Goal: Task Accomplishment & Management: Manage account settings

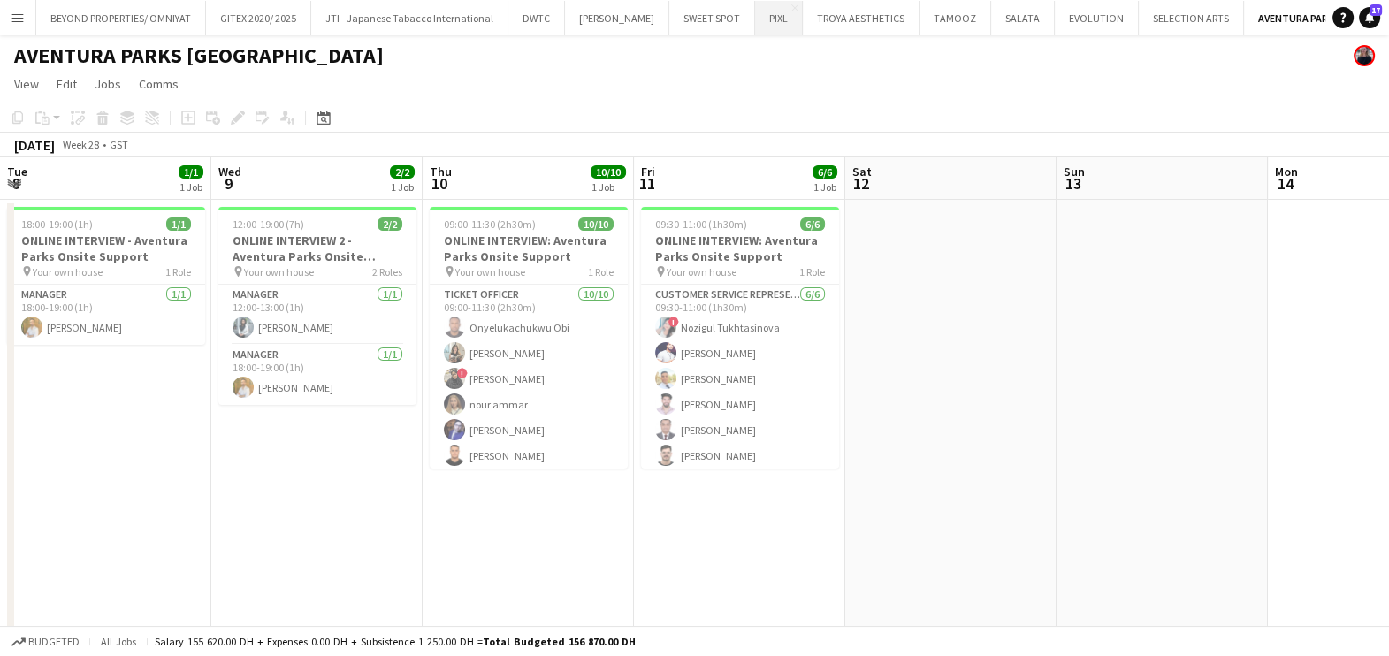
scroll to position [4, 0]
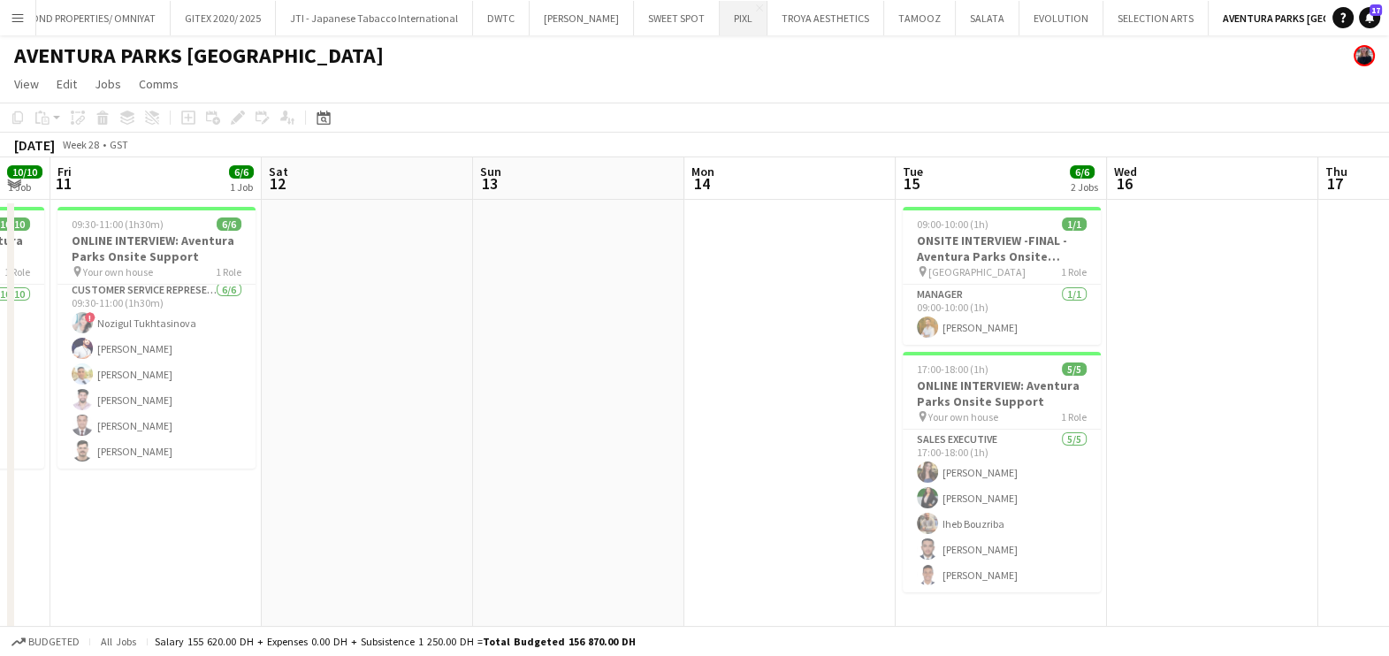
click at [720, 23] on button "PIXL Close" at bounding box center [744, 18] width 48 height 34
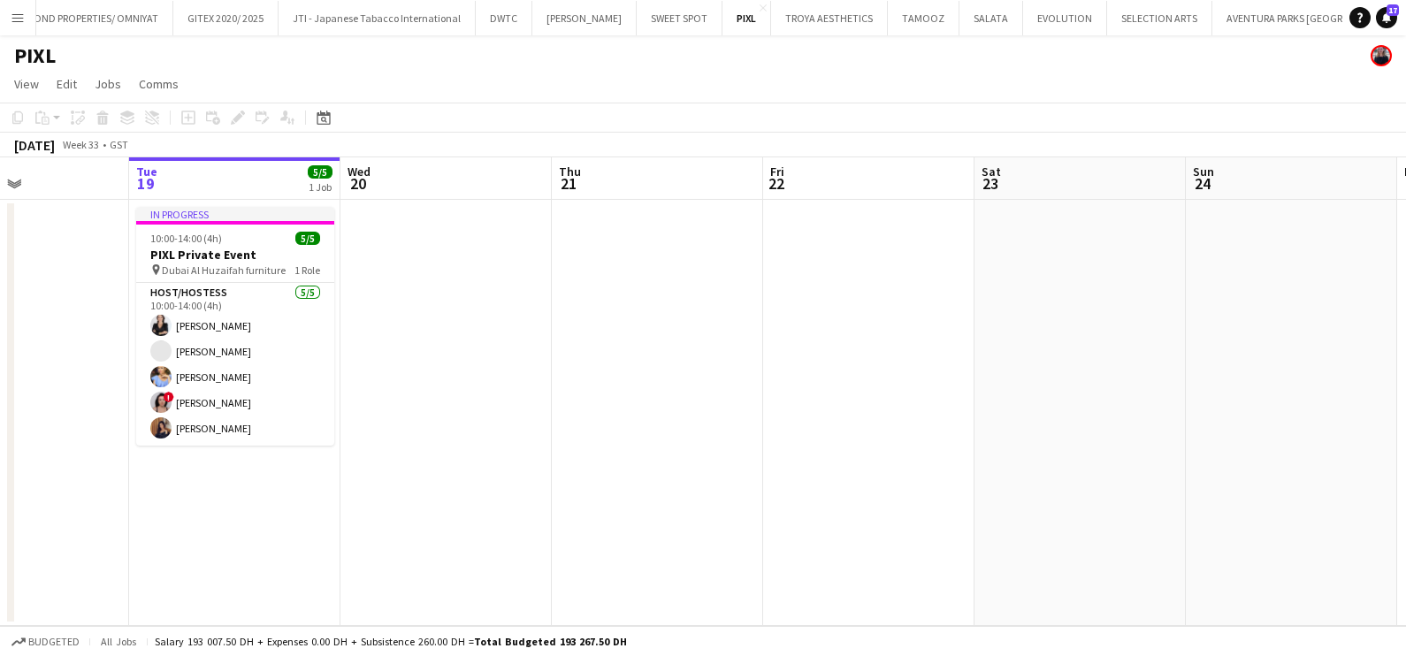
scroll to position [0, 432]
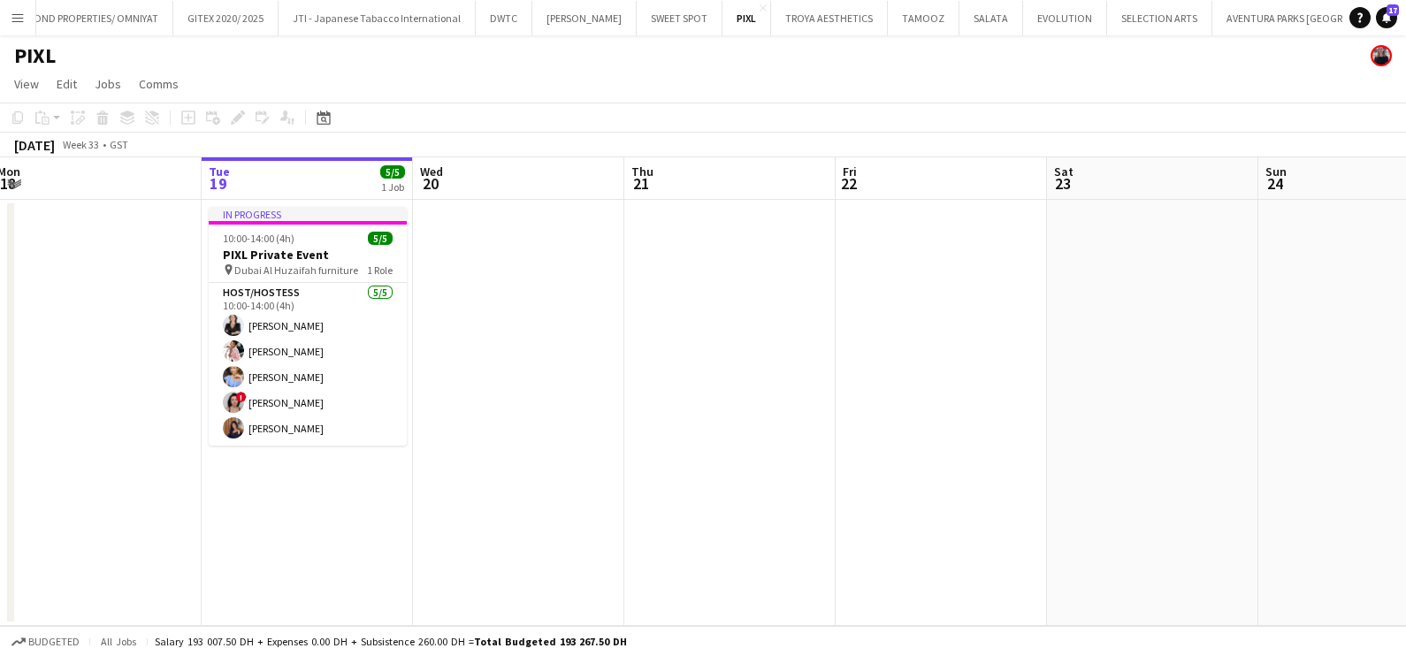
drag, startPoint x: 435, startPoint y: 461, endPoint x: 636, endPoint y: 462, distance: 201.6
click at [636, 462] on app-calendar-viewport "Sat 16 Sun 17 Mon 18 Tue 19 5/5 1 Job Wed 20 Thu 21 Fri 22 Sat 23 Sun 24 Mon 25…" at bounding box center [703, 391] width 1406 height 469
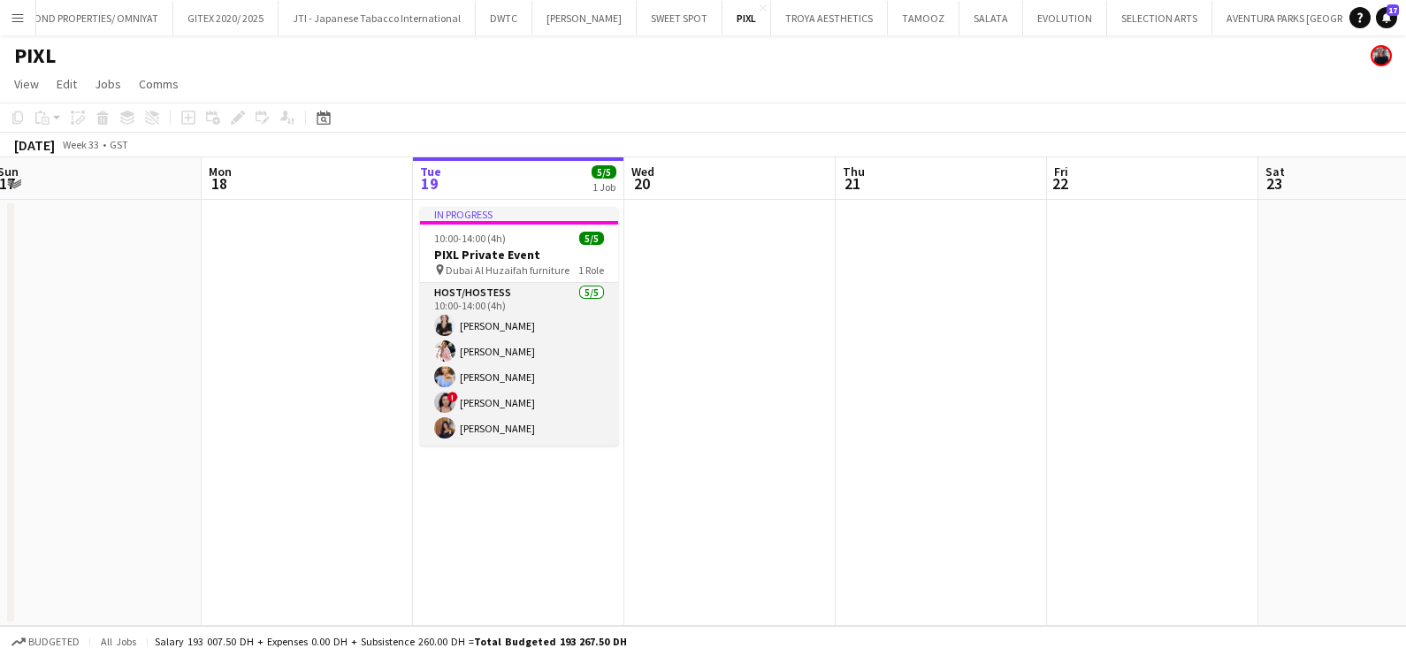
click at [516, 323] on app-card-role "Host/Hostess 5/5 10:00-14:00 (4h) Anastasia Nepeina Luna Cafieiro Yana Lazareva…" at bounding box center [519, 364] width 198 height 163
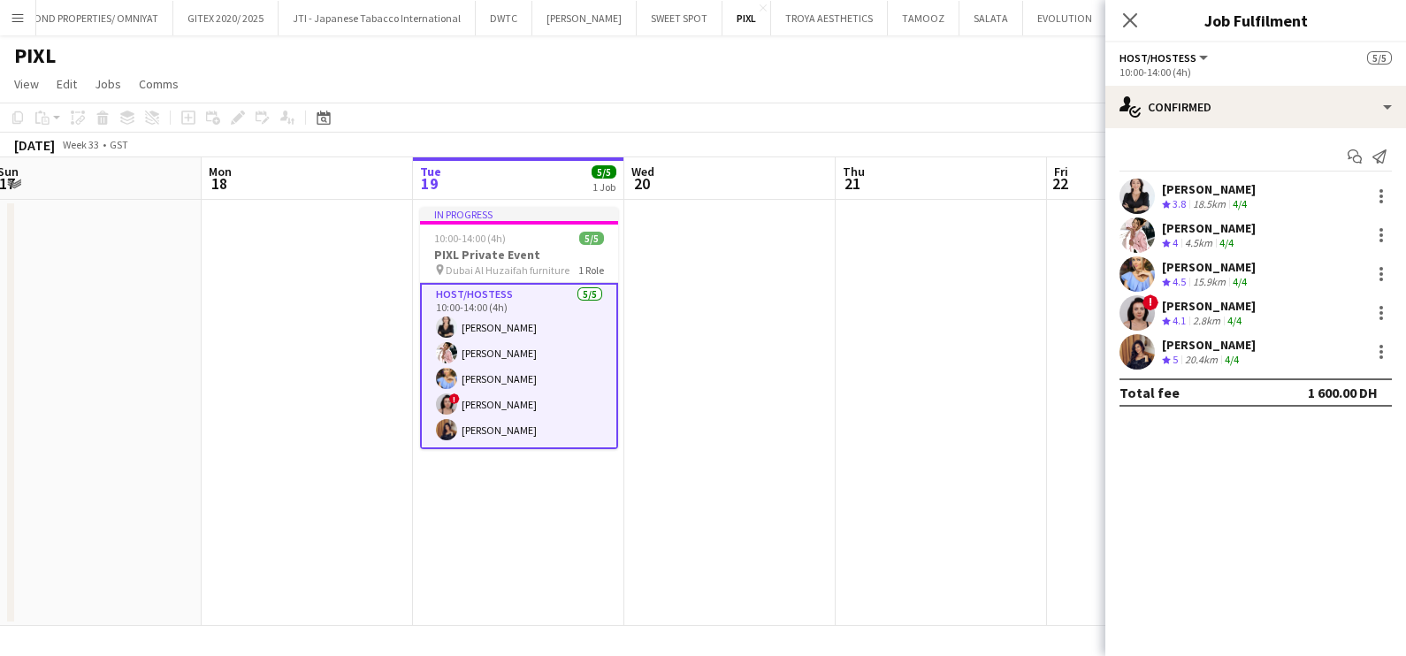
click at [1207, 275] on div "15.9km" at bounding box center [1209, 282] width 40 height 15
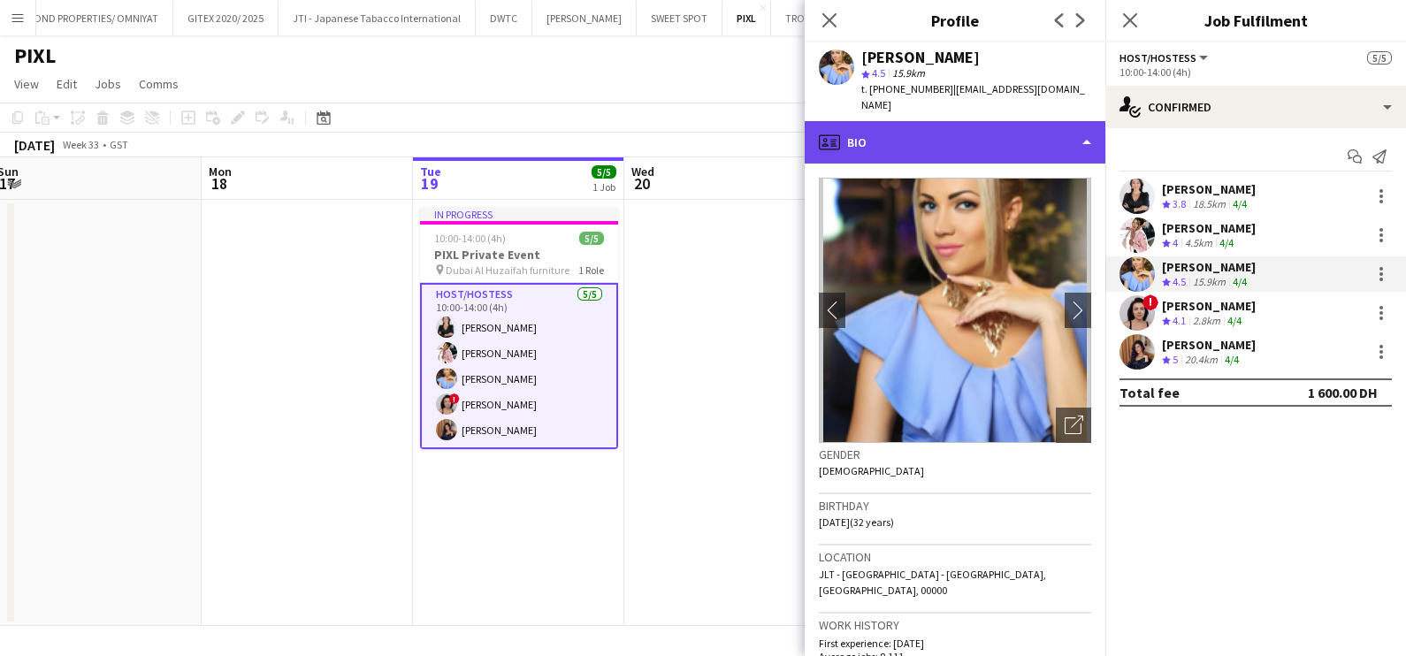
click at [988, 137] on div "profile Bio" at bounding box center [954, 142] width 301 height 42
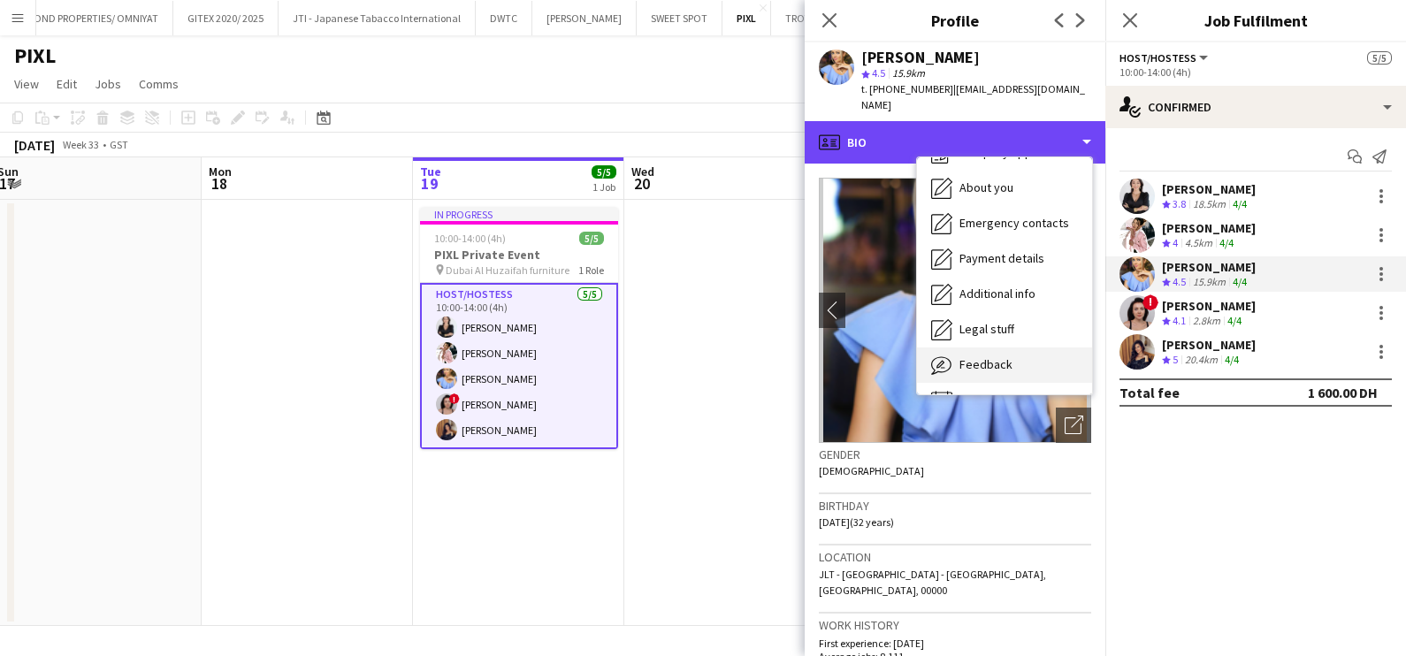
scroll to position [95, 0]
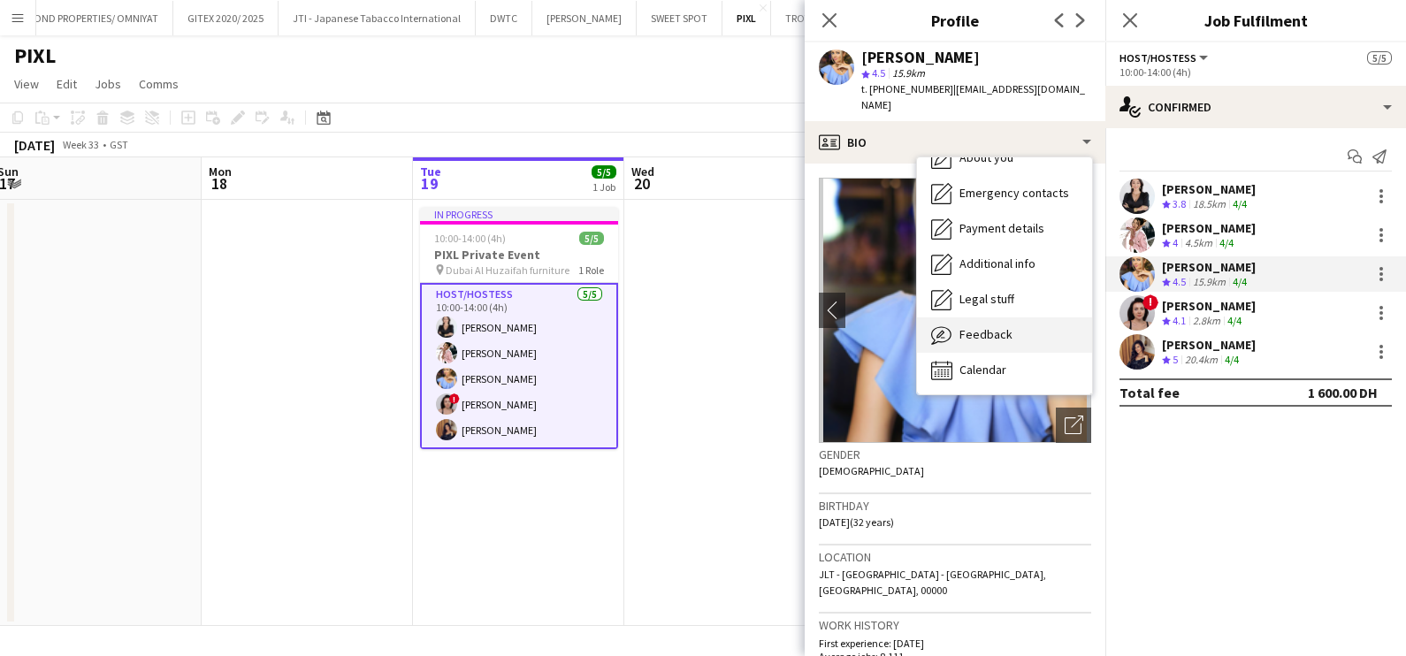
click at [1012, 322] on div "Feedback Feedback" at bounding box center [1004, 334] width 175 height 35
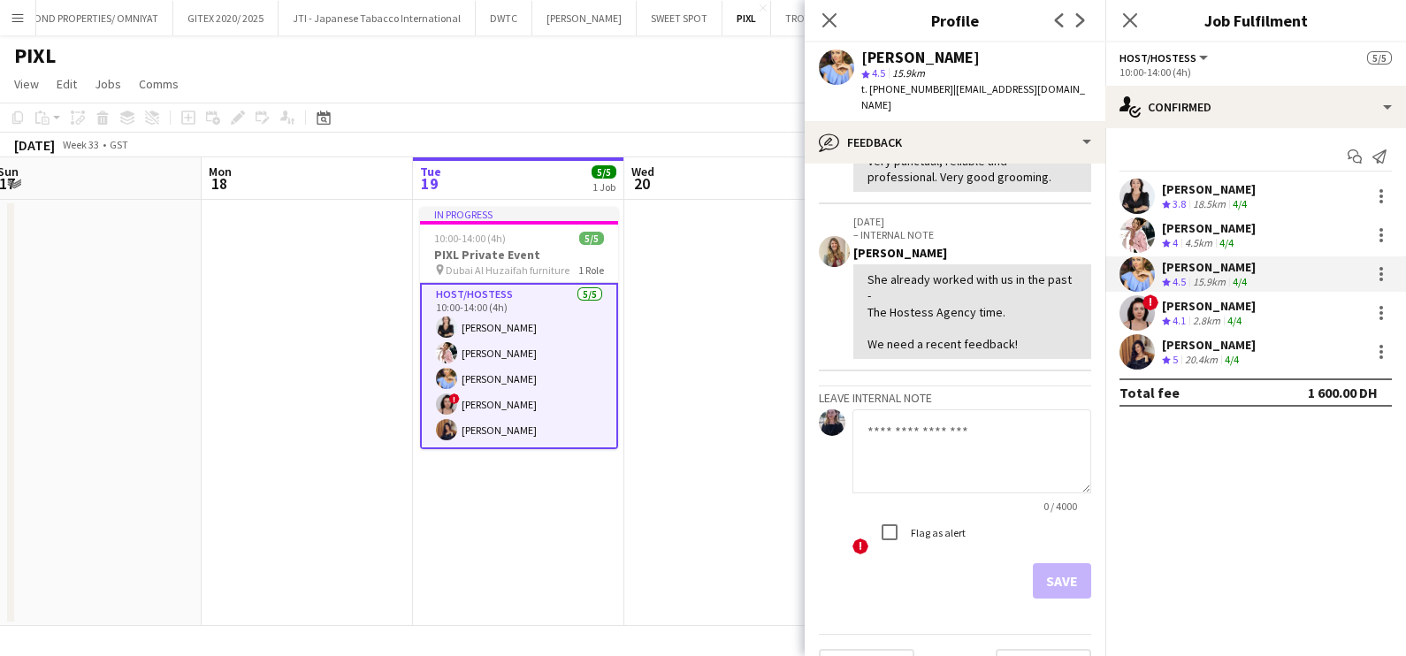
scroll to position [358, 0]
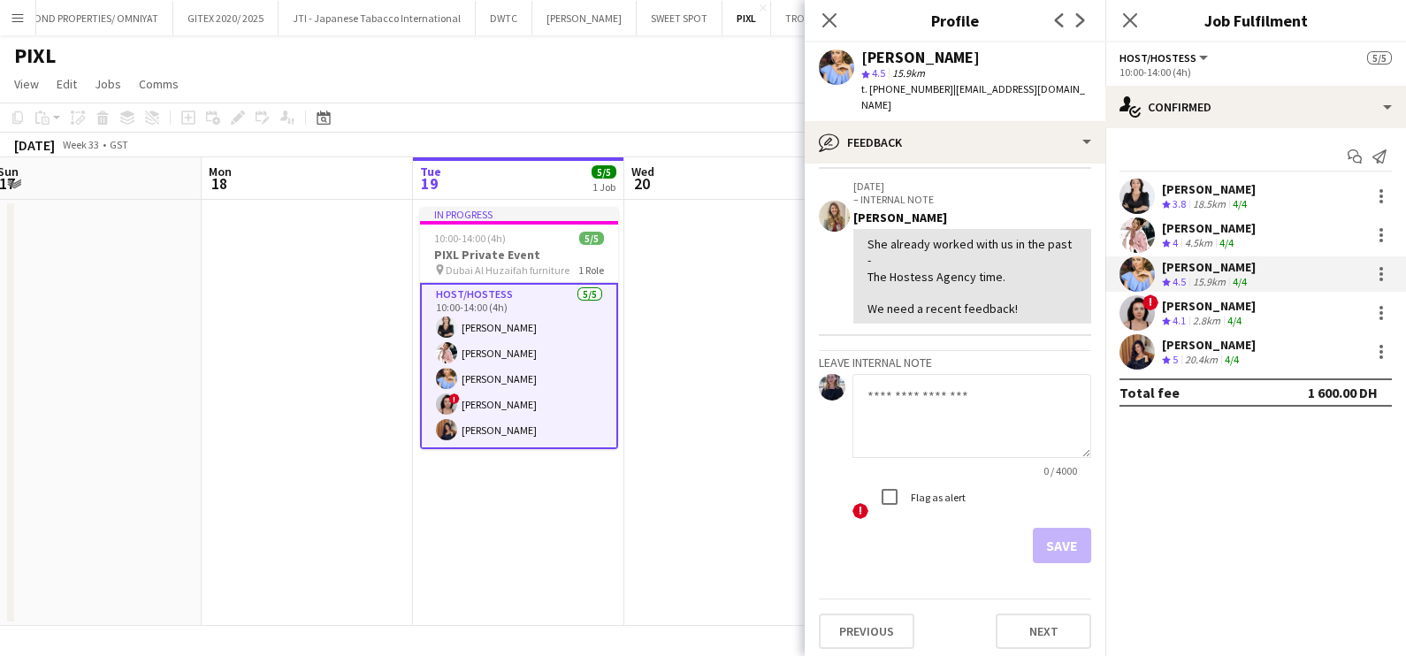
click at [941, 424] on textarea at bounding box center [971, 416] width 239 height 84
type textarea "**********"
click at [1047, 540] on button "Save" at bounding box center [1062, 545] width 58 height 35
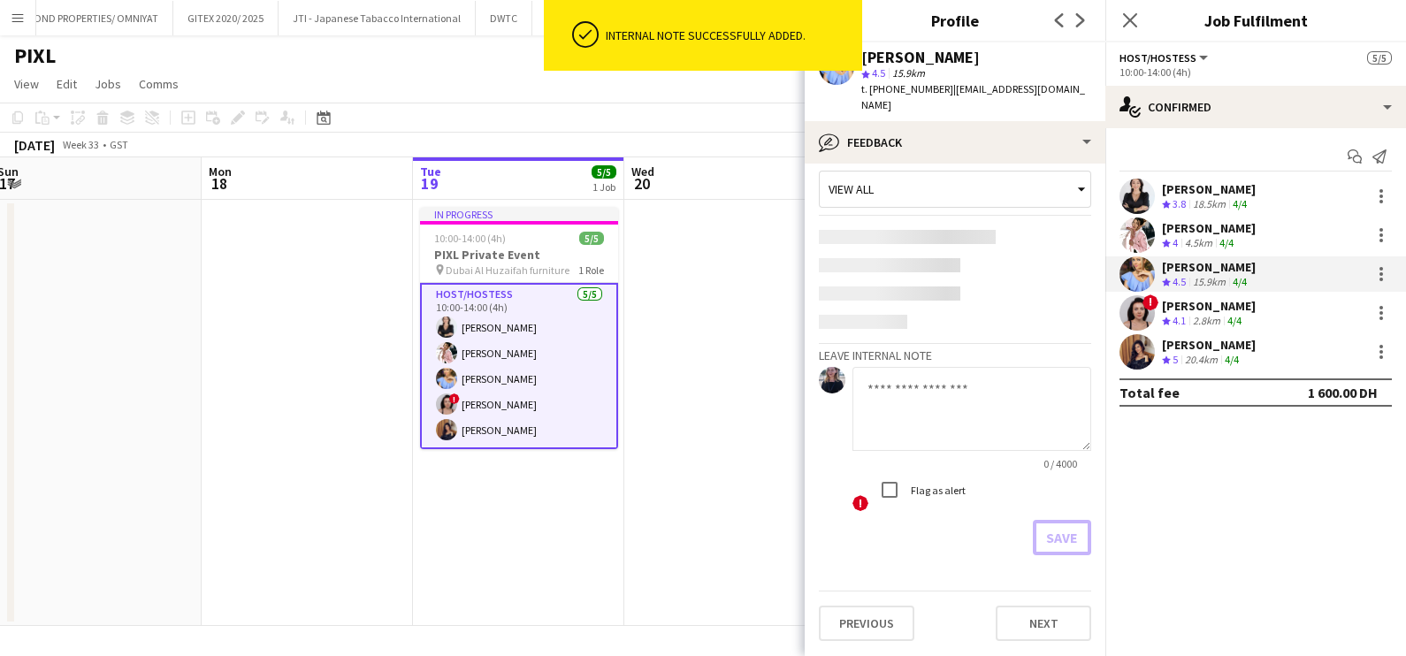
scroll to position [0, 0]
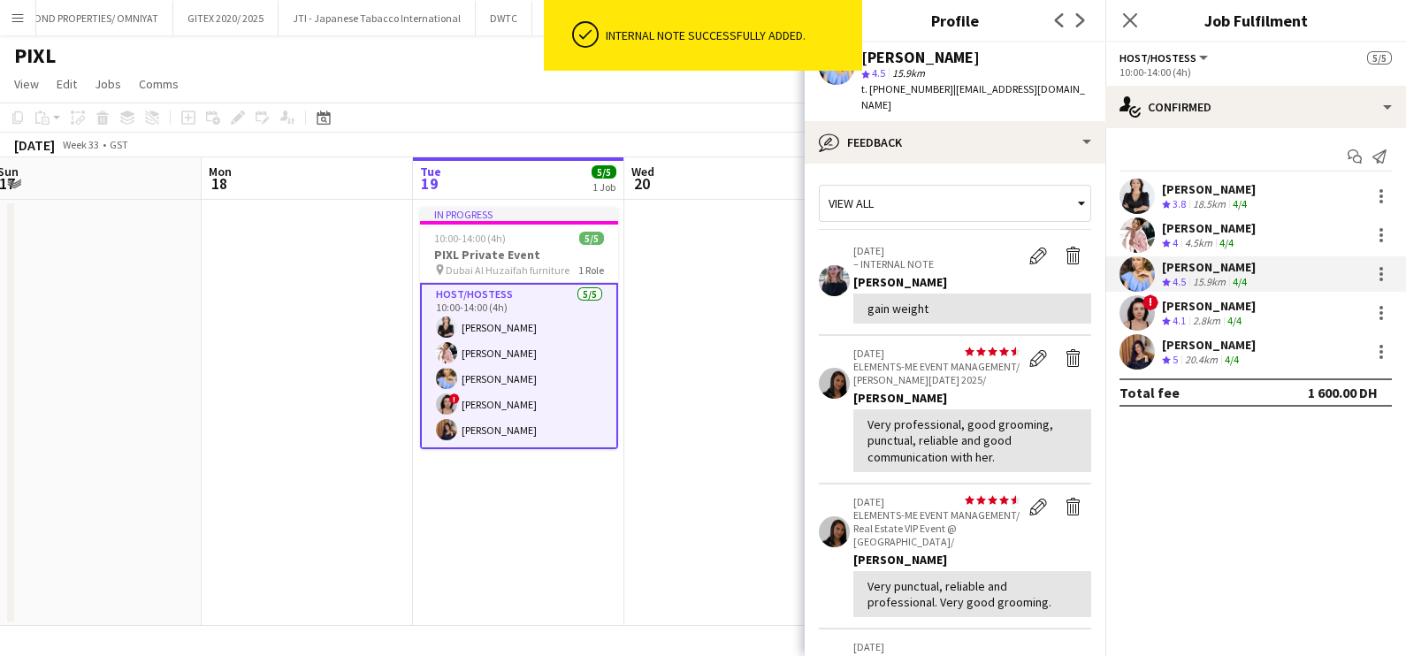
click at [663, 345] on app-date-cell at bounding box center [729, 413] width 211 height 426
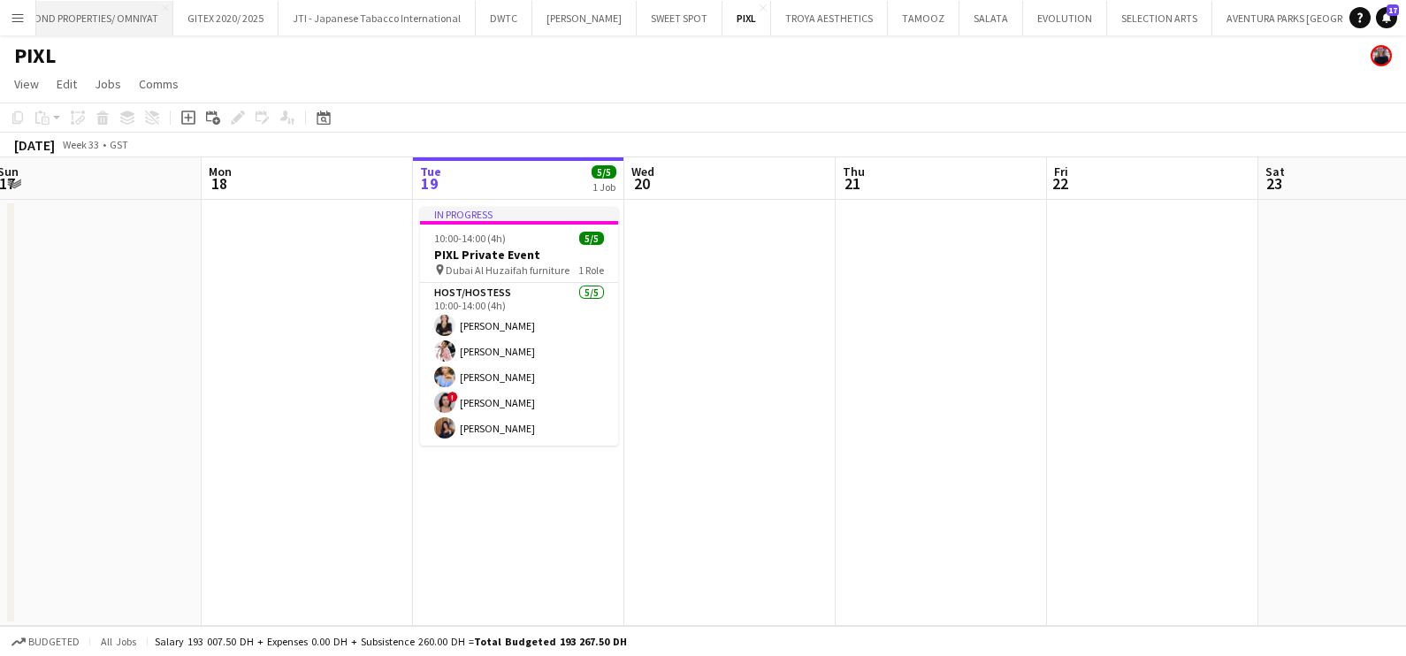
click at [66, 22] on button "BEYOND PROPERTIES/ OMNIYAT Close" at bounding box center [89, 18] width 170 height 34
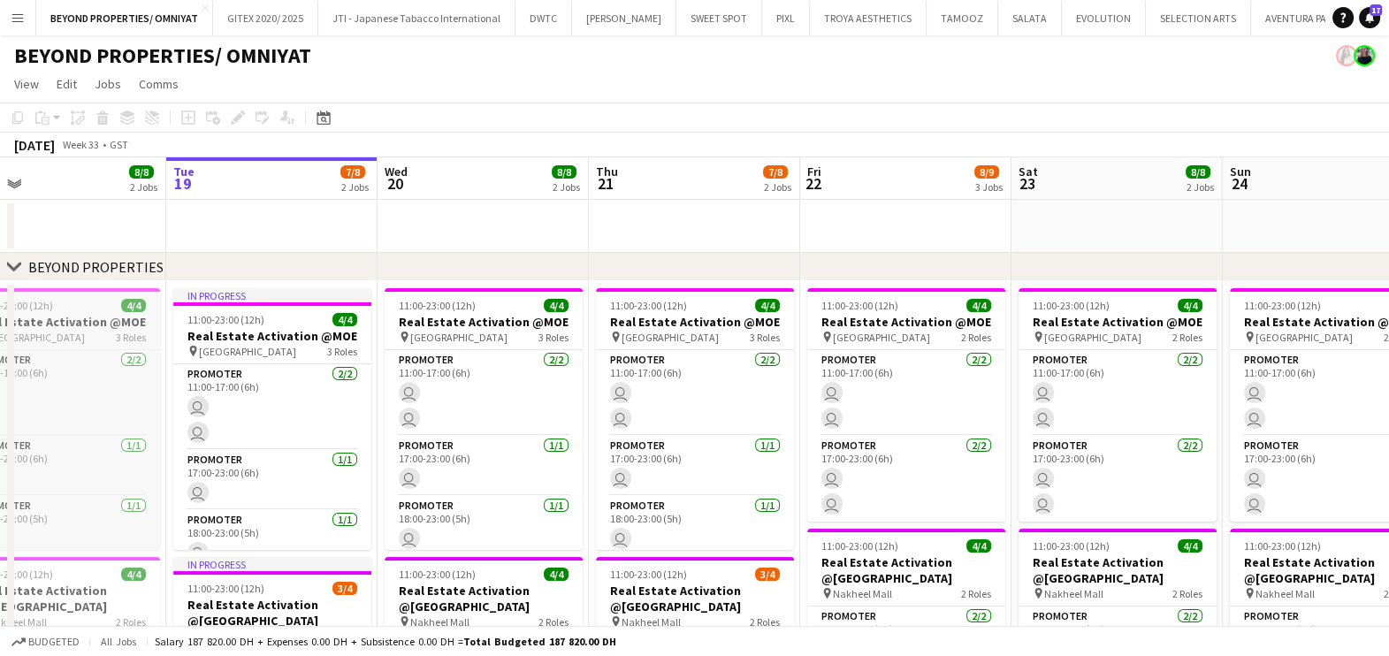
drag, startPoint x: 163, startPoint y: 430, endPoint x: 659, endPoint y: 433, distance: 495.9
click at [619, 433] on app-calendar-viewport "Sat 16 8/8 2 Jobs Sun 17 8/8 2 Jobs Mon 18 8/8 2 Jobs Tue 19 7/8 2 Jobs Wed 20 …" at bounding box center [694, 608] width 1389 height 903
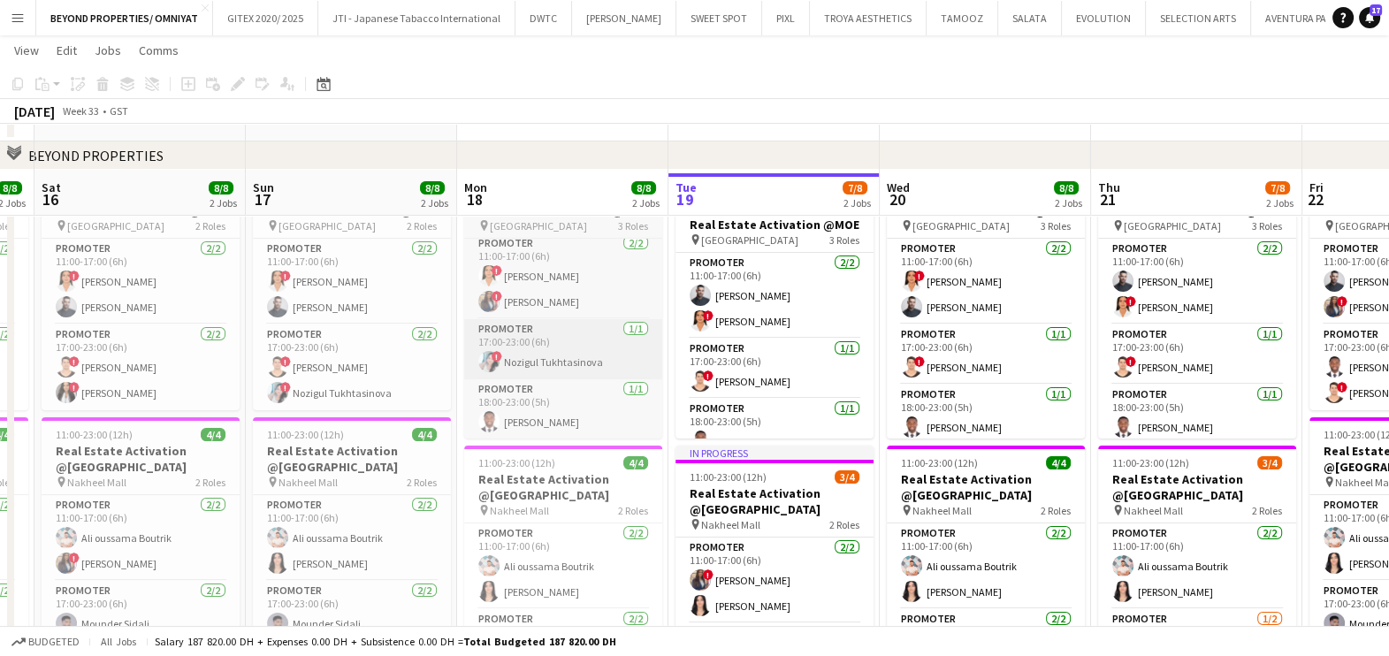
scroll to position [220, 0]
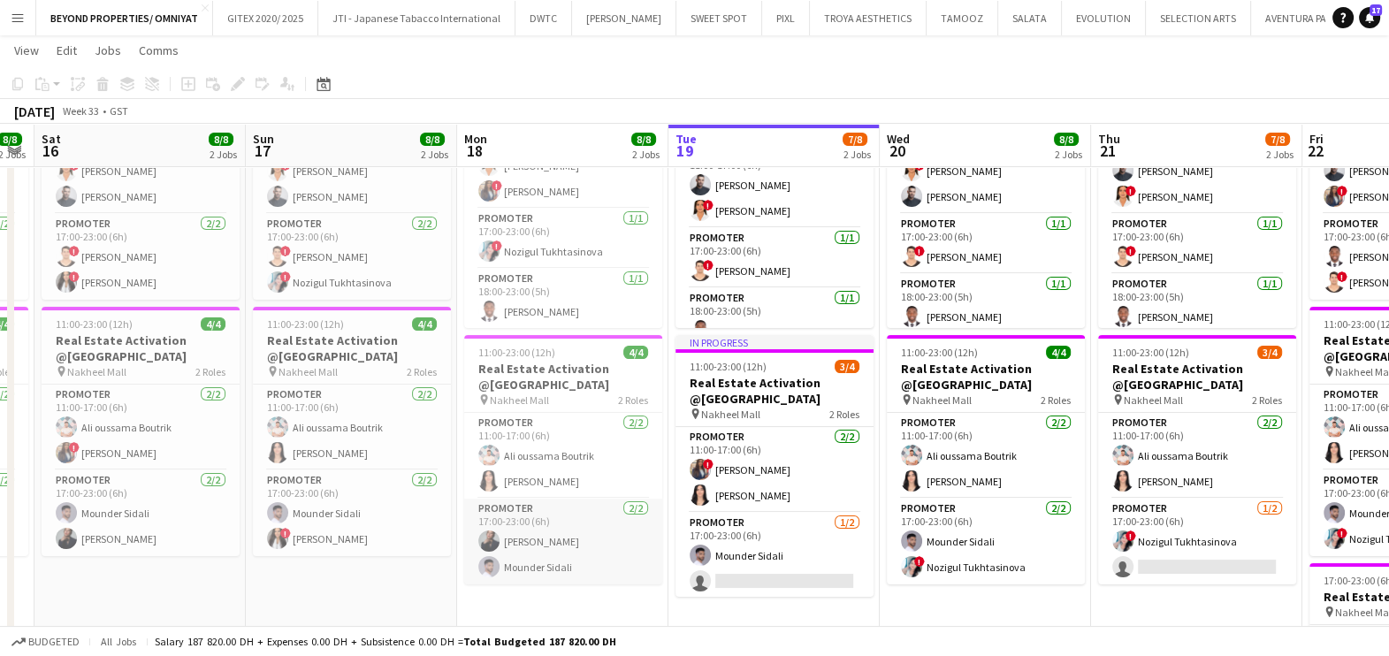
click at [533, 559] on app-card-role "Promoter 2/2 17:00-23:00 (6h) Mey Nory Mounder Sidali" at bounding box center [563, 542] width 198 height 86
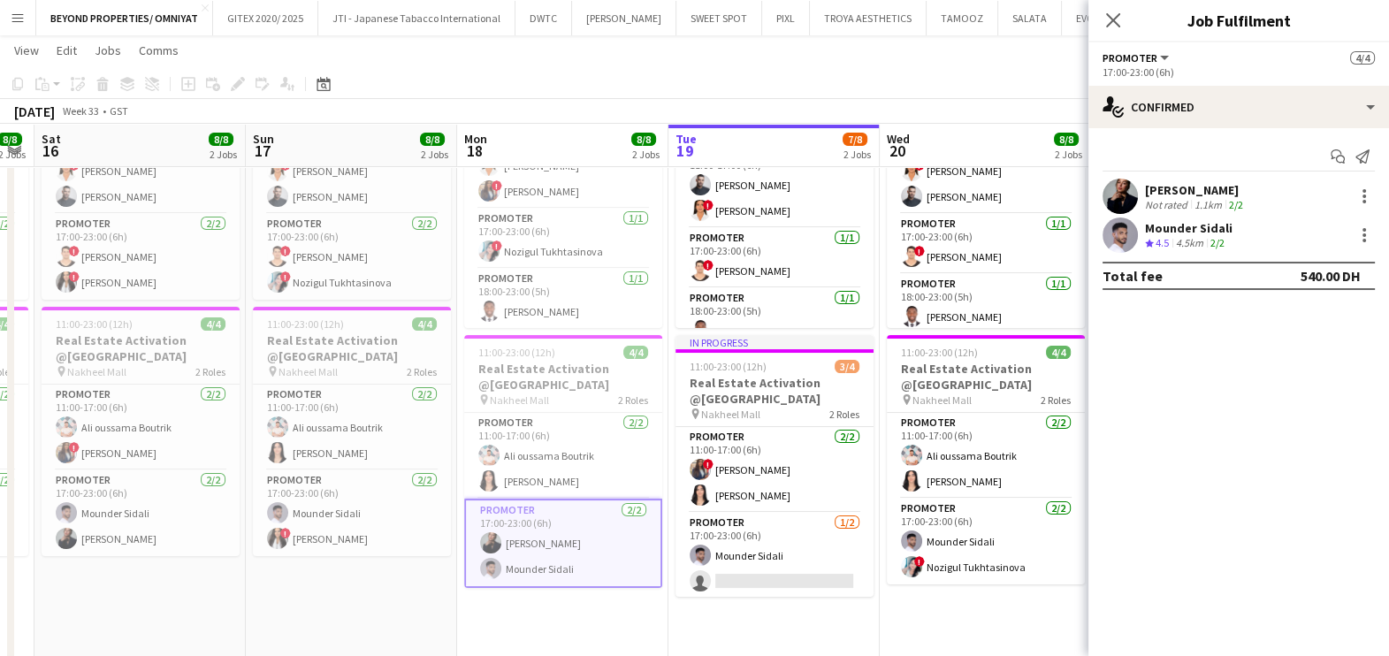
click at [1144, 185] on div "Mey Nory Not rated 1.1km 2/2" at bounding box center [1238, 196] width 301 height 35
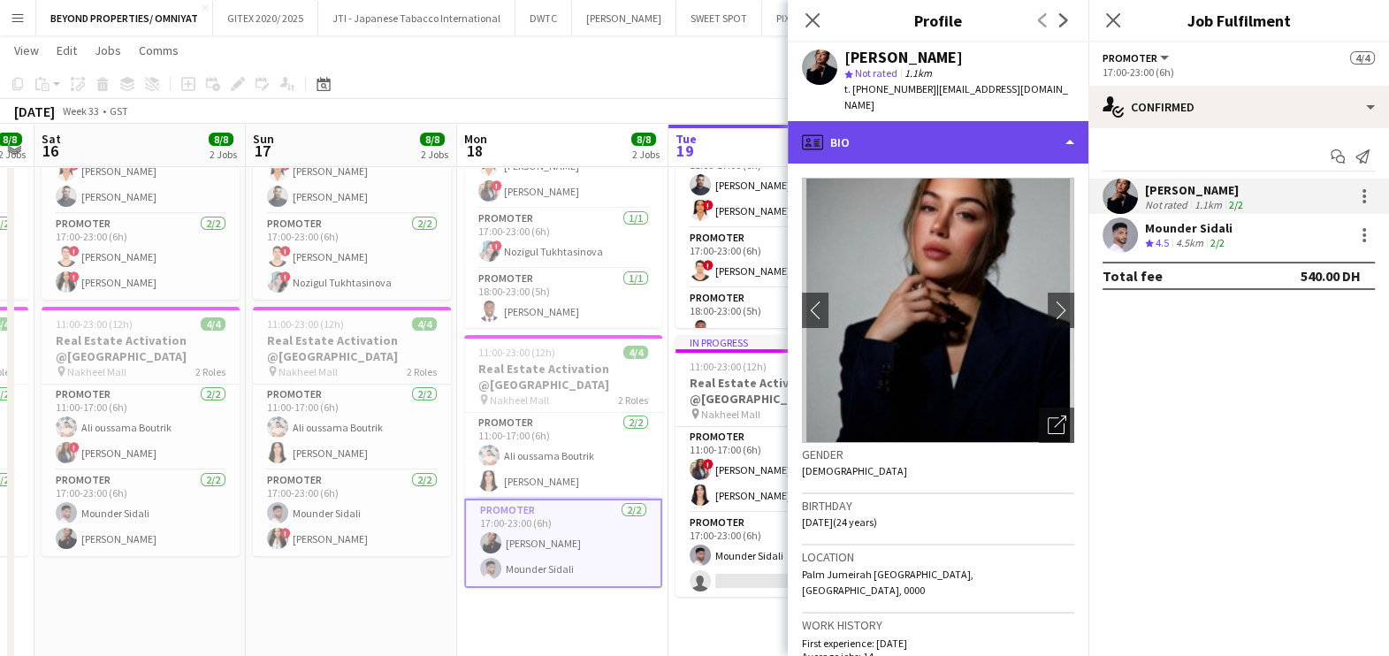
click at [944, 122] on div "profile Bio" at bounding box center [938, 142] width 301 height 42
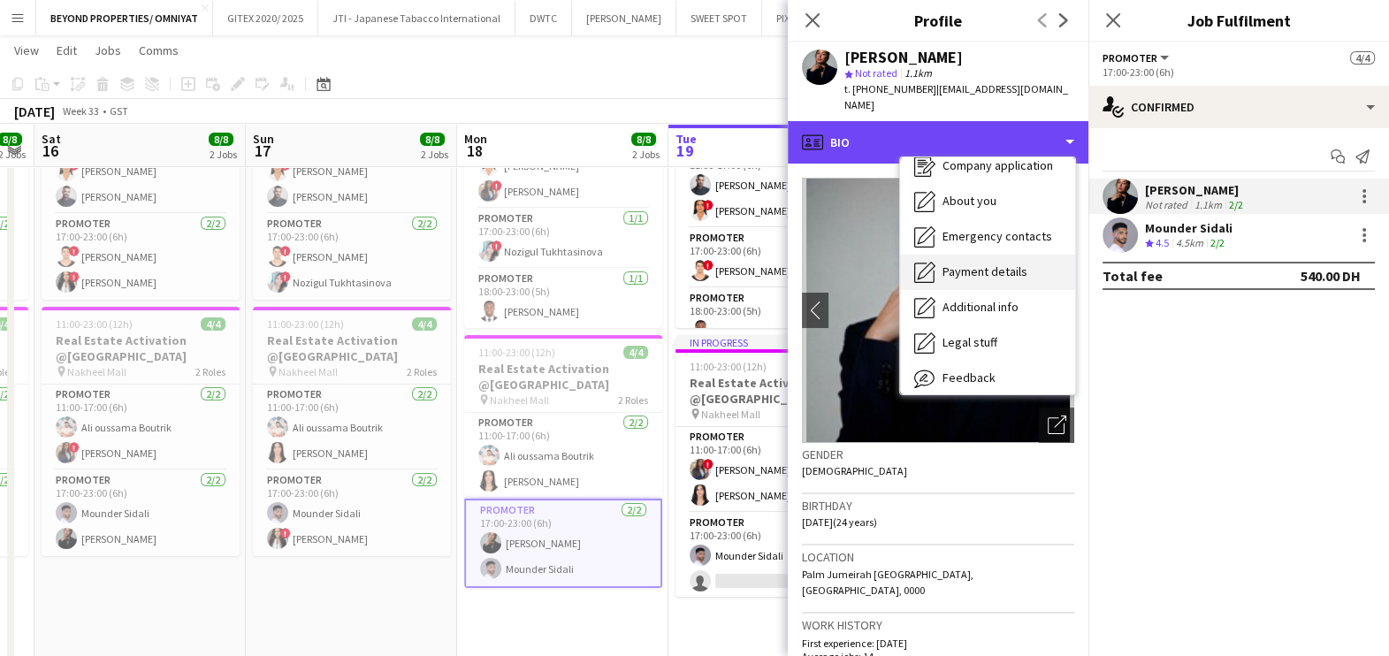
scroll to position [95, 0]
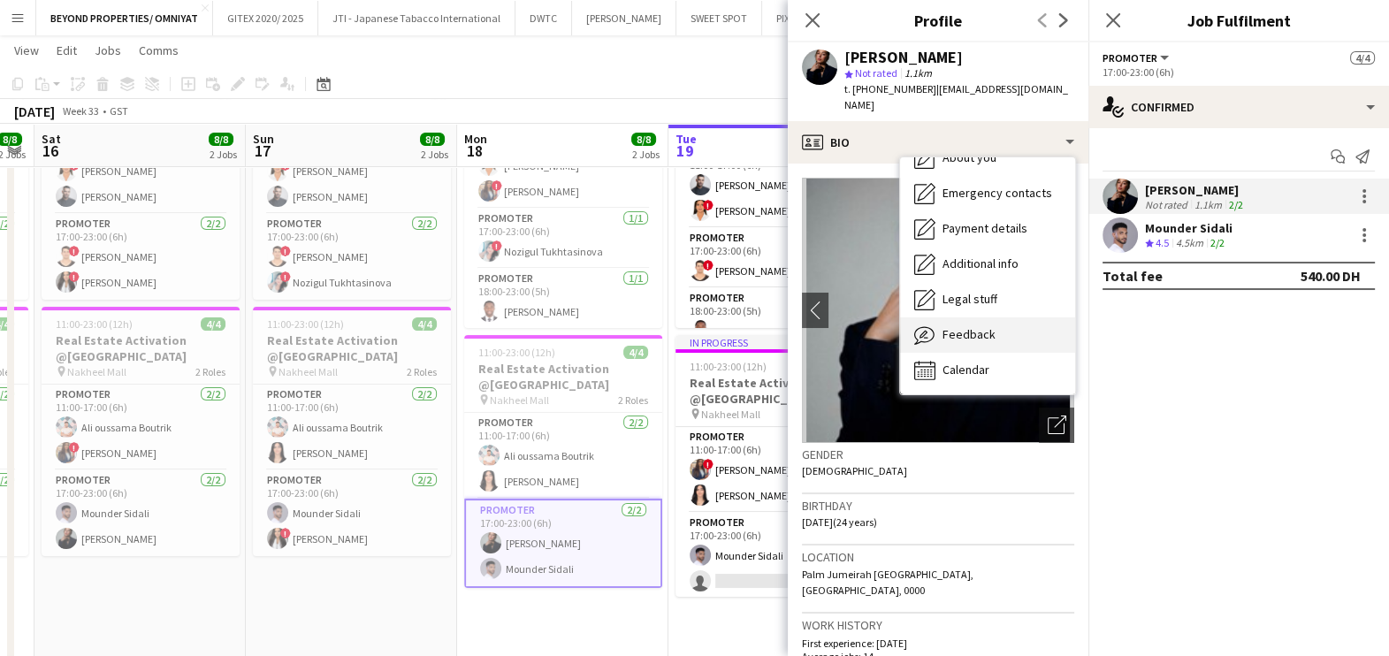
click at [950, 326] on span "Feedback" at bounding box center [968, 334] width 53 height 16
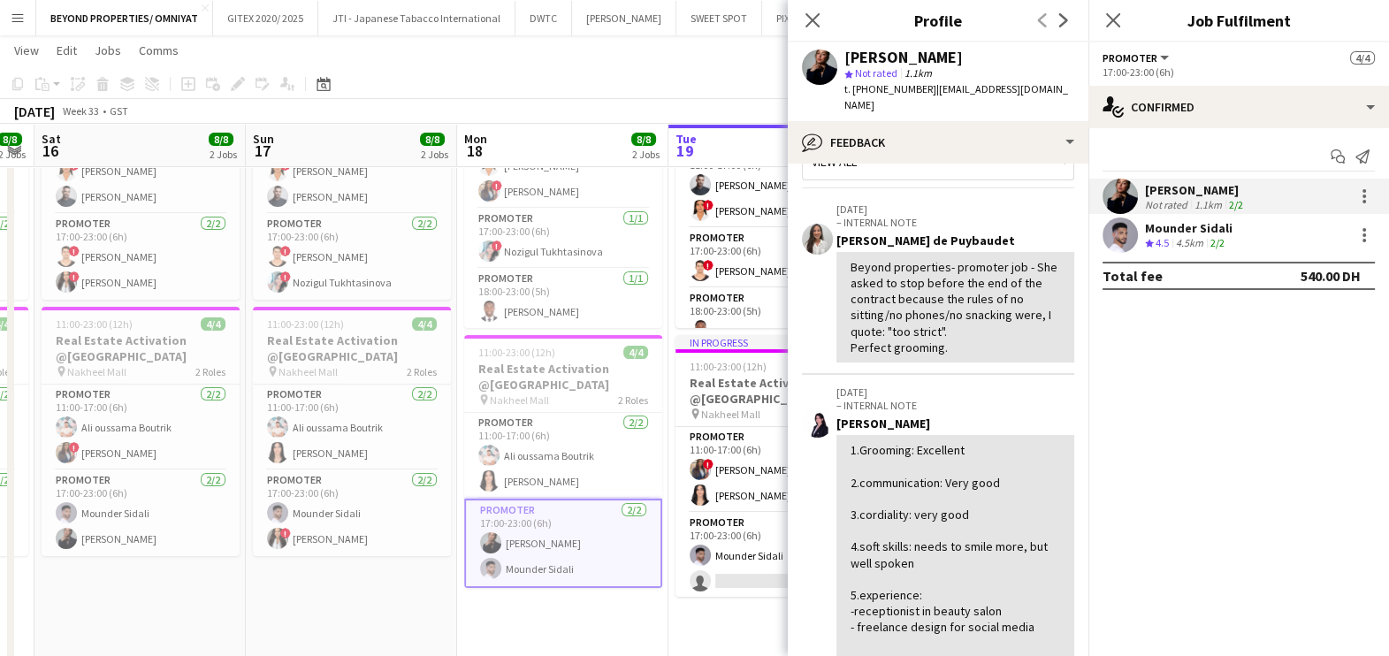
scroll to position [0, 0]
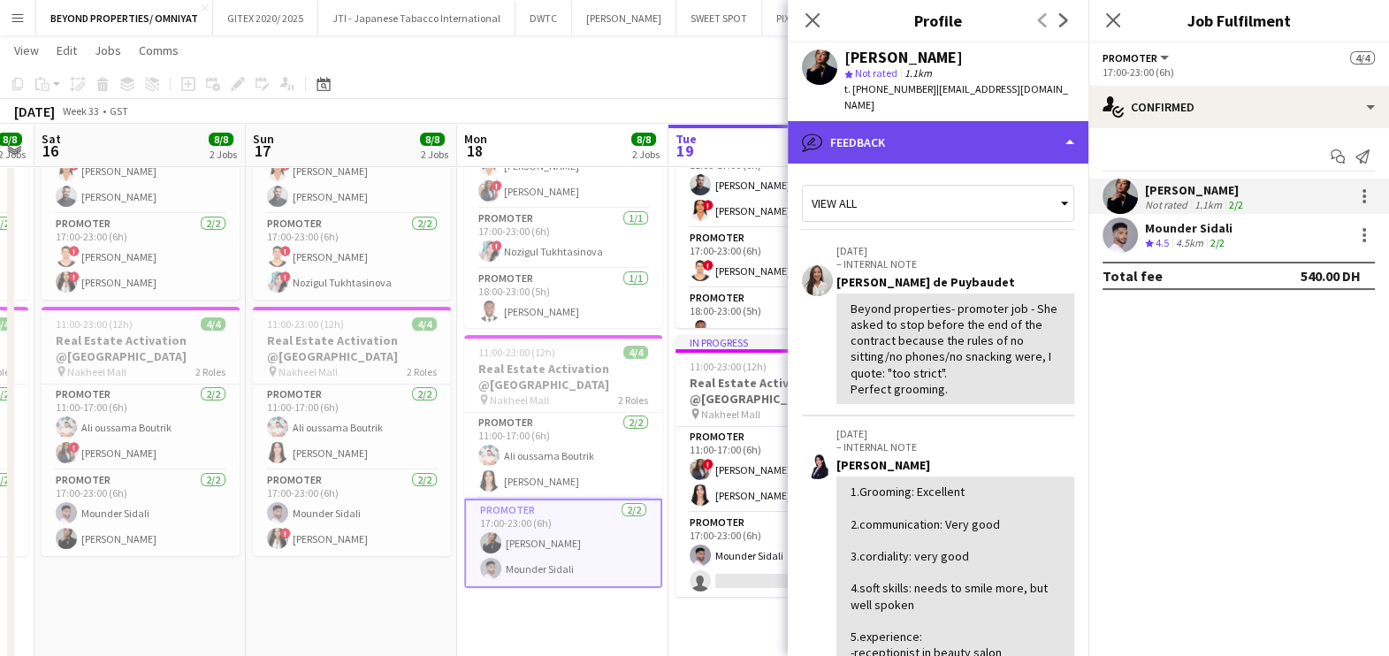
click at [919, 123] on div "bubble-pencil Feedback" at bounding box center [938, 142] width 301 height 42
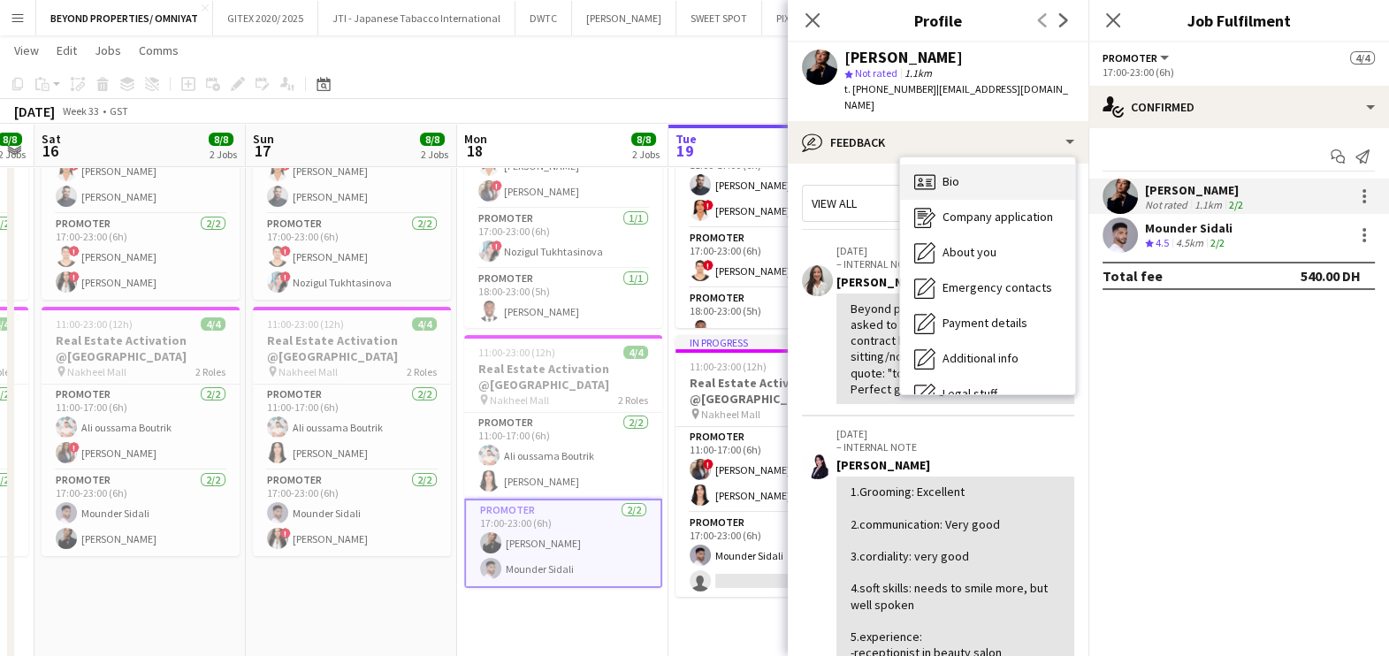
click at [951, 173] on span "Bio" at bounding box center [950, 181] width 17 height 16
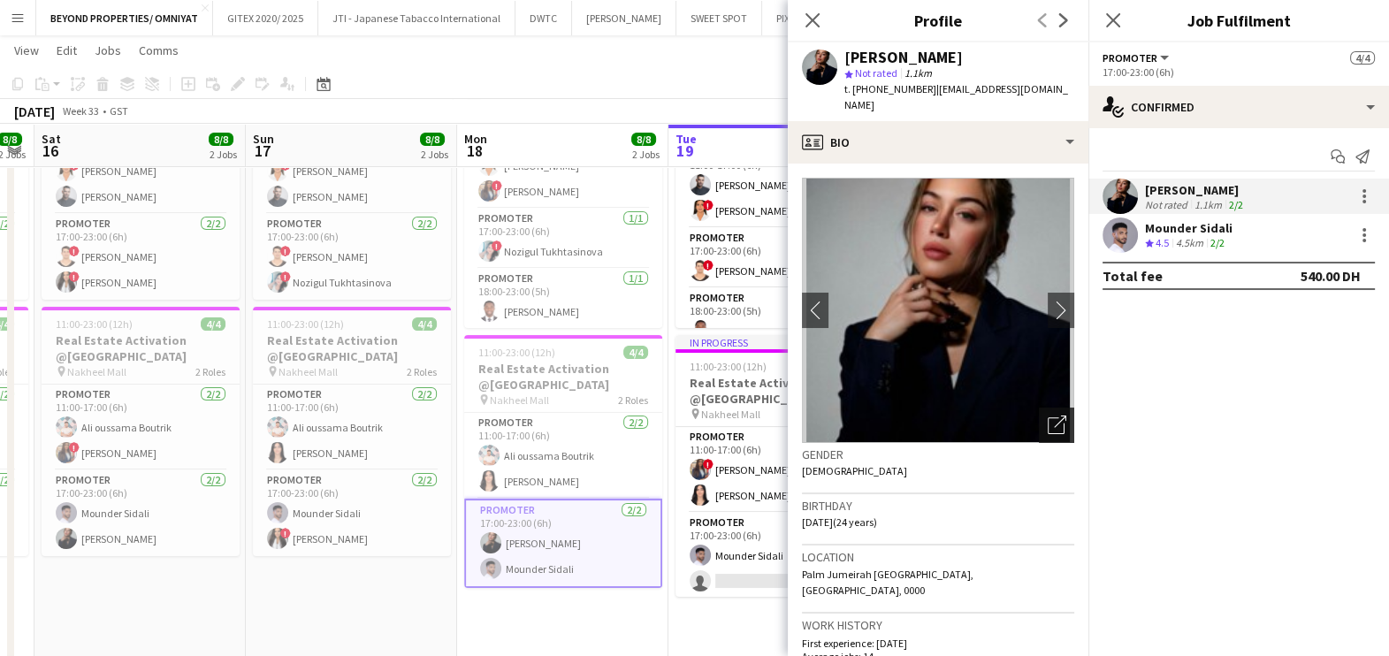
click at [1048, 416] on icon "Open photos pop-in" at bounding box center [1057, 424] width 19 height 19
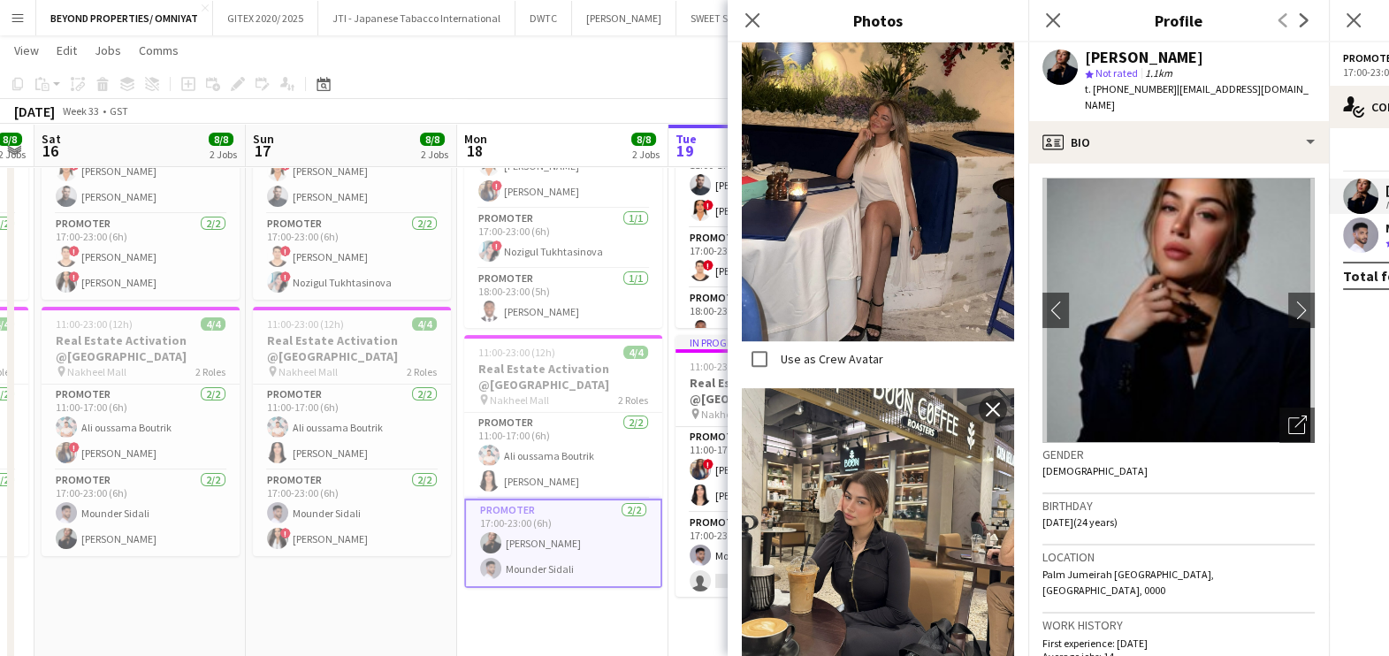
scroll to position [1222, 0]
click at [618, 611] on app-date-cell "11:00-23:00 (12h) 4/4 Real Estate Activation @MOE pin Mall of Emirates 3 Roles …" at bounding box center [562, 407] width 211 height 697
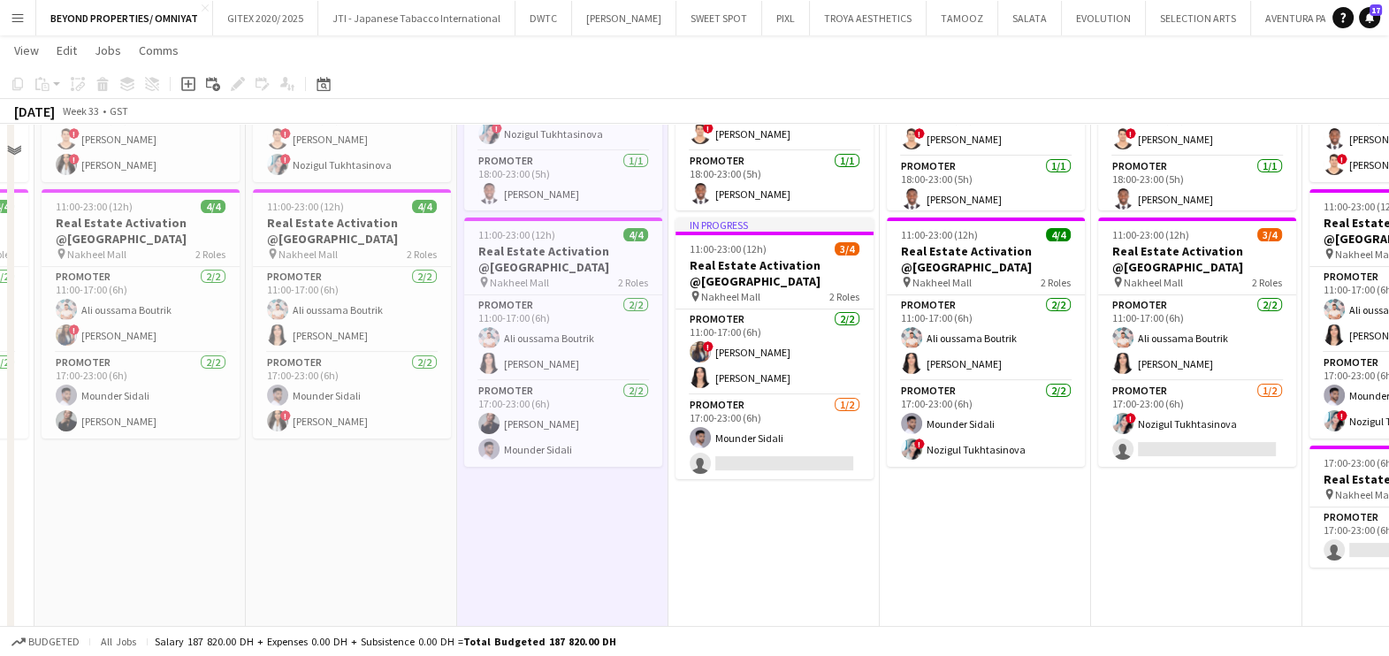
scroll to position [431, 0]
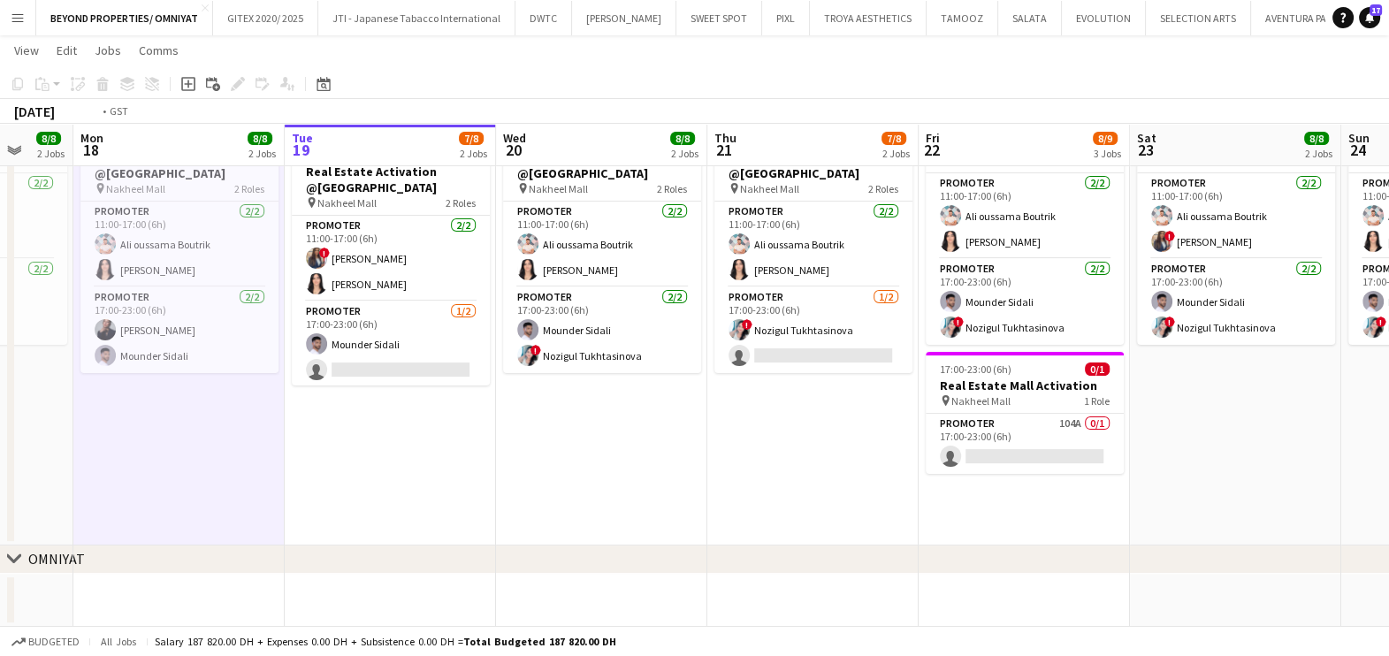
drag, startPoint x: 1154, startPoint y: 449, endPoint x: 453, endPoint y: 453, distance: 701.0
click at [468, 453] on app-calendar-viewport "Thu 14 8/8 2 Jobs Fri 15 8/8 2 Jobs Sat 16 8/8 2 Jobs Sun 17 8/8 2 Jobs Mon 18 …" at bounding box center [694, 132] width 1389 height 989
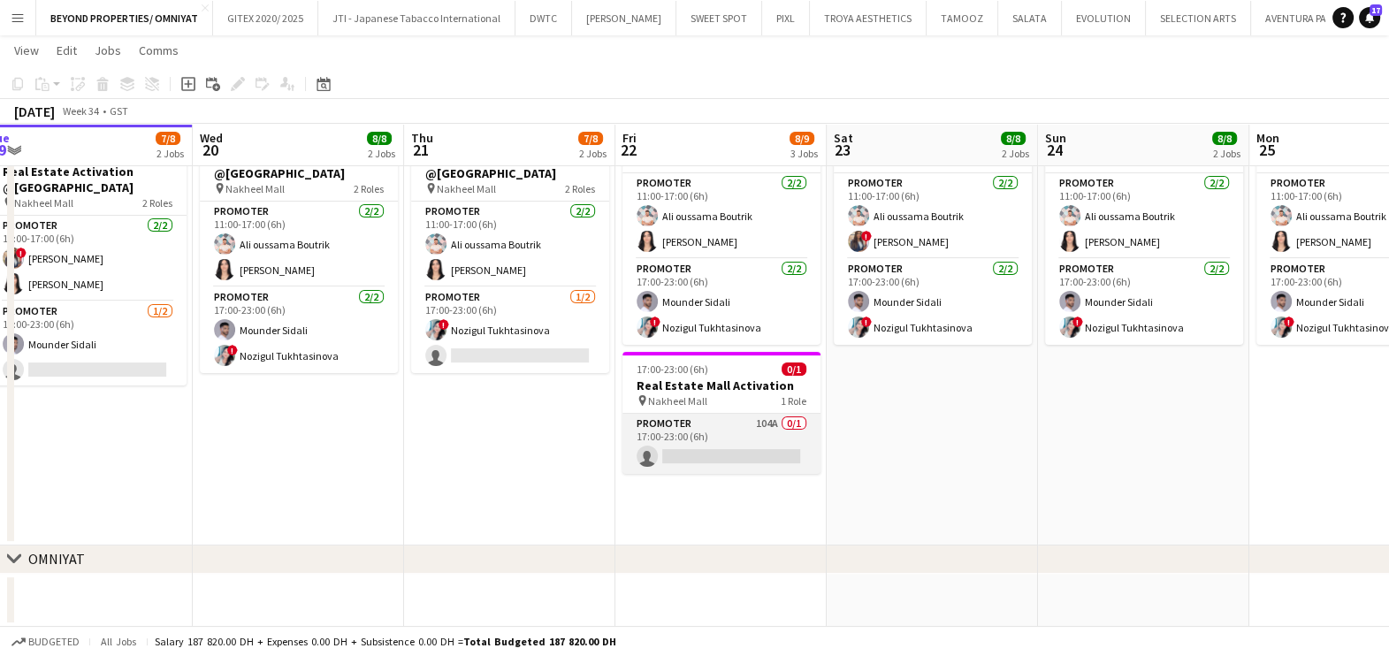
click at [721, 447] on app-card-role "Promoter 104A 0/1 17:00-23:00 (6h) single-neutral-actions" at bounding box center [721, 444] width 198 height 60
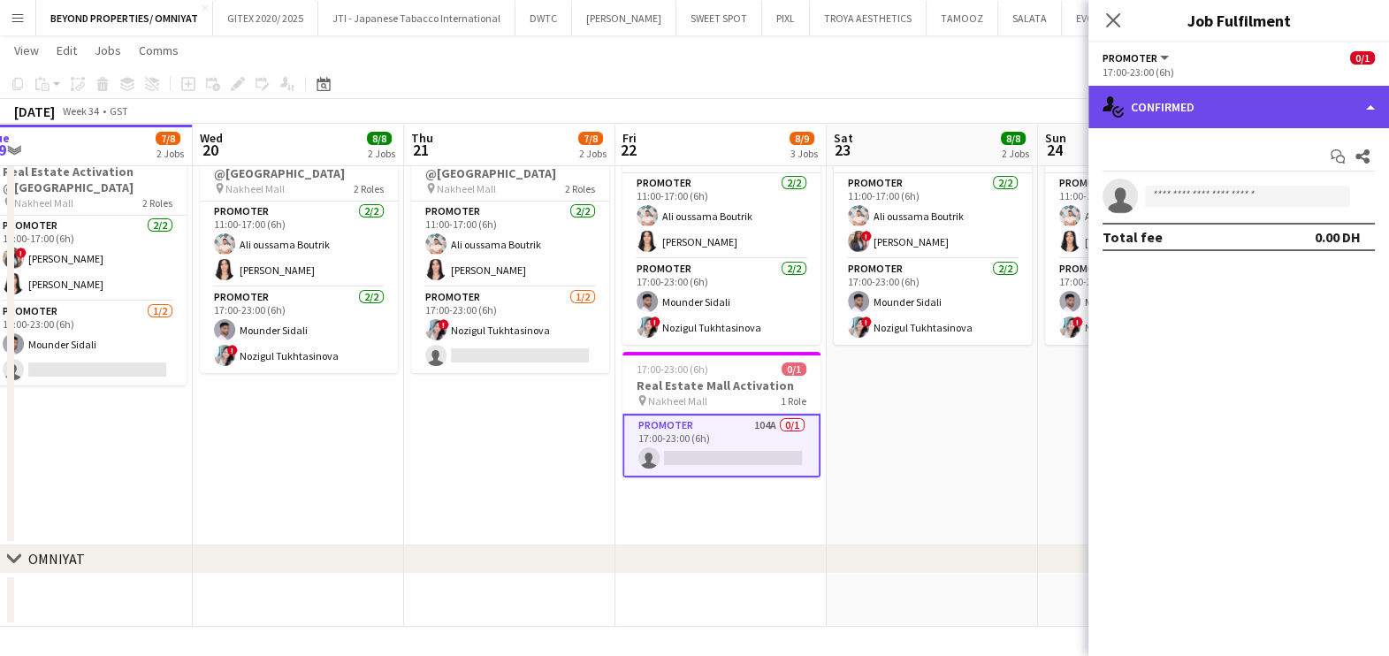
click at [1287, 101] on div "single-neutral-actions-check-2 Confirmed" at bounding box center [1238, 107] width 301 height 42
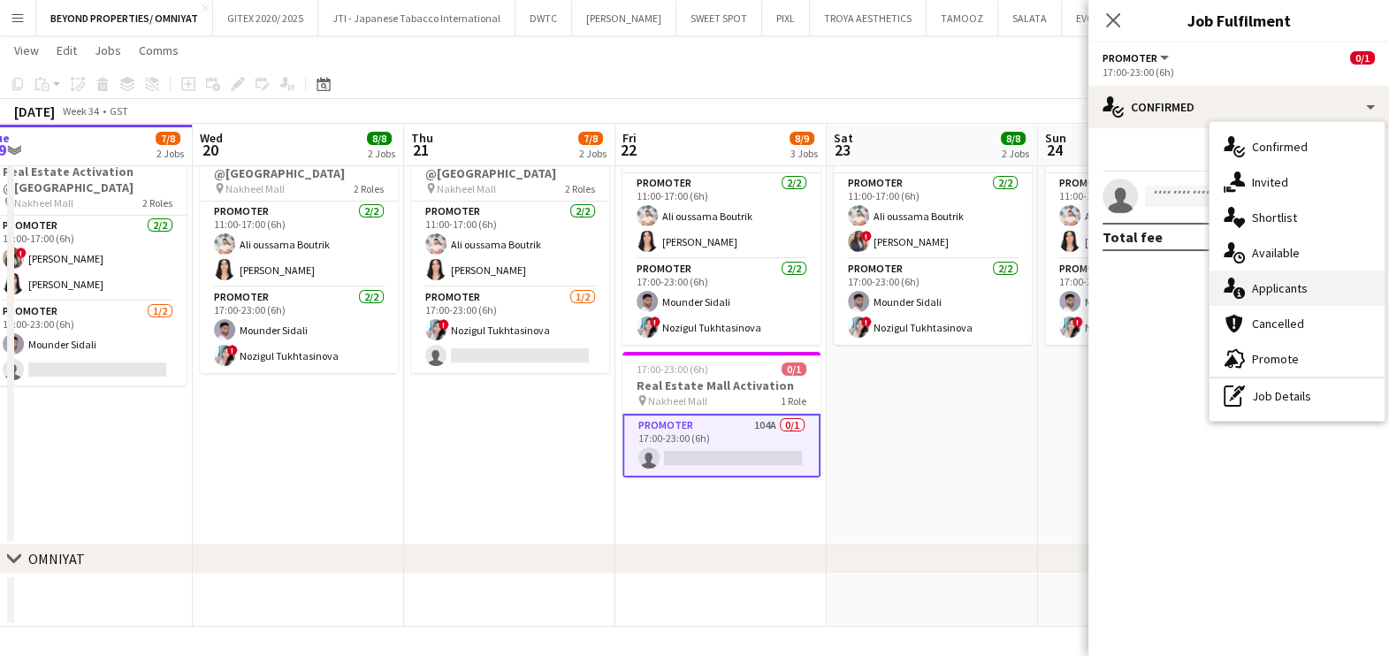
click at [1298, 276] on div "single-neutral-actions-information Applicants" at bounding box center [1296, 288] width 175 height 35
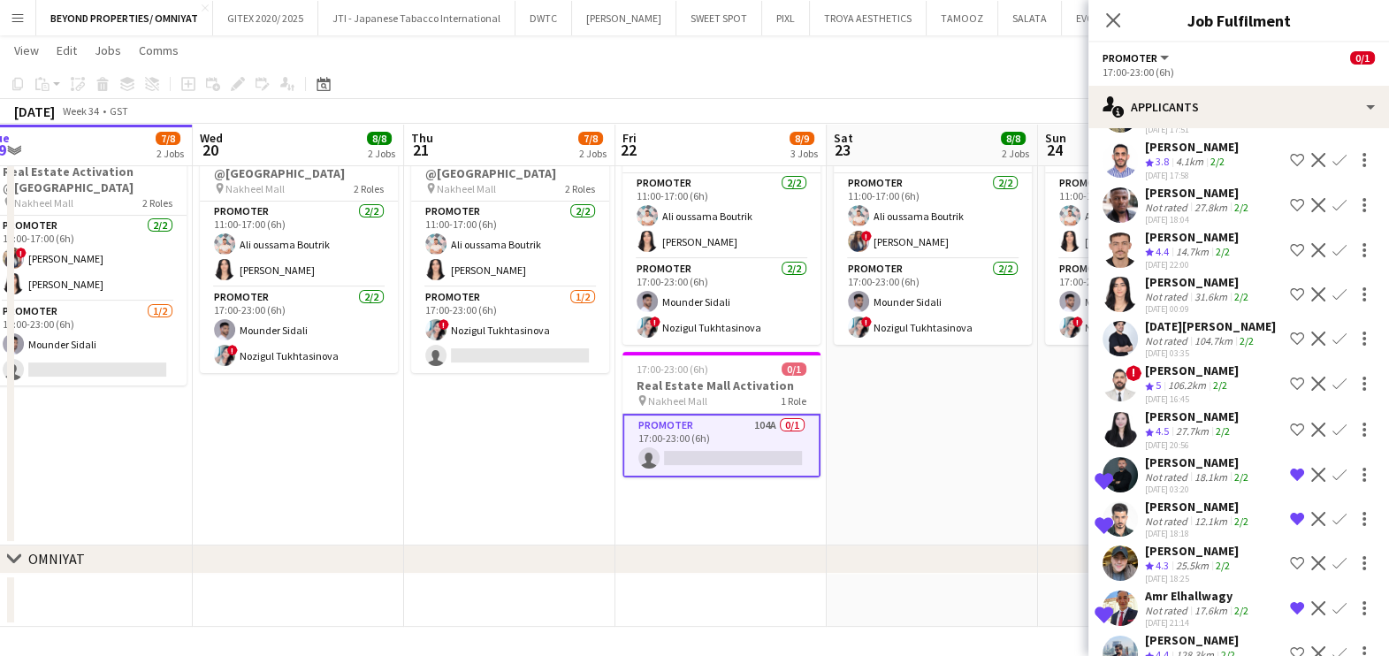
scroll to position [4196, 0]
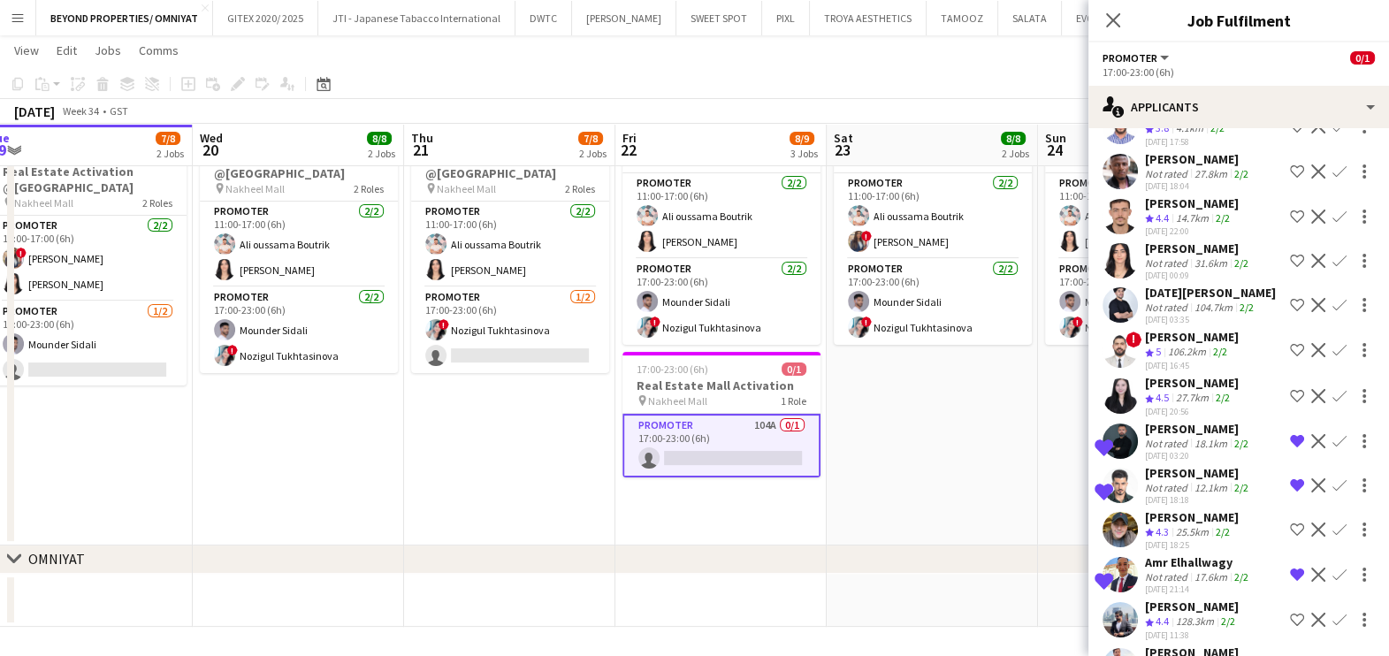
click at [1169, 655] on span "4.3" at bounding box center [1161, 666] width 13 height 13
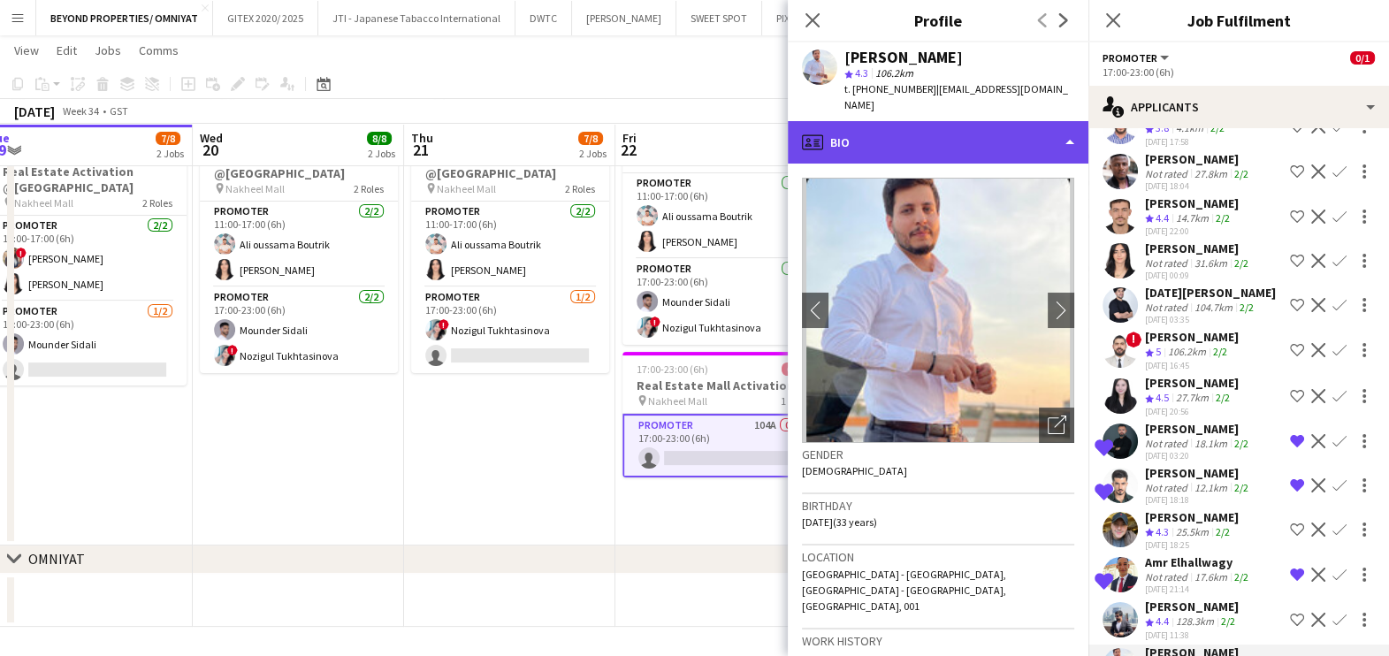
click at [911, 121] on div "profile Bio" at bounding box center [938, 142] width 301 height 42
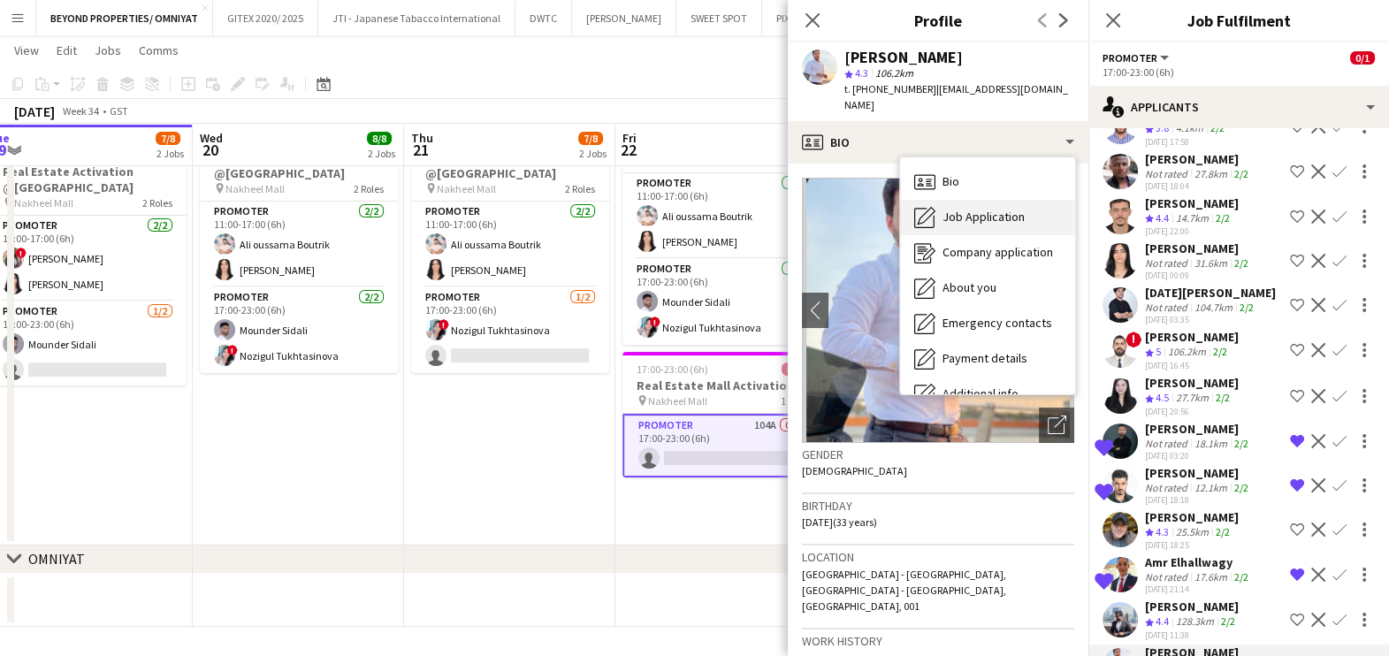
click at [966, 209] on span "Job Application" at bounding box center [983, 217] width 82 height 16
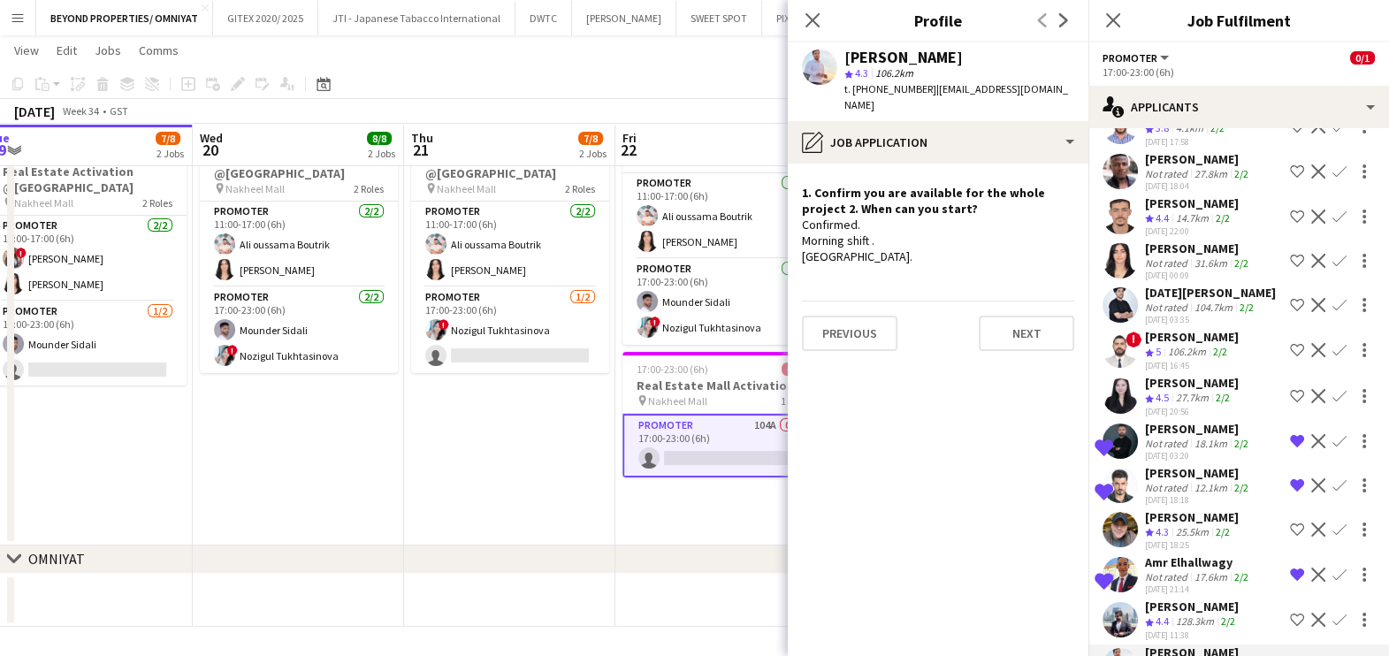
click at [1286, 655] on button "Shortlist crew" at bounding box center [1296, 665] width 21 height 21
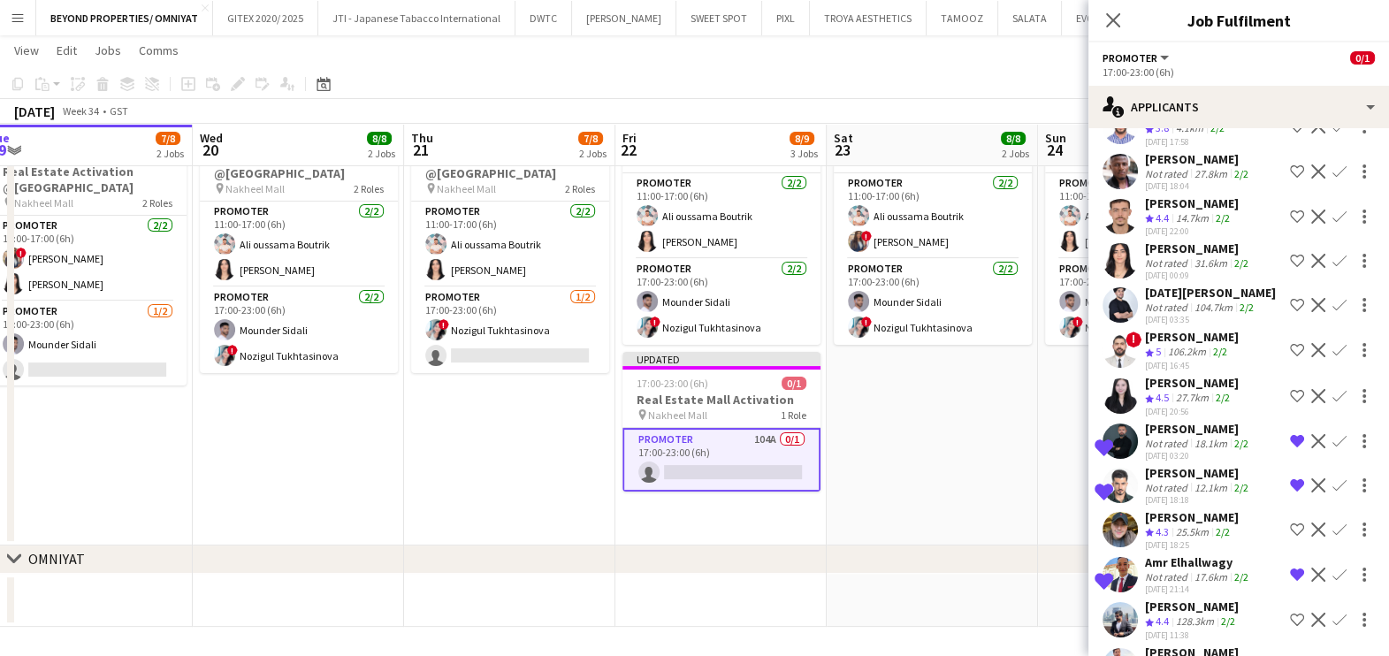
click at [1179, 598] on div "Khalid Badshah" at bounding box center [1192, 606] width 94 height 16
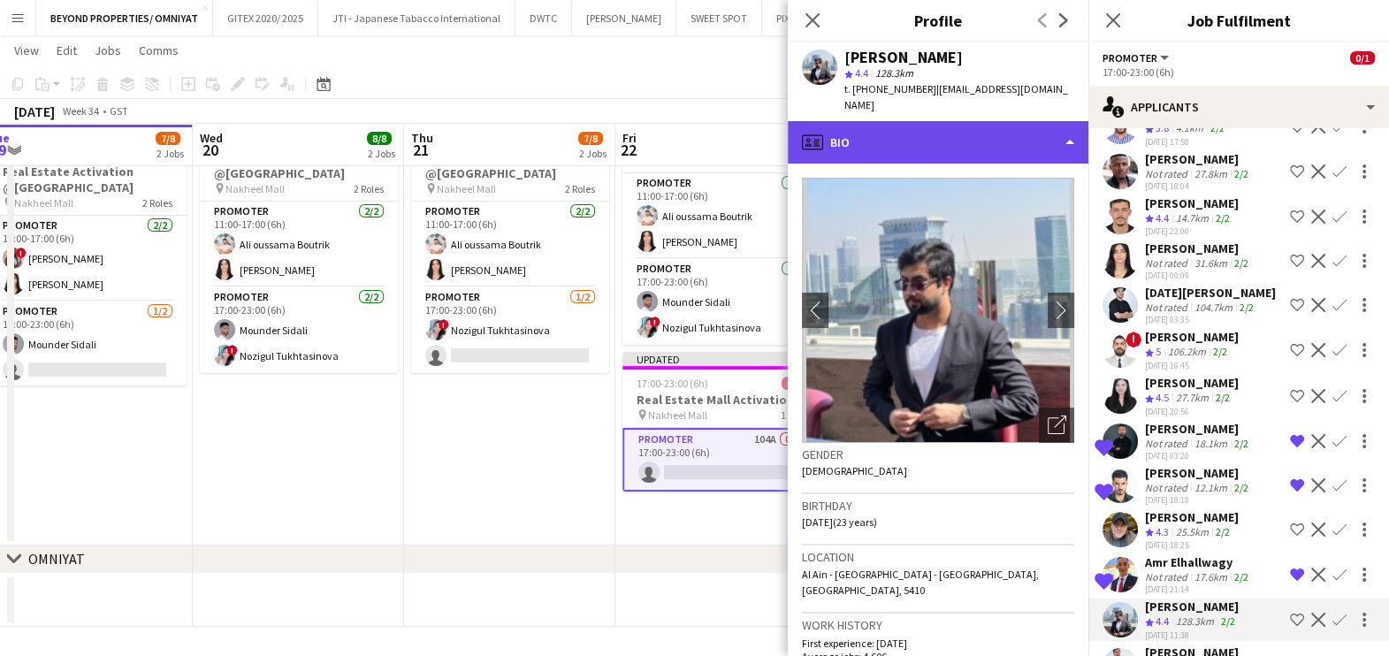
click at [914, 127] on div "profile Bio" at bounding box center [938, 142] width 301 height 42
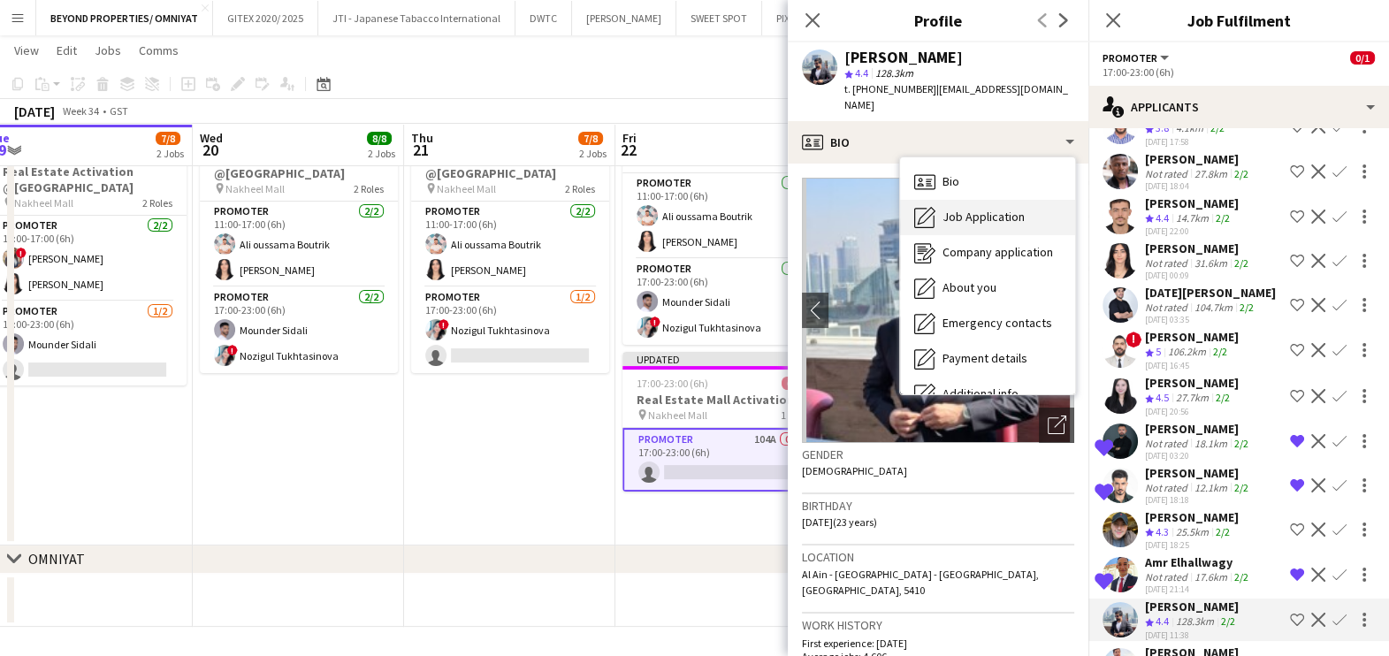
click at [982, 209] on span "Job Application" at bounding box center [983, 217] width 82 height 16
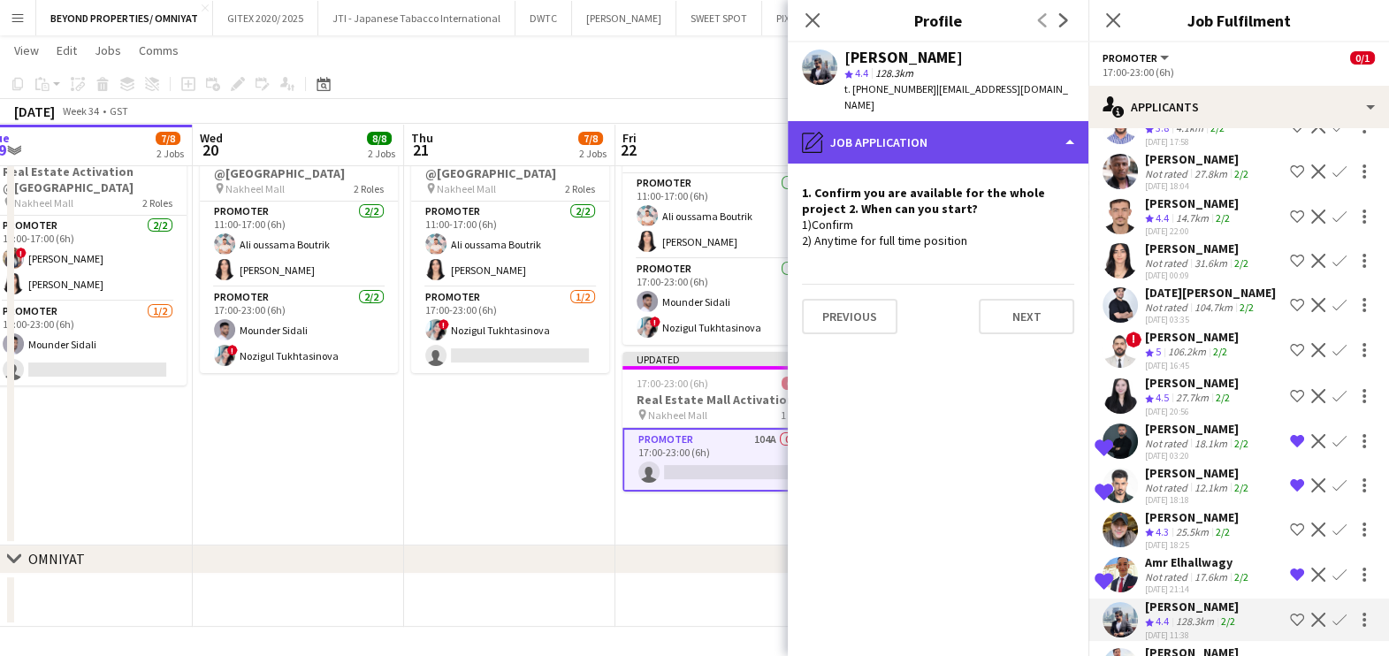
click at [950, 121] on div "pencil4 Job Application" at bounding box center [938, 142] width 301 height 42
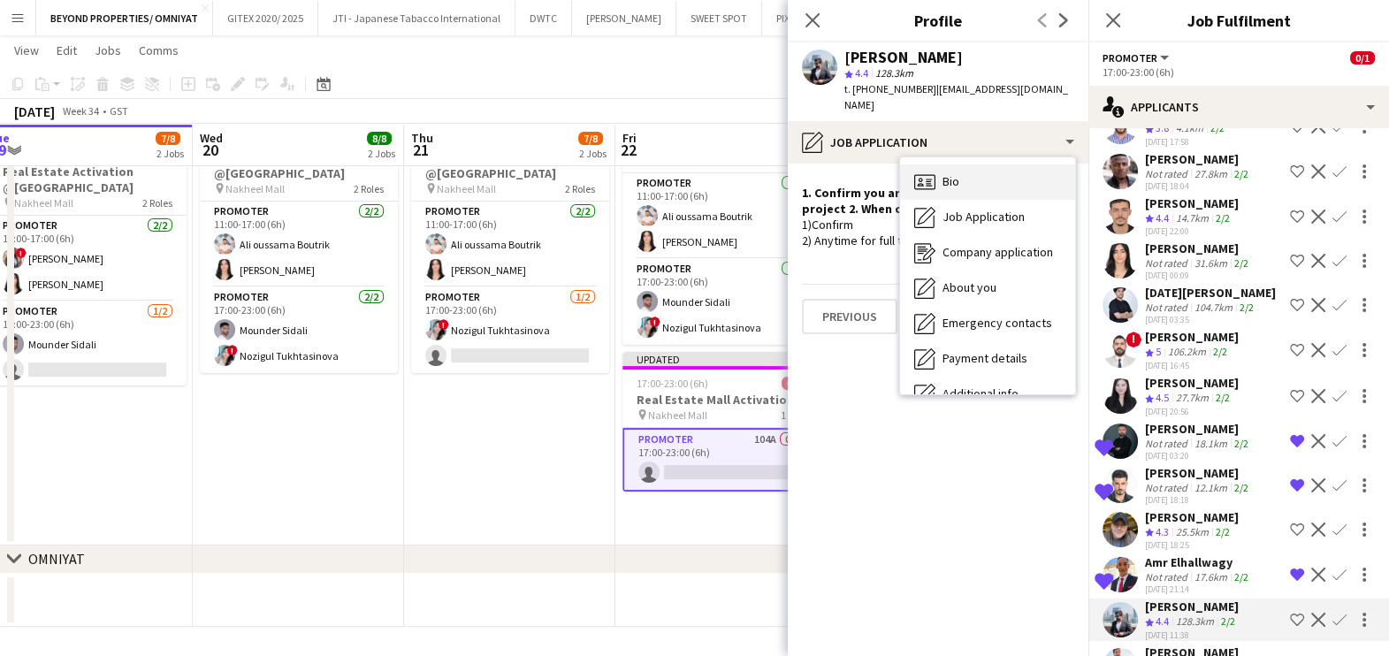
click at [965, 166] on div "Bio Bio" at bounding box center [987, 181] width 175 height 35
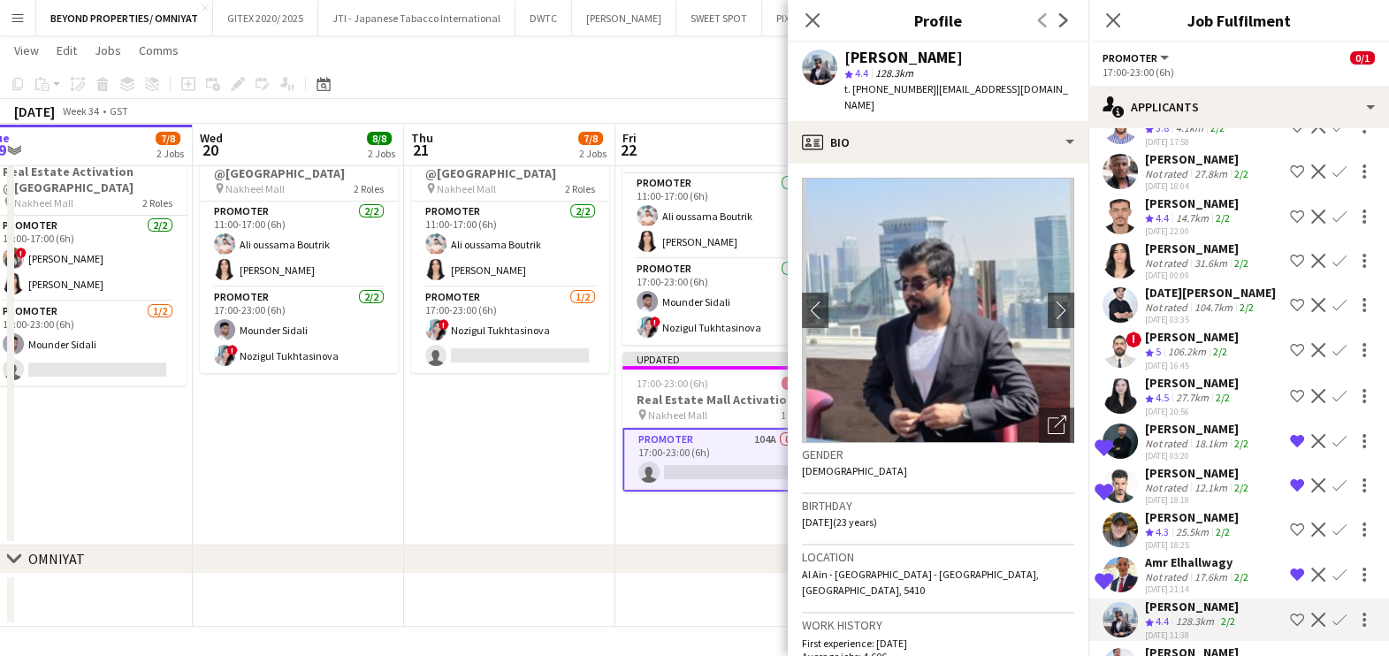
drag, startPoint x: 1035, startPoint y: 416, endPoint x: 987, endPoint y: 420, distance: 48.7
click at [1048, 417] on icon "Open photos pop-in" at bounding box center [1057, 424] width 19 height 19
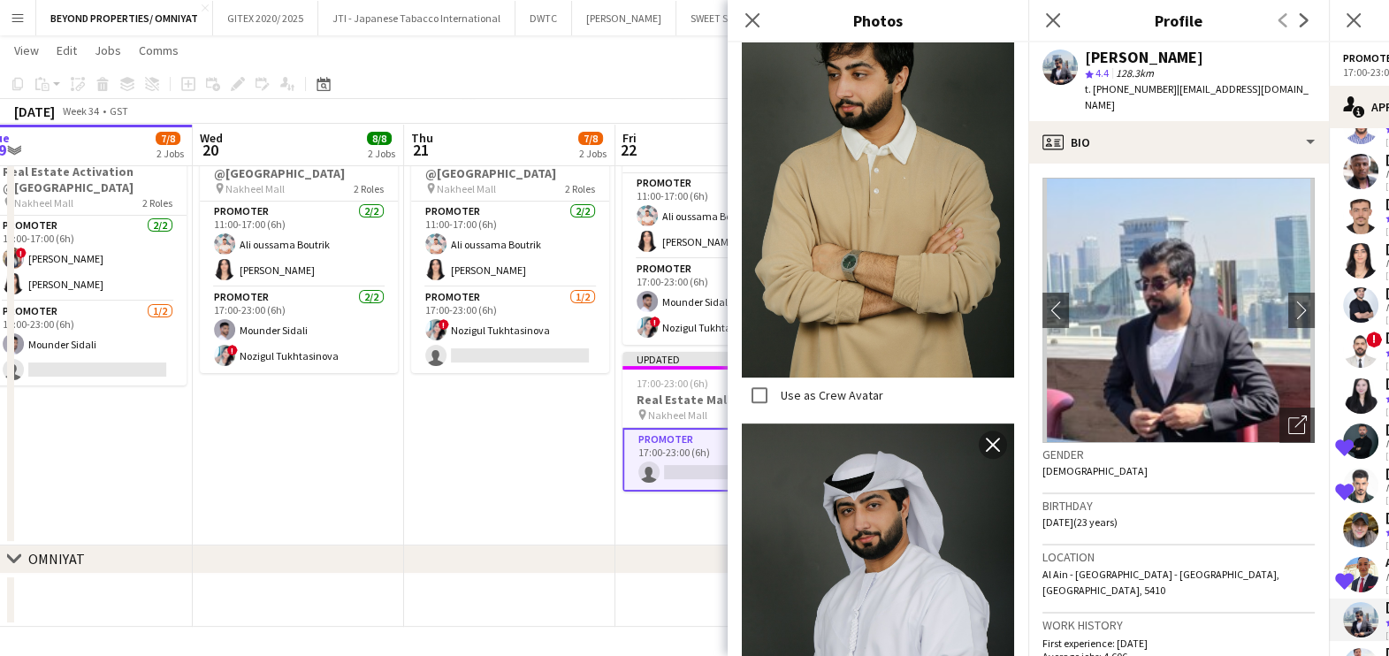
scroll to position [994, 0]
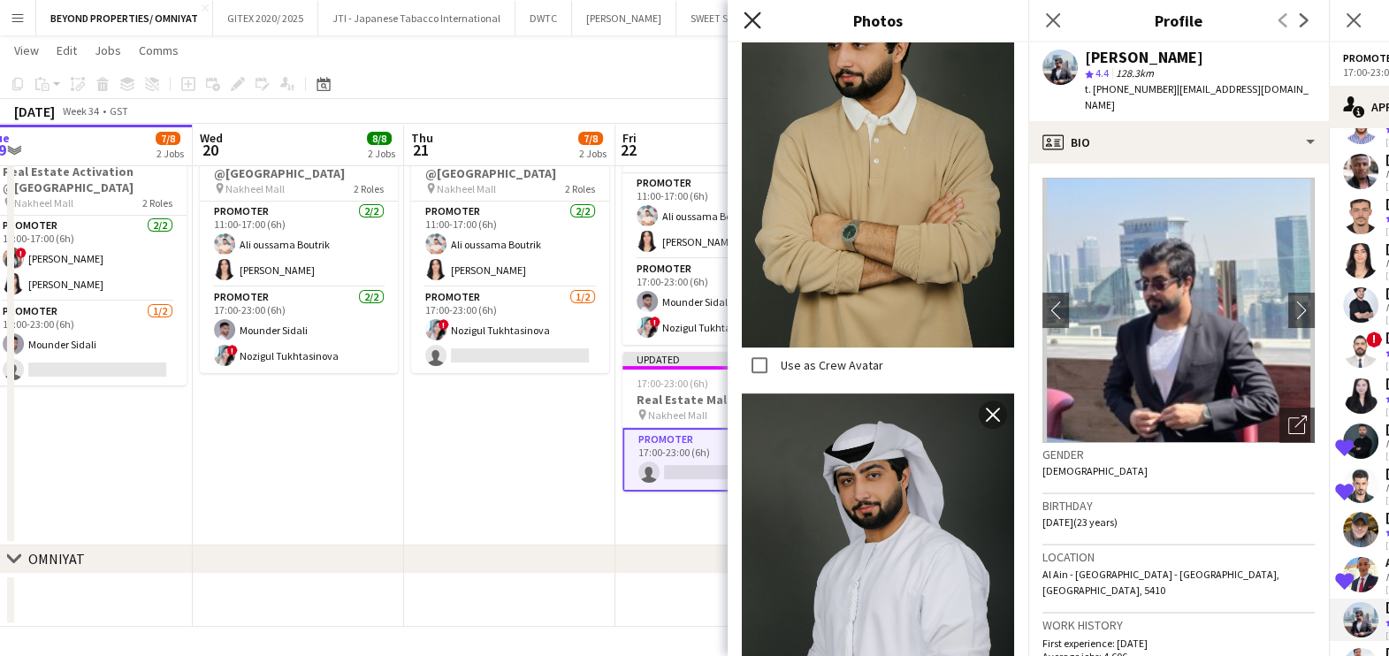
click at [755, 27] on icon "Close pop-in" at bounding box center [751, 19] width 17 height 17
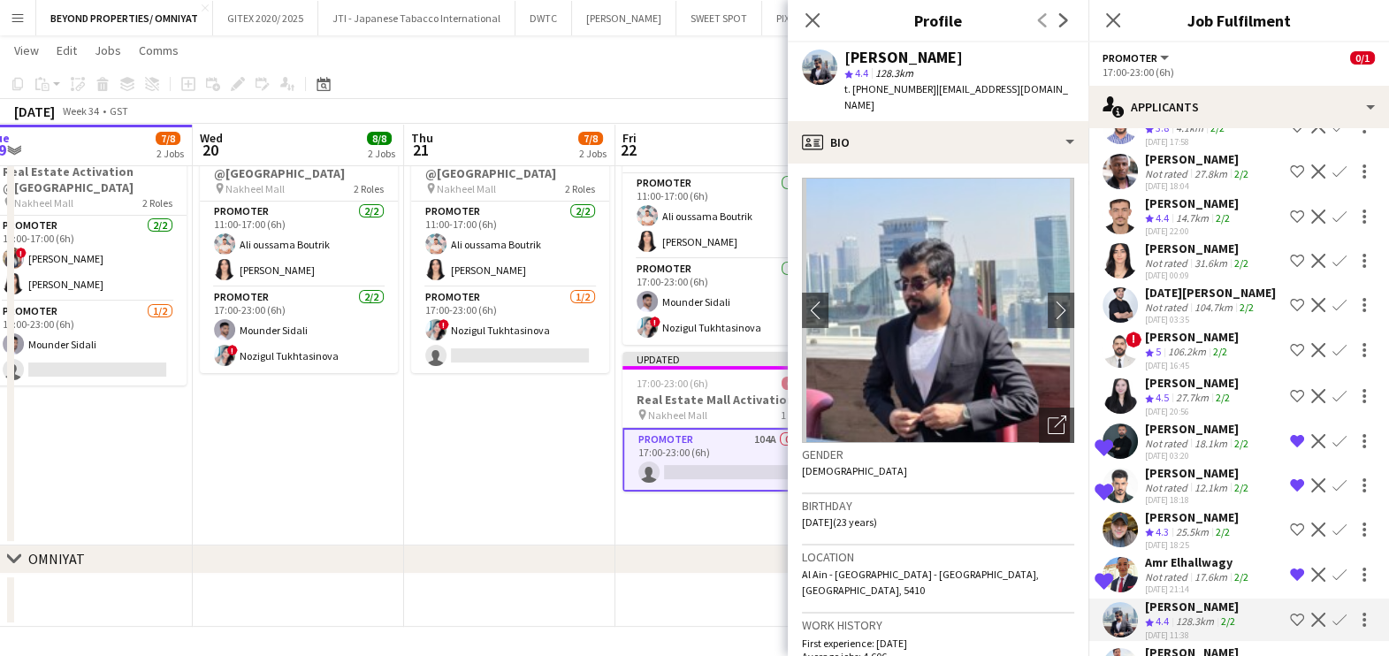
click at [1160, 655] on span "4.3" at bounding box center [1161, 666] width 13 height 13
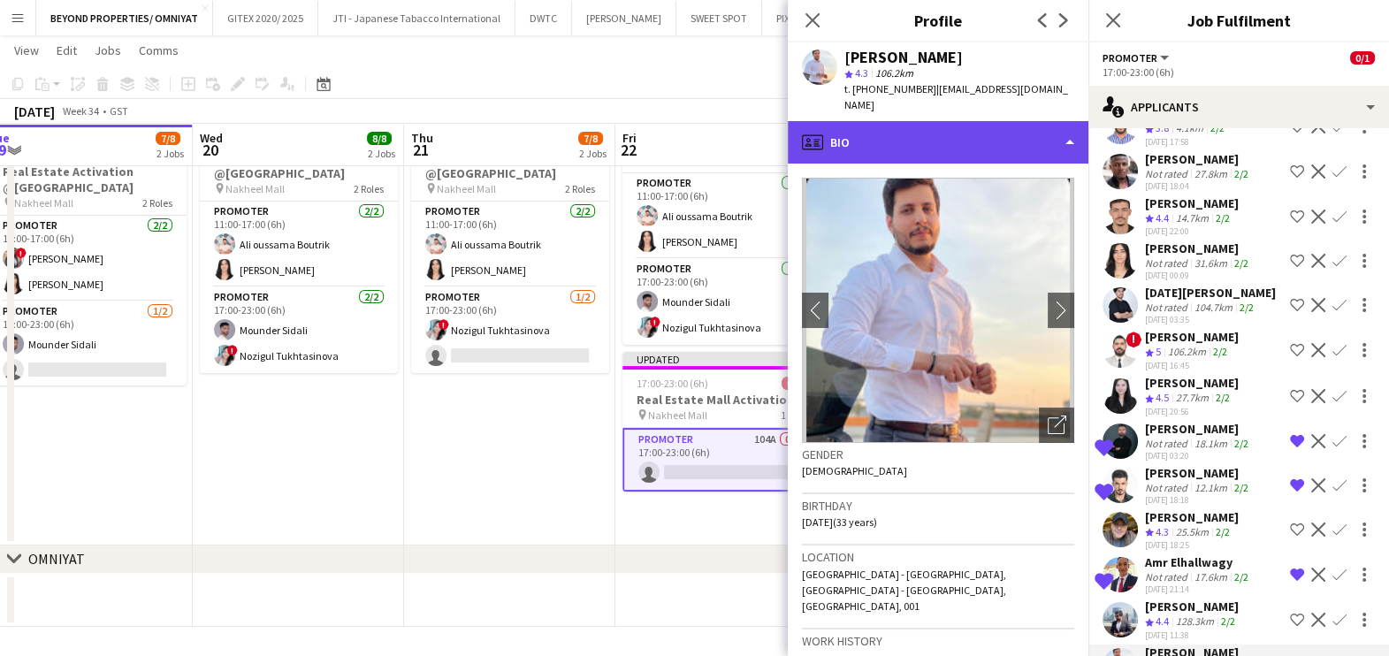
click at [903, 121] on div "profile Bio" at bounding box center [938, 142] width 301 height 42
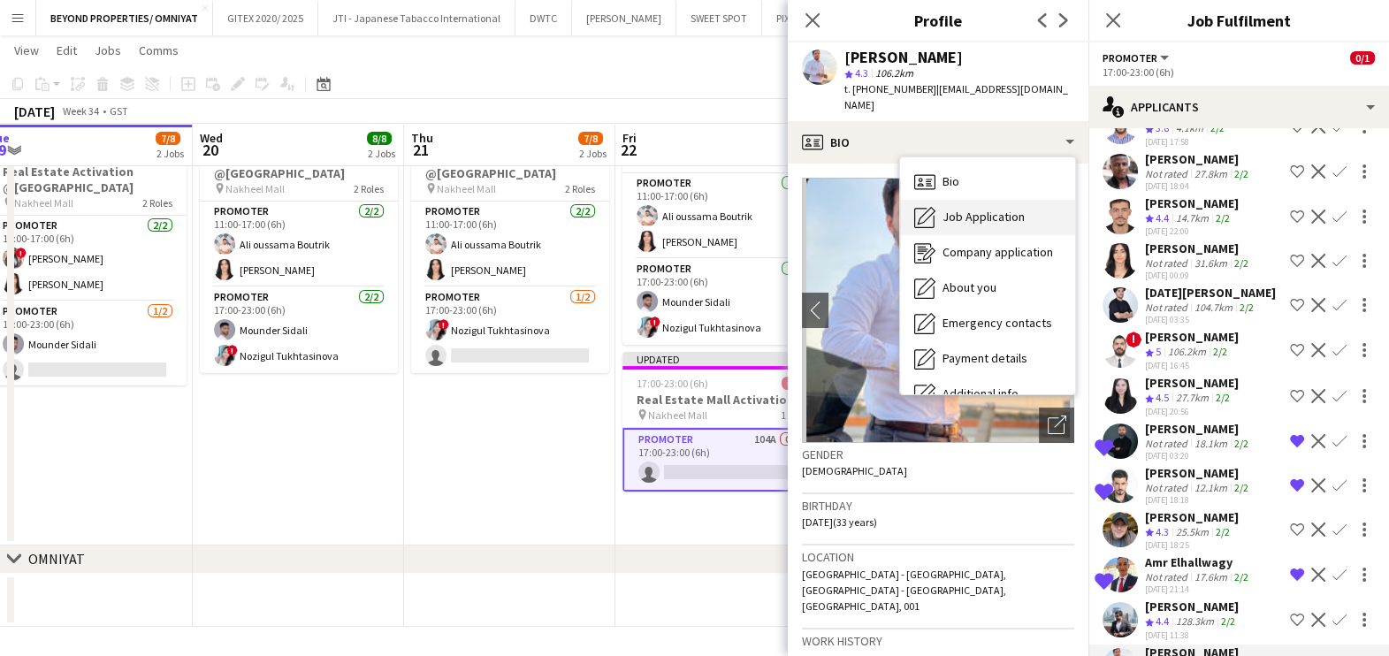
click at [981, 217] on div "Job Application Job Application" at bounding box center [987, 217] width 175 height 35
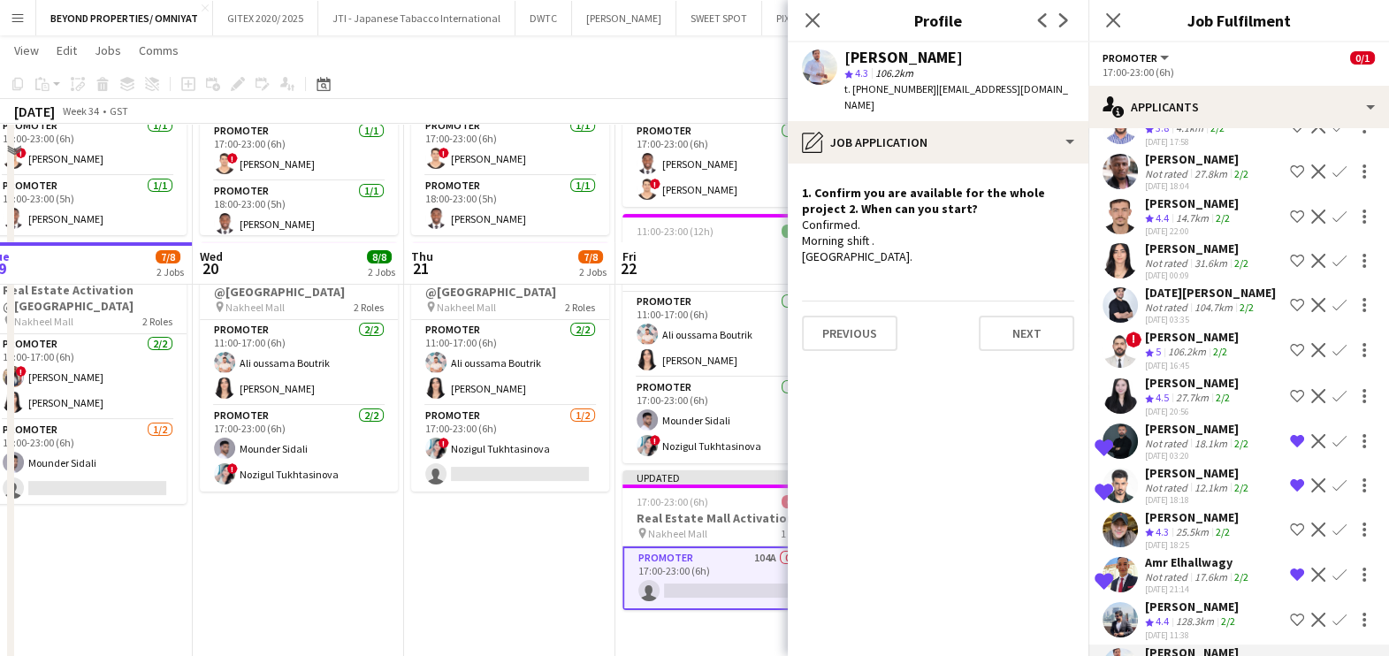
scroll to position [431, 0]
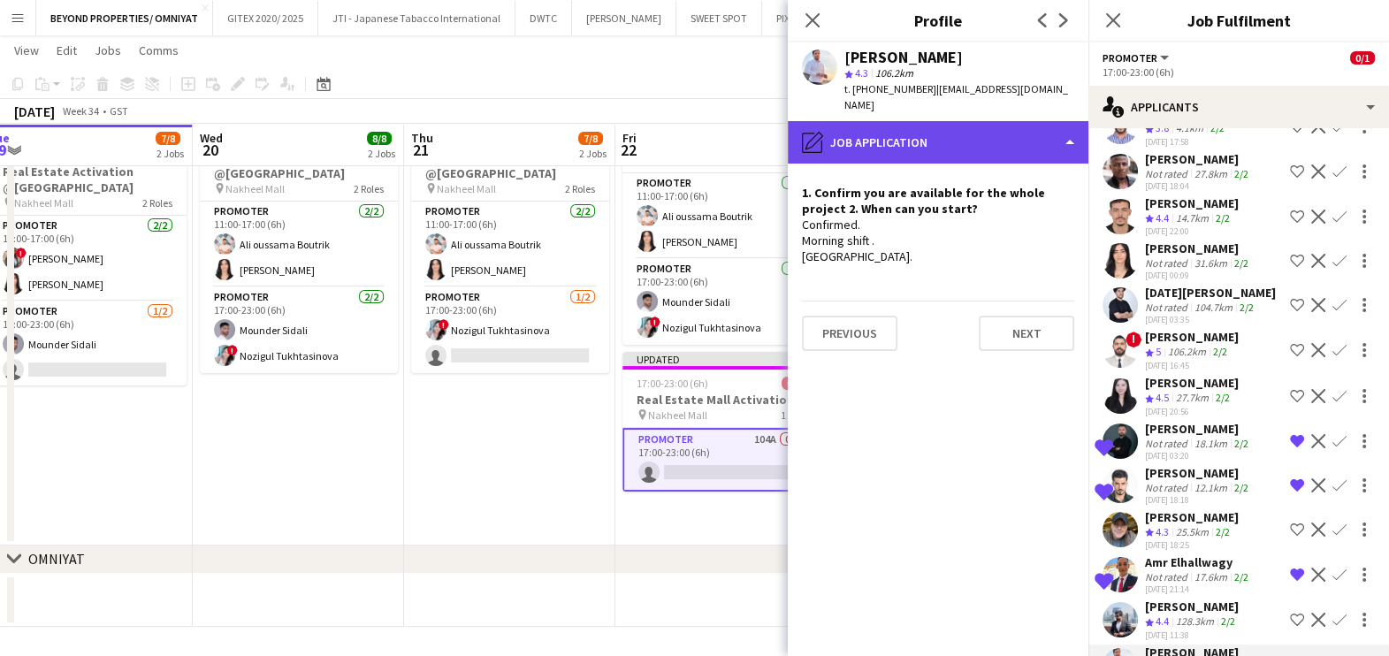
click at [888, 126] on div "pencil4 Job Application" at bounding box center [938, 142] width 301 height 42
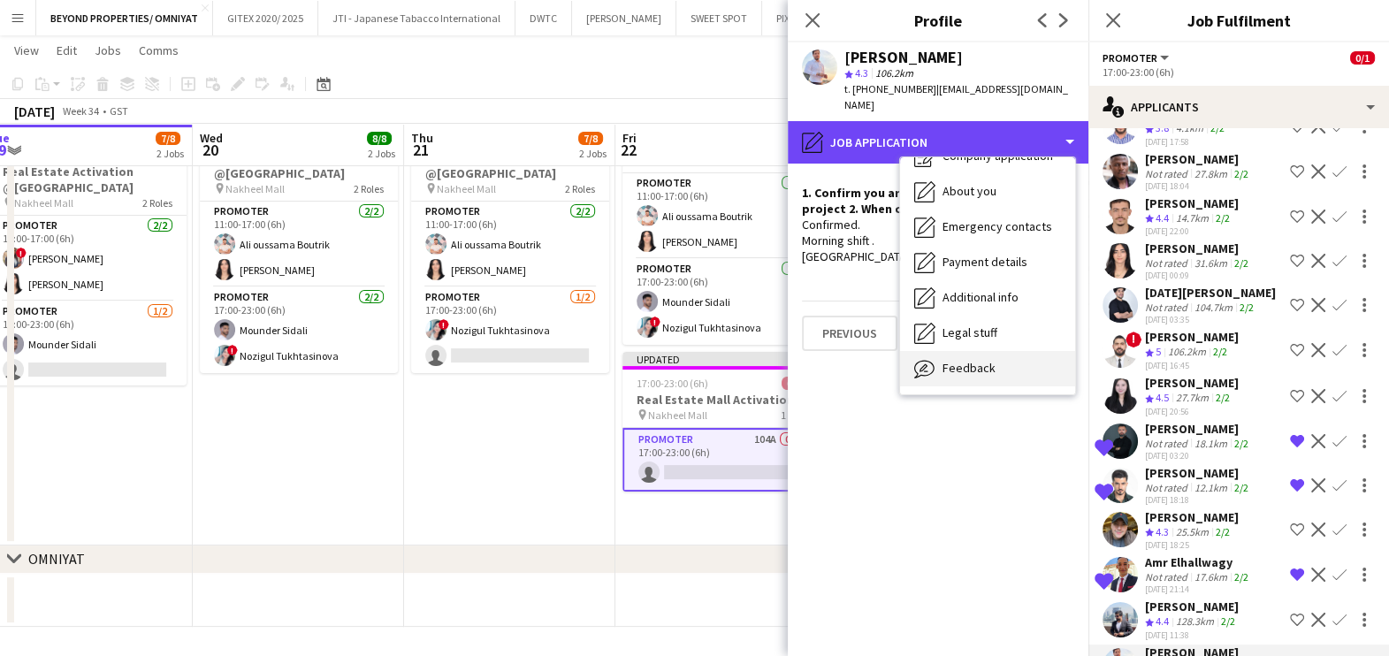
scroll to position [130, 0]
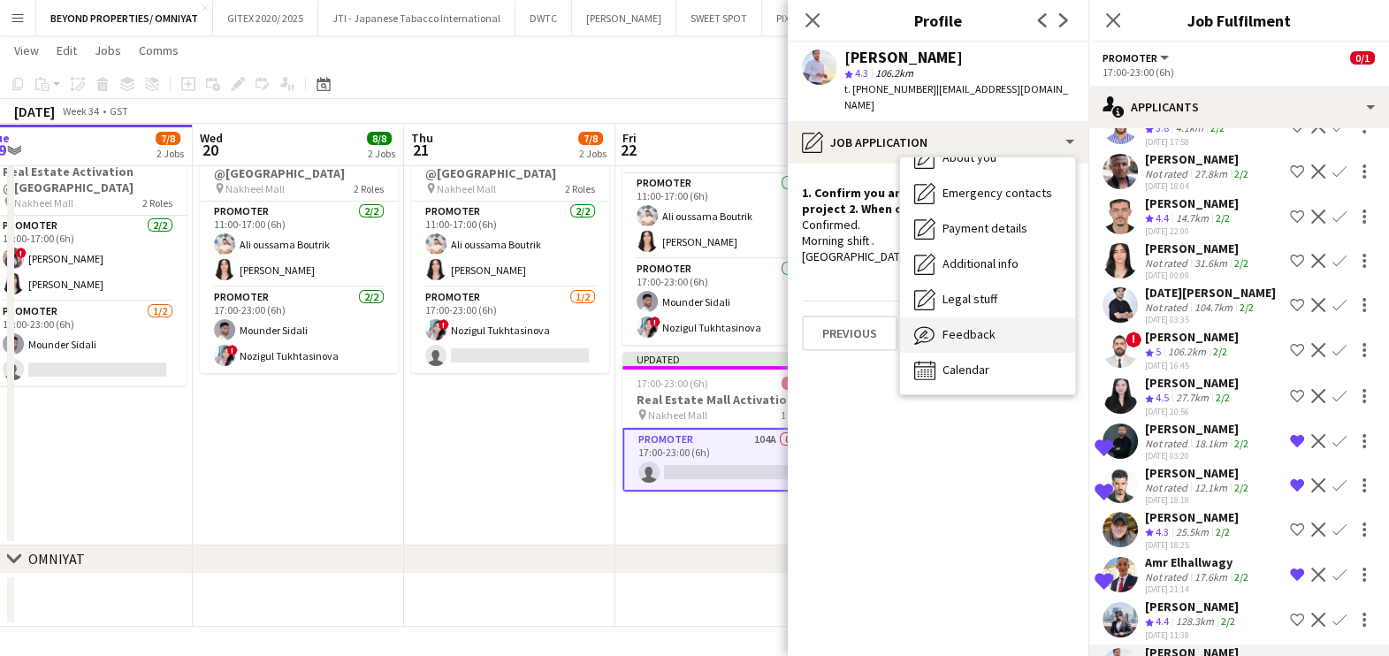
click at [979, 326] on span "Feedback" at bounding box center [968, 334] width 53 height 16
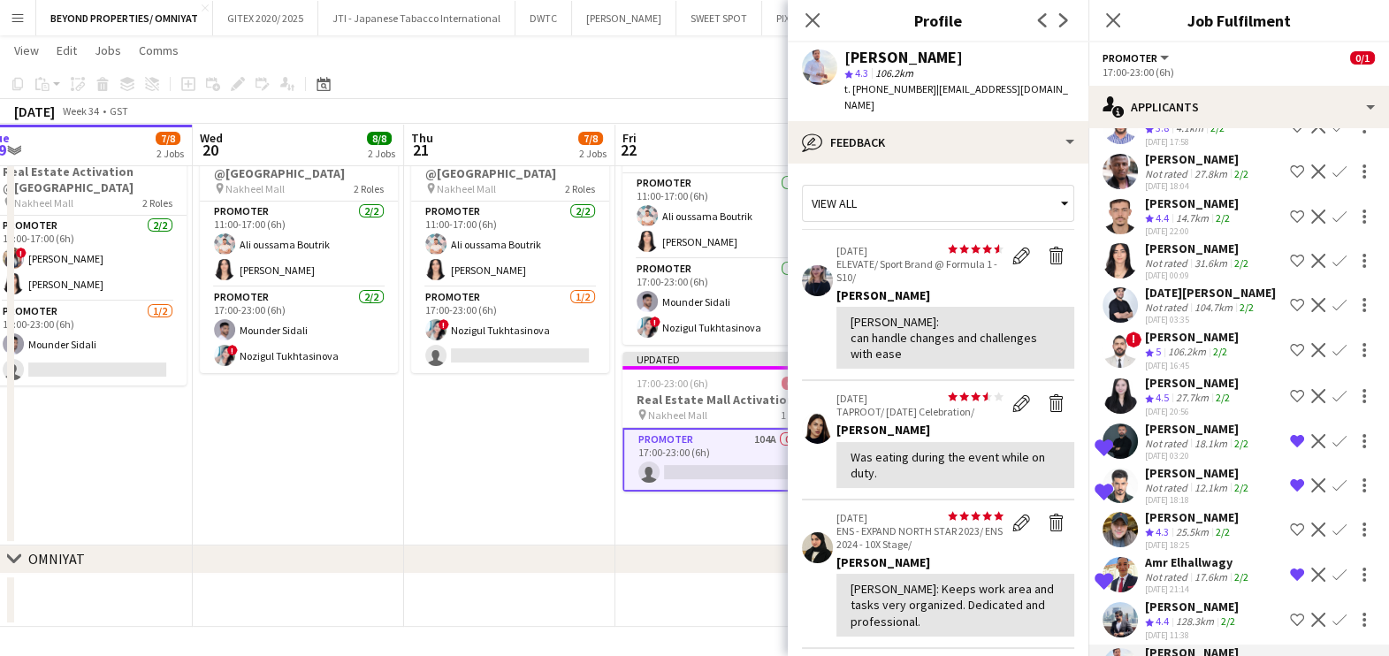
click at [441, 536] on app-date-cell "11:00-23:00 (12h) 4/4 Real Estate Activation @MOE pin Mall of Emirates 3 Roles …" at bounding box center [509, 196] width 211 height 697
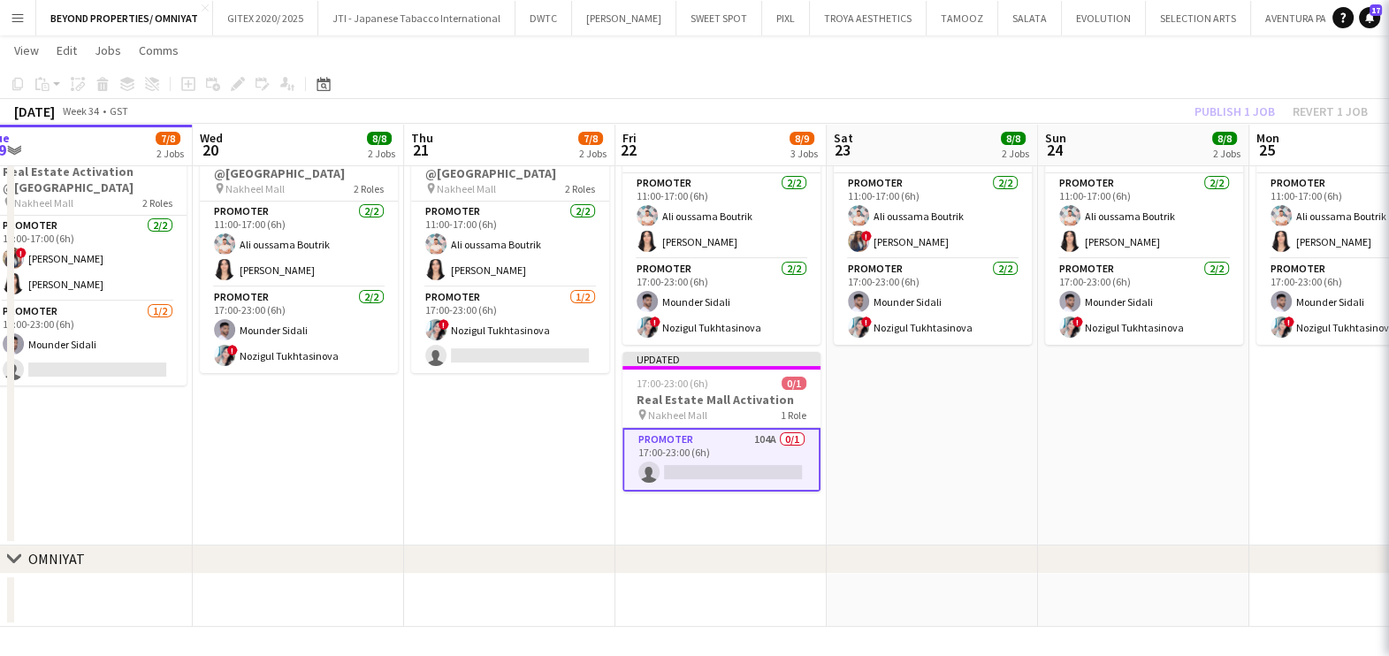
scroll to position [0, 0]
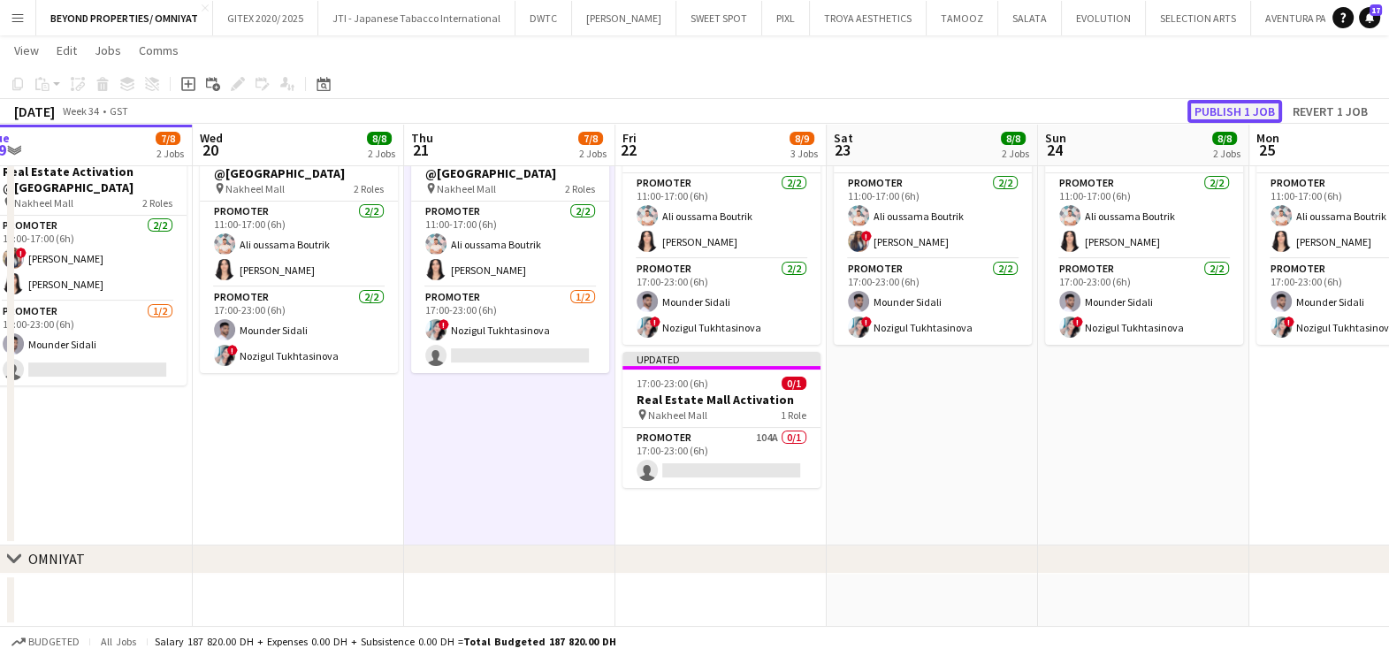
click at [1237, 107] on button "Publish 1 job" at bounding box center [1234, 111] width 95 height 23
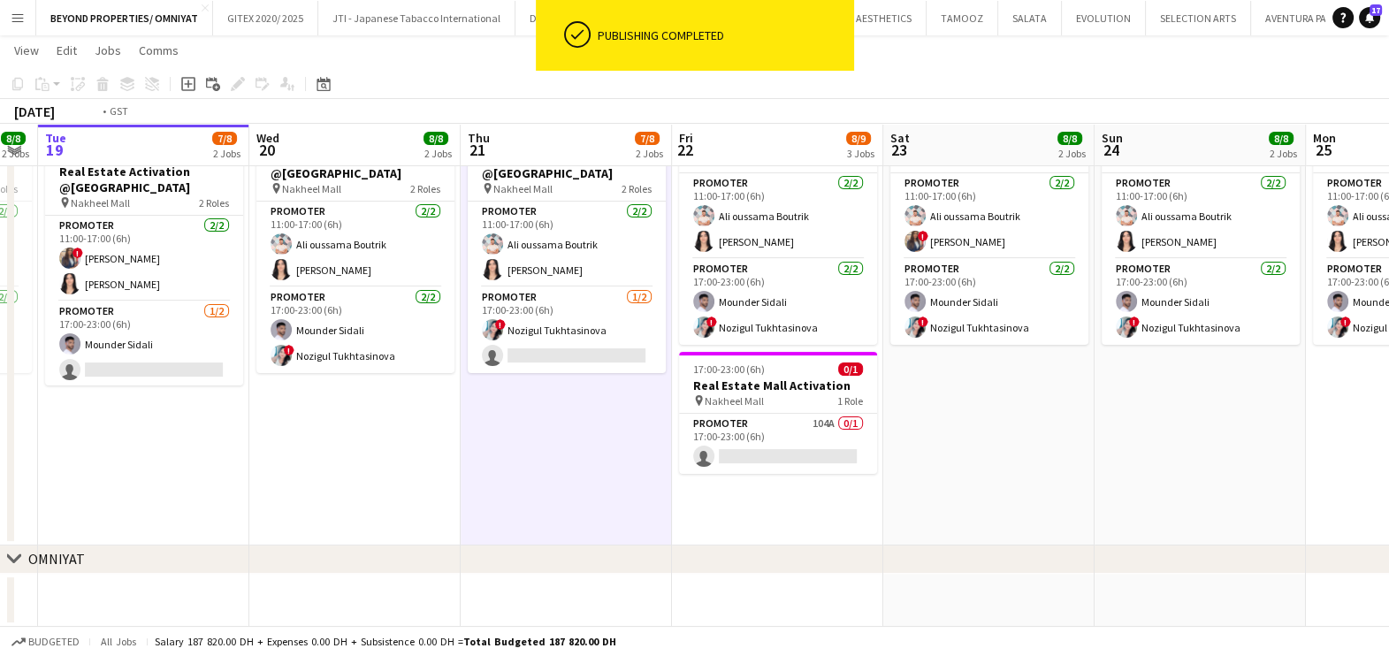
drag, startPoint x: 390, startPoint y: 452, endPoint x: 835, endPoint y: 473, distance: 446.0
click at [735, 462] on app-calendar-viewport "Sat 16 8/8 2 Jobs Sun 17 8/8 2 Jobs Mon 18 8/8 2 Jobs Tue 19 7/8 2 Jobs Wed 20 …" at bounding box center [694, 132] width 1389 height 989
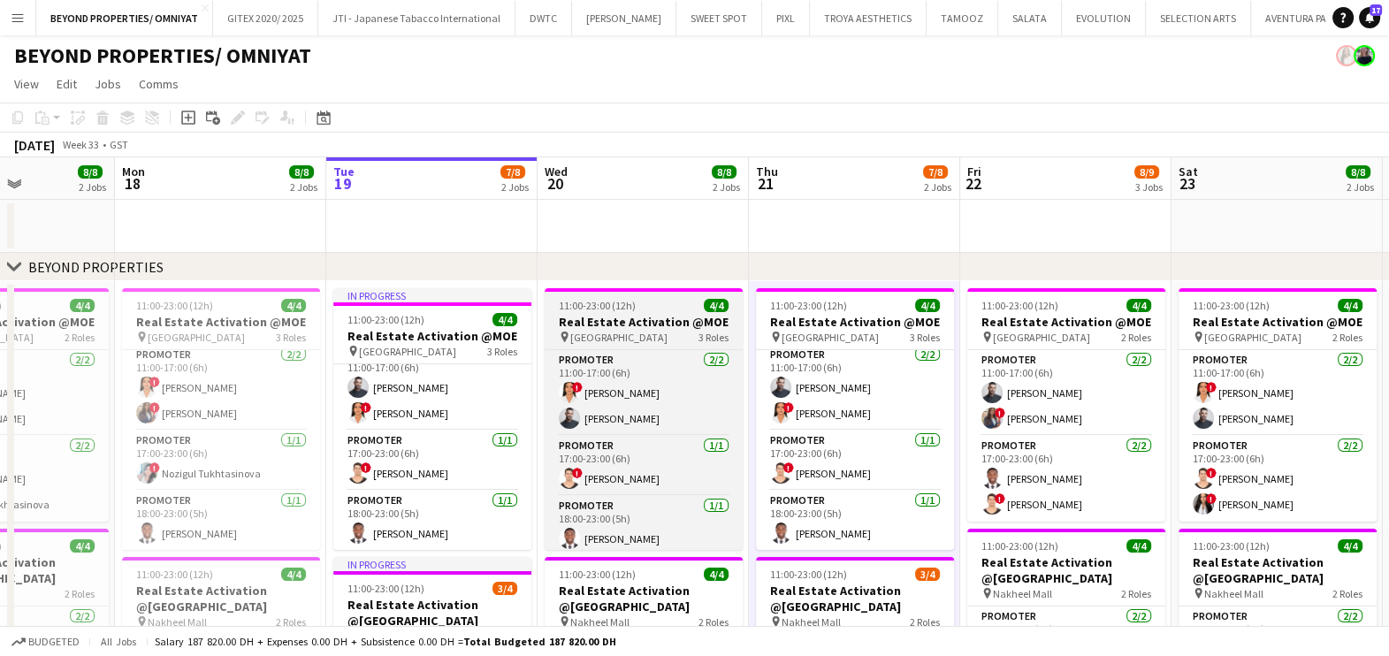
click at [600, 318] on h3 "Real Estate Activation @MOE" at bounding box center [644, 322] width 198 height 16
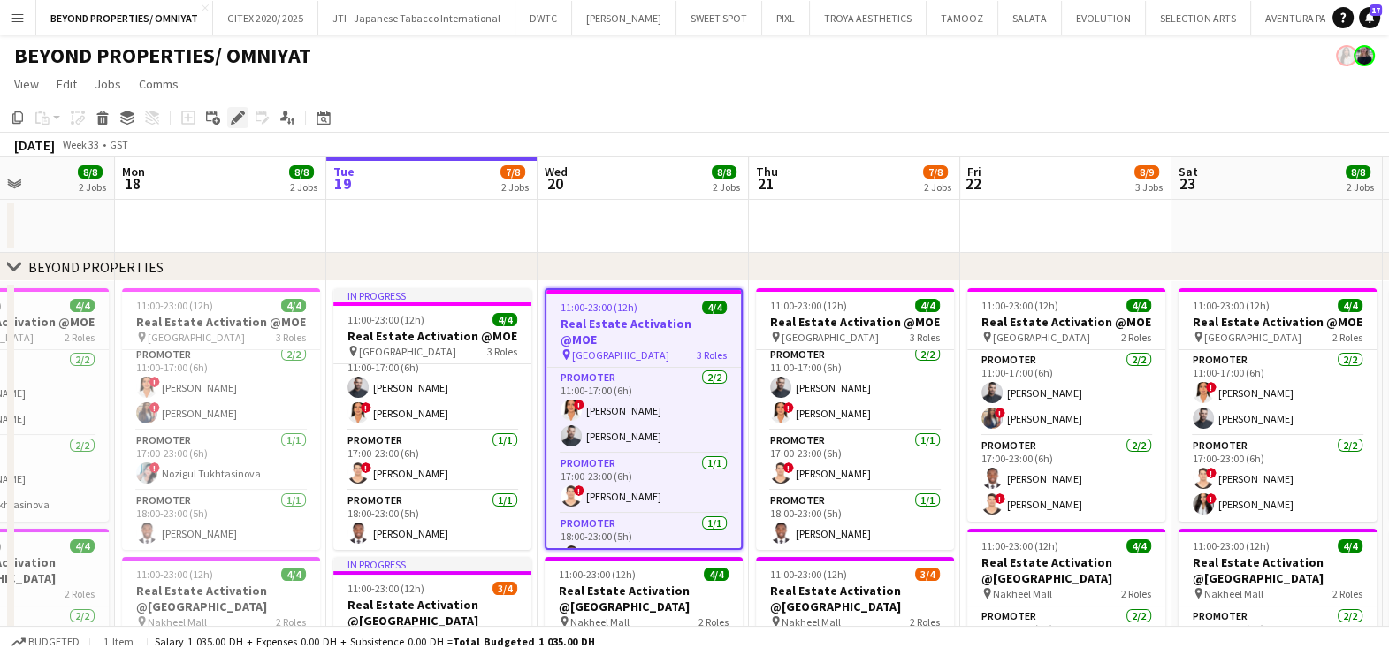
click at [240, 121] on icon "Edit" at bounding box center [238, 117] width 14 height 14
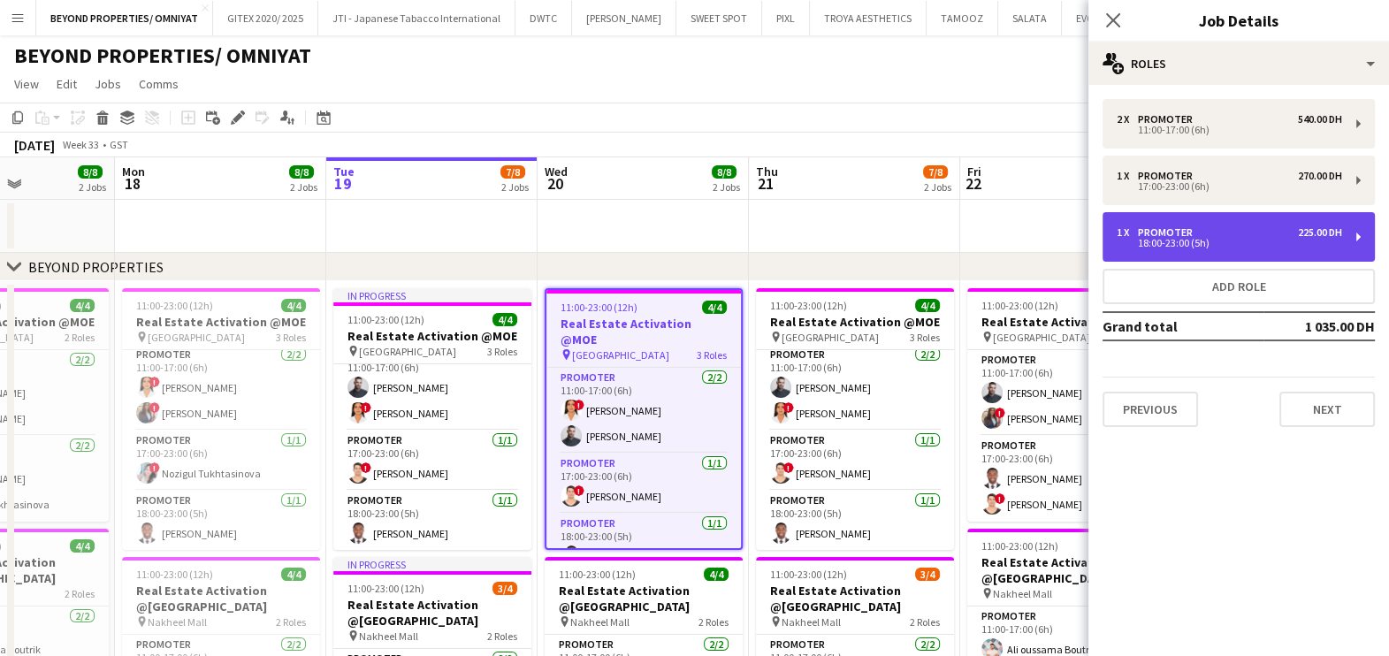
click at [1209, 240] on div "18:00-23:00 (5h)" at bounding box center [1228, 243] width 225 height 9
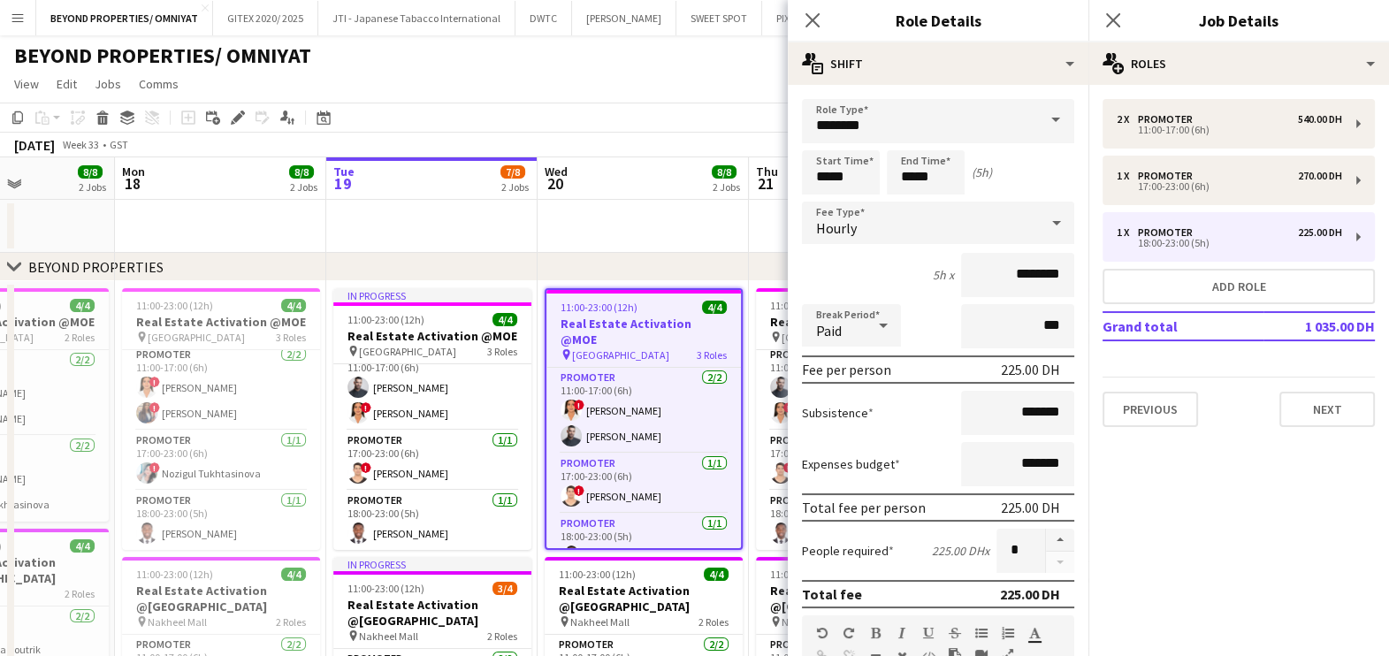
click at [600, 234] on app-date-cell at bounding box center [642, 226] width 211 height 53
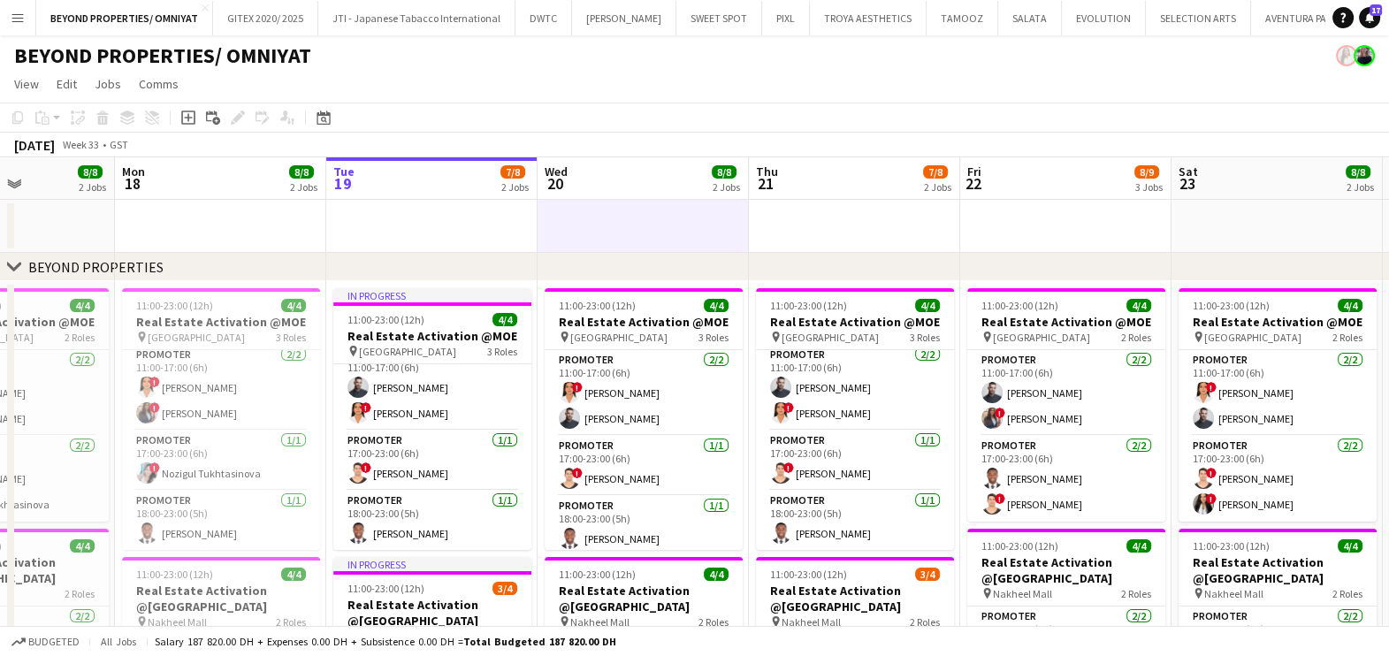
click at [911, 119] on app-toolbar "Copy Paste Paste Ctrl+V Paste with crew Ctrl+Shift+V Paste linked Job Delete Gr…" at bounding box center [694, 118] width 1389 height 30
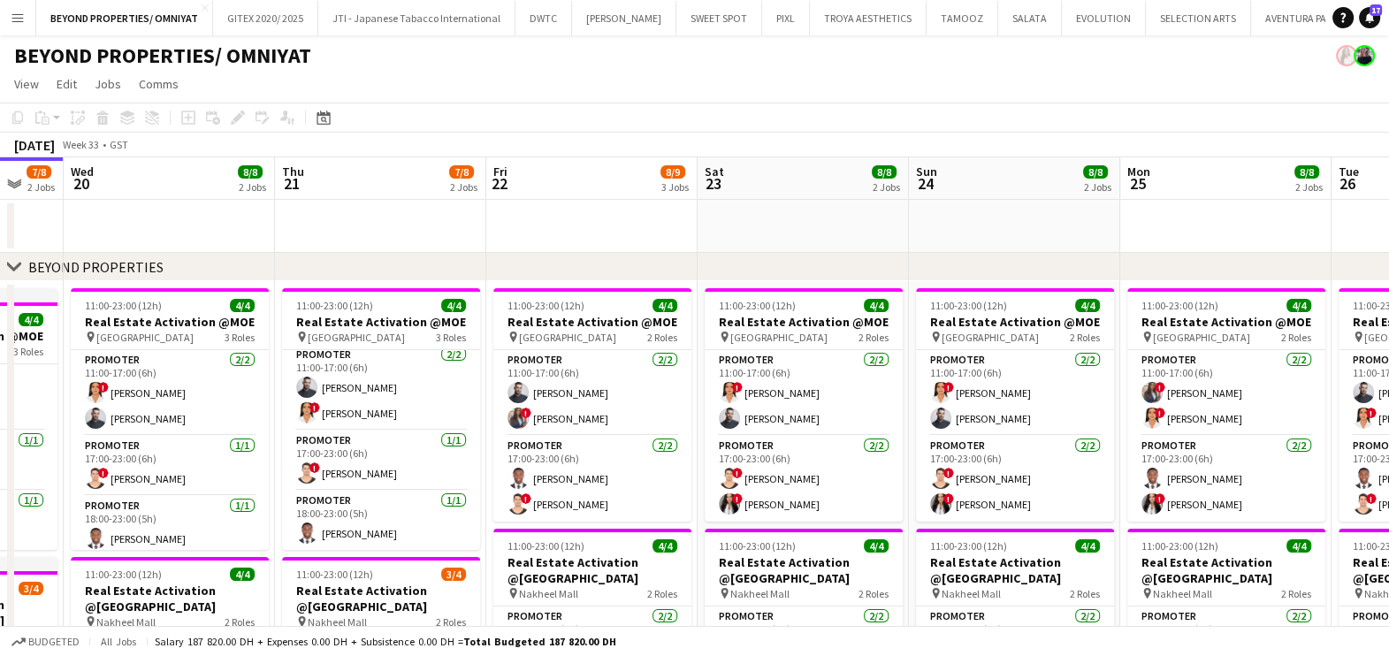
drag, startPoint x: 1274, startPoint y: 491, endPoint x: 685, endPoint y: 431, distance: 591.8
click at [685, 431] on app-calendar-viewport "Sat 16 8/8 2 Jobs Sun 17 8/8 2 Jobs Mon 18 8/8 2 Jobs Tue 19 7/8 2 Jobs Wed 20 …" at bounding box center [694, 608] width 1389 height 903
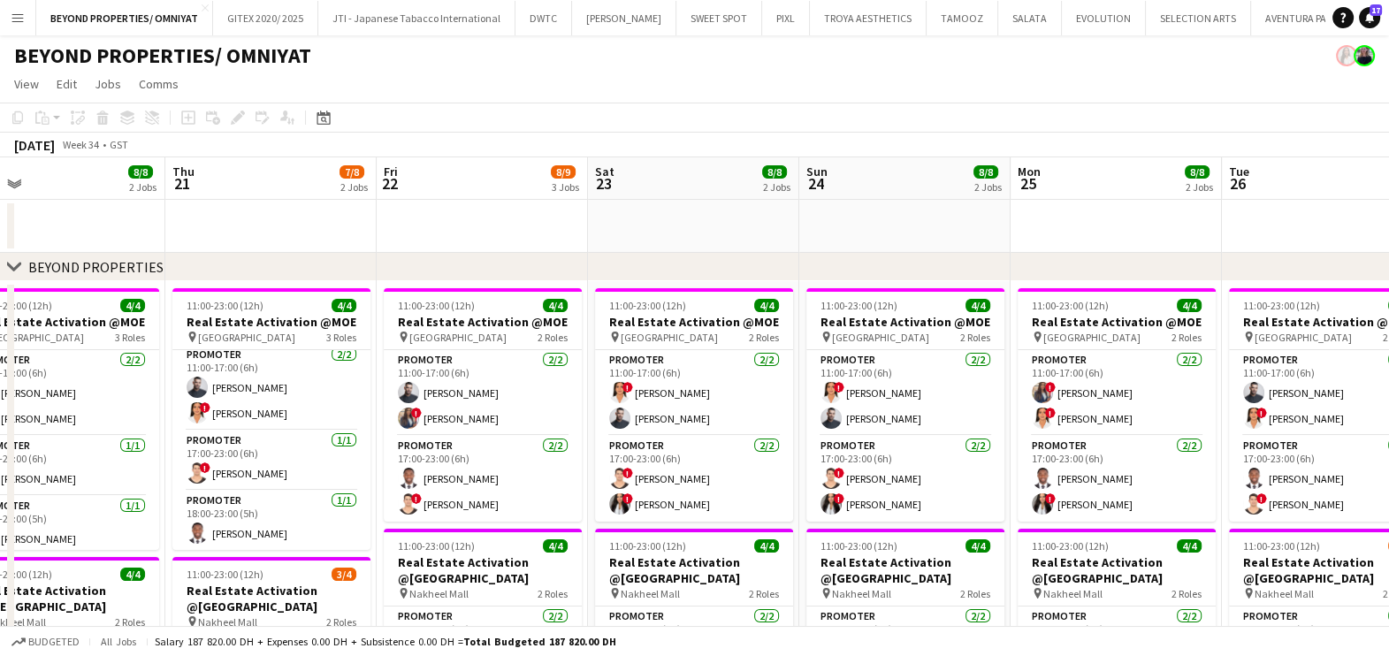
drag, startPoint x: 973, startPoint y: 476, endPoint x: 652, endPoint y: 440, distance: 323.8
click at [652, 440] on app-calendar-viewport "Mon 18 8/8 2 Jobs Tue 19 7/8 2 Jobs Wed 20 8/8 2 Jobs Thu 21 7/8 2 Jobs Fri 22 …" at bounding box center [694, 608] width 1389 height 903
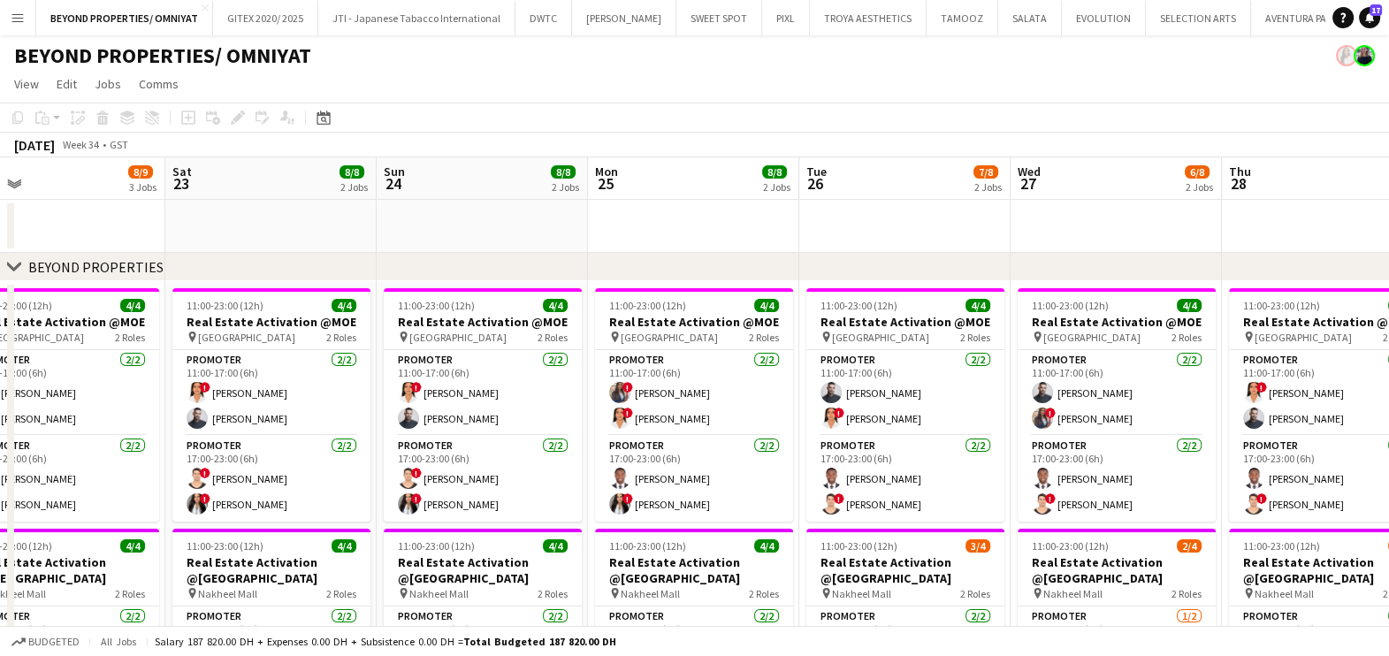
scroll to position [0, 469]
drag, startPoint x: 1027, startPoint y: 468, endPoint x: 647, endPoint y: 421, distance: 383.0
click at [675, 426] on app-calendar-viewport "Wed 20 8/8 2 Jobs Thu 21 7/8 2 Jobs Fri 22 8/9 3 Jobs Sat 23 8/8 2 Jobs Sun 24 …" at bounding box center [694, 608] width 1389 height 903
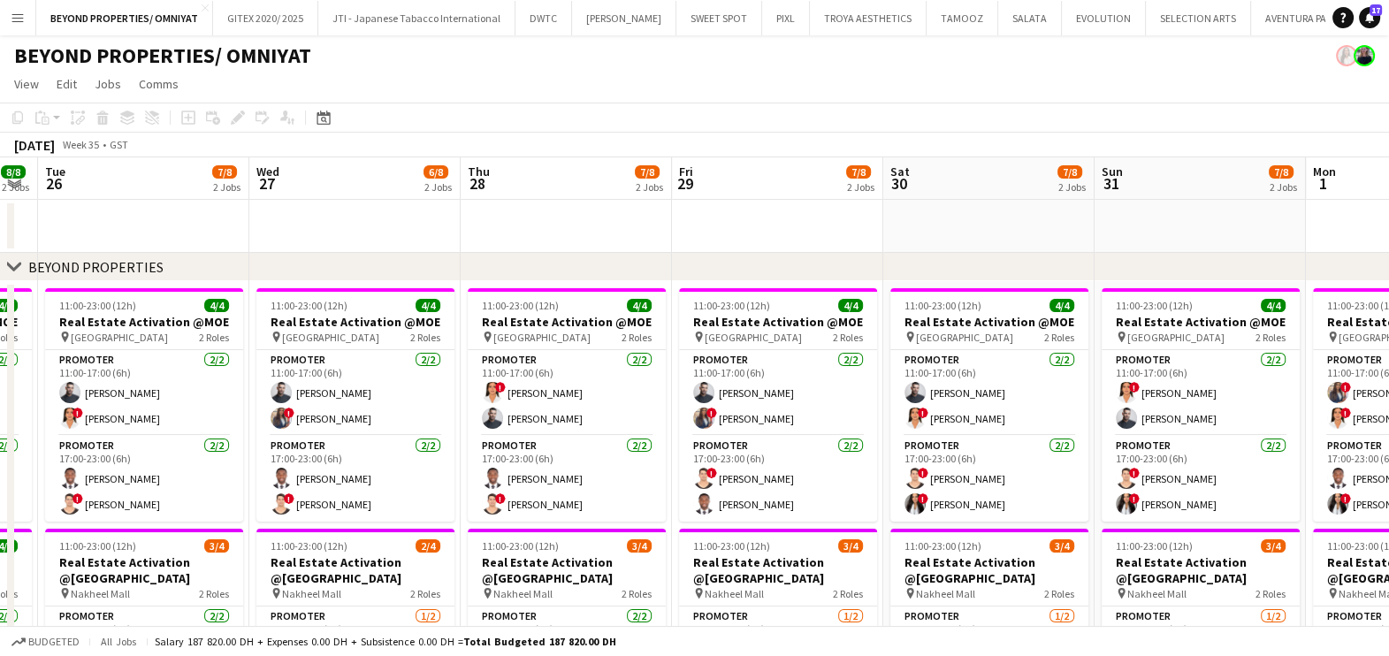
drag, startPoint x: 1074, startPoint y: 448, endPoint x: 206, endPoint y: 415, distance: 868.7
click at [207, 415] on app-calendar-viewport "Sat 23 8/8 2 Jobs Sun 24 8/8 2 Jobs Mon 25 8/8 2 Jobs Tue 26 7/8 2 Jobs Wed 27 …" at bounding box center [694, 608] width 1389 height 903
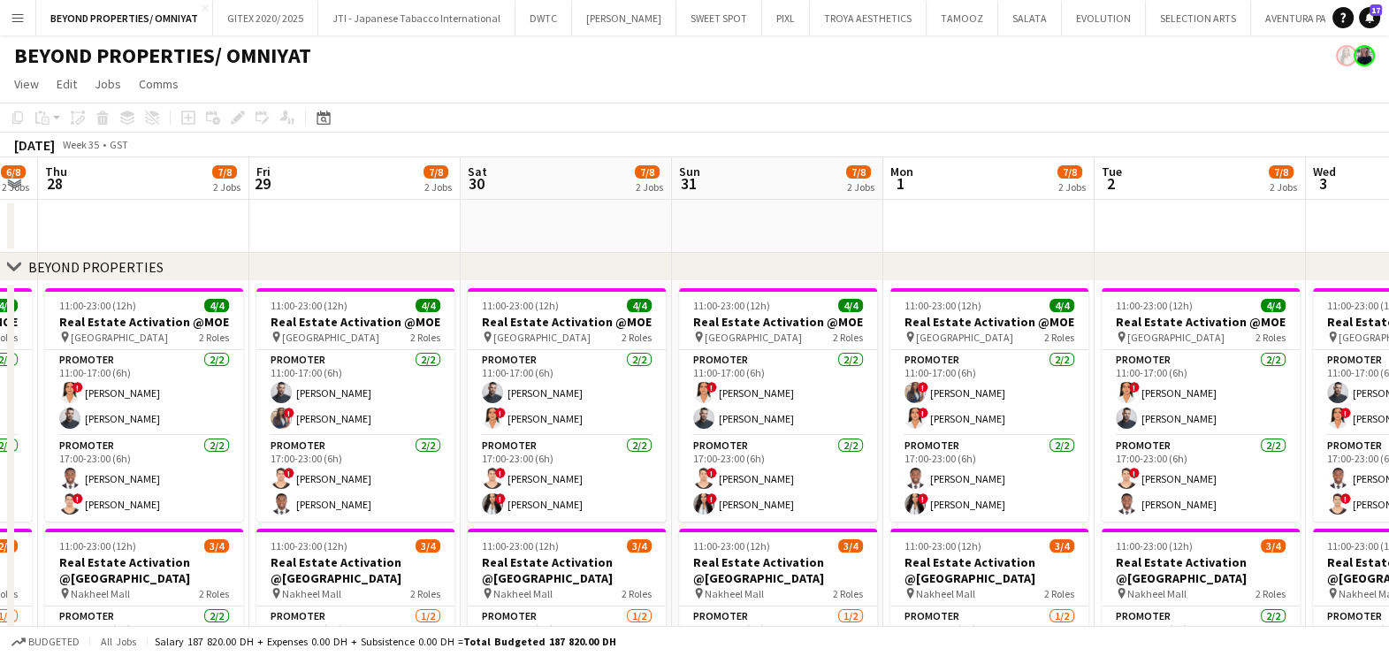
scroll to position [0, 705]
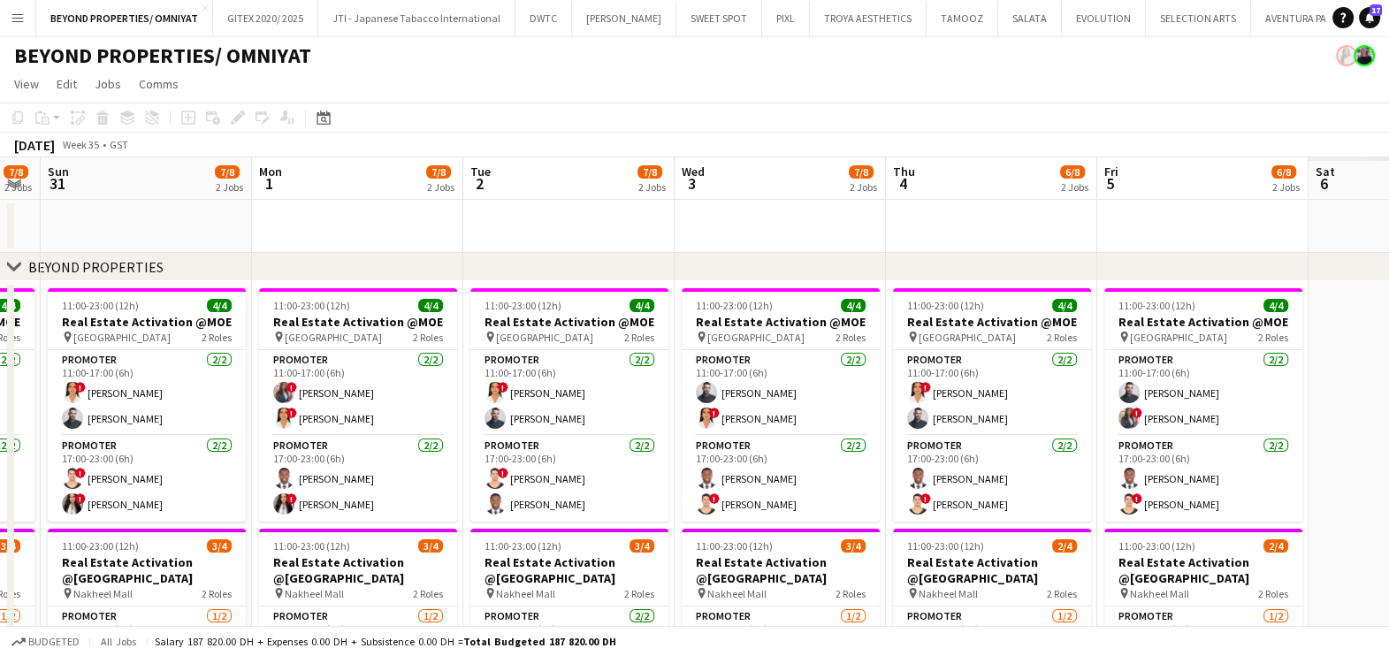
drag, startPoint x: 1089, startPoint y: 475, endPoint x: 504, endPoint y: 485, distance: 585.3
click at [504, 485] on app-calendar-viewport "Thu 28 7/8 2 Jobs Fri 29 7/8 2 Jobs Sat 30 7/8 2 Jobs Sun 31 7/8 2 Jobs Mon 1 7…" at bounding box center [694, 608] width 1389 height 903
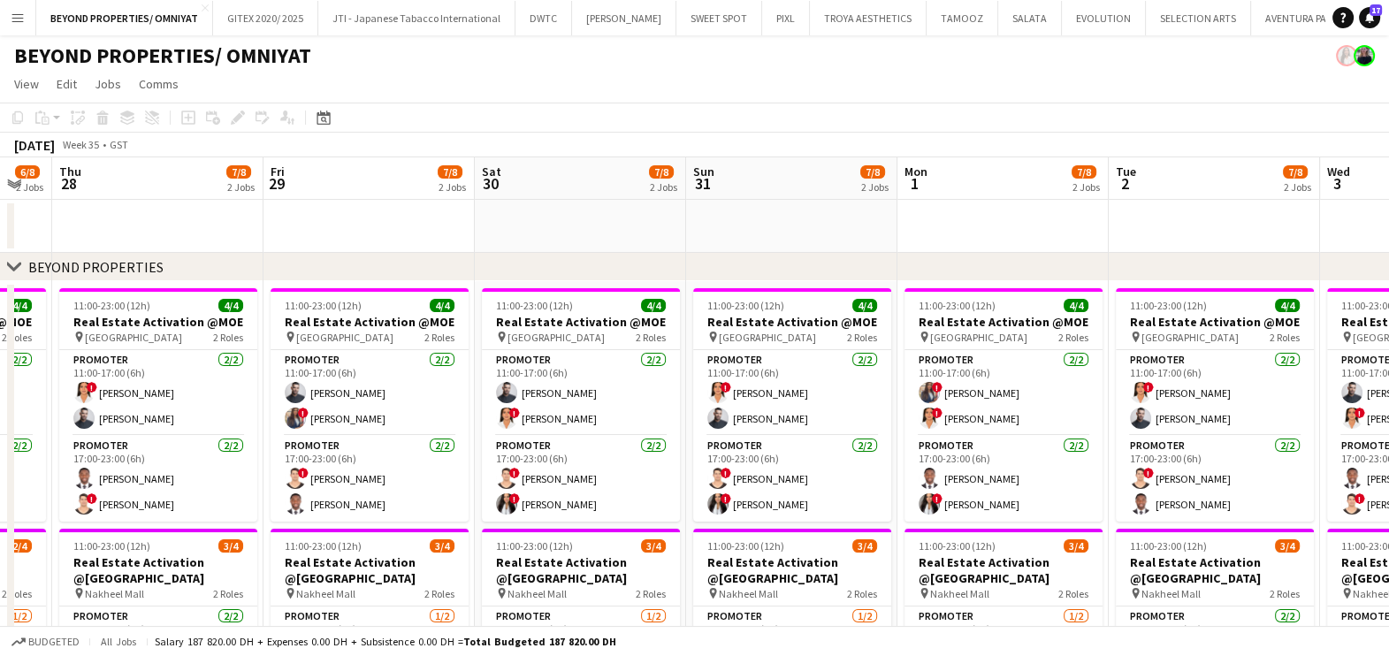
drag, startPoint x: 534, startPoint y: 517, endPoint x: 1065, endPoint y: 526, distance: 531.4
click at [1042, 527] on app-calendar-viewport "Tue 26 7/8 2 Jobs Wed 27 6/8 2 Jobs Thu 28 7/8 2 Jobs Fri 29 7/8 2 Jobs Sat 30 …" at bounding box center [694, 608] width 1389 height 903
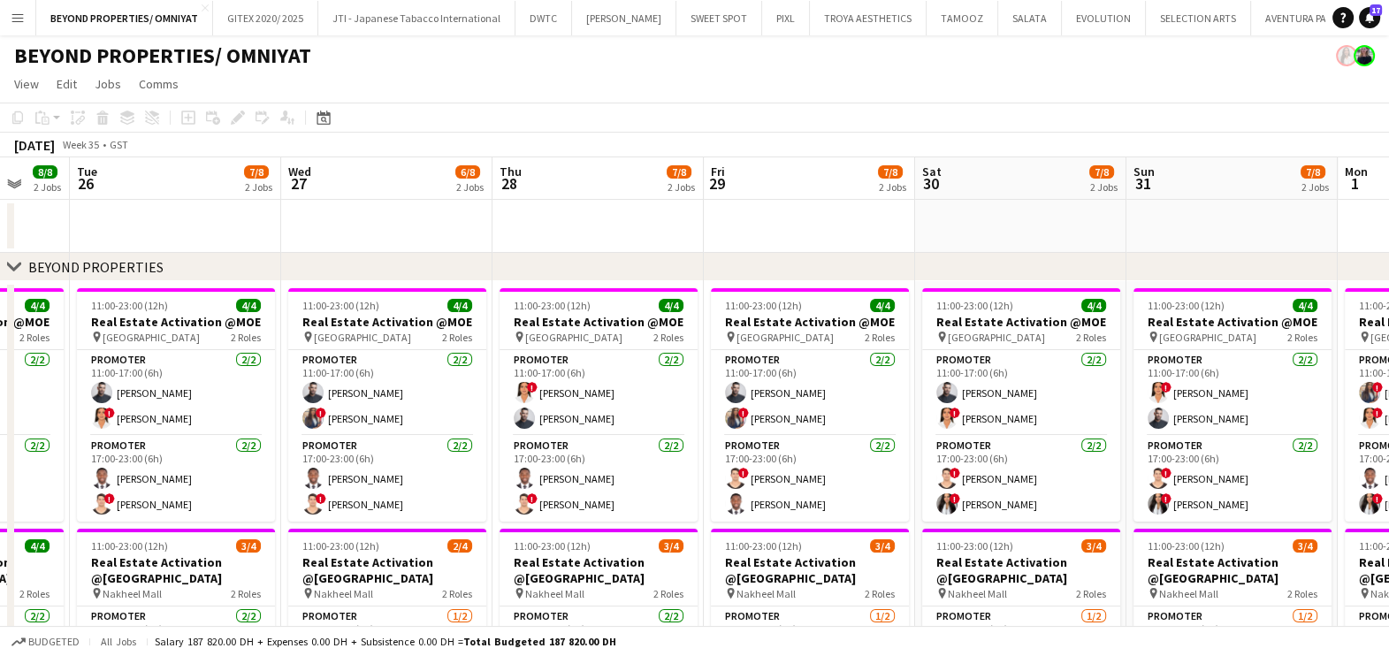
drag, startPoint x: 716, startPoint y: 473, endPoint x: 1255, endPoint y: 475, distance: 539.2
click at [1242, 475] on app-calendar-viewport "Sun 24 8/8 2 Jobs Mon 25 8/8 2 Jobs Tue 26 7/8 2 Jobs Wed 27 6/8 2 Jobs Thu 28 …" at bounding box center [694, 608] width 1389 height 903
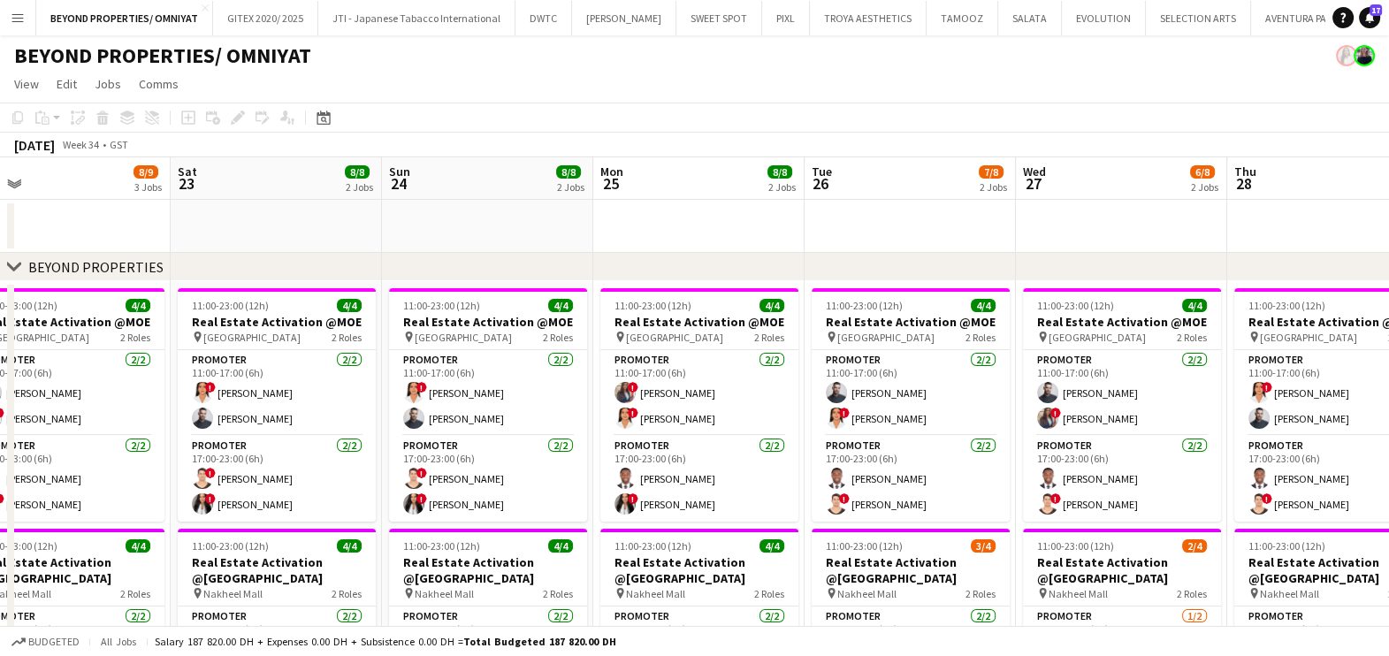
drag, startPoint x: 682, startPoint y: 486, endPoint x: 1109, endPoint y: 488, distance: 427.9
click at [1087, 488] on app-calendar-viewport "Wed 20 8/8 2 Jobs Thu 21 7/8 2 Jobs Fri 22 8/9 3 Jobs Sat 23 8/8 2 Jobs Sun 24 …" at bounding box center [694, 608] width 1389 height 903
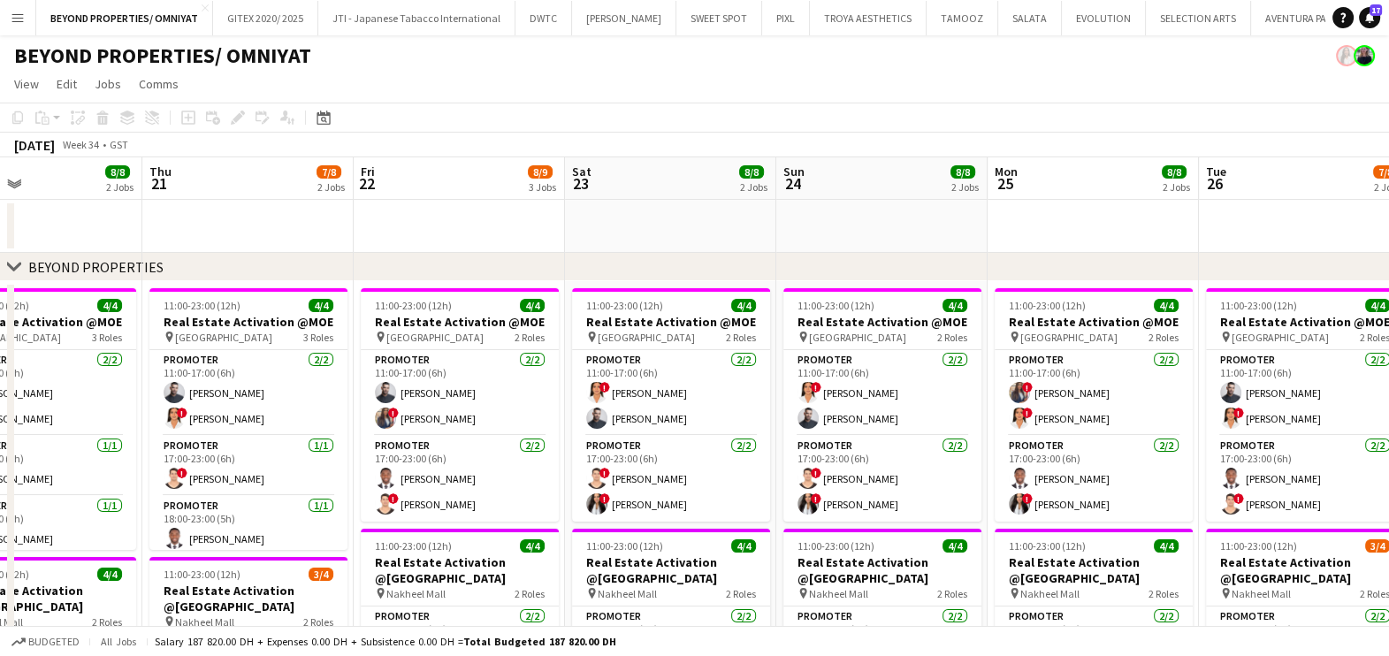
drag, startPoint x: 652, startPoint y: 486, endPoint x: 1132, endPoint y: 488, distance: 480.0
click at [1132, 488] on app-calendar-viewport "Mon 18 8/8 2 Jobs Tue 19 7/8 2 Jobs Wed 20 8/8 2 Jobs Thu 21 7/8 2 Jobs Fri 22 …" at bounding box center [694, 608] width 1389 height 903
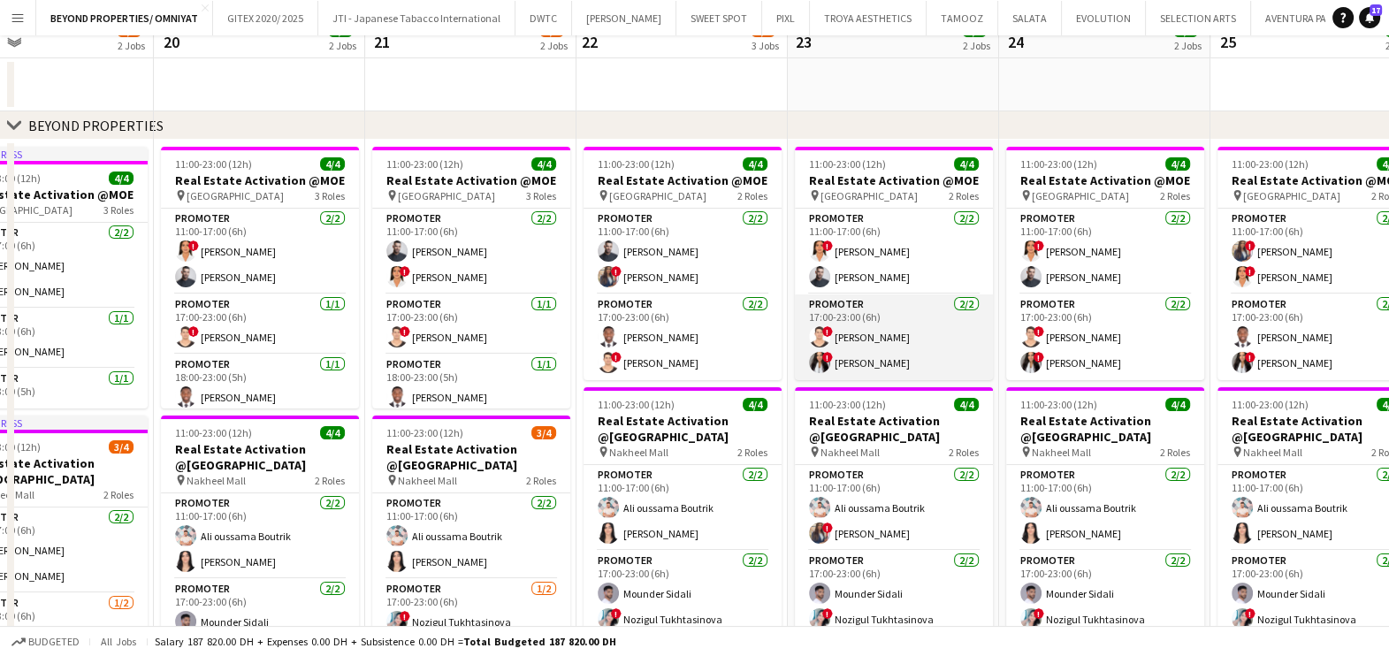
scroll to position [0, 0]
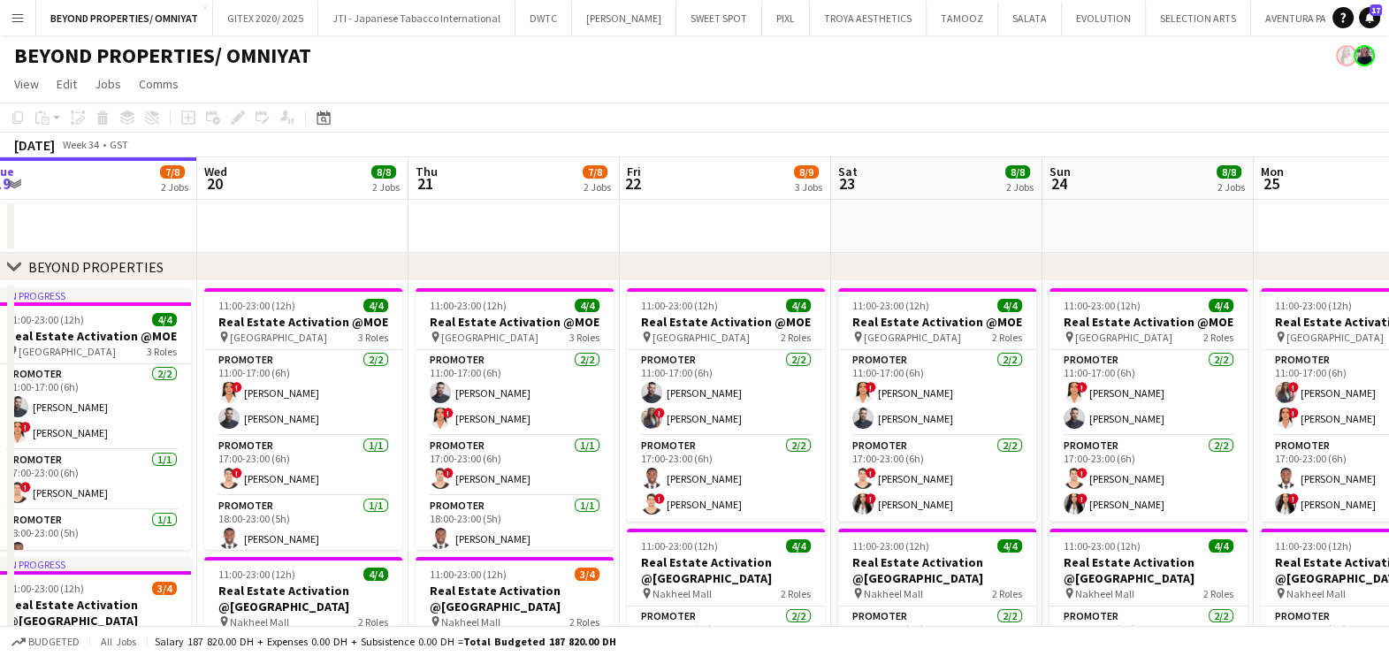
drag, startPoint x: 626, startPoint y: 406, endPoint x: 1158, endPoint y: 408, distance: 532.2
click at [1153, 408] on app-calendar-viewport "Sun 17 8/8 2 Jobs Mon 18 8/8 2 Jobs Tue 19 7/8 2 Jobs Wed 20 8/8 2 Jobs Thu 21 …" at bounding box center [694, 608] width 1389 height 903
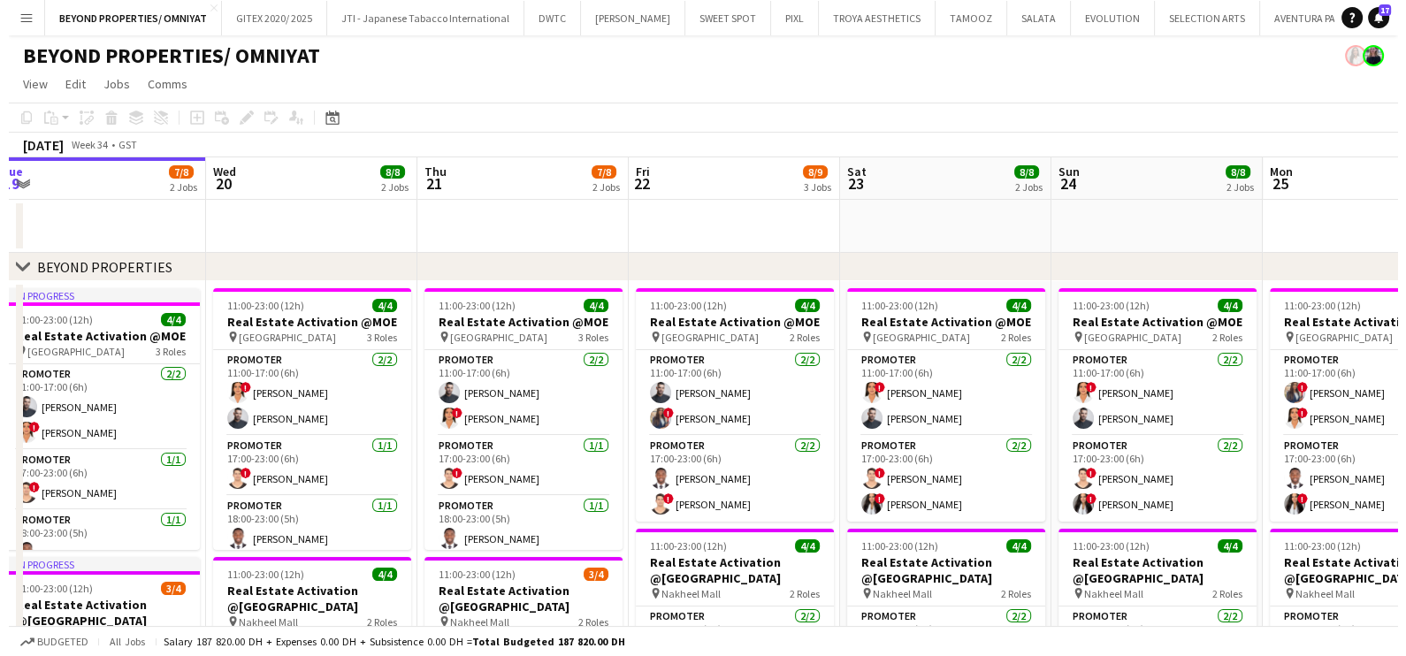
scroll to position [0, 375]
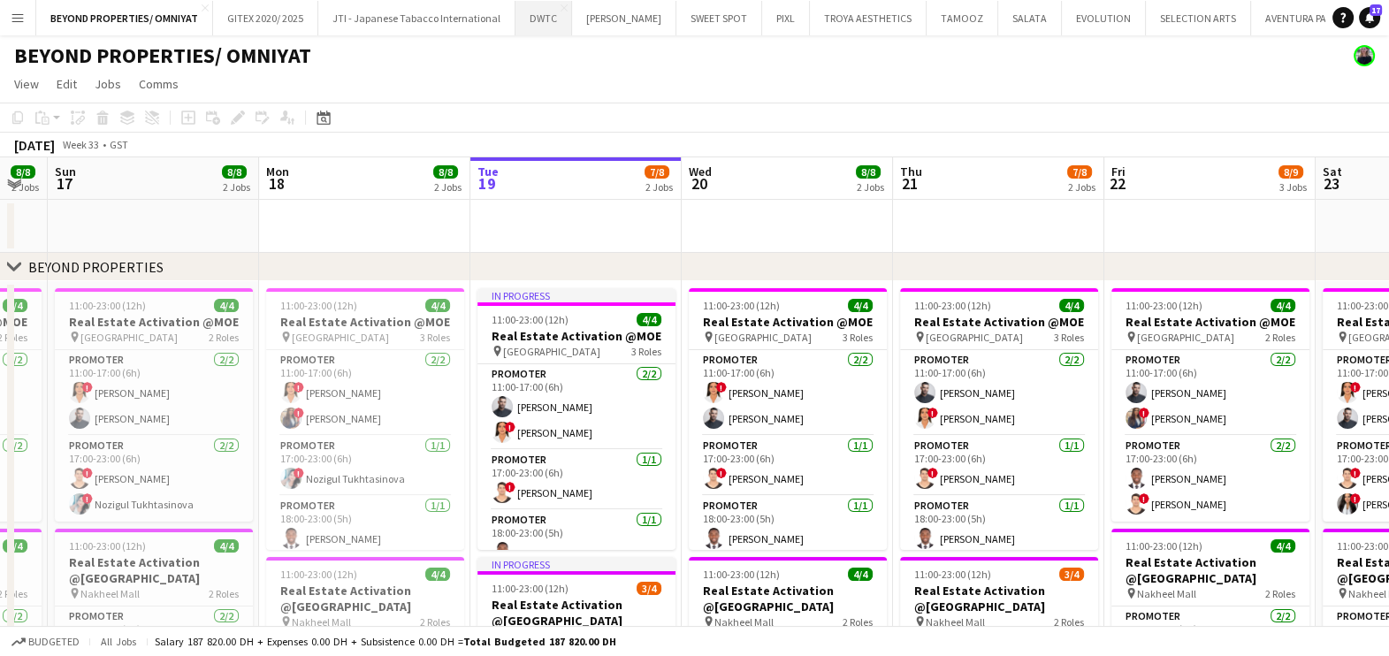
click at [530, 23] on button "DWTC Close" at bounding box center [543, 18] width 57 height 34
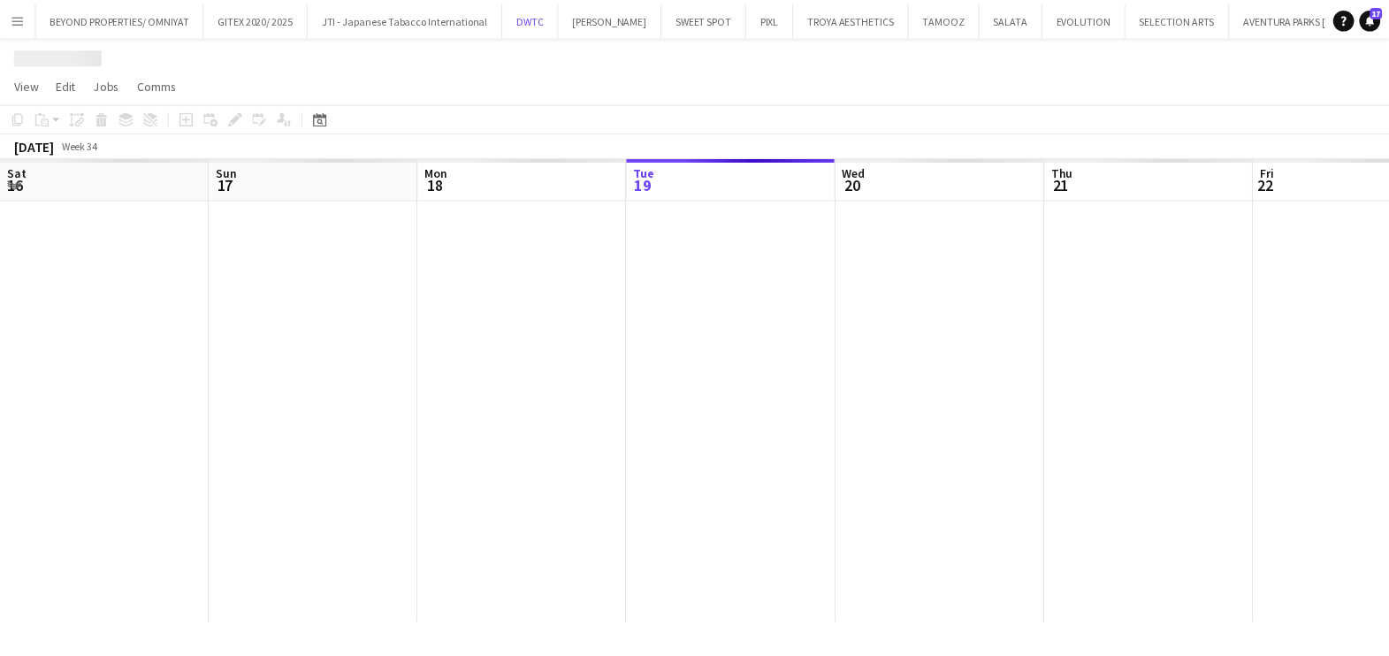
scroll to position [0, 423]
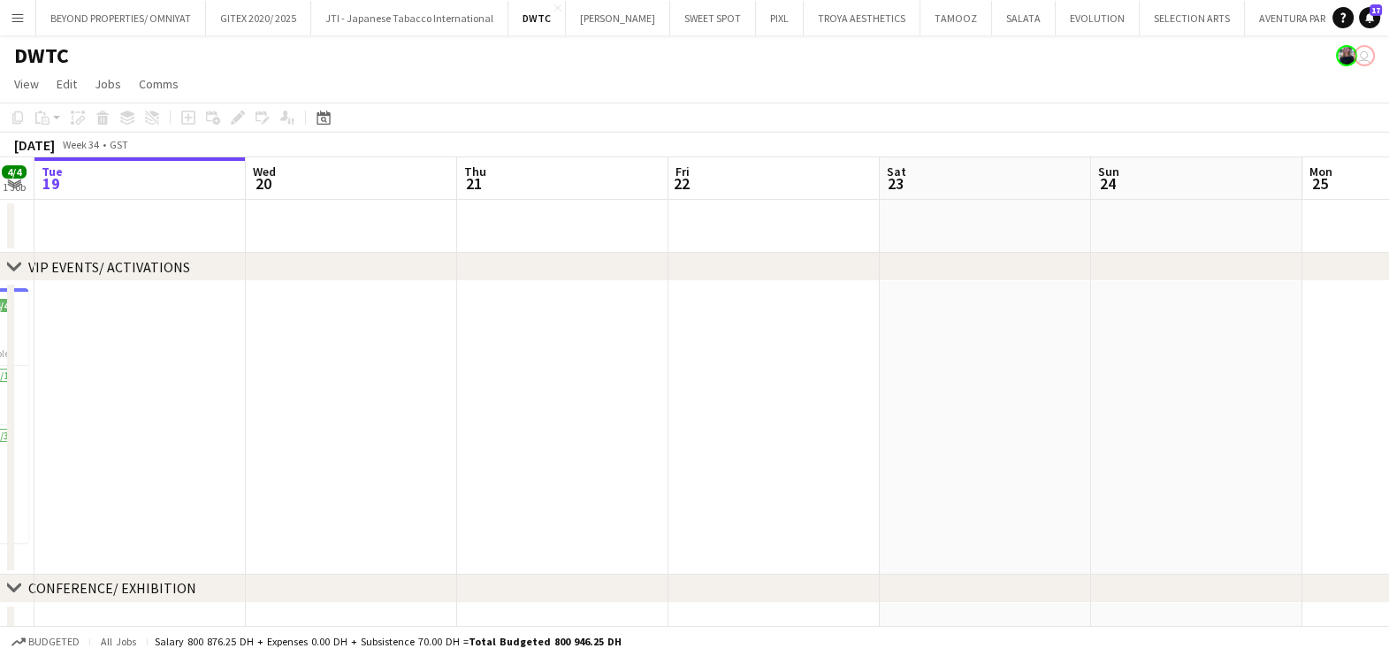
drag, startPoint x: 871, startPoint y: 376, endPoint x: 453, endPoint y: 376, distance: 418.1
click at [511, 376] on app-calendar-viewport "Sat 16 Sun 17 Mon 18 4/4 1 Job Tue 19 Wed 20 Thu 21 Fri 22 Sat 23 Sun 24 Mon 25…" at bounding box center [694, 650] width 1389 height 987
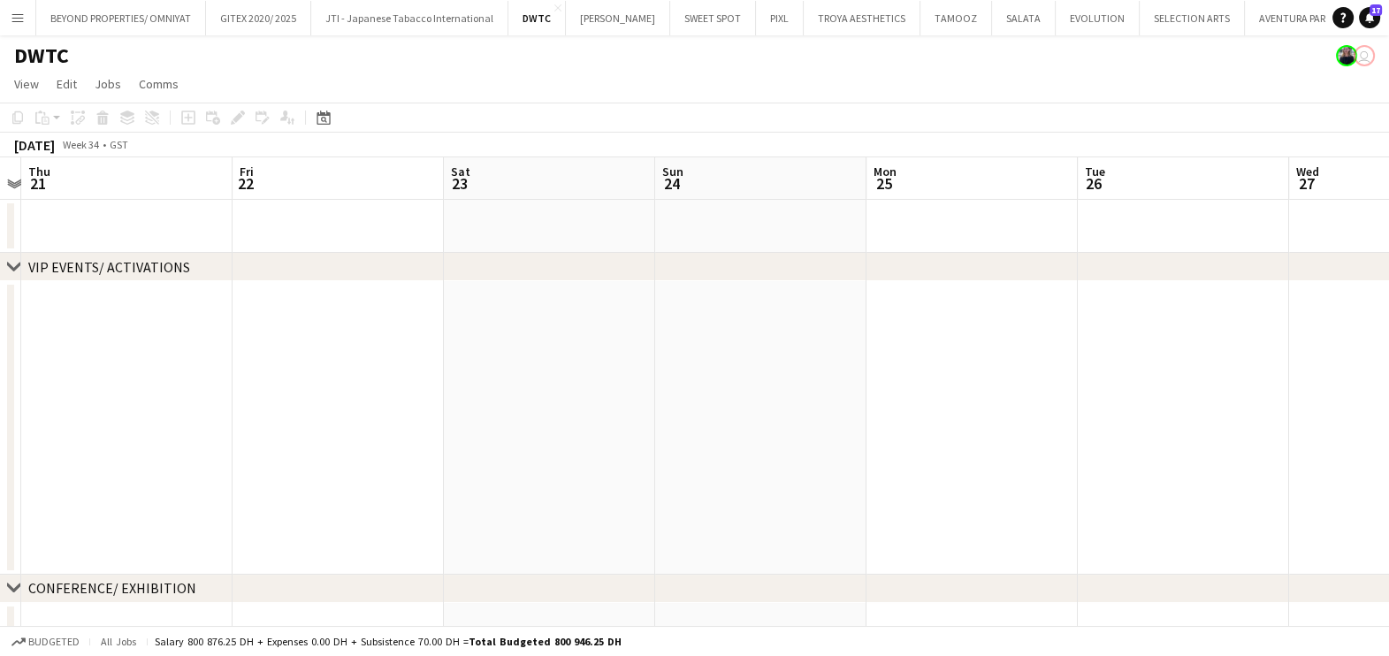
drag, startPoint x: 800, startPoint y: 398, endPoint x: 128, endPoint y: 401, distance: 671.8
click at [151, 400] on app-calendar-viewport "Mon 18 4/4 1 Job Tue 19 Wed 20 Thu 21 Fri 22 Sat 23 Sun 24 Mon 25 Tue 26 Wed 27…" at bounding box center [694, 650] width 1389 height 987
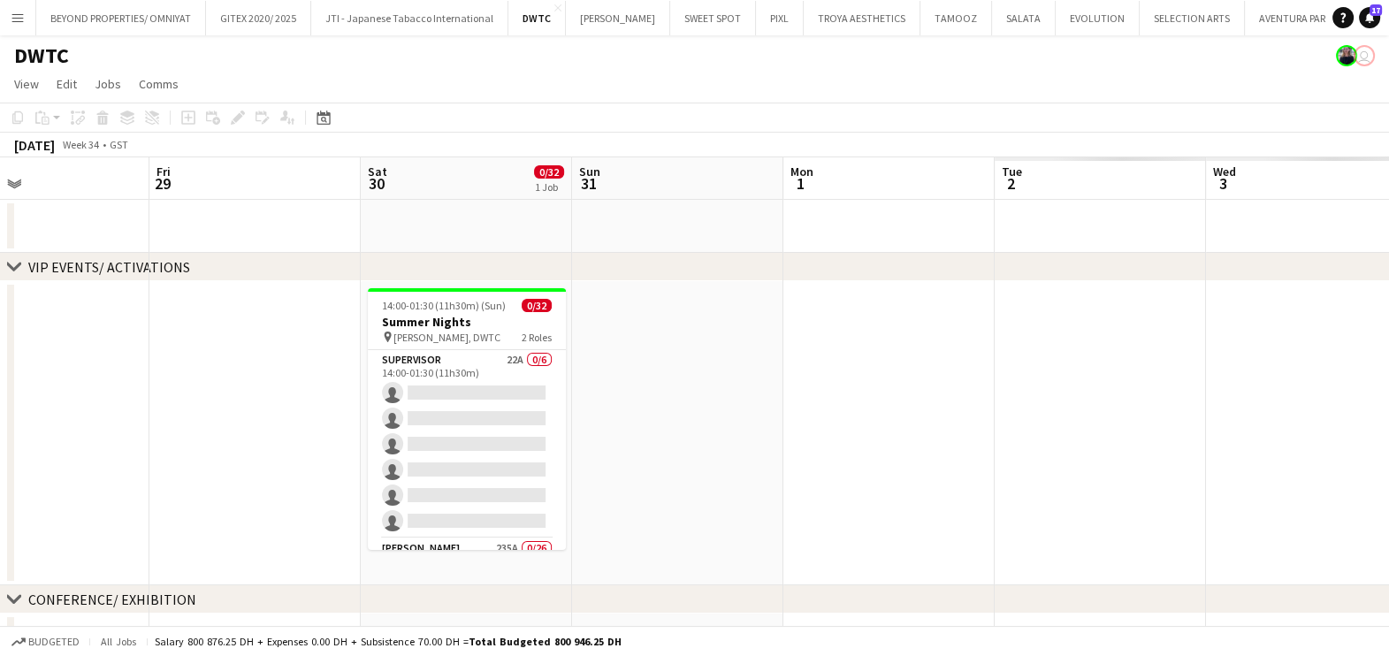
drag, startPoint x: 287, startPoint y: 406, endPoint x: 126, endPoint y: 407, distance: 160.9
click at [0, 406] on html "Menu Boards Boards Boards All jobs Status Workforce Workforce My Workforce Recr…" at bounding box center [694, 592] width 1389 height 1185
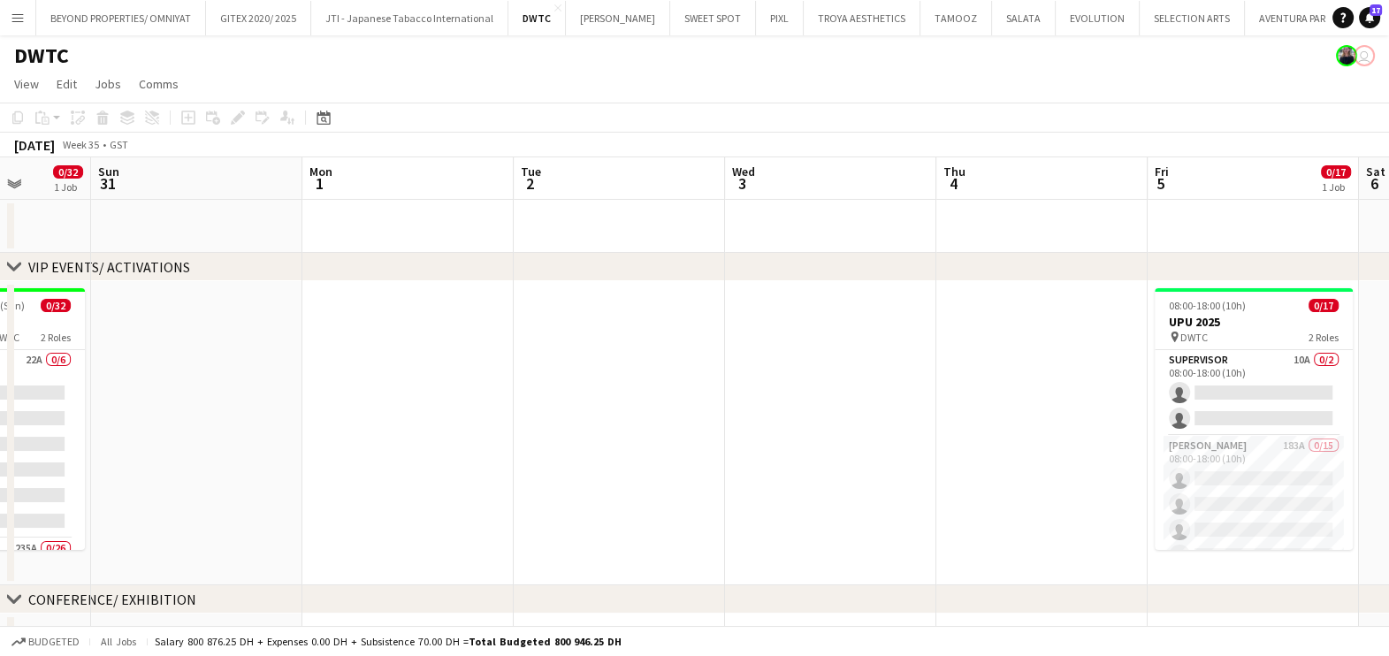
drag, startPoint x: 397, startPoint y: 408, endPoint x: 442, endPoint y: 412, distance: 45.2
click at [195, 408] on app-calendar-viewport "Wed 27 Thu 28 Fri 29 Sat 30 0/32 1 Job Sun 31 Mon 1 Tue 2 Wed 3 Thu 4 Fri 5 0/1…" at bounding box center [694, 655] width 1389 height 997
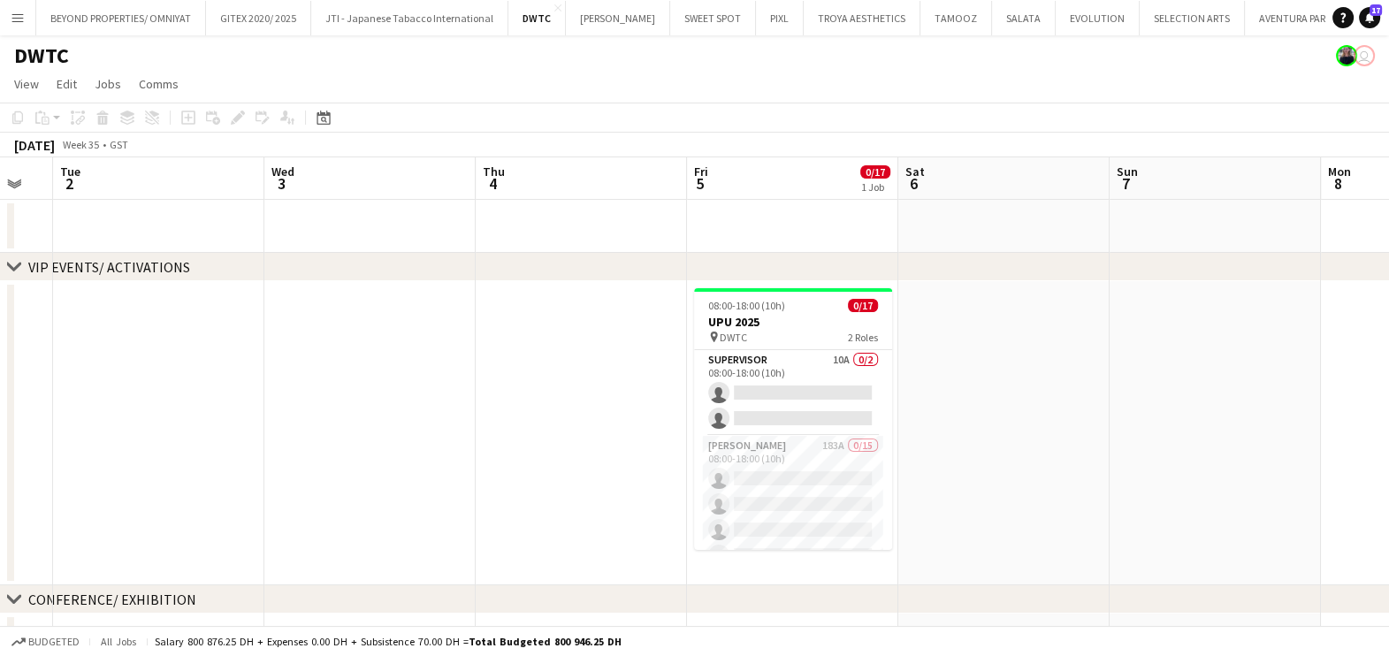
drag, startPoint x: 728, startPoint y: 412, endPoint x: 588, endPoint y: 412, distance: 139.7
click at [601, 412] on app-calendar-viewport "Fri 29 Sat 30 0/32 1 Job Sun 31 Mon 1 Tue 2 Wed 3 Thu 4 Fri 5 0/17 1 Job Sat 6 …" at bounding box center [694, 655] width 1389 height 997
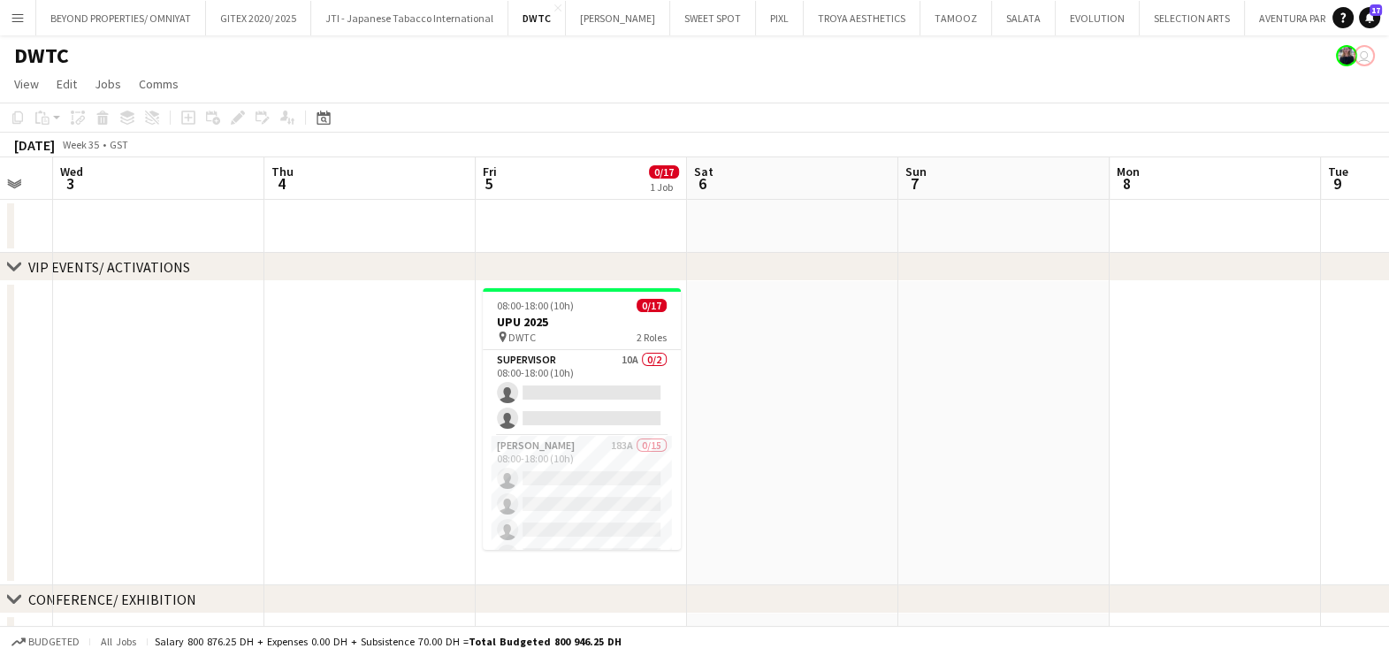
scroll to position [0, 584]
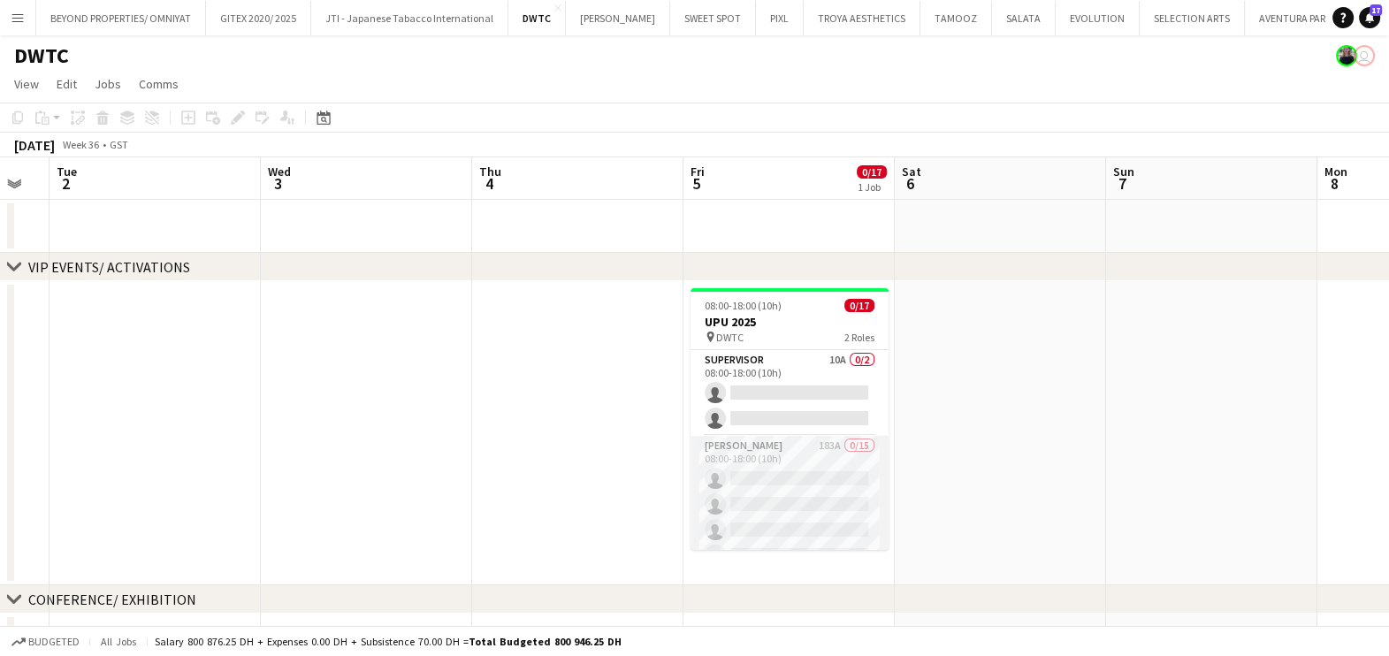
click at [796, 469] on app-card-role "Usher 183A 0/15 08:00-18:00 (10h) single-neutral-actions single-neutral-actions…" at bounding box center [789, 645] width 198 height 419
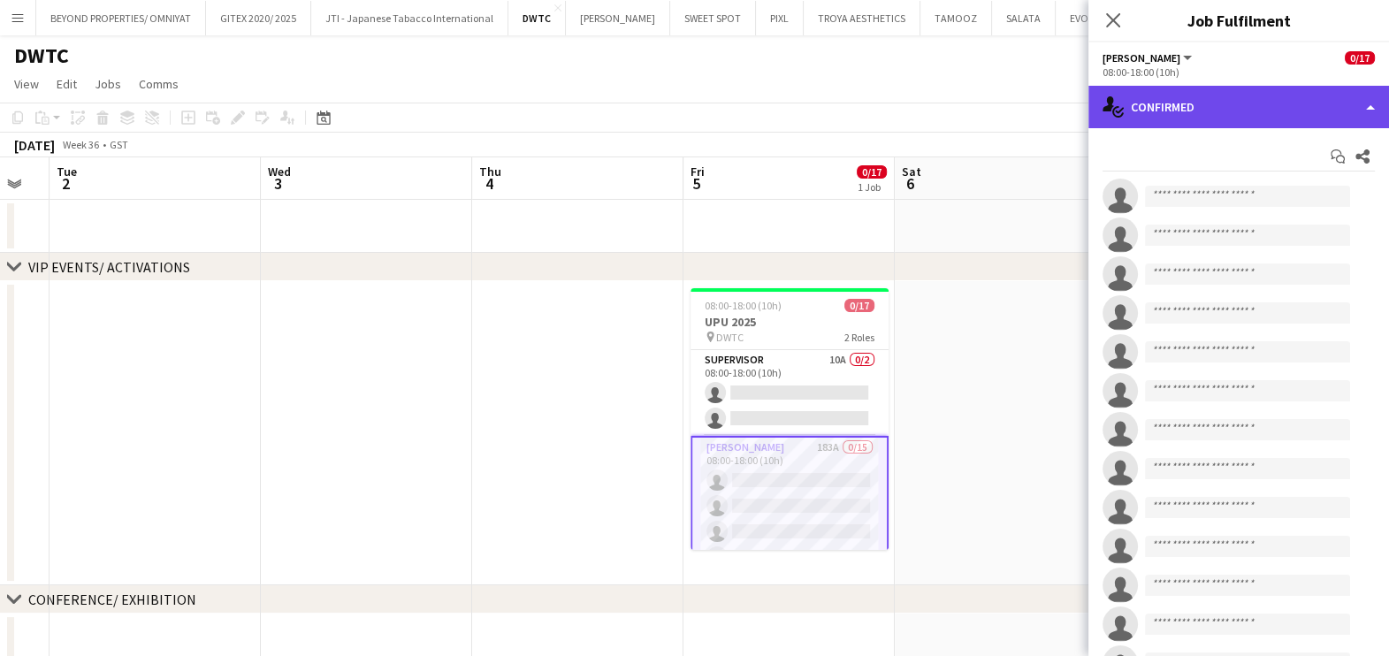
click at [1224, 98] on div "single-neutral-actions-check-2 Confirmed" at bounding box center [1238, 107] width 301 height 42
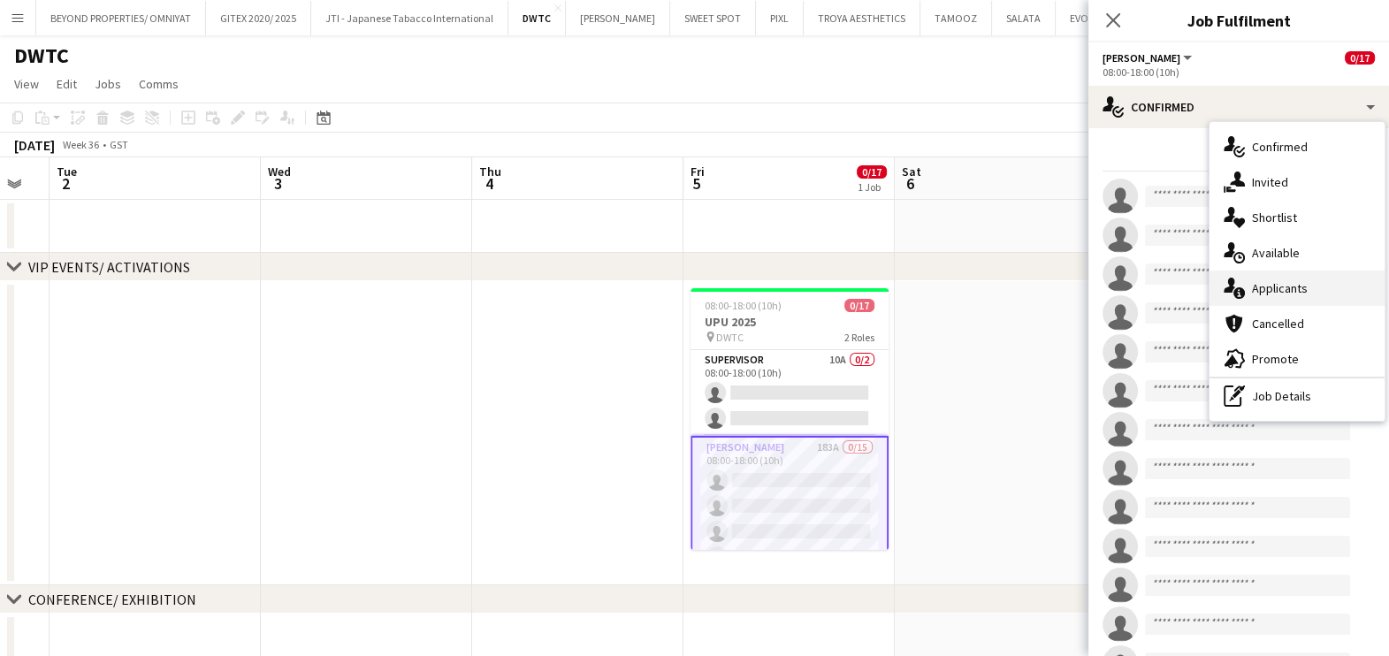
click at [1255, 282] on div "single-neutral-actions-information Applicants" at bounding box center [1296, 288] width 175 height 35
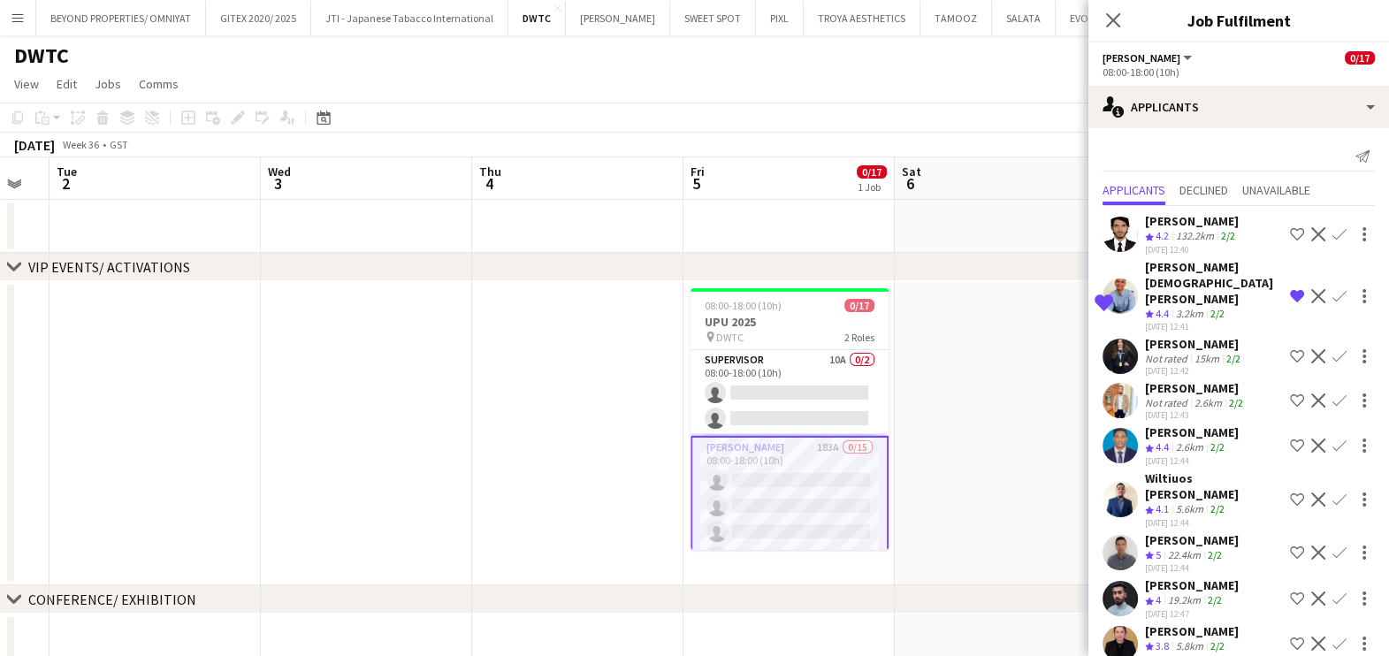
click at [1162, 221] on div "Nazirullah Naseerullah" at bounding box center [1192, 221] width 94 height 16
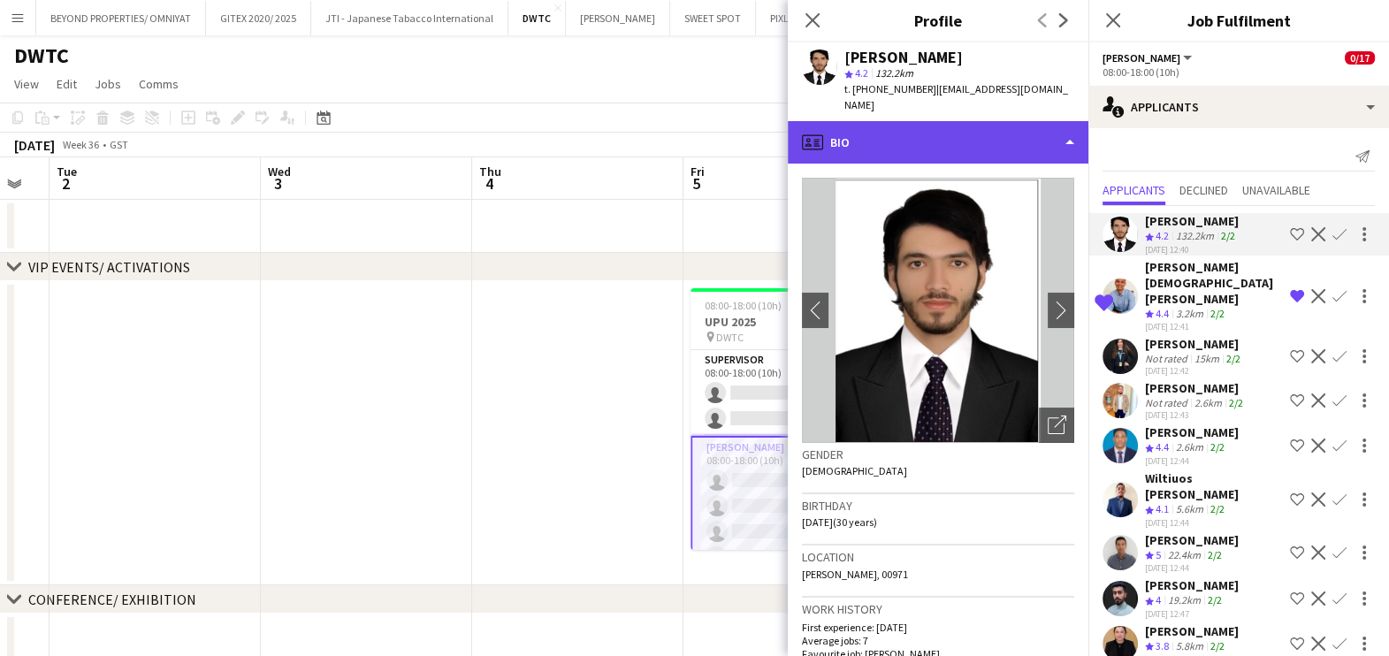
click at [893, 121] on div "profile Bio" at bounding box center [938, 142] width 301 height 42
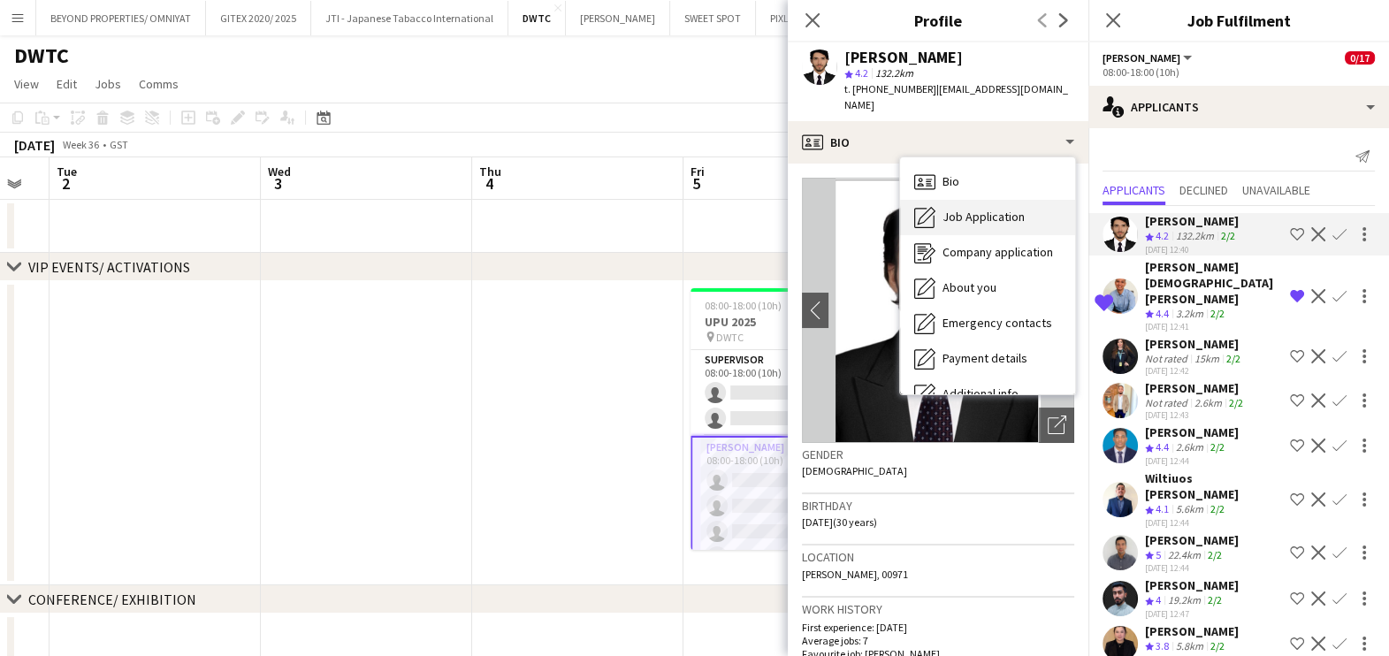
click at [929, 207] on icon at bounding box center [927, 216] width 18 height 18
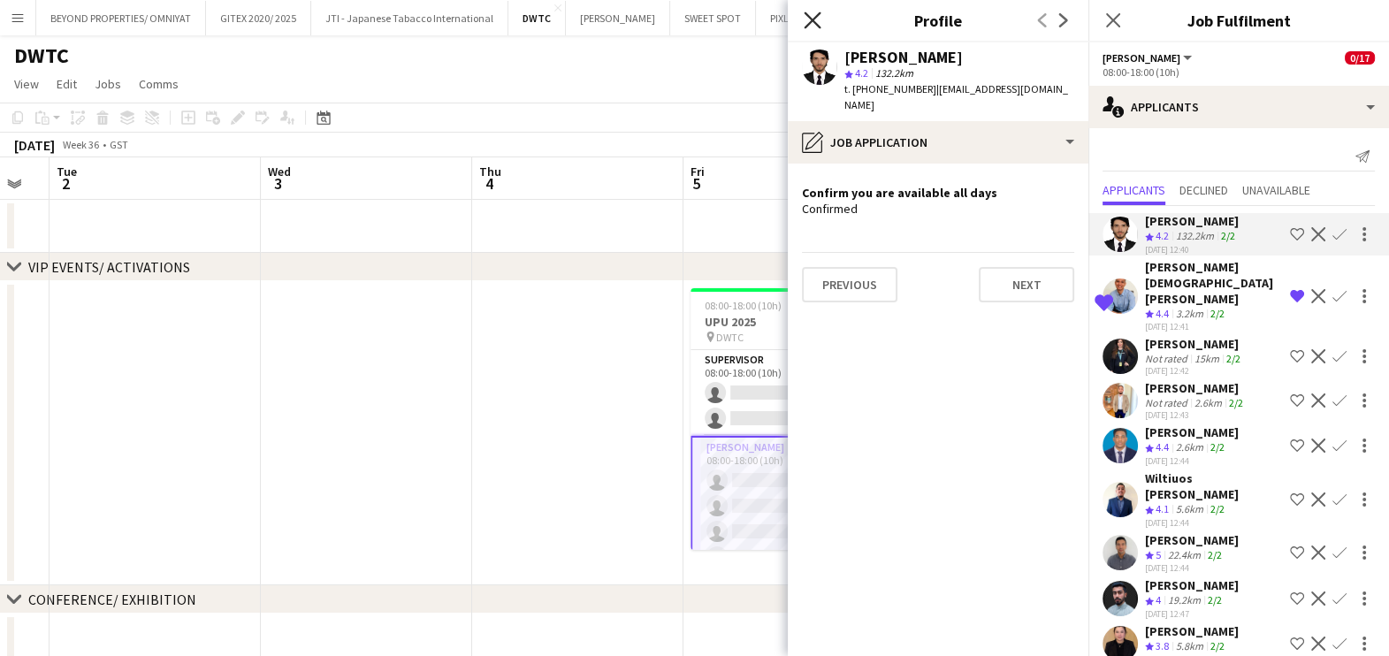
click at [814, 19] on icon "Close pop-in" at bounding box center [812, 19] width 17 height 17
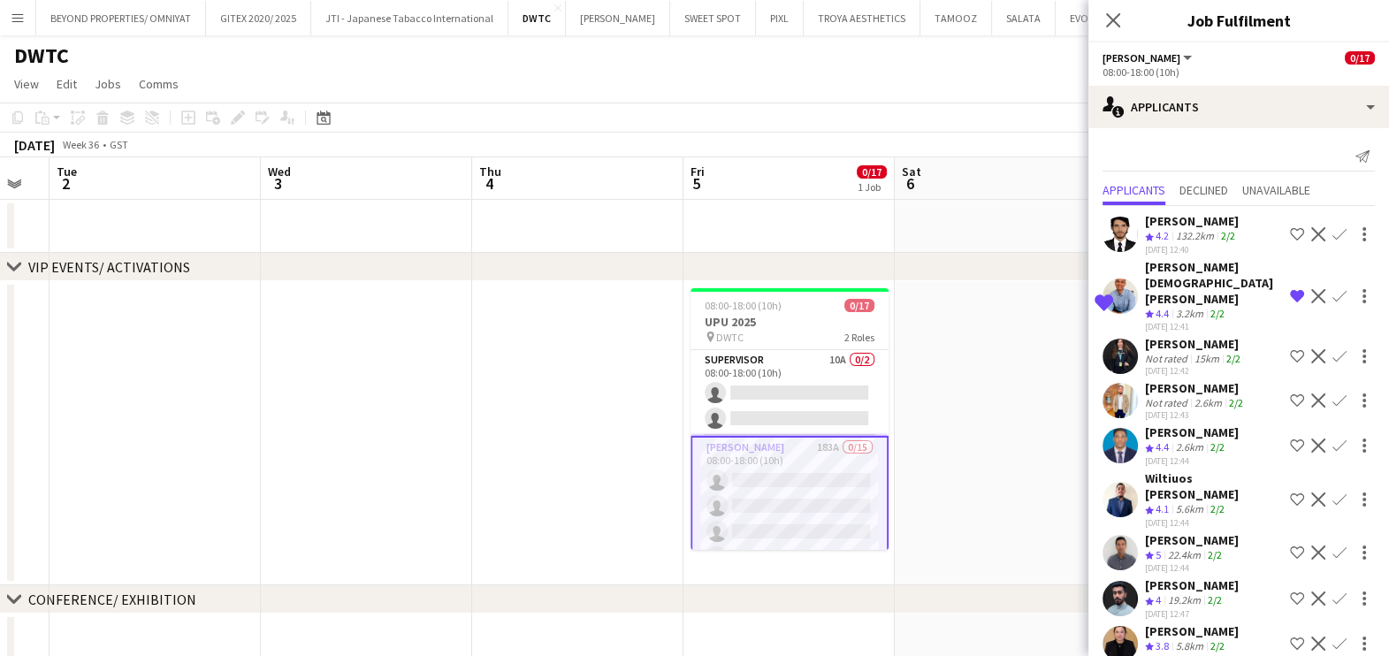
click at [1194, 358] on div "15km" at bounding box center [1207, 358] width 32 height 13
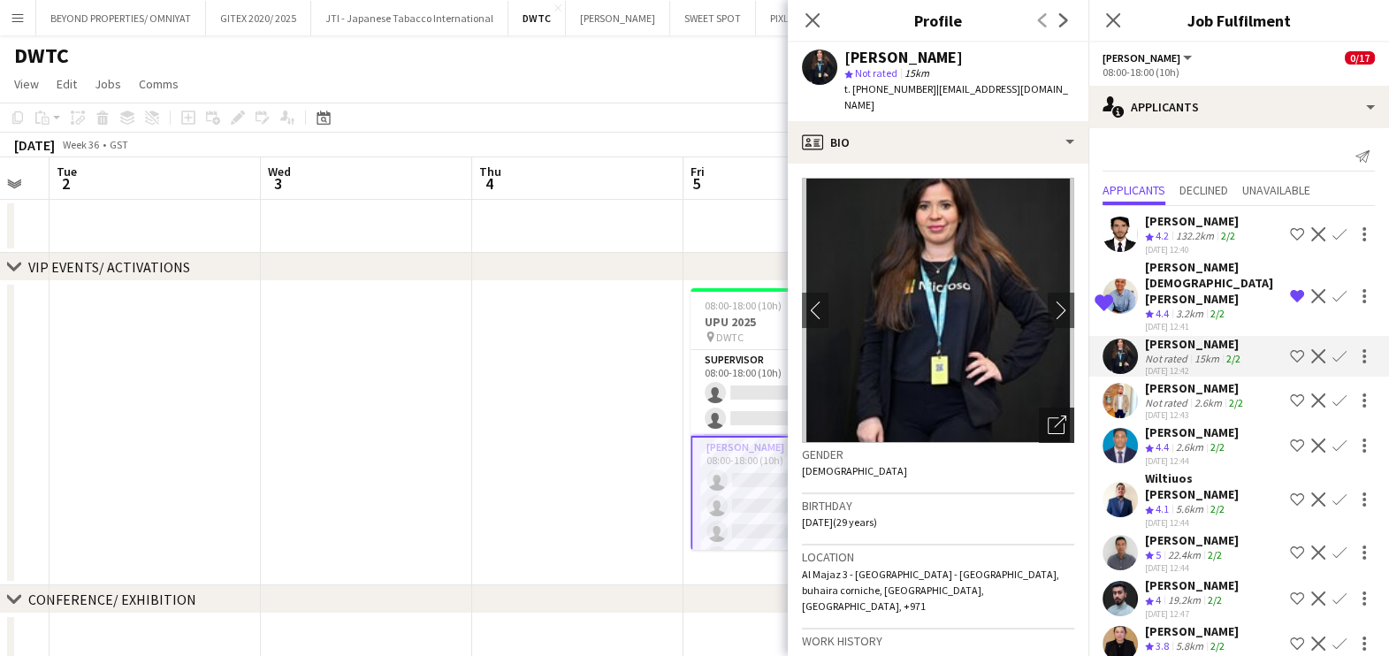
click at [1048, 415] on icon "Open photos pop-in" at bounding box center [1057, 424] width 19 height 19
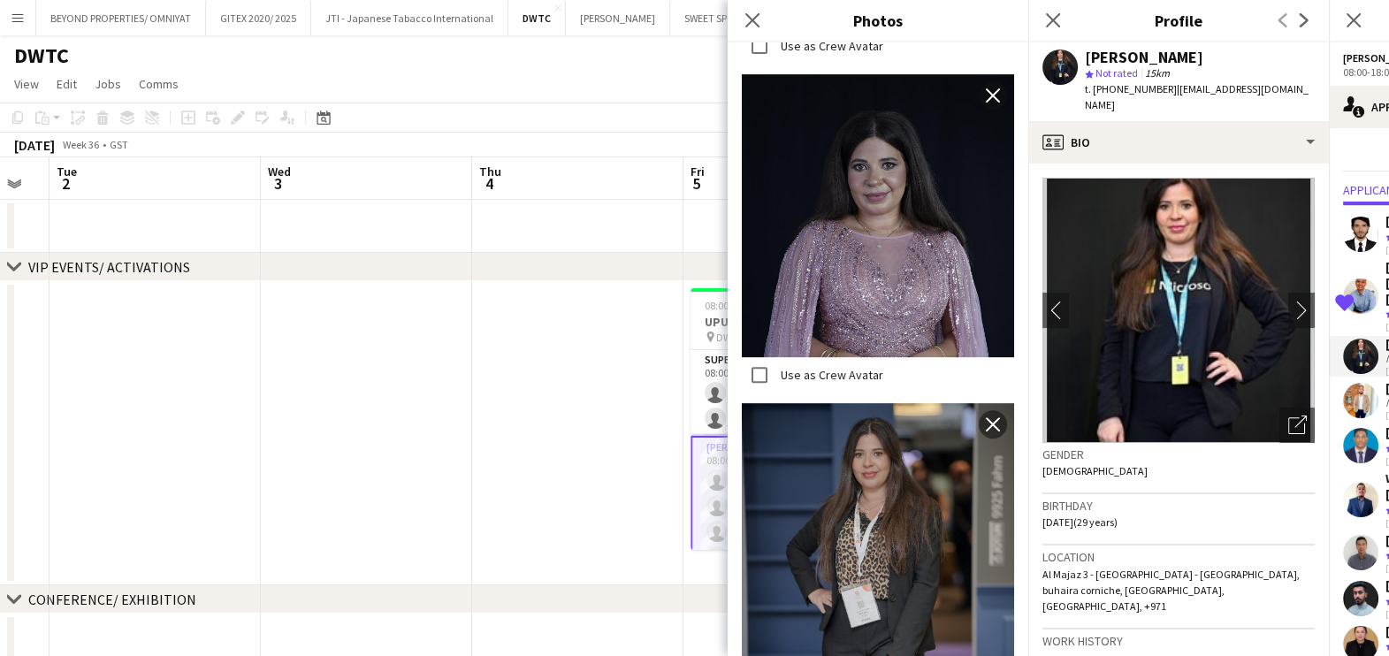
scroll to position [883, 0]
click at [756, 13] on icon "Close pop-in" at bounding box center [751, 19] width 17 height 17
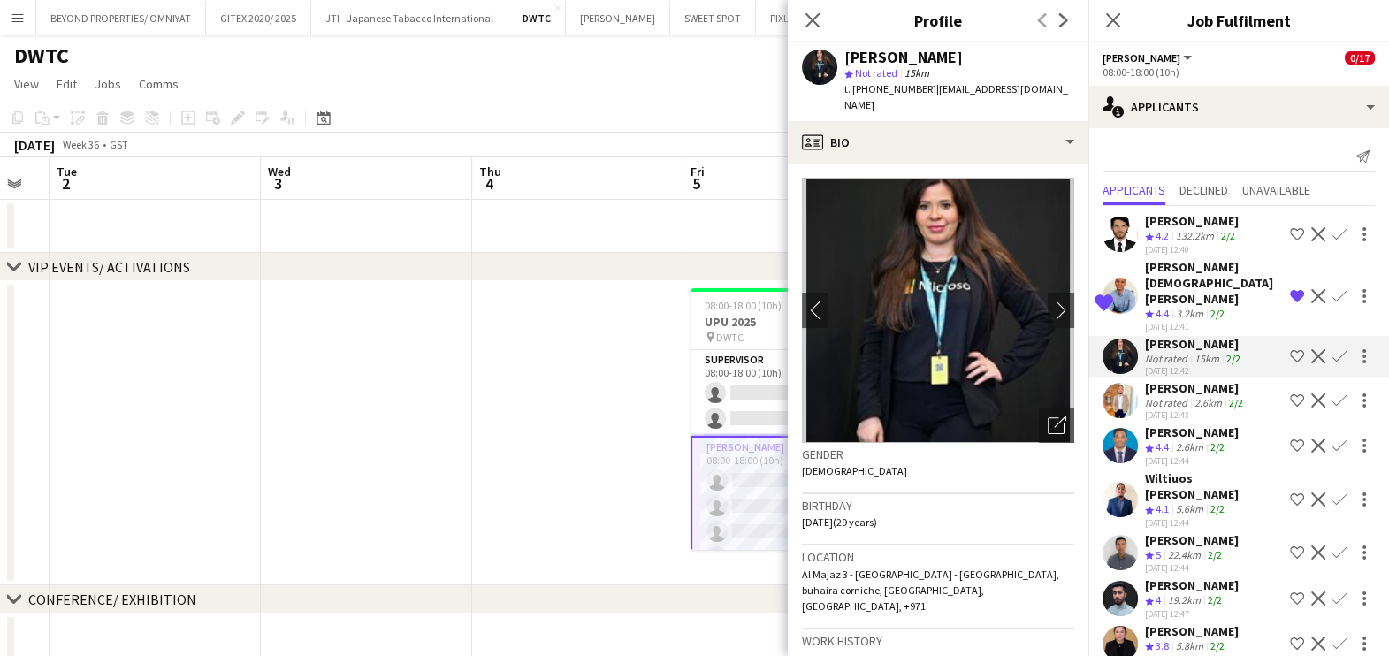
click at [1140, 406] on div "HOSSAM ABDELHAMID Not rated 2.6km 2/2 06-08-2025 12:43 Shortlist crew Decline C…" at bounding box center [1238, 400] width 301 height 41
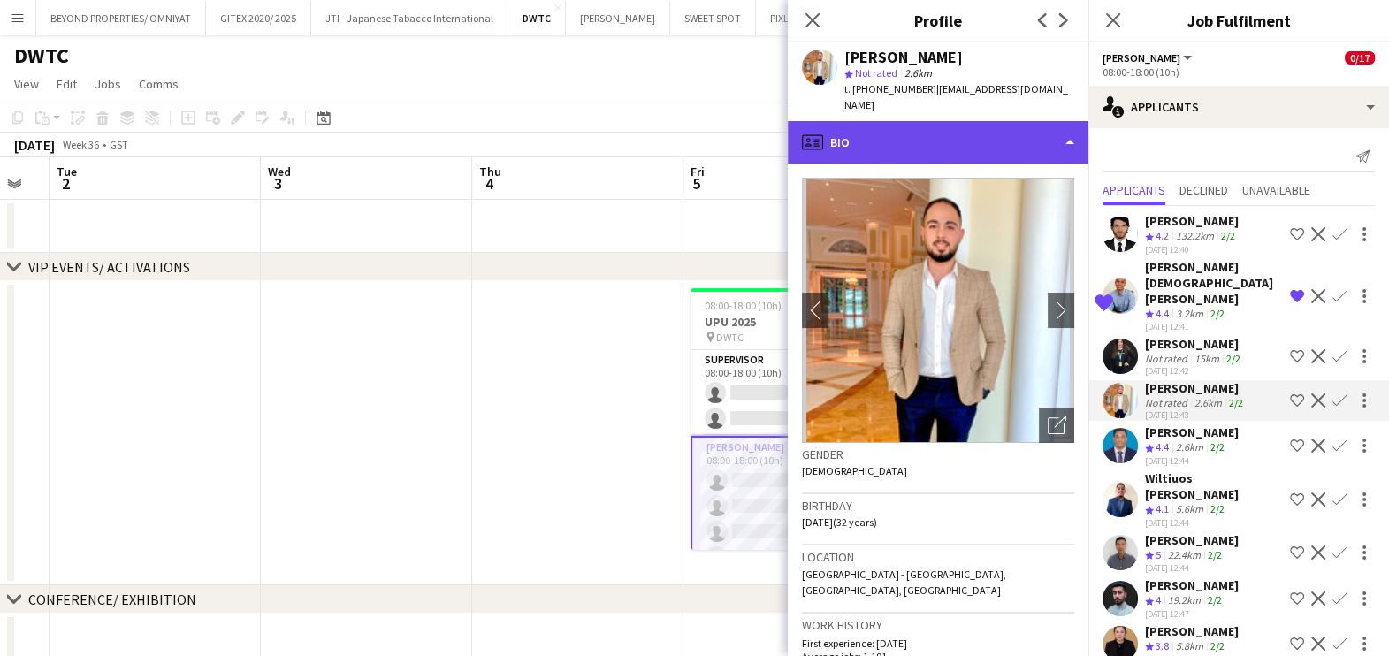
click at [967, 121] on div "profile Bio" at bounding box center [938, 142] width 301 height 42
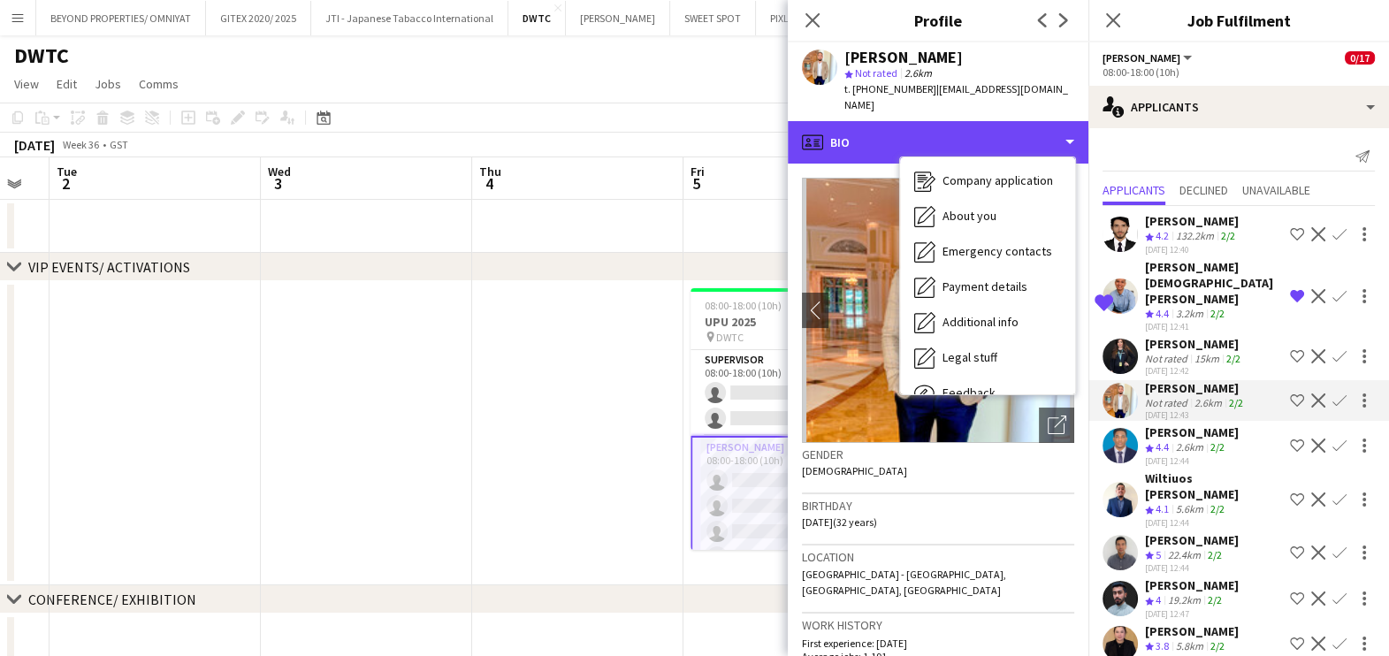
scroll to position [130, 0]
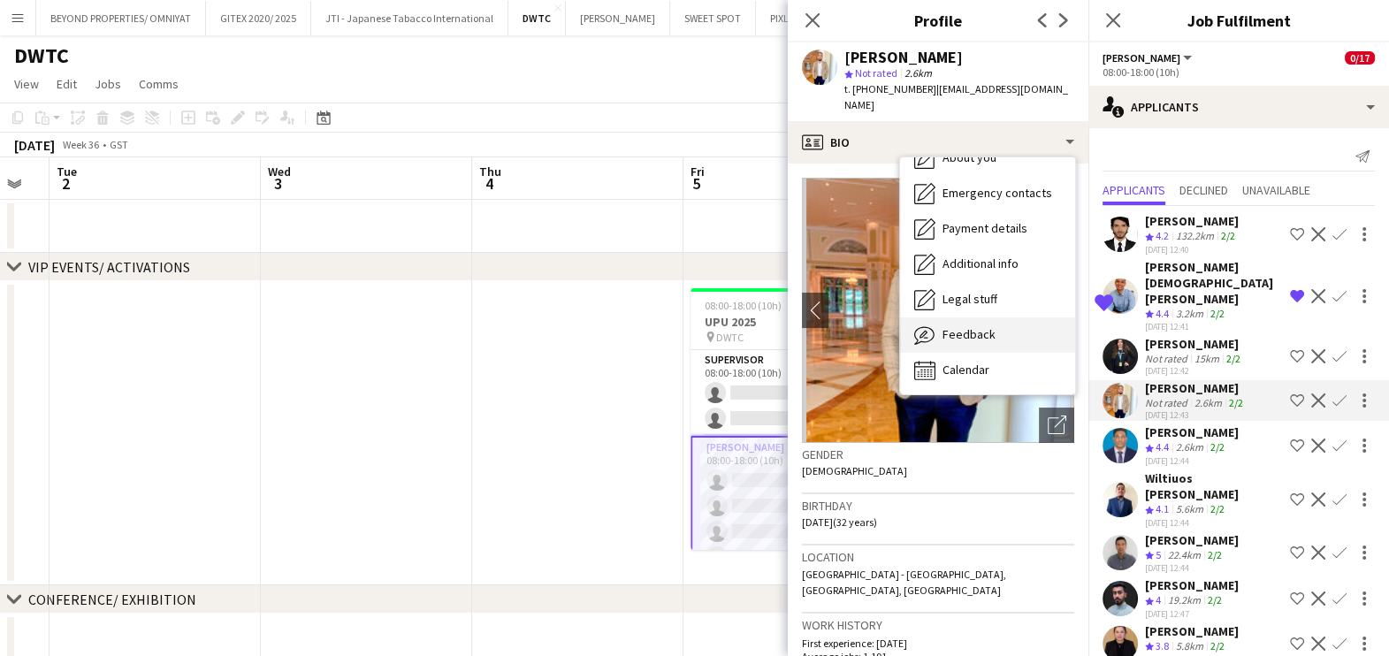
click at [966, 326] on span "Feedback" at bounding box center [968, 334] width 53 height 16
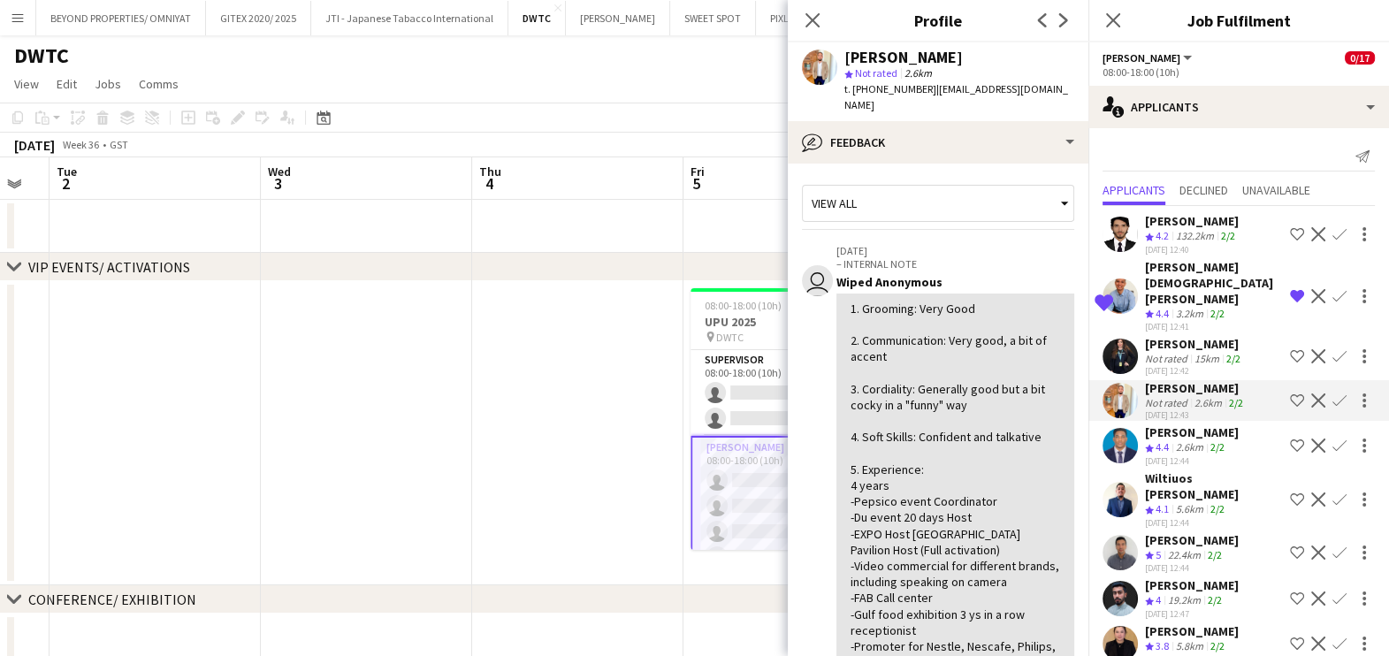
click at [1290, 405] on app-icon "Shortlist crew" at bounding box center [1297, 400] width 14 height 14
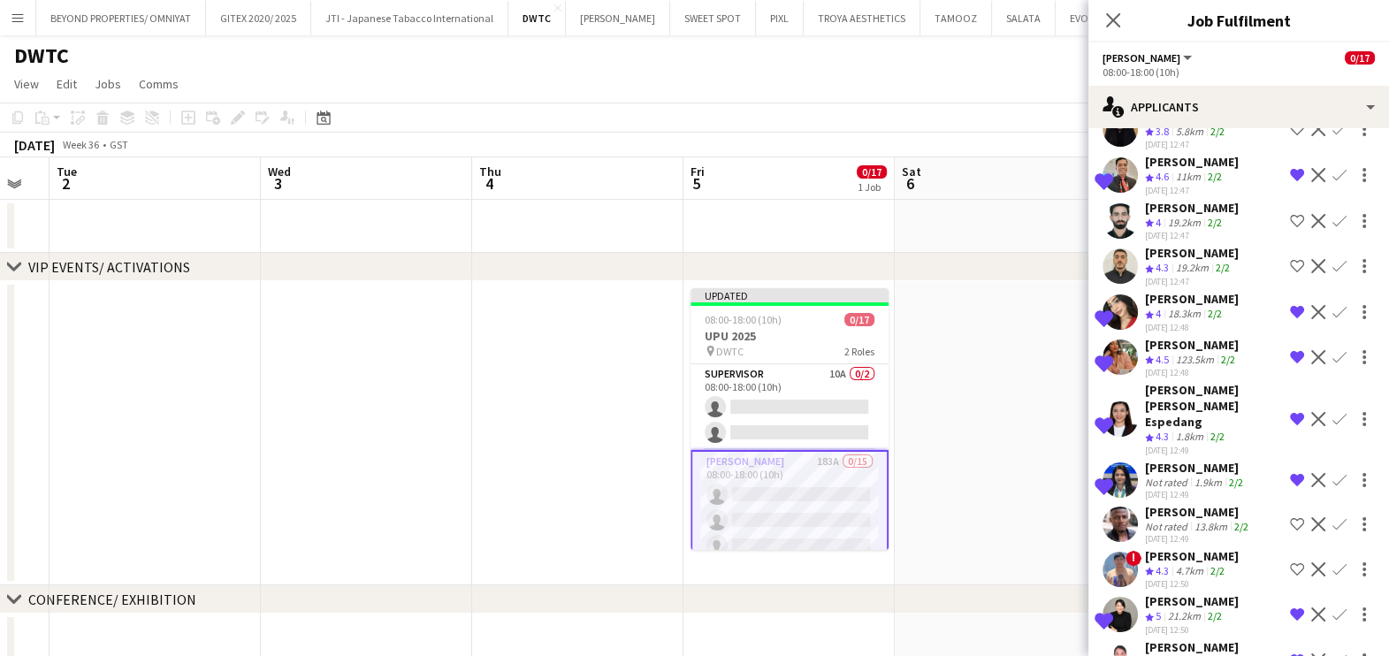
scroll to position [552, 0]
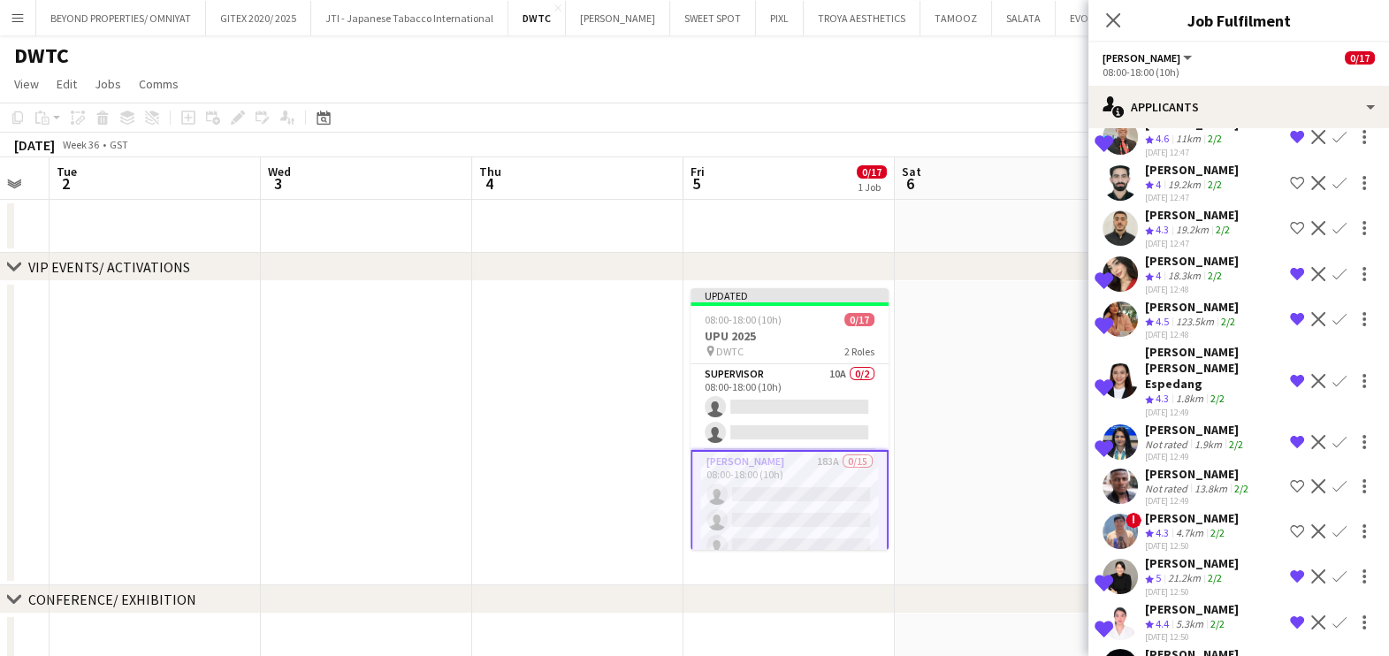
click at [1195, 223] on div "Faisal Aloqaily" at bounding box center [1192, 215] width 94 height 16
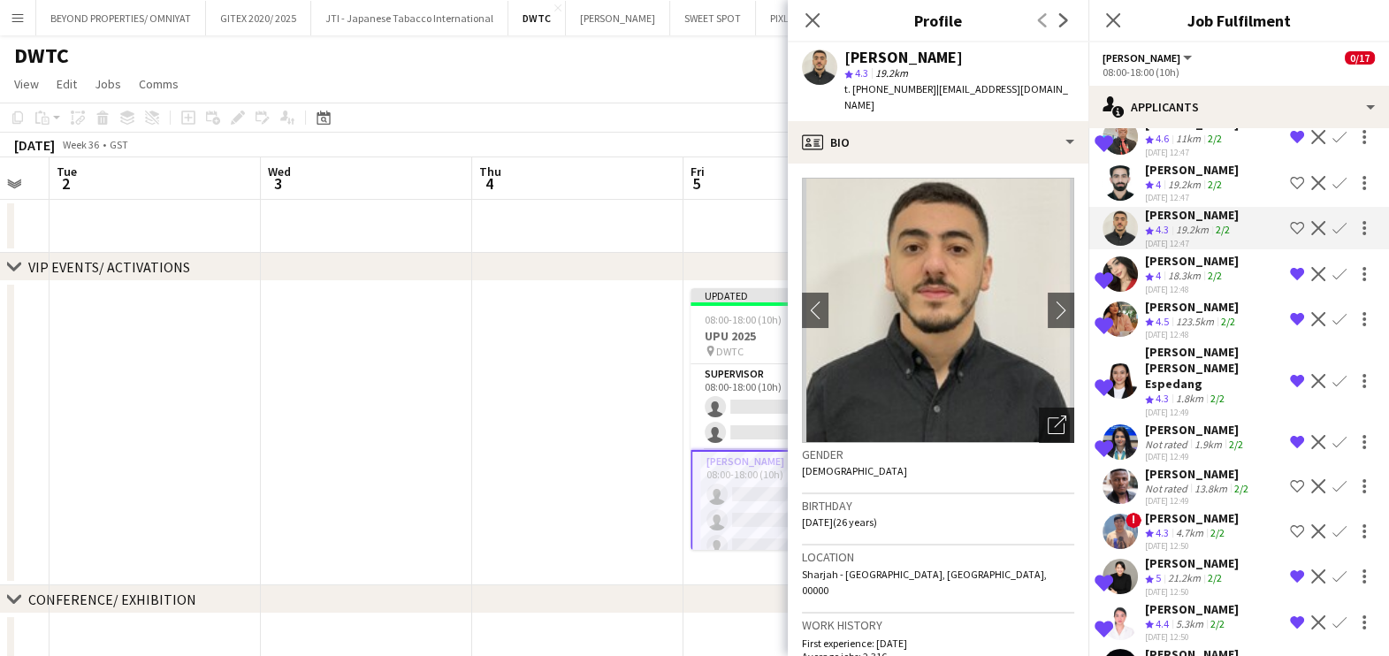
click at [1048, 415] on icon "Open photos pop-in" at bounding box center [1057, 424] width 19 height 19
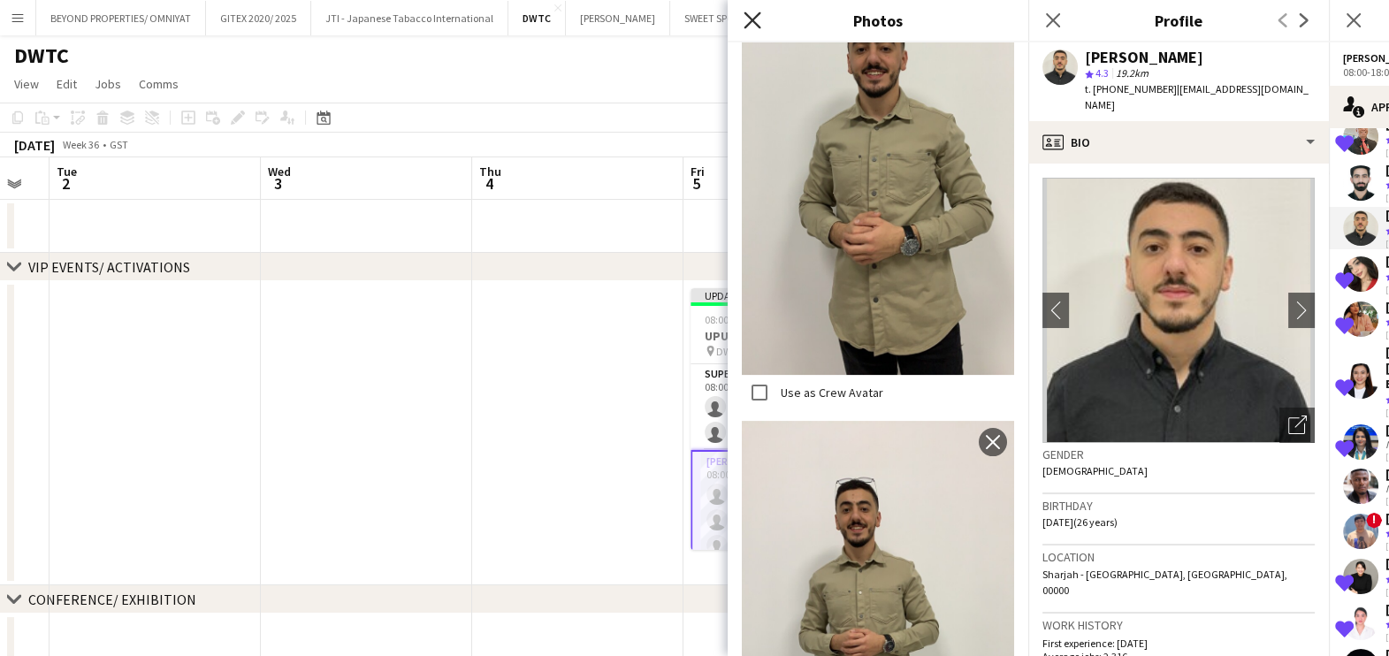
click at [748, 15] on icon at bounding box center [751, 19] width 17 height 17
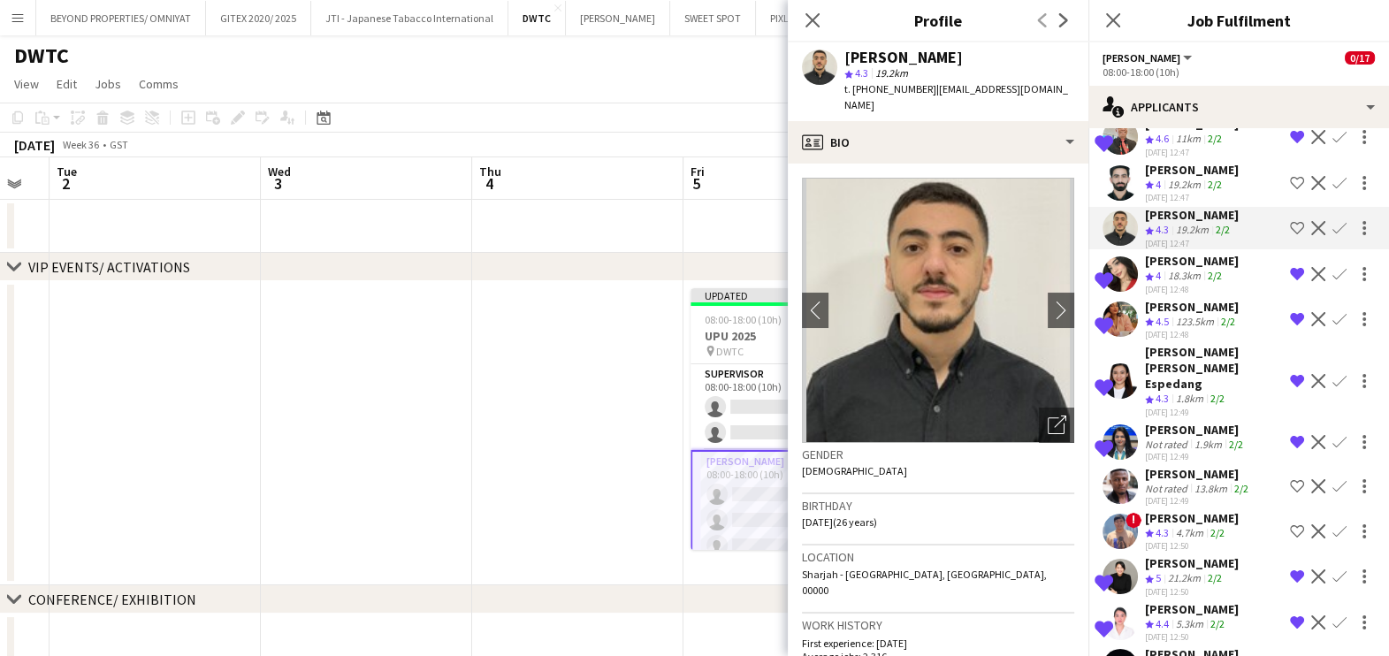
click at [1290, 235] on app-icon "Shortlist crew" at bounding box center [1297, 228] width 14 height 14
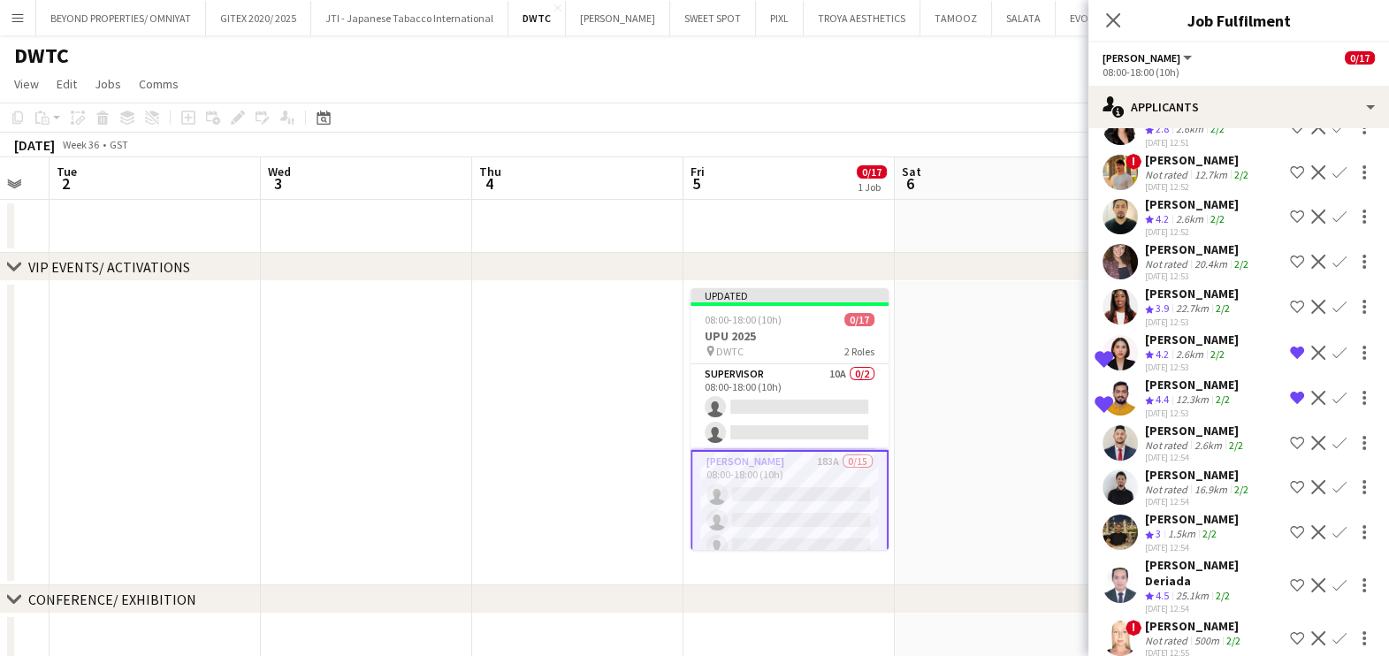
scroll to position [1215, 0]
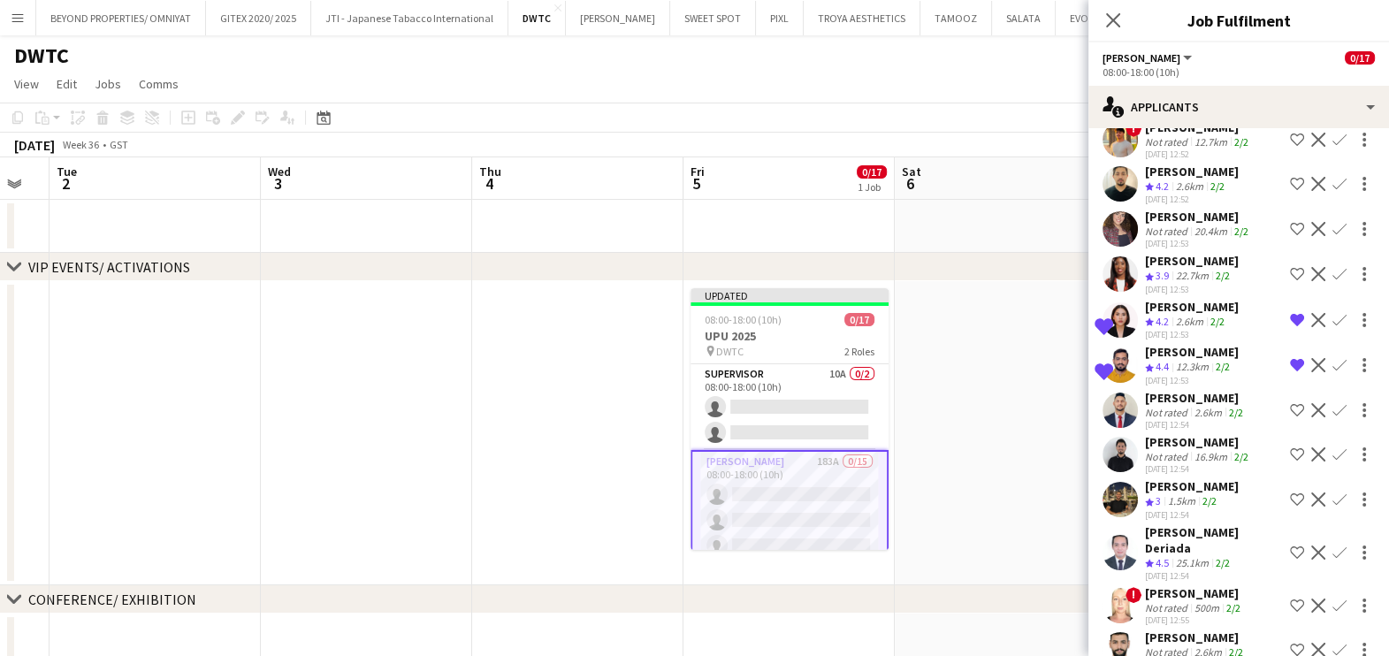
click at [1154, 390] on div "Maxwell Leo" at bounding box center [1196, 398] width 102 height 16
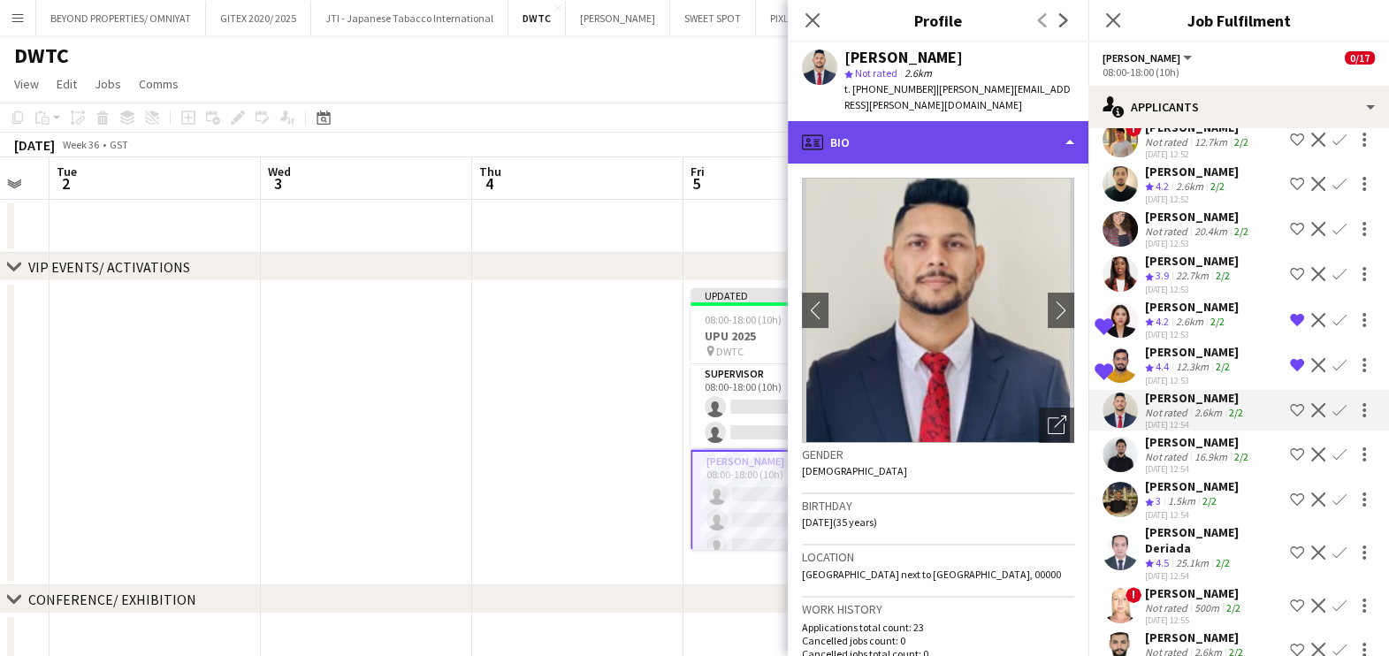
click at [924, 132] on div "profile Bio" at bounding box center [938, 142] width 301 height 42
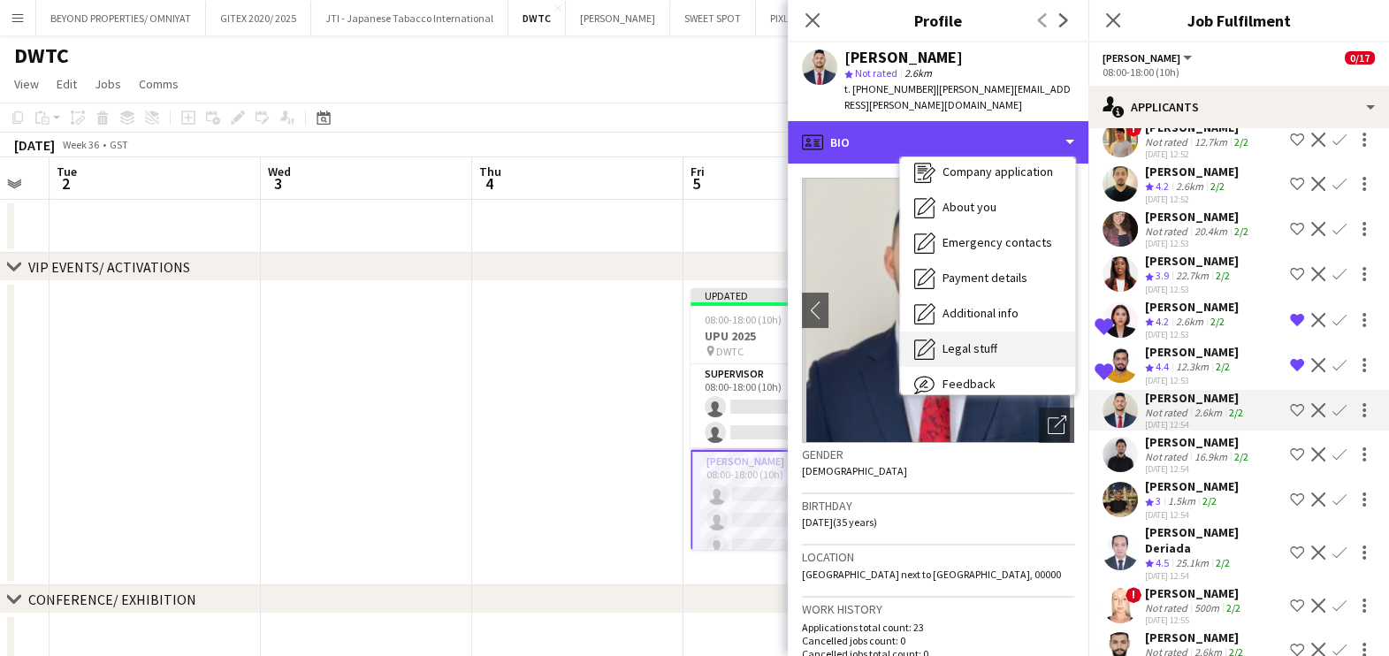
scroll to position [130, 0]
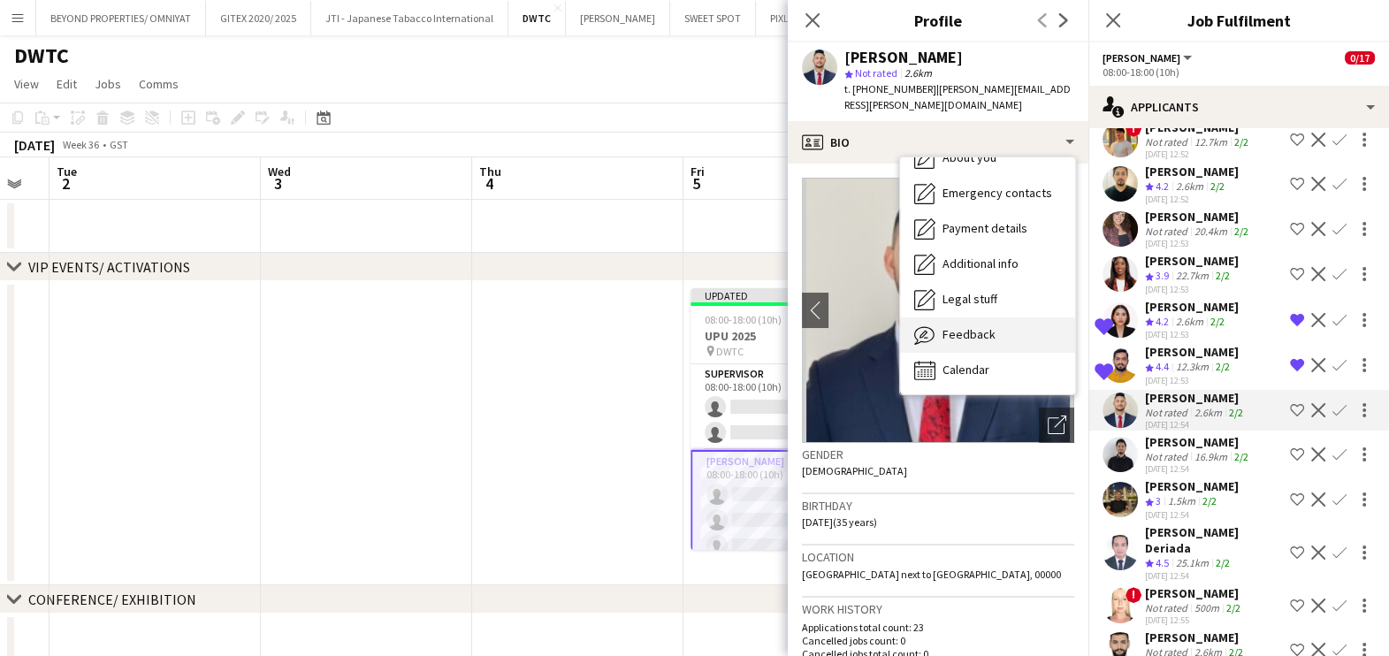
click at [980, 326] on span "Feedback" at bounding box center [968, 334] width 53 height 16
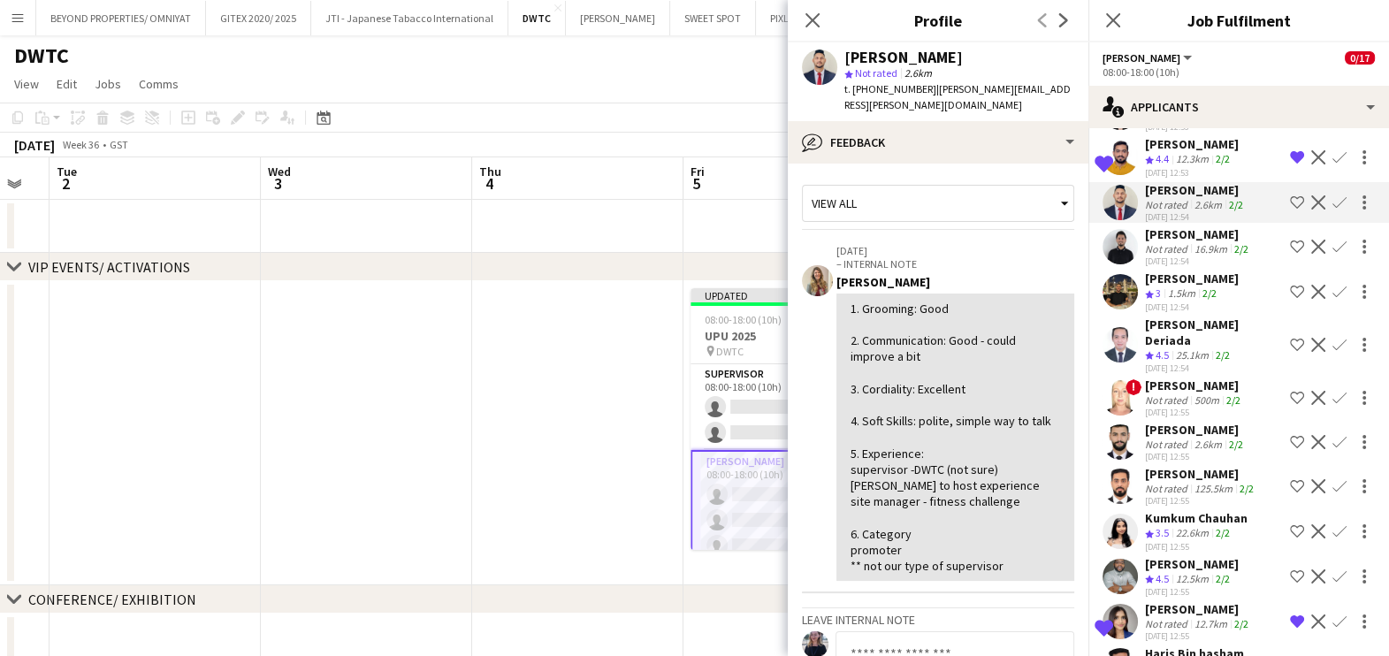
scroll to position [1436, 0]
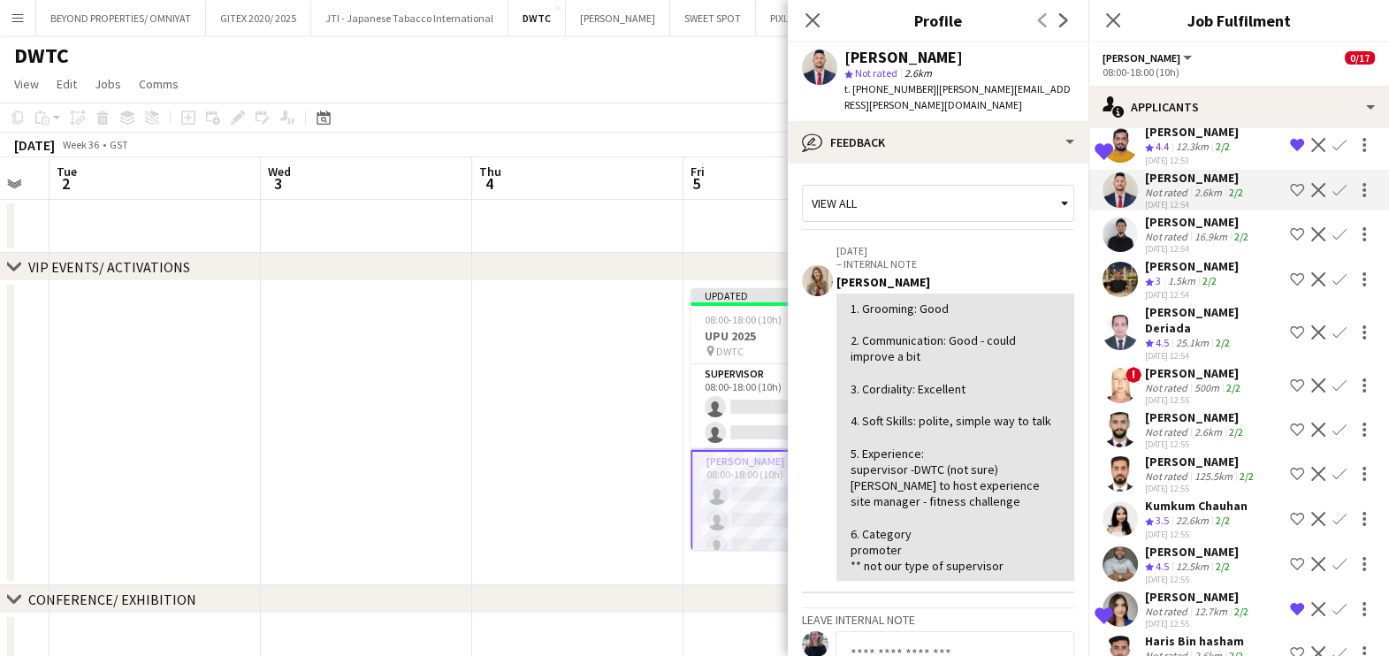
click at [1167, 336] on span "4.5" at bounding box center [1161, 342] width 13 height 13
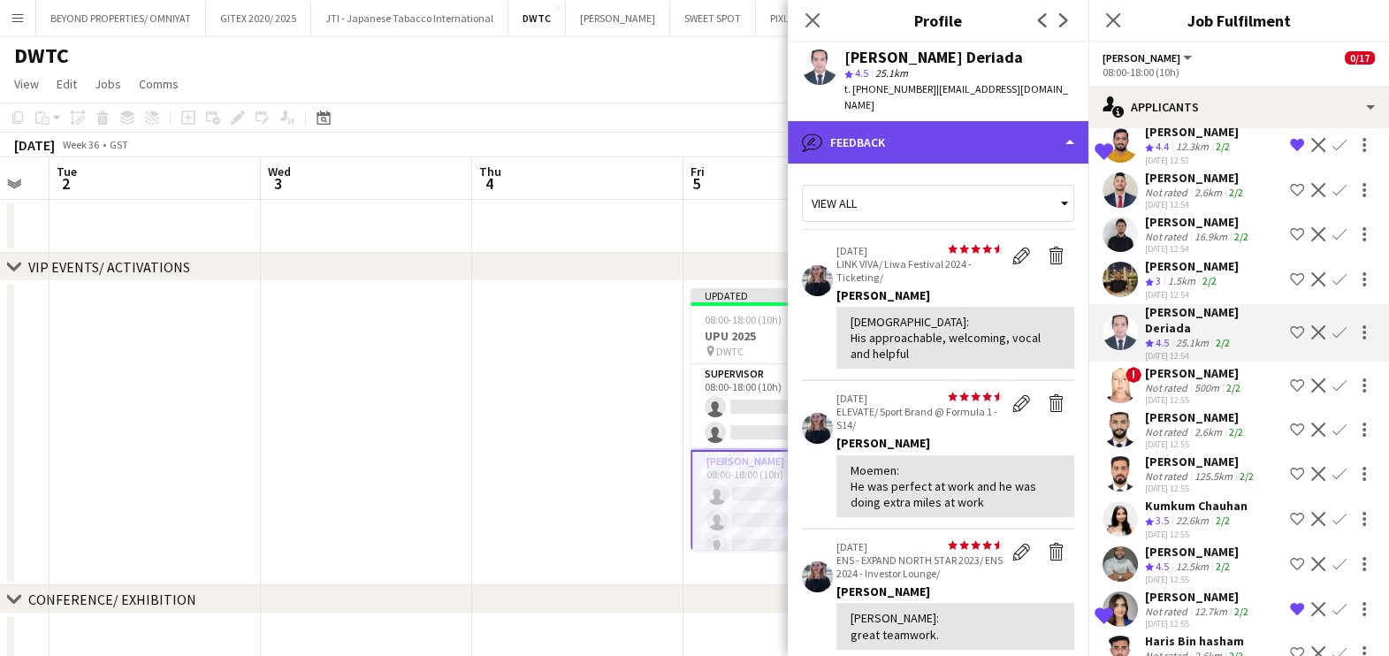
click at [892, 122] on div "bubble-pencil Feedback" at bounding box center [938, 142] width 301 height 42
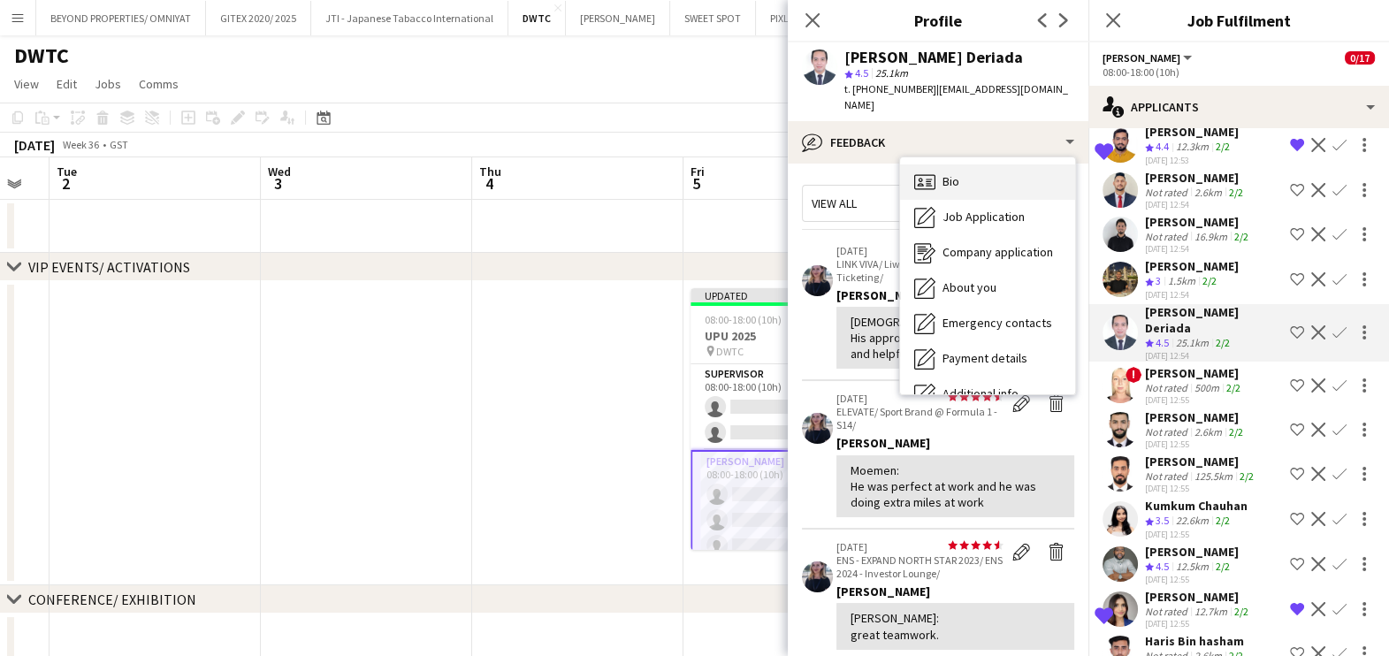
click at [960, 164] on div "Bio Bio" at bounding box center [987, 181] width 175 height 35
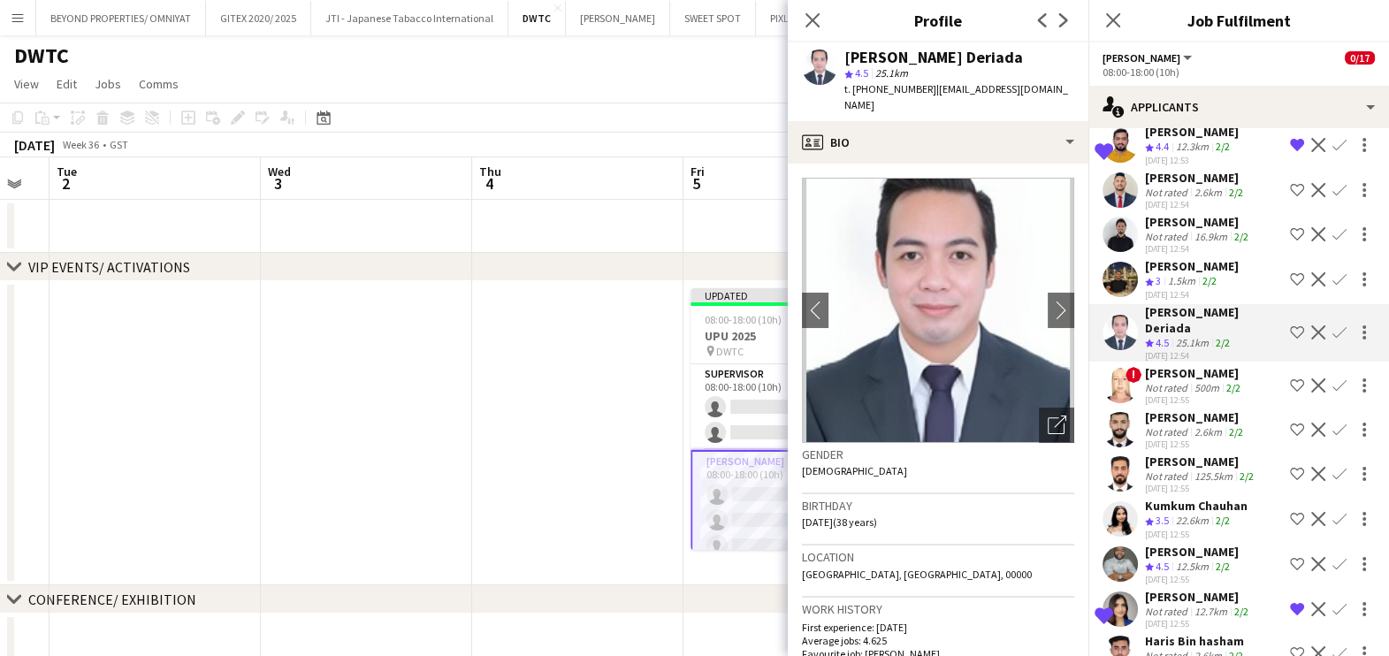
click at [1290, 325] on app-icon "Shortlist crew" at bounding box center [1297, 332] width 14 height 14
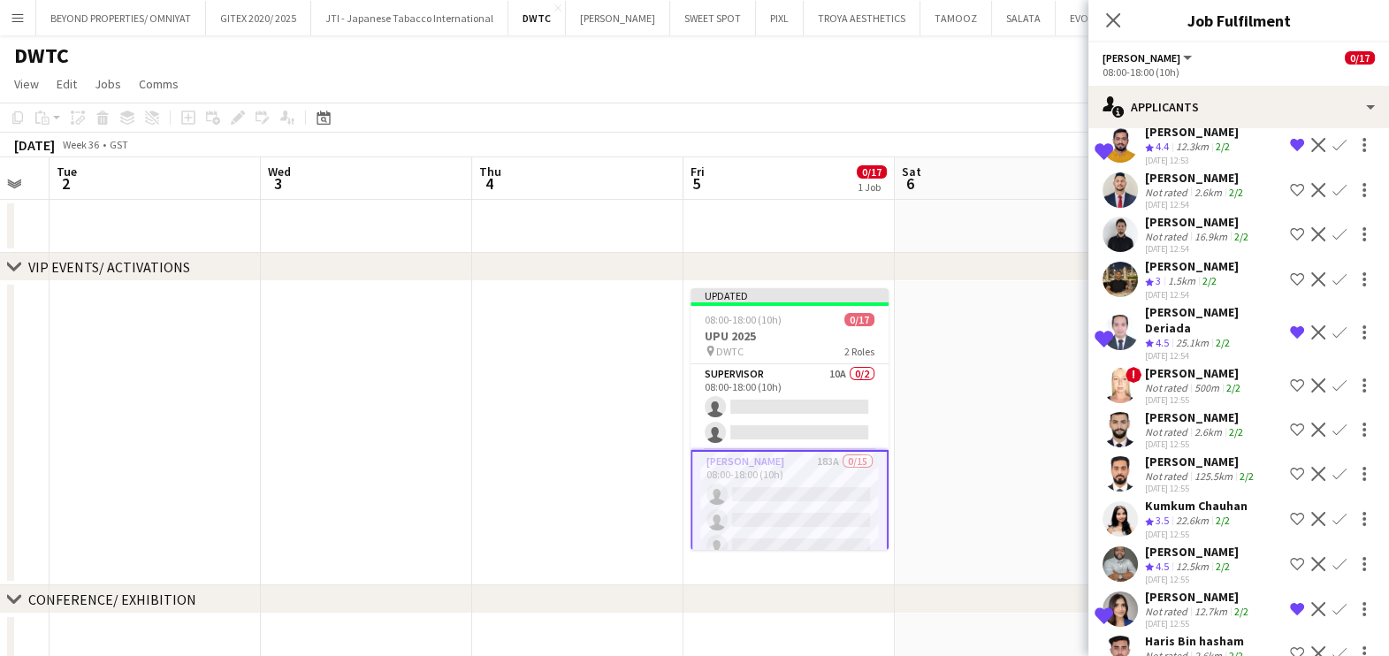
click at [1223, 336] on app-skills-label "2/2" at bounding box center [1222, 342] width 14 height 13
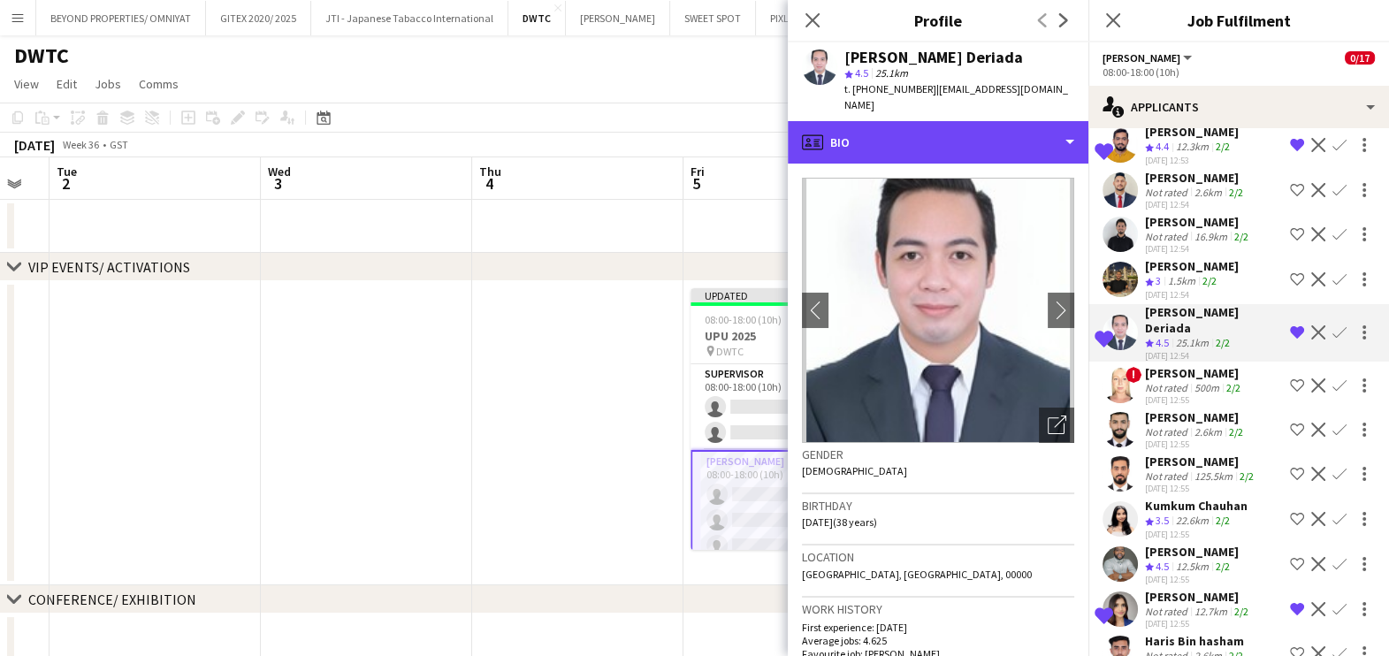
click at [924, 124] on div "profile Bio" at bounding box center [938, 142] width 301 height 42
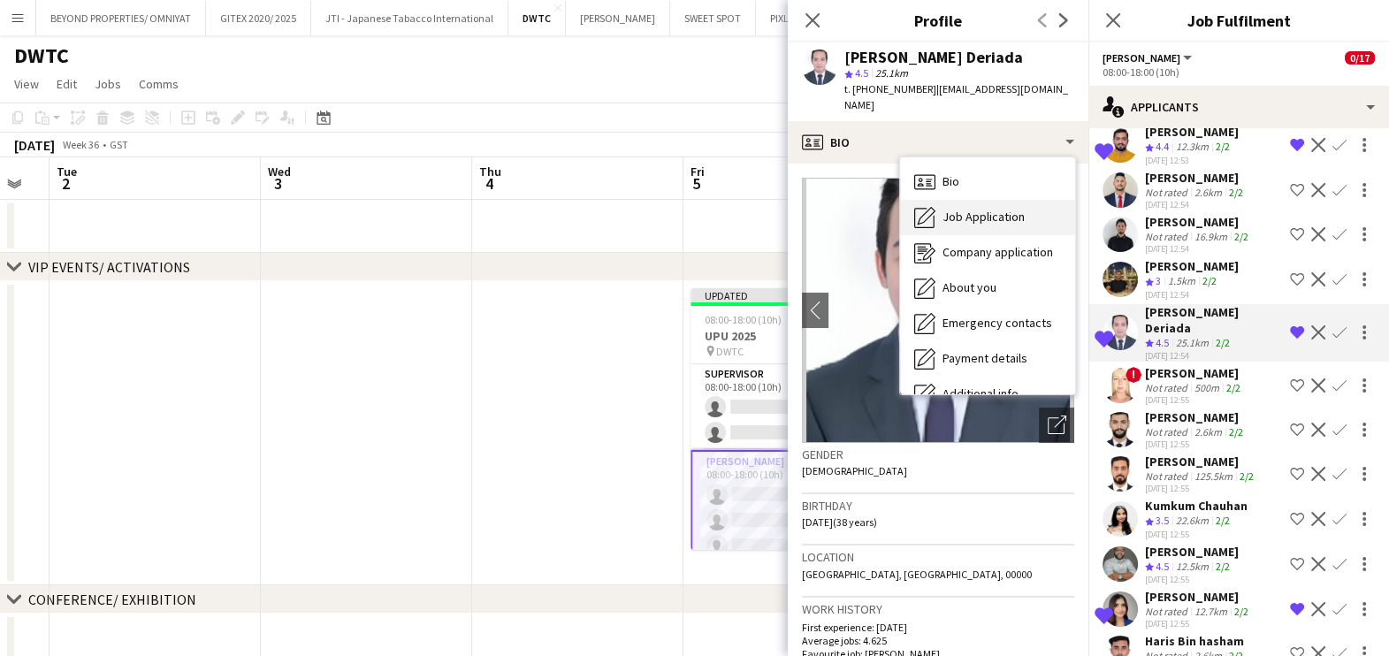
click at [958, 212] on div "Job Application Job Application" at bounding box center [987, 217] width 175 height 35
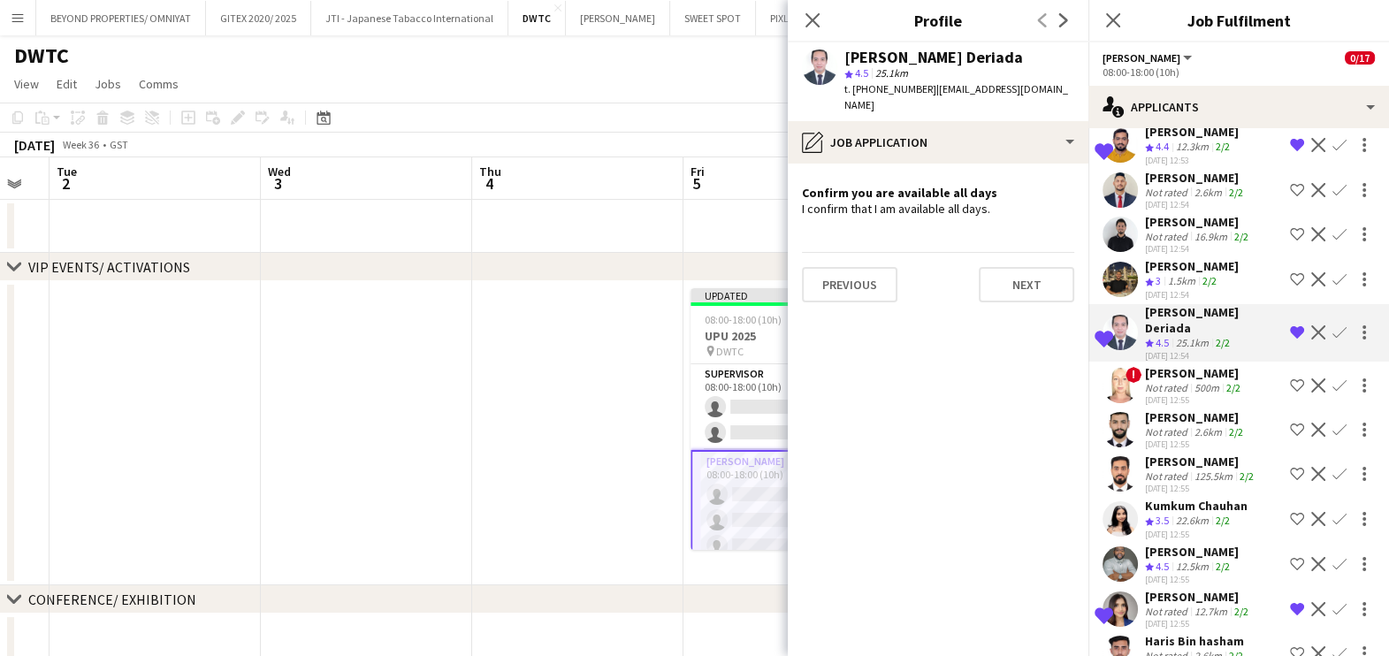
click at [1171, 381] on div "Not rated" at bounding box center [1168, 387] width 46 height 13
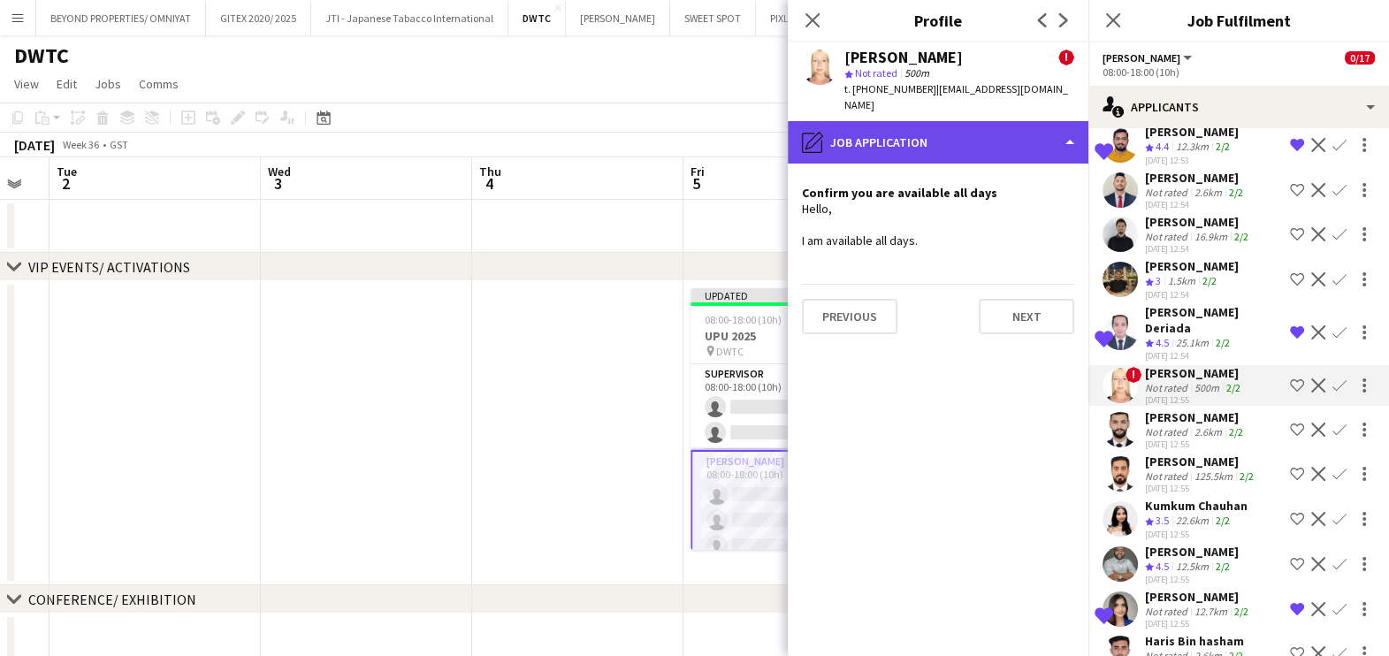
click at [957, 133] on div "pencil4 Job Application" at bounding box center [938, 142] width 301 height 42
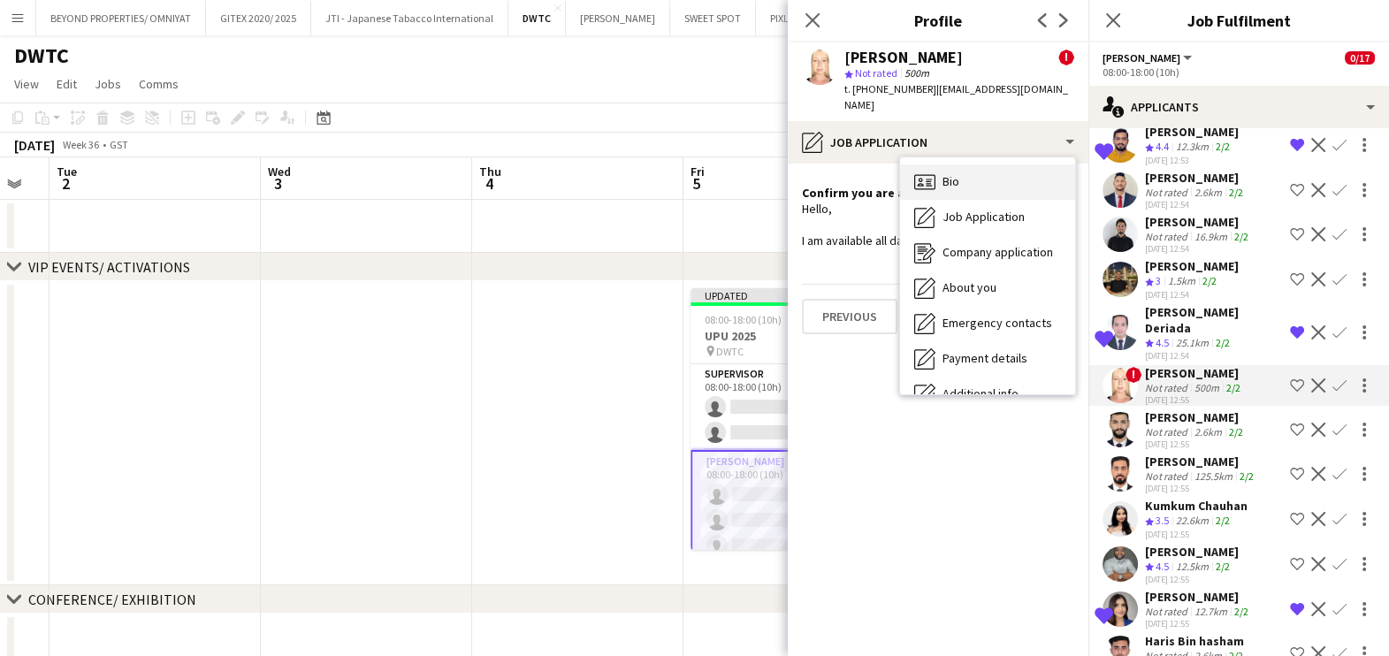
click at [980, 172] on div "Bio Bio" at bounding box center [987, 181] width 175 height 35
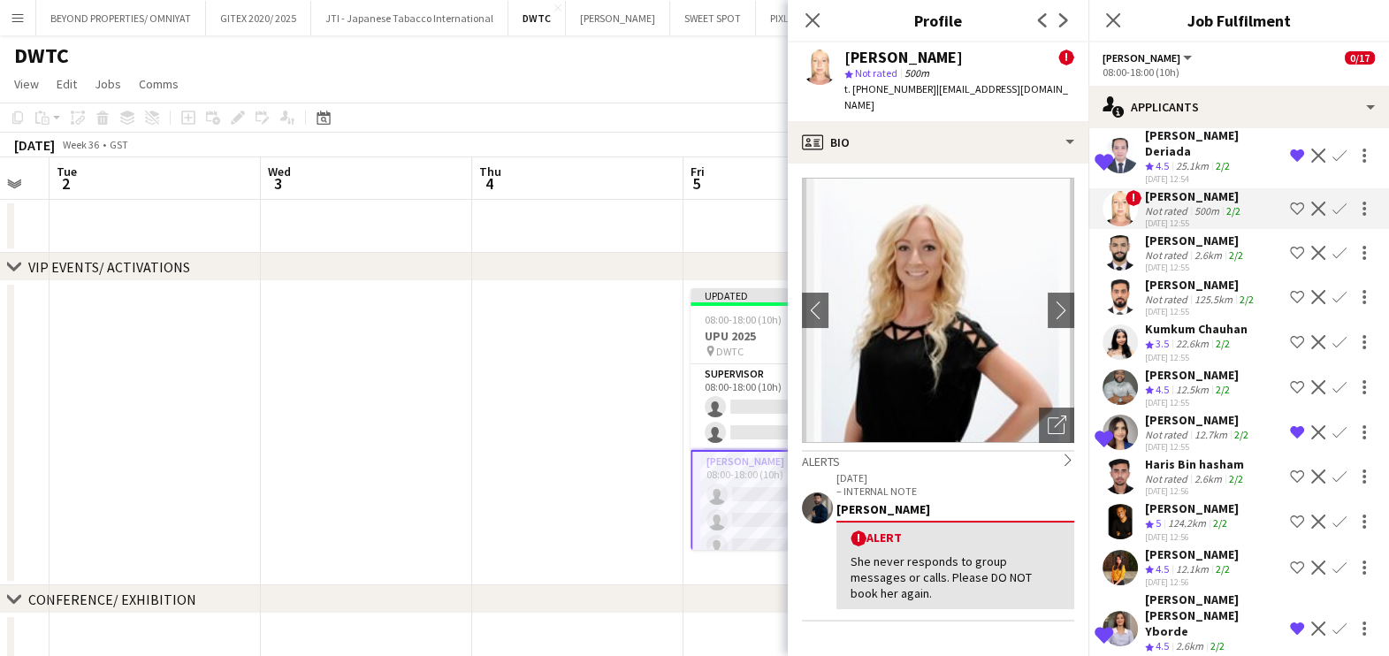
scroll to position [1657, 0]
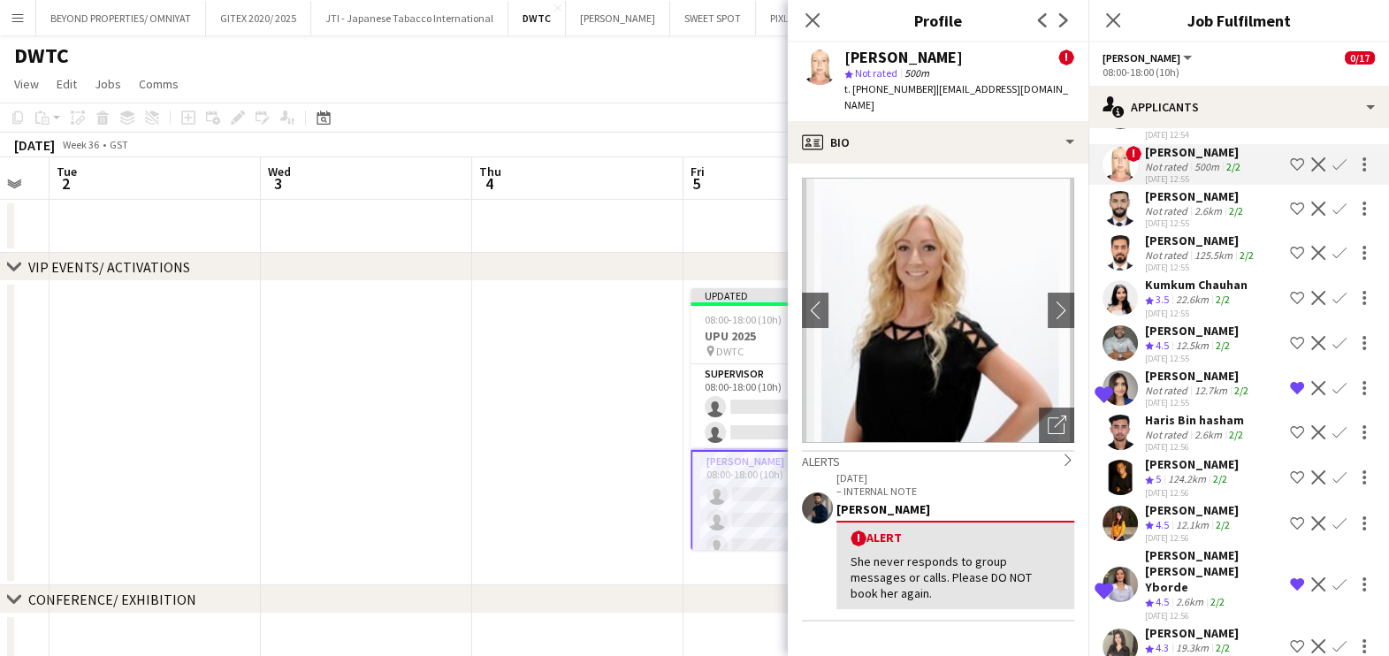
click at [1170, 339] on div "Crew rating 4.5" at bounding box center [1158, 346] width 27 height 15
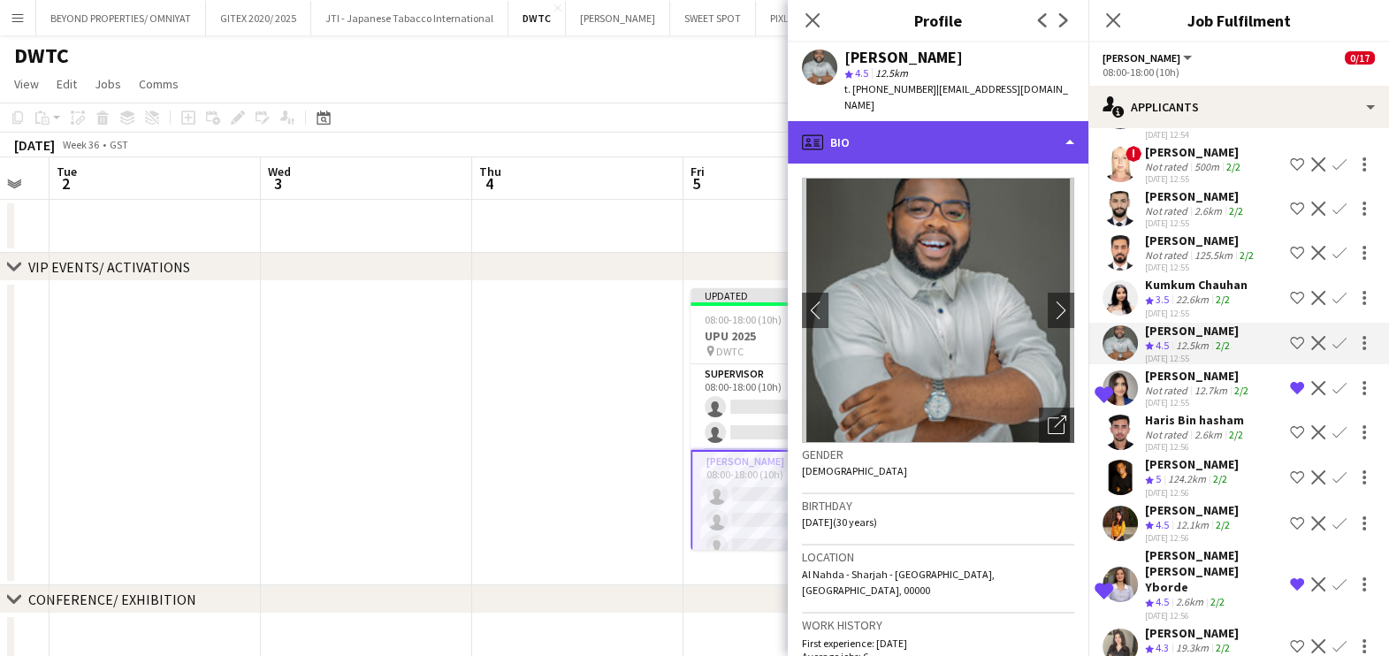
click at [956, 121] on div "profile Bio" at bounding box center [938, 142] width 301 height 42
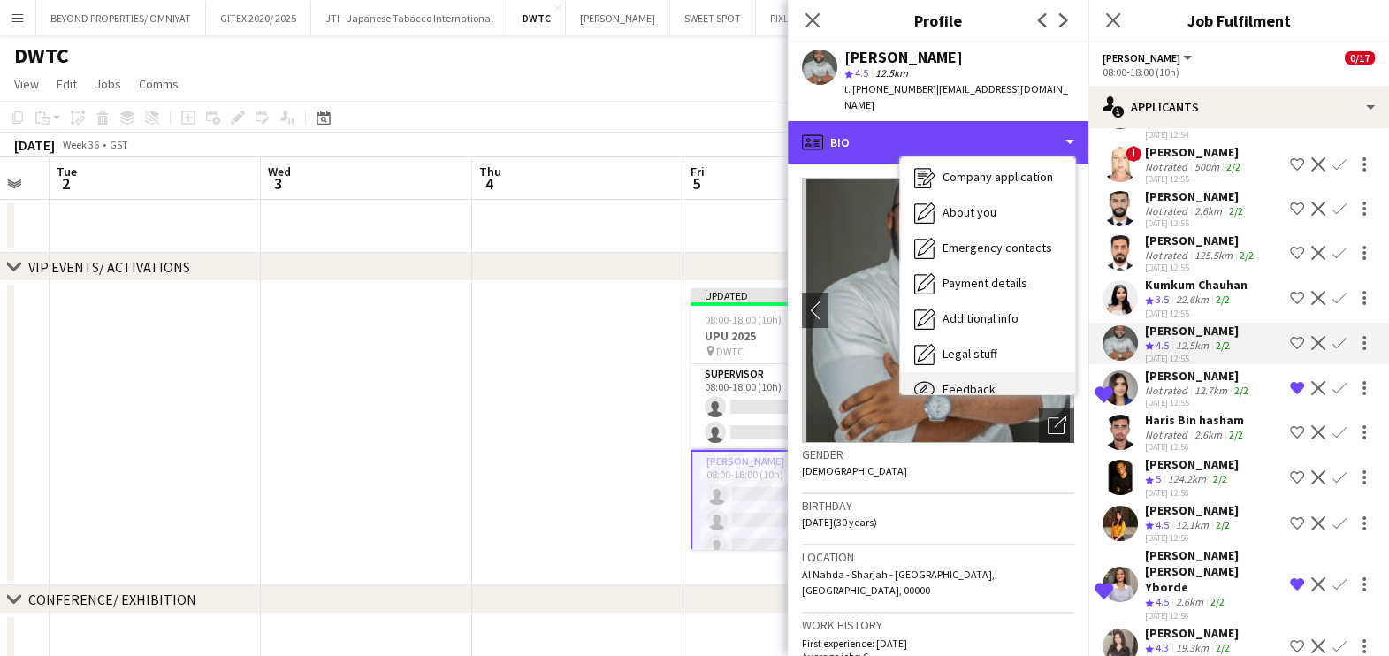
scroll to position [130, 0]
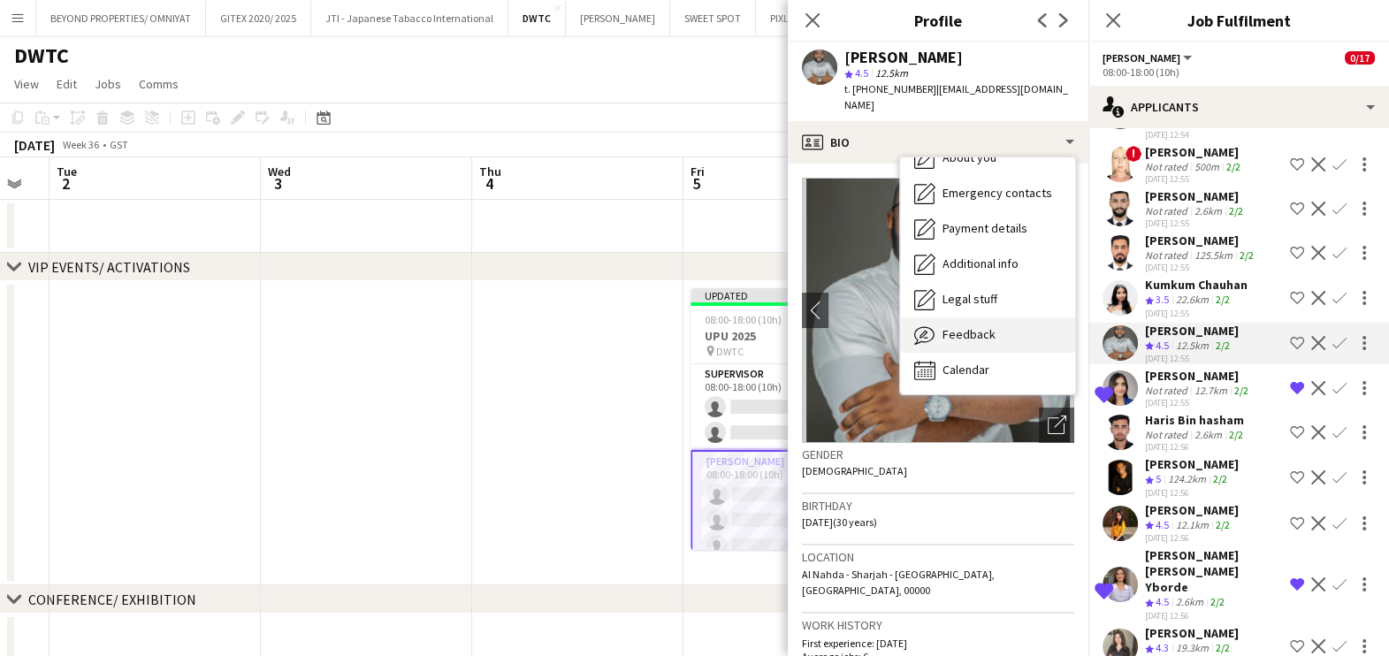
click at [973, 326] on span "Feedback" at bounding box center [968, 334] width 53 height 16
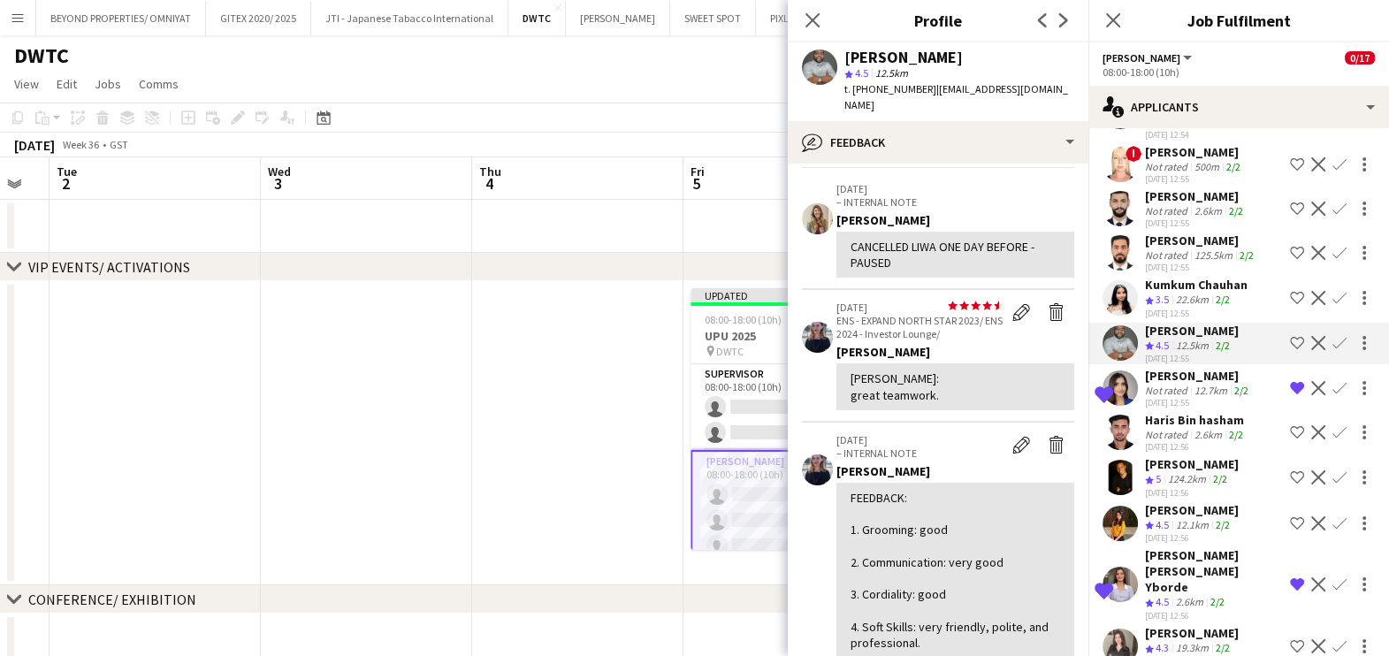
scroll to position [110, 0]
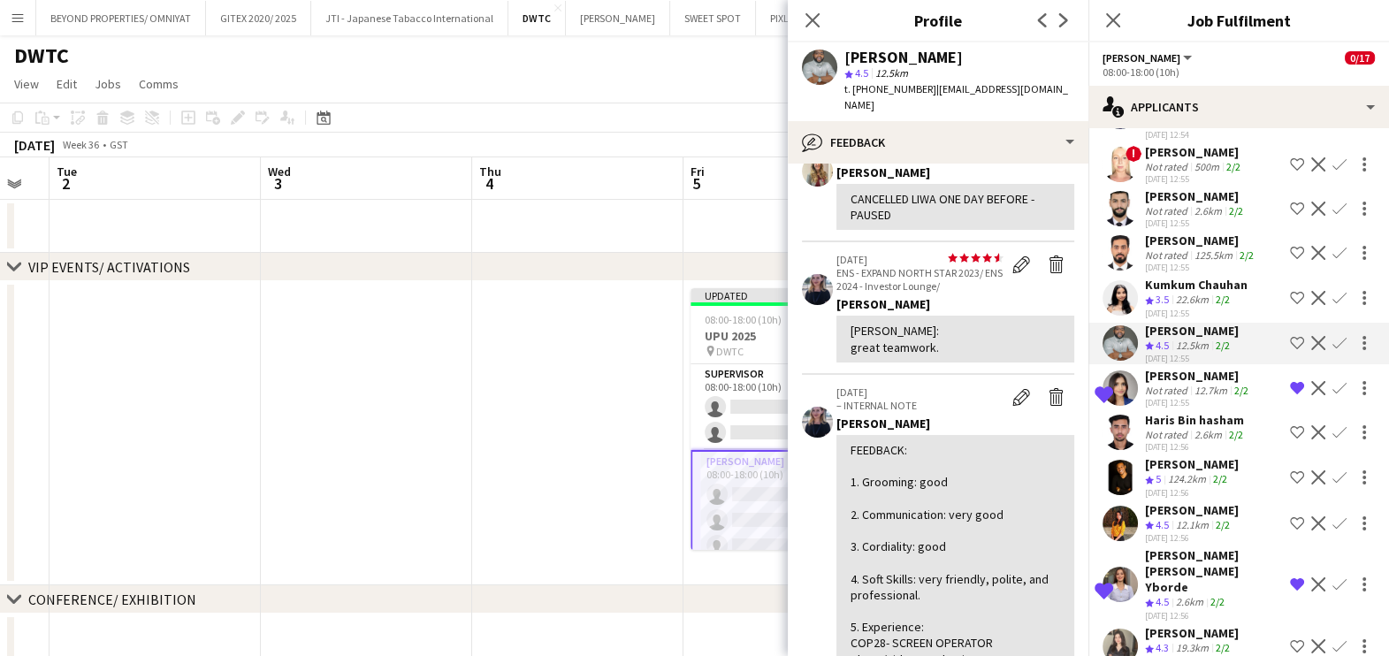
click at [987, 99] on div "Nehemiah Ayoung star 4.5 12.5km t. +971509609392 | nehemiah.ayoung@outlook.com" at bounding box center [938, 81] width 301 height 79
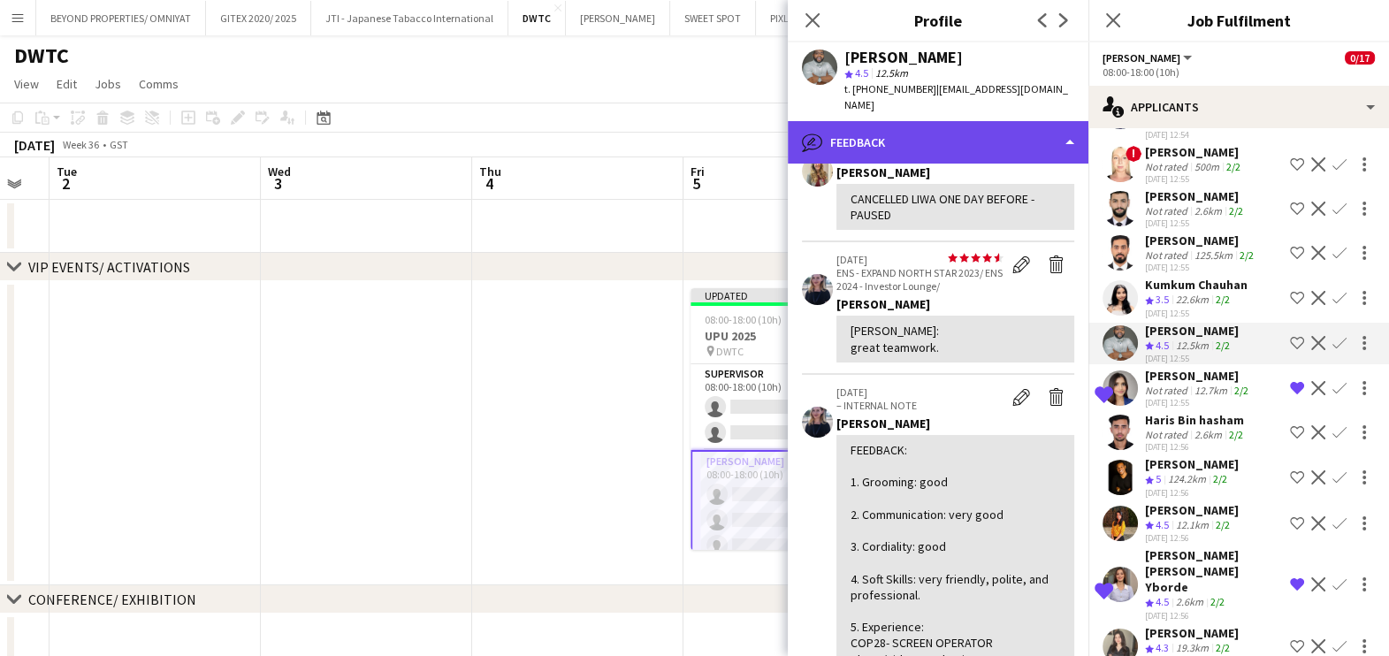
click at [978, 121] on div "bubble-pencil Feedback" at bounding box center [938, 142] width 301 height 42
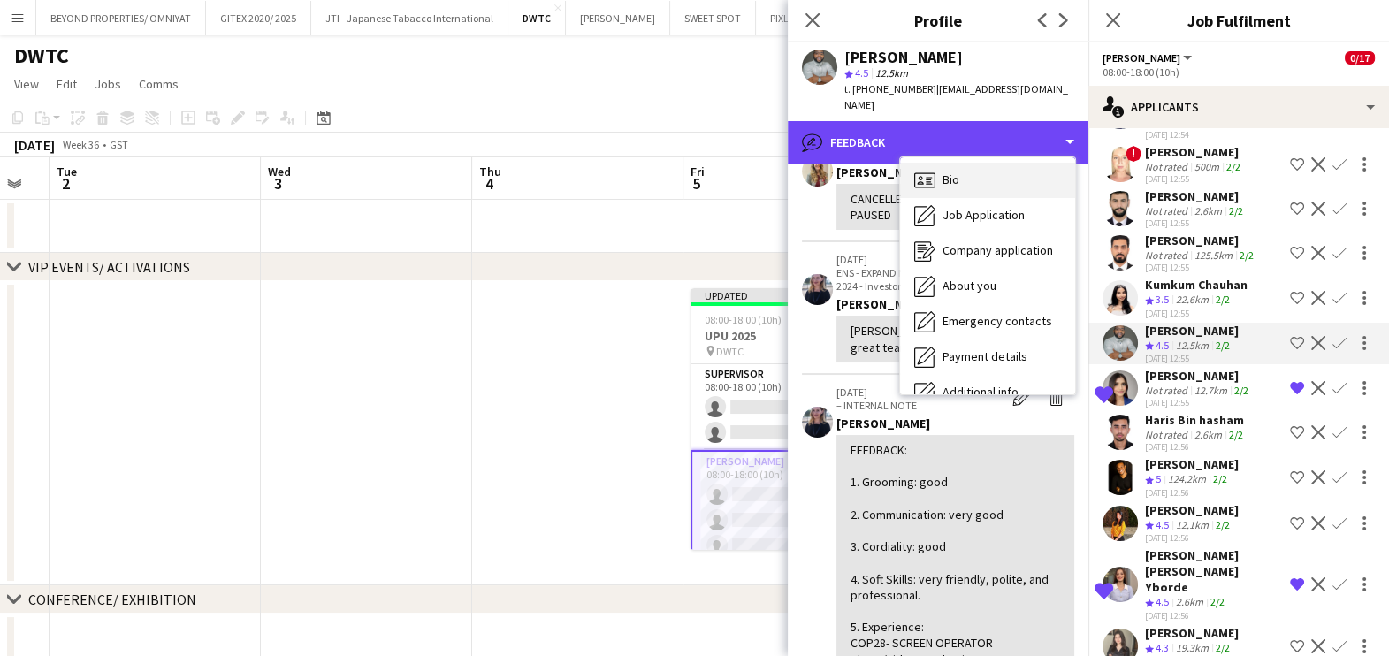
scroll to position [0, 0]
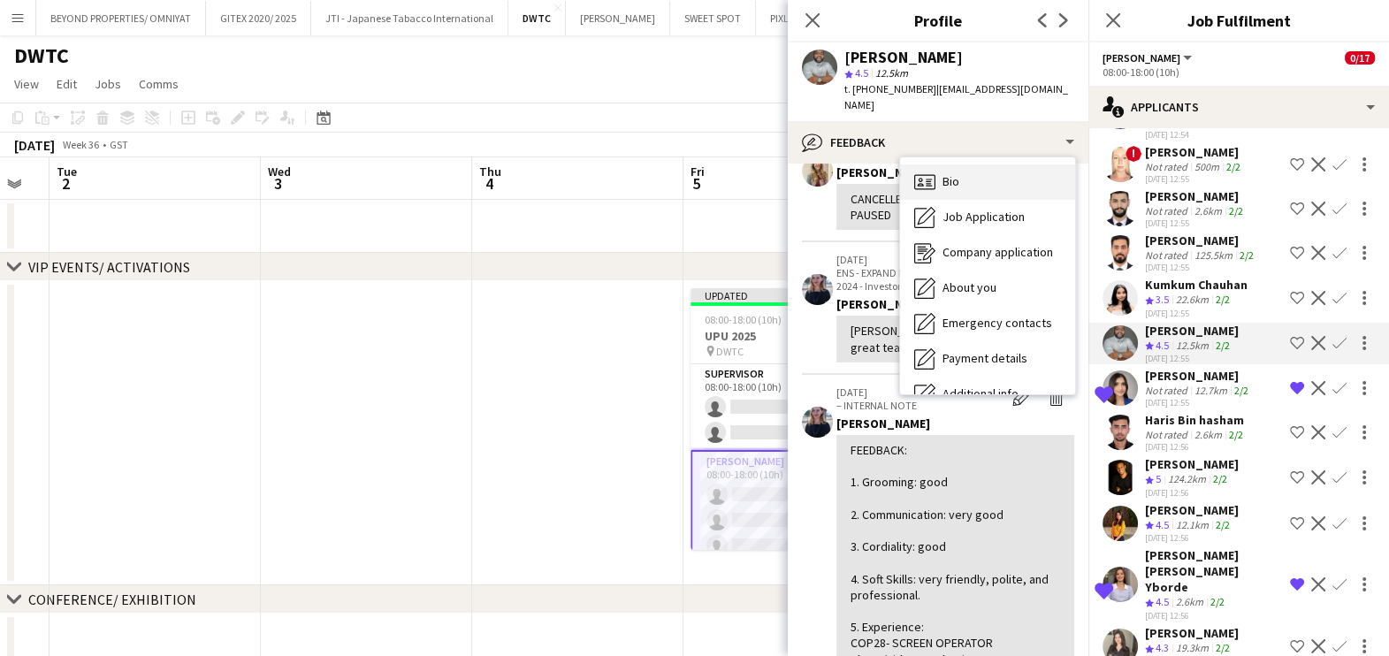
click at [973, 171] on div "Bio Bio" at bounding box center [987, 181] width 175 height 35
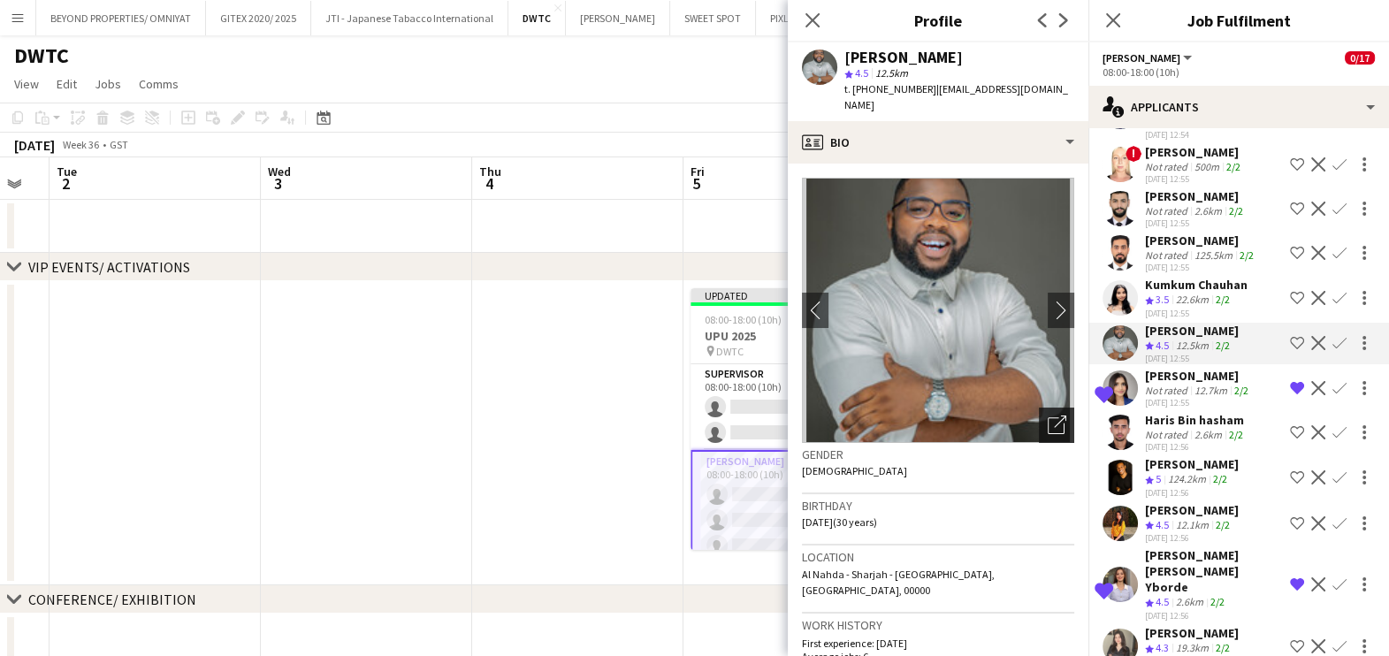
click at [1039, 408] on div "Open photos pop-in" at bounding box center [1056, 425] width 35 height 35
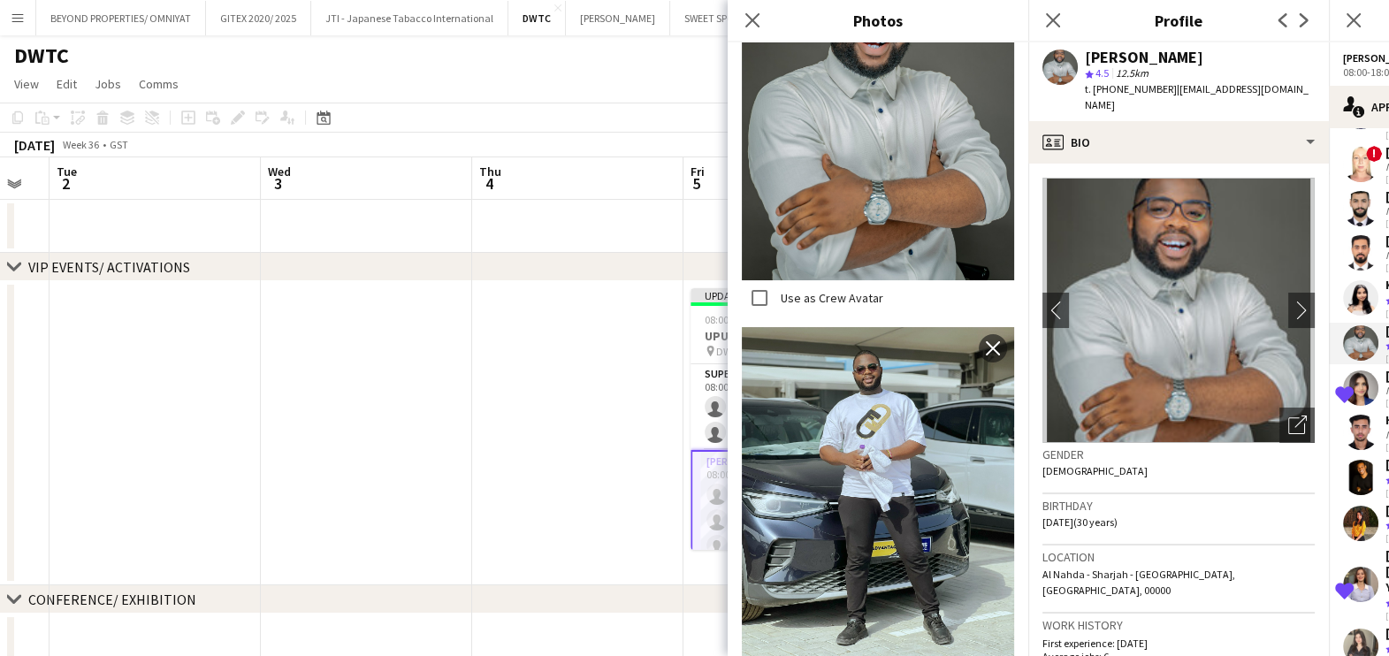
scroll to position [505, 0]
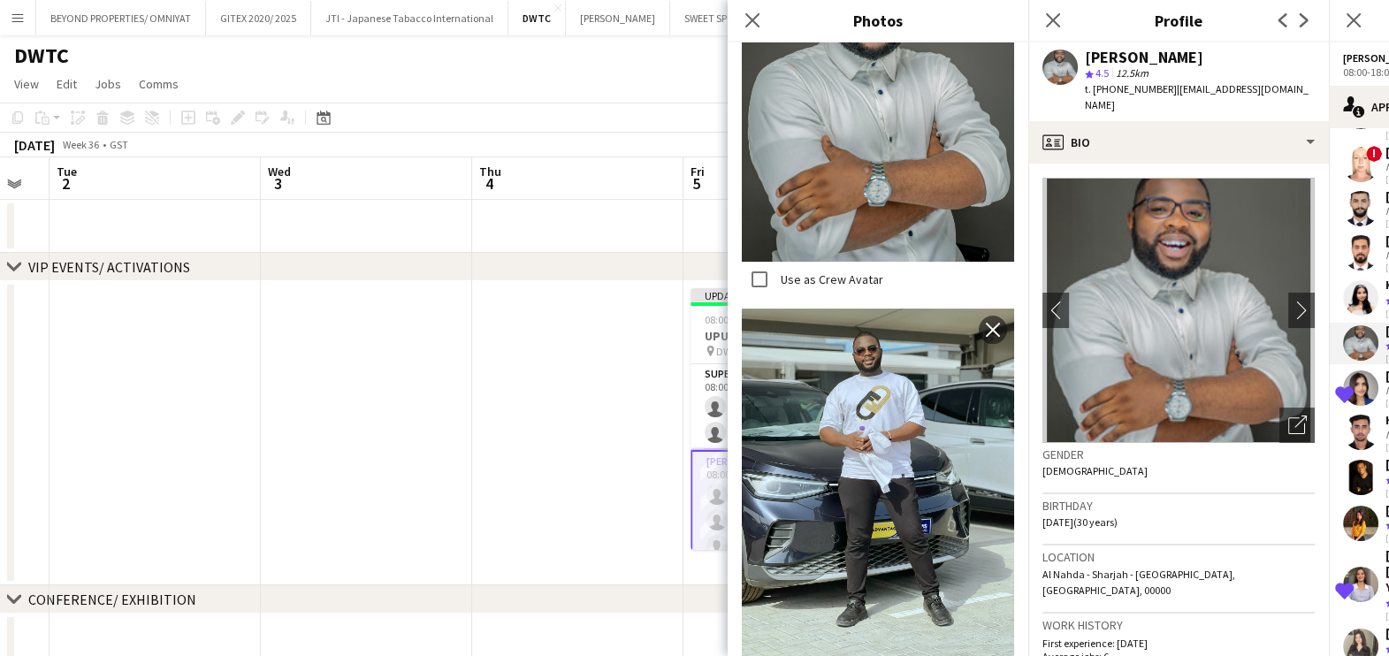
click at [743, 5] on div "Close pop-in" at bounding box center [753, 20] width 50 height 41
click at [747, 22] on icon "Close pop-in" at bounding box center [751, 19] width 17 height 17
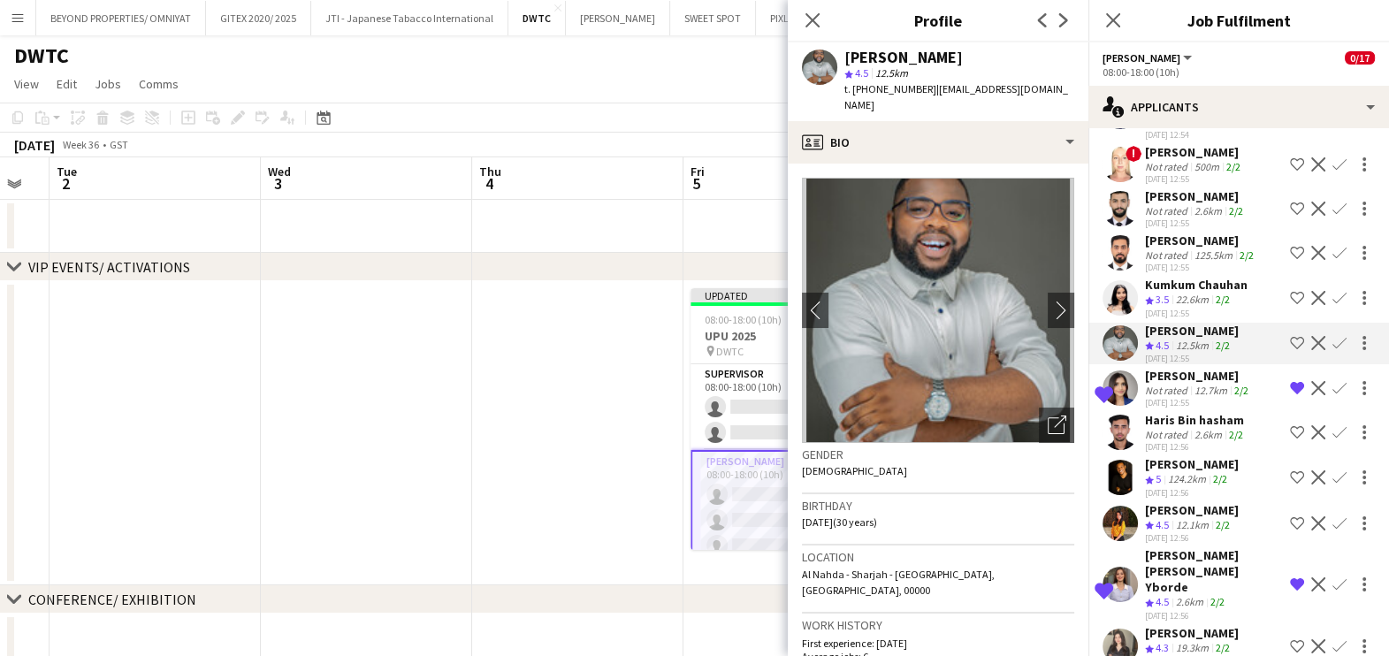
click at [1196, 472] on div "124.2km" at bounding box center [1186, 479] width 45 height 15
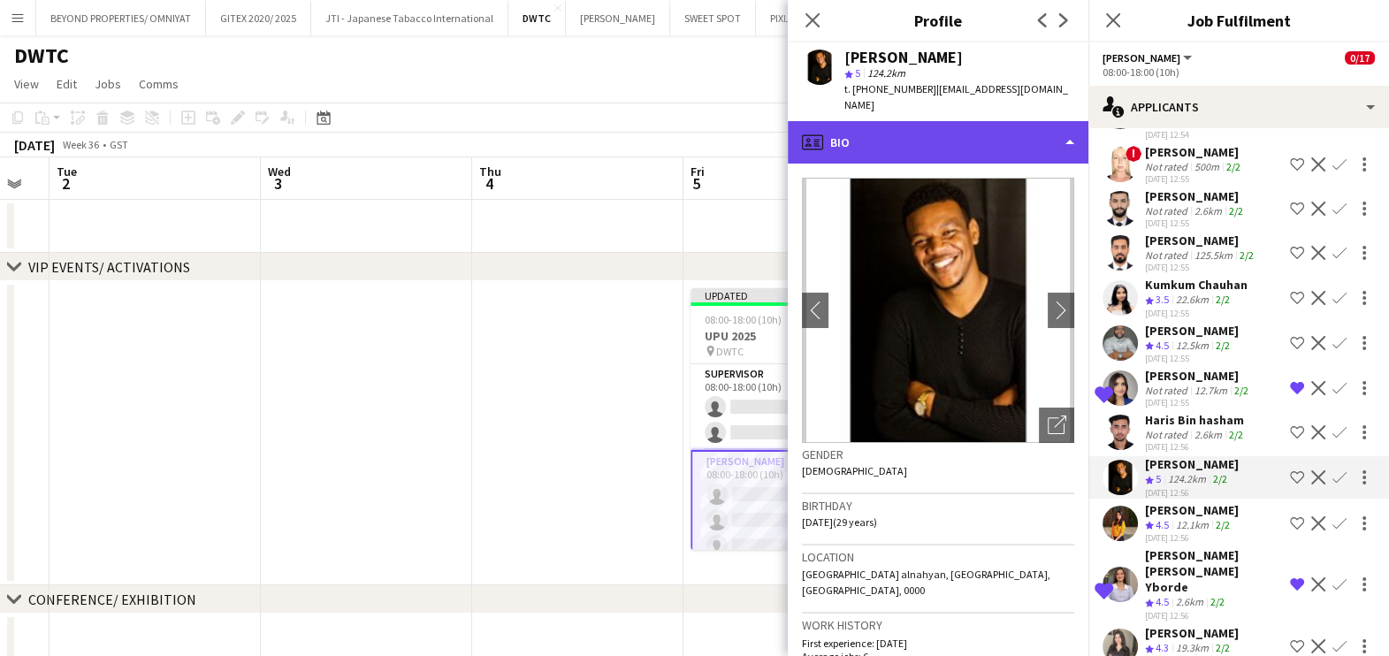
click at [954, 129] on div "profile Bio" at bounding box center [938, 142] width 301 height 42
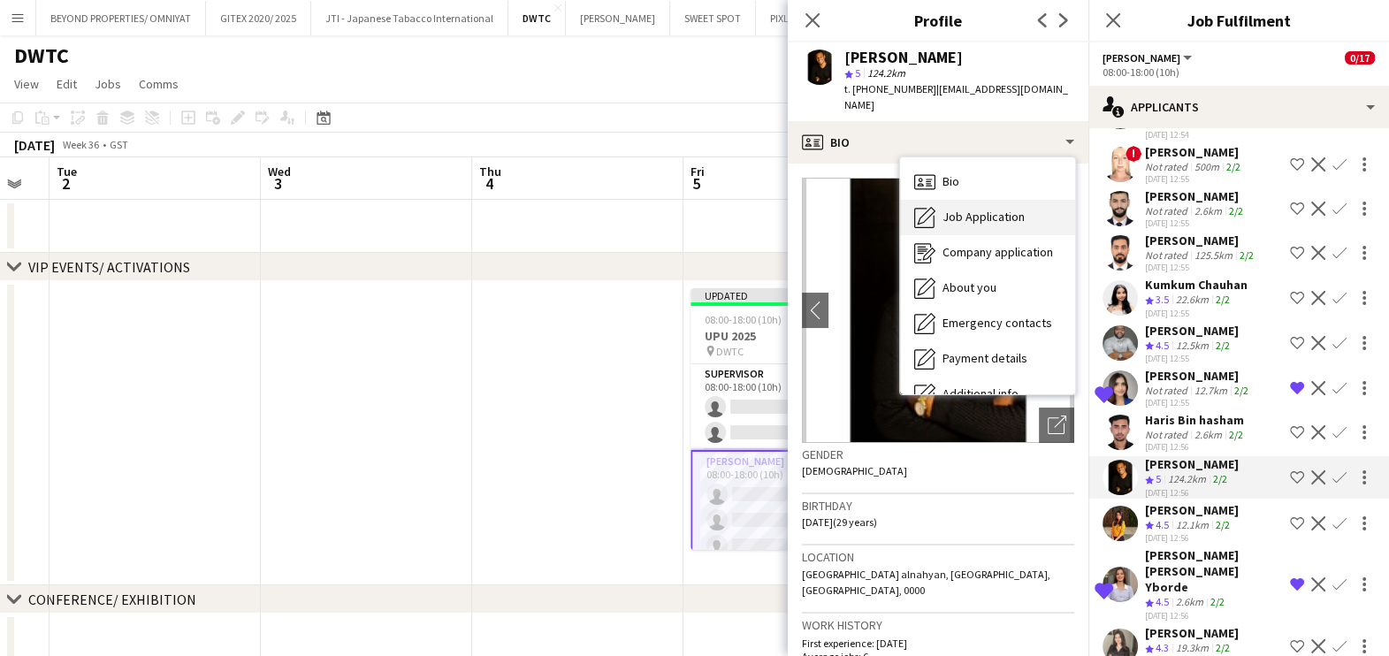
click at [962, 210] on span "Job Application" at bounding box center [983, 217] width 82 height 16
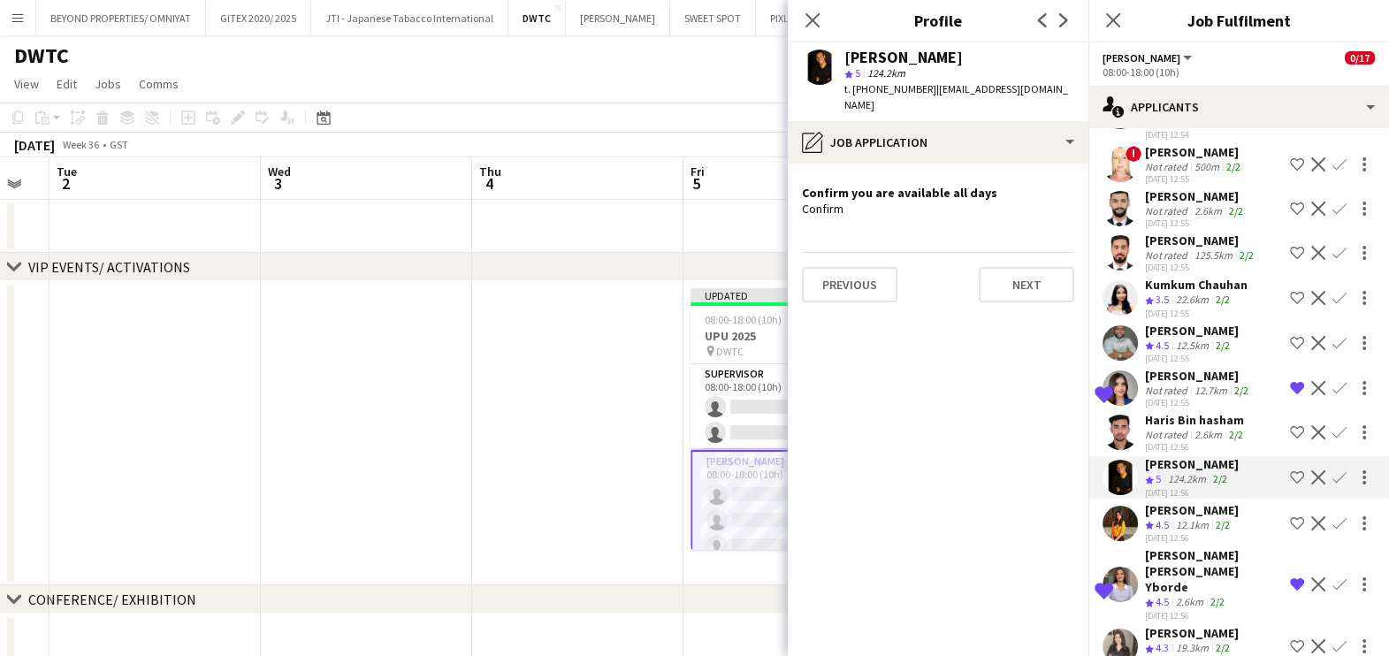
click at [1175, 518] on div "12.1km" at bounding box center [1192, 525] width 40 height 15
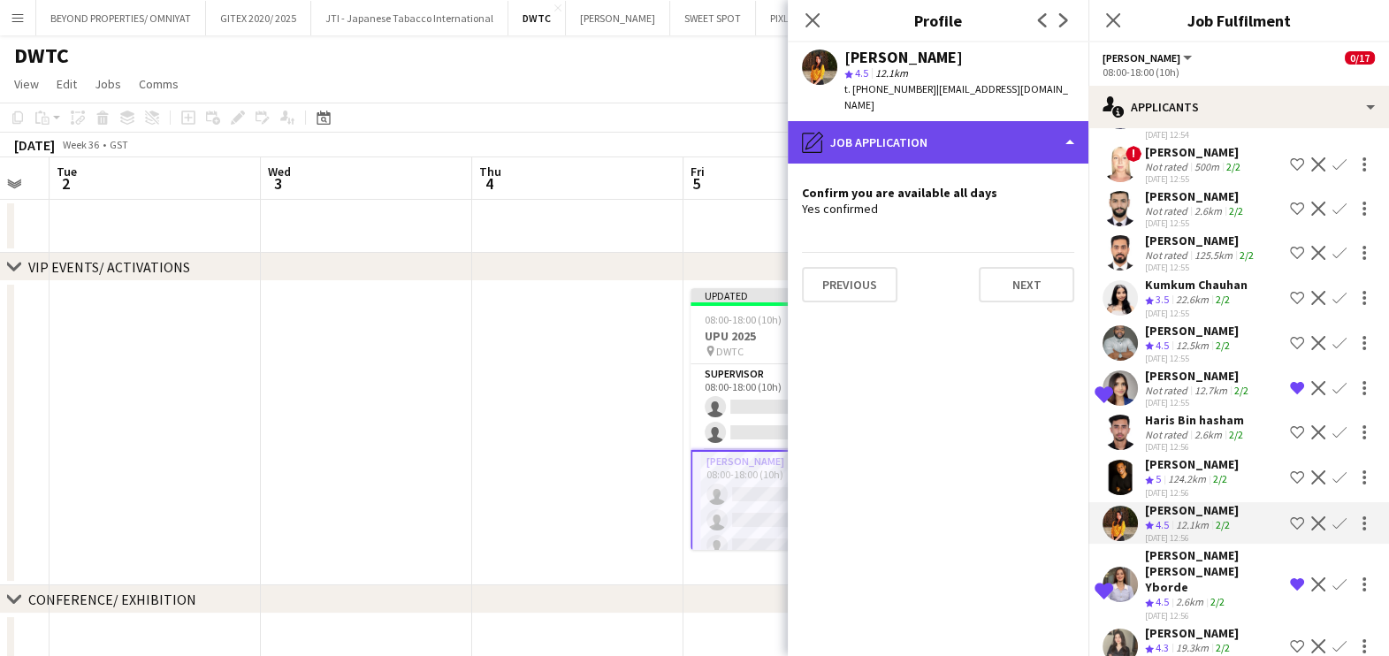
click at [956, 121] on div "pencil4 Job Application" at bounding box center [938, 142] width 301 height 42
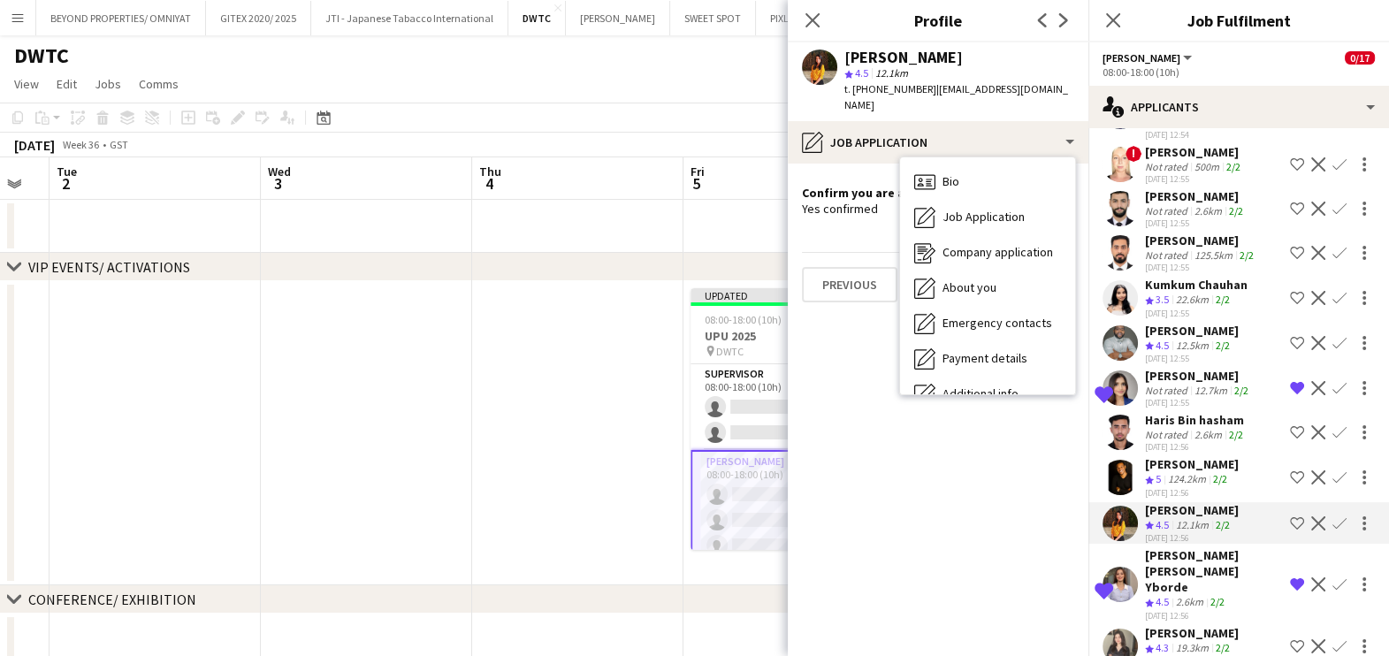
click at [1288, 513] on button "Shortlist crew" at bounding box center [1296, 523] width 21 height 21
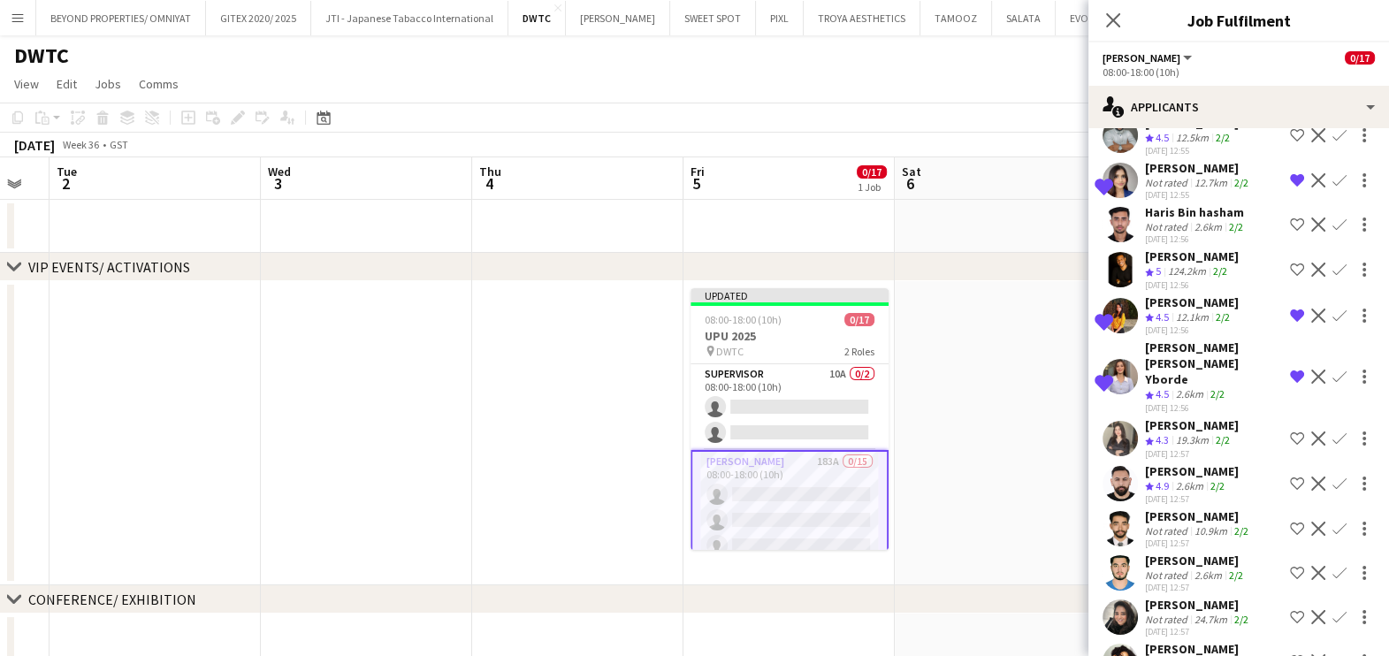
scroll to position [1878, 0]
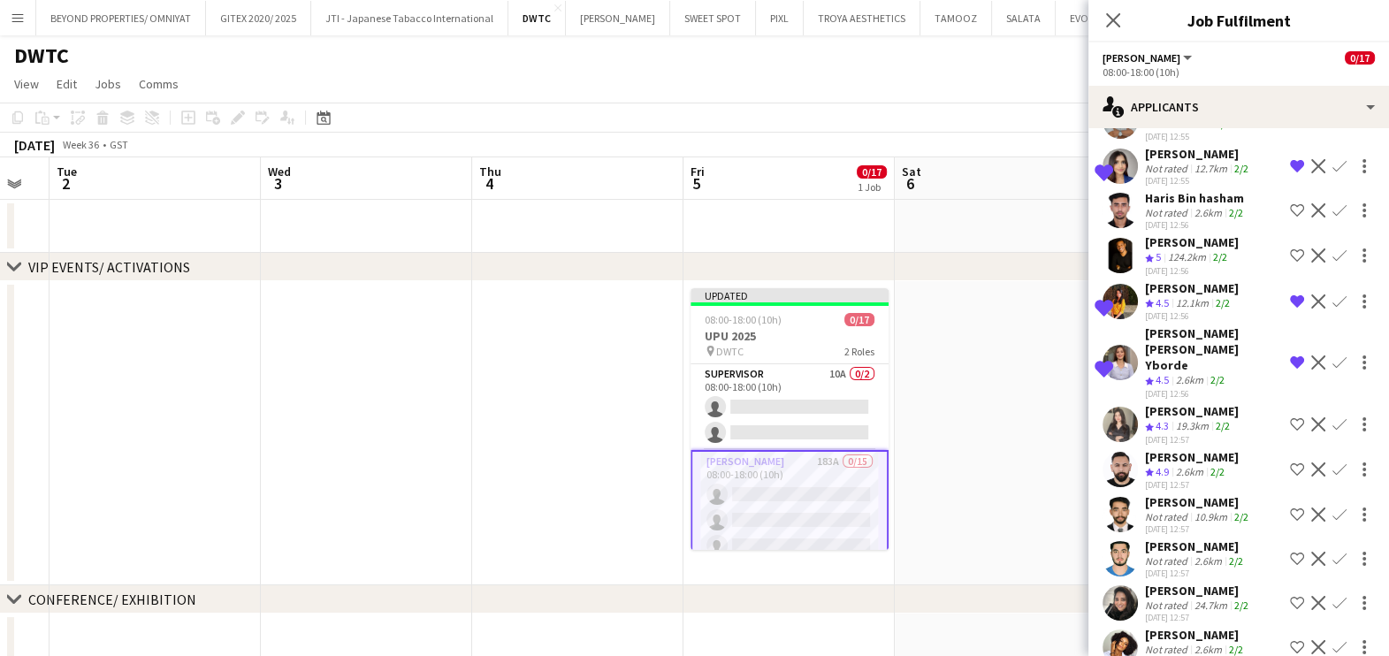
click at [1229, 419] on app-skills-label "2/2" at bounding box center [1222, 425] width 14 height 13
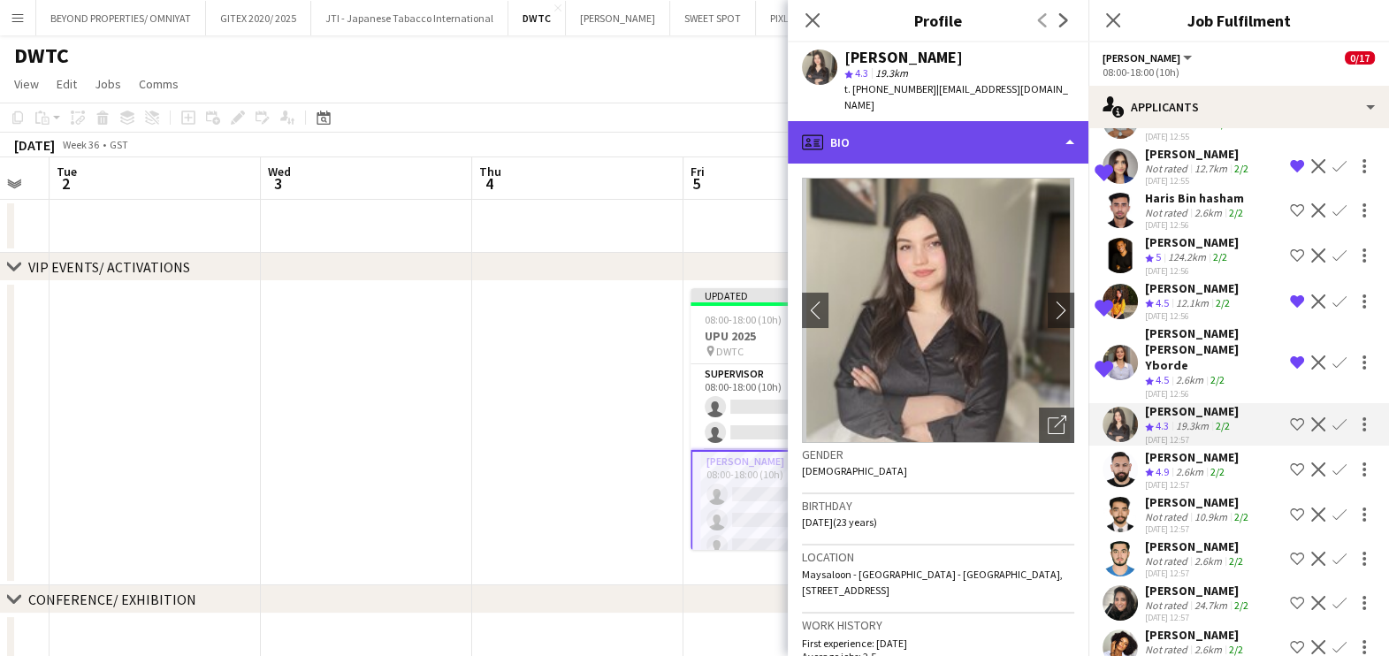
click at [977, 121] on div "profile Bio" at bounding box center [938, 142] width 301 height 42
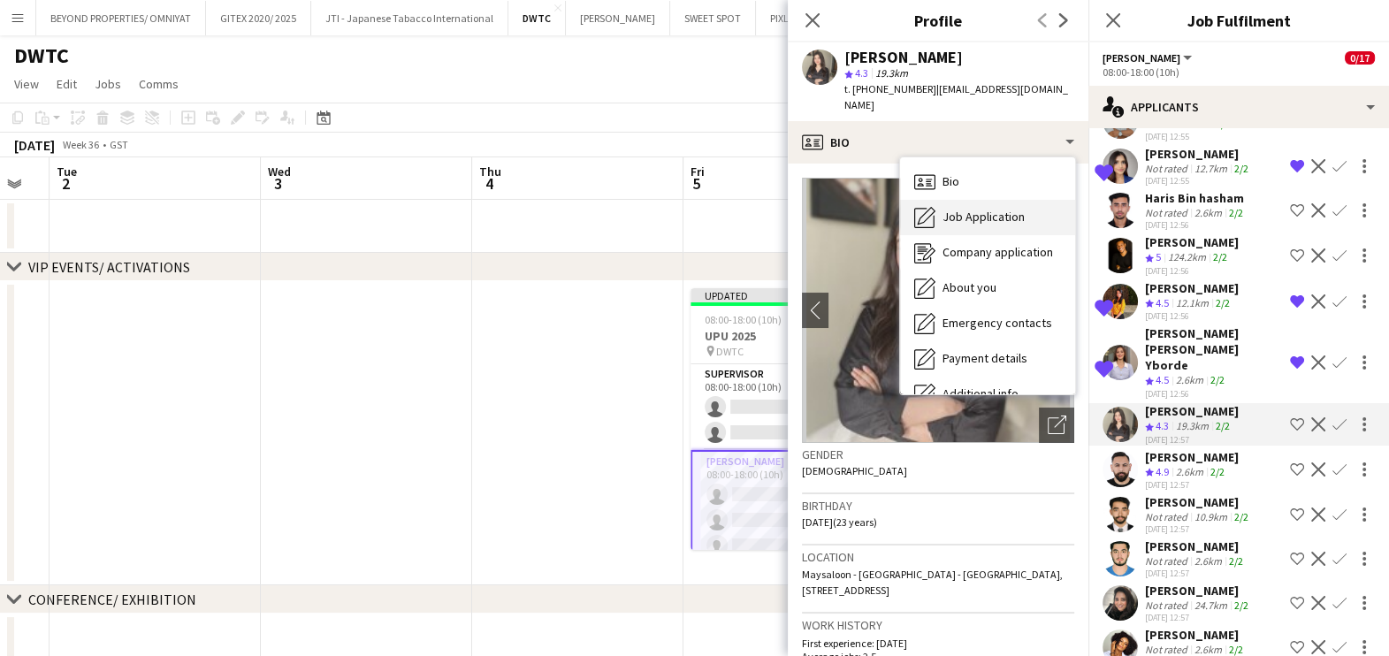
click at [978, 200] on div "Job Application Job Application" at bounding box center [987, 217] width 175 height 35
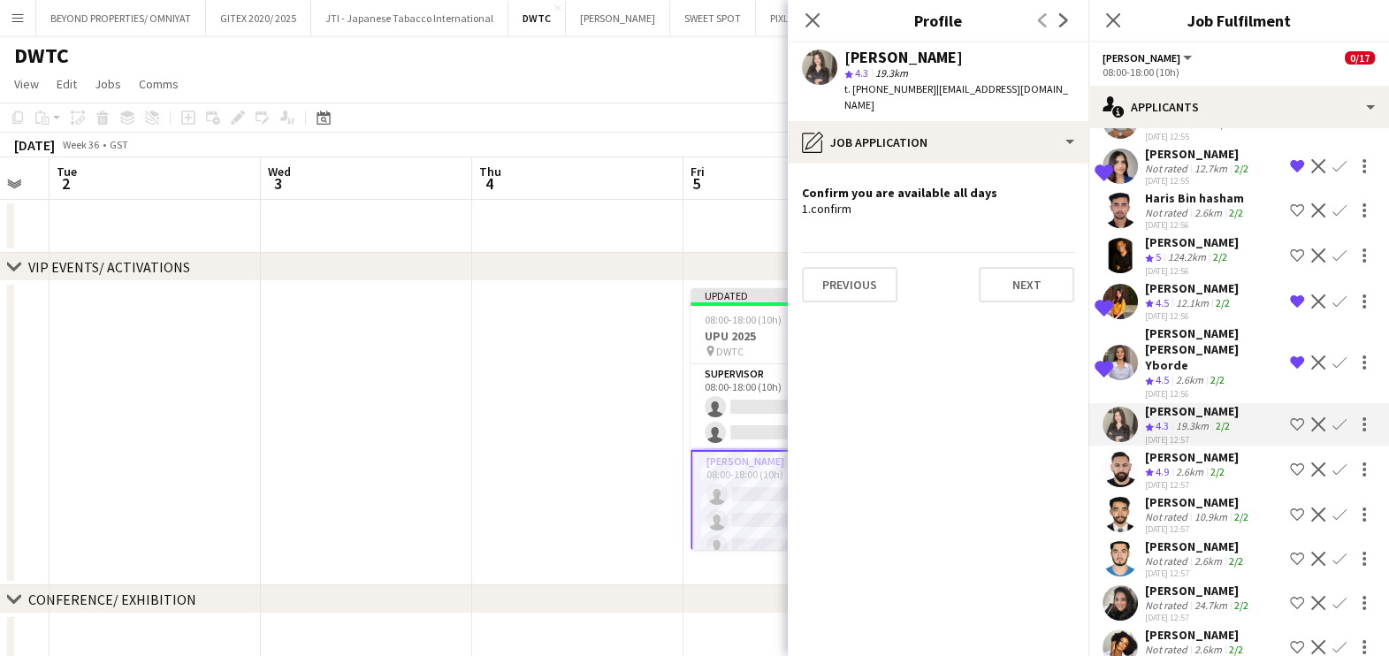
click at [1290, 417] on app-icon "Shortlist crew" at bounding box center [1297, 424] width 14 height 14
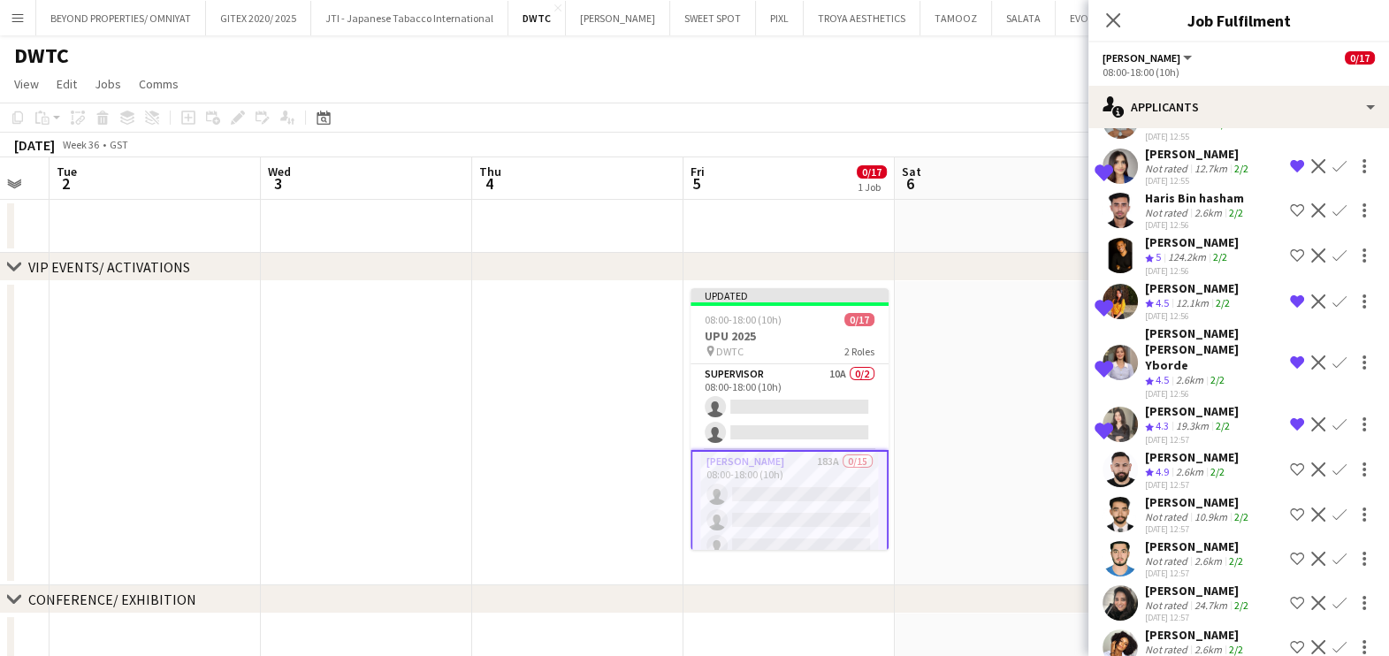
click at [1290, 462] on app-icon "Shortlist crew" at bounding box center [1297, 469] width 14 height 14
click at [1202, 465] on div "2.6km" at bounding box center [1189, 472] width 34 height 15
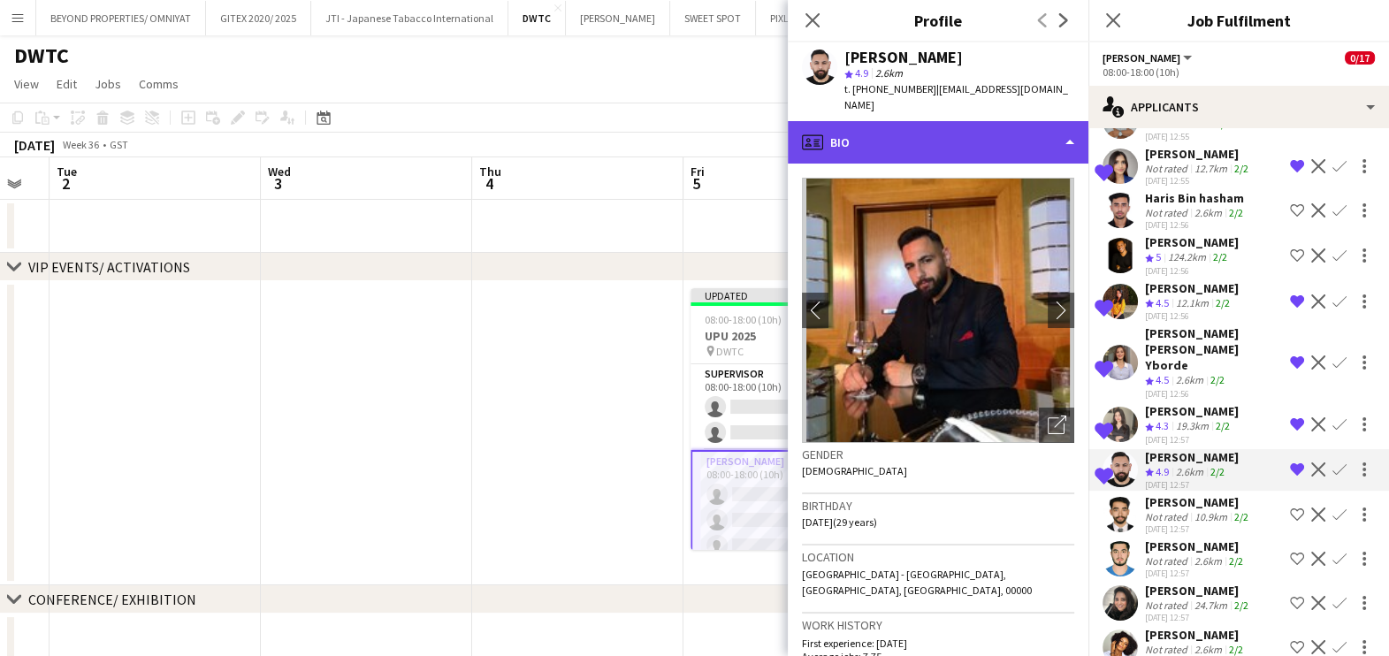
click at [964, 144] on div "profile Bio" at bounding box center [938, 142] width 301 height 42
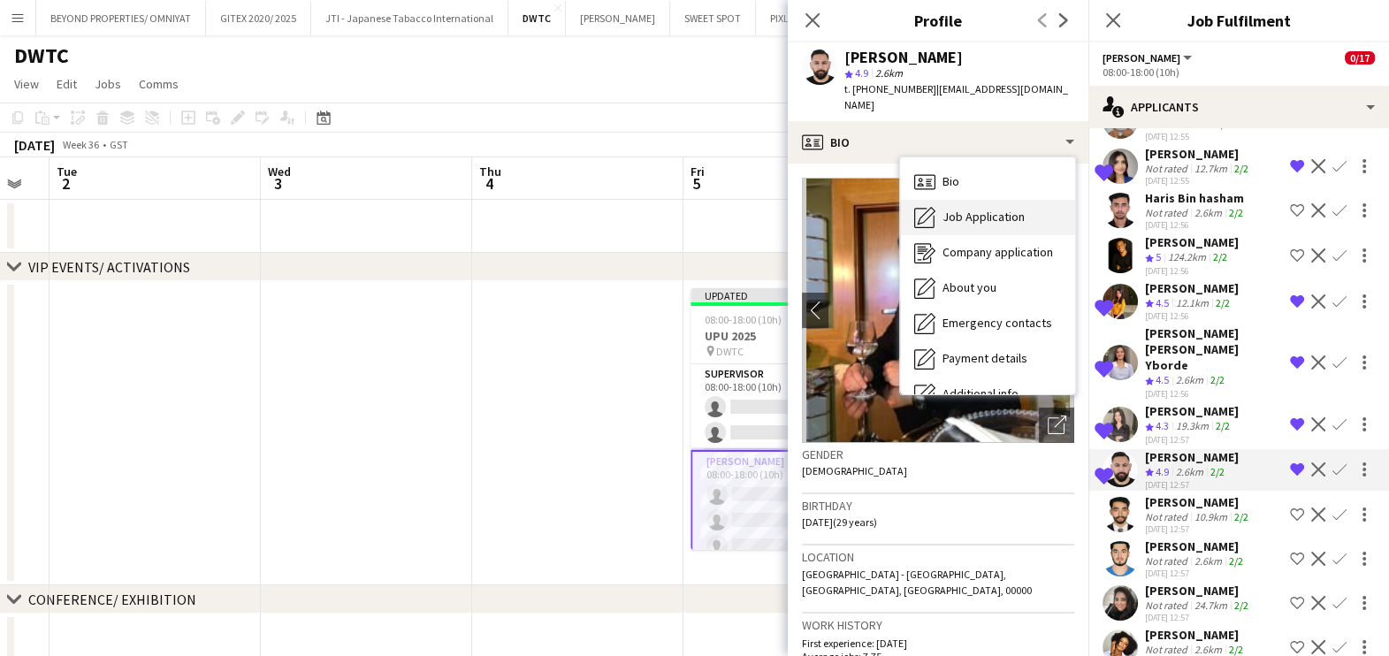
click at [973, 216] on span "Job Application" at bounding box center [983, 217] width 82 height 16
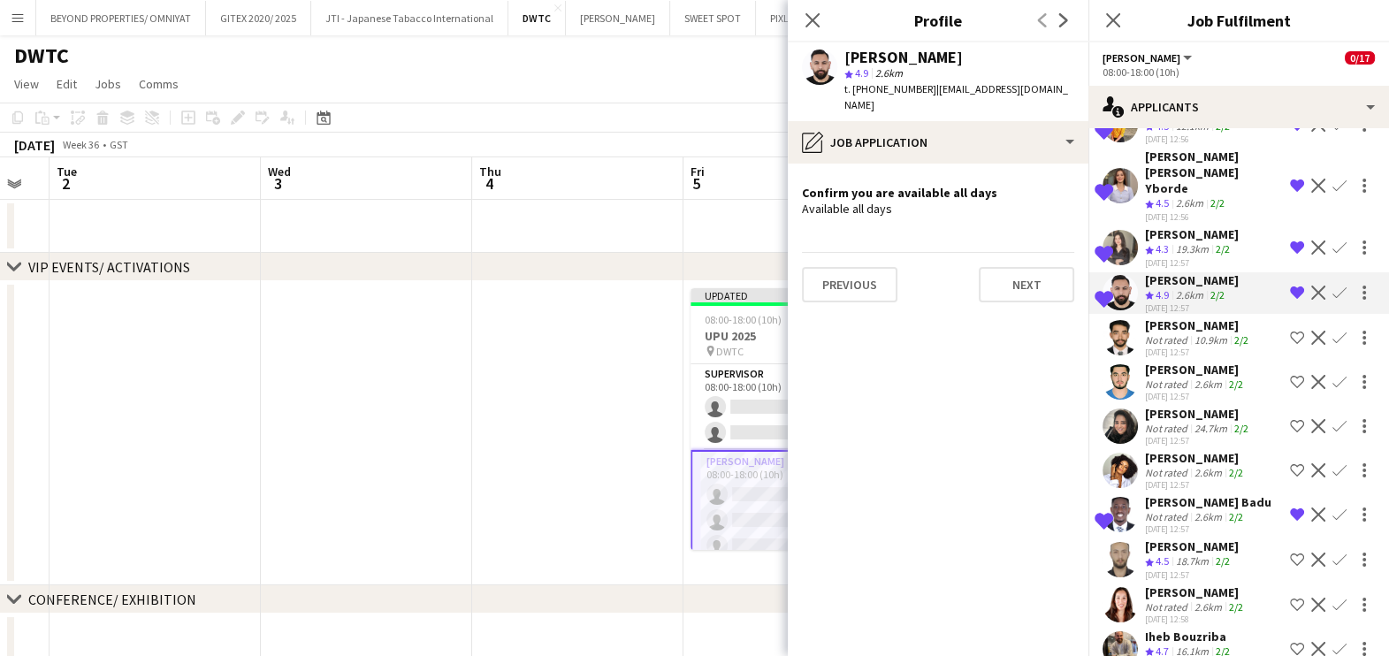
scroll to position [2099, 0]
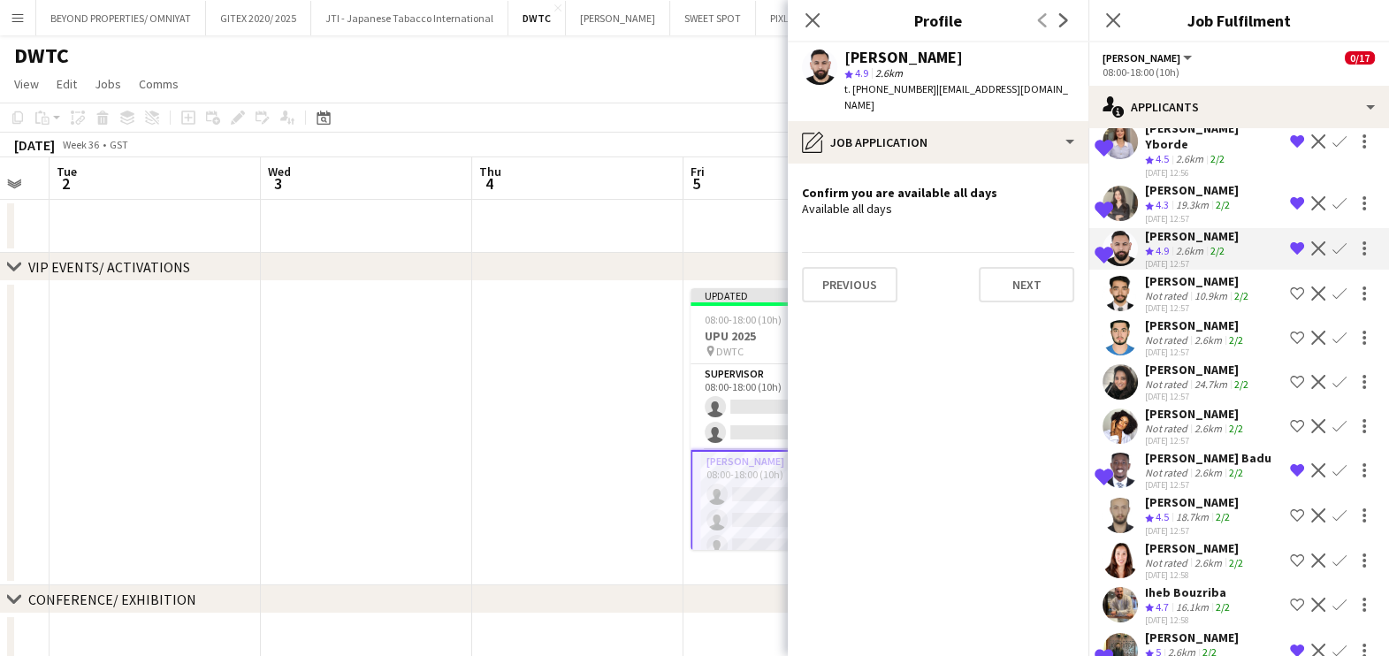
click at [1171, 422] on div "Not rated" at bounding box center [1168, 428] width 46 height 13
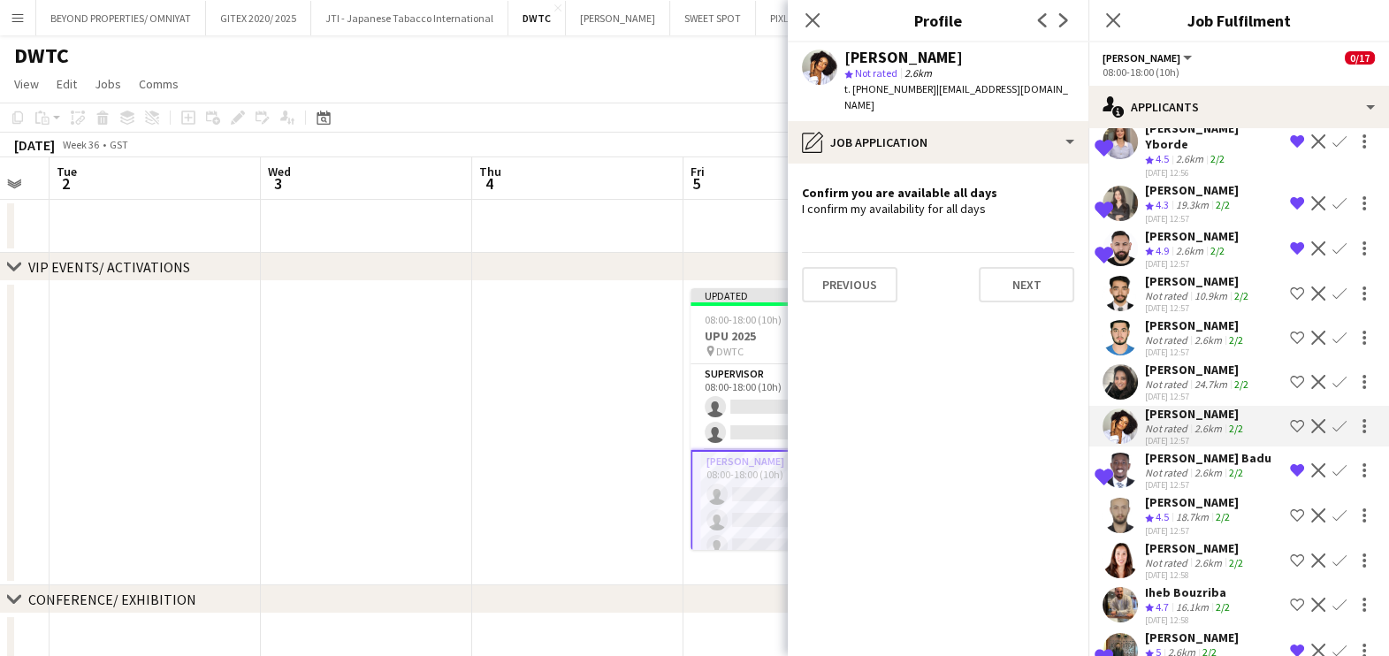
click at [1290, 419] on app-icon "Shortlist crew" at bounding box center [1297, 426] width 14 height 14
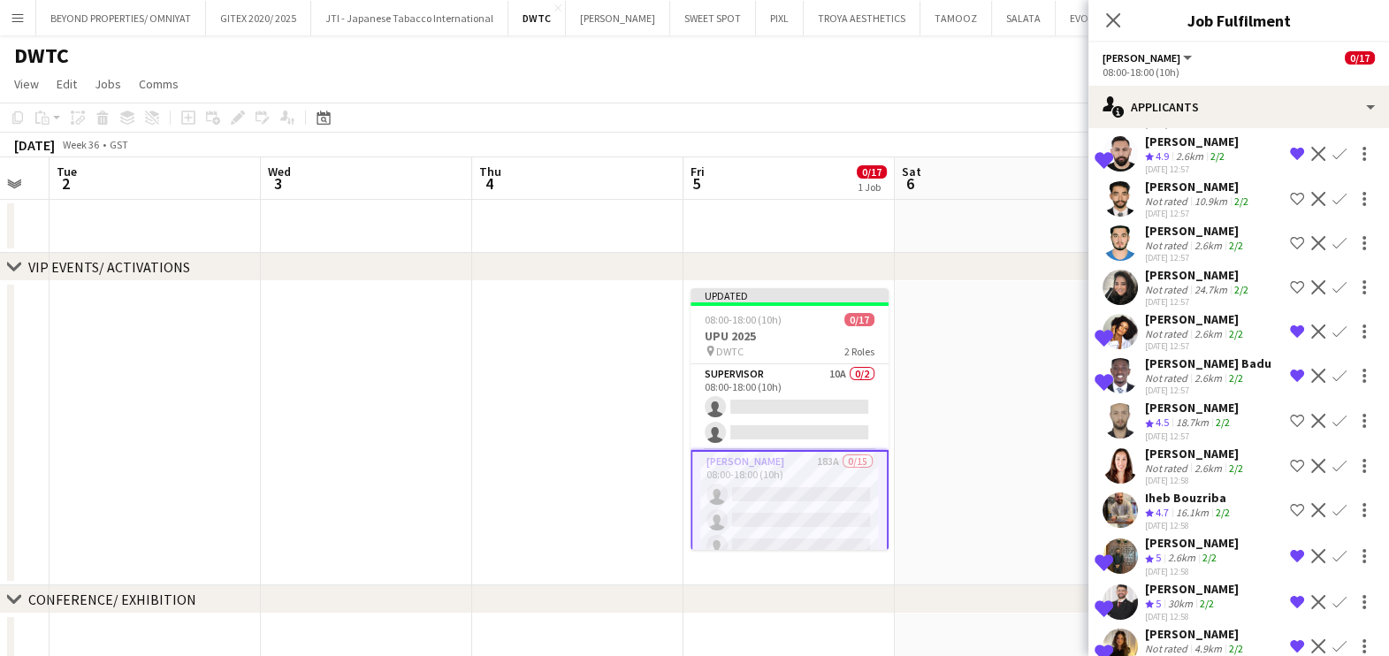
scroll to position [2320, 0]
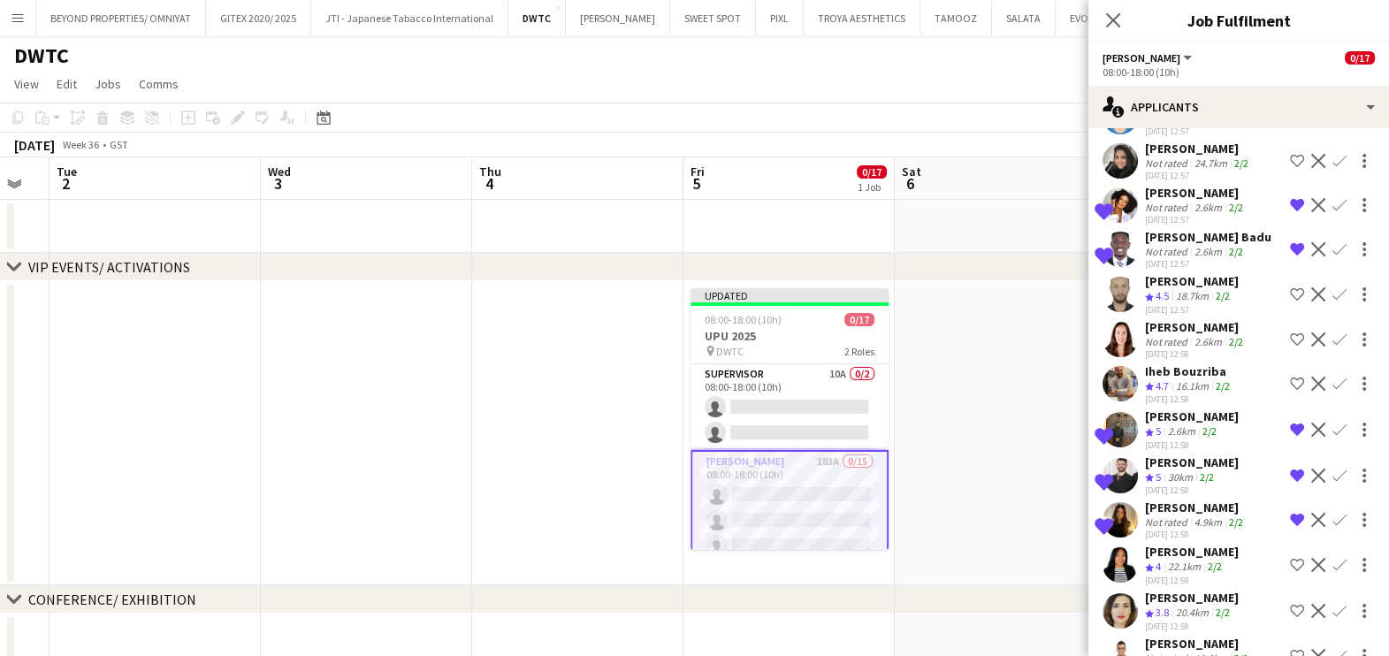
click at [1290, 332] on app-icon "Shortlist crew" at bounding box center [1297, 339] width 14 height 14
click at [1180, 335] on div "Not rated" at bounding box center [1168, 341] width 46 height 13
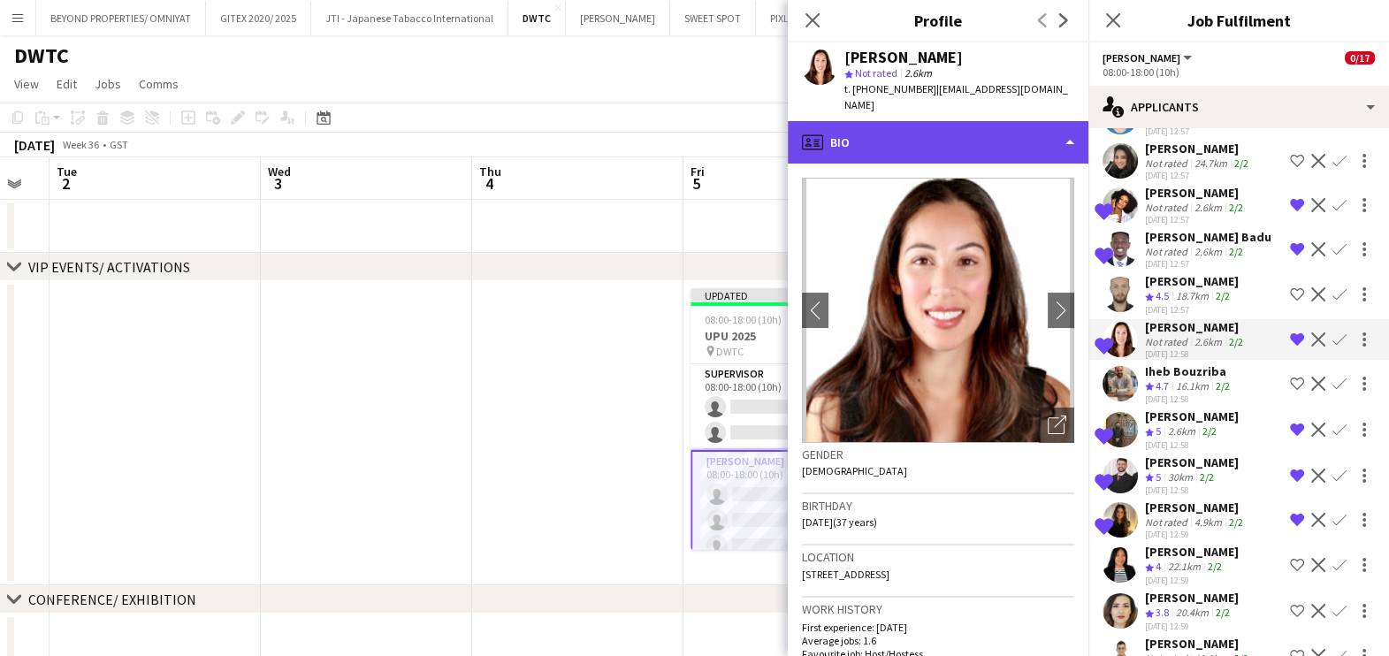
click at [1003, 133] on div "profile Bio" at bounding box center [938, 142] width 301 height 42
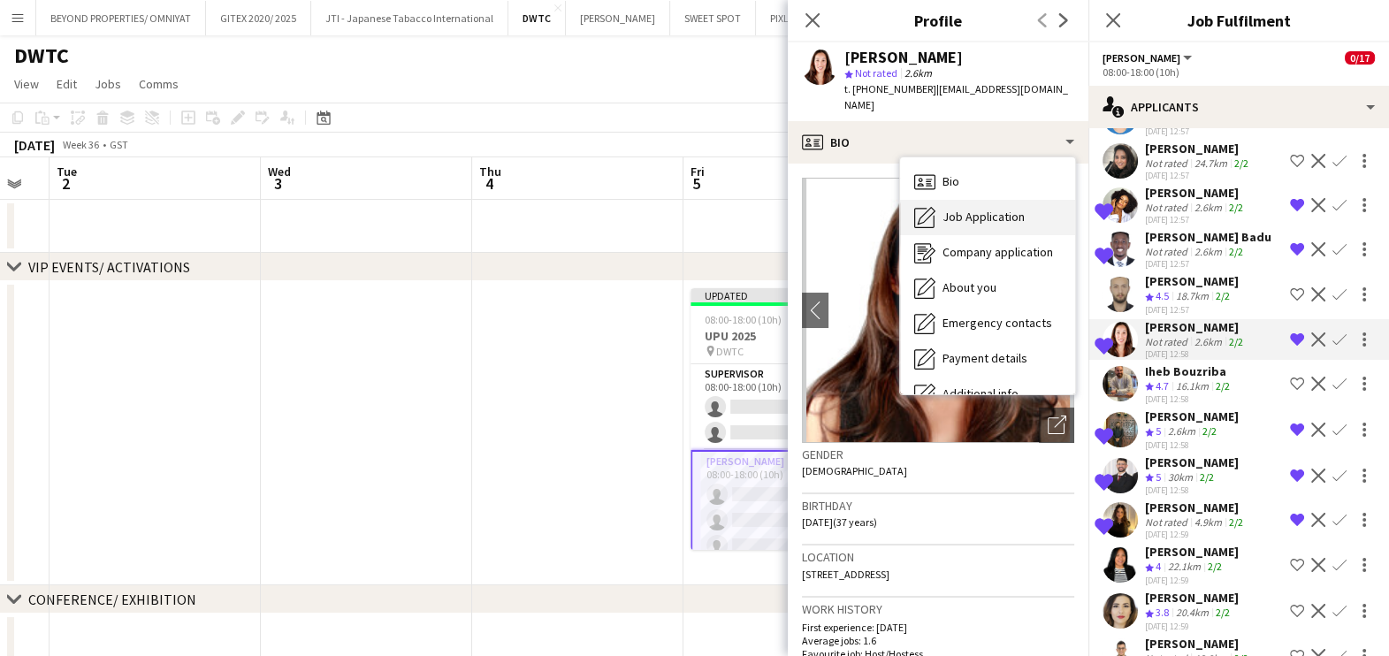
click at [1015, 209] on span "Job Application" at bounding box center [983, 217] width 82 height 16
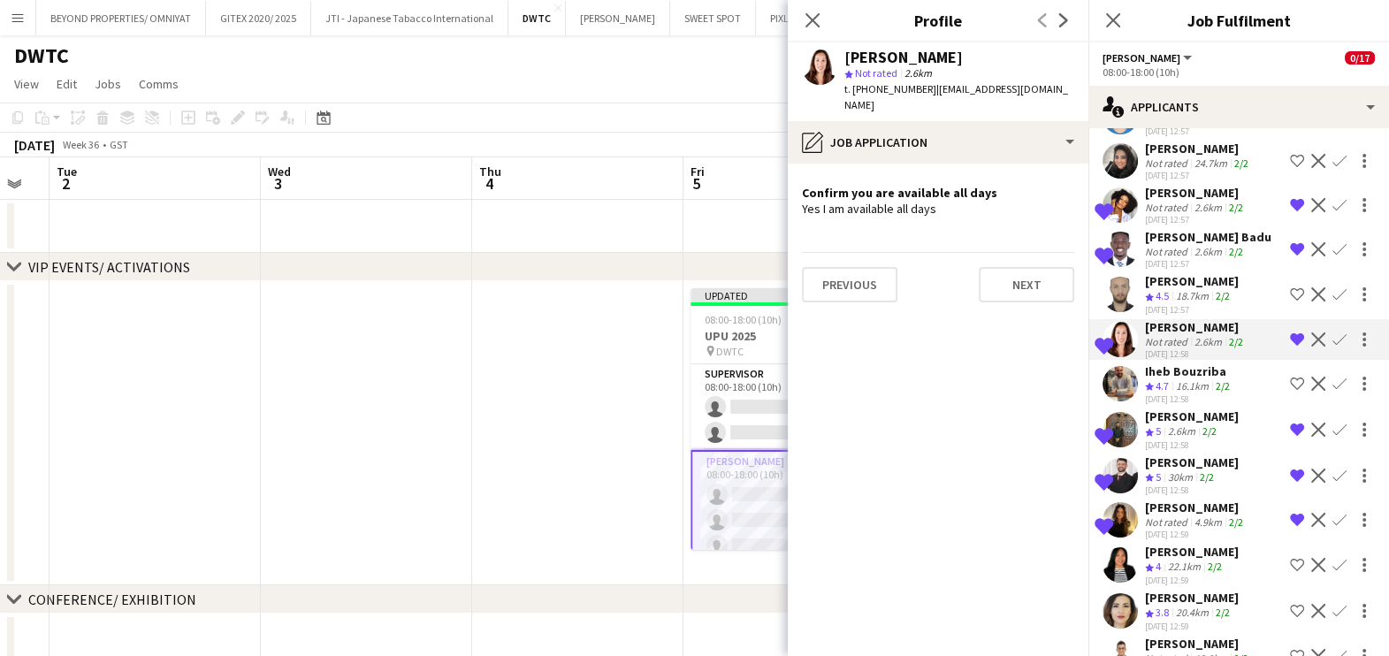
click at [1290, 377] on app-icon "Shortlist crew" at bounding box center [1297, 384] width 14 height 14
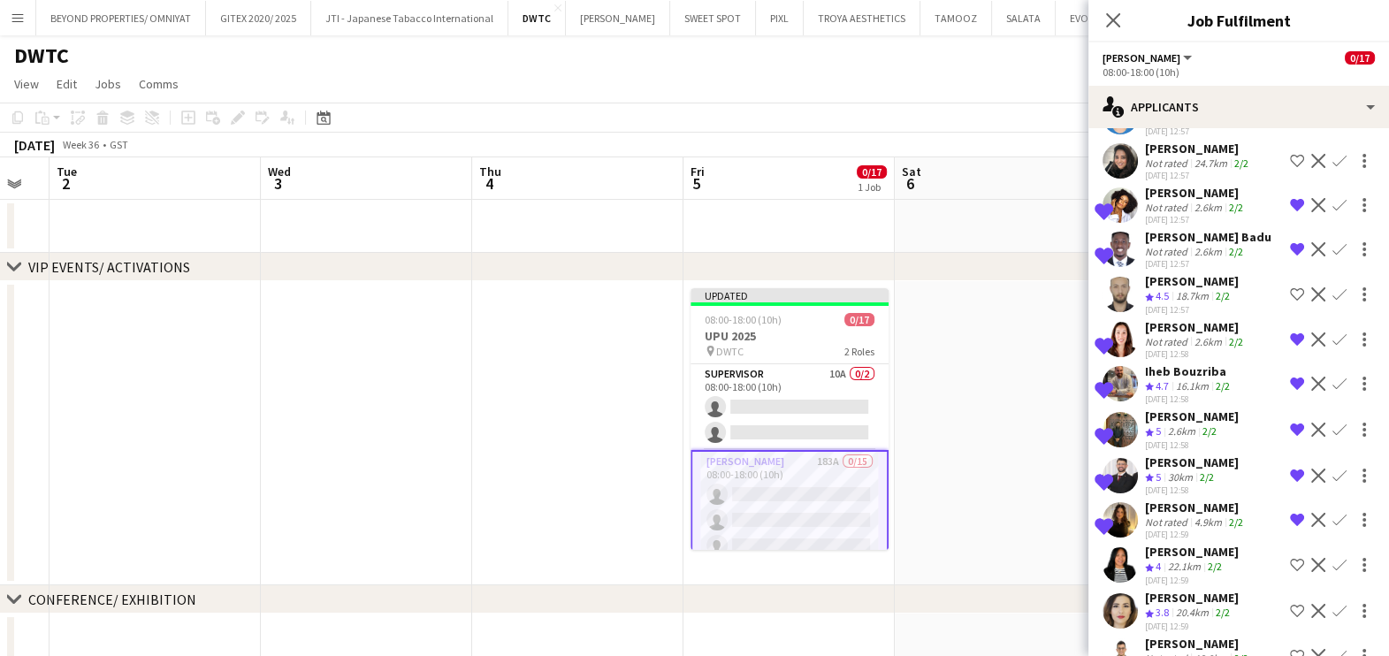
click at [1180, 379] on div "16.1km" at bounding box center [1192, 386] width 40 height 15
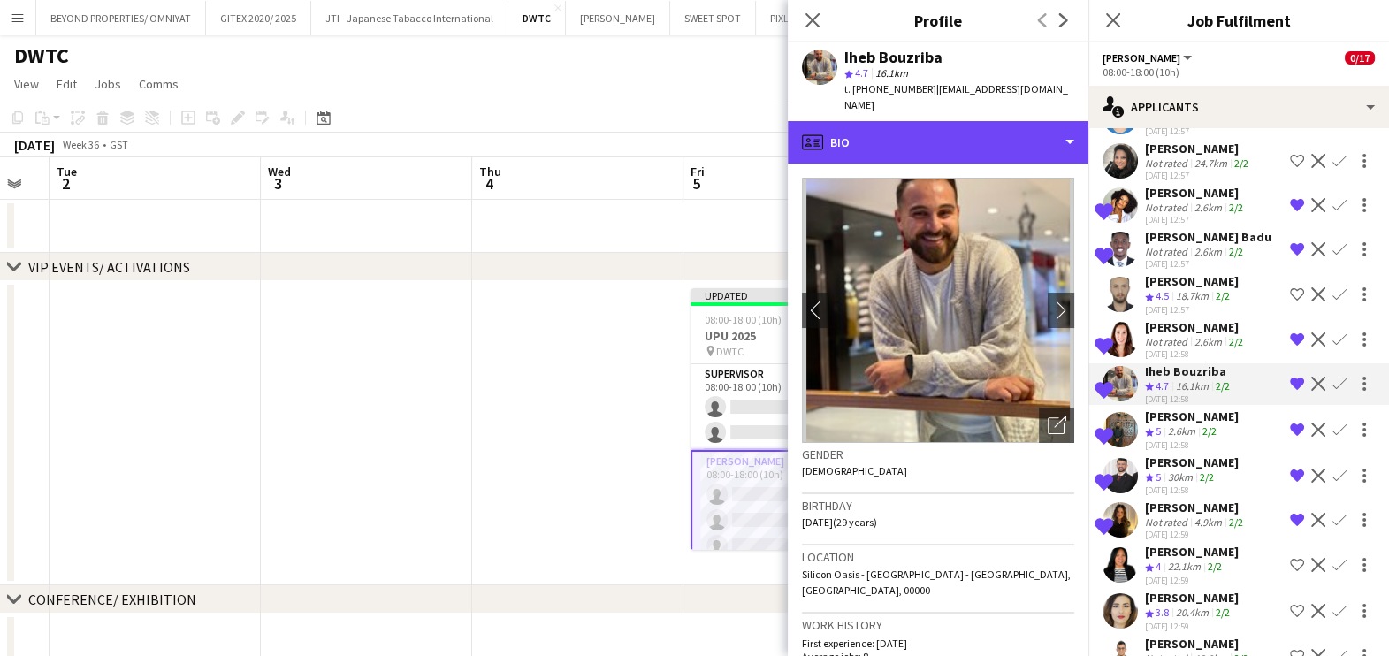
click at [950, 121] on div "profile Bio" at bounding box center [938, 142] width 301 height 42
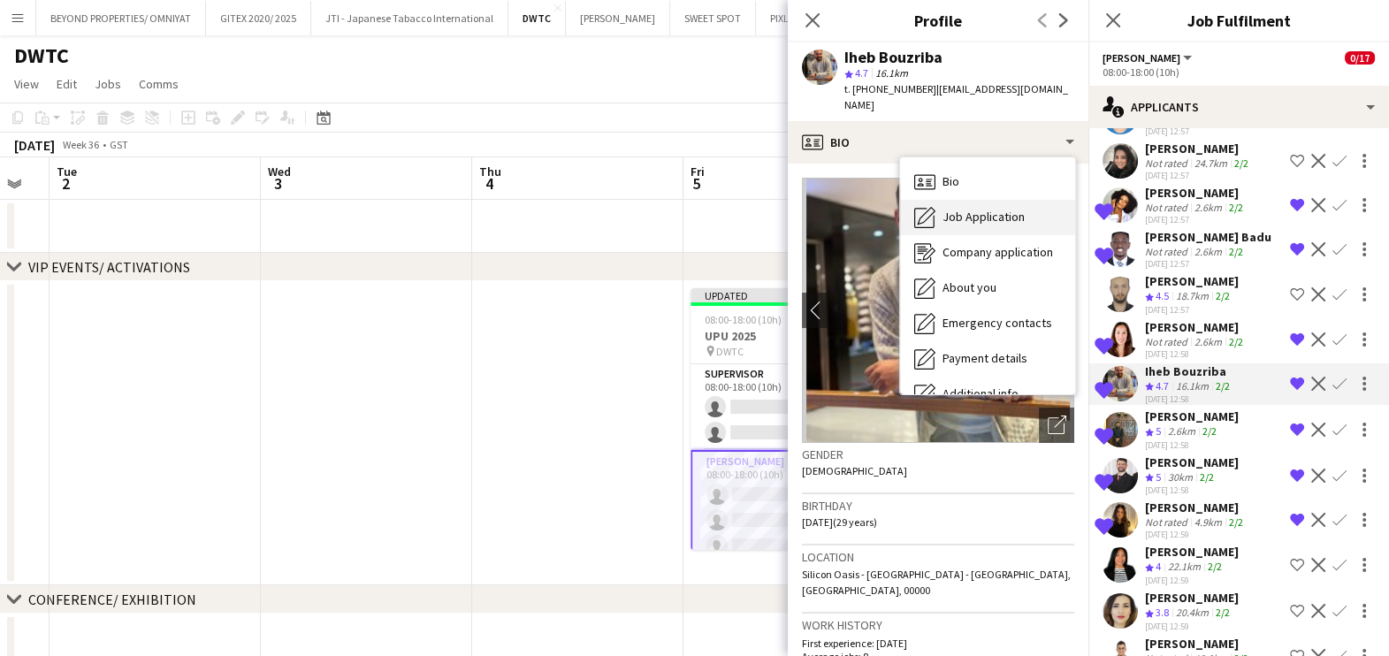
click at [954, 200] on div "Job Application Job Application" at bounding box center [987, 217] width 175 height 35
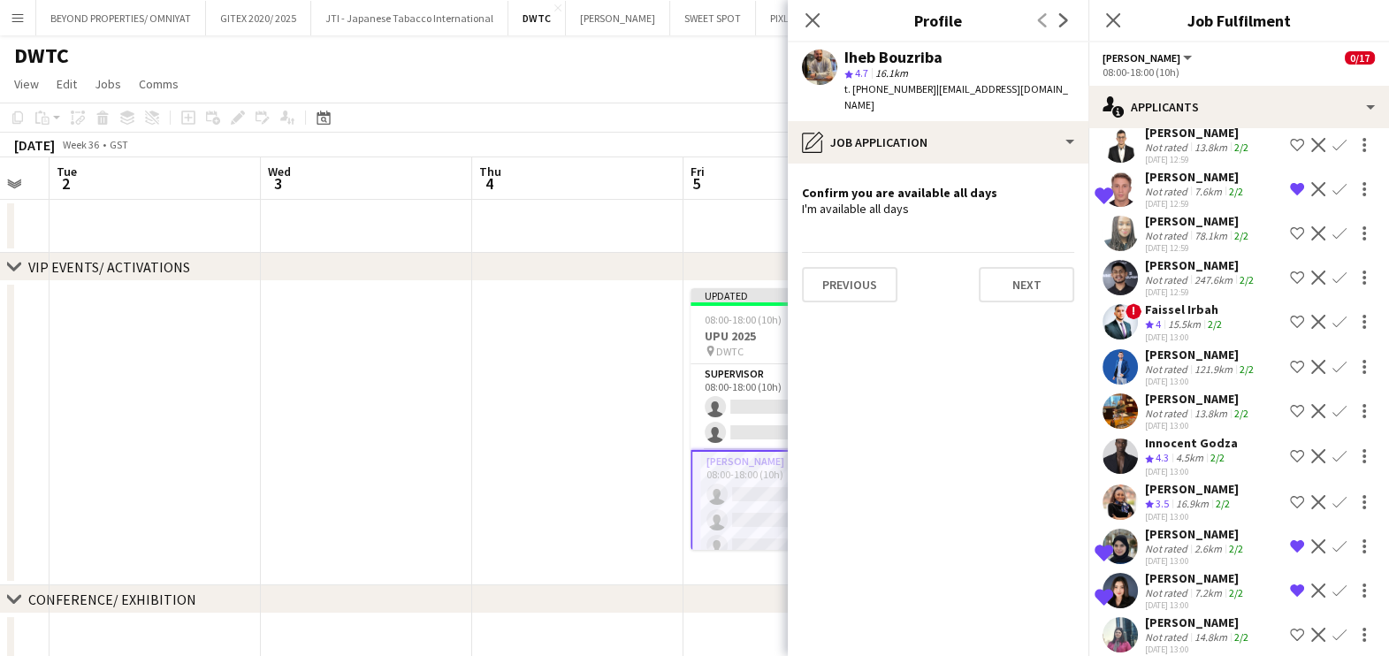
scroll to position [2872, 0]
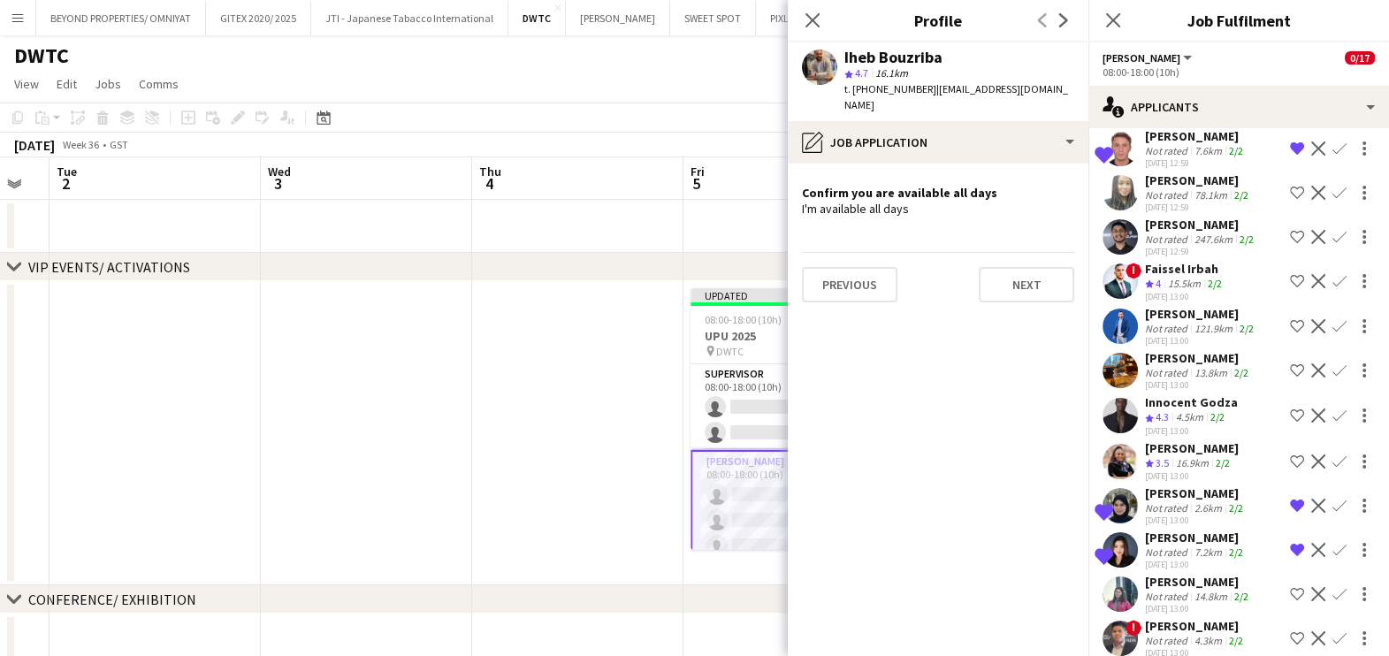
click at [1183, 277] on div "15.5km" at bounding box center [1184, 284] width 40 height 15
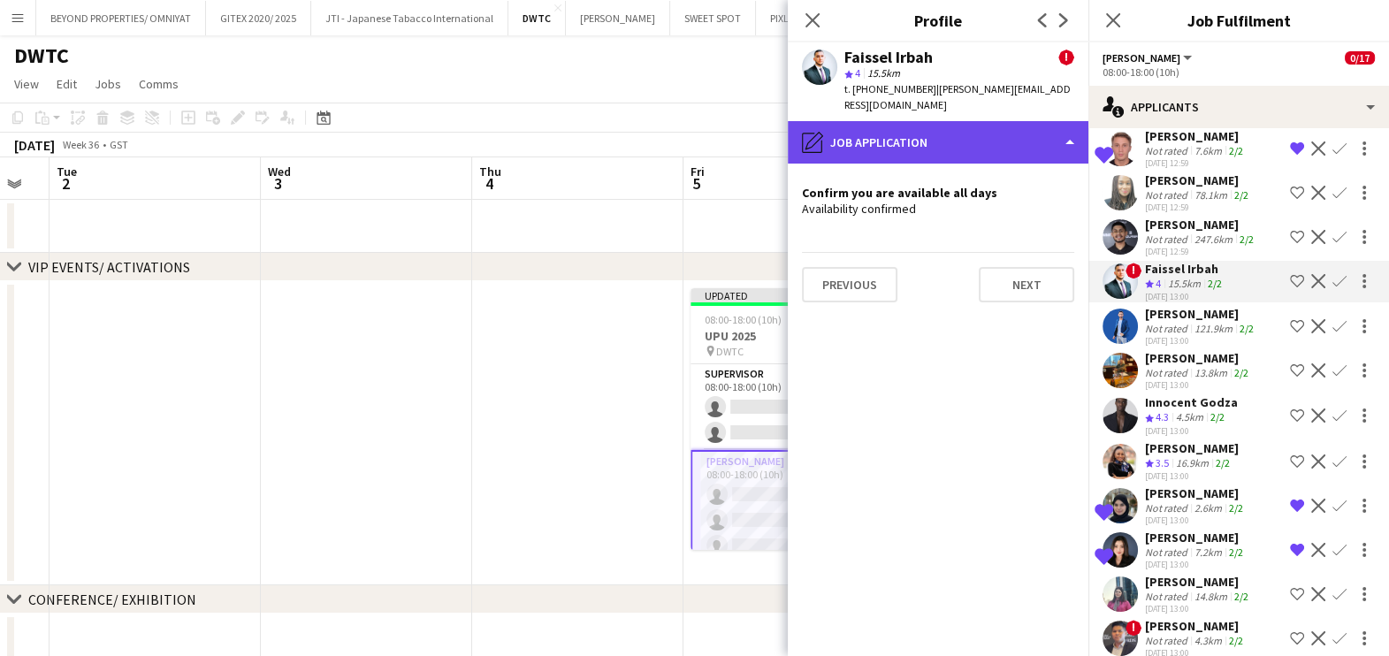
click at [895, 131] on div "pencil4 Job Application" at bounding box center [938, 142] width 301 height 42
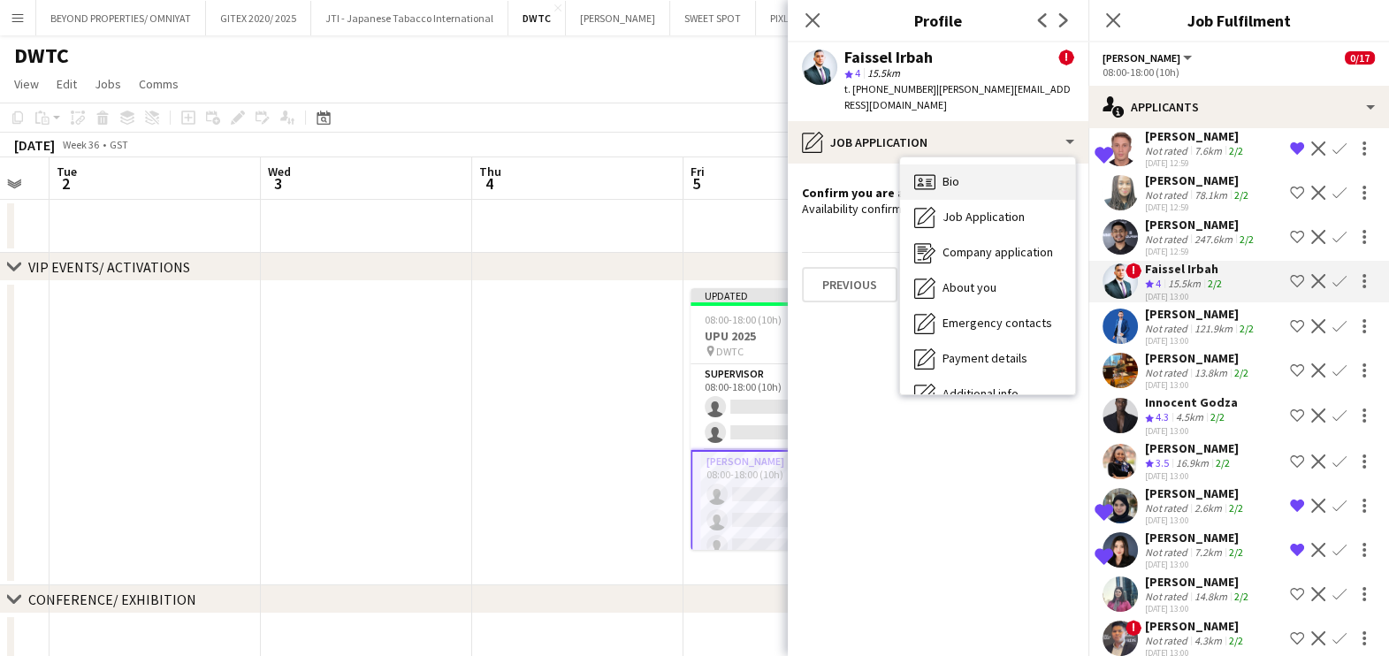
click at [964, 172] on div "Bio Bio" at bounding box center [987, 181] width 175 height 35
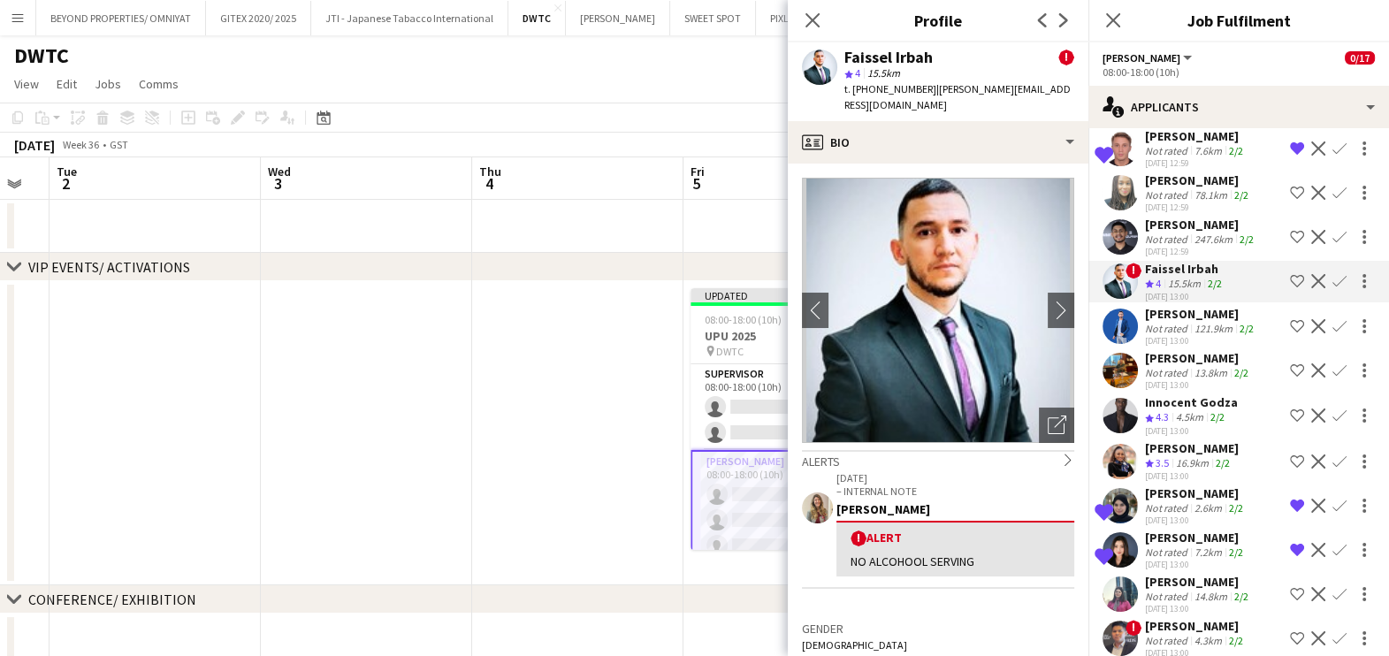
click at [1290, 274] on app-icon "Shortlist crew" at bounding box center [1297, 281] width 14 height 14
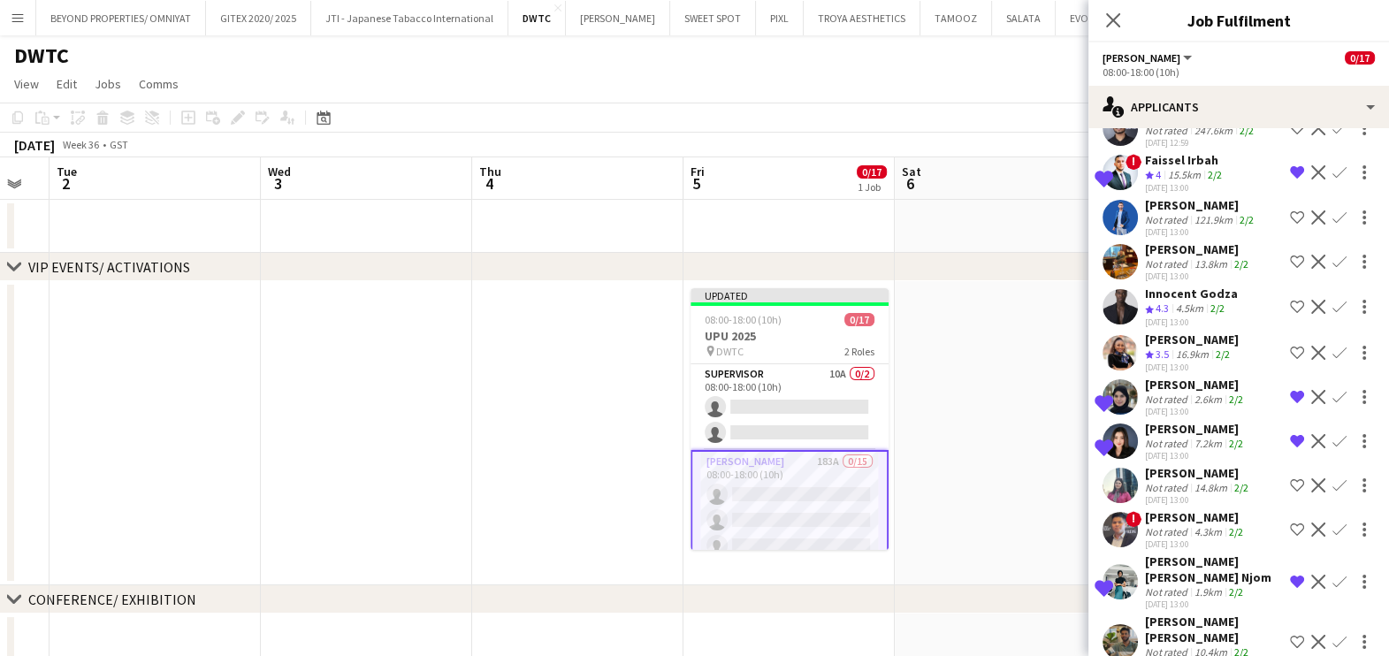
scroll to position [2983, 0]
click at [1191, 300] on div "4.5km" at bounding box center [1189, 307] width 34 height 15
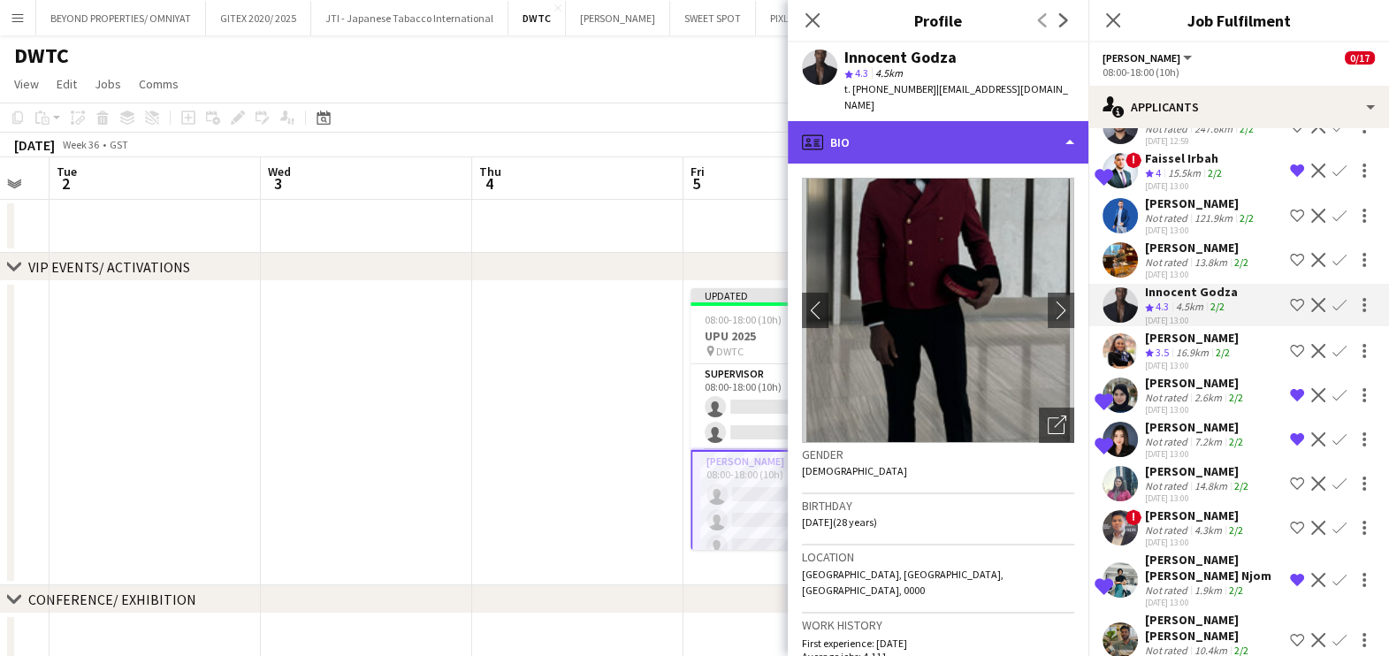
click at [985, 133] on div "profile Bio" at bounding box center [938, 142] width 301 height 42
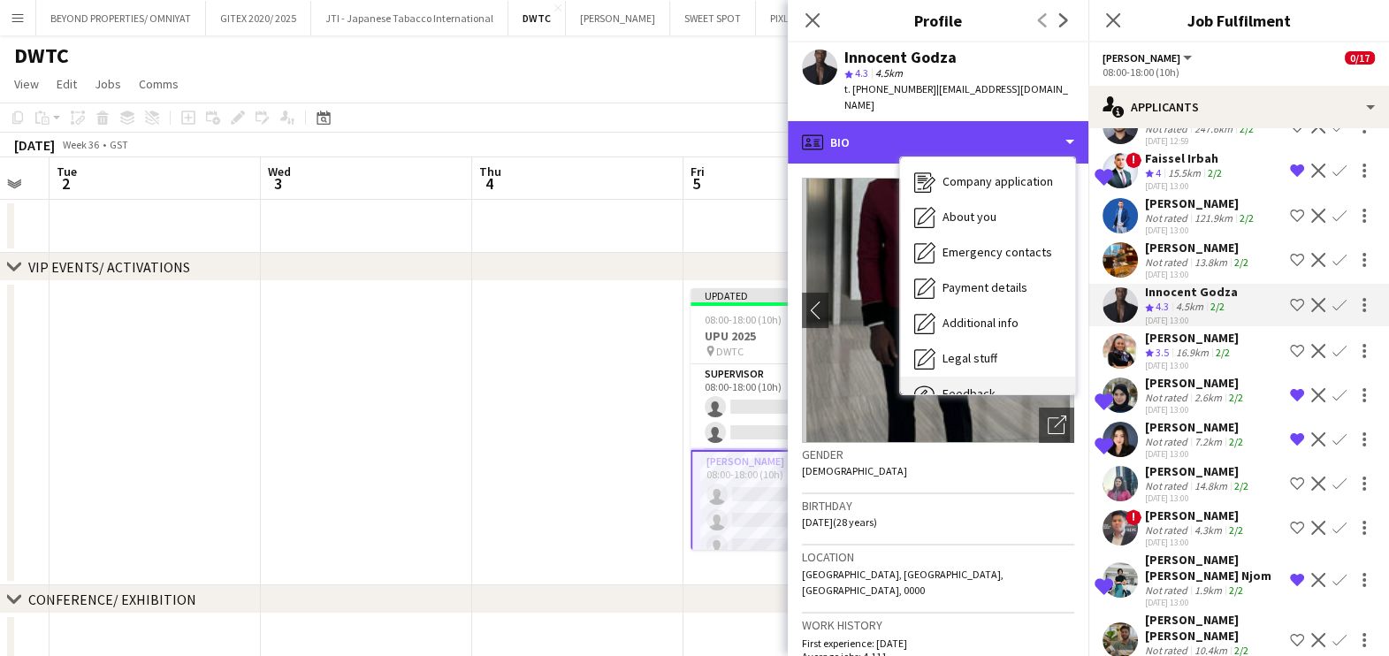
scroll to position [130, 0]
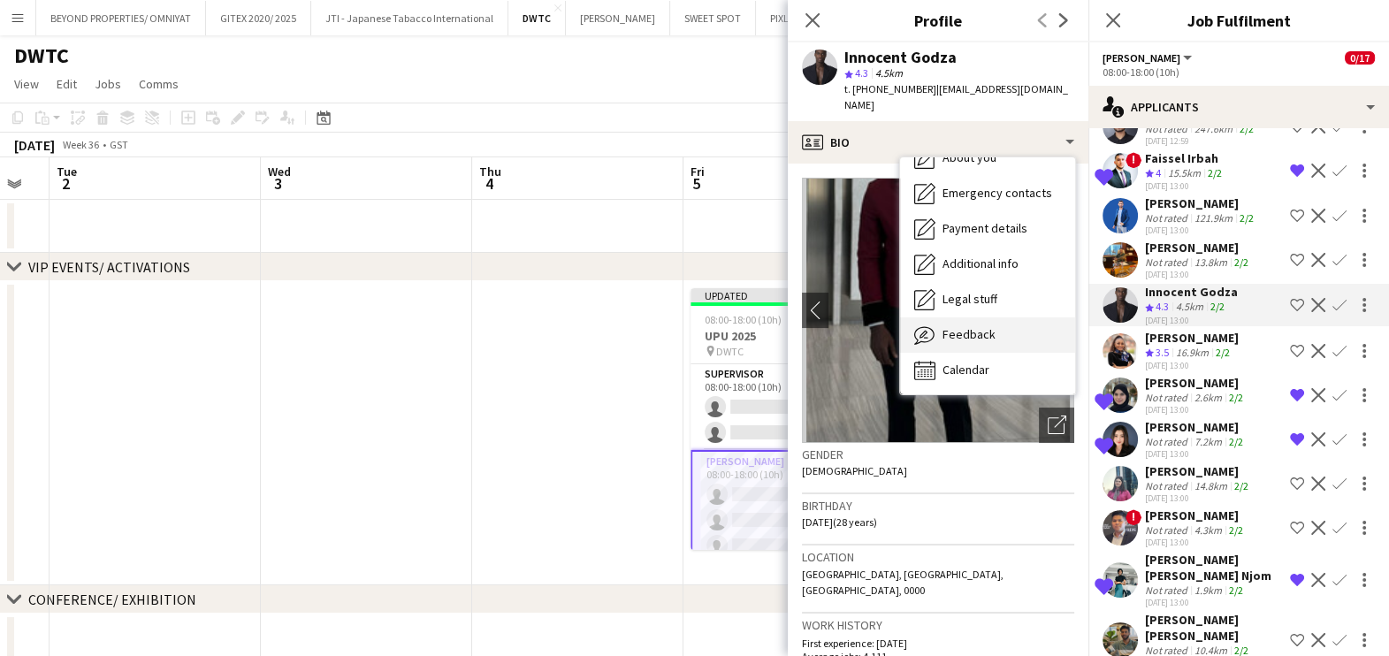
click at [981, 326] on span "Feedback" at bounding box center [968, 334] width 53 height 16
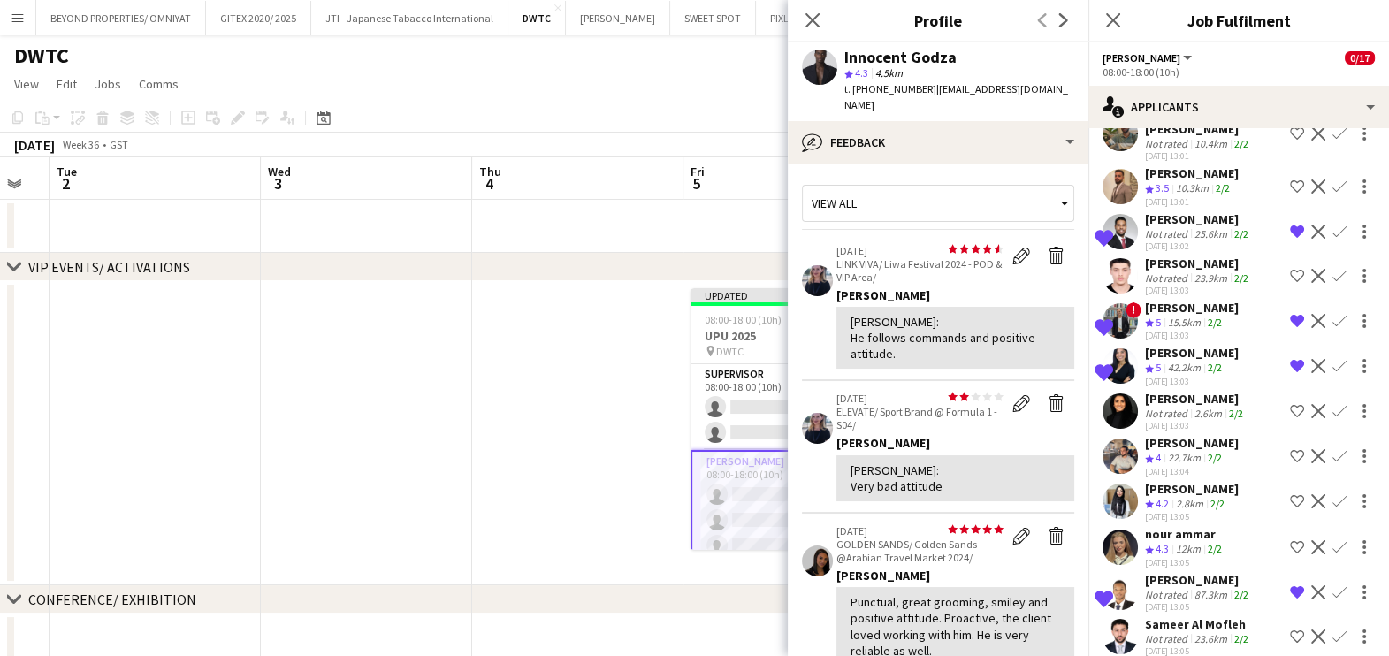
scroll to position [3535, 0]
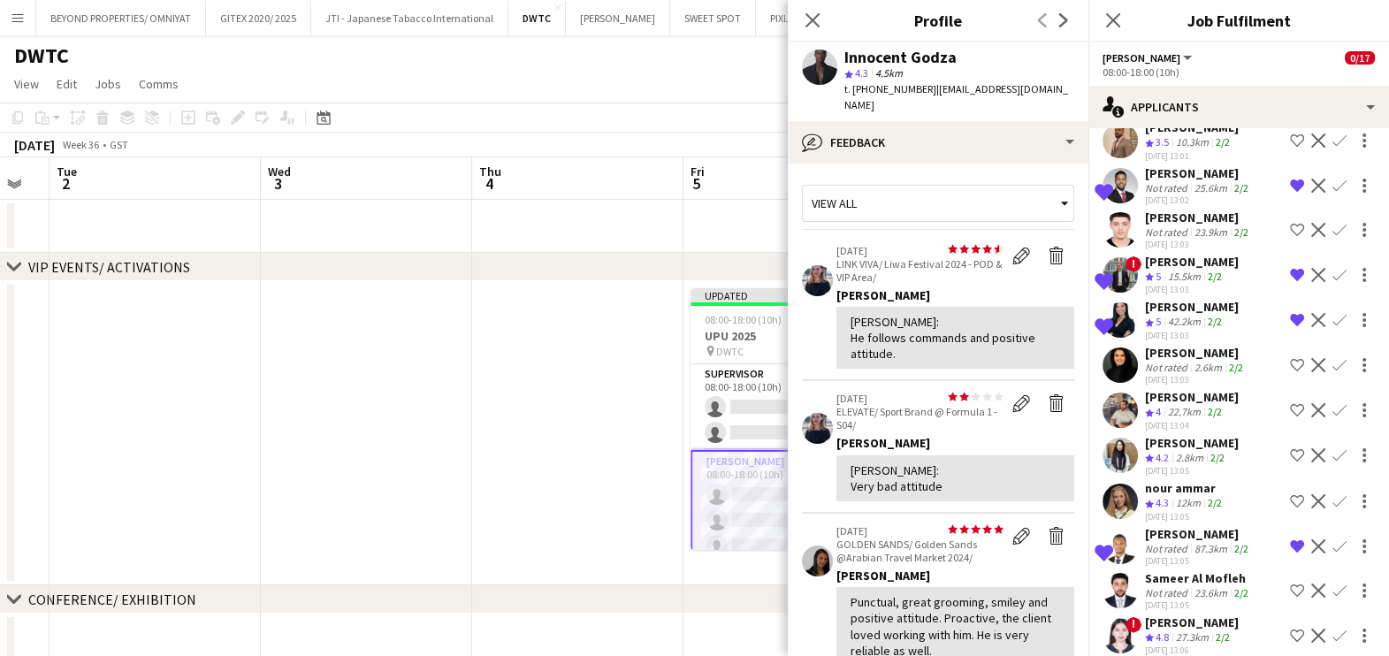
click at [1185, 405] on div "22.7km" at bounding box center [1184, 412] width 40 height 15
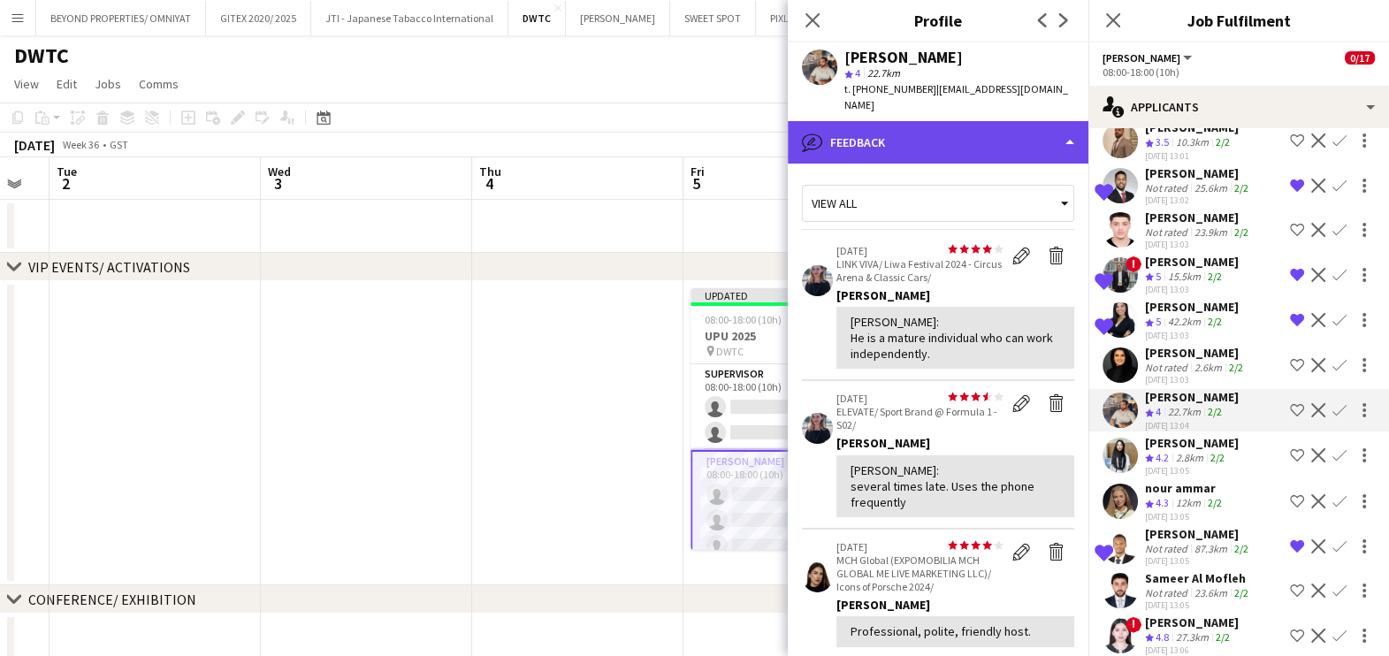
click at [965, 125] on div "bubble-pencil Feedback" at bounding box center [938, 142] width 301 height 42
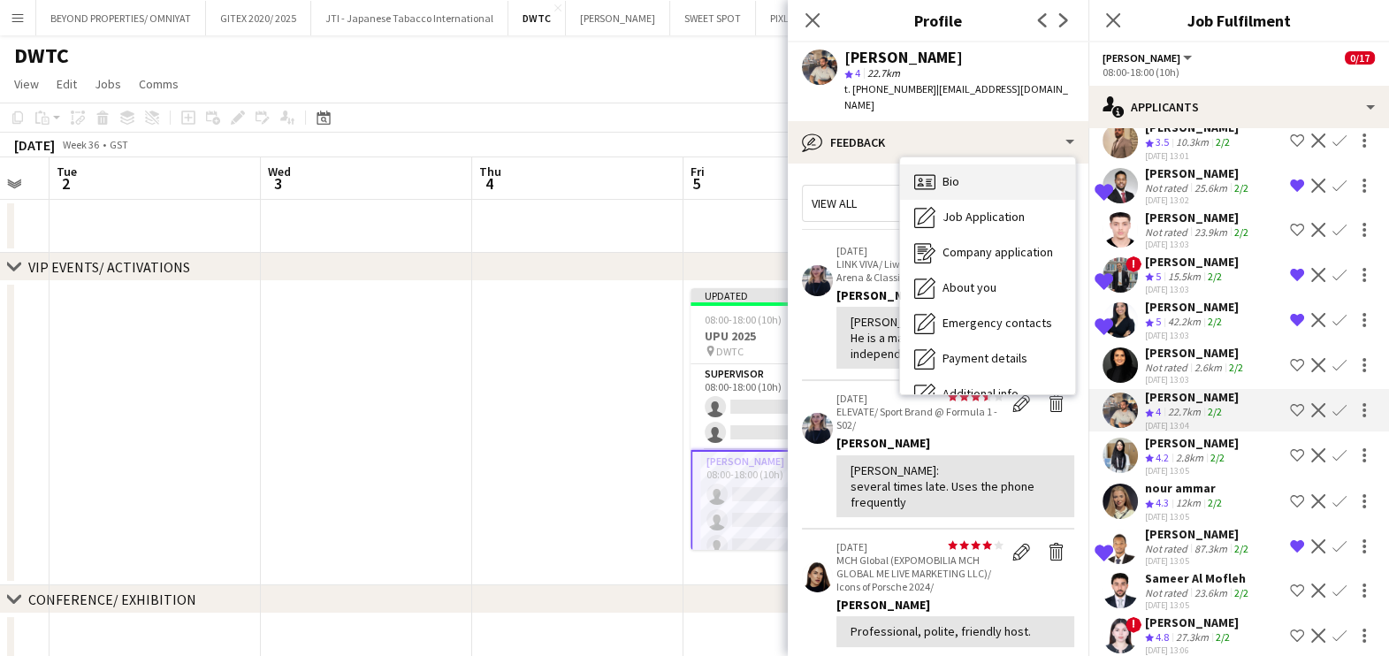
click at [980, 164] on div "Bio Bio" at bounding box center [987, 181] width 175 height 35
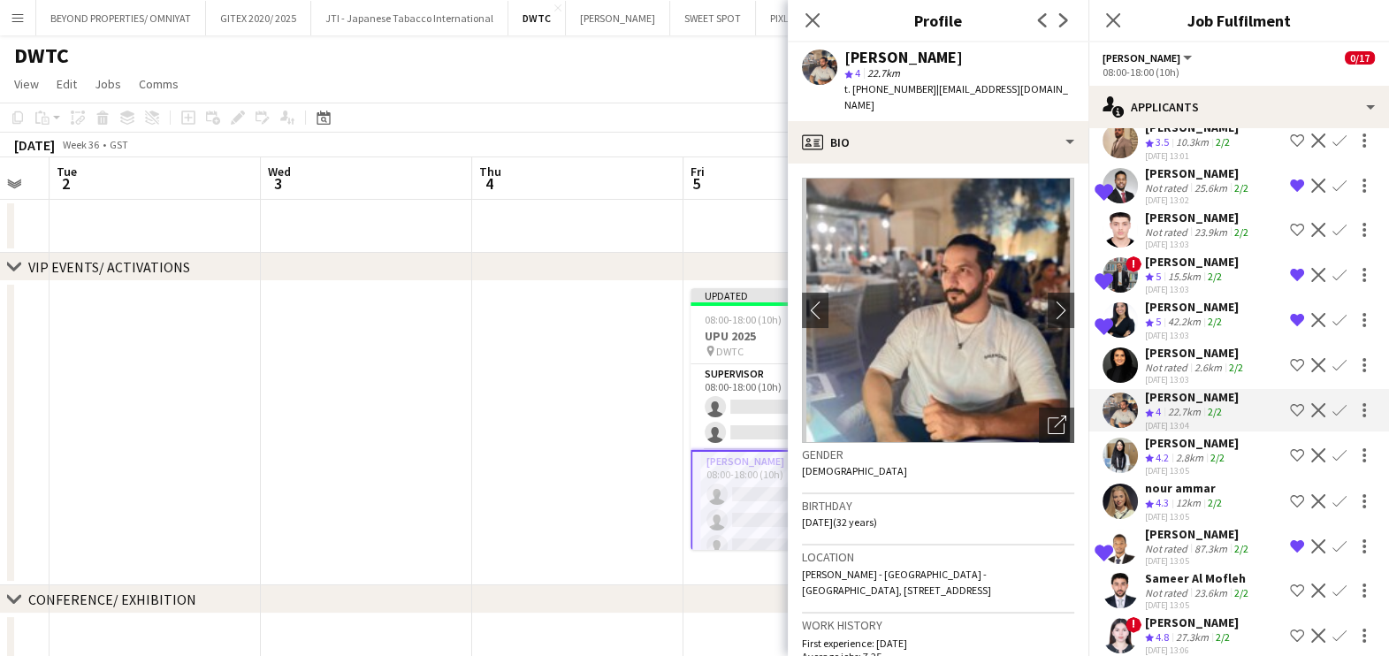
click at [1290, 403] on app-icon "Shortlist crew" at bounding box center [1297, 410] width 14 height 14
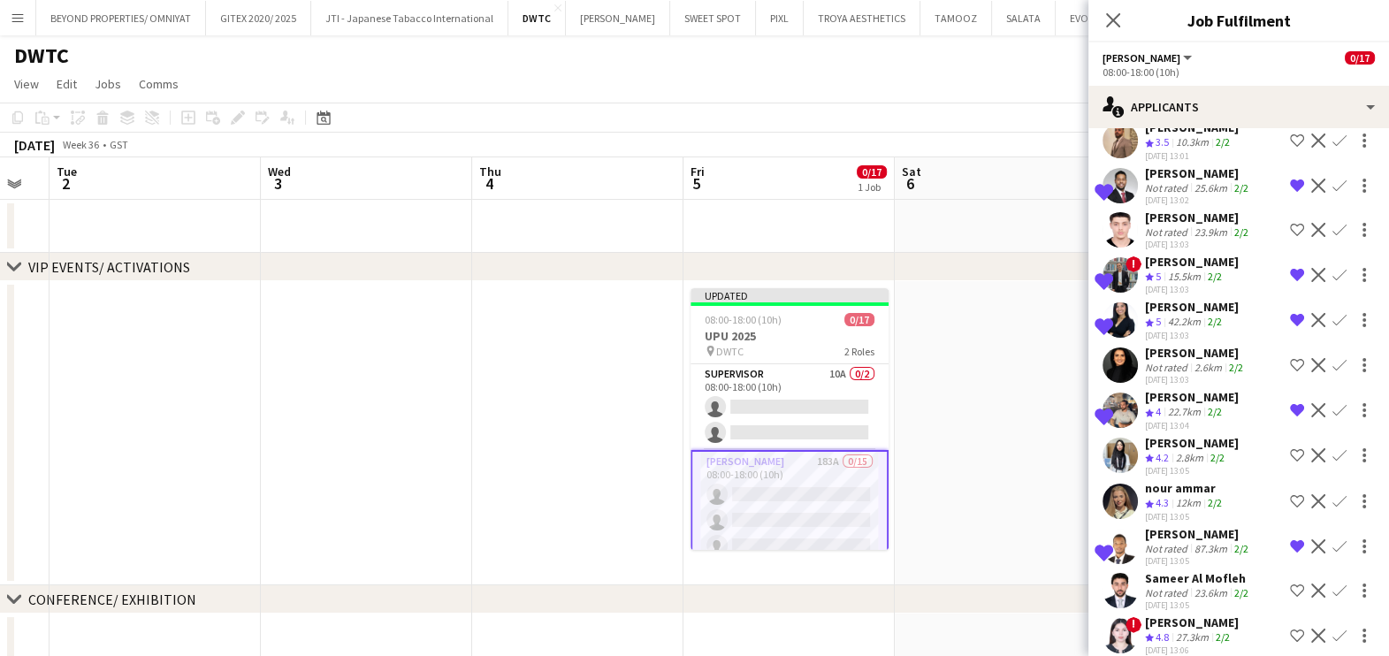
click at [1215, 451] on app-skills-label "2/2" at bounding box center [1217, 457] width 14 height 13
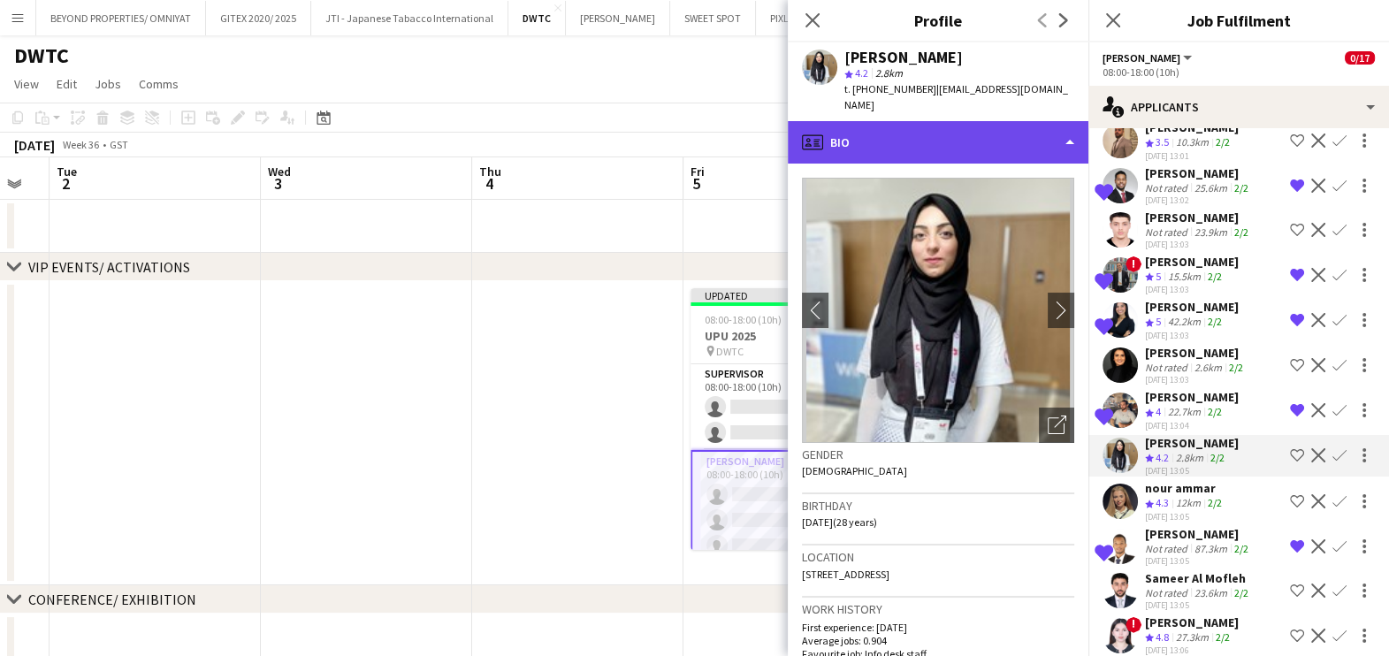
click at [839, 121] on div "profile Bio" at bounding box center [938, 142] width 301 height 42
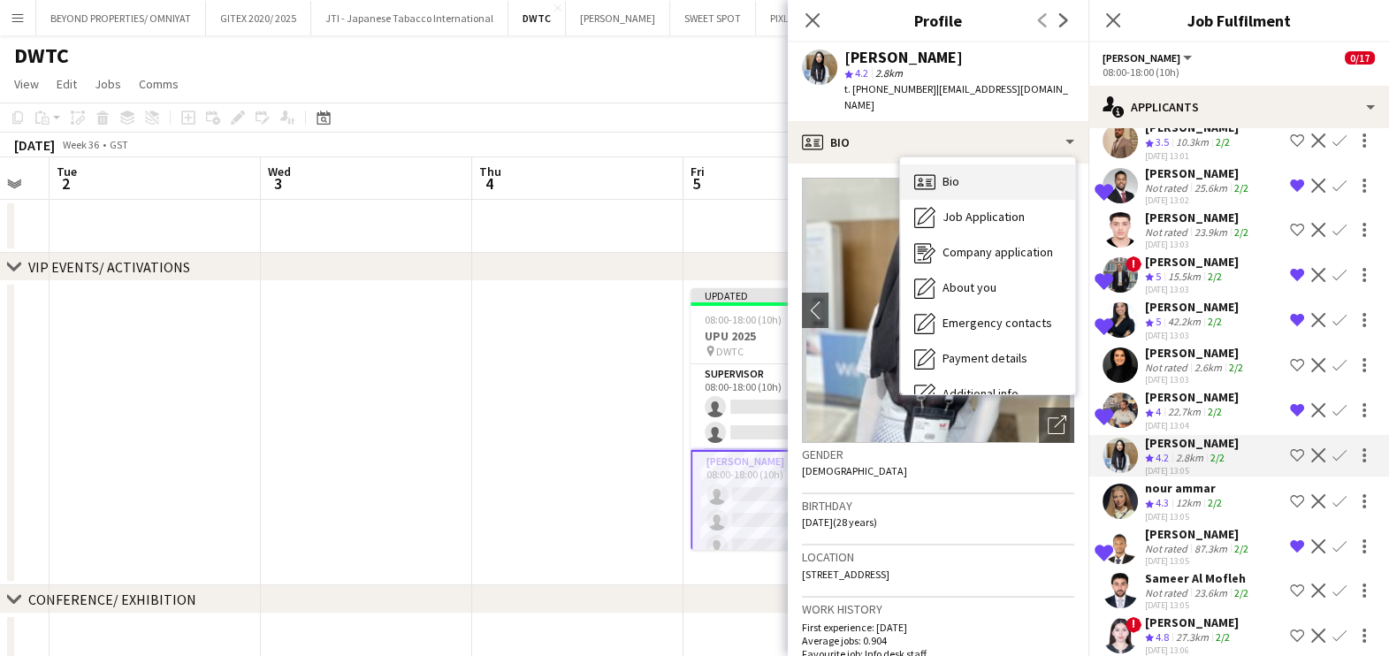
click at [959, 173] on span "Bio" at bounding box center [950, 181] width 17 height 16
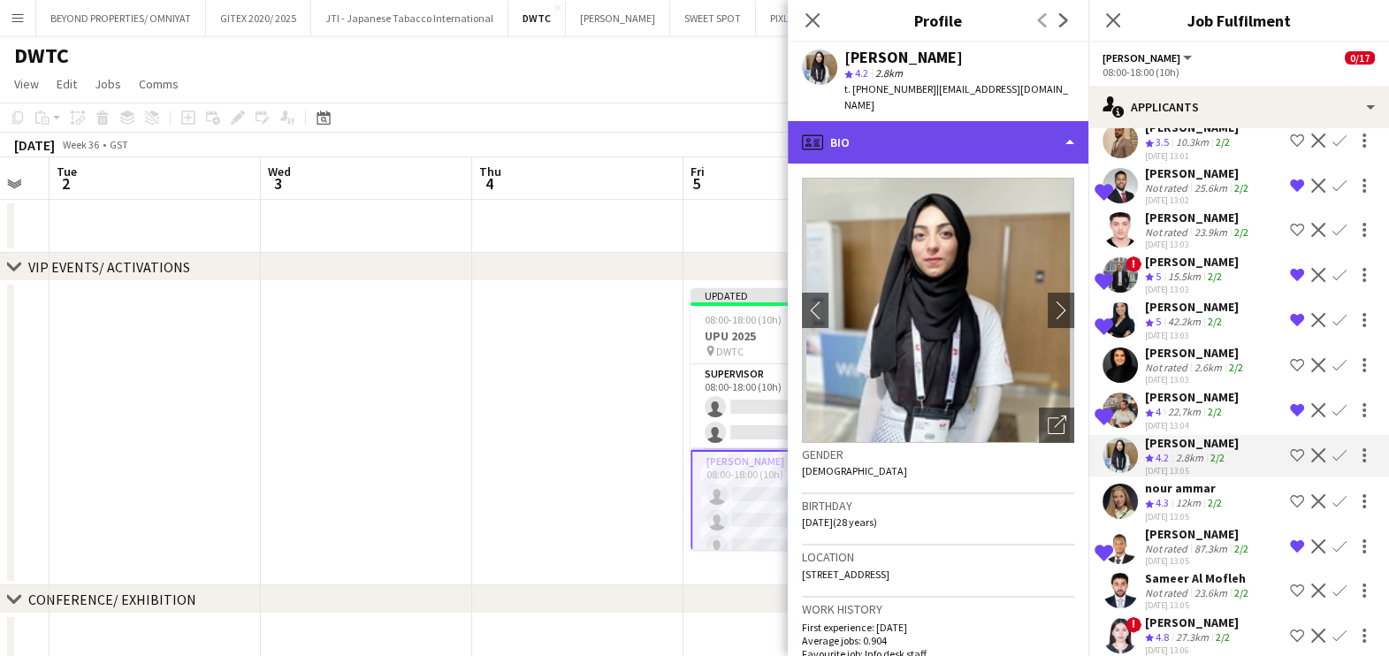
click at [933, 121] on div "profile Bio" at bounding box center [938, 142] width 301 height 42
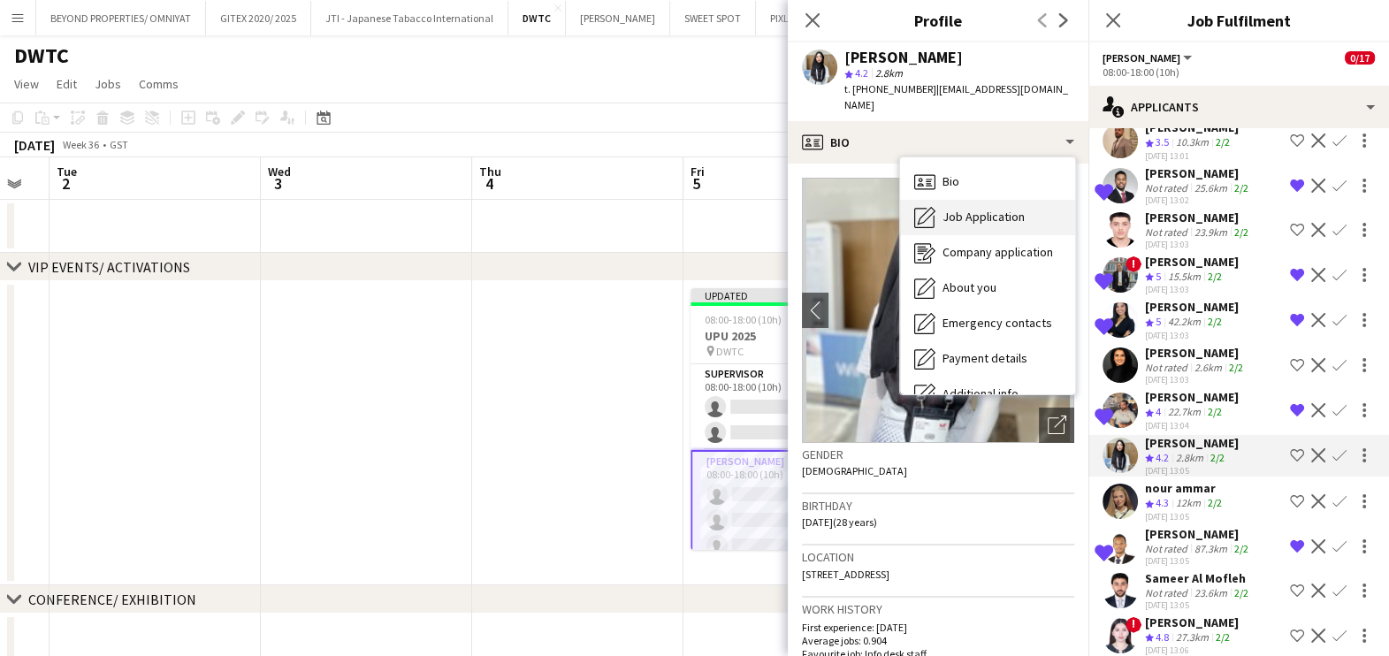
click at [949, 209] on span "Job Application" at bounding box center [983, 217] width 82 height 16
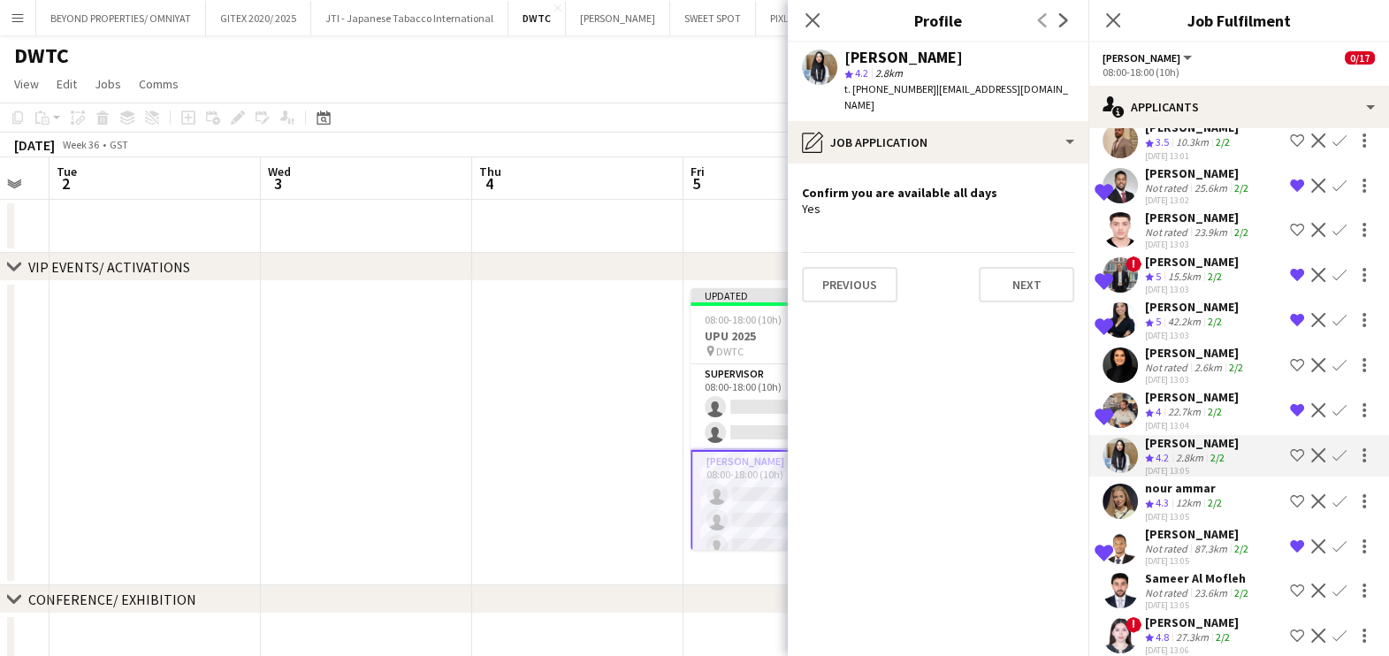
click at [1290, 448] on app-icon "Shortlist crew" at bounding box center [1297, 455] width 14 height 14
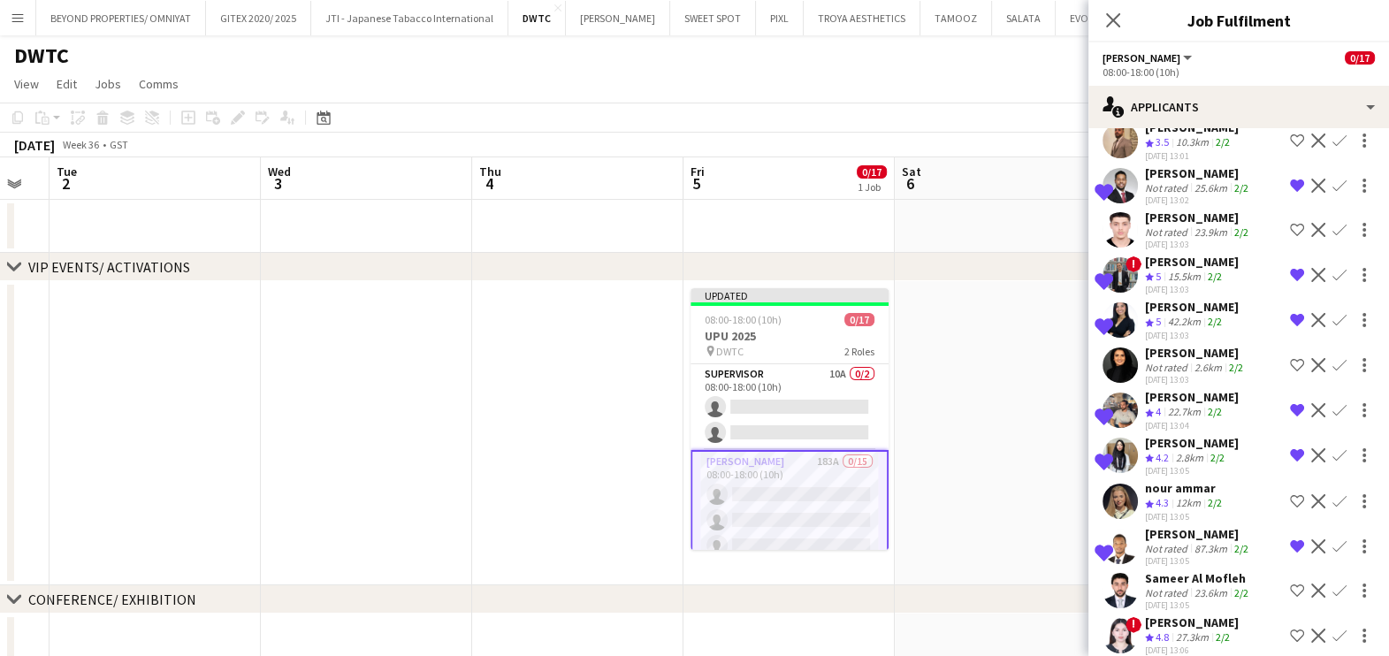
click at [1185, 480] on div "nour ammar" at bounding box center [1185, 488] width 80 height 16
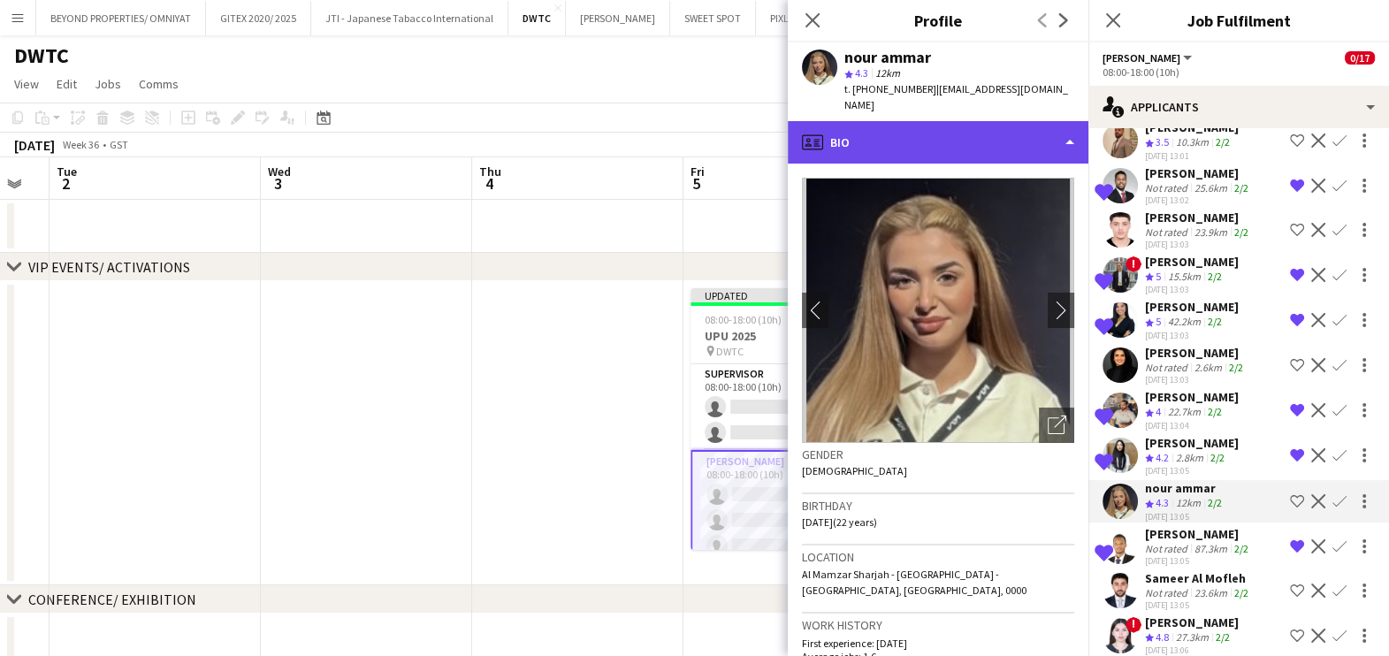
click at [959, 133] on div "profile Bio" at bounding box center [938, 142] width 301 height 42
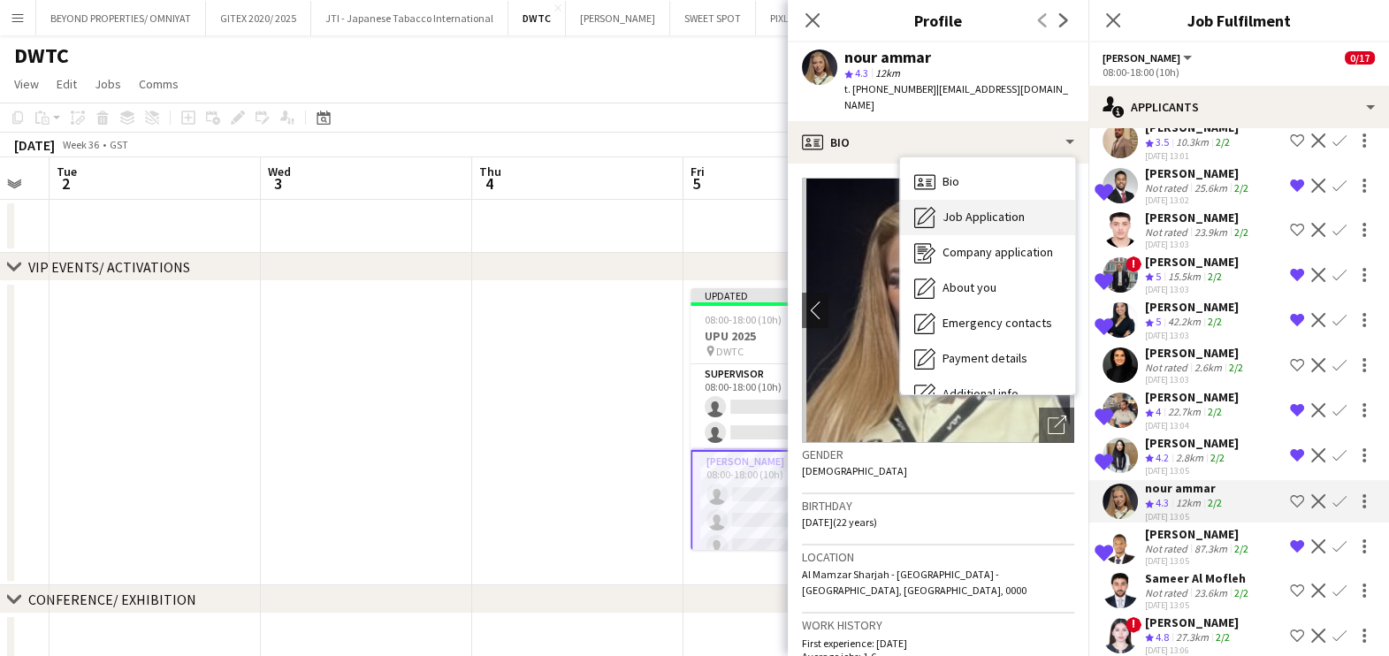
click at [977, 209] on span "Job Application" at bounding box center [983, 217] width 82 height 16
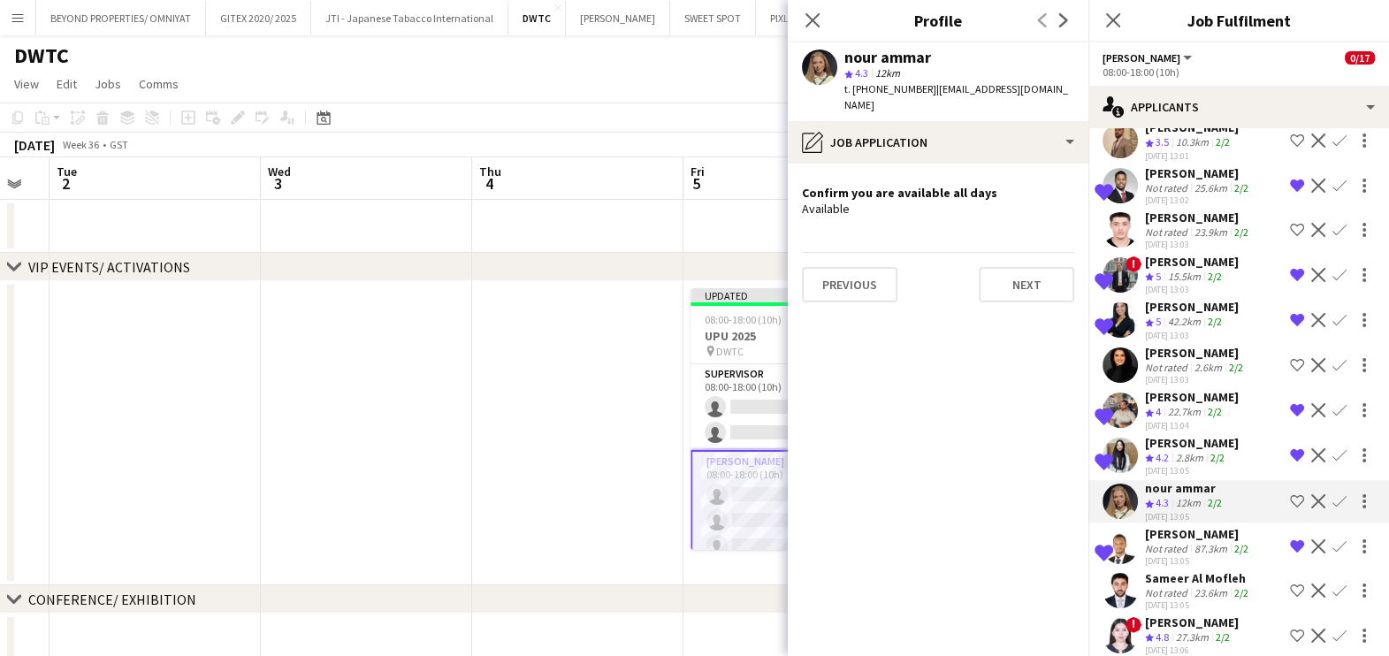
click at [1290, 494] on app-icon "Shortlist crew" at bounding box center [1297, 501] width 14 height 14
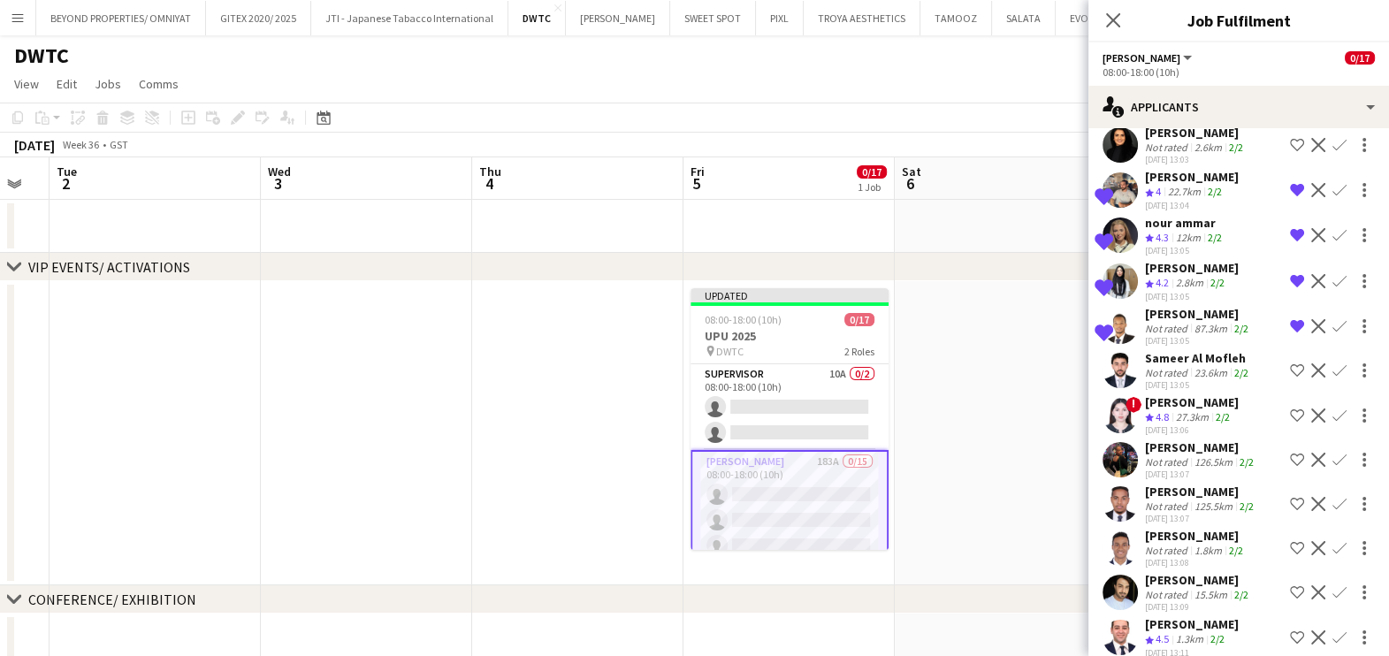
scroll to position [3757, 0]
click at [1185, 438] on div "Zulfa Hussain" at bounding box center [1201, 446] width 112 height 16
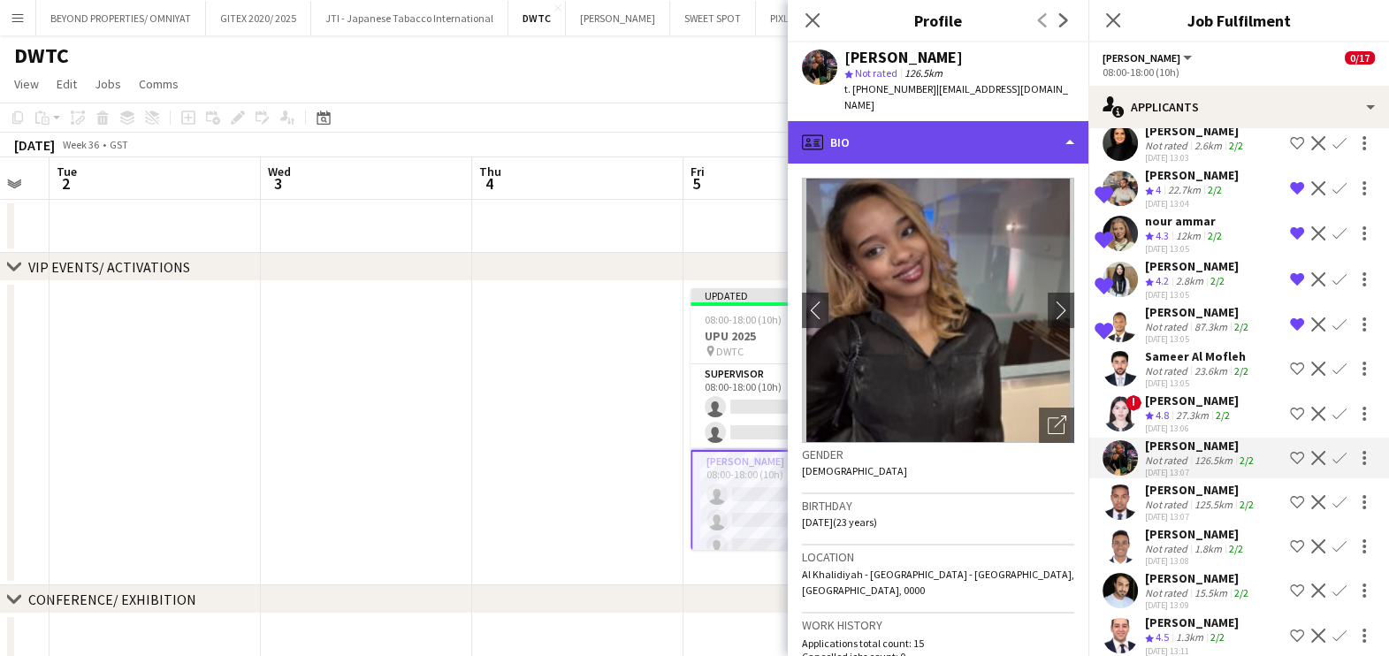
click at [977, 128] on div "profile Bio" at bounding box center [938, 142] width 301 height 42
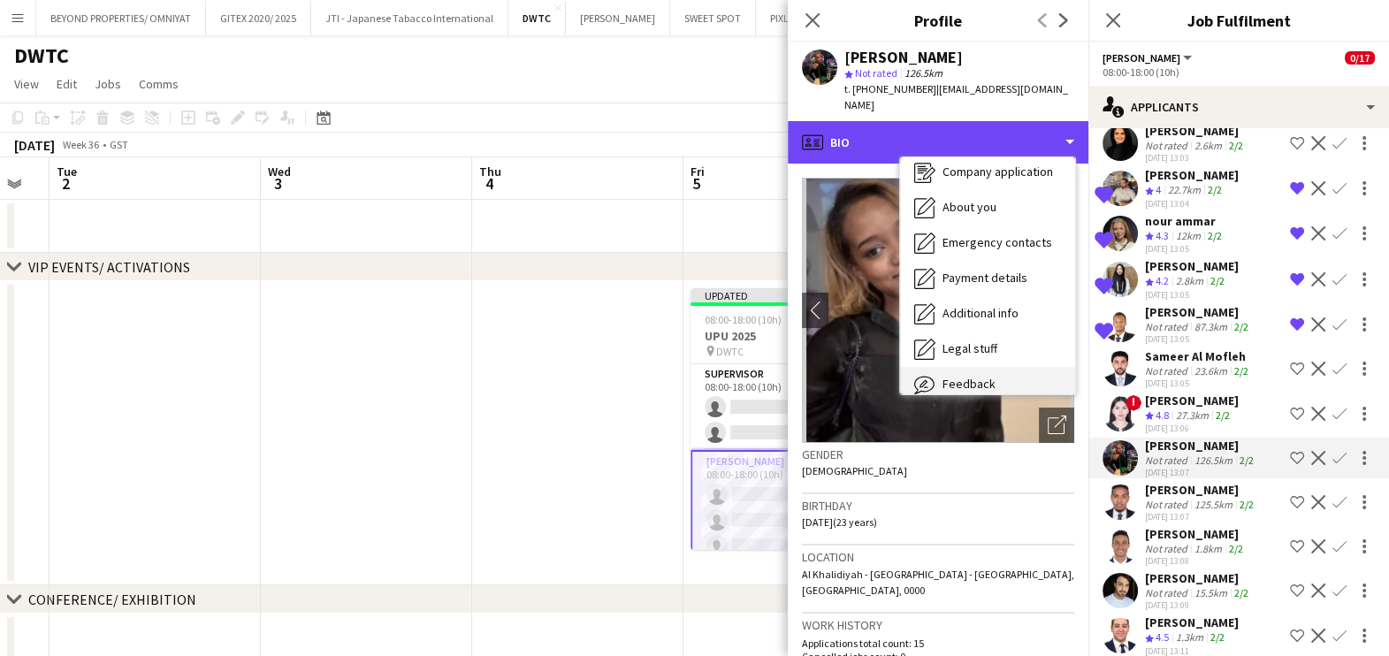
scroll to position [130, 0]
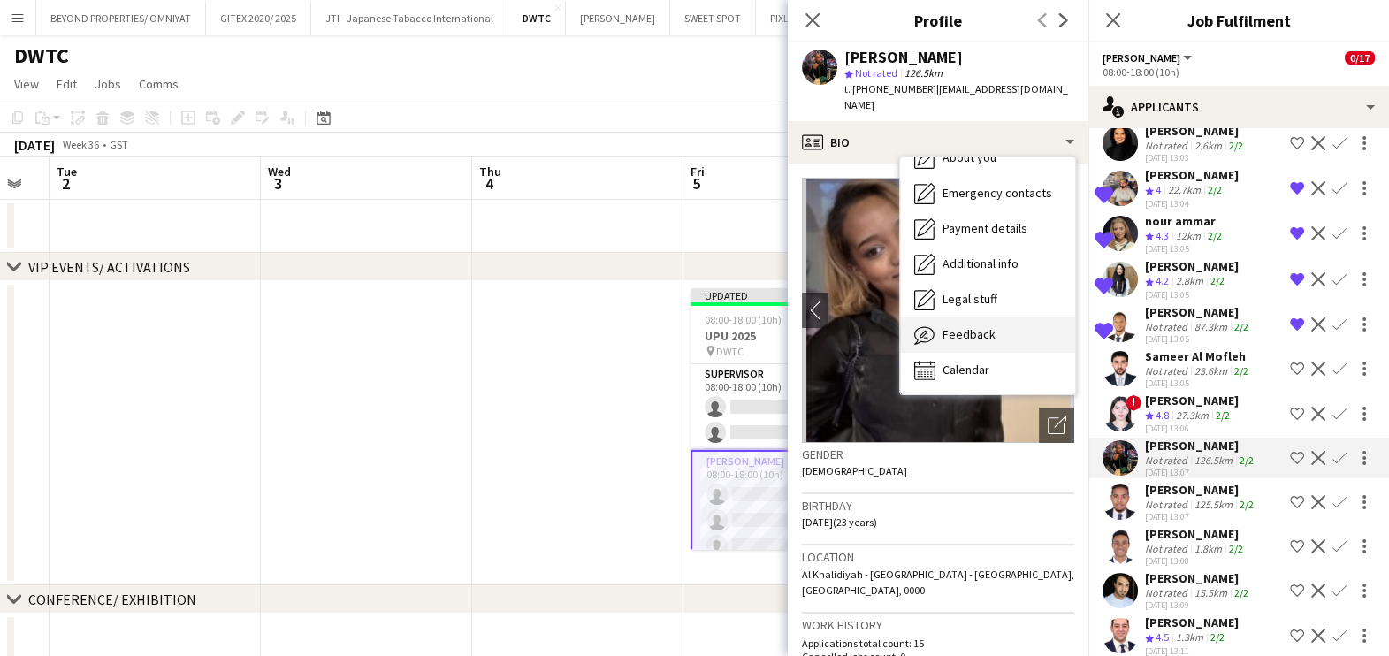
click at [980, 326] on span "Feedback" at bounding box center [968, 334] width 53 height 16
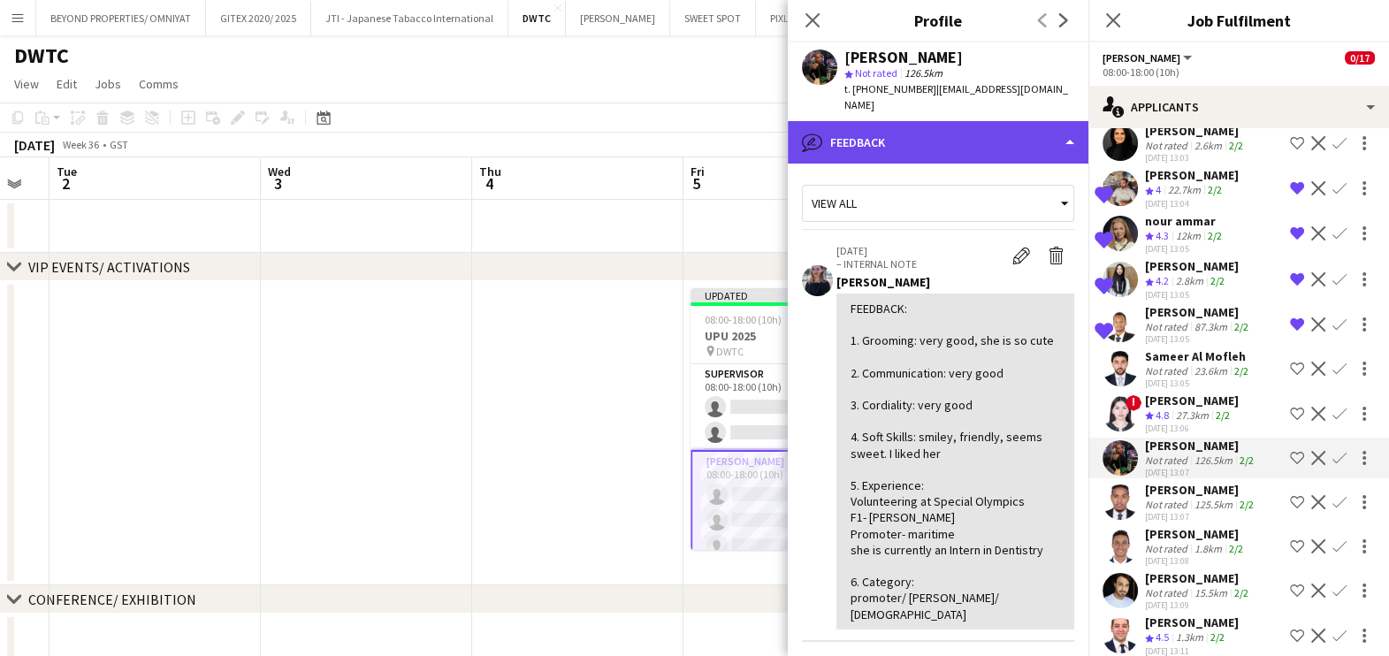
click at [934, 135] on div "bubble-pencil Feedback" at bounding box center [938, 142] width 301 height 42
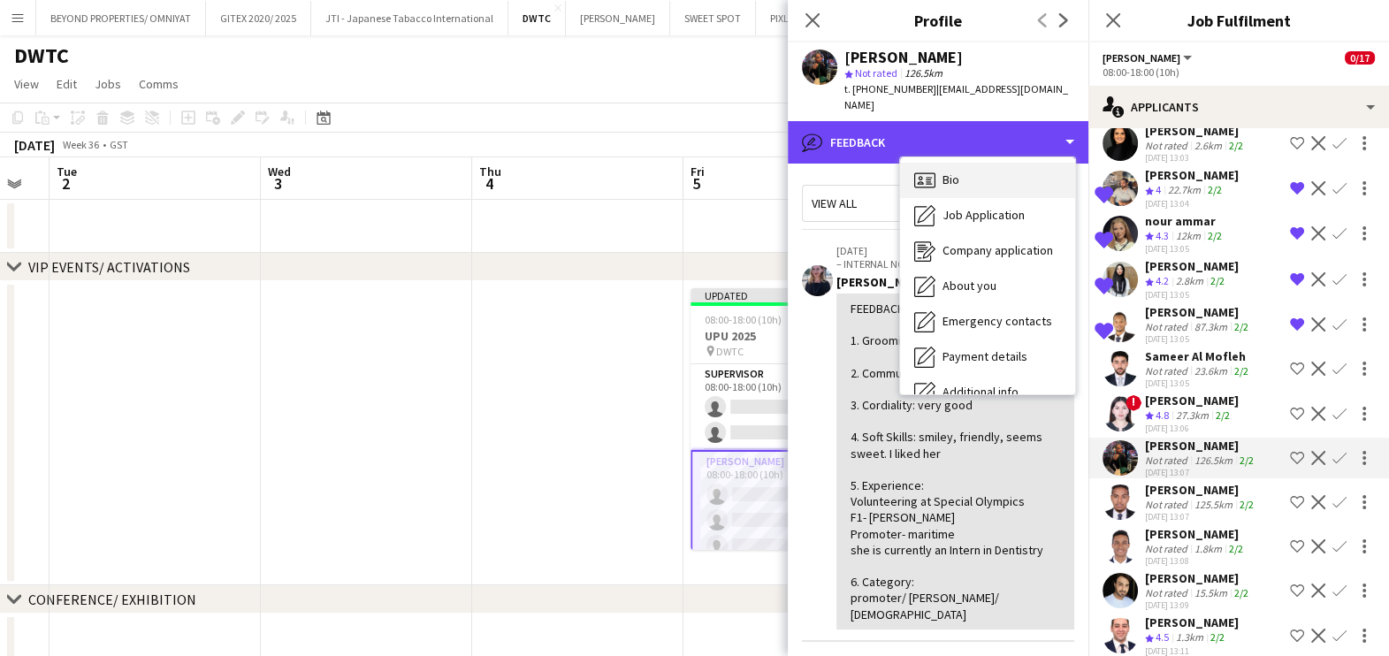
scroll to position [0, 0]
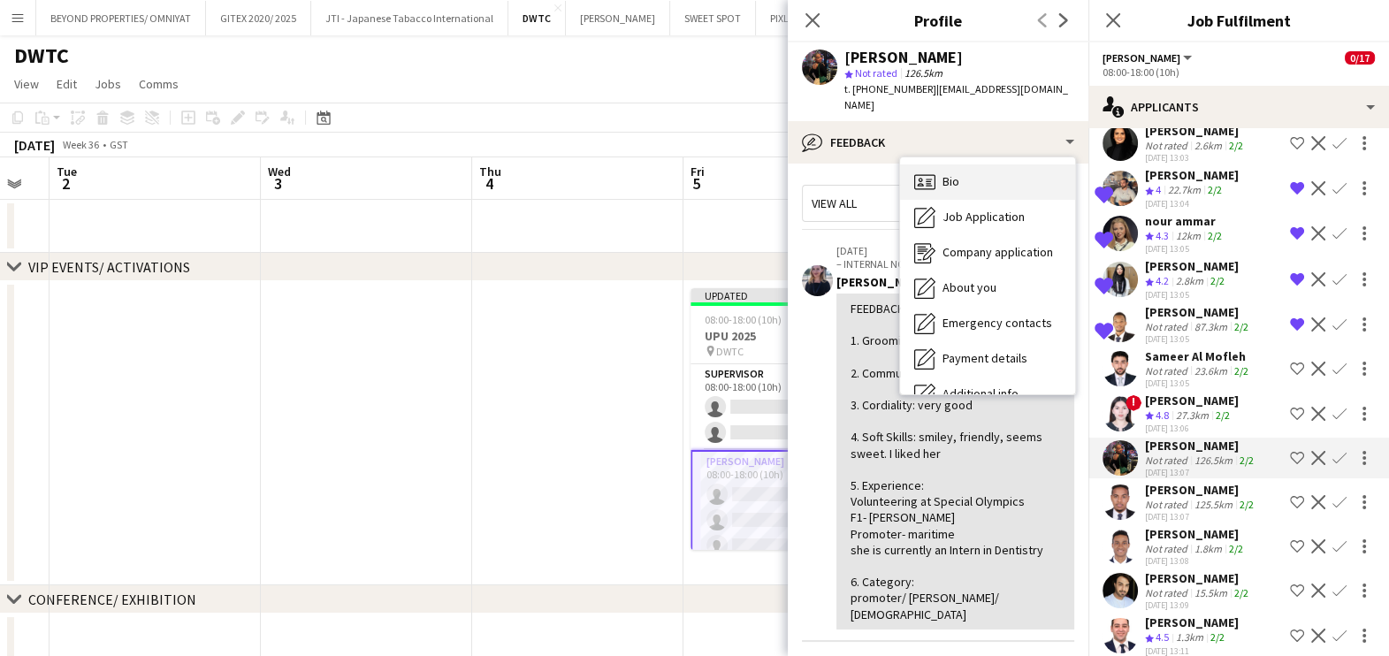
click at [979, 164] on div "Bio Bio" at bounding box center [987, 181] width 175 height 35
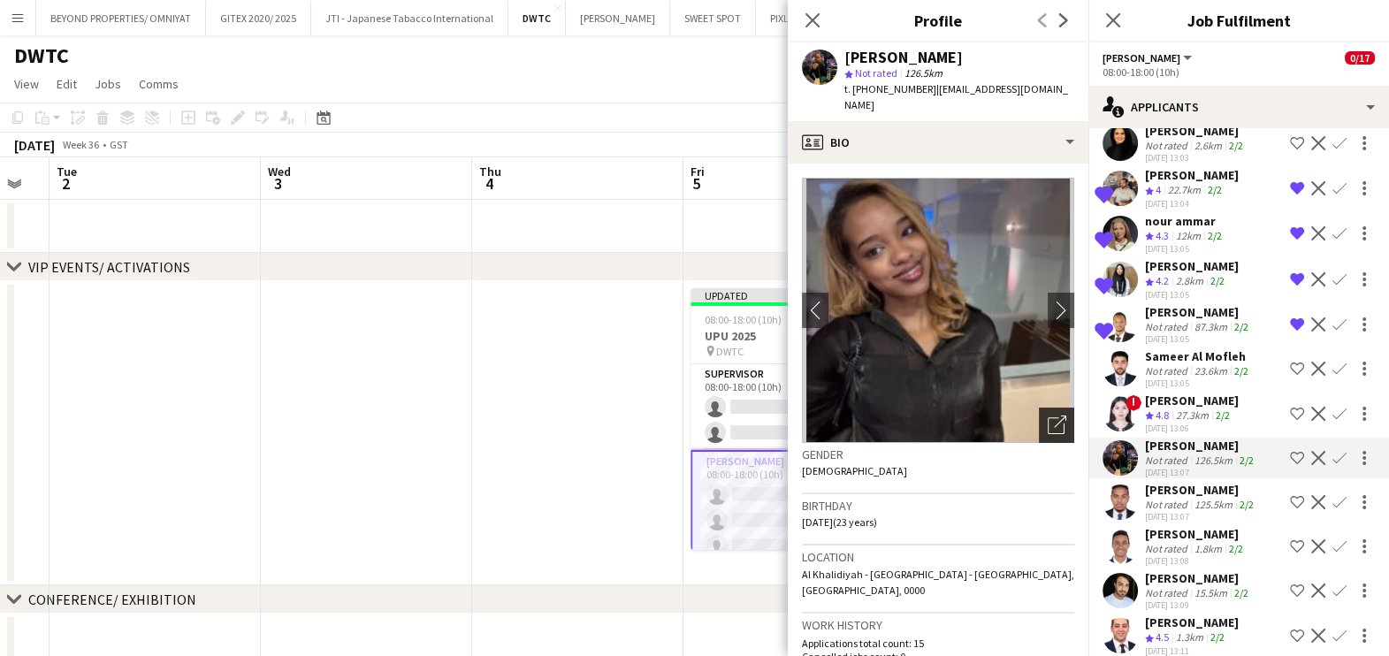
click at [1048, 415] on icon "Open photos pop-in" at bounding box center [1057, 424] width 19 height 19
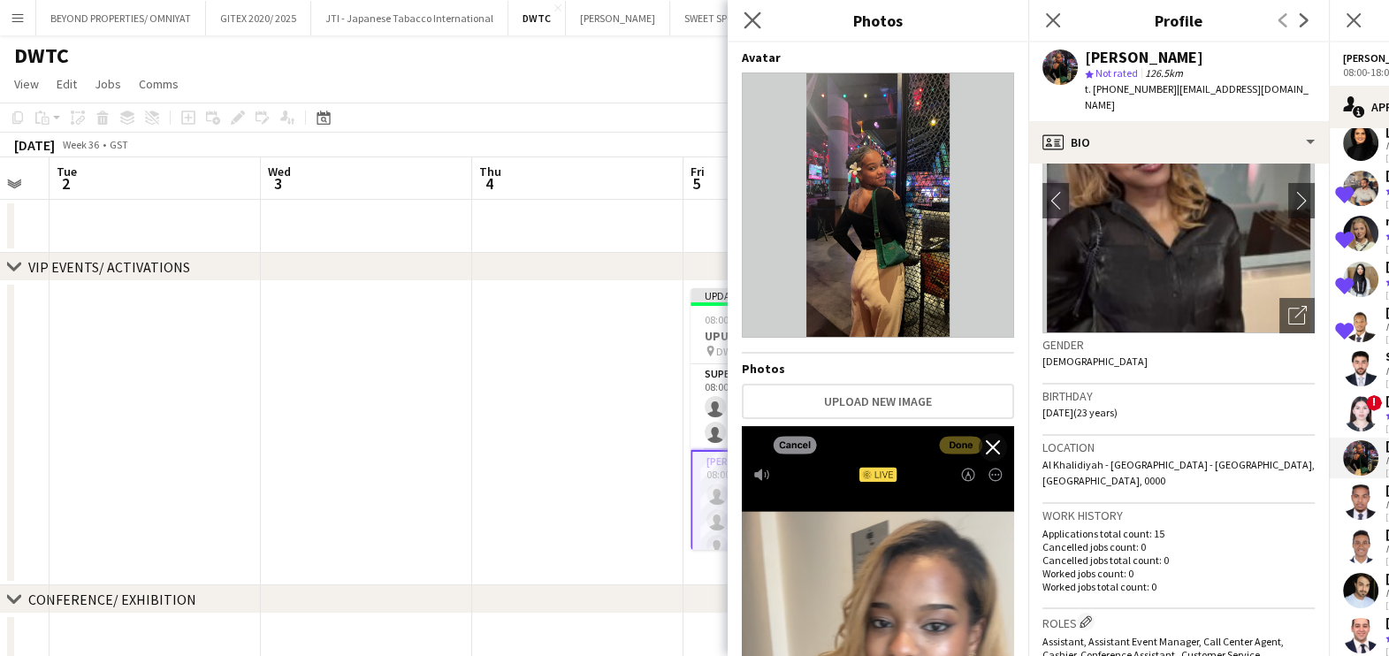
click at [741, 21] on app-icon "Close pop-in" at bounding box center [753, 21] width 26 height 26
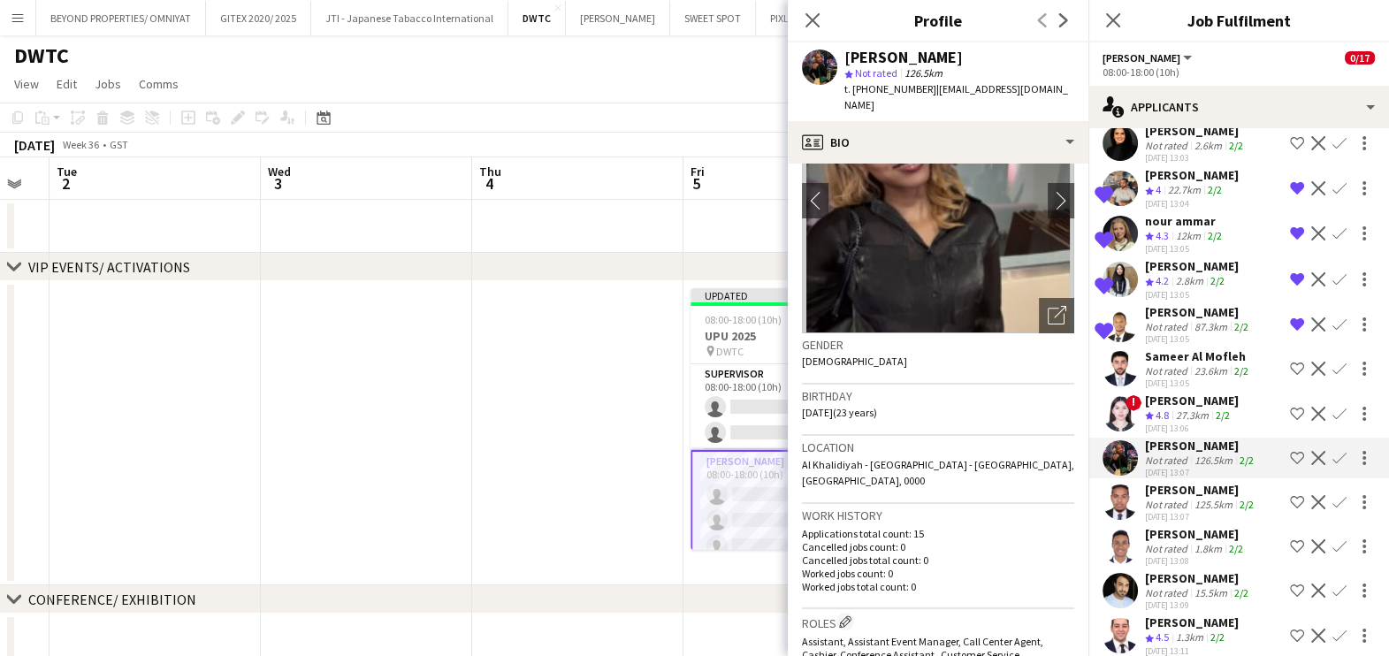
click at [1290, 451] on app-icon "Shortlist crew" at bounding box center [1297, 458] width 14 height 14
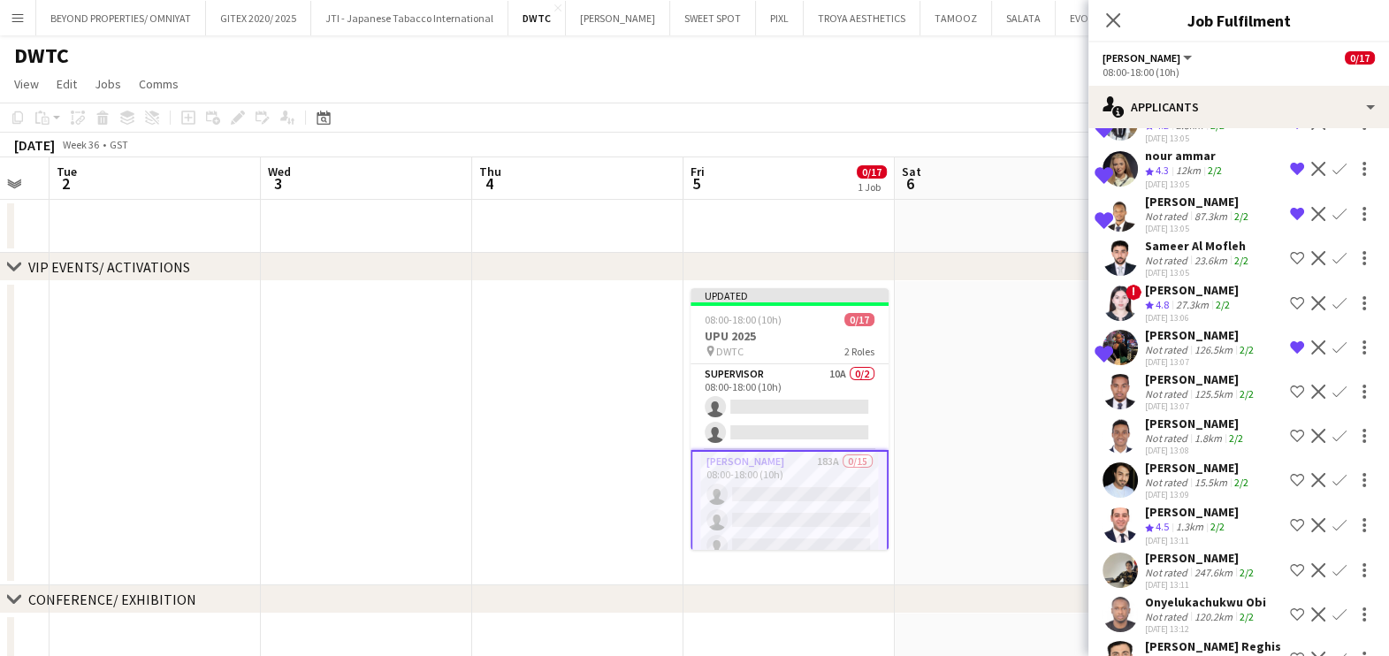
scroll to position [4088, 0]
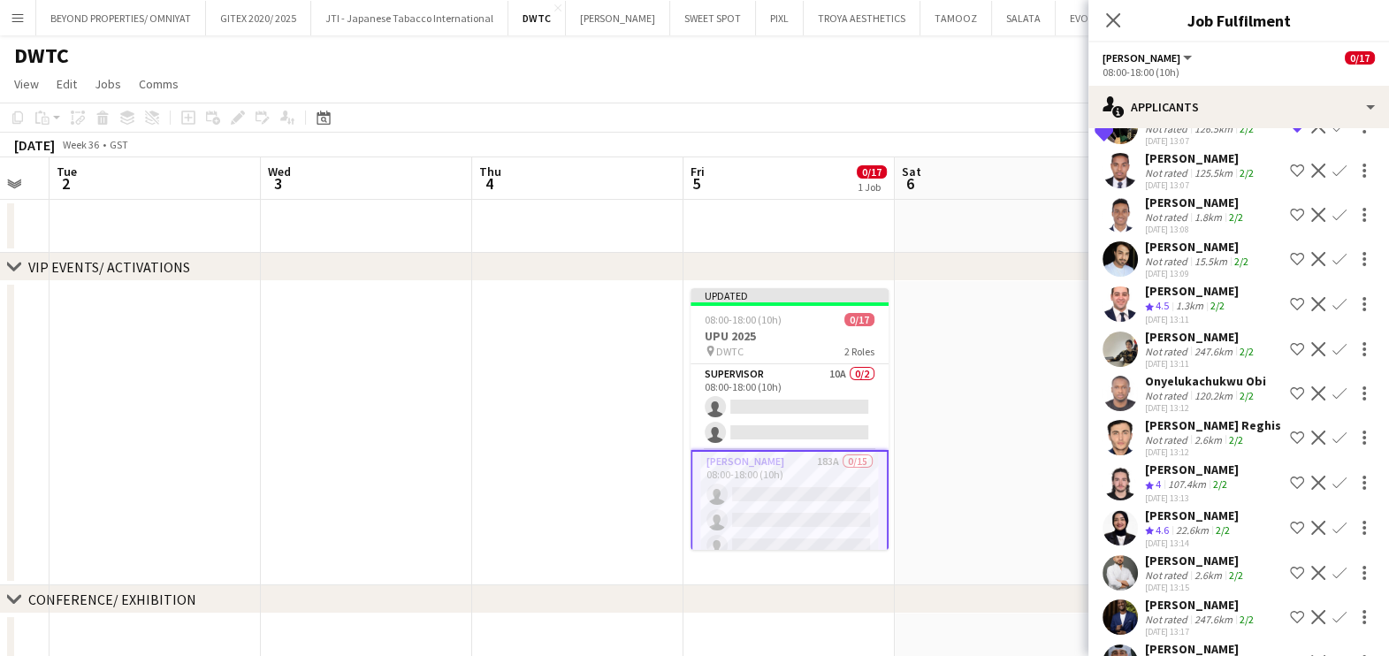
click at [1178, 507] on div "Fotima Naimova" at bounding box center [1192, 515] width 94 height 16
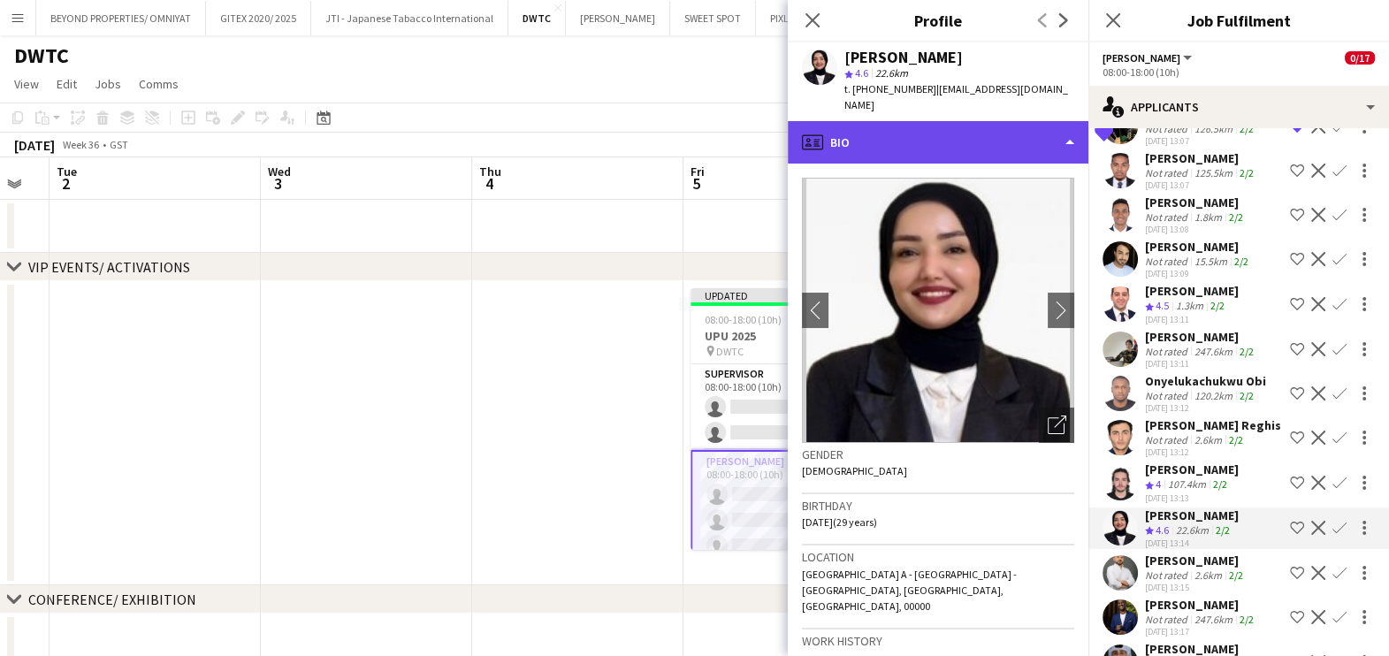
click at [955, 121] on div "profile Bio" at bounding box center [938, 142] width 301 height 42
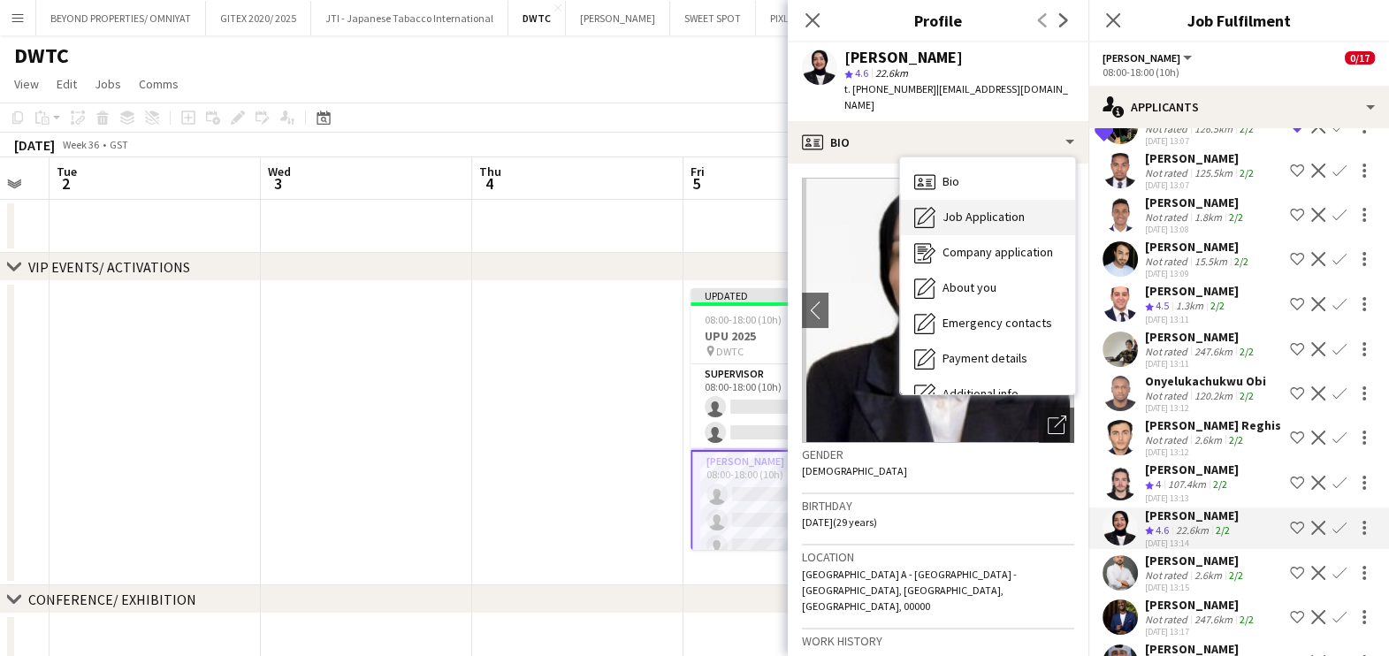
click at [971, 209] on span "Job Application" at bounding box center [983, 217] width 82 height 16
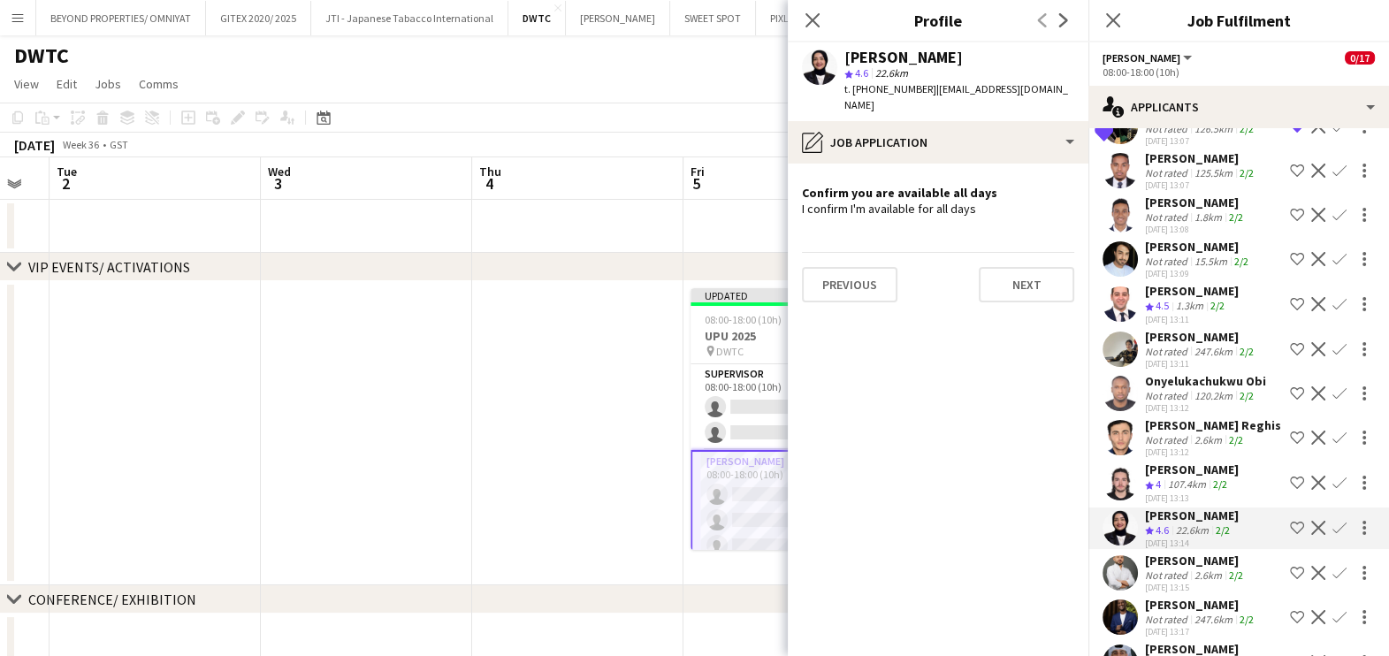
drag, startPoint x: 1281, startPoint y: 447, endPoint x: 1211, endPoint y: 465, distance: 72.0
click at [1290, 521] on app-icon "Shortlist crew" at bounding box center [1297, 528] width 14 height 14
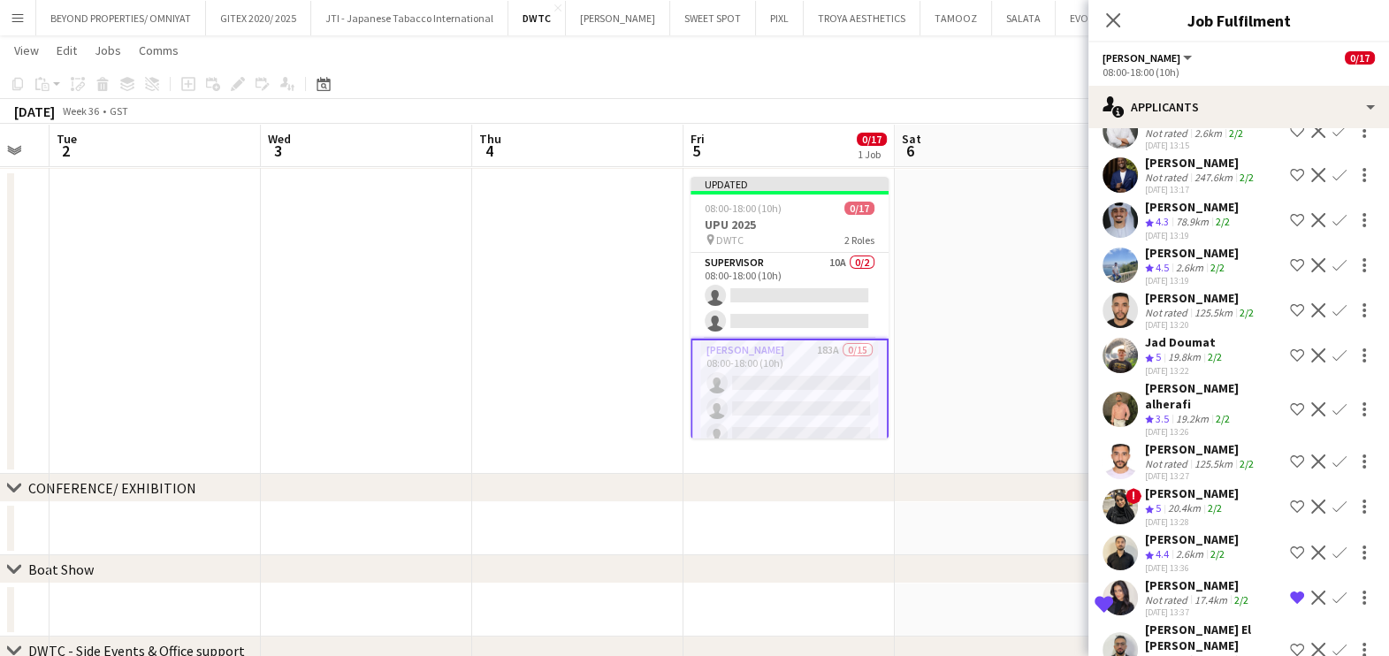
scroll to position [4641, 0]
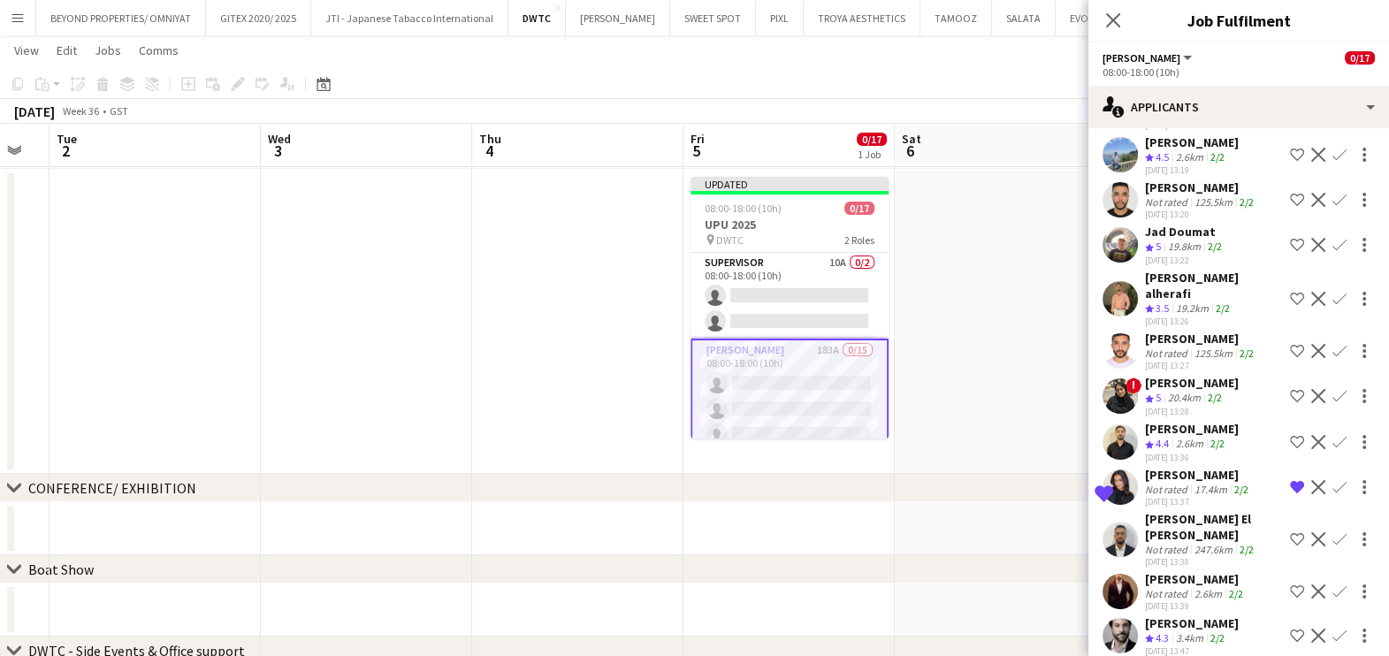
click at [1178, 375] on div "Shaima Khan" at bounding box center [1192, 383] width 94 height 16
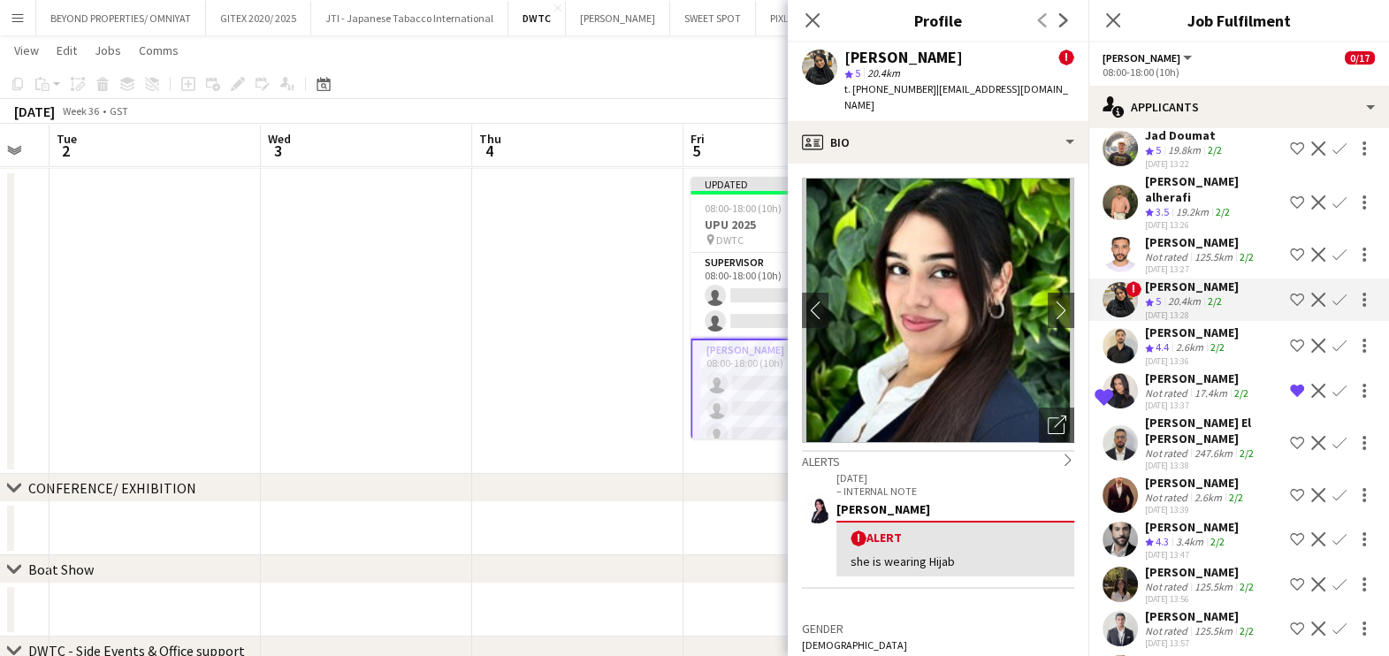
scroll to position [4972, 0]
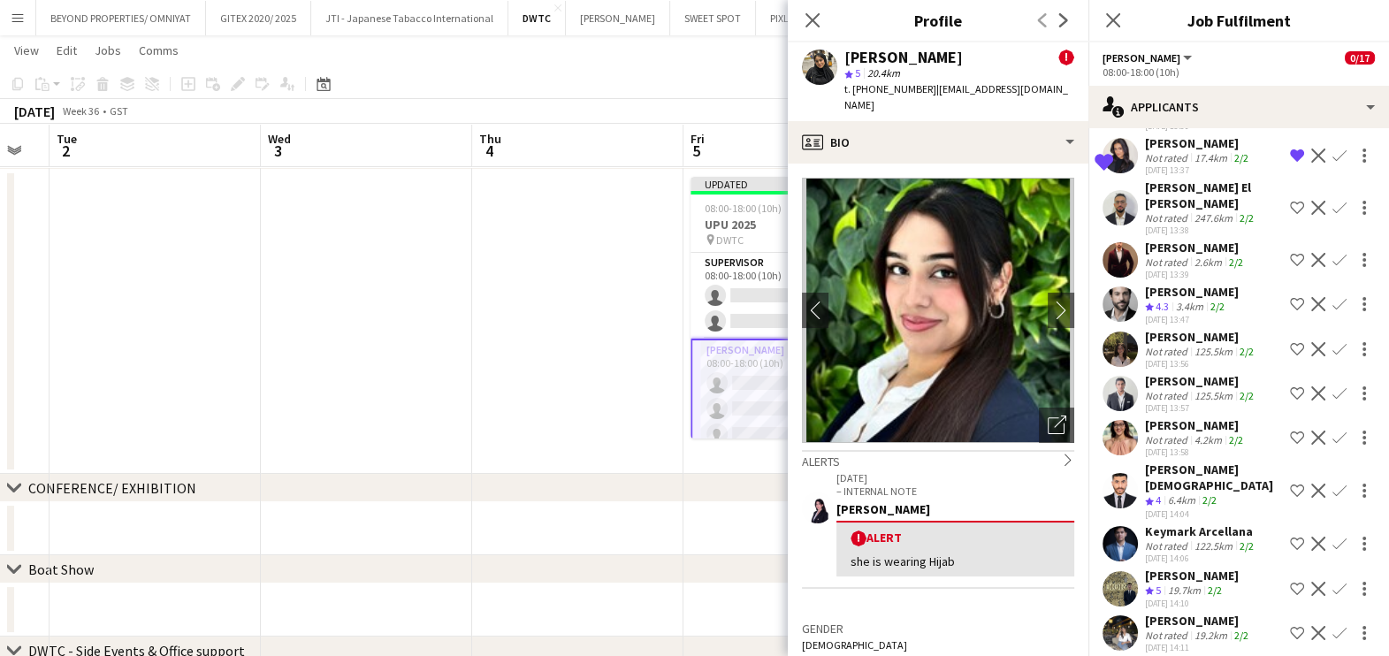
click at [1187, 433] on div "Not rated" at bounding box center [1168, 439] width 46 height 13
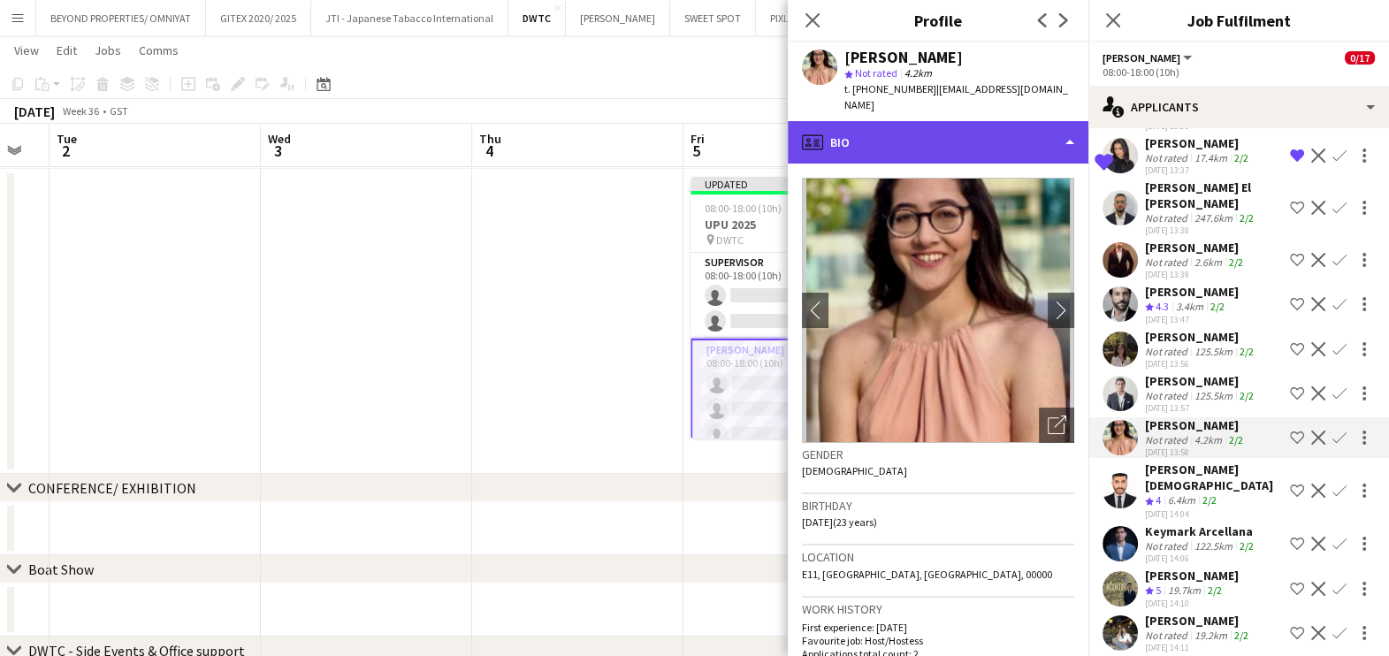
click at [955, 126] on div "profile Bio" at bounding box center [938, 142] width 301 height 42
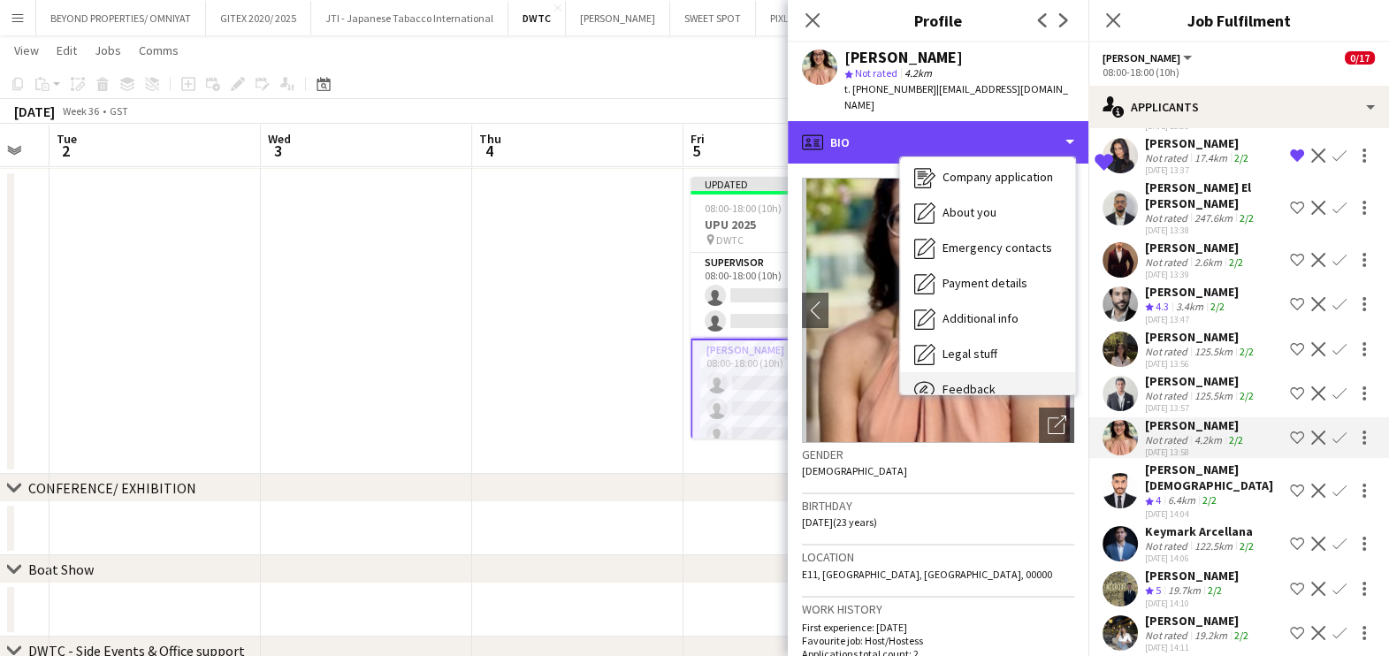
scroll to position [130, 0]
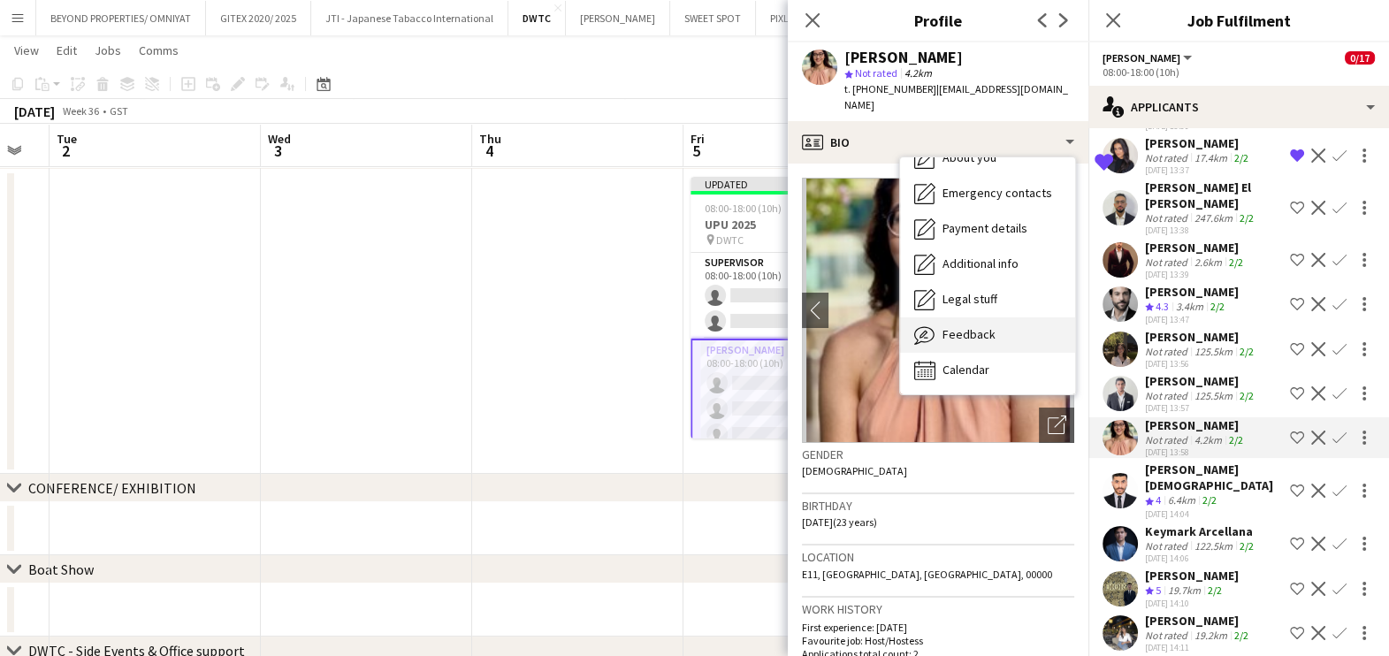
click at [993, 317] on div "Feedback Feedback" at bounding box center [987, 334] width 175 height 35
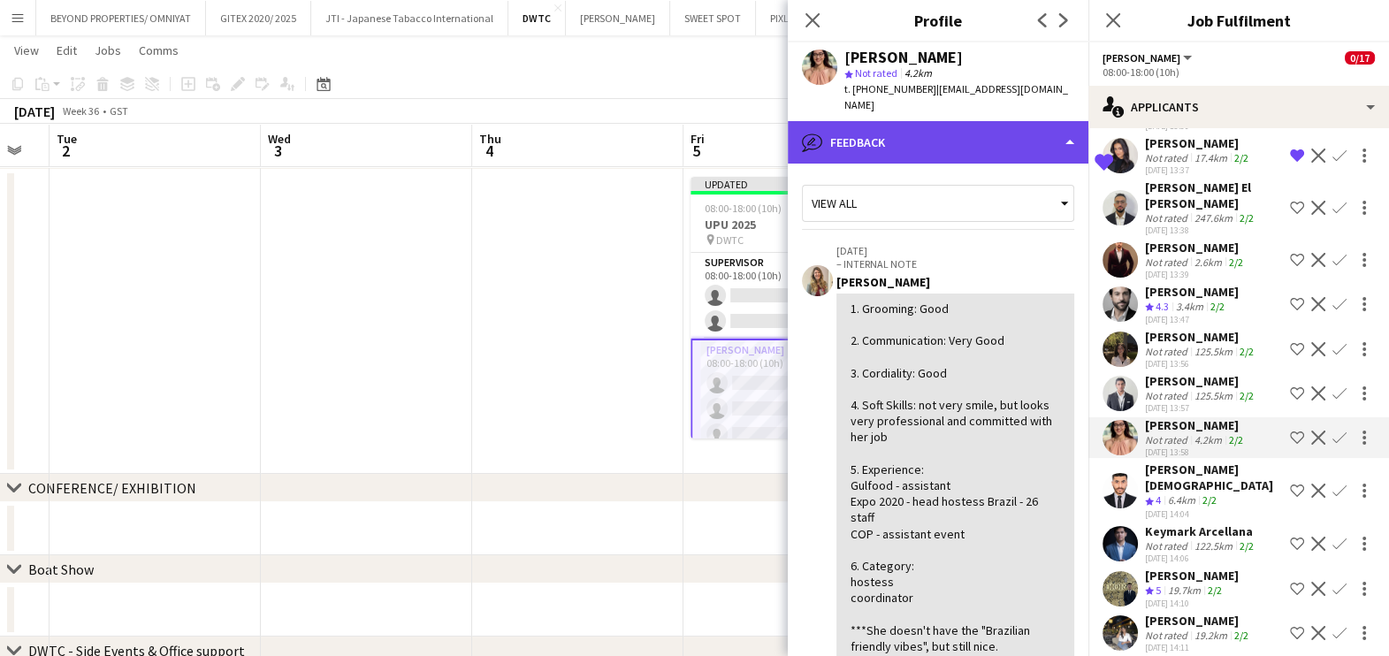
click at [945, 125] on div "bubble-pencil Feedback" at bounding box center [938, 142] width 301 height 42
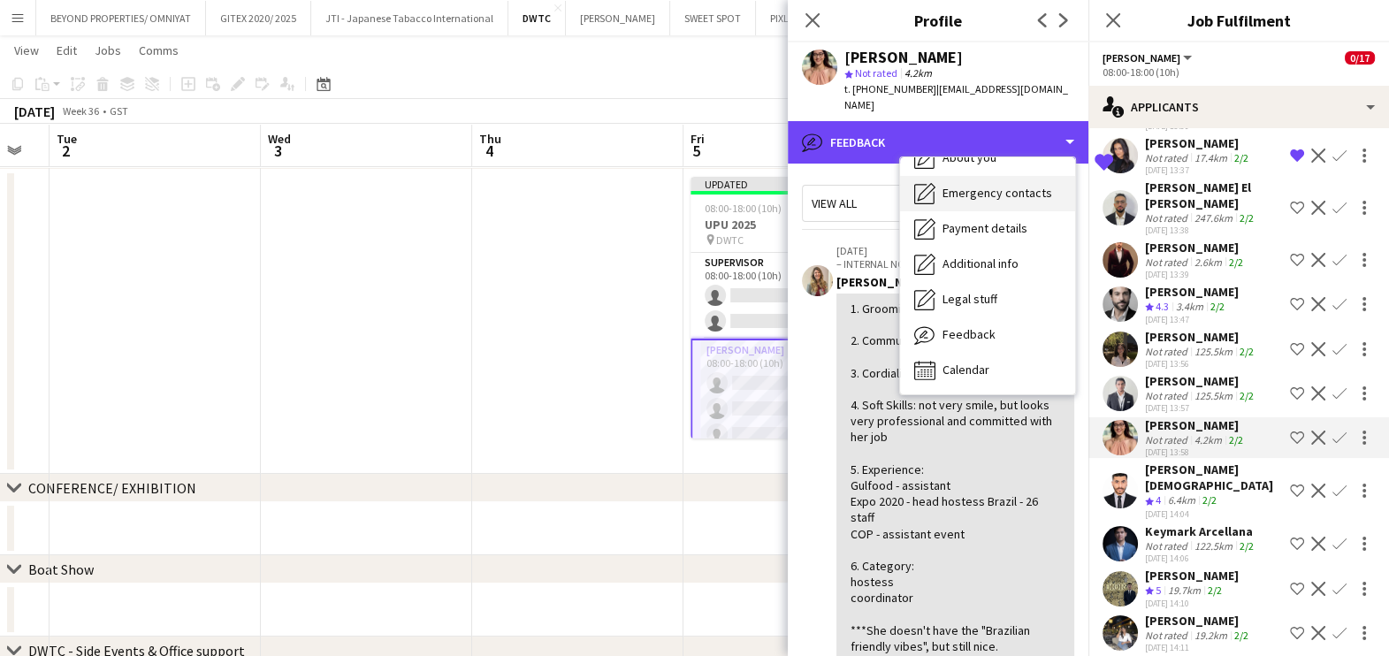
scroll to position [0, 0]
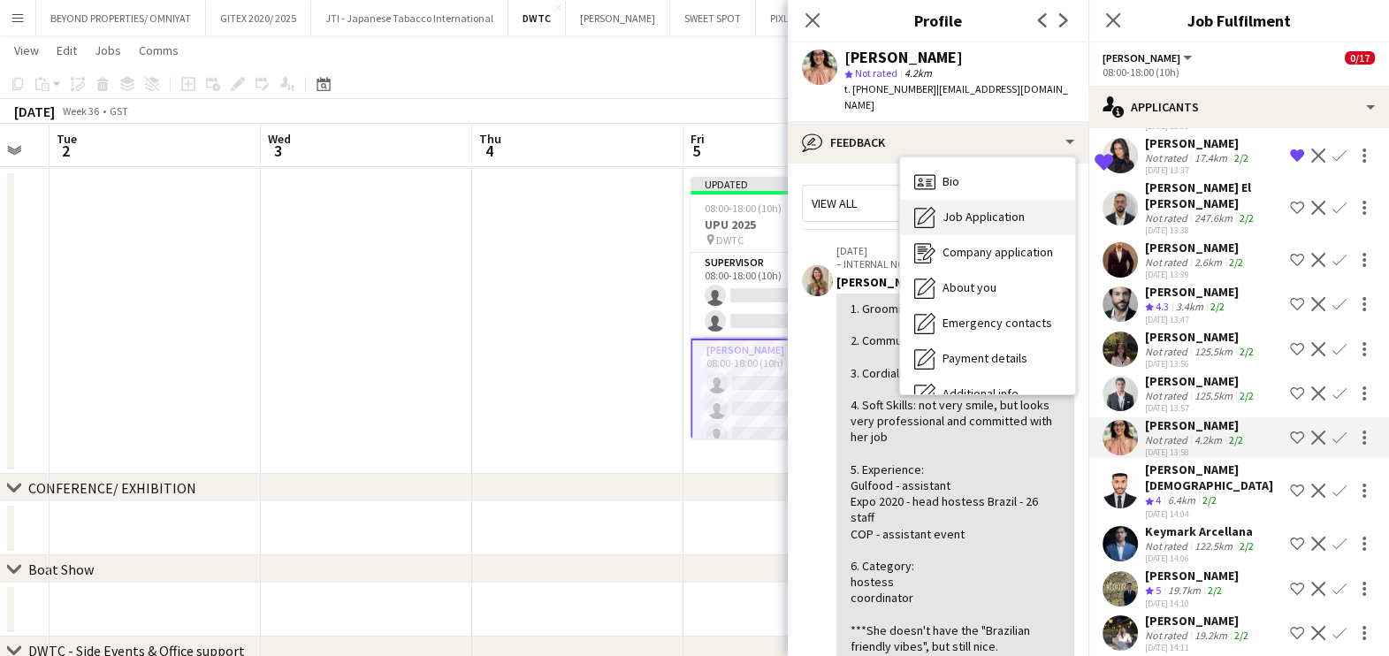
click at [971, 209] on span "Job Application" at bounding box center [983, 217] width 82 height 16
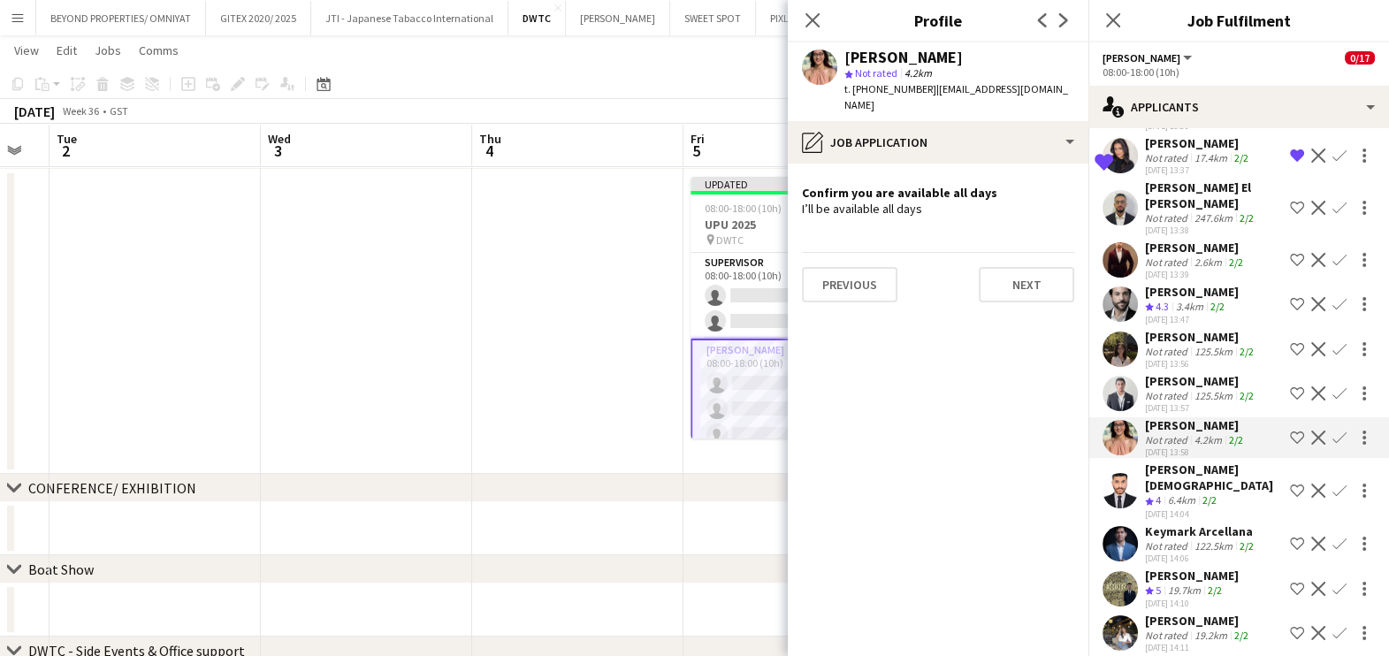
click at [1290, 431] on app-icon "Shortlist crew" at bounding box center [1297, 438] width 14 height 14
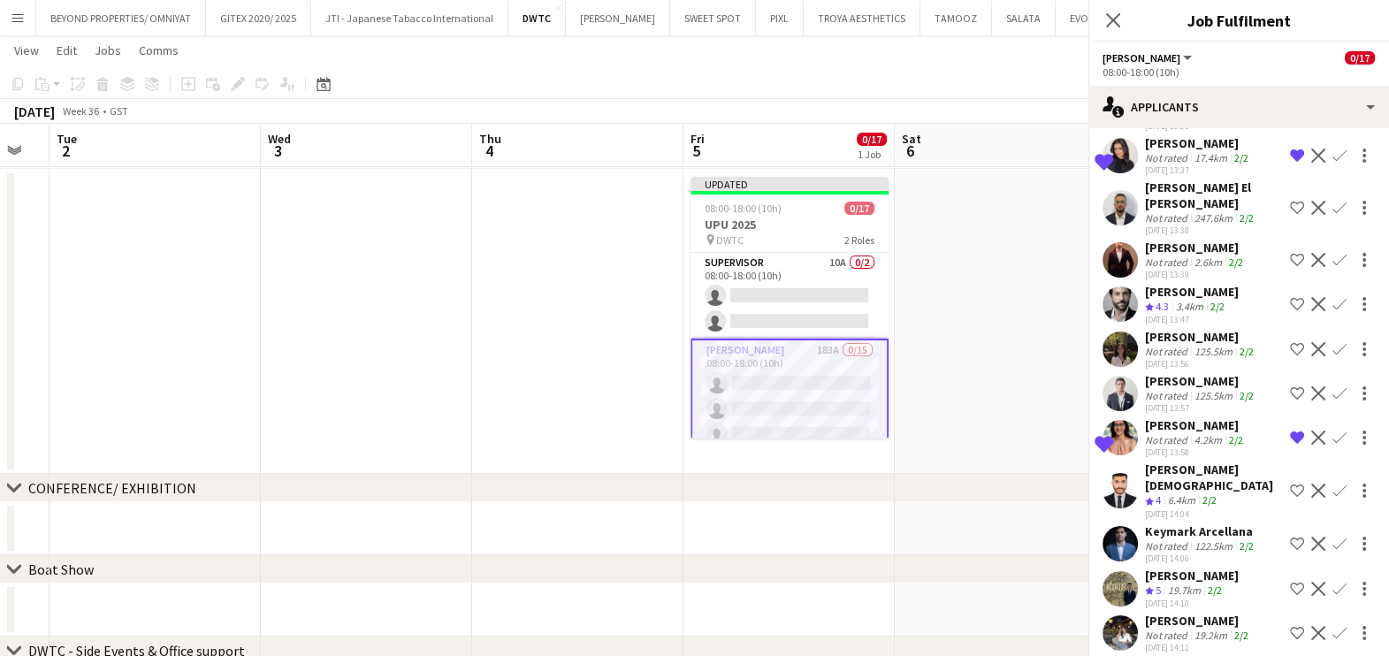
click at [1164, 329] on div "Lujayna Alhad" at bounding box center [1201, 337] width 112 height 16
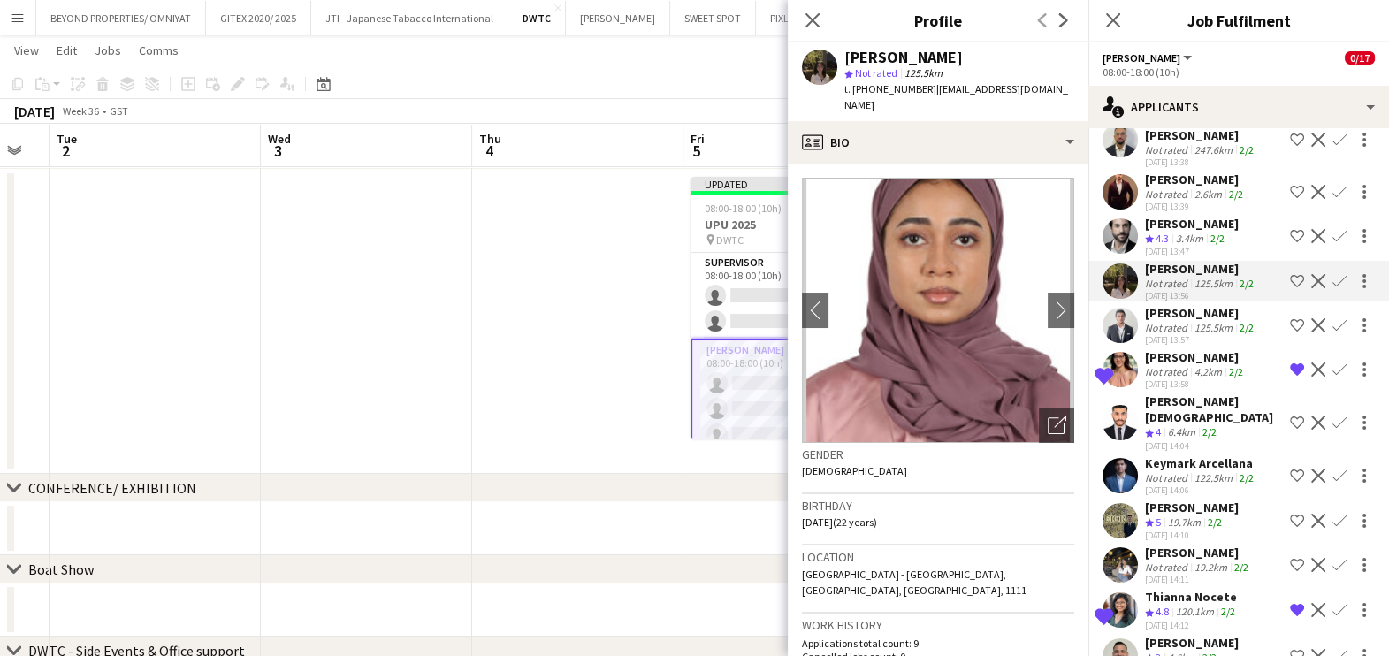
scroll to position [5083, 0]
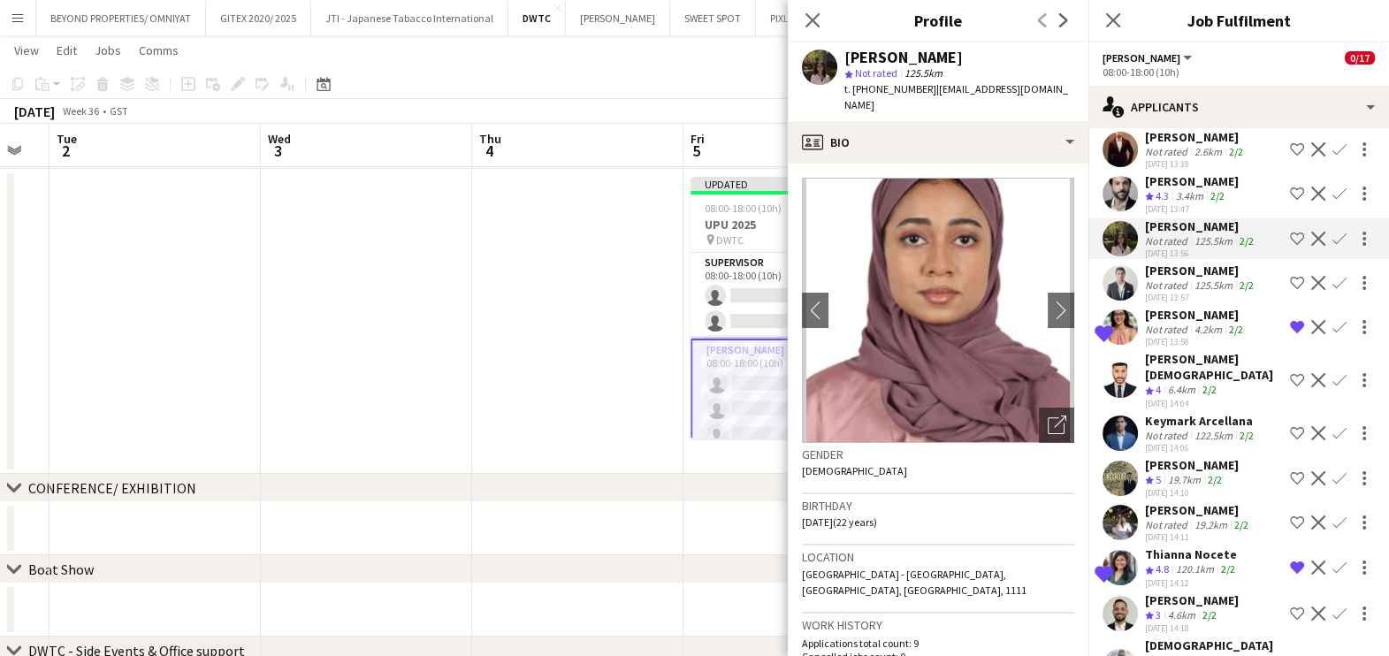
click at [1167, 502] on div "Fatima Sohail" at bounding box center [1198, 510] width 107 height 16
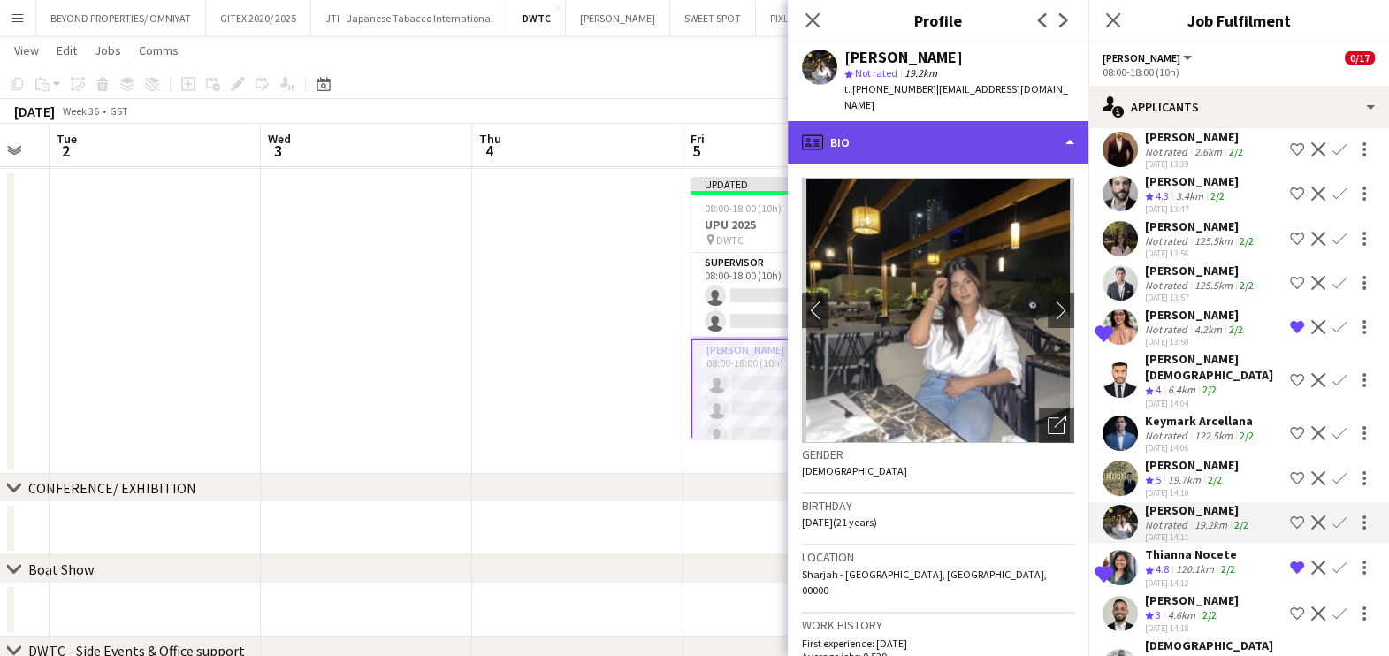
click at [935, 125] on div "profile Bio" at bounding box center [938, 142] width 301 height 42
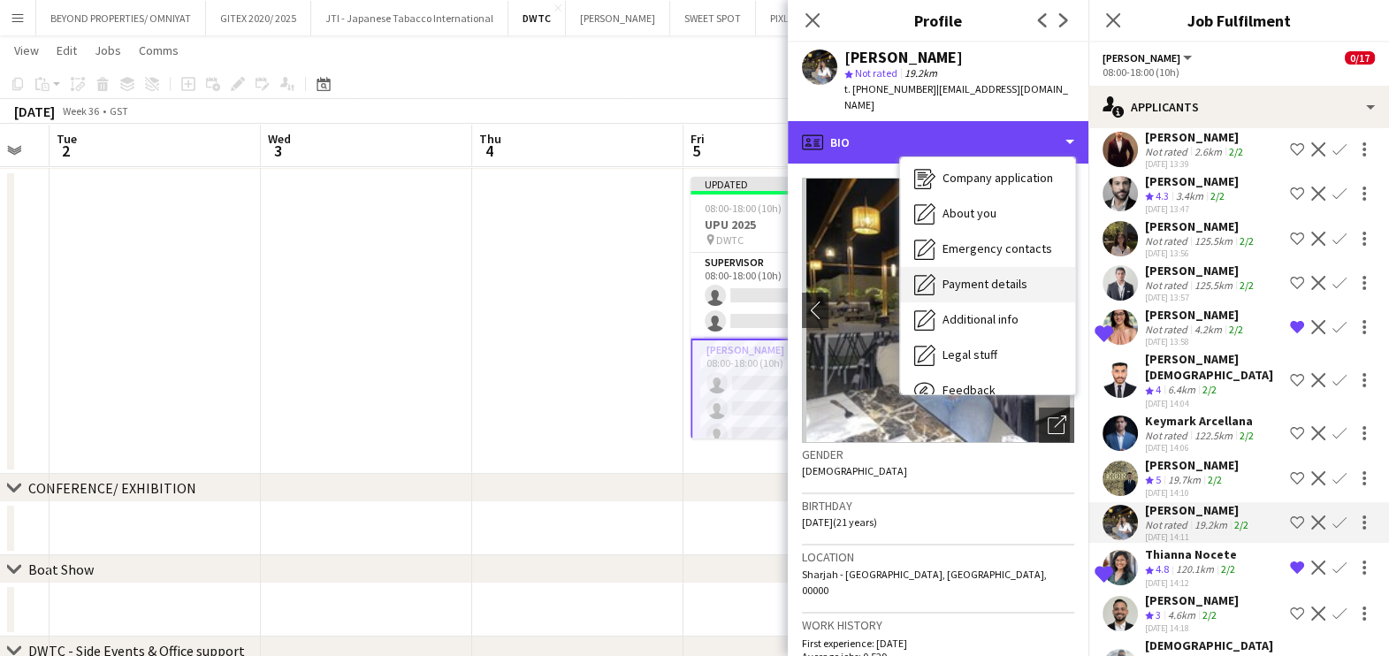
scroll to position [130, 0]
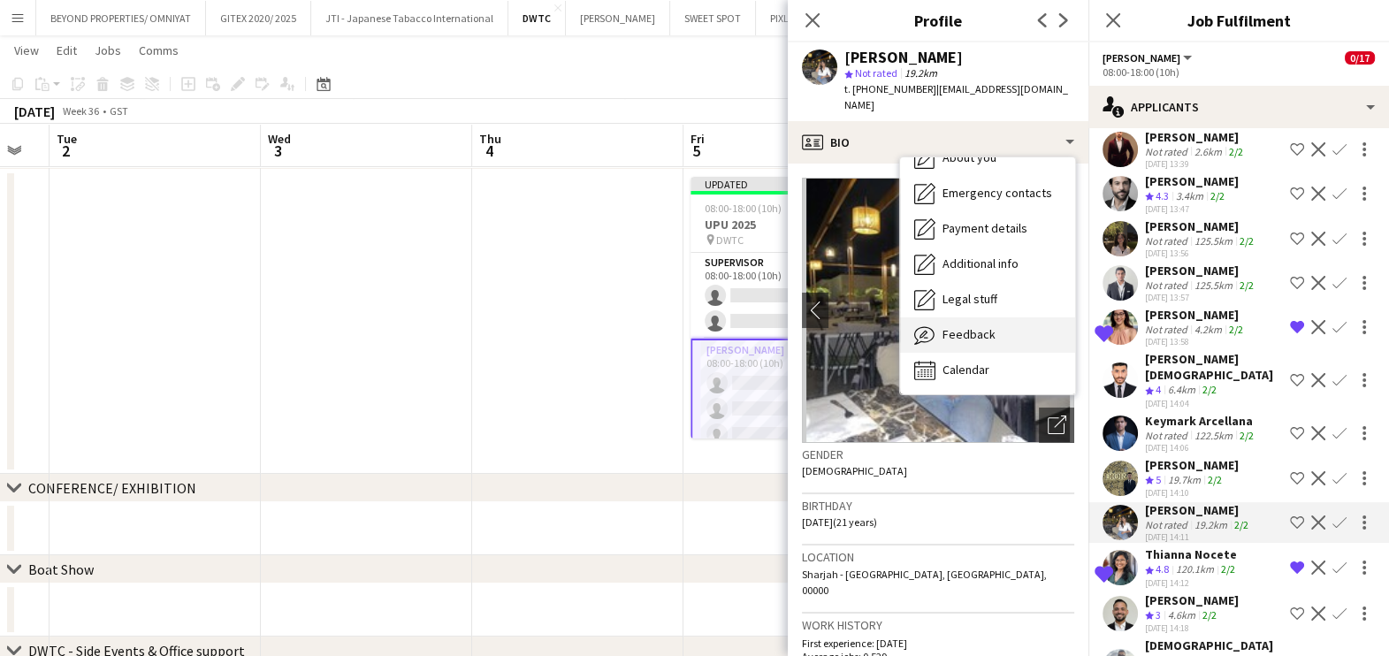
click at [963, 317] on div "Feedback Feedback" at bounding box center [987, 334] width 175 height 35
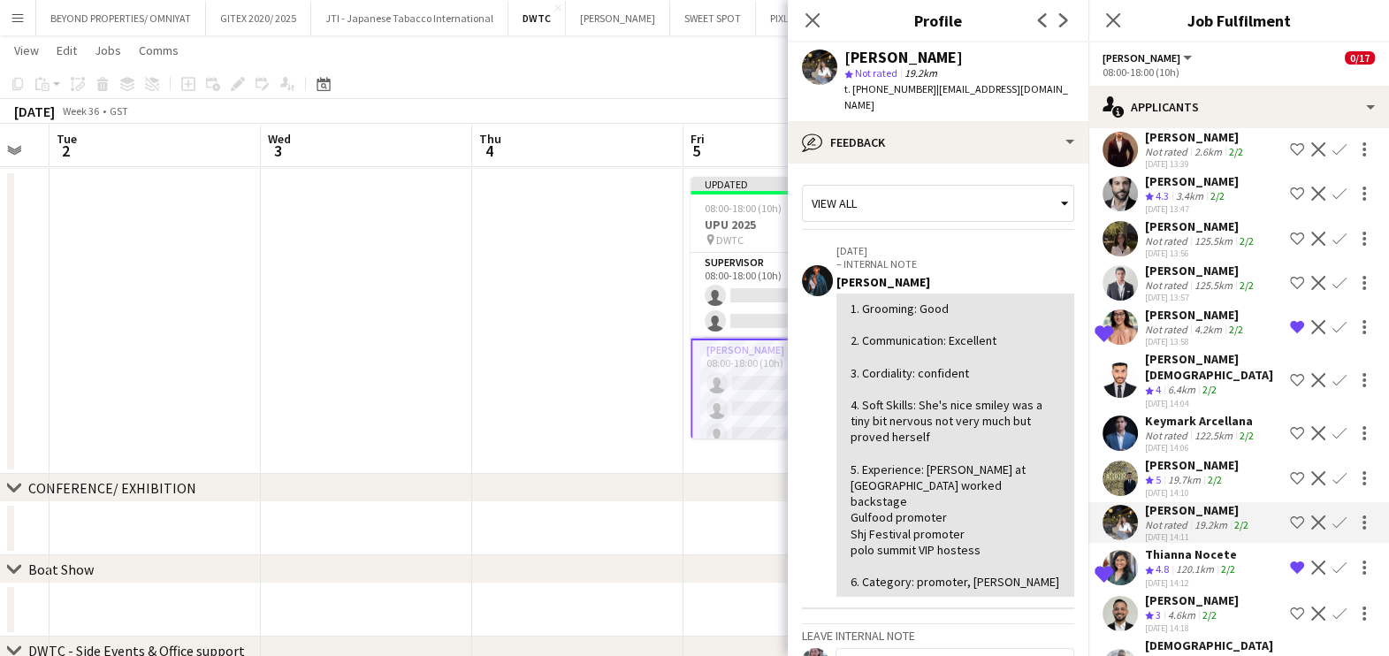
click at [905, 91] on span "t. +971502299811" at bounding box center [890, 88] width 92 height 13
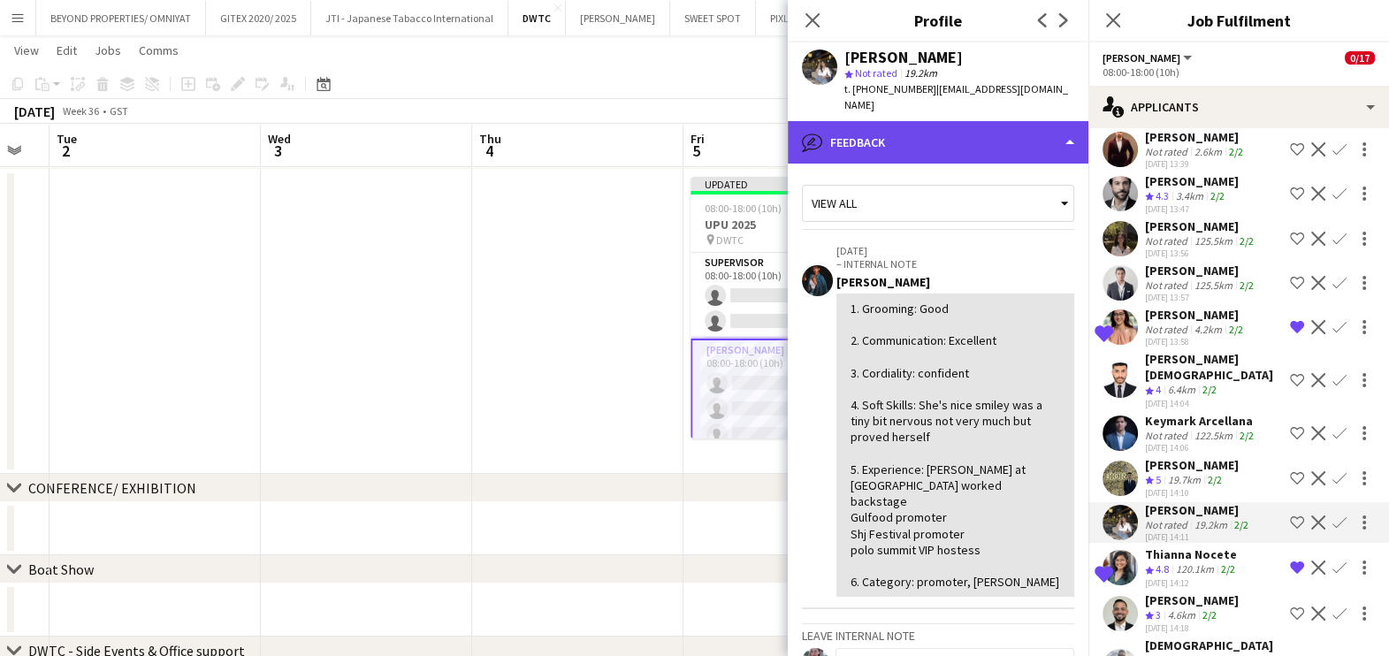
click at [911, 124] on div "bubble-pencil Feedback" at bounding box center [938, 142] width 301 height 42
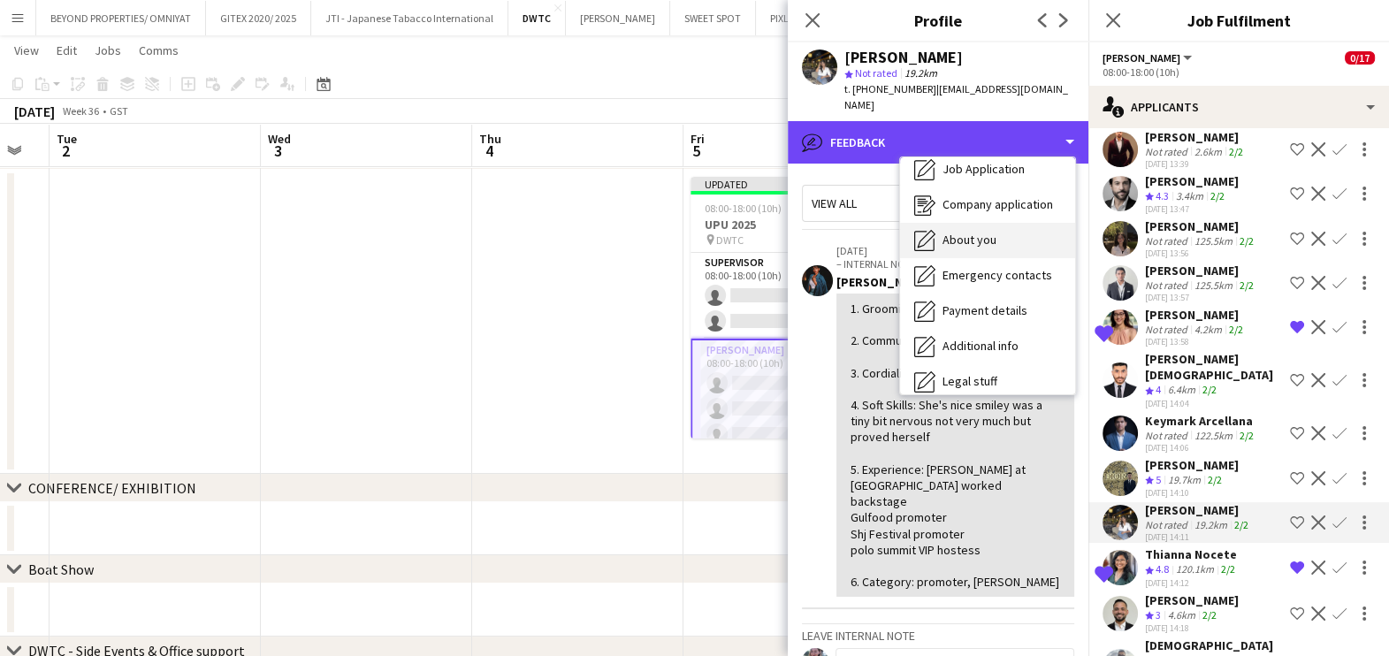
scroll to position [0, 0]
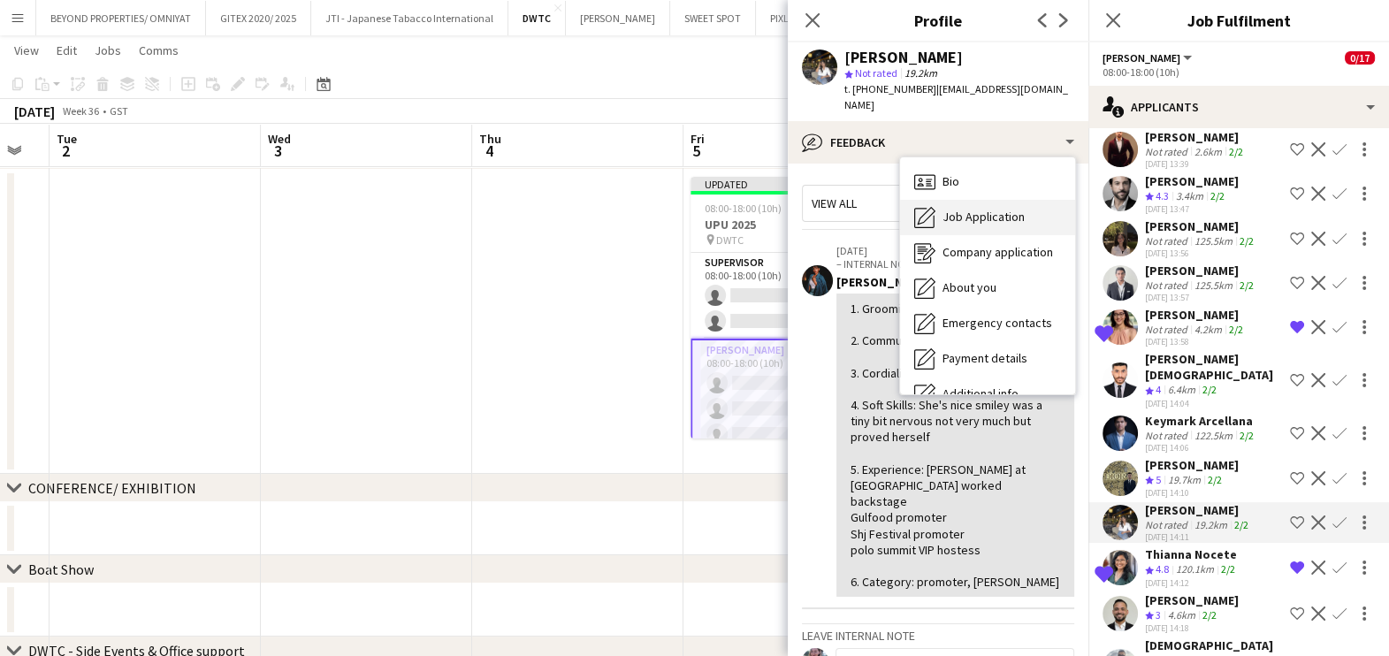
click at [977, 209] on span "Job Application" at bounding box center [983, 217] width 82 height 16
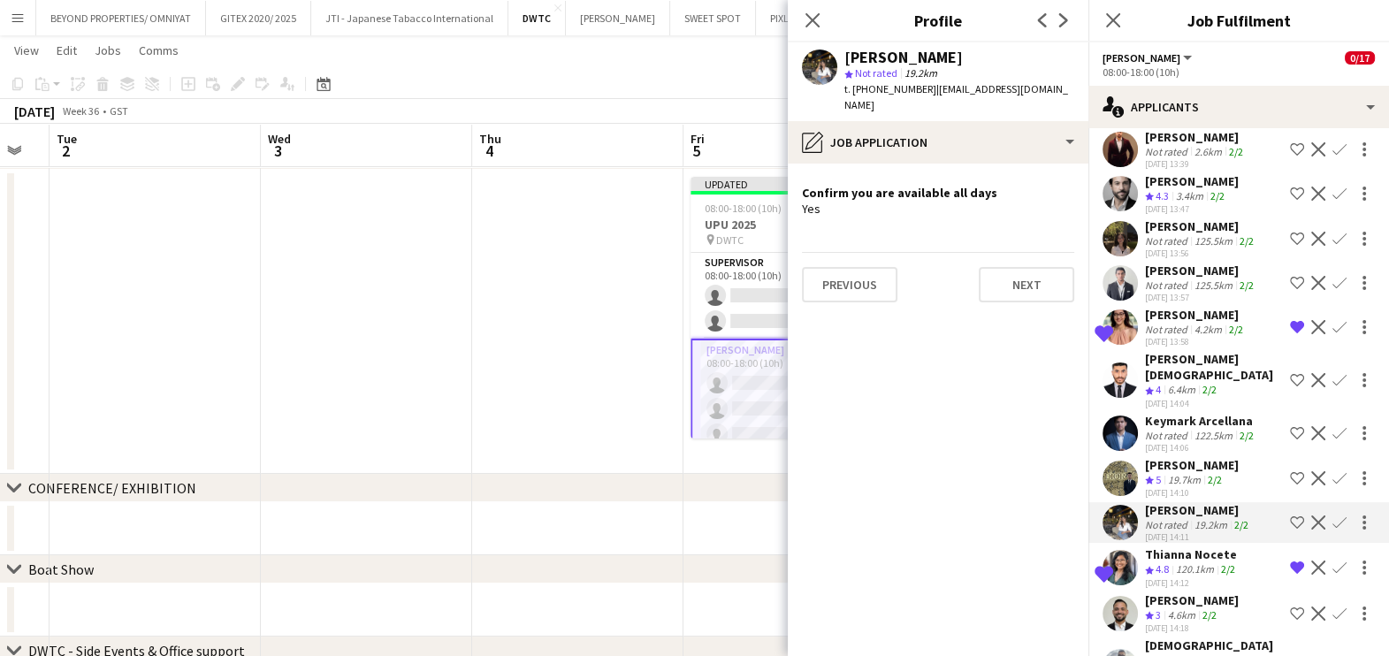
click at [1290, 515] on app-icon "Shortlist crew" at bounding box center [1297, 522] width 14 height 14
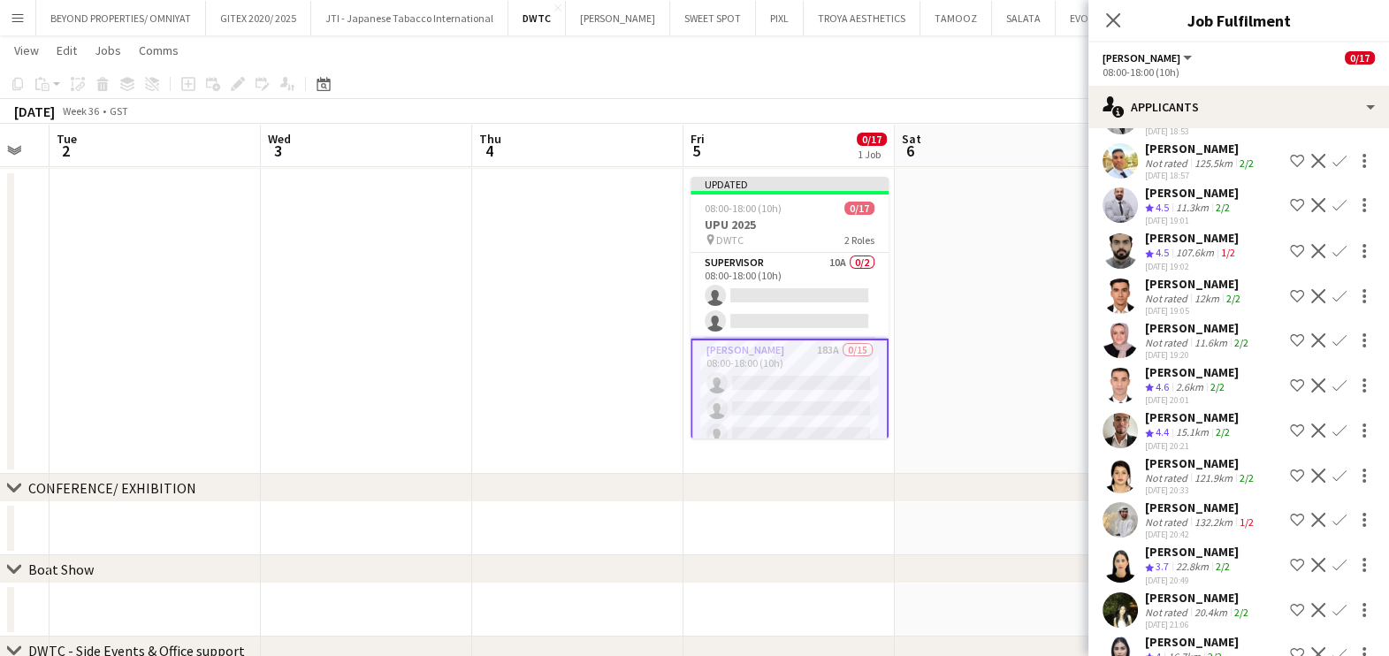
scroll to position [6961, 0]
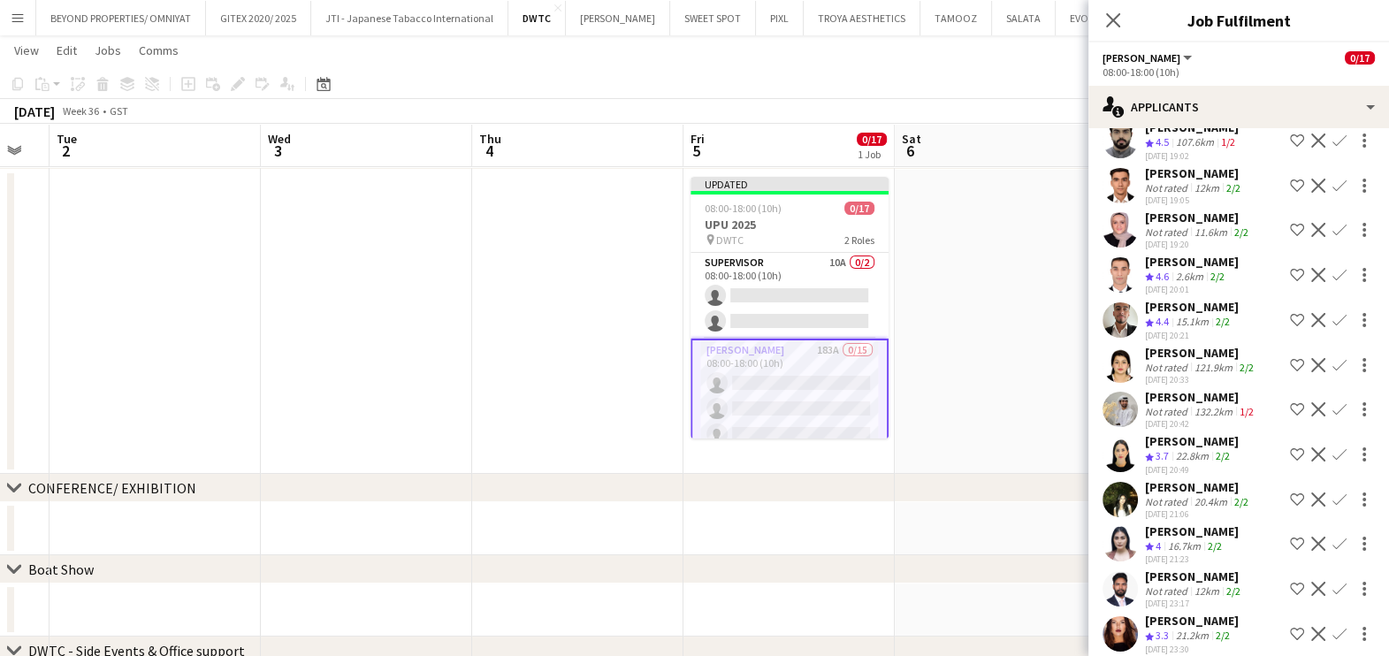
click at [1193, 479] on div "Zara Aamir" at bounding box center [1198, 487] width 107 height 16
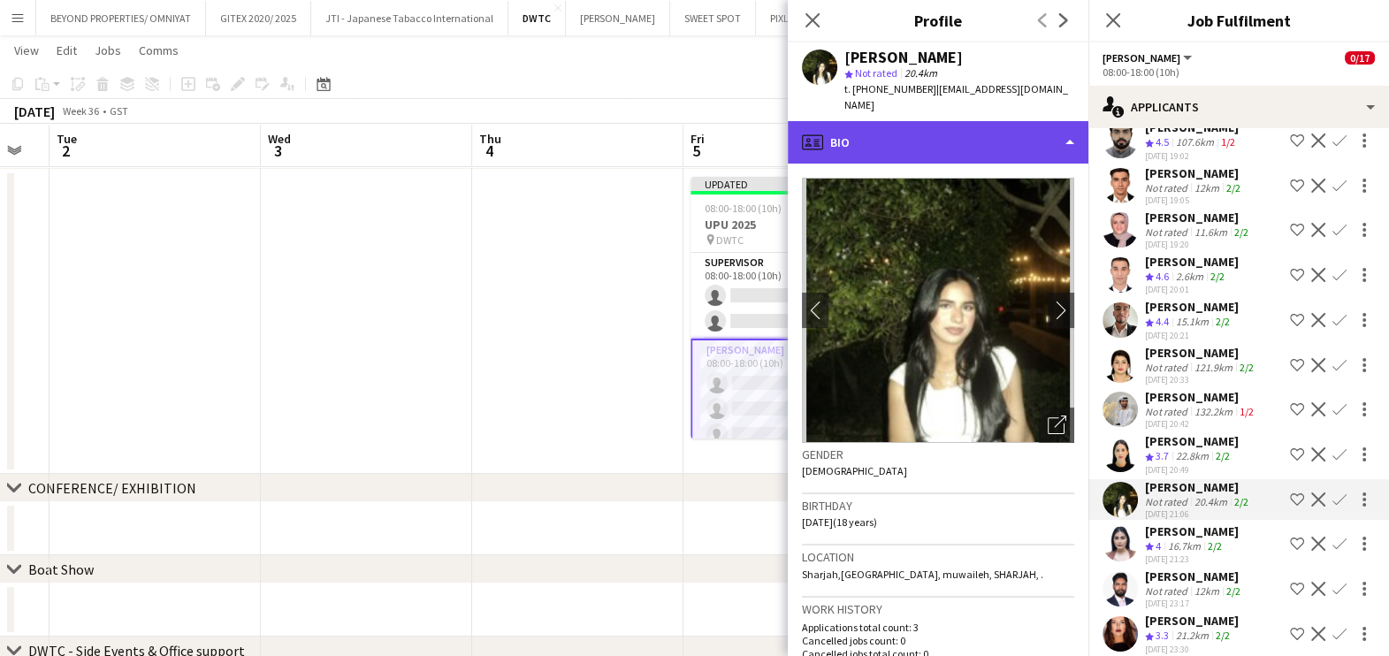
click at [966, 125] on div "profile Bio" at bounding box center [938, 142] width 301 height 42
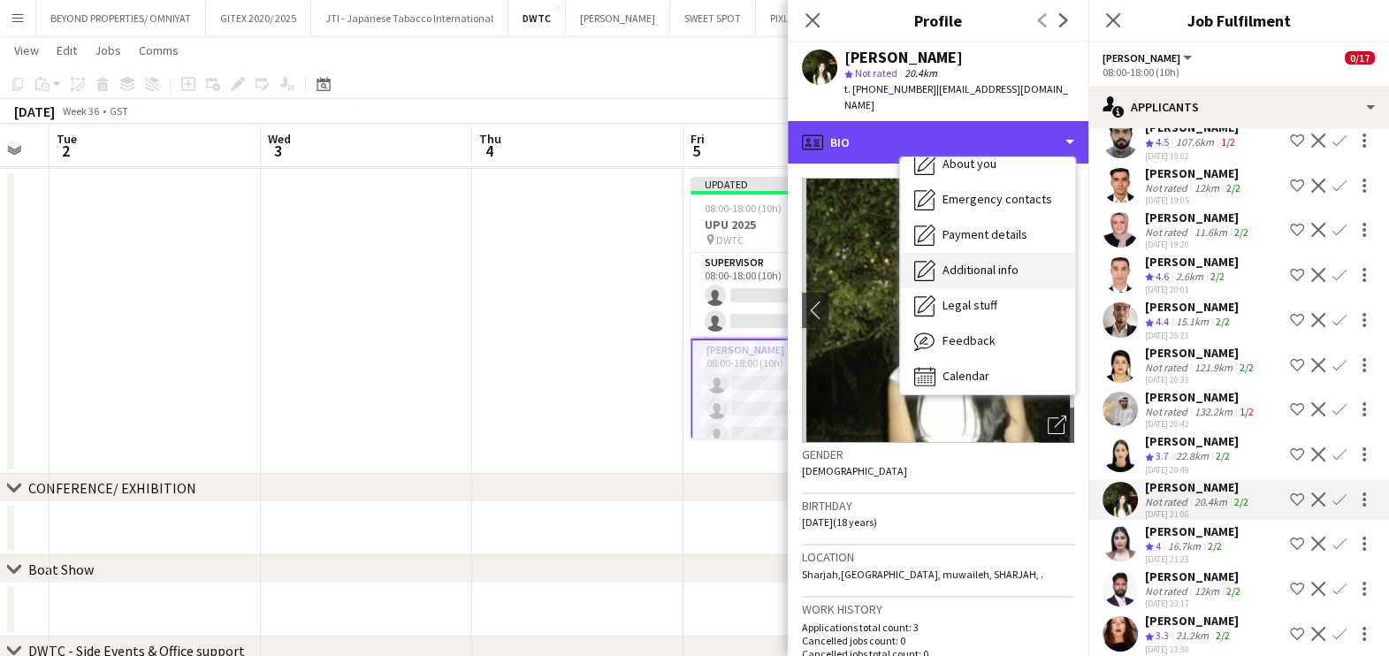
scroll to position [130, 0]
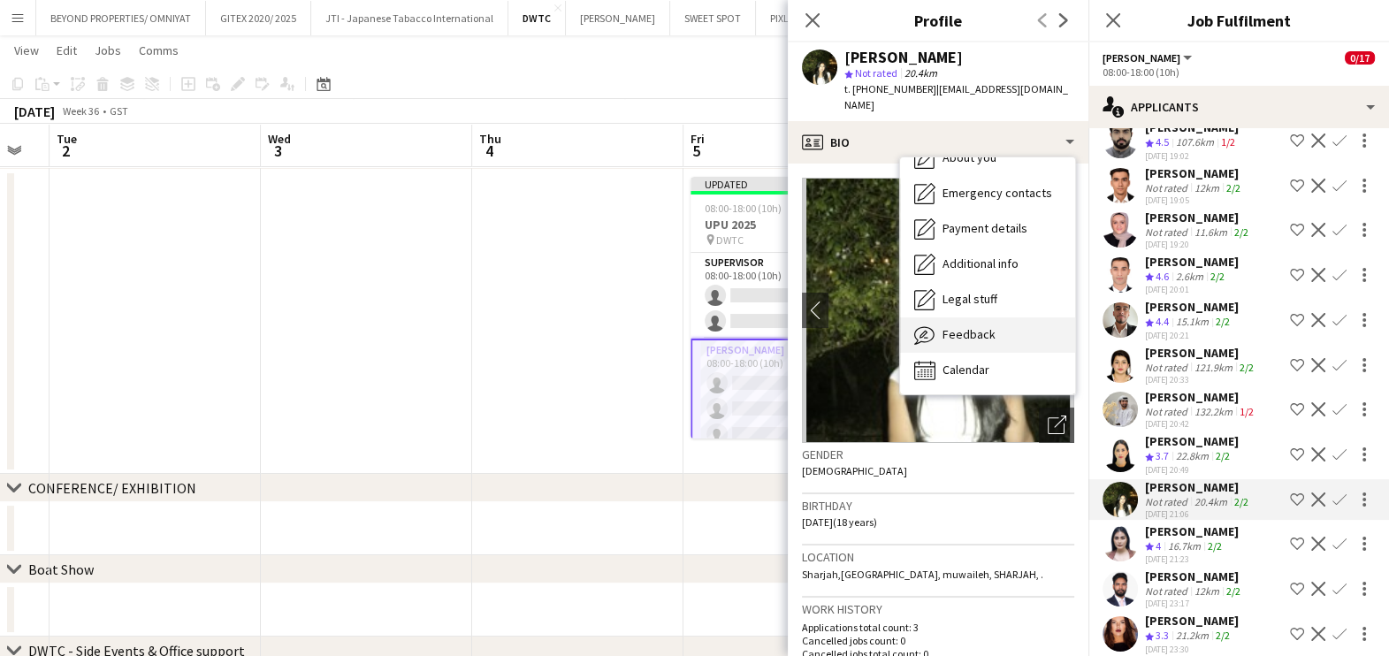
click at [948, 317] on div "Feedback Feedback" at bounding box center [987, 334] width 175 height 35
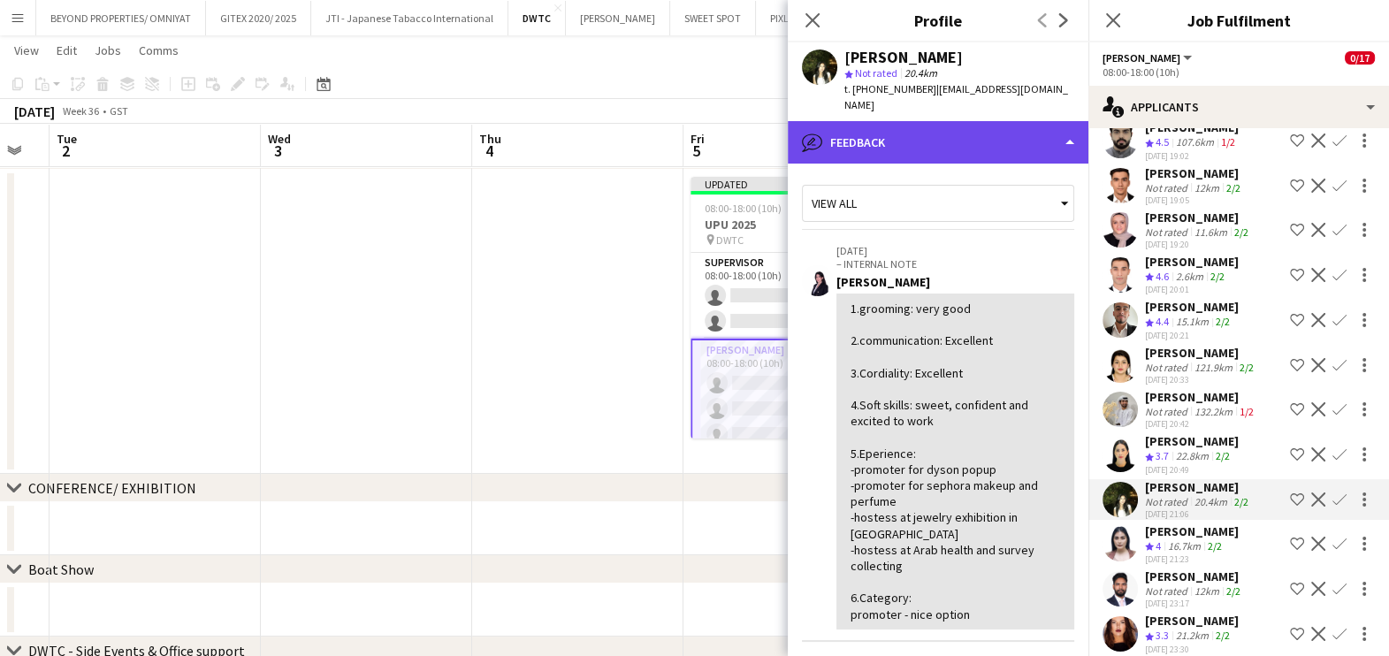
click at [911, 121] on div "bubble-pencil Feedback" at bounding box center [938, 142] width 301 height 42
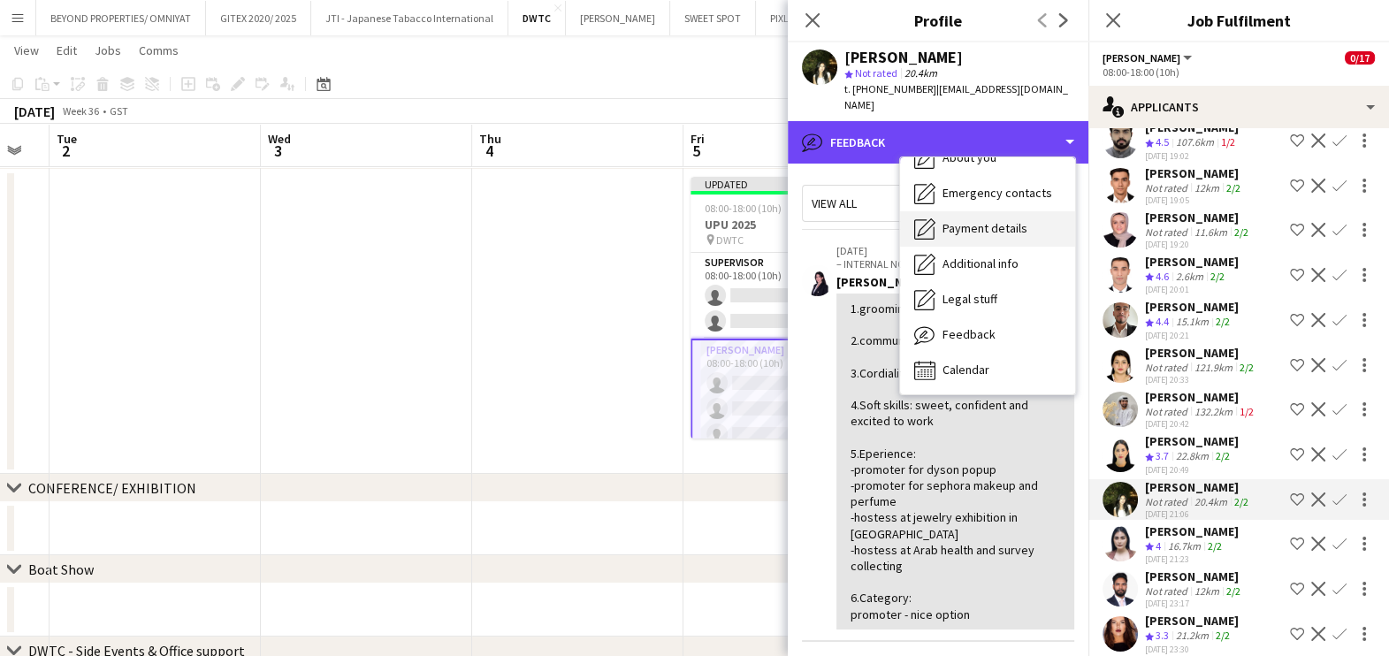
scroll to position [0, 0]
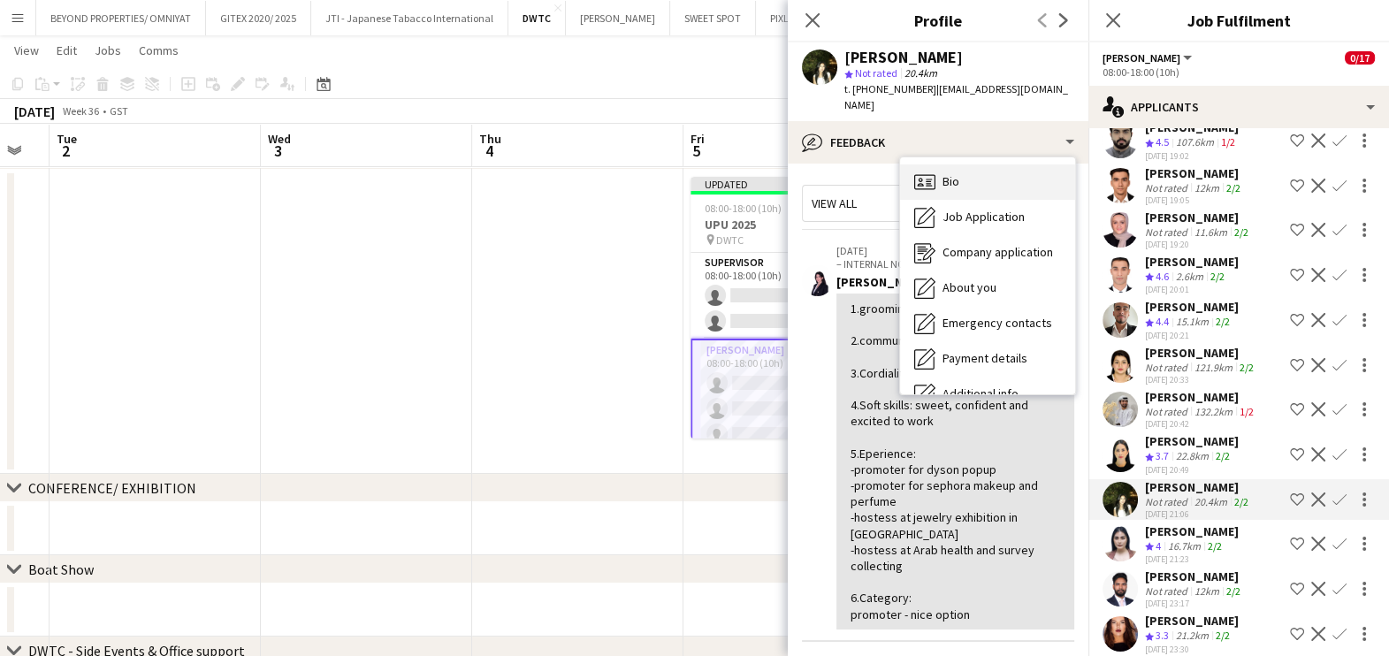
click at [985, 179] on div "Bio Bio" at bounding box center [987, 181] width 175 height 35
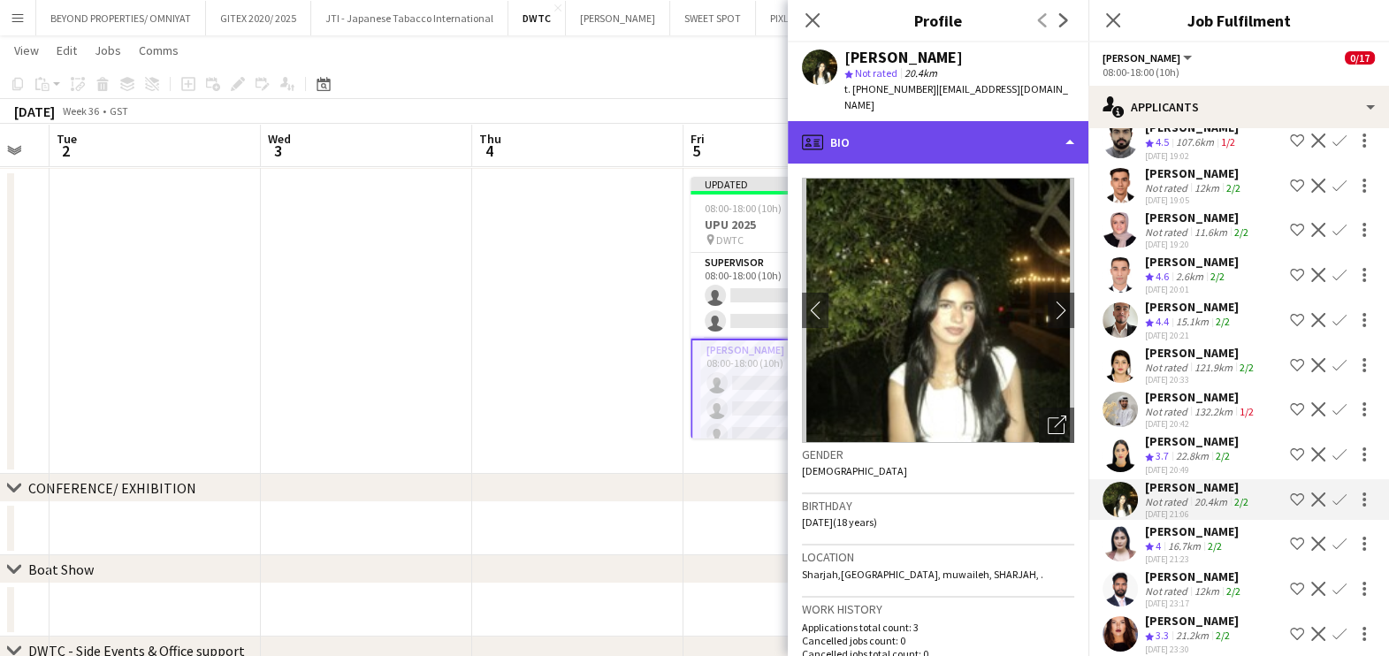
click at [986, 121] on div "profile Bio" at bounding box center [938, 142] width 301 height 42
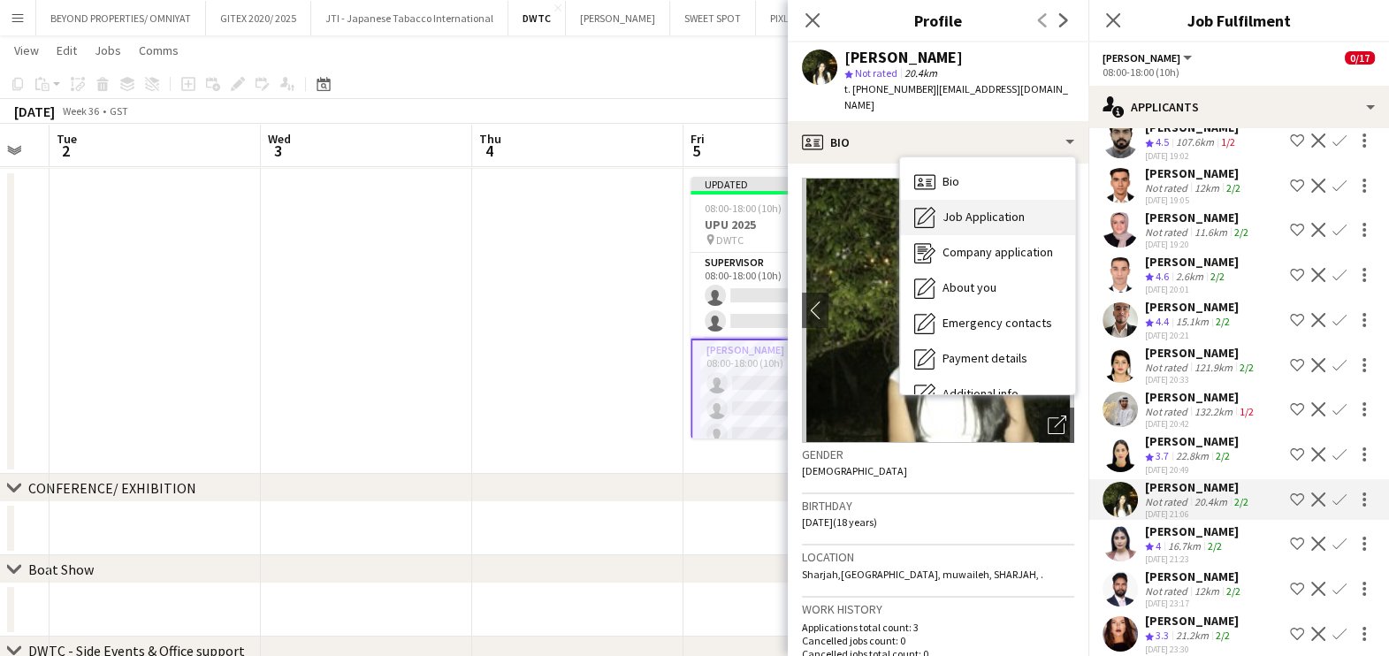
click at [994, 209] on span "Job Application" at bounding box center [983, 217] width 82 height 16
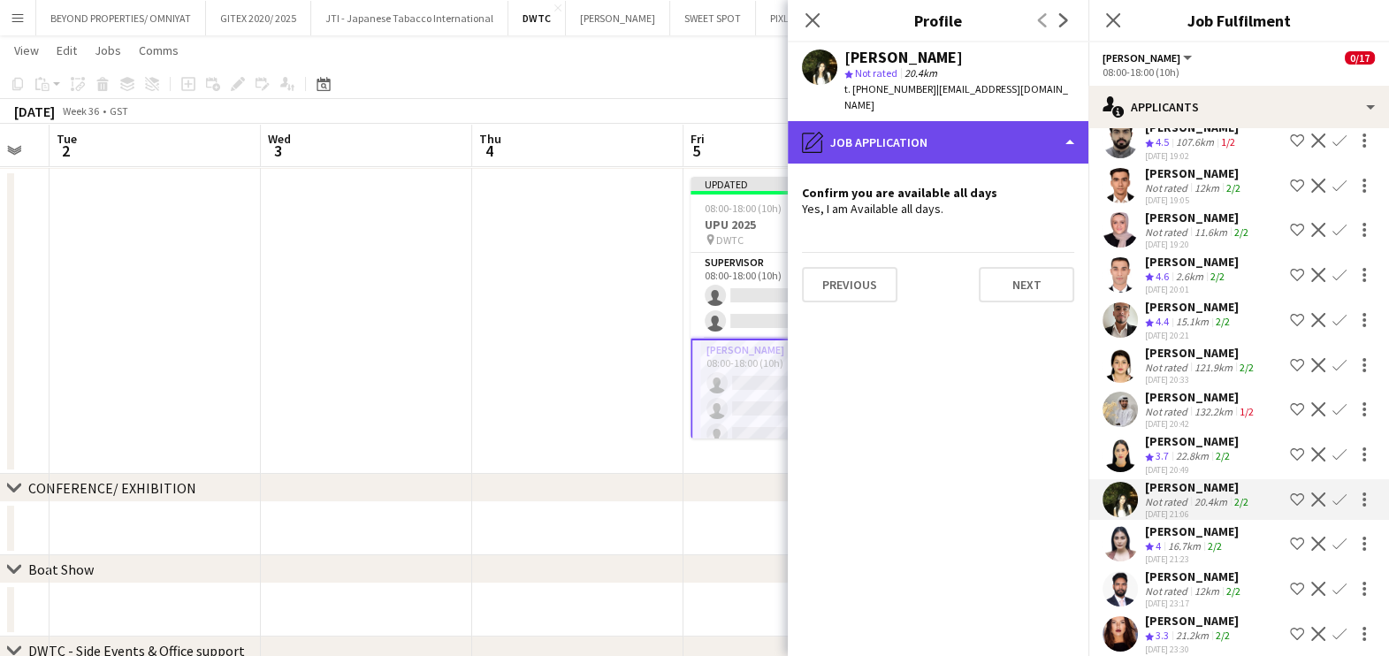
click at [955, 135] on div "pencil4 Job Application" at bounding box center [938, 142] width 301 height 42
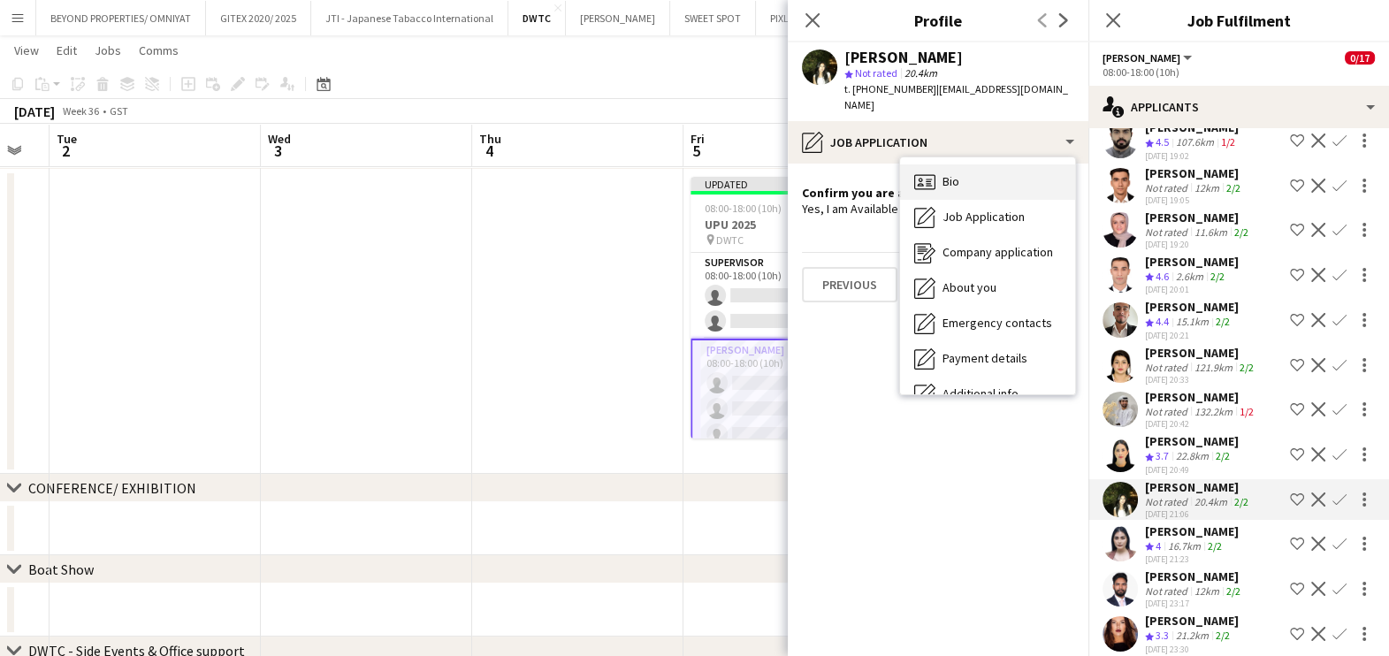
click at [1004, 164] on div "Bio Bio" at bounding box center [987, 181] width 175 height 35
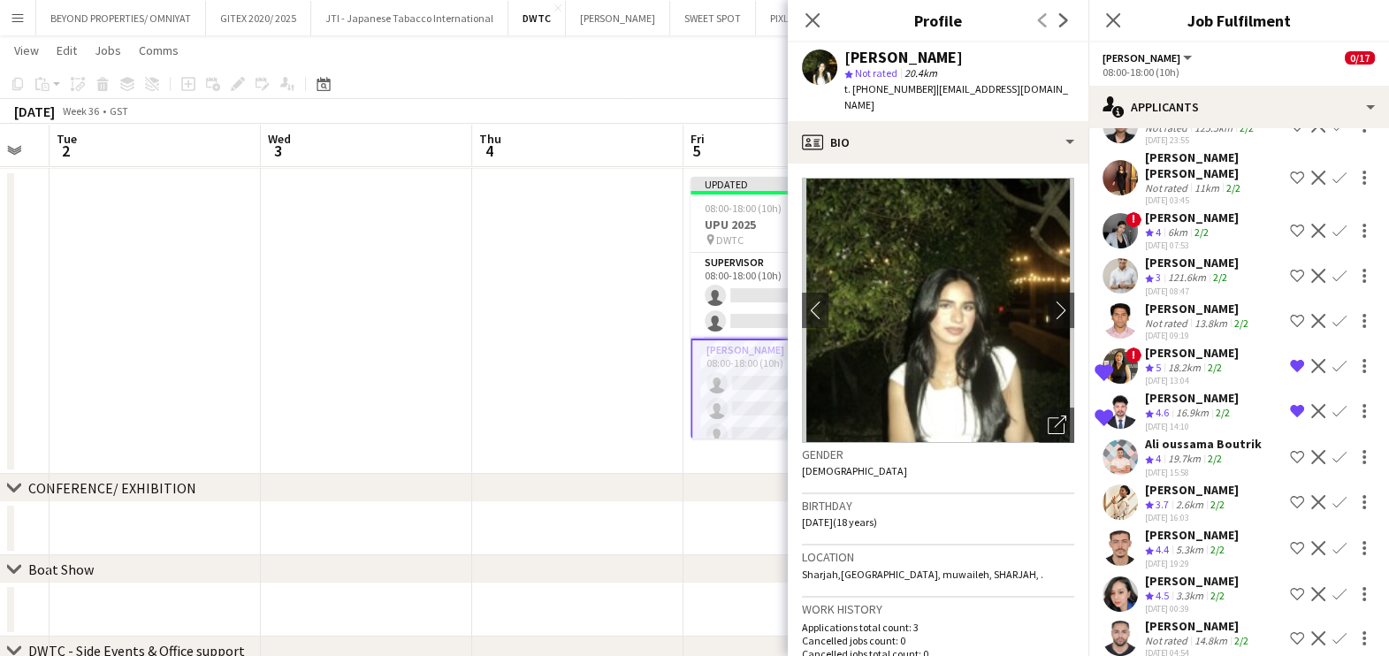
scroll to position [7624, 0]
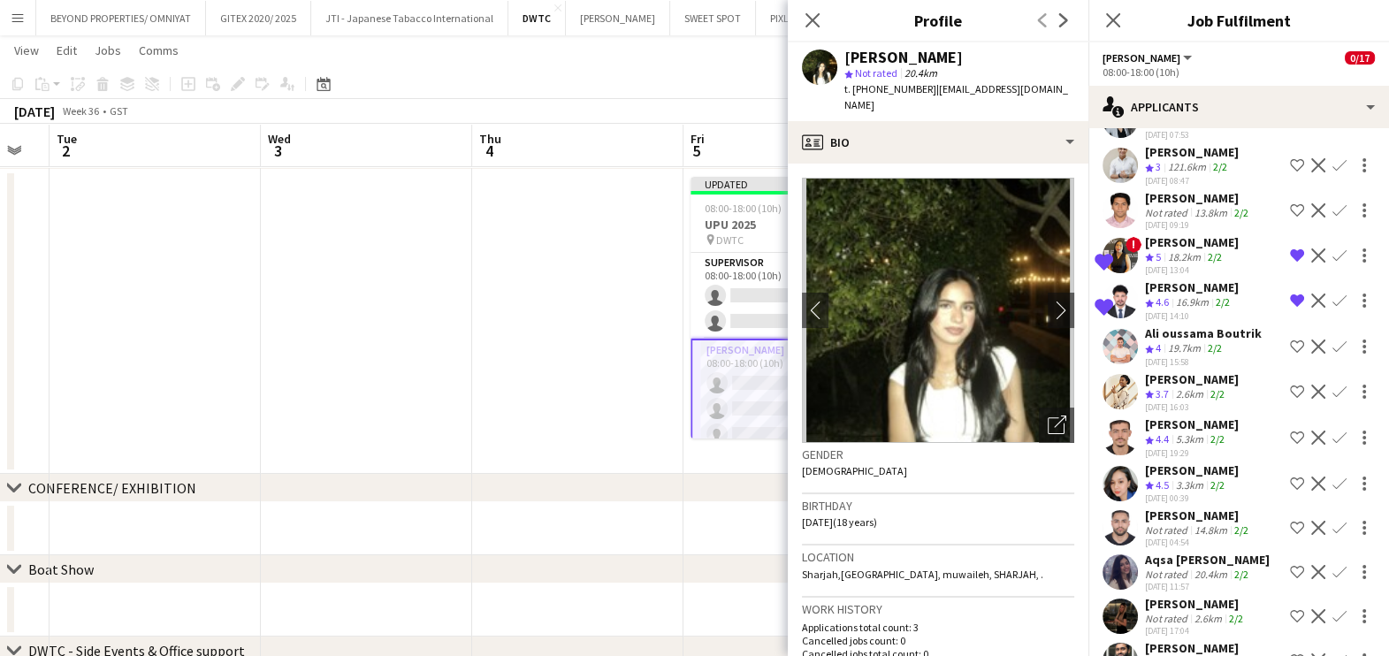
click at [1153, 462] on div "Cherubim Reyes" at bounding box center [1192, 470] width 94 height 16
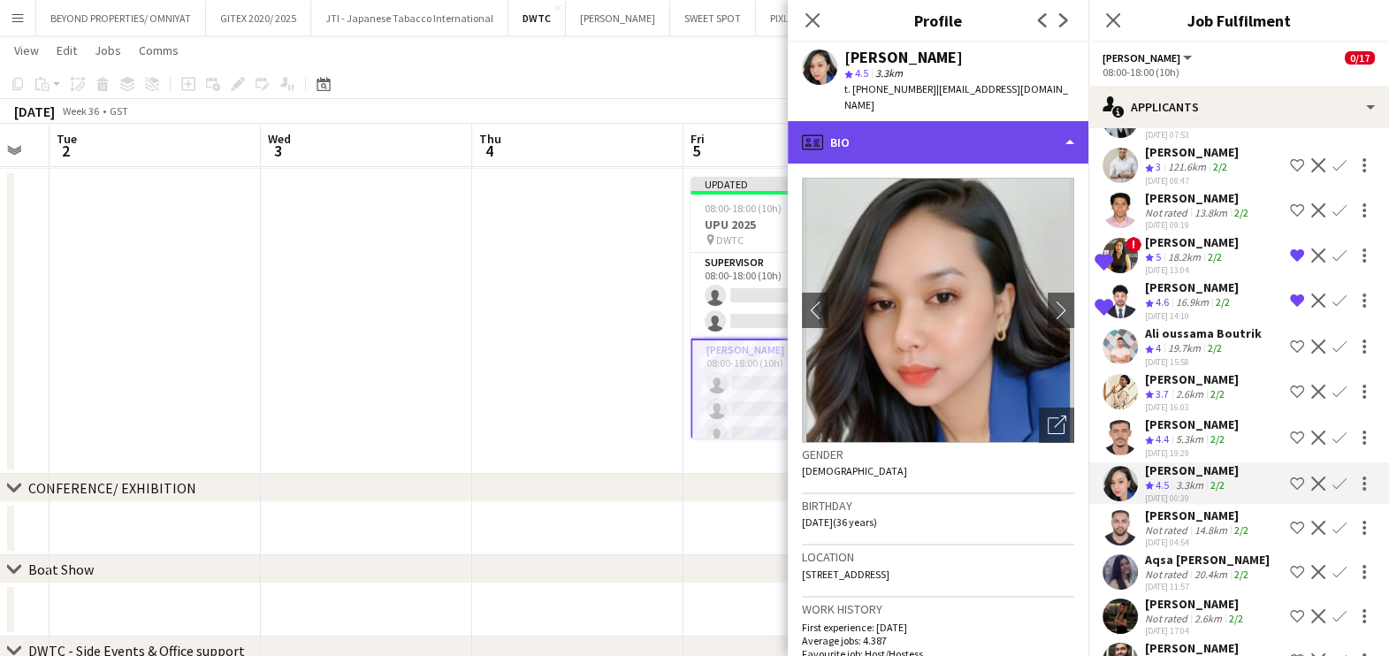
click at [995, 121] on div "profile Bio" at bounding box center [938, 142] width 301 height 42
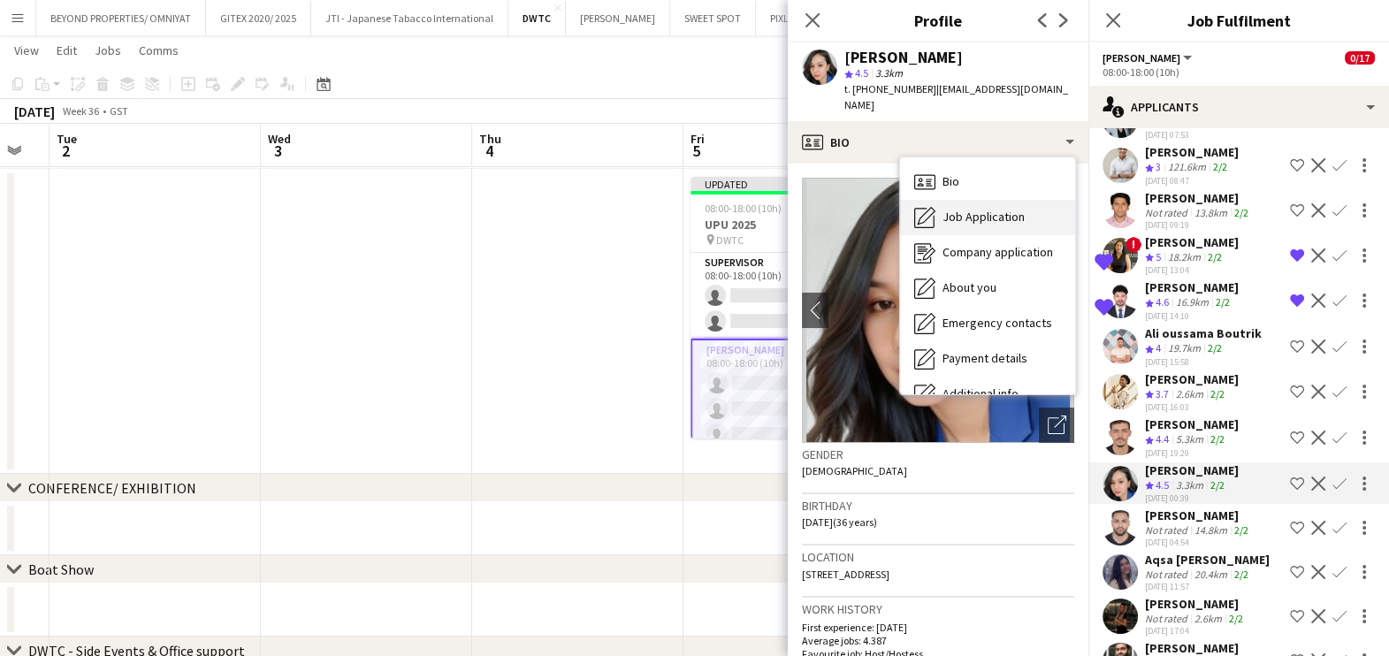
click at [998, 209] on span "Job Application" at bounding box center [983, 217] width 82 height 16
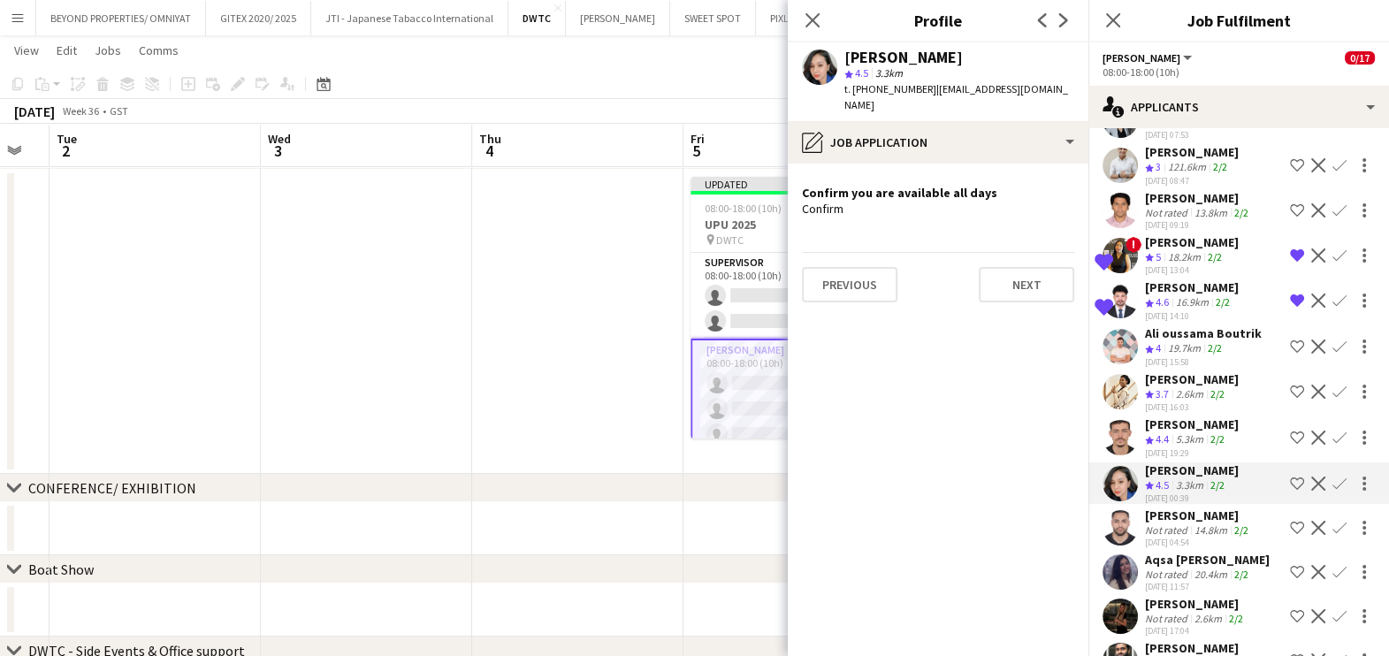
click at [1290, 476] on app-icon "Shortlist crew" at bounding box center [1297, 483] width 14 height 14
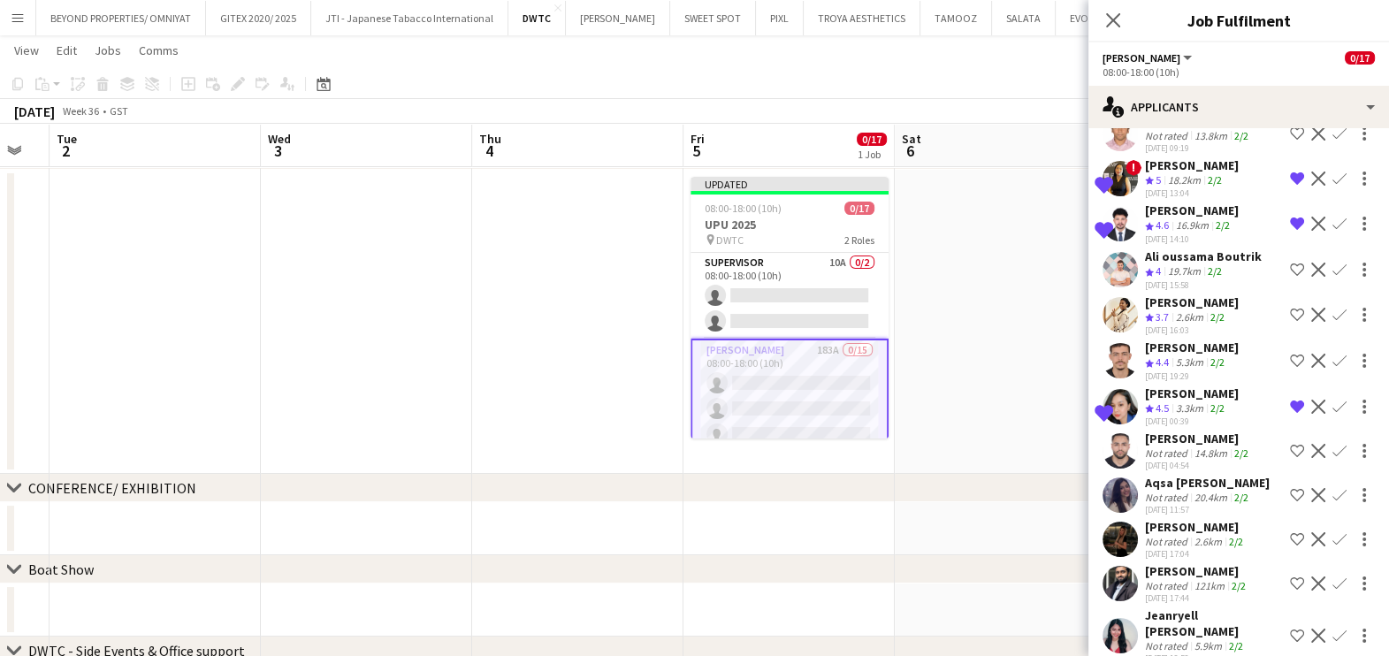
scroll to position [7778, 0]
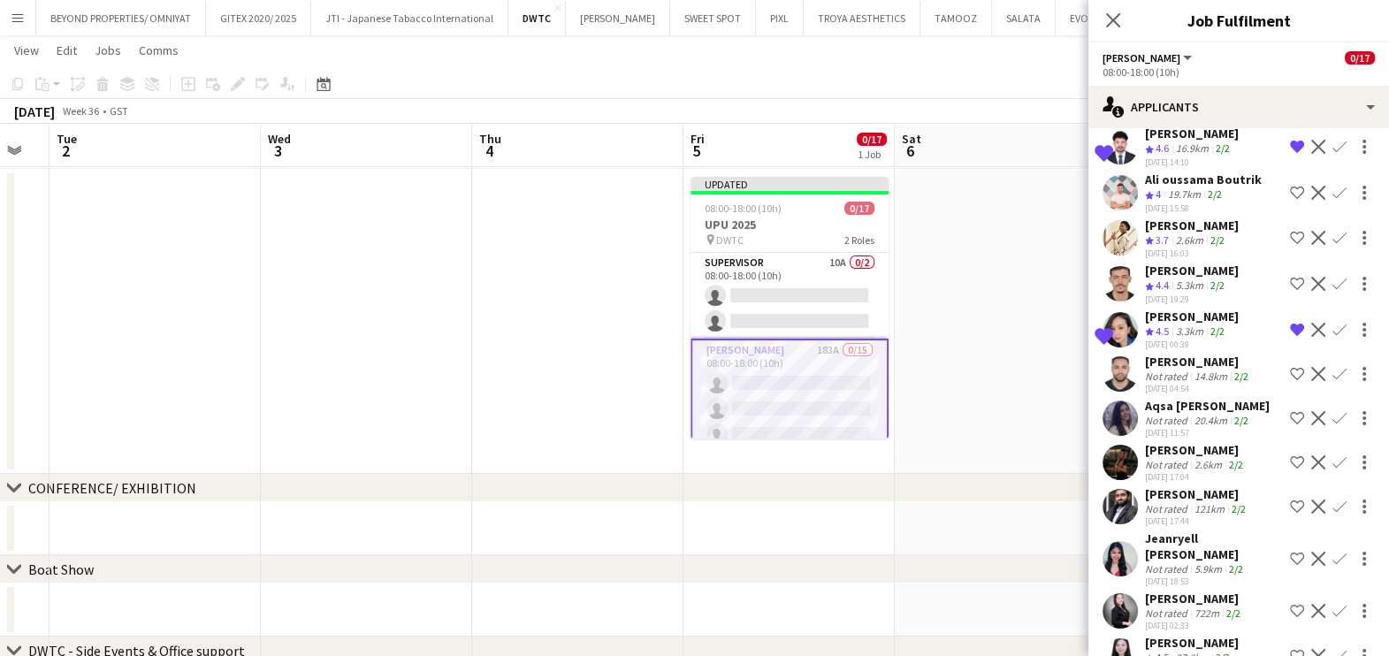
click at [1178, 562] on div "Not rated" at bounding box center [1168, 568] width 46 height 13
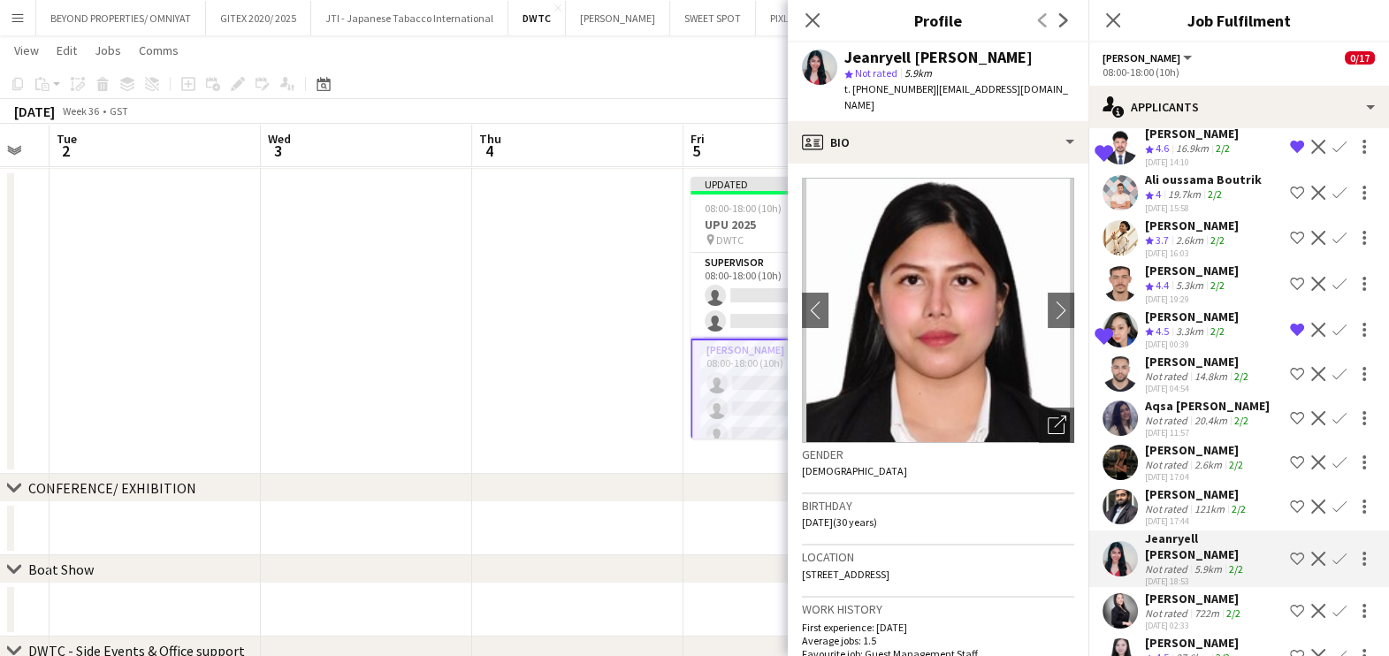
click at [1159, 442] on div "Ekaterina Aleksandrova" at bounding box center [1196, 450] width 102 height 16
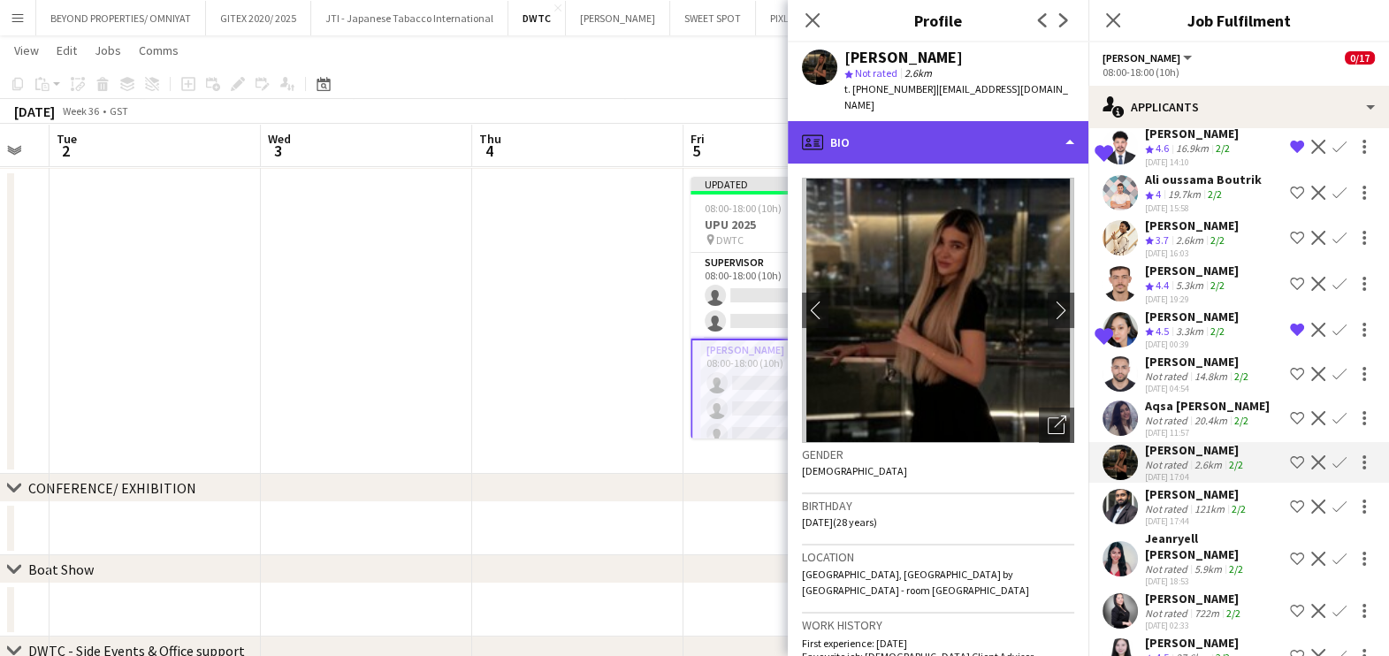
click at [901, 137] on div "profile Bio" at bounding box center [938, 142] width 301 height 42
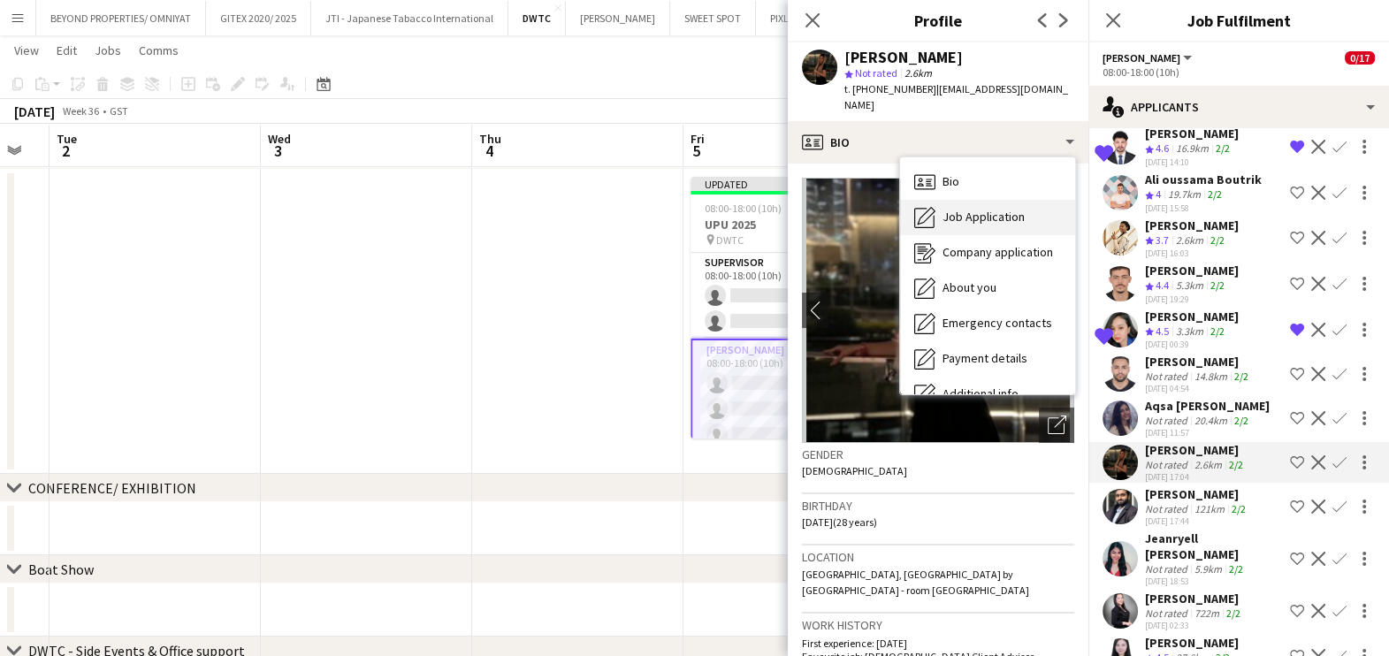
click at [955, 218] on span "Job Application" at bounding box center [983, 217] width 82 height 16
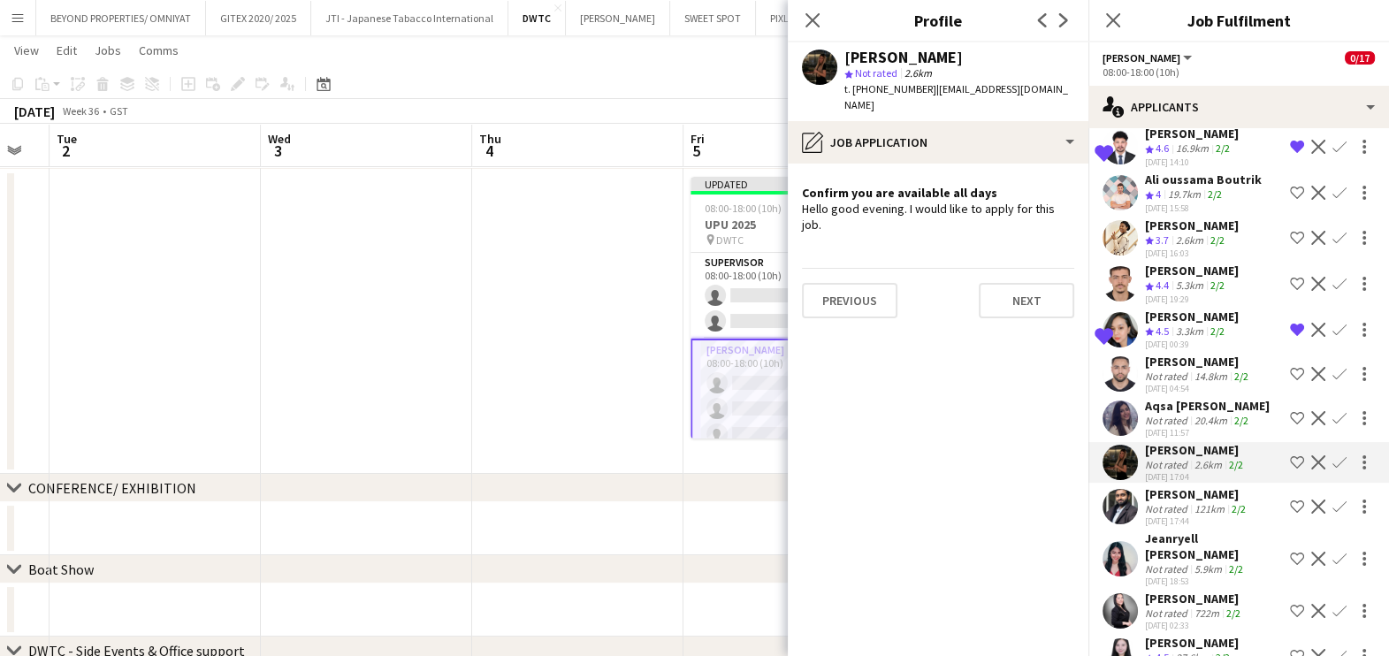
click at [1290, 455] on app-icon "Shortlist crew" at bounding box center [1297, 462] width 14 height 14
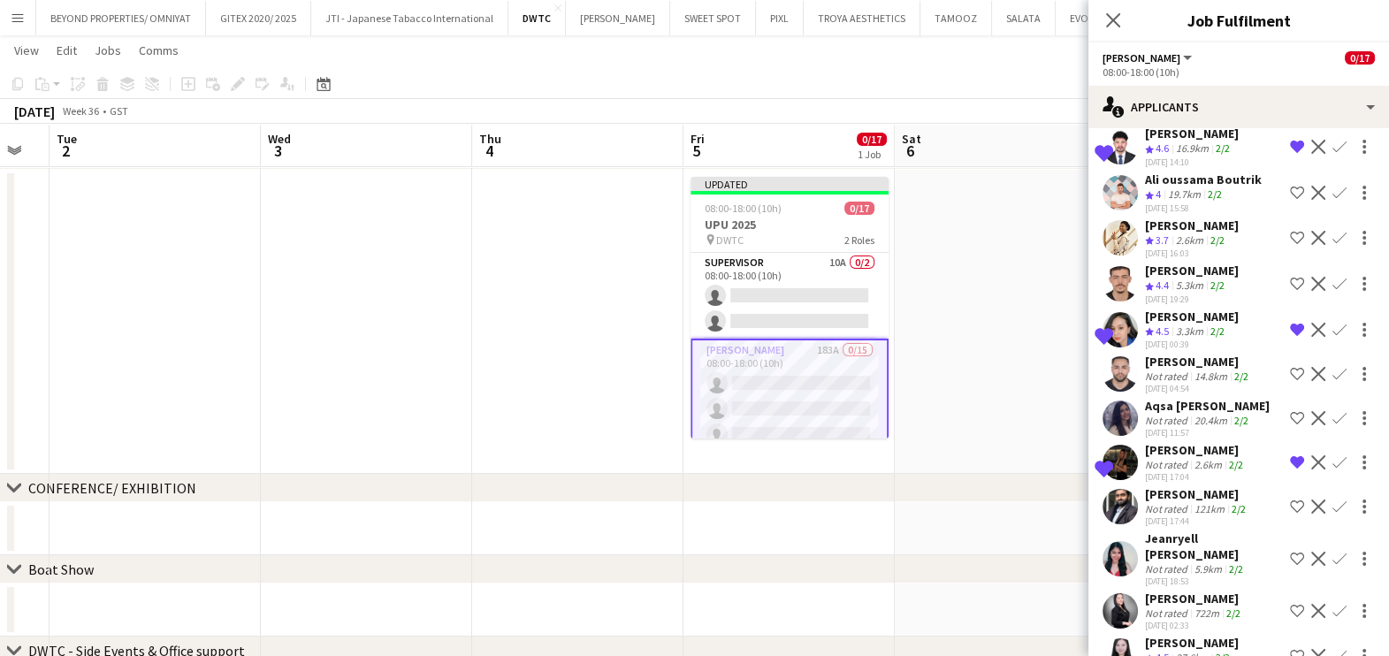
click at [978, 313] on app-date-cell at bounding box center [1000, 322] width 211 height 304
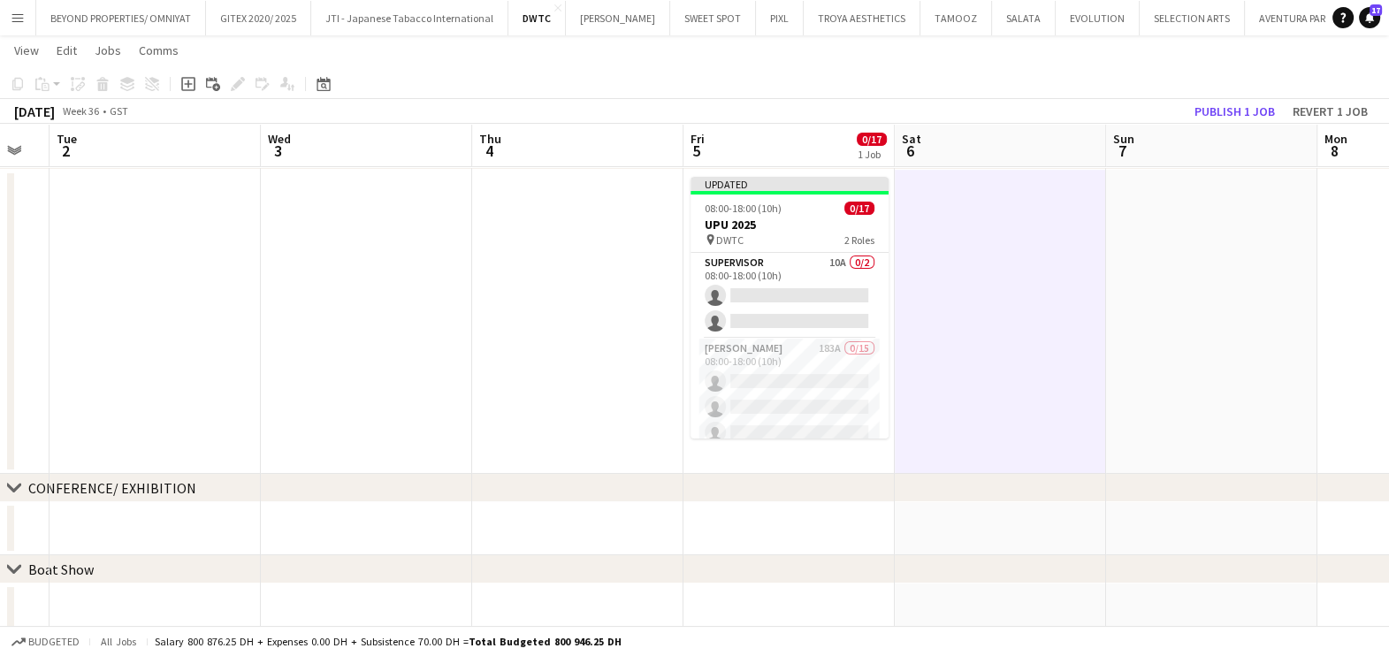
click at [1216, 126] on app-board-header-date "Sun 7" at bounding box center [1211, 146] width 211 height 42
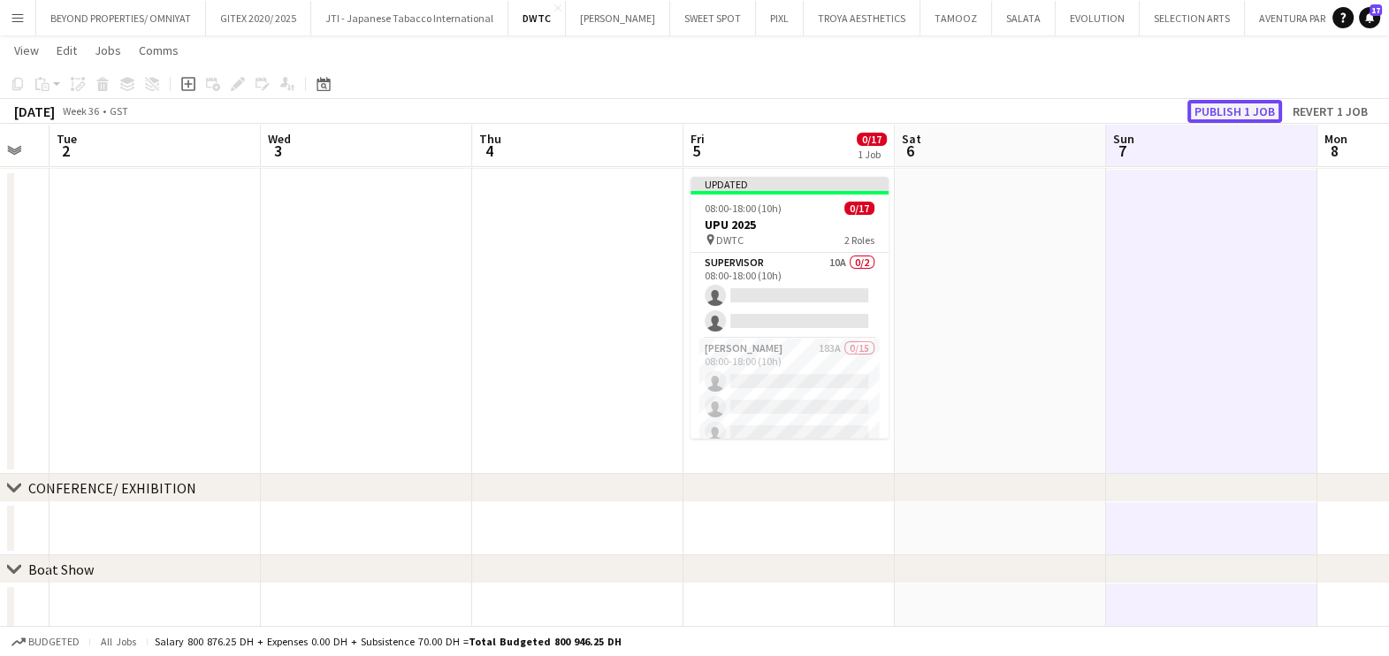
click at [1222, 117] on button "Publish 1 job" at bounding box center [1234, 111] width 95 height 23
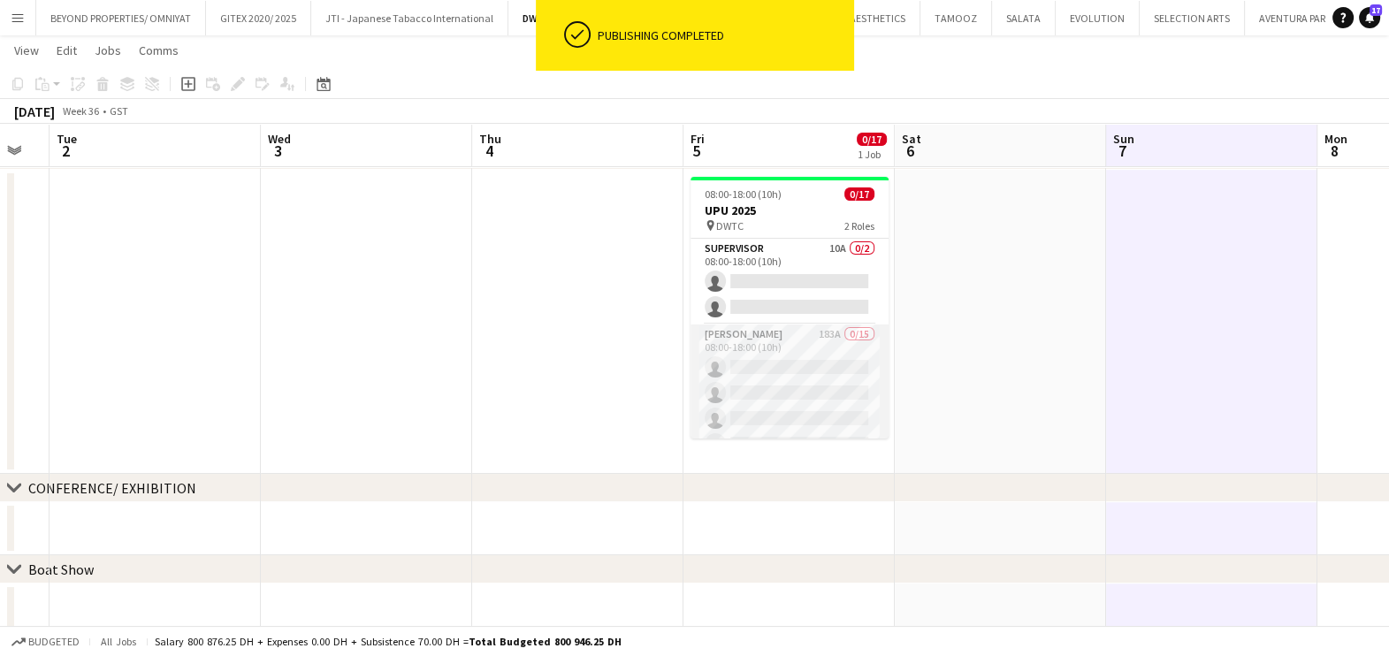
click at [771, 354] on app-card-role "Usher 183A 0/15 08:00-18:00 (10h) single-neutral-actions single-neutral-actions…" at bounding box center [789, 533] width 198 height 419
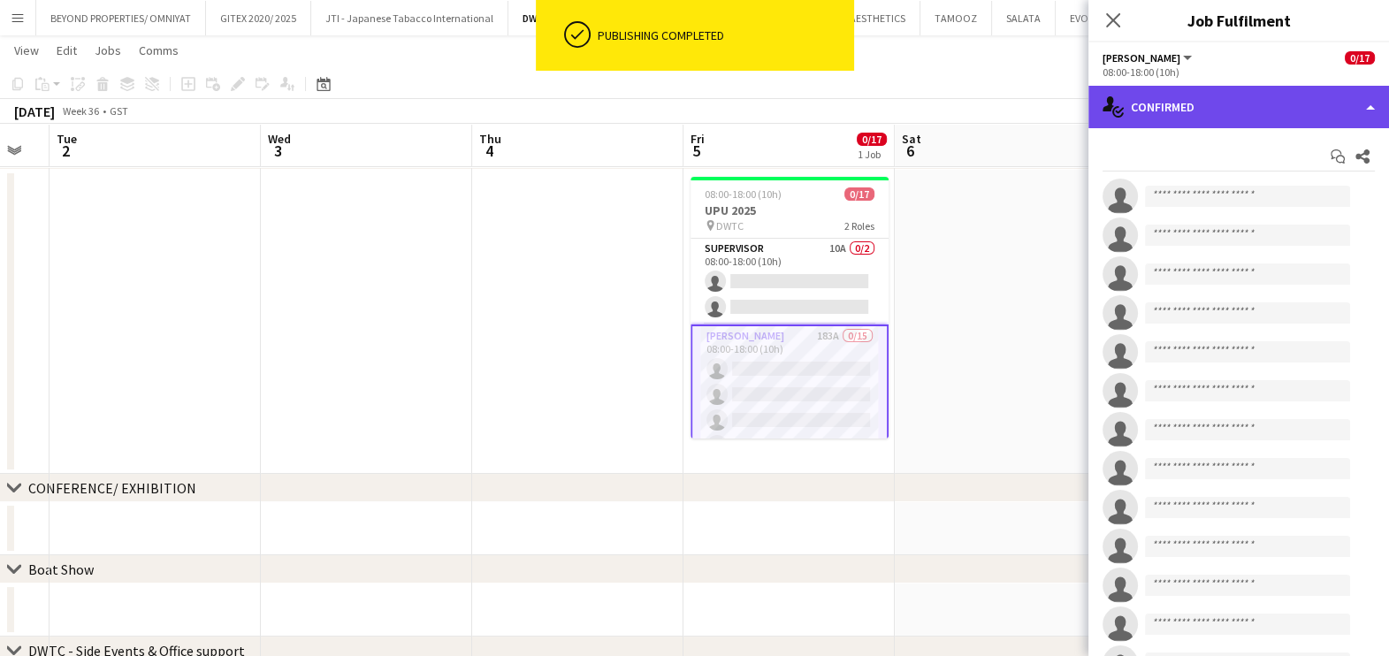
click at [1229, 111] on div "single-neutral-actions-check-2 Confirmed" at bounding box center [1238, 107] width 301 height 42
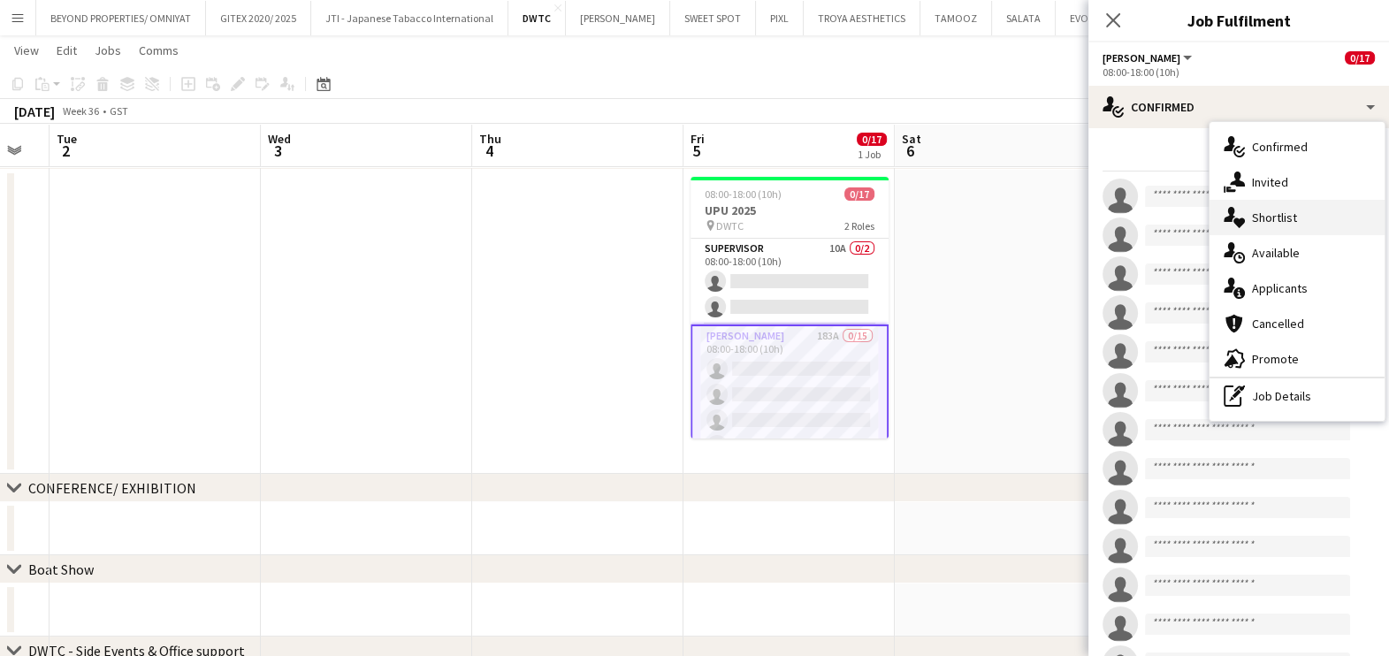
click at [1263, 213] on div "single-neutral-actions-heart Shortlist" at bounding box center [1296, 217] width 175 height 35
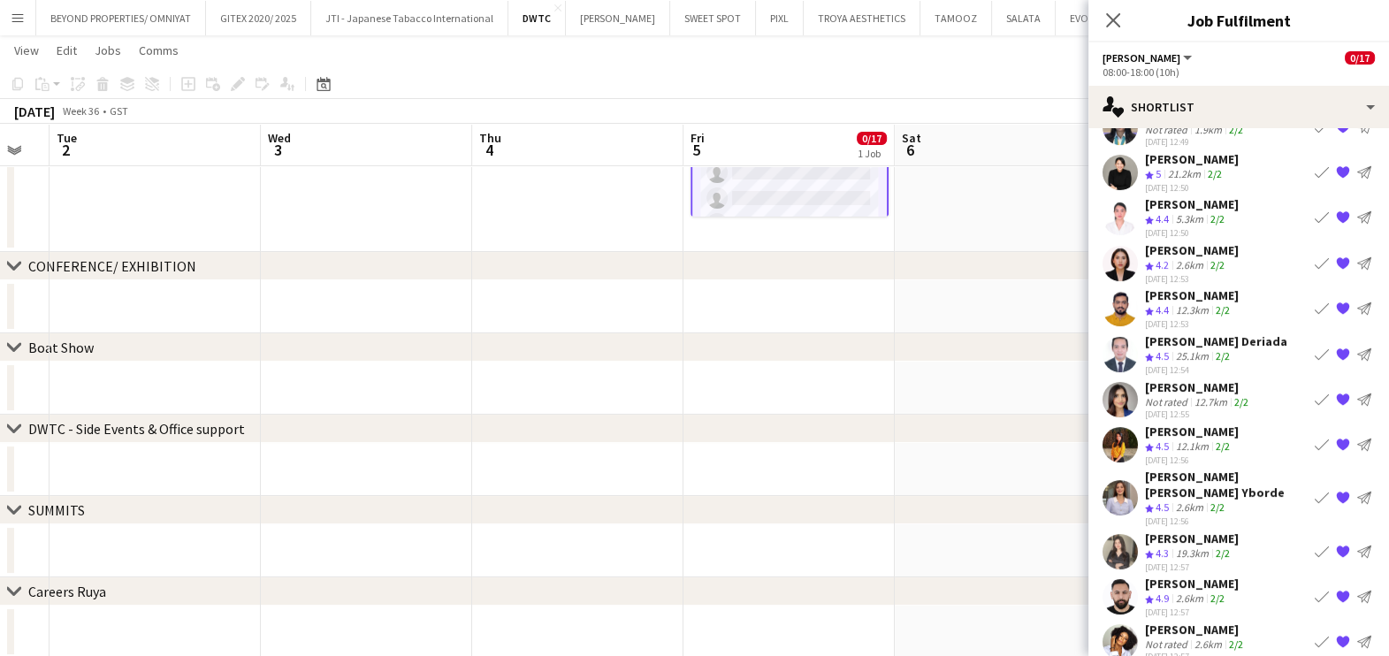
scroll to position [0, 0]
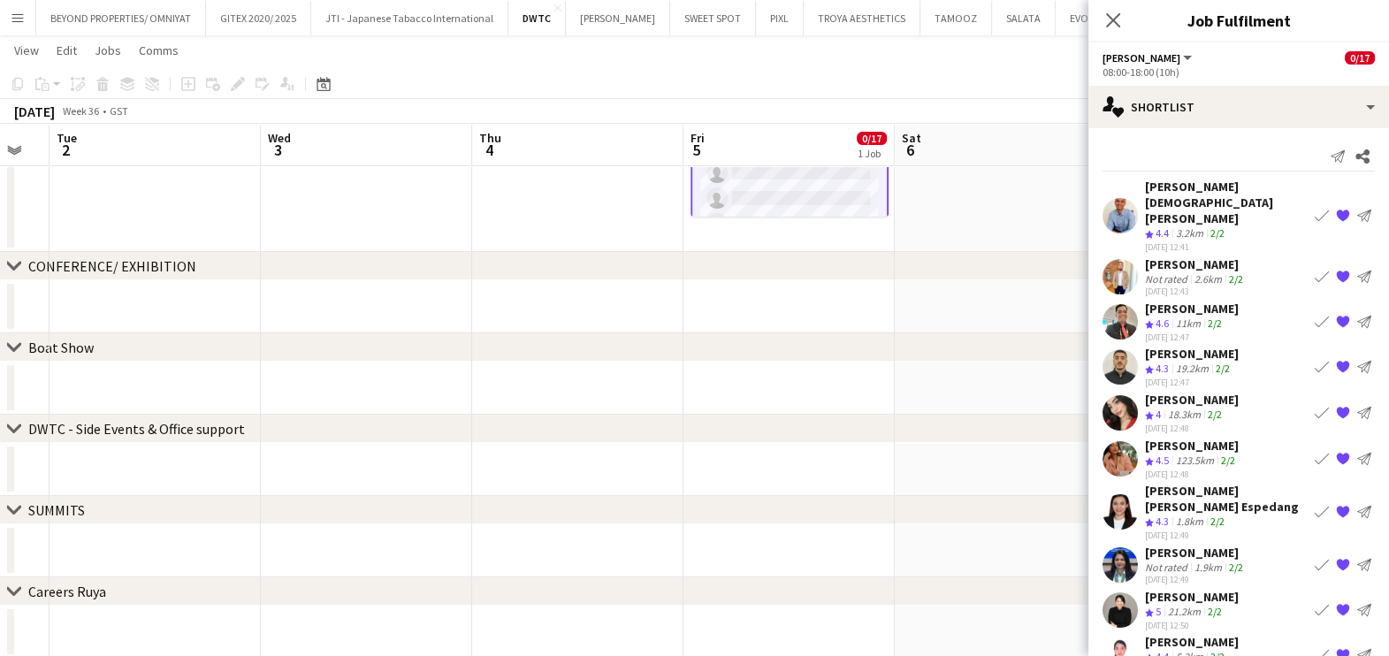
click at [946, 165] on app-board-header-date "Sat 6" at bounding box center [1000, 145] width 211 height 42
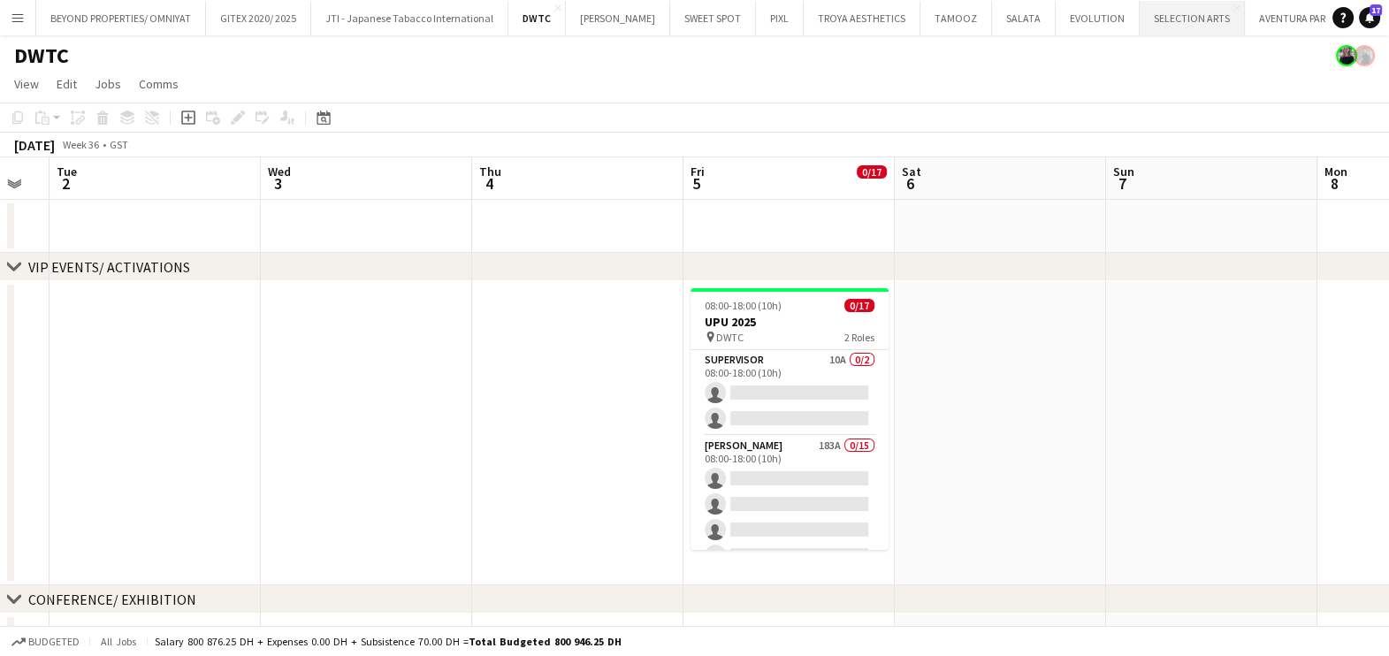
click at [1151, 29] on button "SELECTION ARTS Close" at bounding box center [1191, 18] width 105 height 34
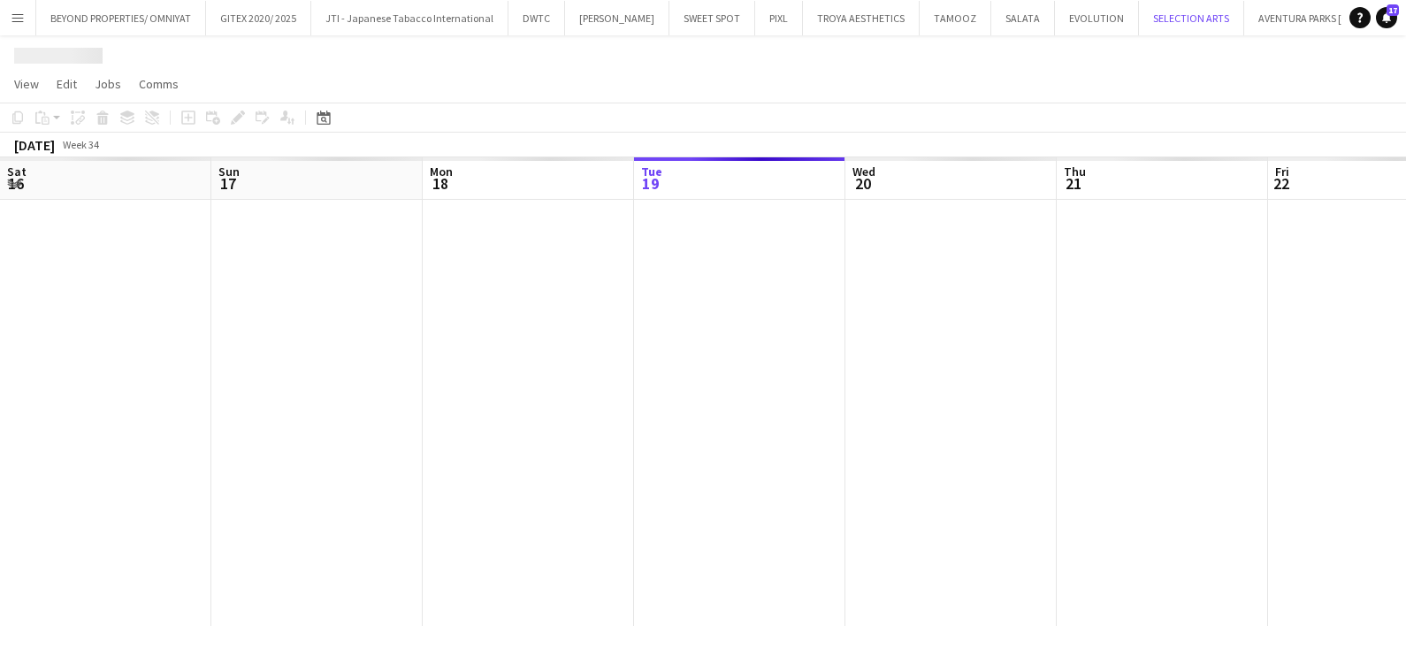
scroll to position [0, 423]
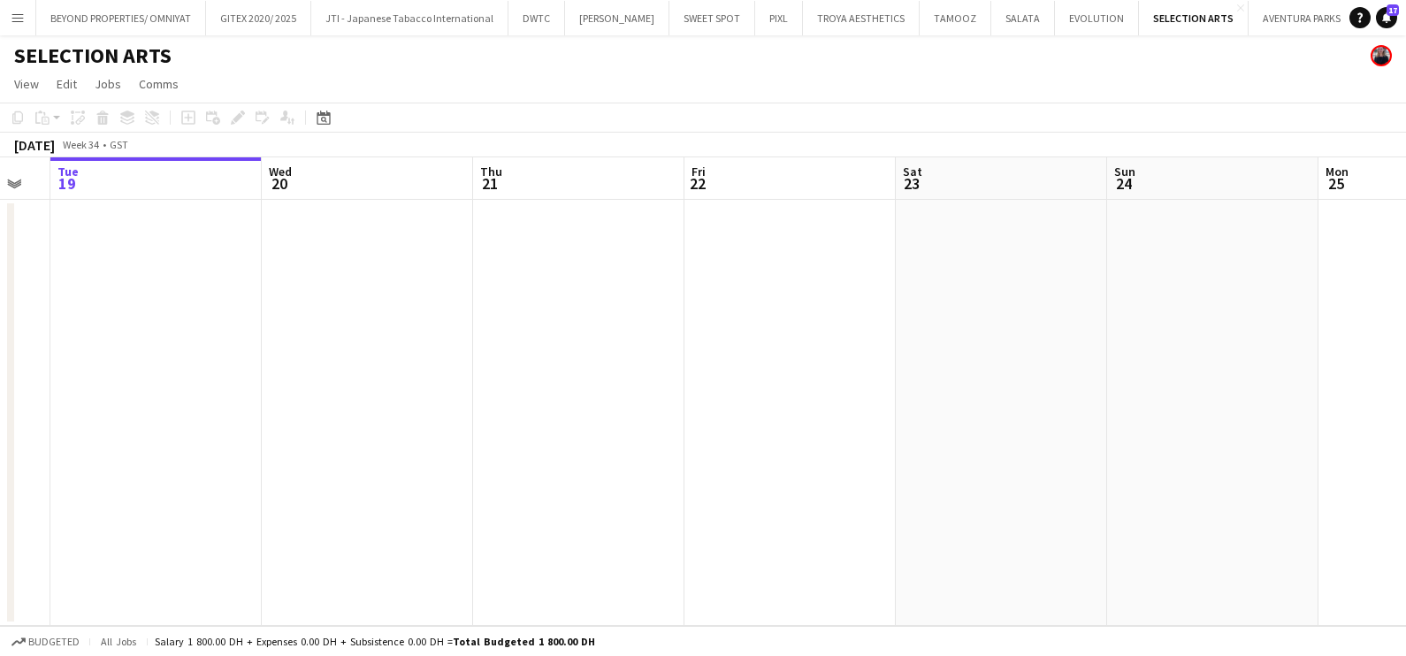
drag, startPoint x: 1205, startPoint y: 365, endPoint x: 223, endPoint y: 376, distance: 982.2
click at [514, 372] on app-calendar-viewport "Sat 16 Sun 17 Mon 18 Tue 19 Wed 20 Thu 21 Fri 22 Sat 23 Sun 24 Mon 25 Tue 26 We…" at bounding box center [703, 391] width 1406 height 469
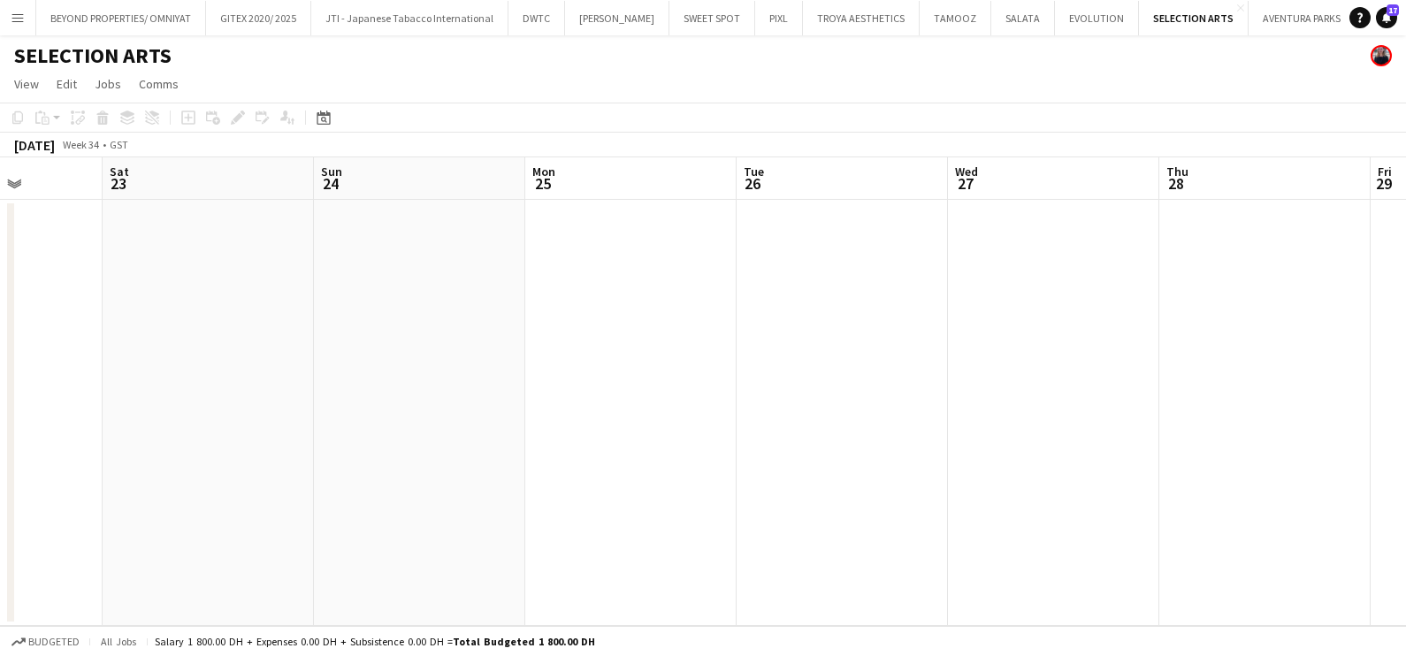
drag, startPoint x: 911, startPoint y: 376, endPoint x: 91, endPoint y: 377, distance: 819.5
click at [124, 377] on app-calendar-viewport "Tue 19 Wed 20 Thu 21 Fri 22 Sat 23 Sun 24 Mon 25 Tue 26 Wed 27 Thu 28 Fri 29 Sa…" at bounding box center [703, 391] width 1406 height 469
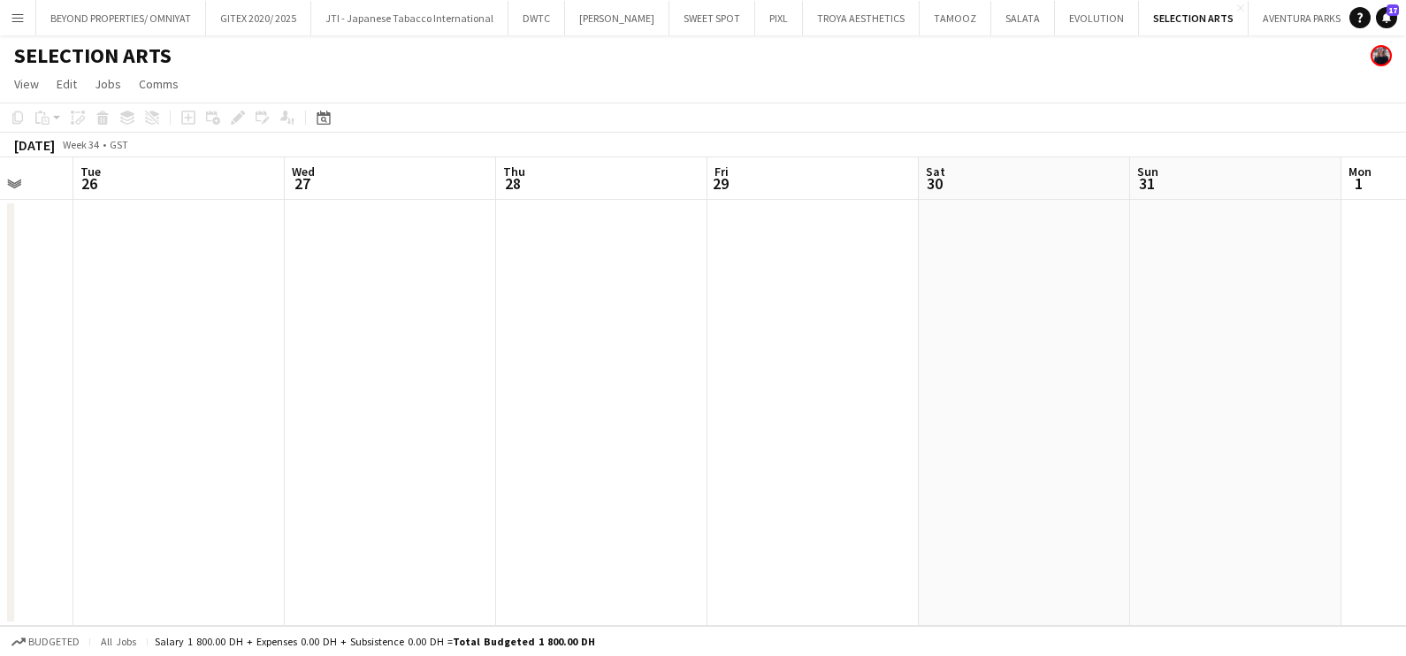
drag, startPoint x: 345, startPoint y: 372, endPoint x: 128, endPoint y: 376, distance: 216.6
click at [176, 374] on app-calendar-viewport "Sat 23 Sun 24 Mon 25 Tue 26 Wed 27 Thu 28 Fri 29 Sat 30 Sun 31 Mon 1 Tue 2 Wed 3" at bounding box center [703, 391] width 1406 height 469
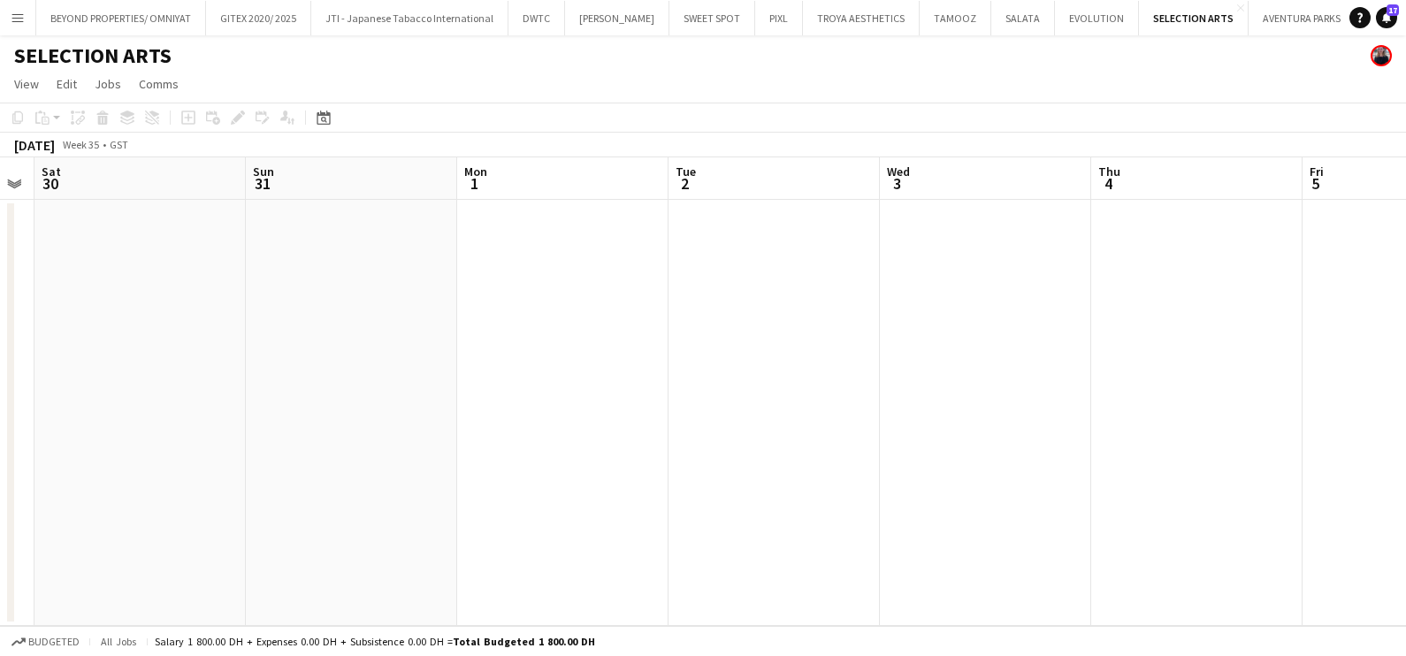
drag, startPoint x: 940, startPoint y: 385, endPoint x: 155, endPoint y: 382, distance: 785.0
click at [80, 389] on app-calendar-viewport "Wed 27 Thu 28 Fri 29 Sat 30 Sun 31 Mon 1 Tue 2 Wed 3 Thu 4 Fri 5 Sat 6 Sun 7" at bounding box center [703, 391] width 1406 height 469
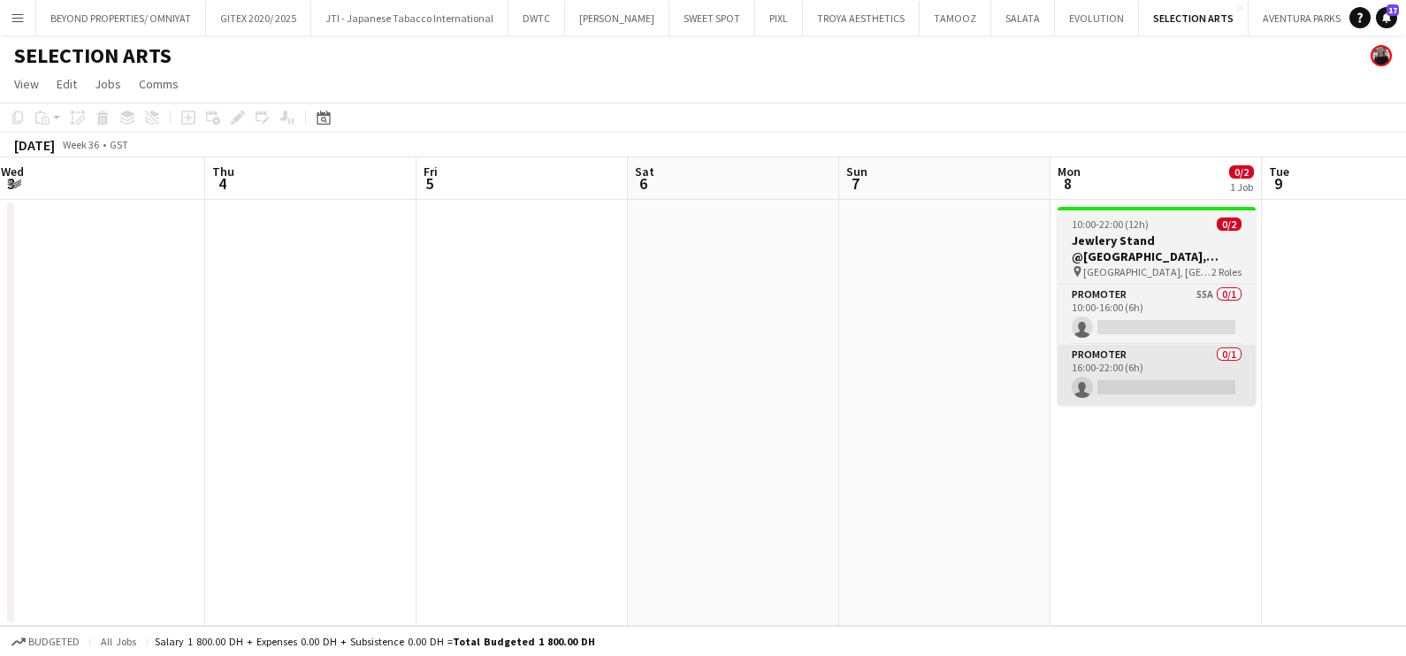
drag, startPoint x: 855, startPoint y: 370, endPoint x: 288, endPoint y: 375, distance: 566.7
click at [186, 372] on app-calendar-viewport "Mon 1 Tue 2 Wed 3 Thu 4 Fri 5 Sat 6 Sun 7 Mon 8 0/2 1 Job Tue 9 Wed 10 Thu 11 F…" at bounding box center [703, 391] width 1406 height 469
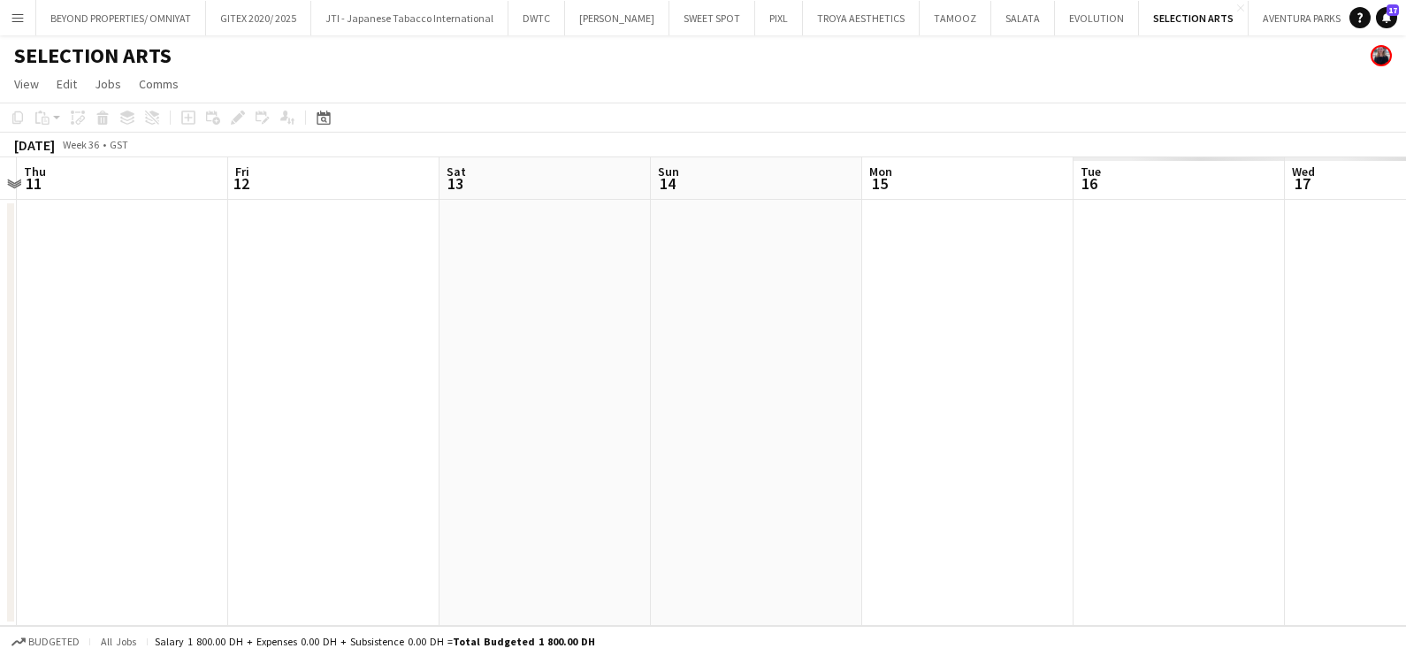
drag, startPoint x: 624, startPoint y: 370, endPoint x: 232, endPoint y: 371, distance: 392.5
click at [260, 371] on app-calendar-viewport "Mon 8 0/2 1 Job Tue 9 Wed 10 Thu 11 Fri 12 Sat 13 Sun 14 Mon 15 Tue 16 Wed 17 T…" at bounding box center [703, 391] width 1406 height 469
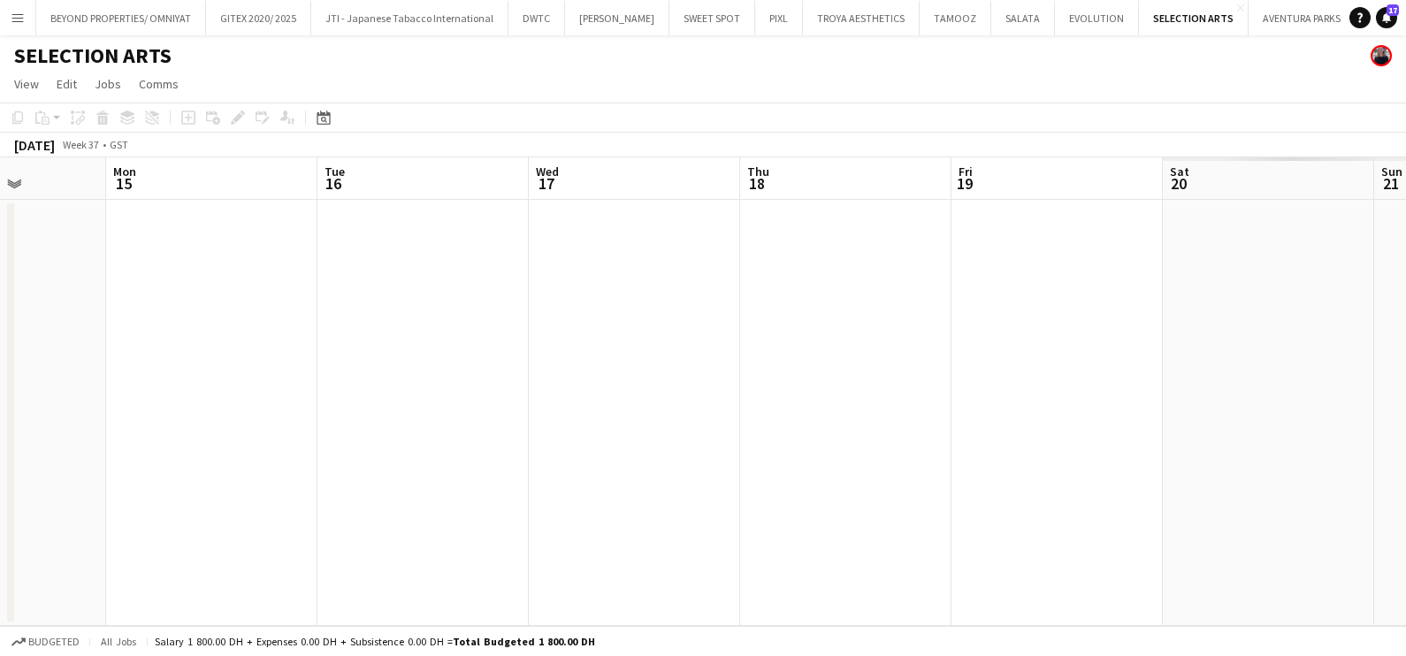
drag, startPoint x: 857, startPoint y: 362, endPoint x: 115, endPoint y: 364, distance: 742.6
click at [136, 362] on app-calendar-viewport "Thu 11 Fri 12 Sat 13 Sun 14 Mon 15 Tue 16 Wed 17 Thu 18 Fri 19 Sat 20 Sun 21 Mo…" at bounding box center [703, 391] width 1406 height 469
drag, startPoint x: 769, startPoint y: 368, endPoint x: 221, endPoint y: 368, distance: 548.1
click at [221, 368] on app-calendar-viewport "Mon 15 Tue 16 Wed 17 Thu 18 Fri 19 Sat 20 Sun 21 Mon 22 Tue 23 Wed 24 Thu 25 Fr…" at bounding box center [703, 391] width 1406 height 469
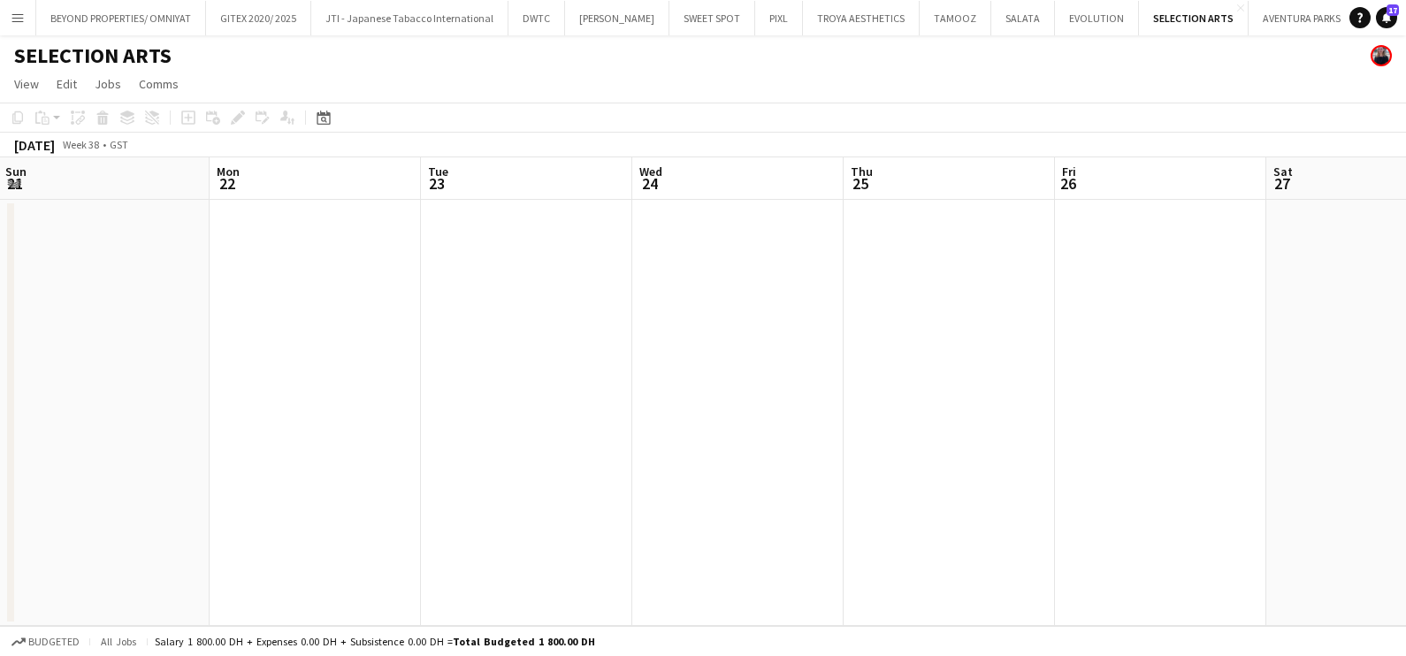
drag, startPoint x: 1007, startPoint y: 361, endPoint x: 418, endPoint y: 365, distance: 588.8
click at [104, 364] on app-calendar-viewport "Fri 19 Sat 20 Sun 21 Mon 22 Tue 23 Wed 24 Thu 25 Fri 26 Sat 27 Sun 28 Mon 29 Tu…" at bounding box center [703, 391] width 1406 height 469
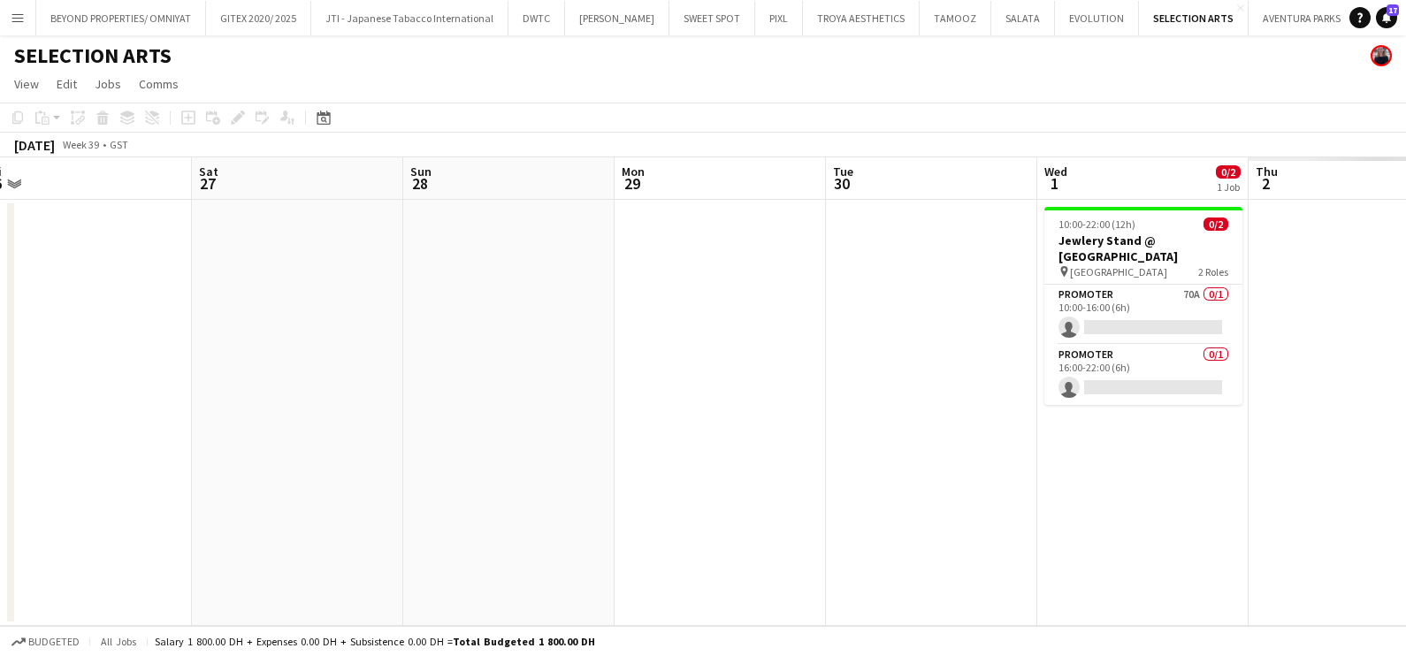
scroll to position [0, 619]
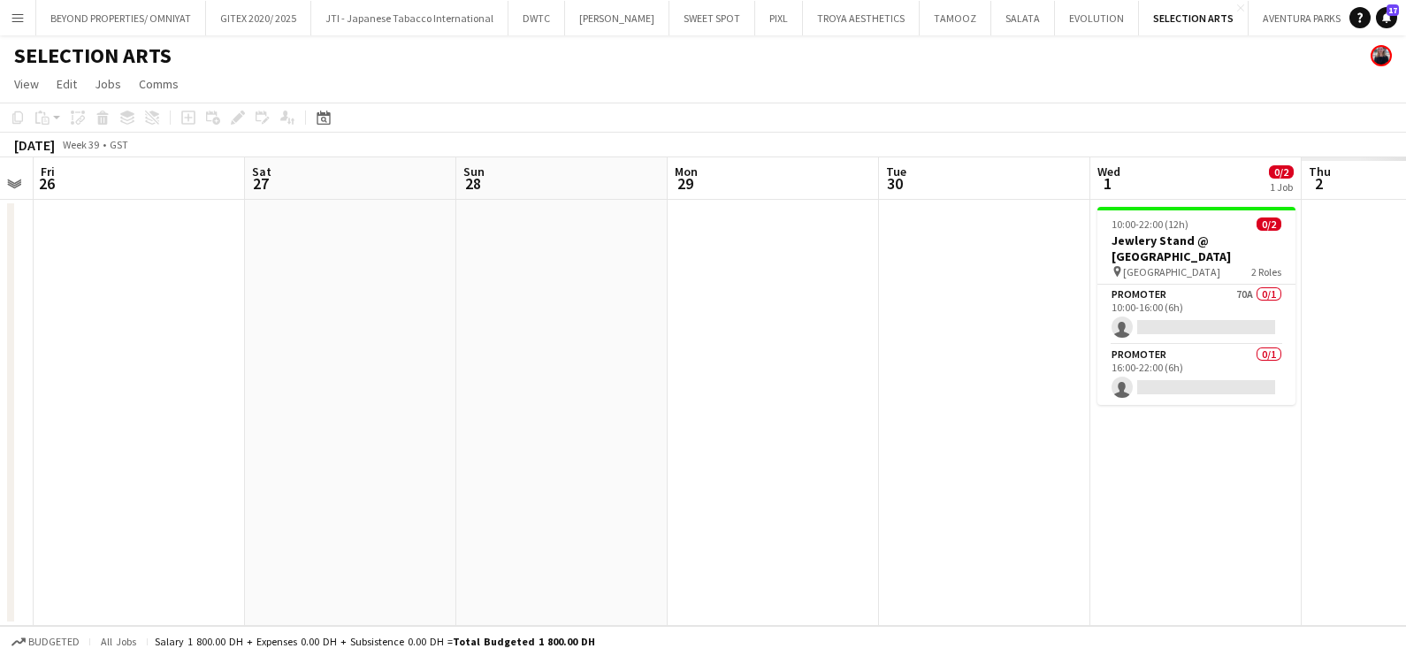
drag, startPoint x: 325, startPoint y: 367, endPoint x: 49, endPoint y: 371, distance: 276.7
click at [11, 371] on div "Tue 23 Wed 24 Thu 25 Fri 26 Sat 27 Sun 28 Mon 29 Tue 30 Wed 1 0/2 1 Job Thu 2 F…" at bounding box center [703, 391] width 1406 height 469
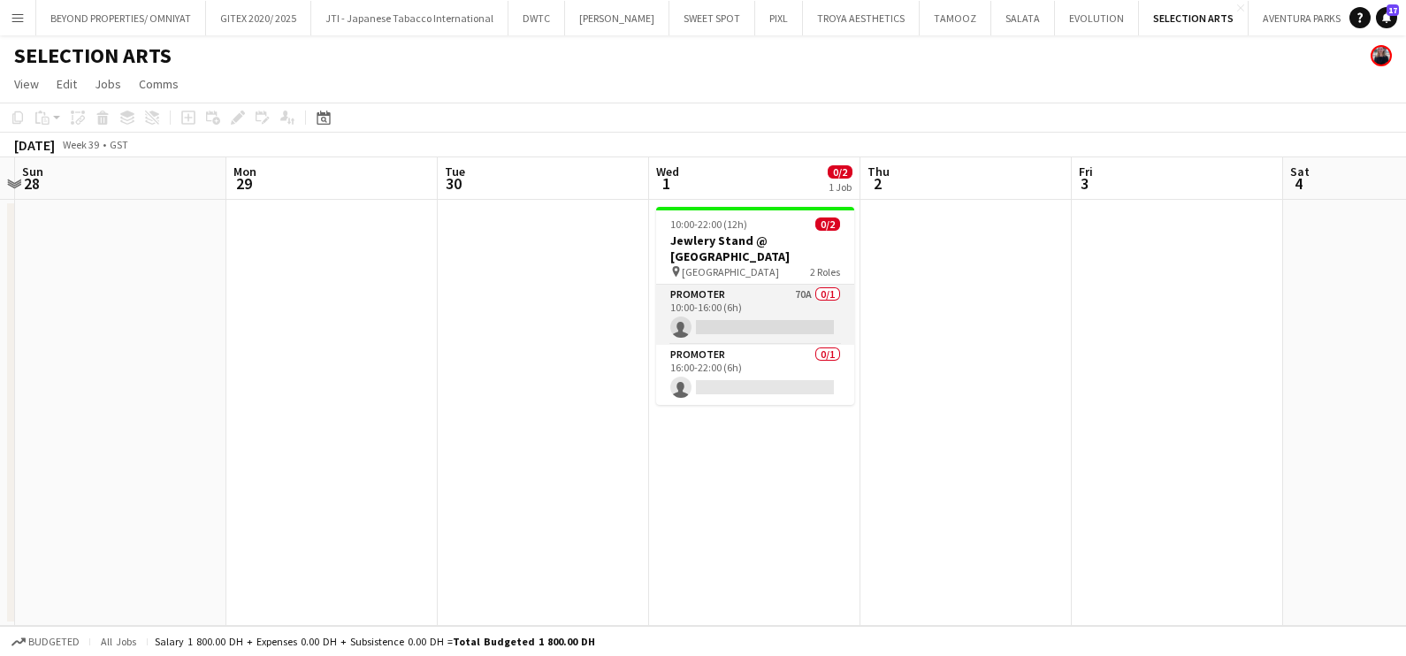
click at [735, 301] on app-card-role "Promoter 70A 0/1 10:00-16:00 (6h) single-neutral-actions" at bounding box center [755, 315] width 198 height 60
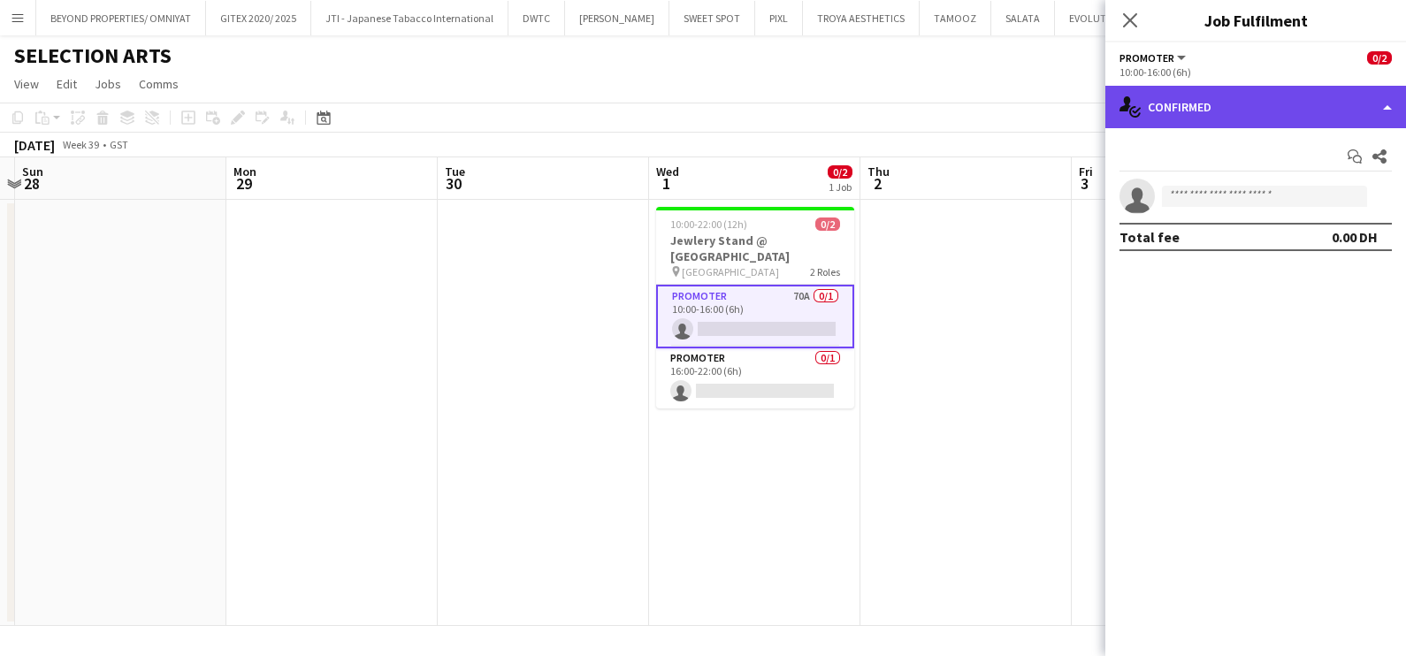
click at [1274, 88] on div "single-neutral-actions-check-2 Confirmed" at bounding box center [1255, 107] width 301 height 42
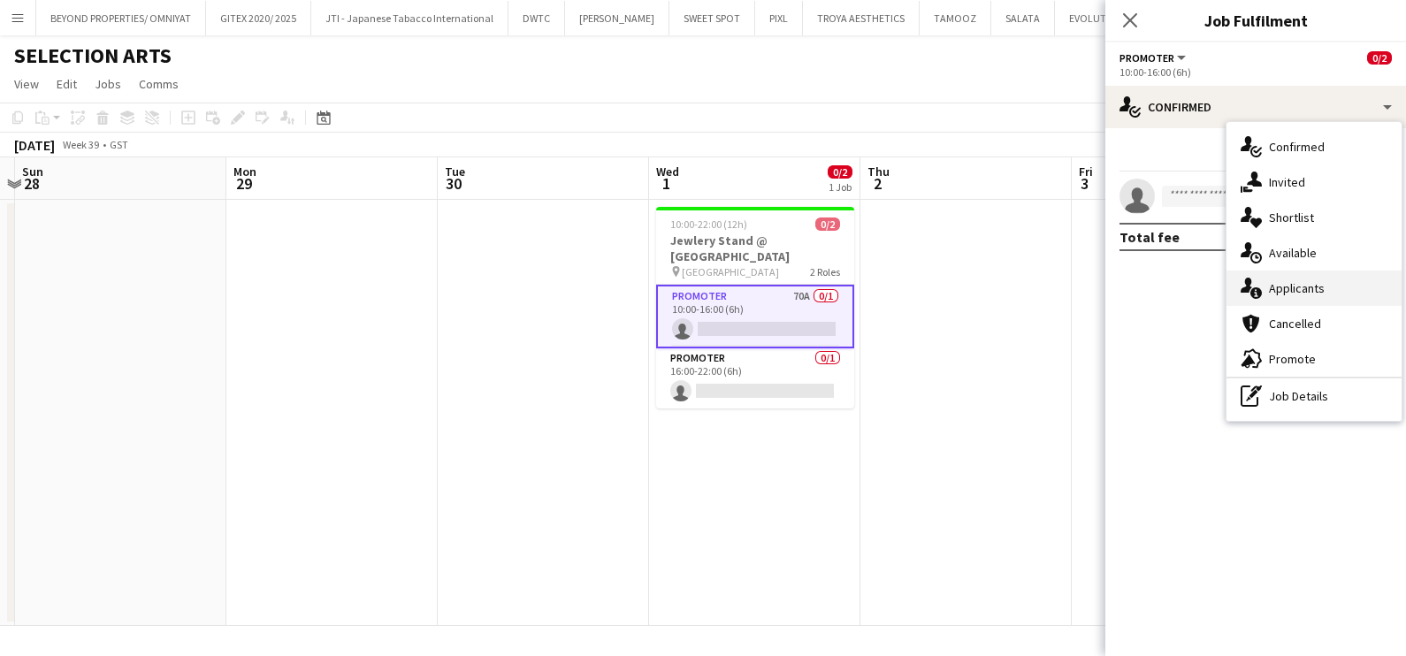
click at [1297, 297] on div "single-neutral-actions-information Applicants" at bounding box center [1313, 288] width 175 height 35
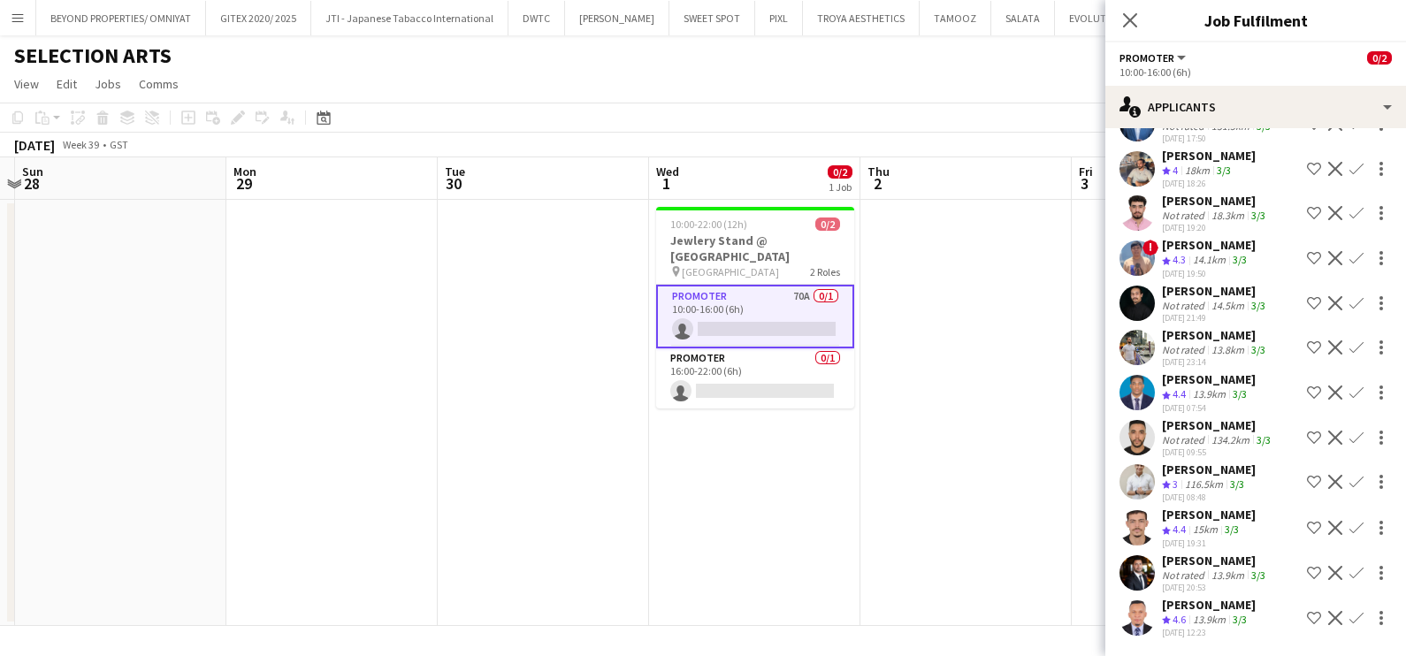
scroll to position [2874, 0]
click at [1185, 602] on div "Victor odinaka Ndubuaku" at bounding box center [1209, 605] width 94 height 16
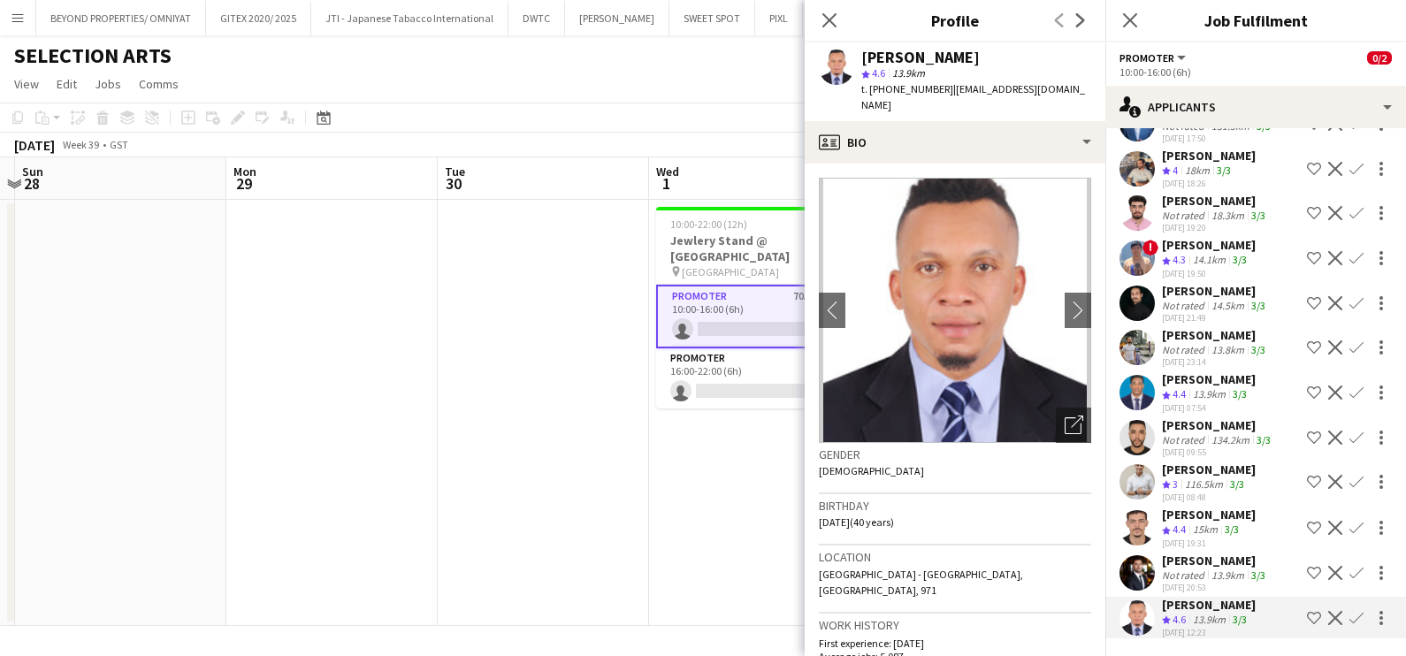
click at [1171, 552] on div "mohamed sabri" at bounding box center [1215, 560] width 107 height 16
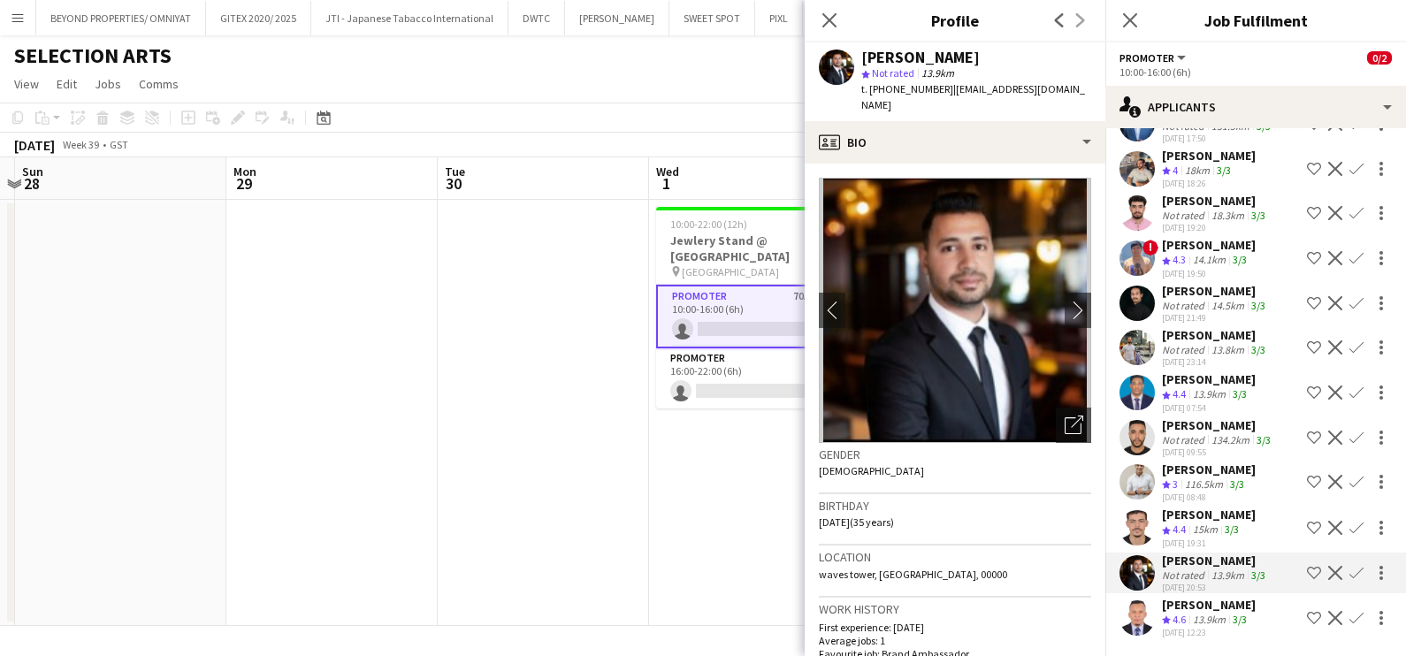
click at [949, 97] on div "t. +971544548445 | msabry672@gmail.com" at bounding box center [976, 97] width 230 height 32
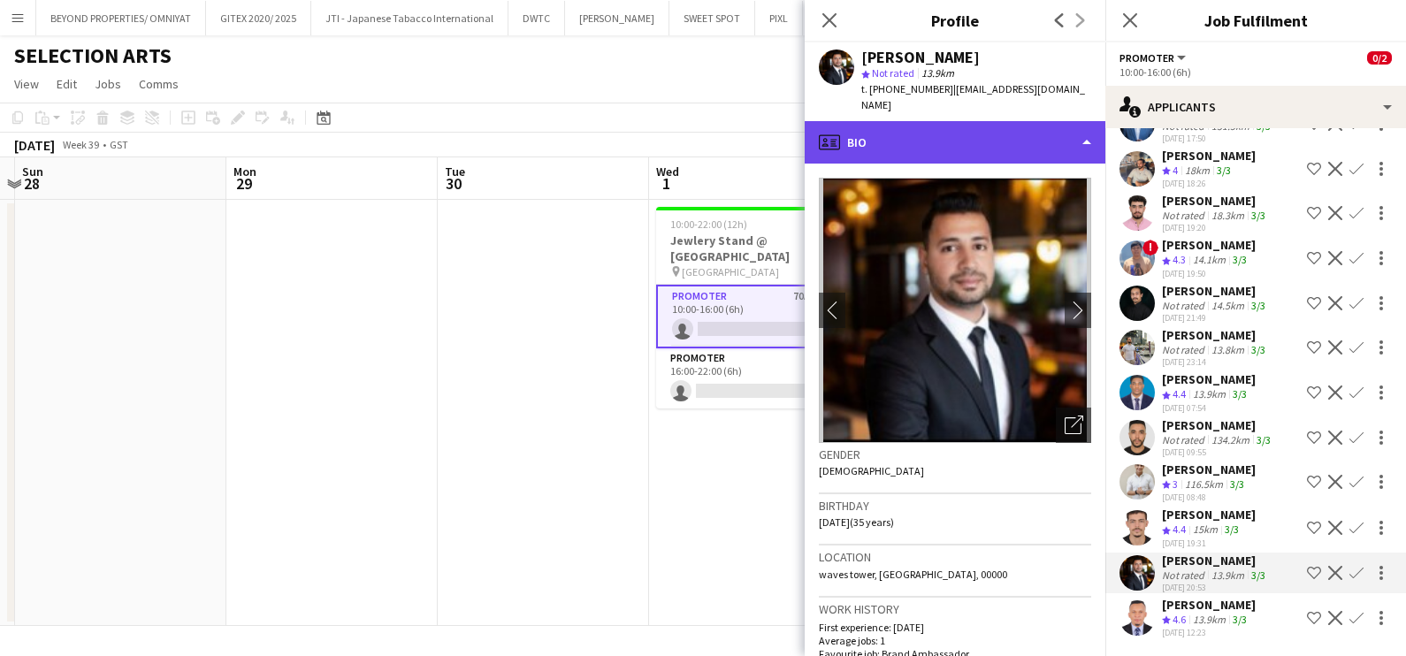
click at [946, 121] on div "profile Bio" at bounding box center [954, 142] width 301 height 42
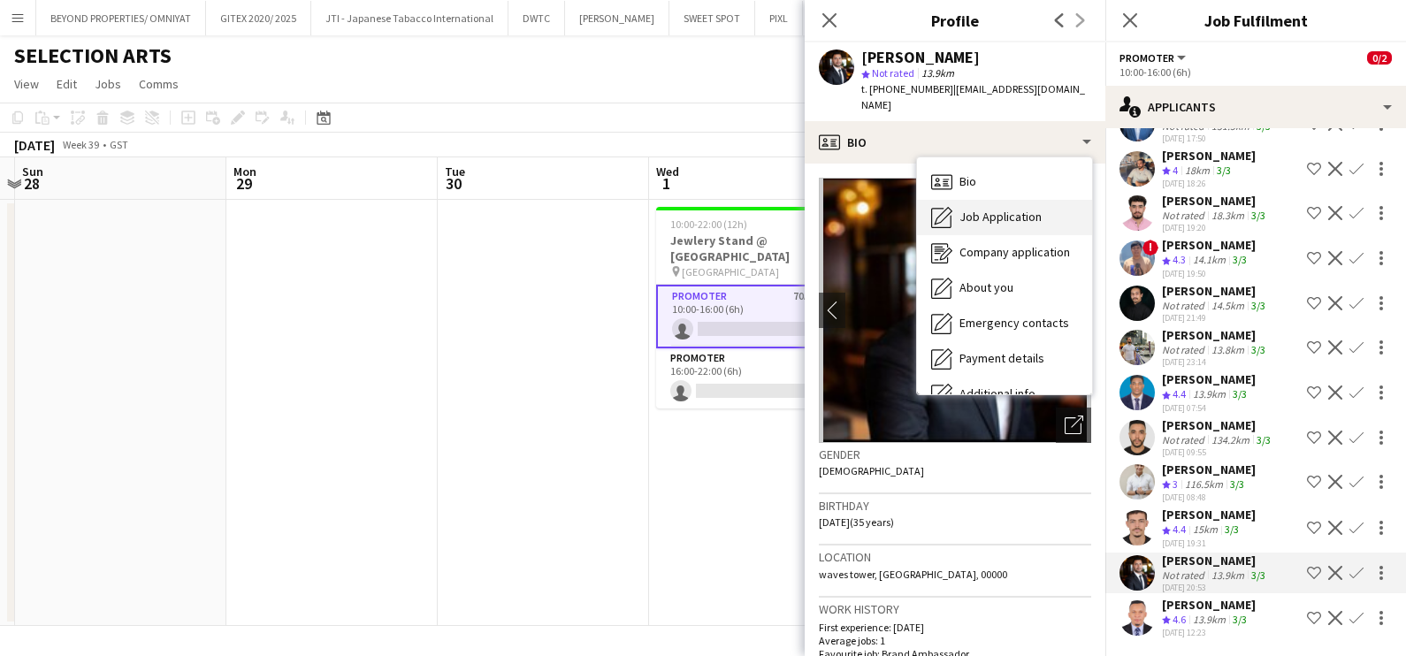
click at [955, 201] on div "Job Application Job Application" at bounding box center [1004, 217] width 175 height 35
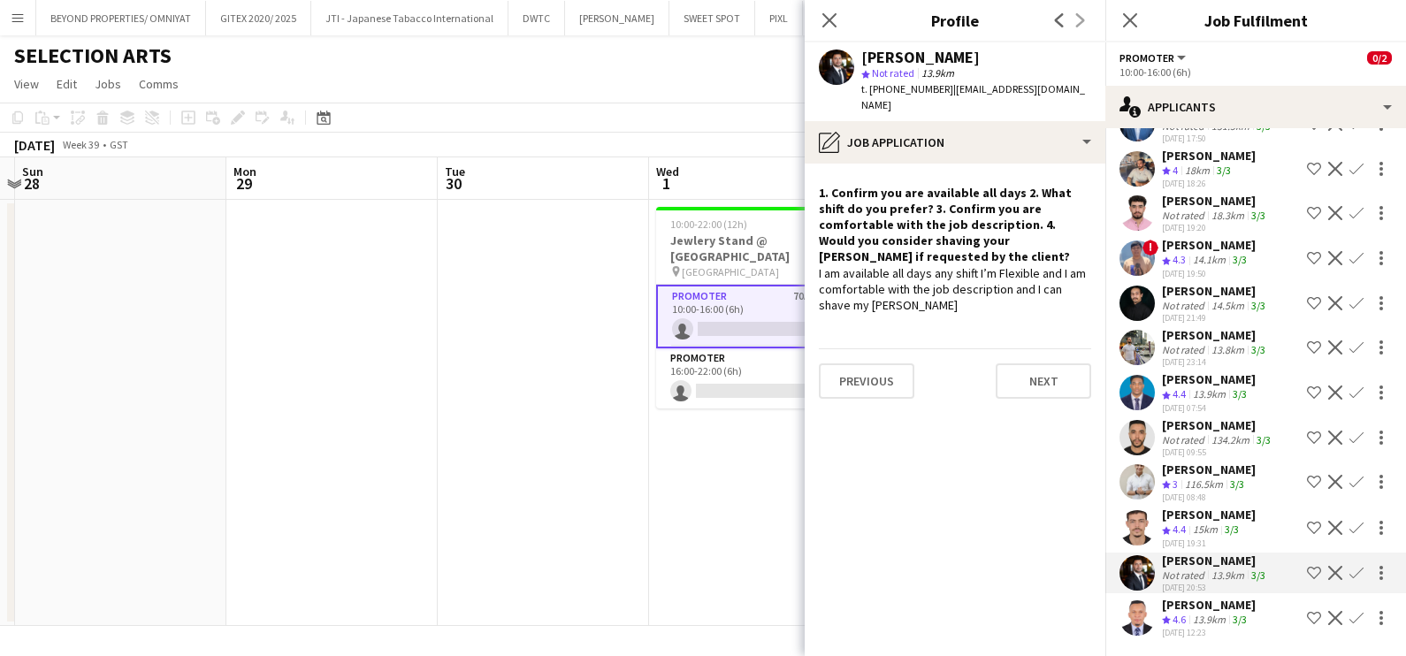
click at [1307, 566] on app-icon "Shortlist crew" at bounding box center [1314, 573] width 14 height 14
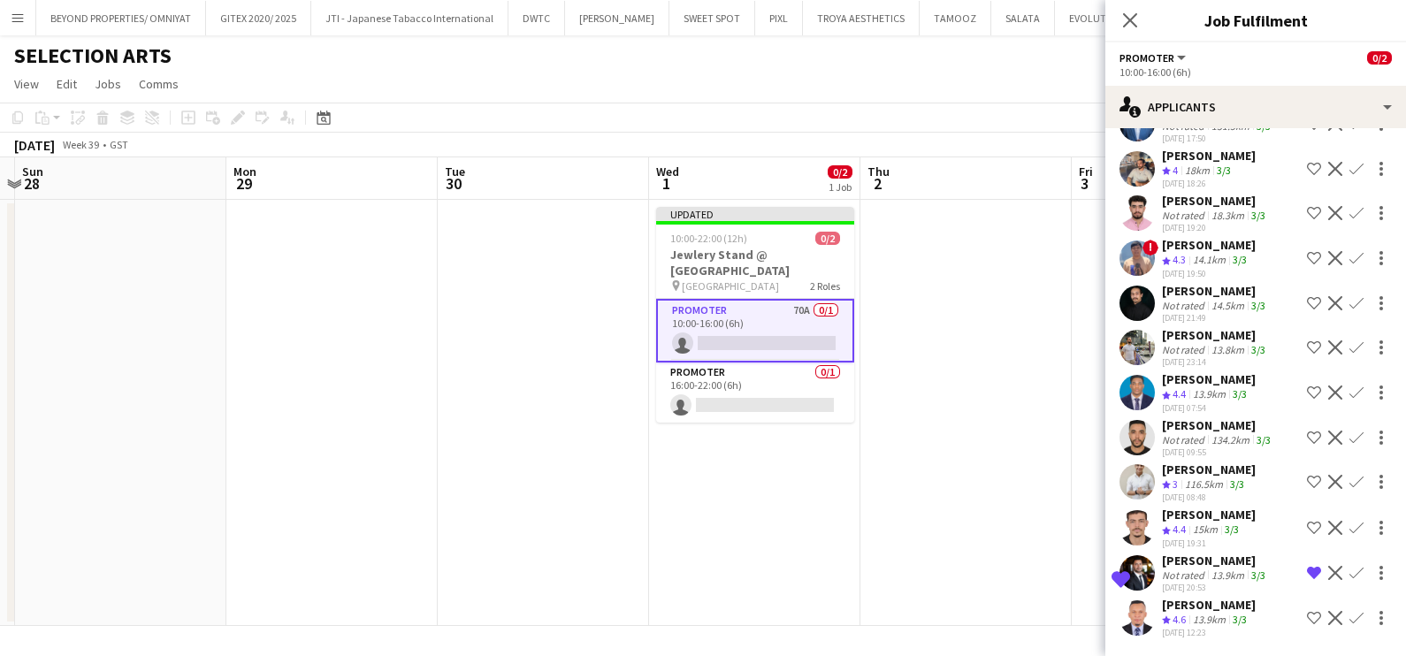
click at [1193, 477] on div "116.5km" at bounding box center [1203, 484] width 45 height 15
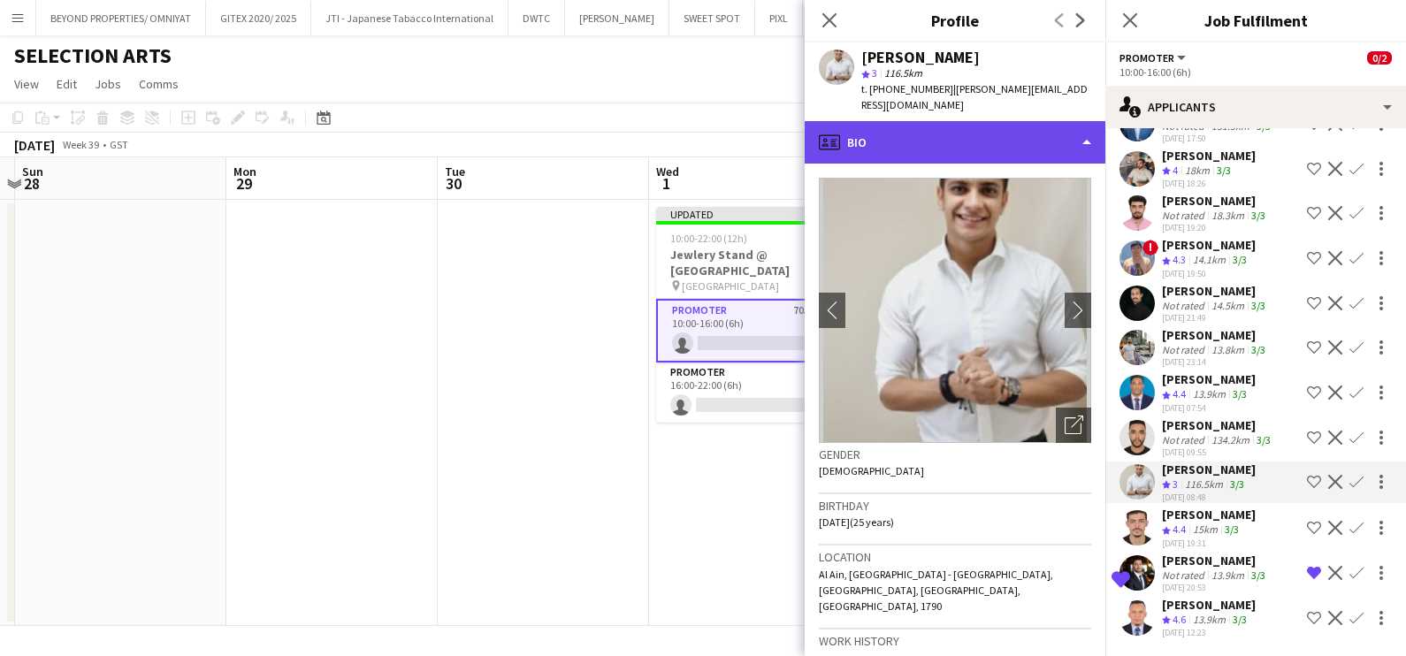
click at [974, 121] on div "profile Bio" at bounding box center [954, 142] width 301 height 42
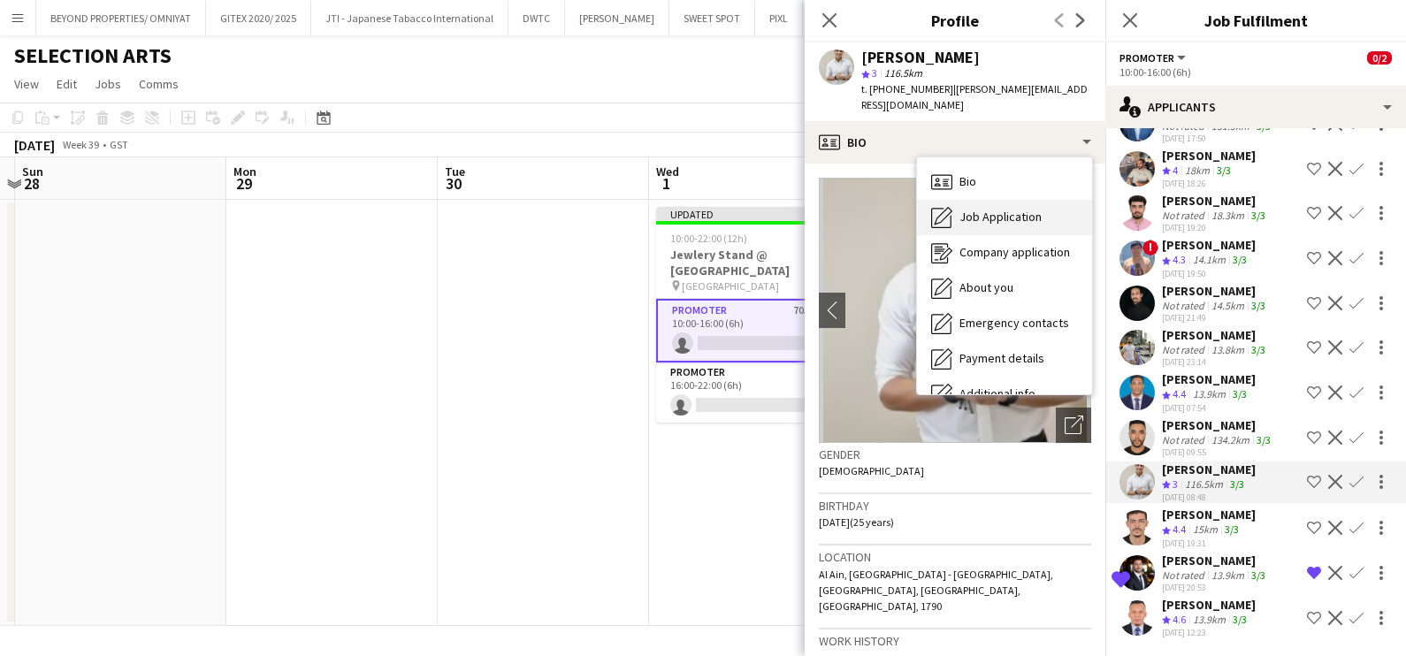
click at [987, 230] on div "Job Application Job Application" at bounding box center [1004, 217] width 175 height 35
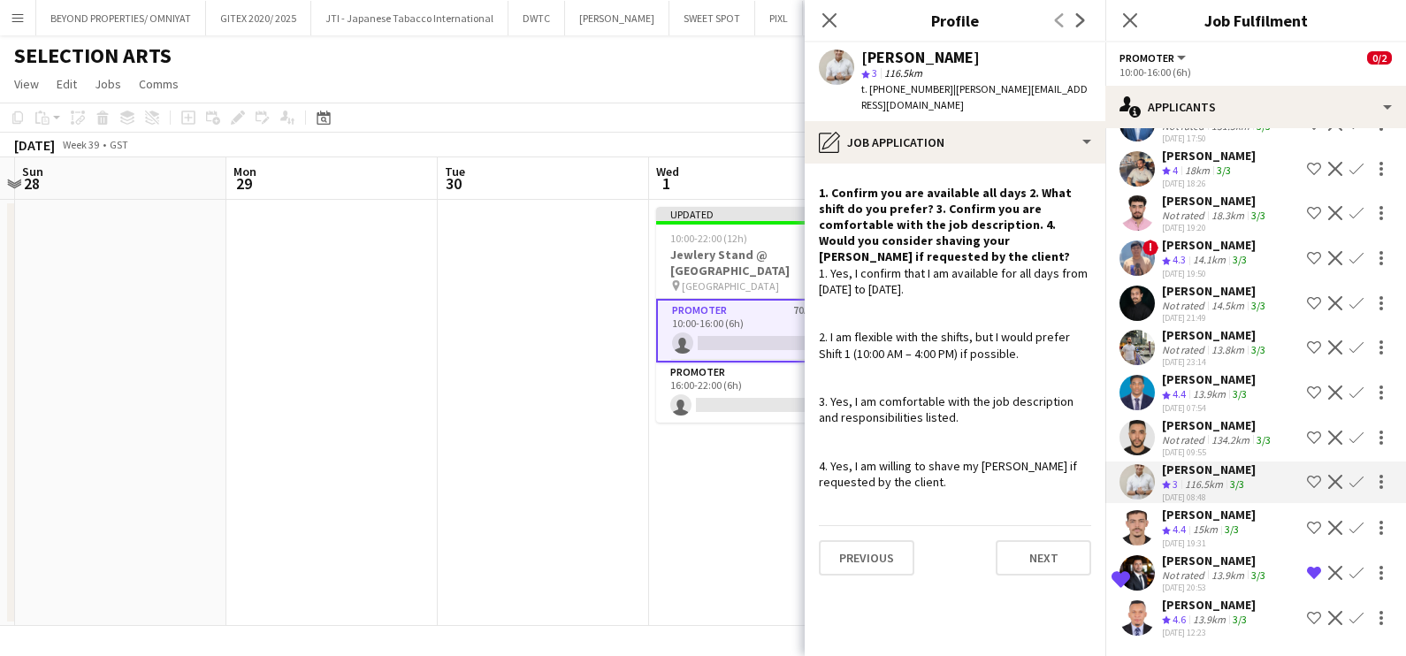
click at [1307, 475] on app-icon "Shortlist crew" at bounding box center [1314, 482] width 14 height 14
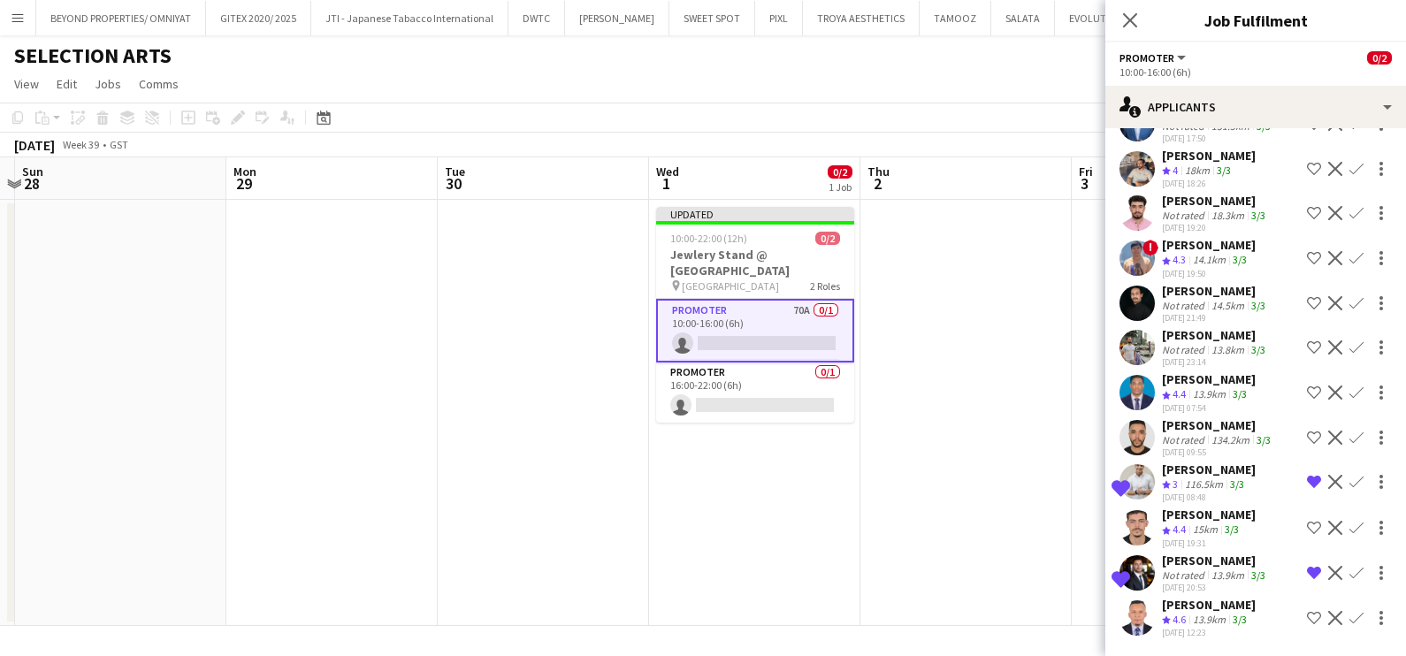
click at [1195, 343] on div "Not rated" at bounding box center [1185, 349] width 46 height 13
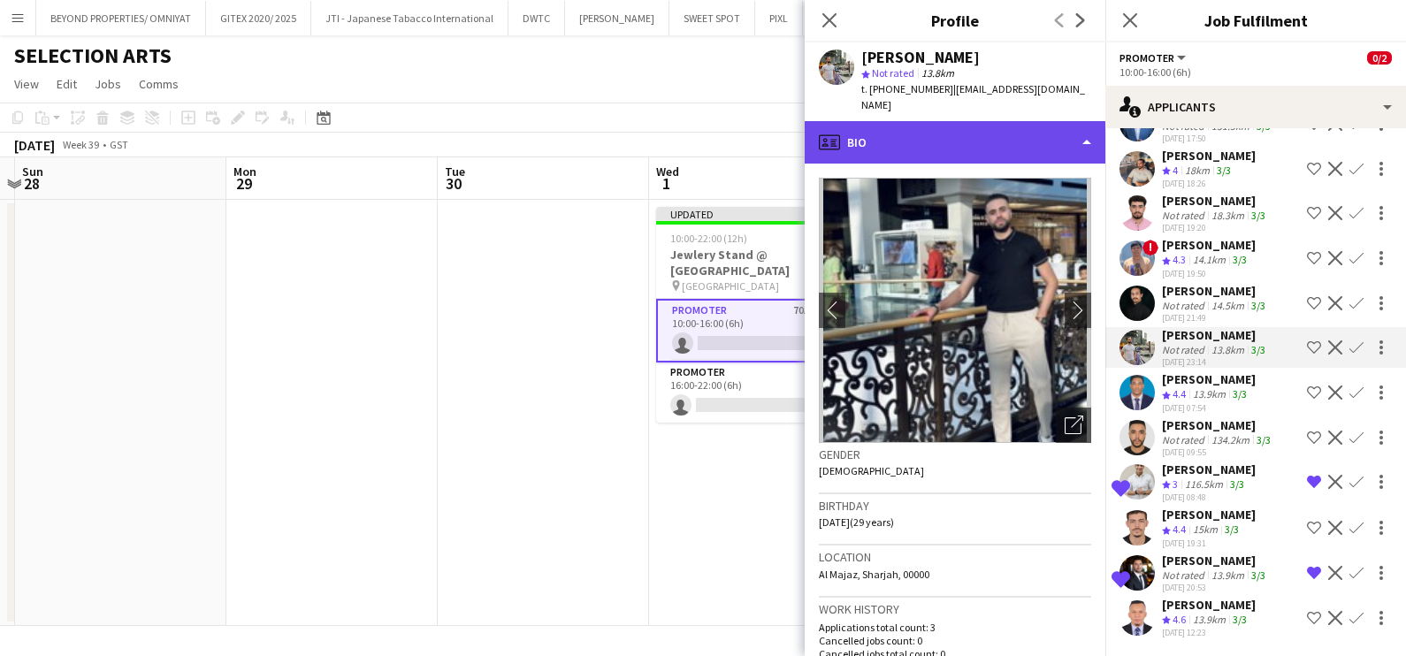
click at [941, 121] on div "profile Bio" at bounding box center [954, 142] width 301 height 42
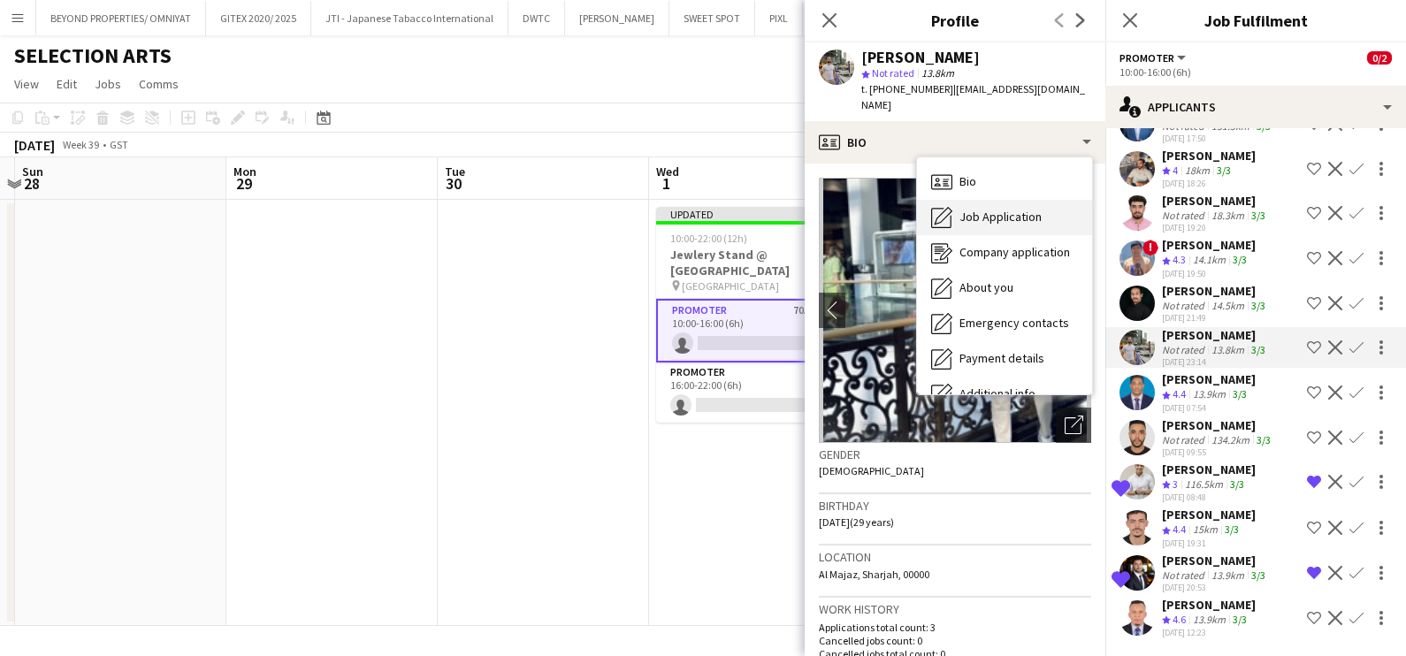
click at [978, 209] on span "Job Application" at bounding box center [1000, 217] width 82 height 16
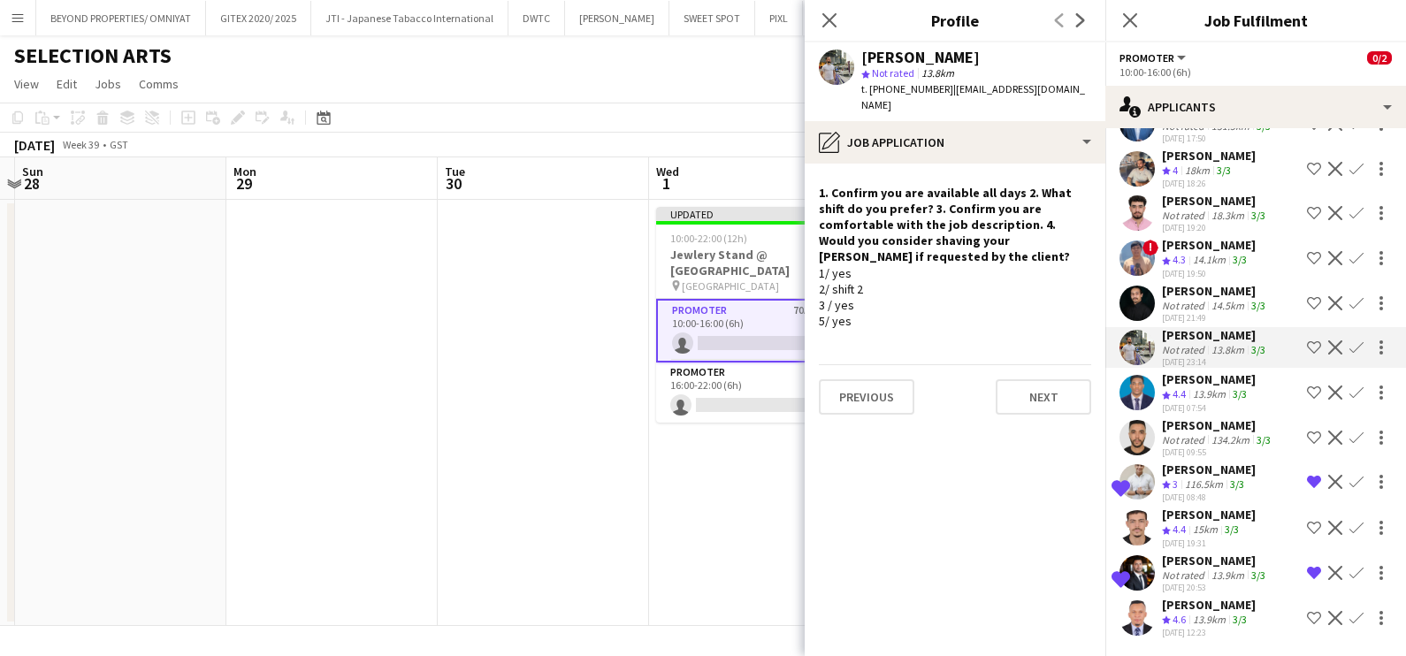
click at [1307, 340] on app-icon "Shortlist crew" at bounding box center [1314, 347] width 14 height 14
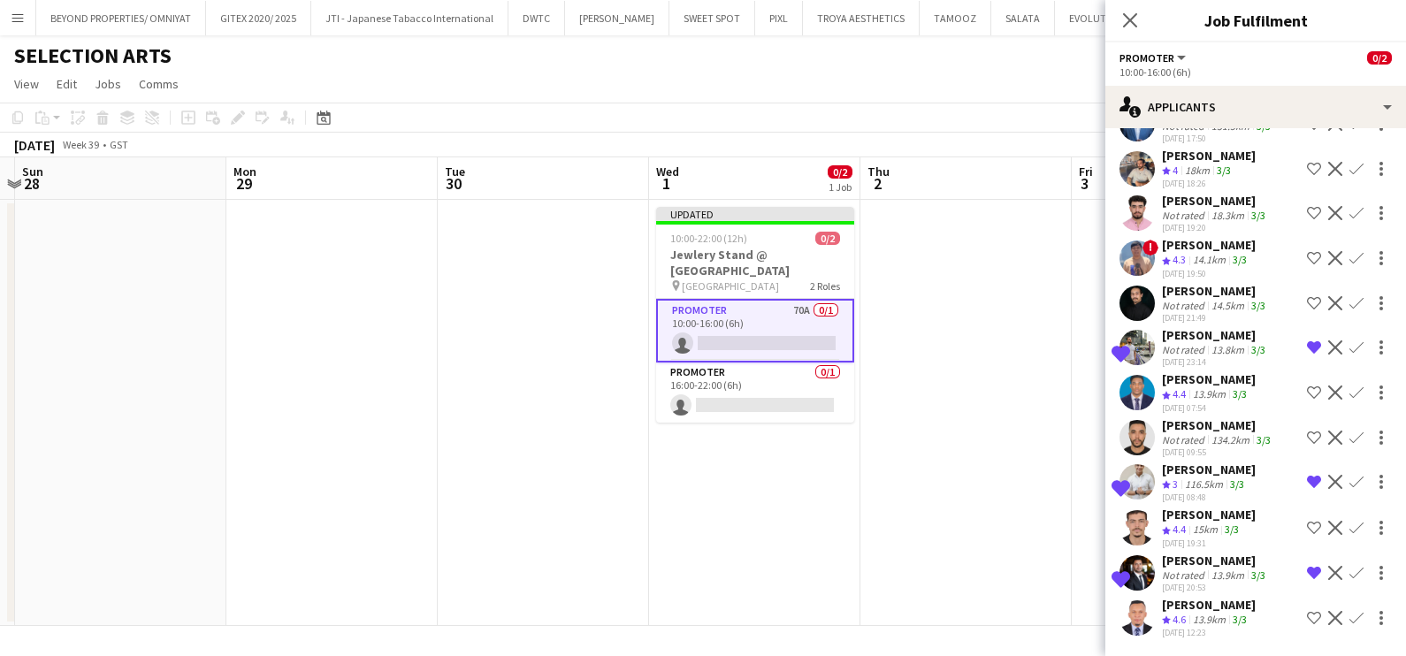
click at [1170, 312] on div "04-08-2025 21:49" at bounding box center [1215, 317] width 107 height 11
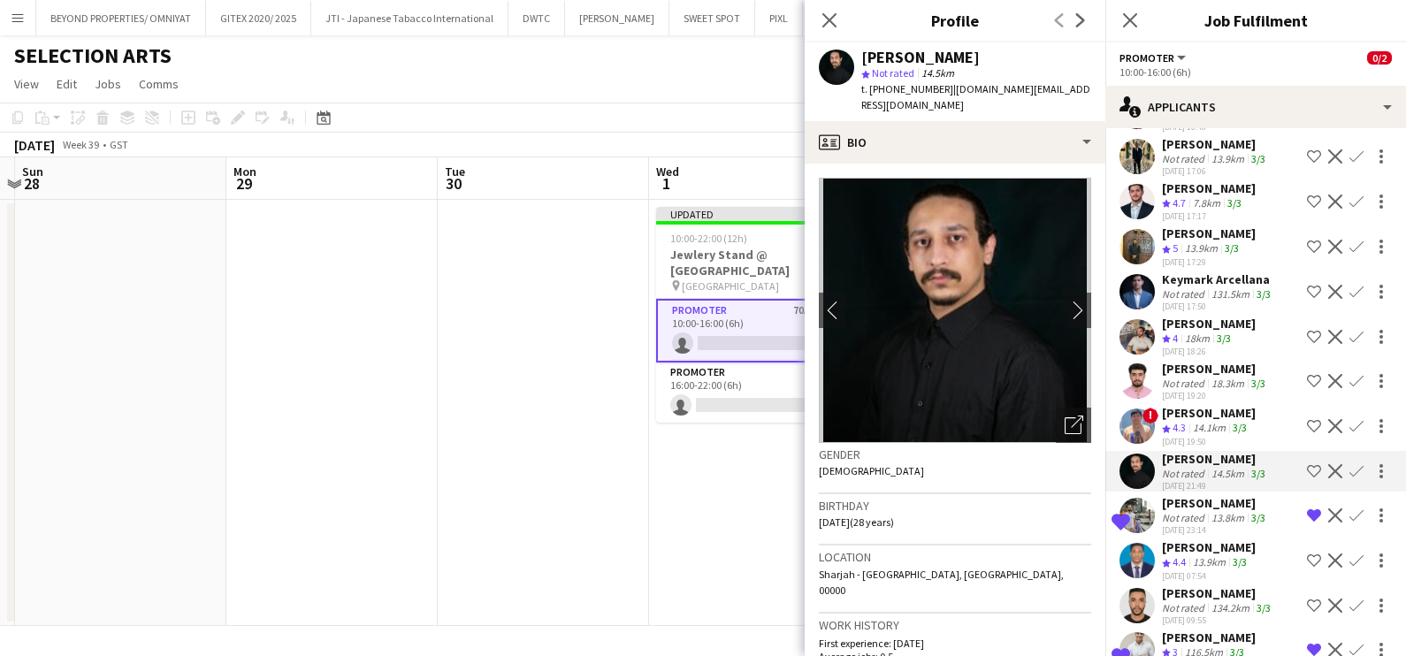
scroll to position [2653, 0]
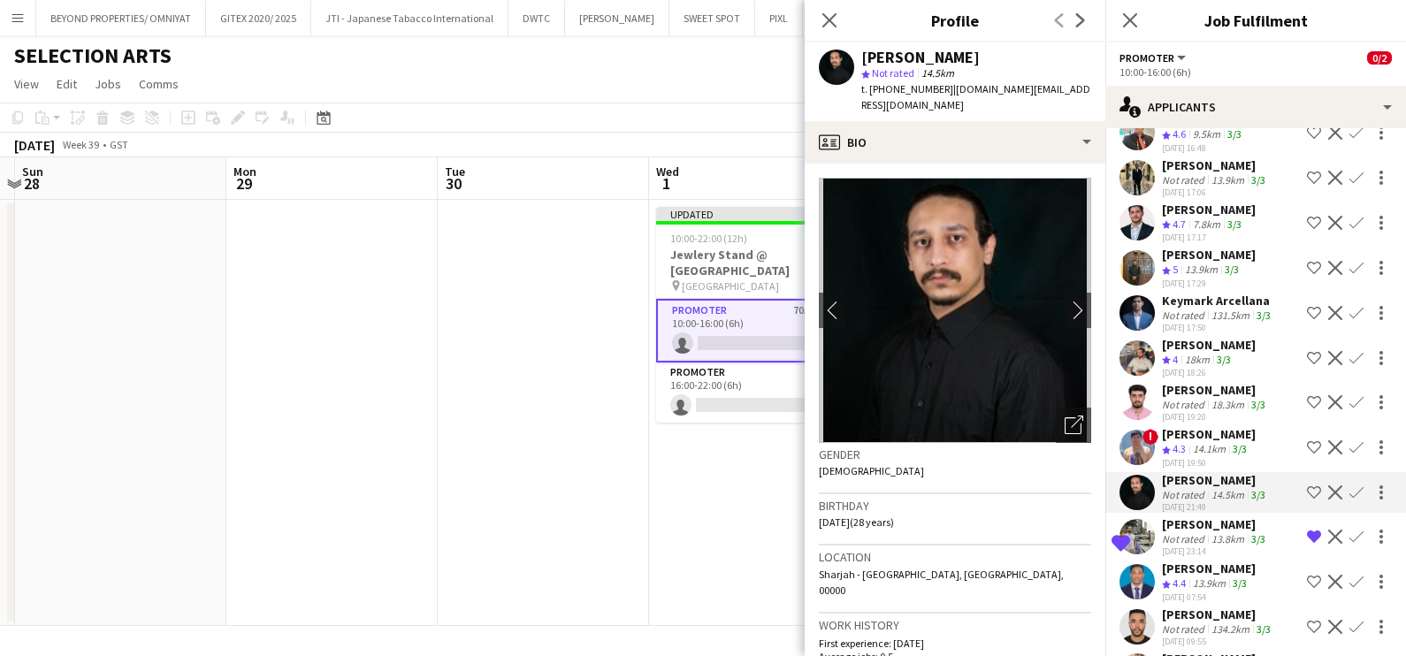
click at [1181, 322] on div "Not rated" at bounding box center [1185, 315] width 46 height 13
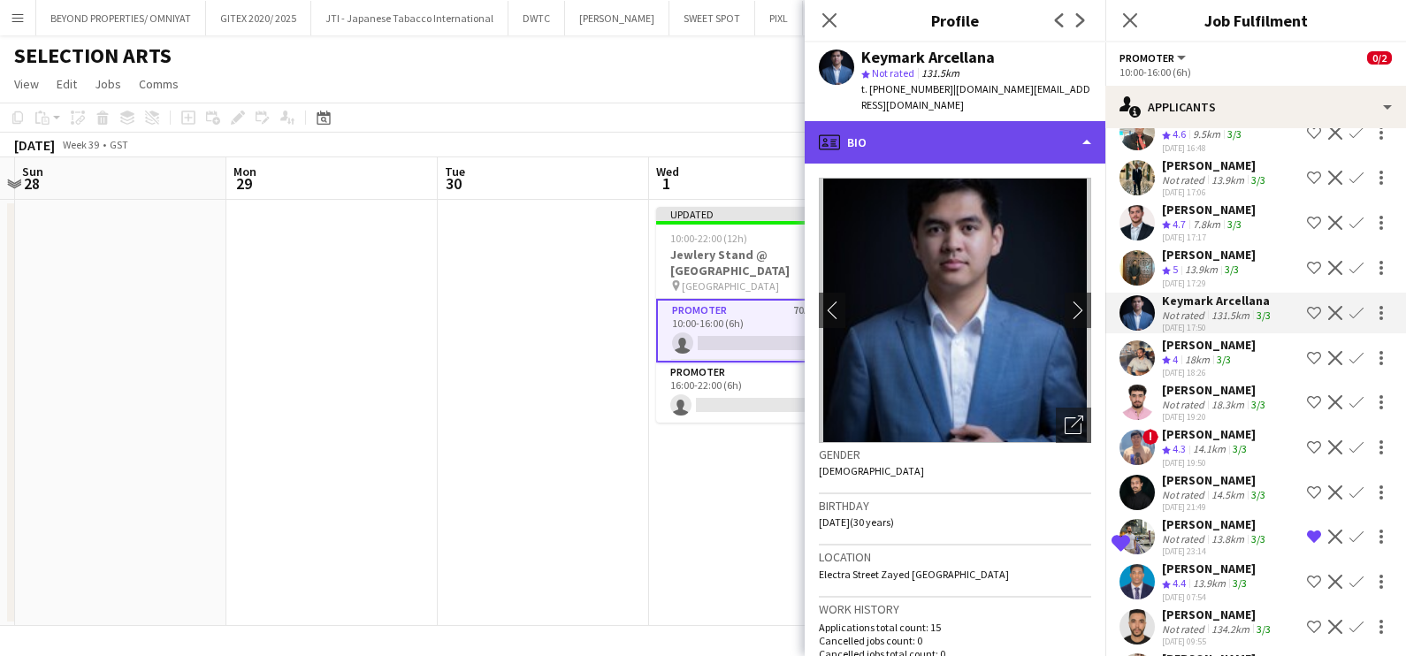
click at [985, 136] on div "profile Bio" at bounding box center [954, 142] width 301 height 42
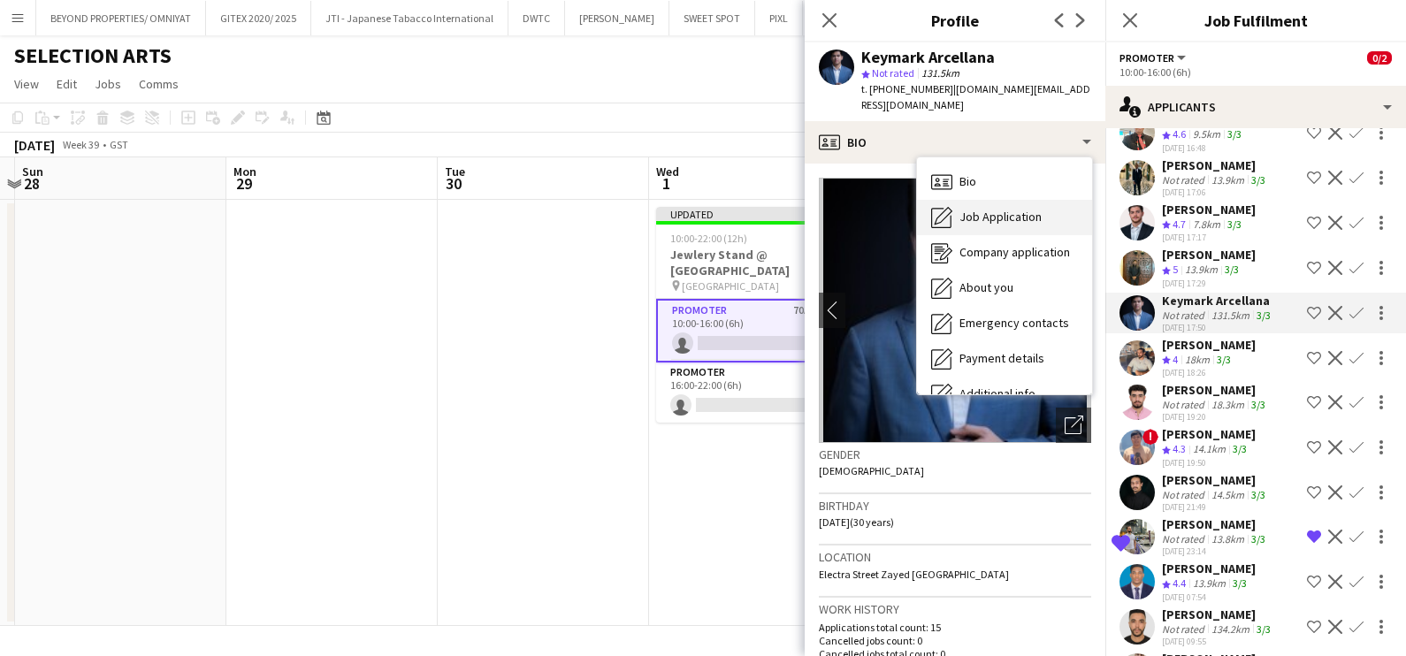
click at [998, 209] on span "Job Application" at bounding box center [1000, 217] width 82 height 16
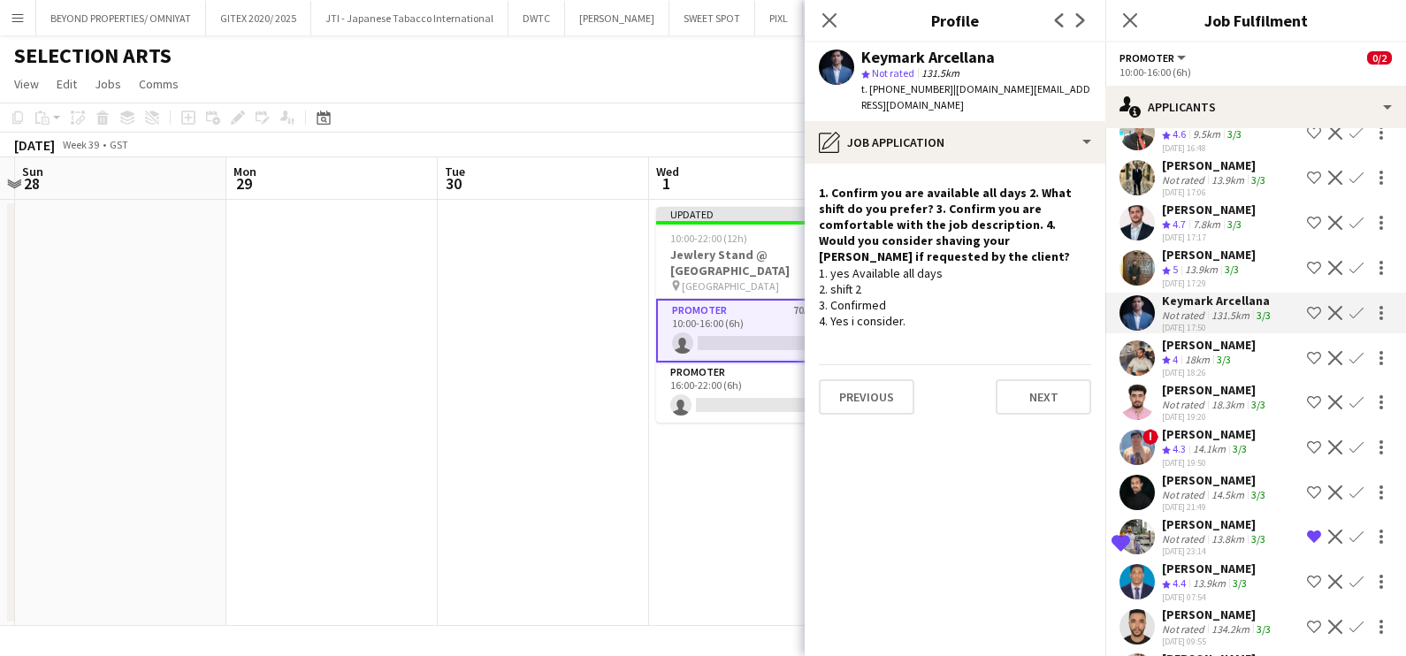
click at [1307, 320] on app-icon "Shortlist crew" at bounding box center [1314, 313] width 14 height 14
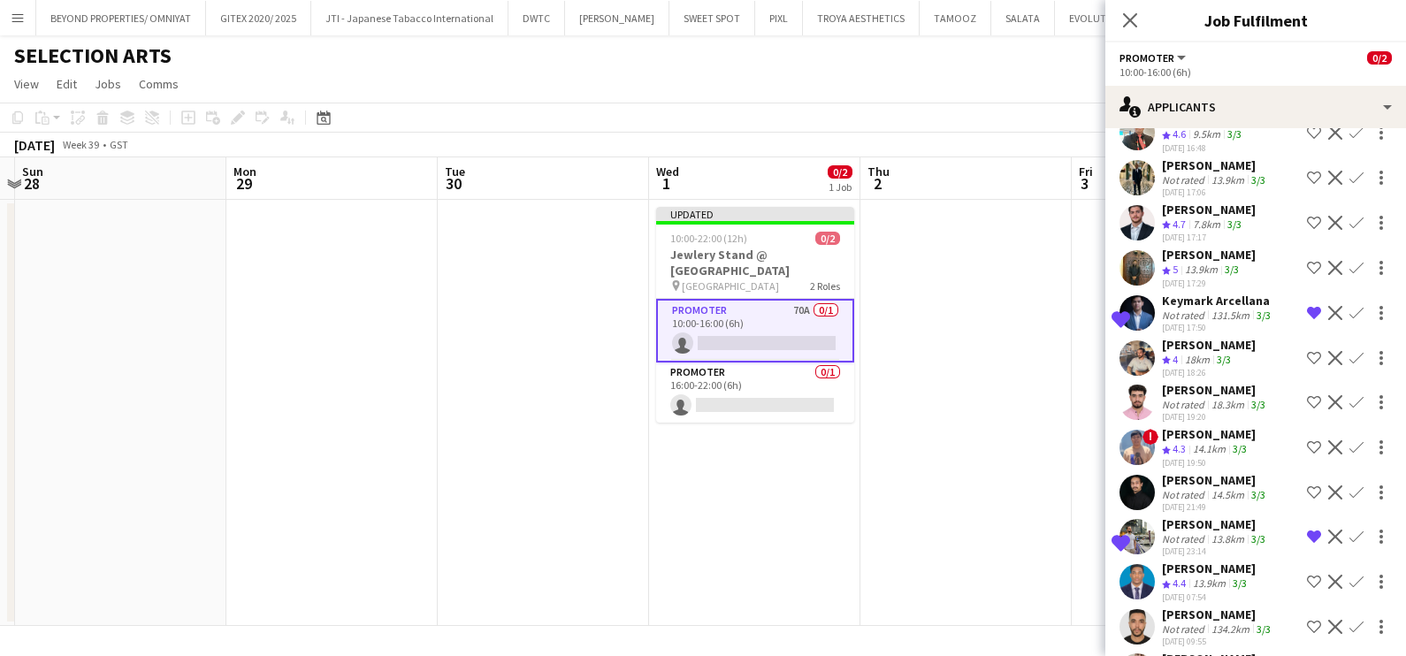
click at [1198, 278] on div "13.9km" at bounding box center [1201, 270] width 40 height 15
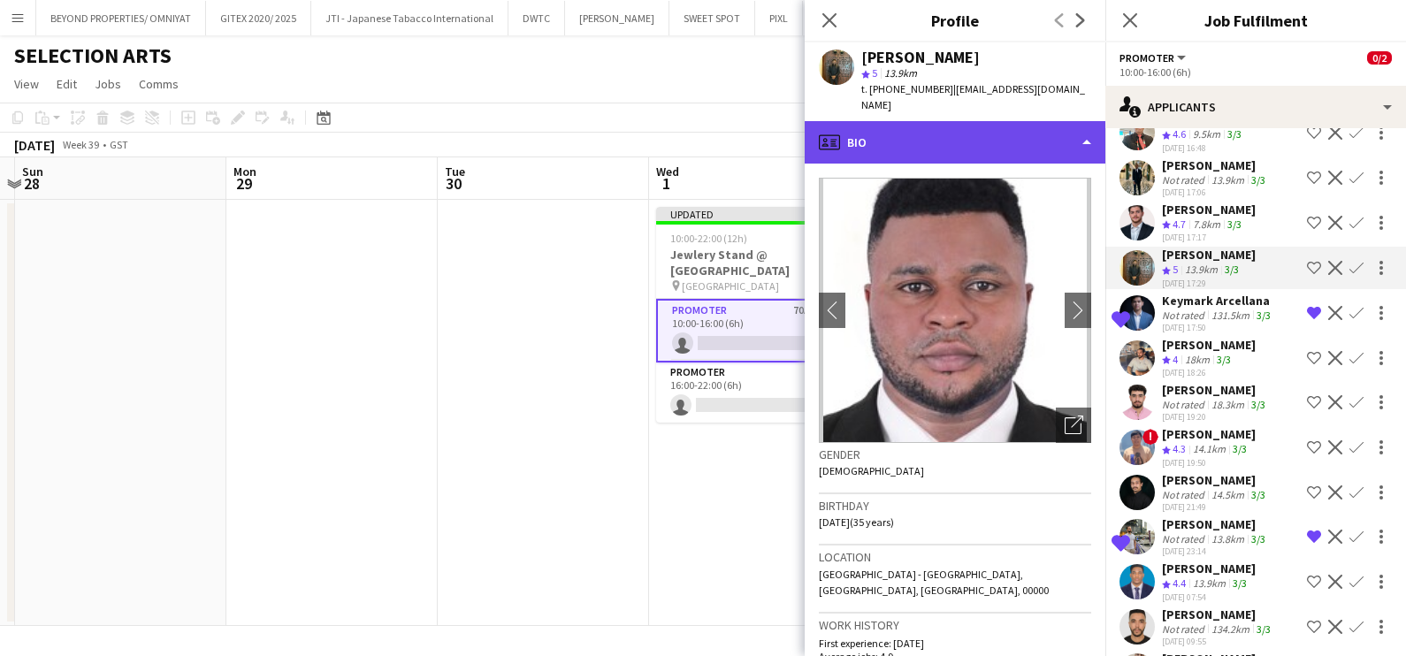
click at [911, 122] on div "profile Bio" at bounding box center [954, 142] width 301 height 42
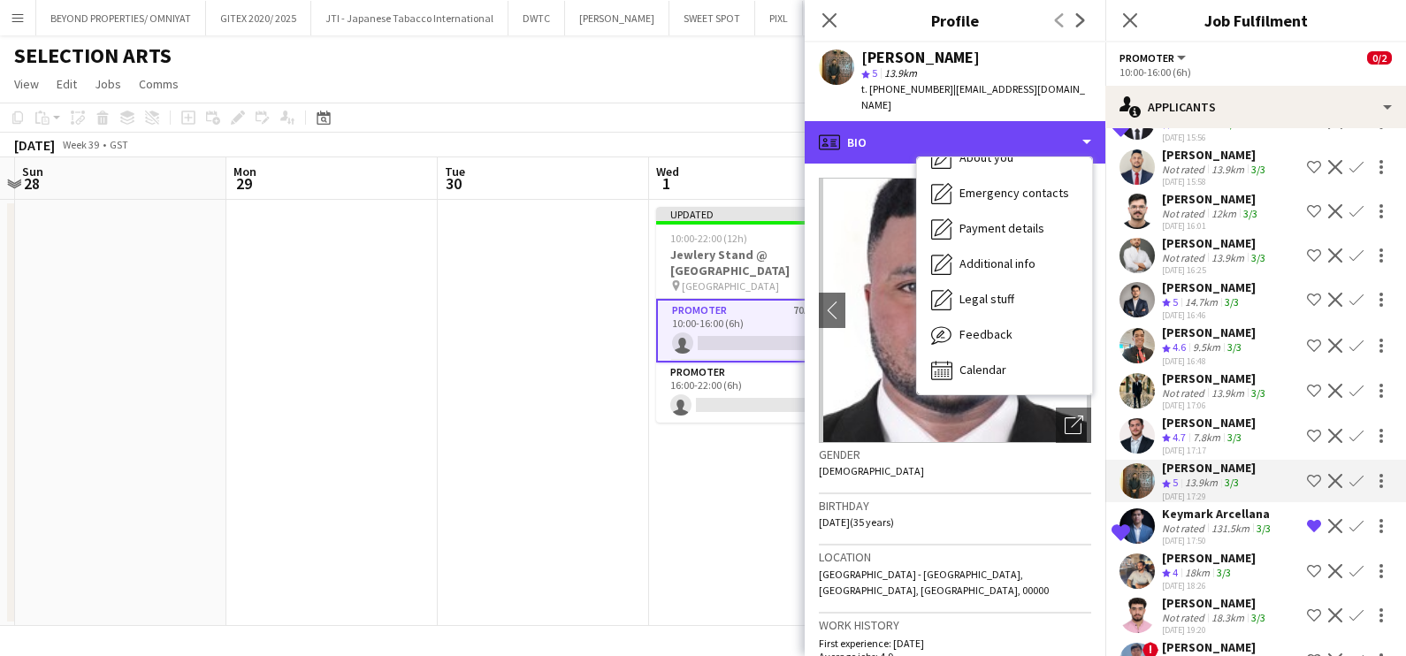
scroll to position [2432, 0]
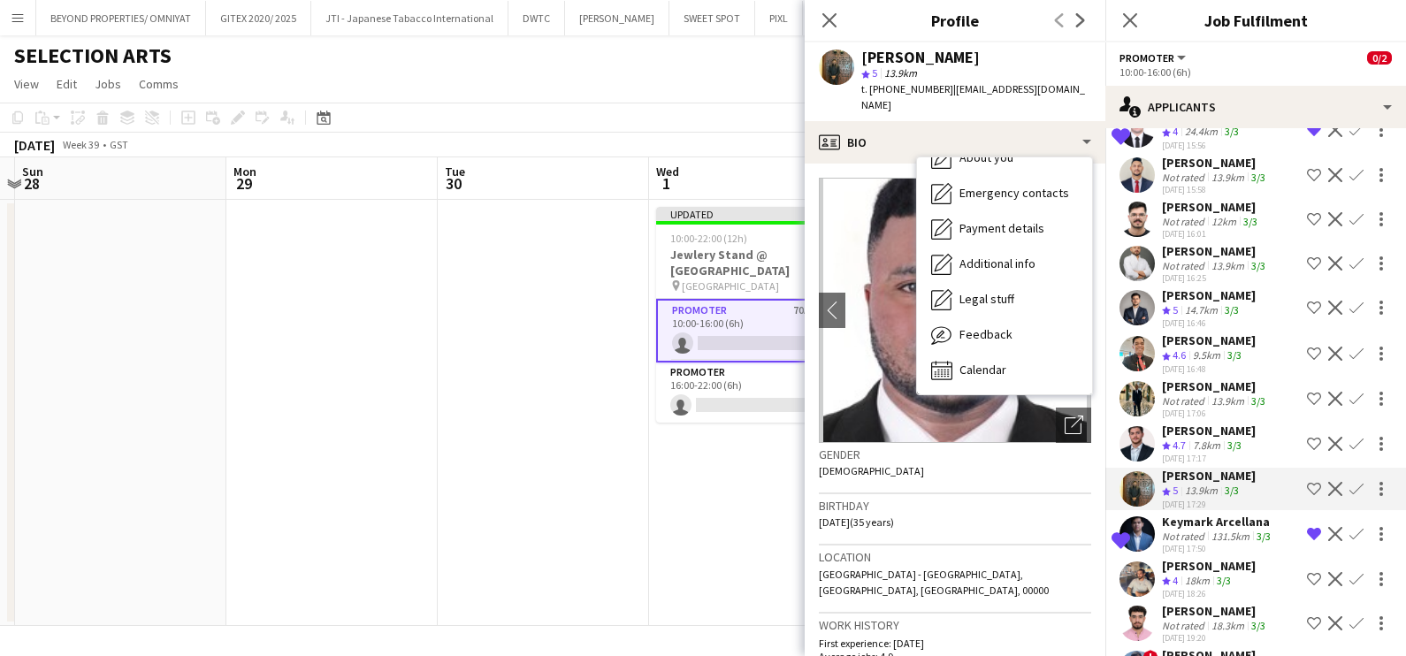
click at [1208, 363] on div "9.5km" at bounding box center [1206, 355] width 34 height 15
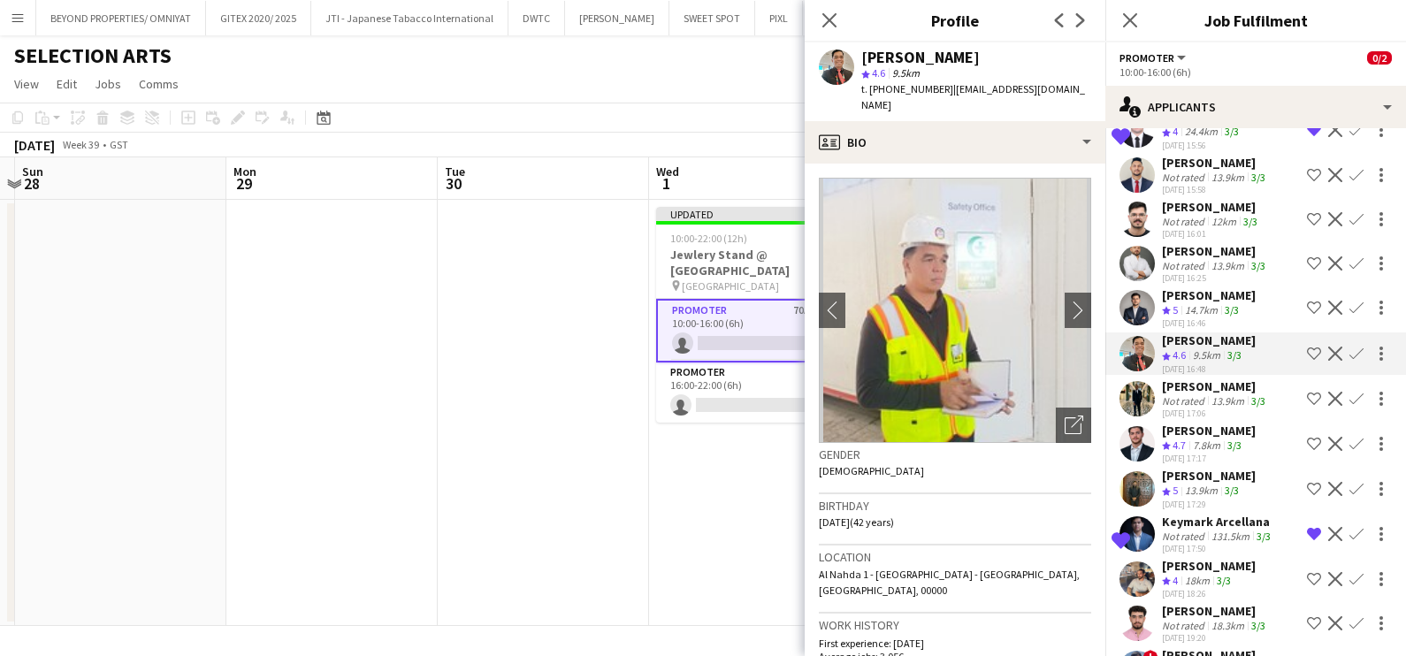
click at [1229, 262] on div "13.9km" at bounding box center [1228, 265] width 40 height 13
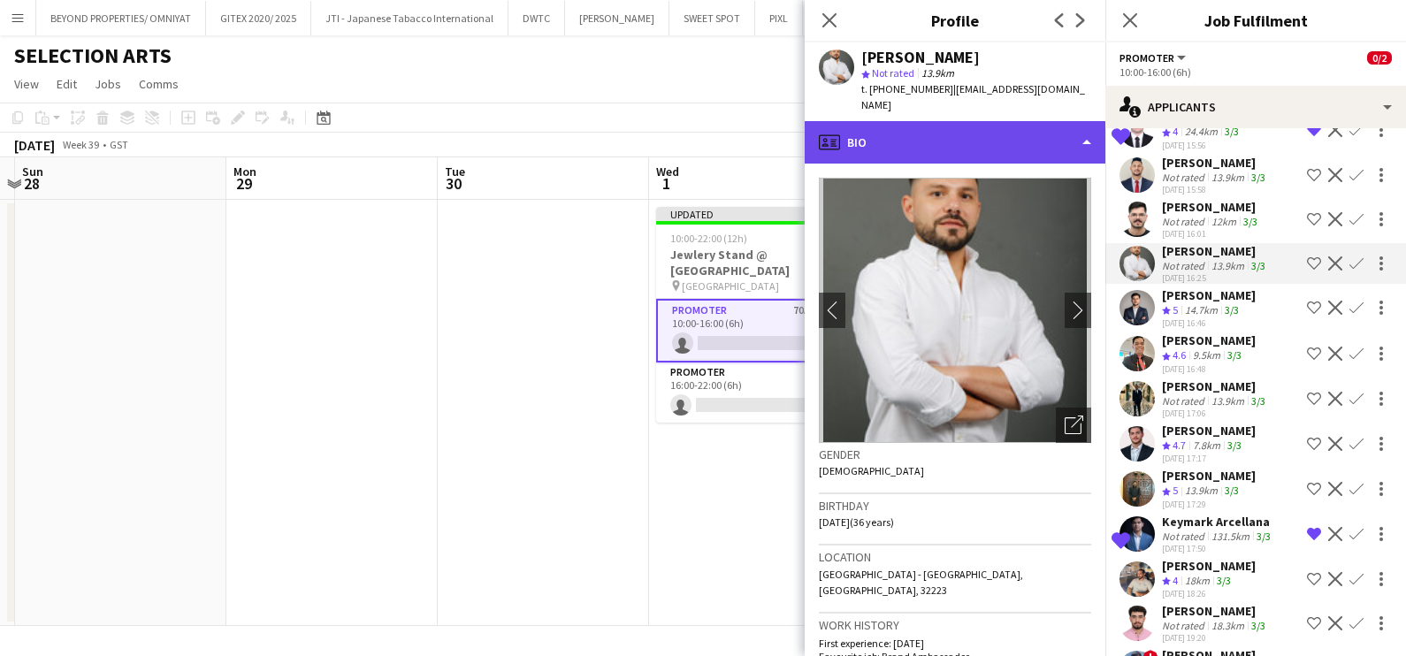
click at [934, 125] on div "profile Bio" at bounding box center [954, 142] width 301 height 42
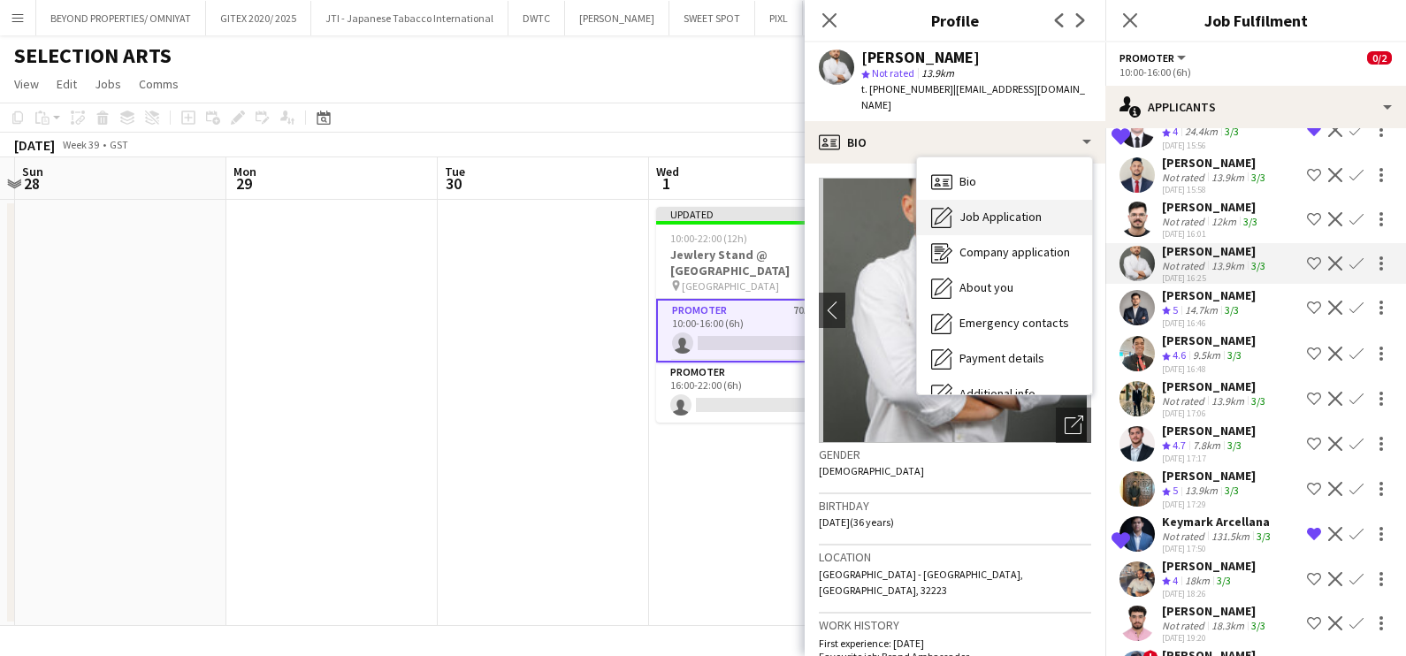
click at [987, 209] on span "Job Application" at bounding box center [1000, 217] width 82 height 16
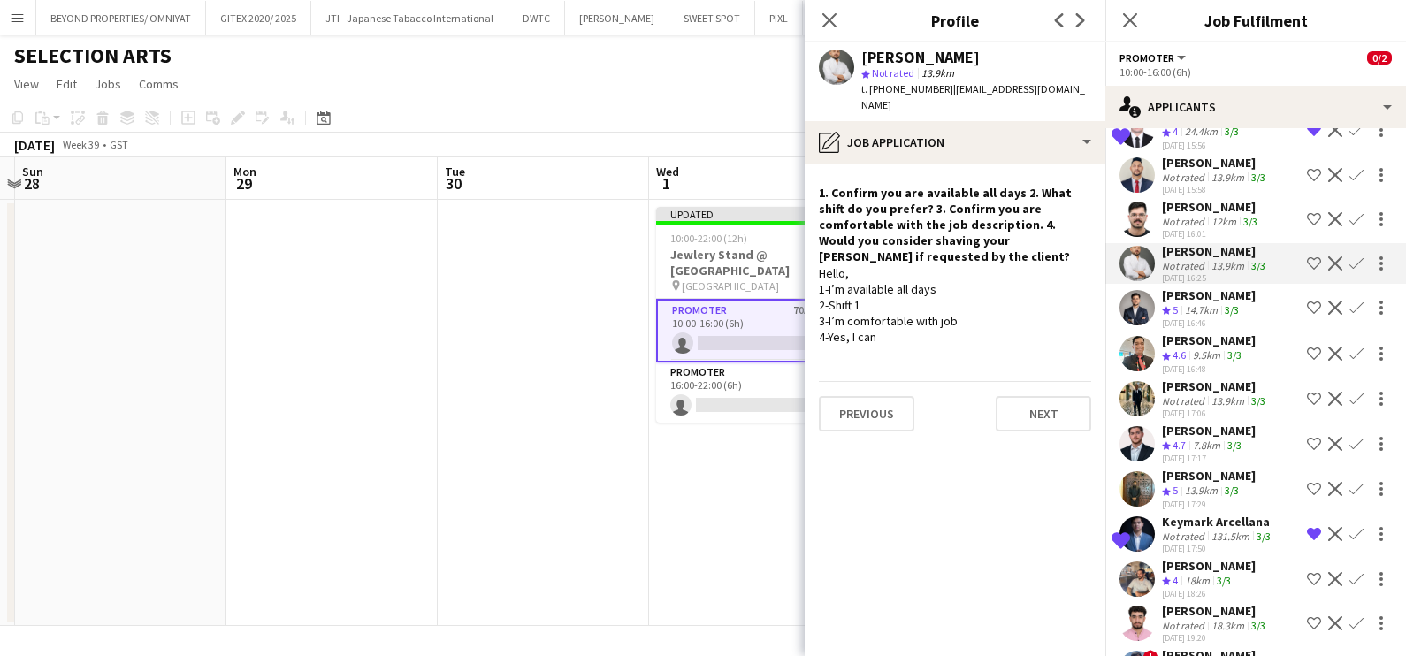
click at [1307, 262] on app-icon "Shortlist crew" at bounding box center [1314, 263] width 14 height 14
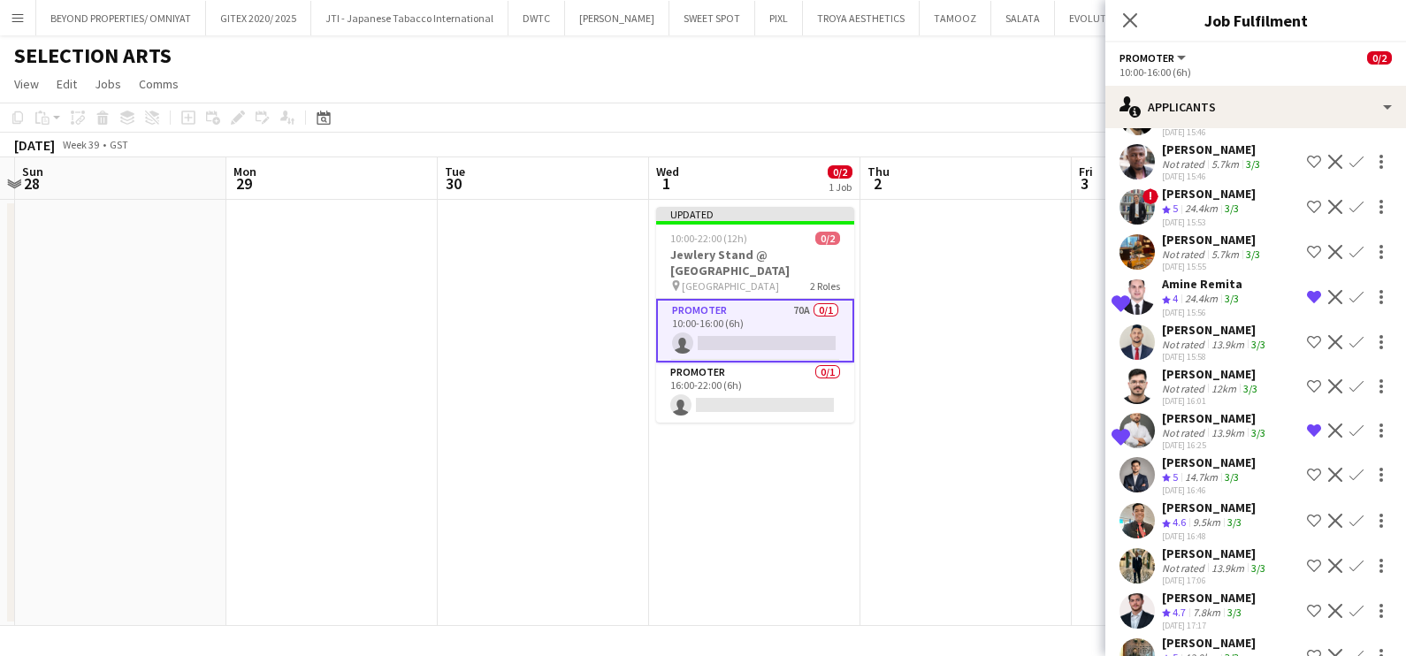
scroll to position [2211, 0]
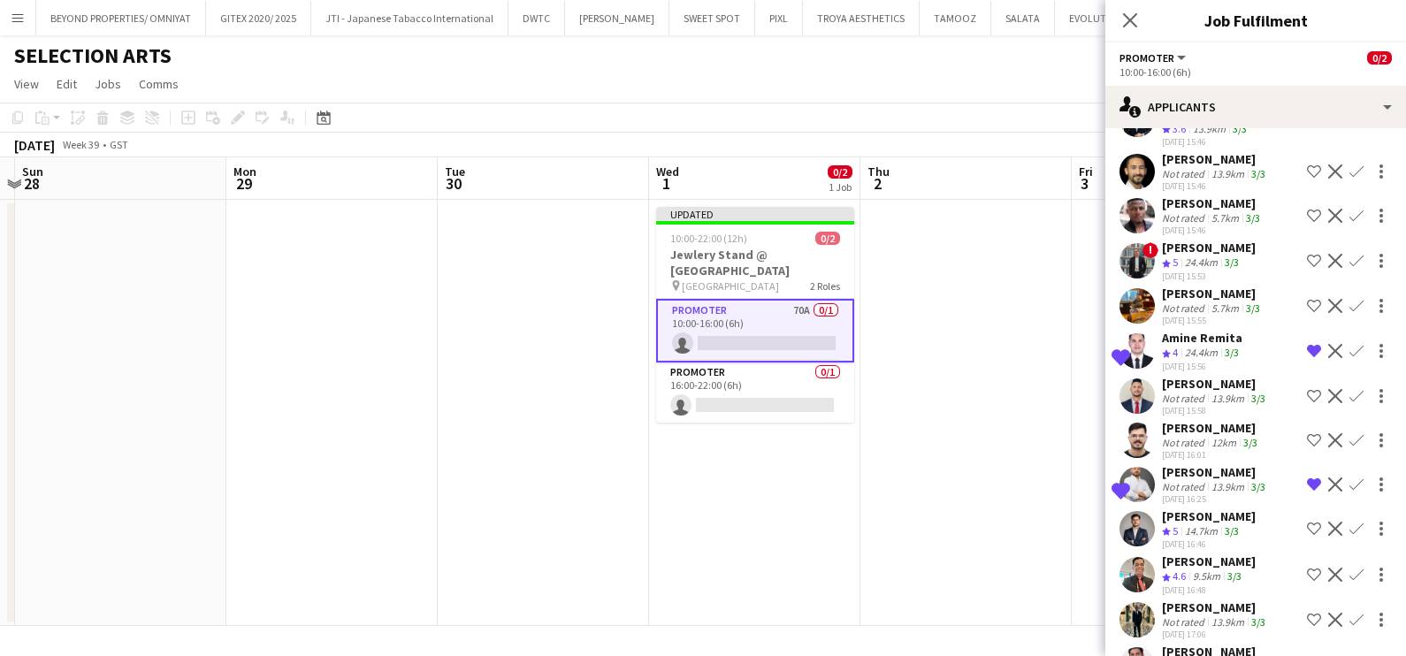
click at [999, 256] on app-date-cell at bounding box center [965, 413] width 211 height 426
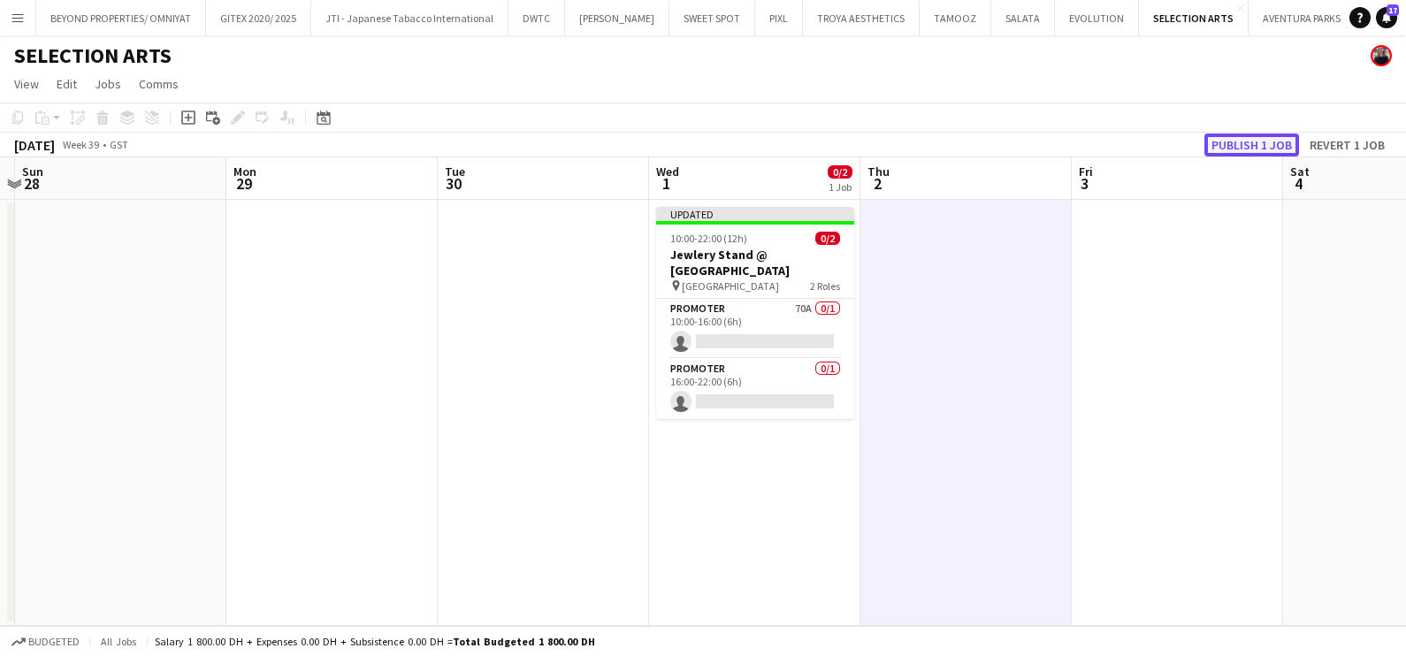
click at [1266, 141] on button "Publish 1 job" at bounding box center [1251, 144] width 95 height 23
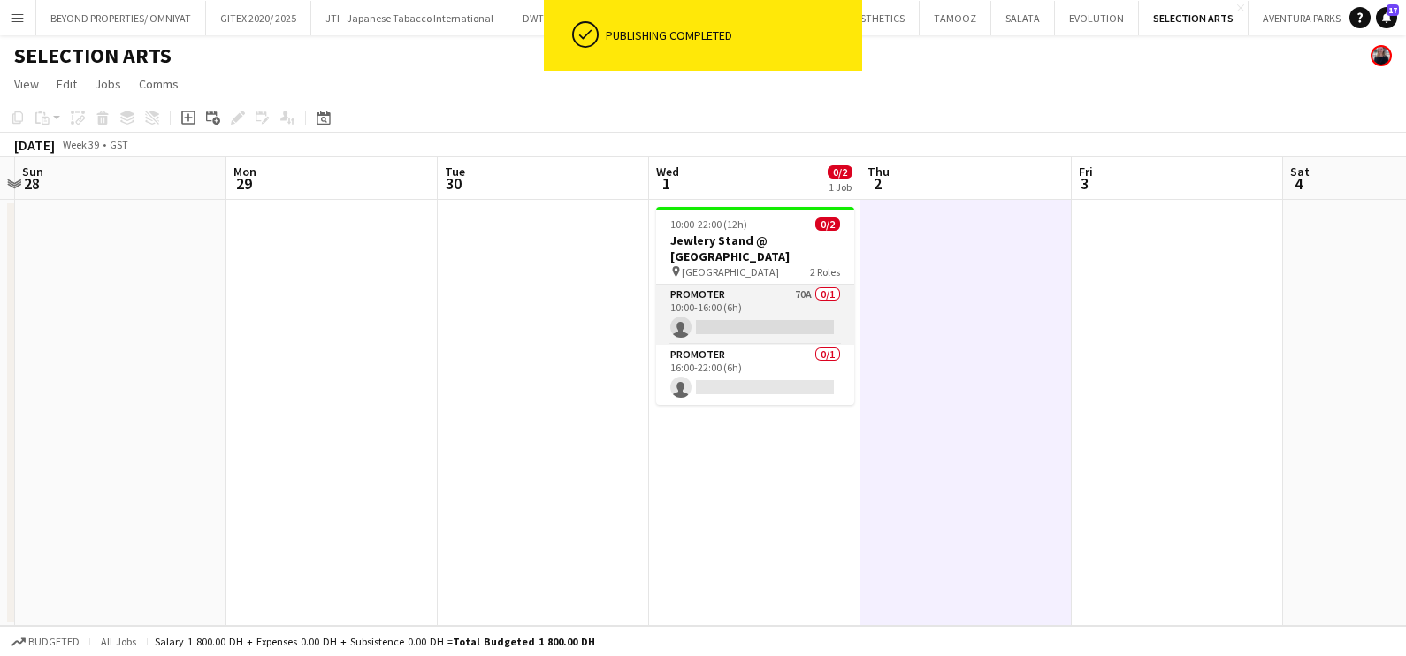
click at [743, 307] on app-card-role "Promoter 70A 0/1 10:00-16:00 (6h) single-neutral-actions" at bounding box center [755, 315] width 198 height 60
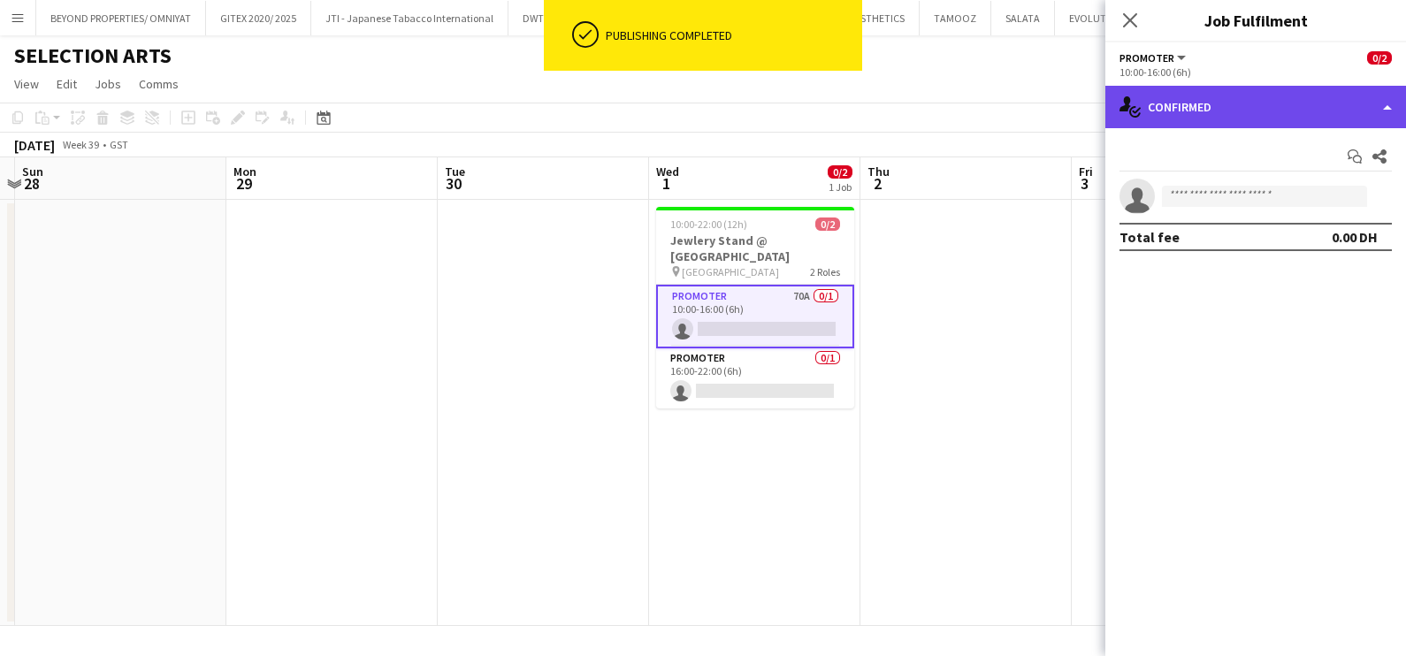
click at [1201, 110] on div "single-neutral-actions-check-2 Confirmed" at bounding box center [1255, 107] width 301 height 42
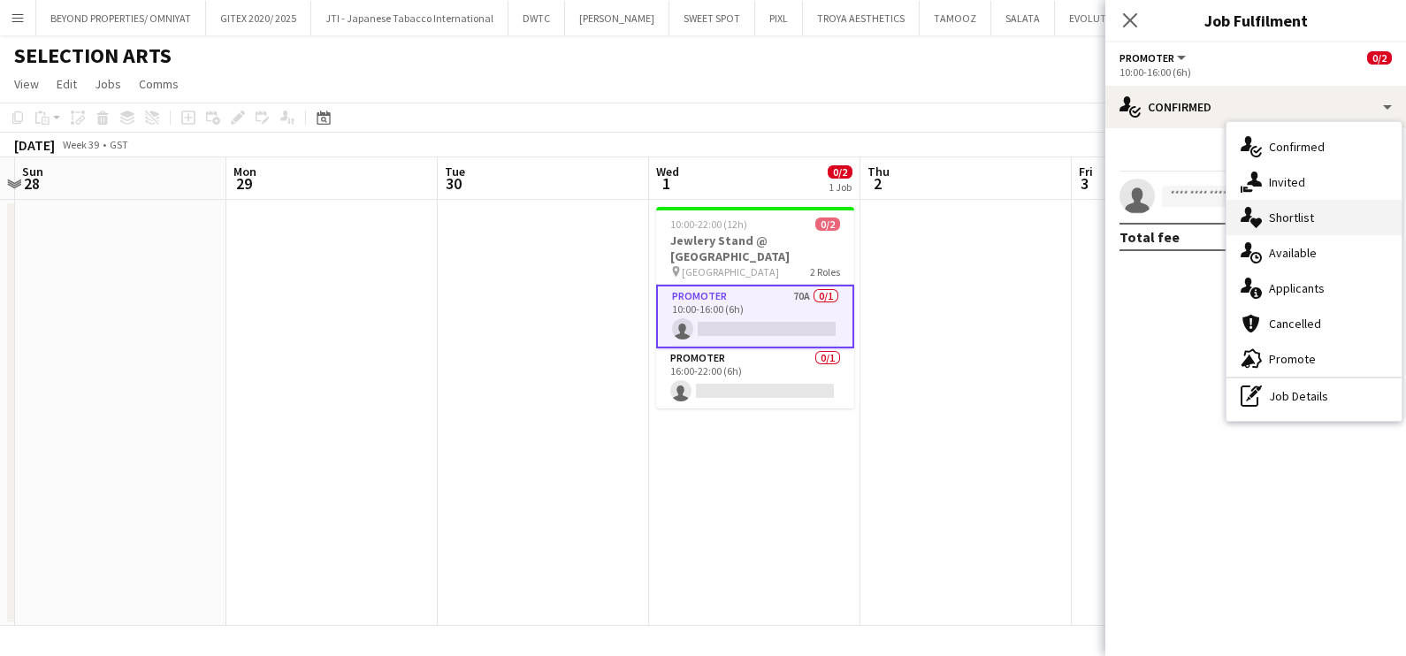
click at [1292, 221] on div "single-neutral-actions-heart Shortlist" at bounding box center [1313, 217] width 175 height 35
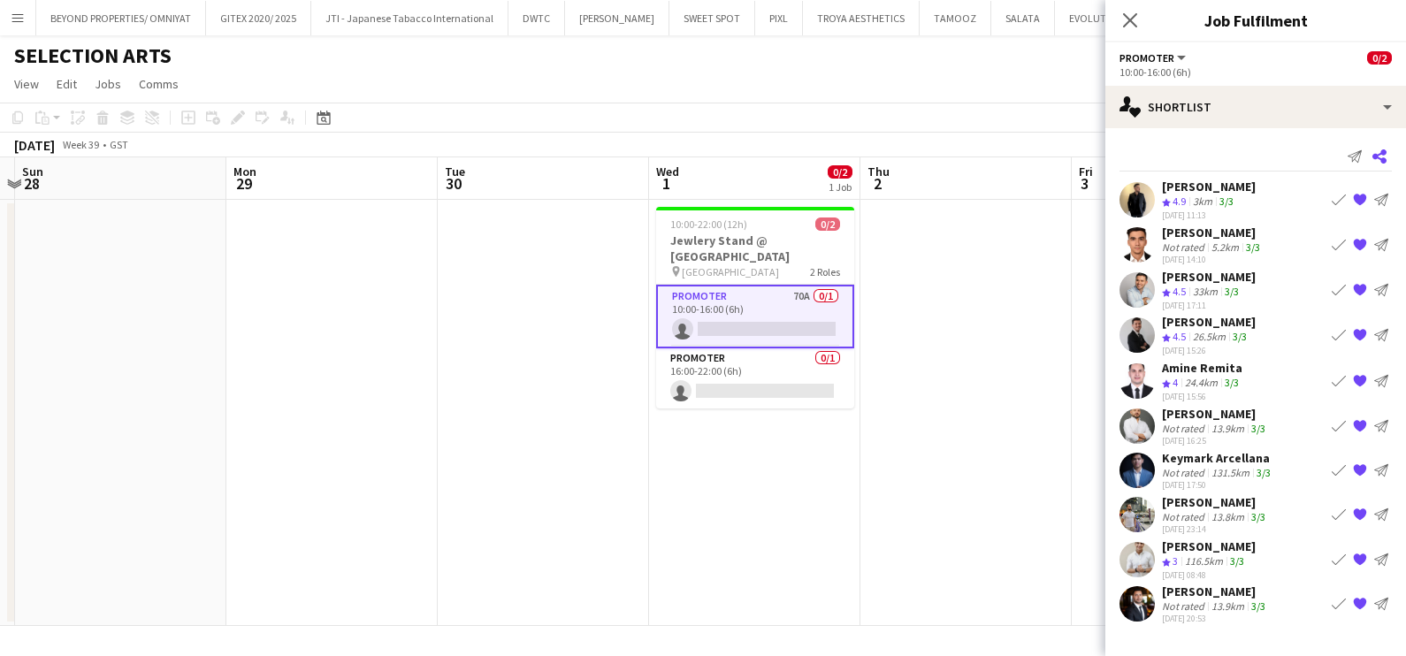
click at [1382, 153] on icon at bounding box center [1379, 156] width 14 height 14
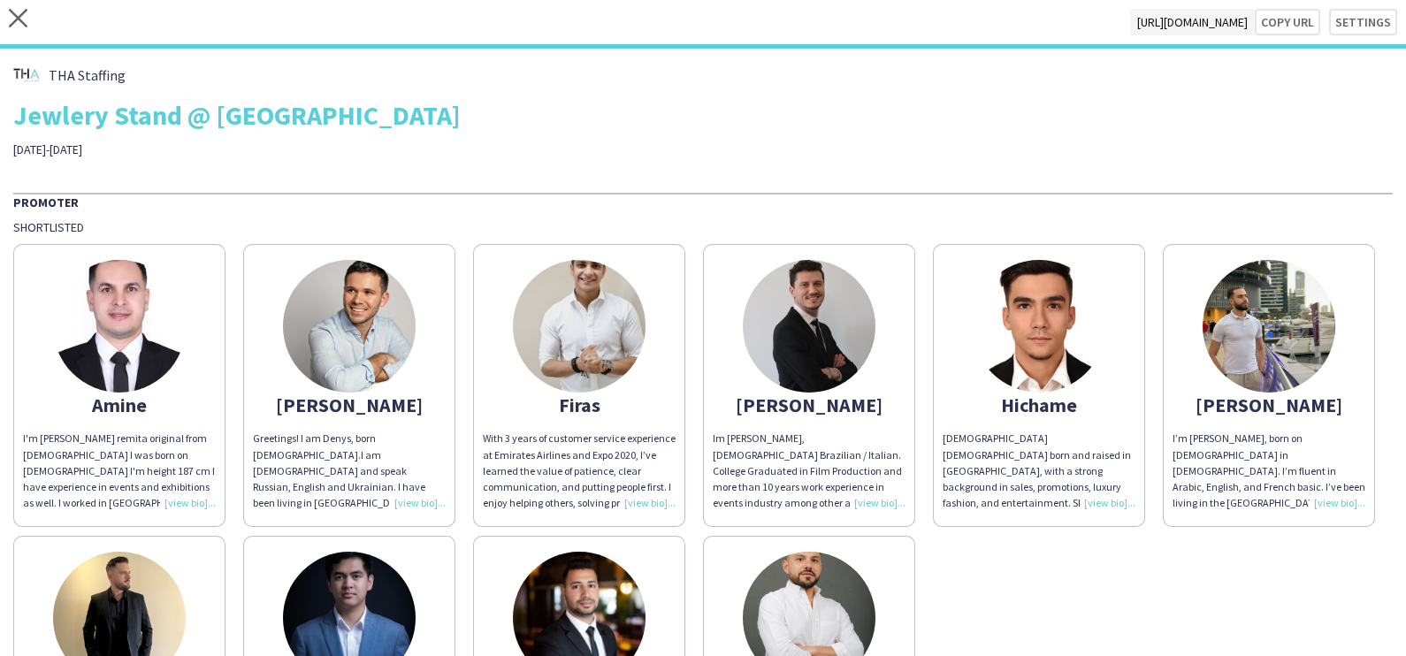
click at [127, 354] on img at bounding box center [119, 326] width 133 height 133
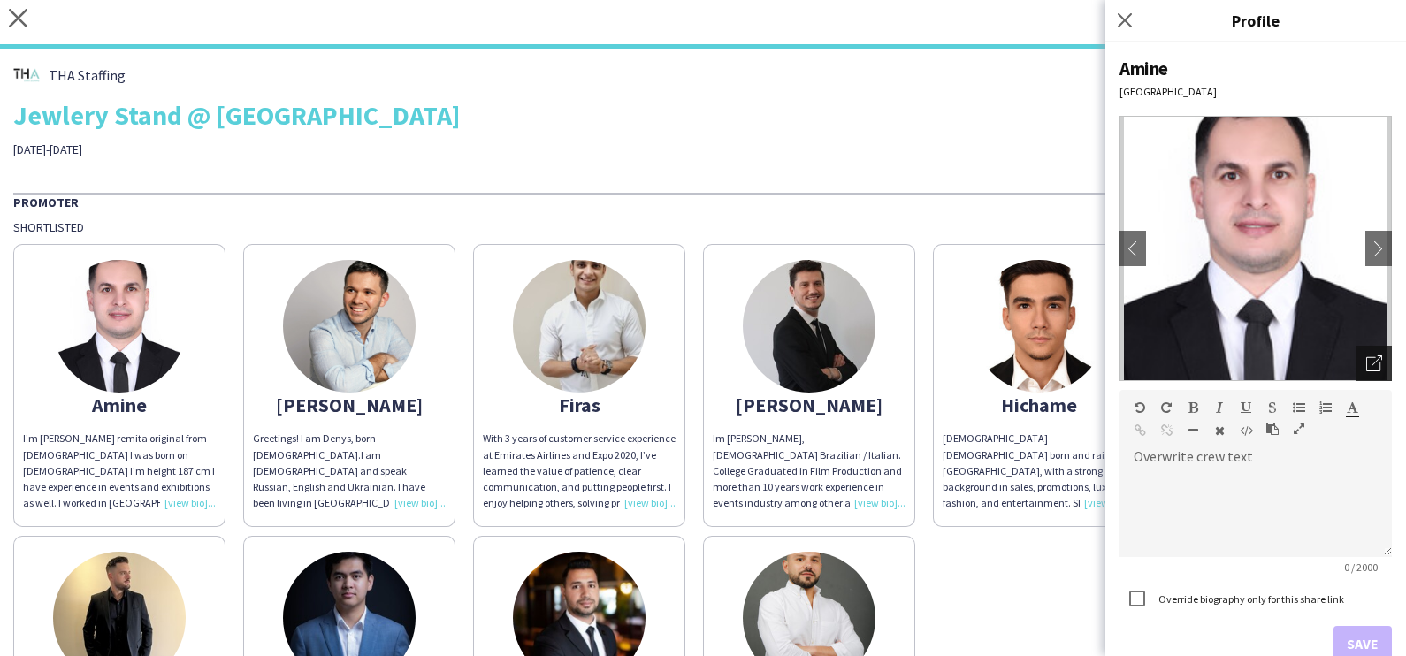
click at [1356, 362] on div "Open photos pop-in" at bounding box center [1373, 363] width 35 height 35
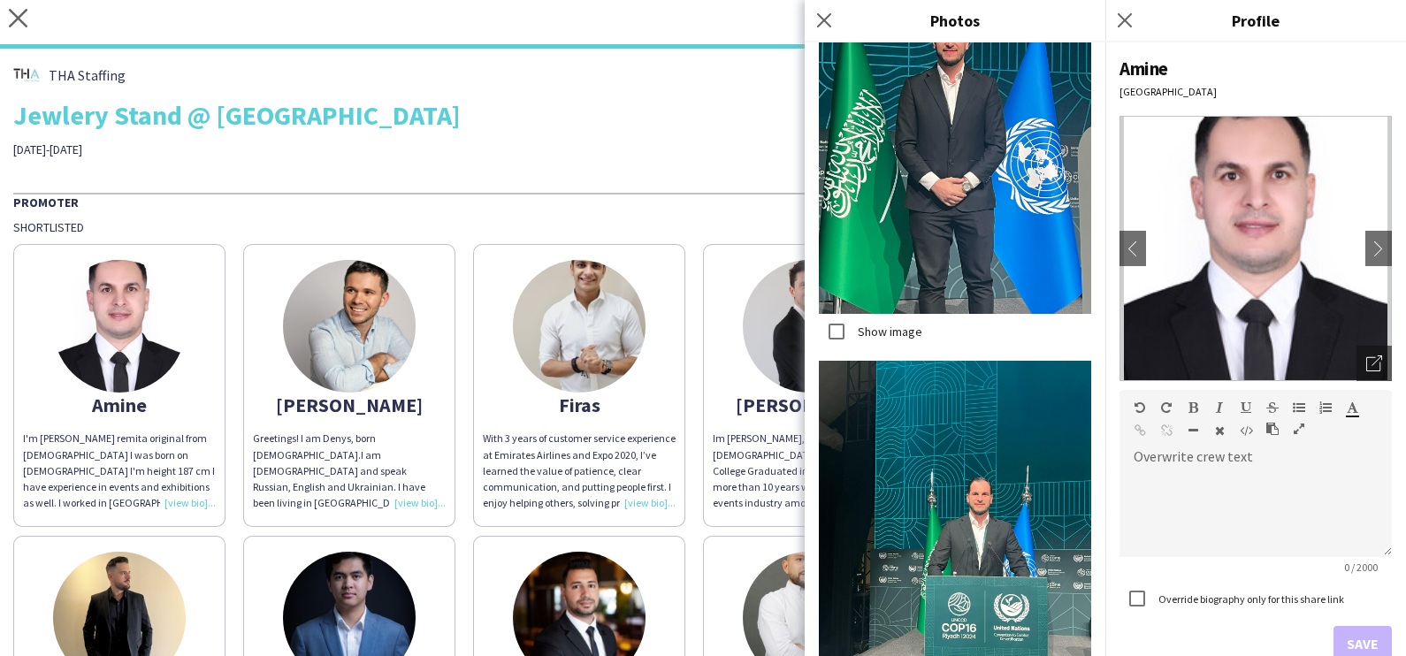
scroll to position [6766, 0]
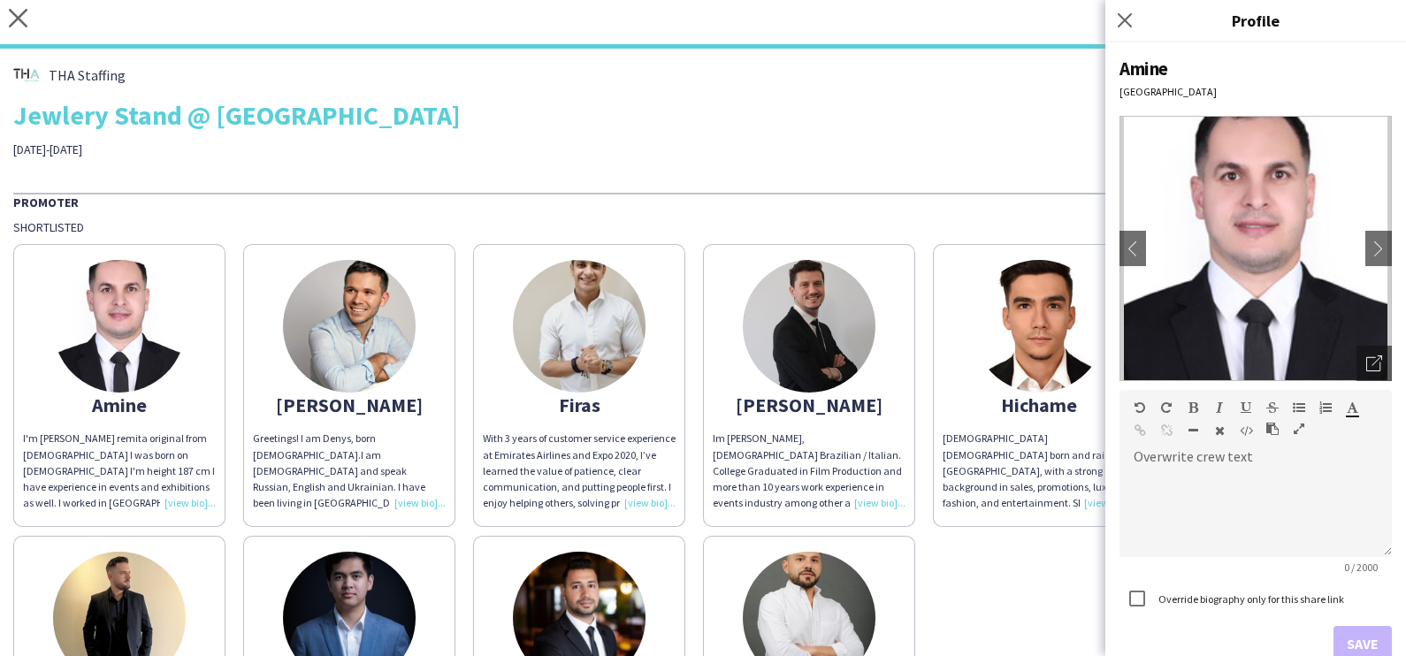
click at [363, 358] on img at bounding box center [349, 326] width 133 height 133
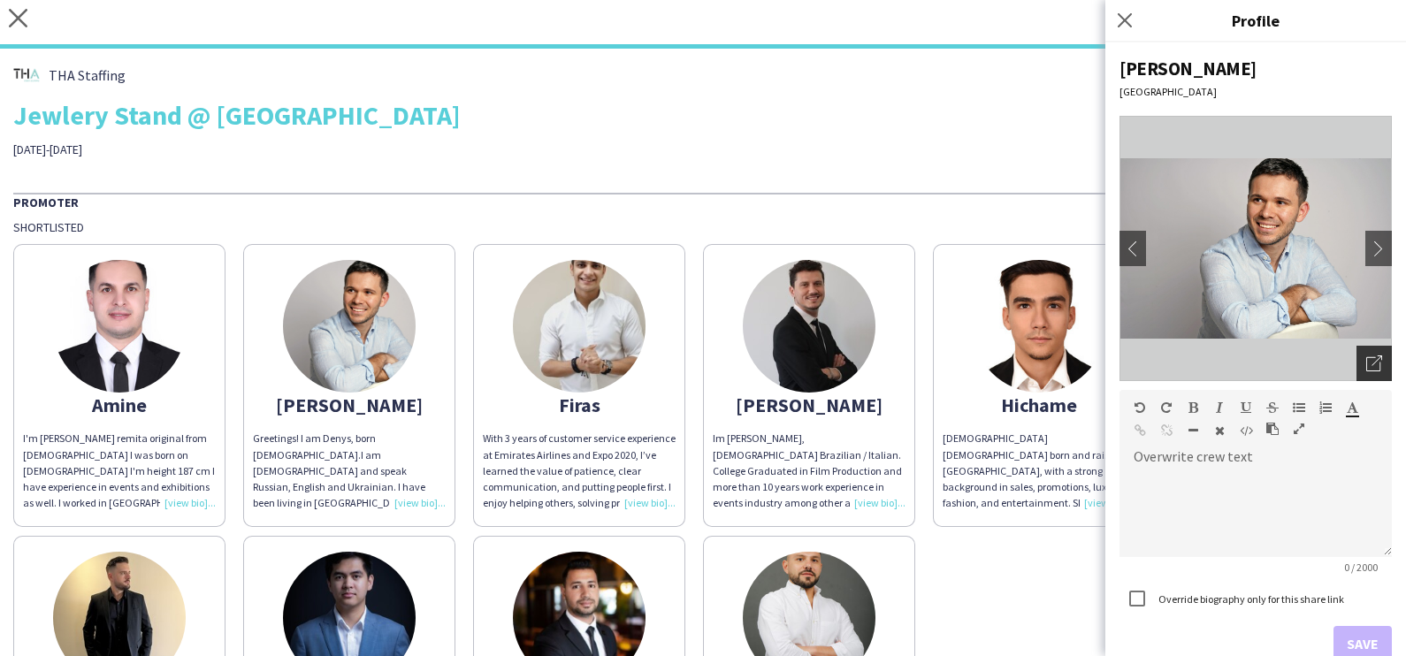
click at [1366, 364] on icon "Open photos pop-in" at bounding box center [1374, 363] width 16 height 16
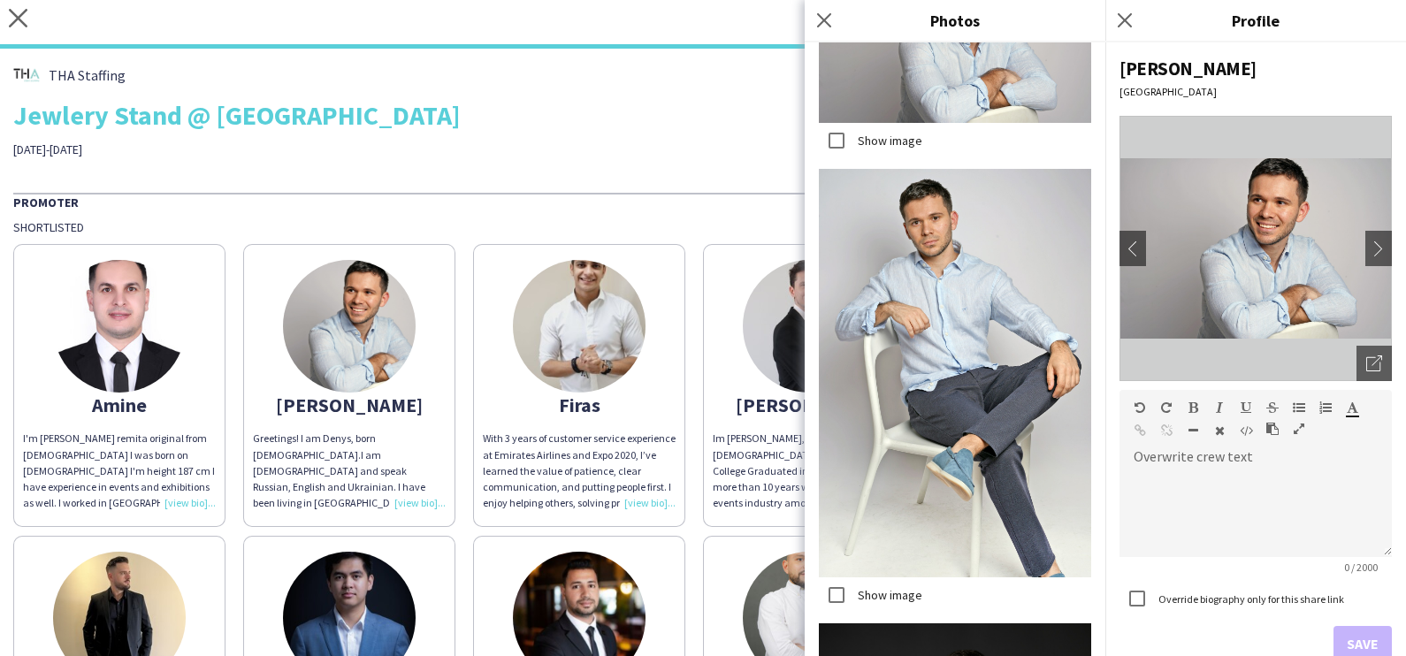
scroll to position [3314, 0]
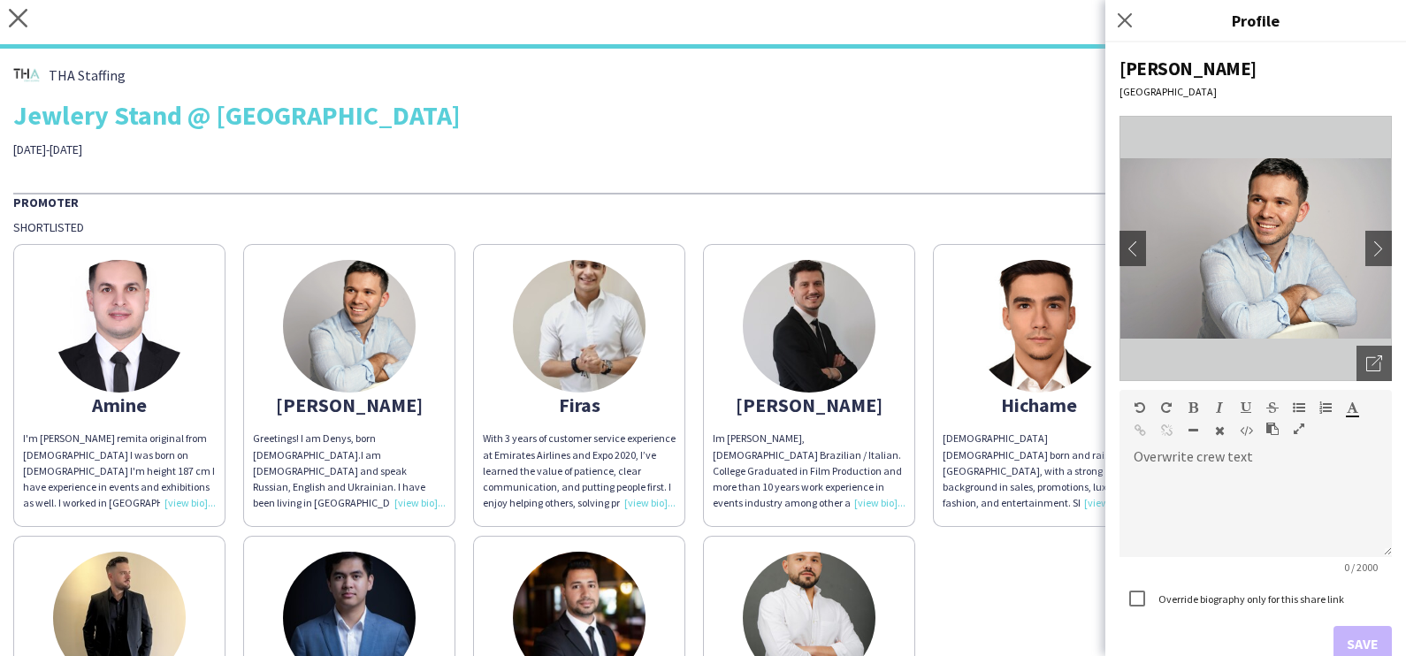
click at [575, 362] on img at bounding box center [579, 326] width 133 height 133
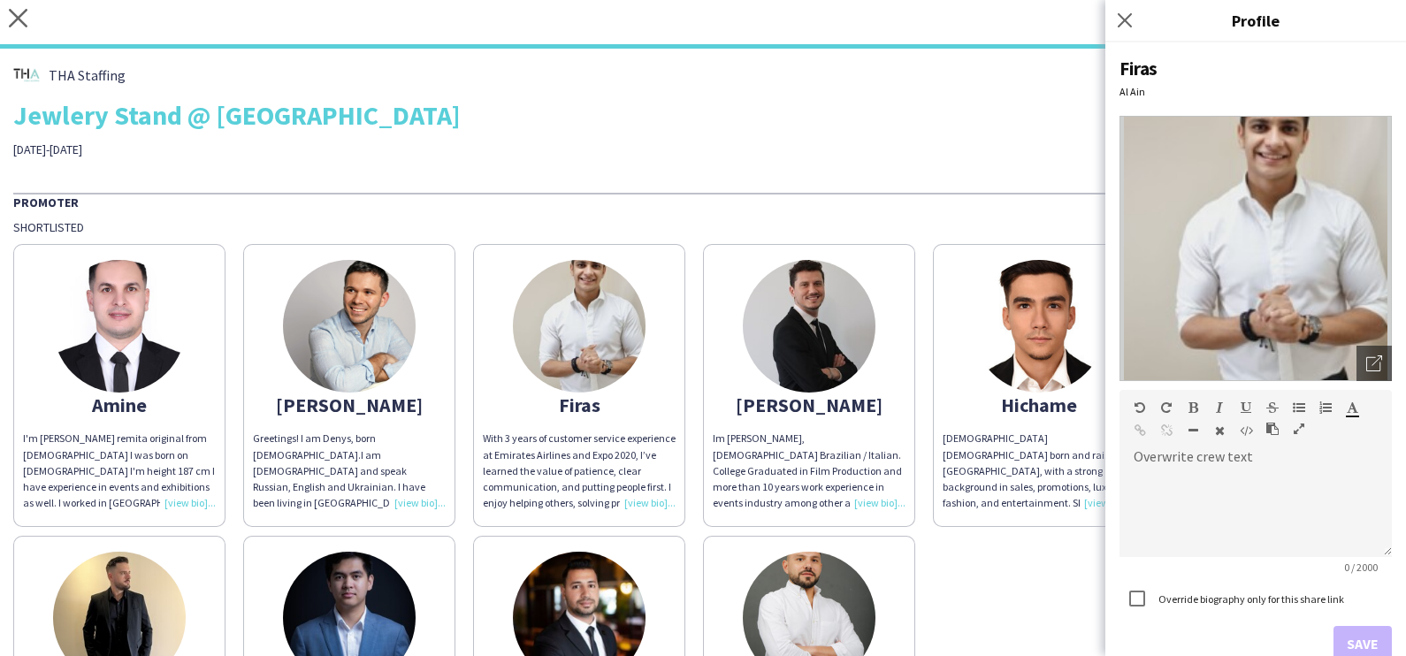
drag, startPoint x: 1356, startPoint y: 358, endPoint x: 1292, endPoint y: 354, distance: 64.7
click at [1366, 358] on icon "Open photos pop-in" at bounding box center [1374, 363] width 16 height 16
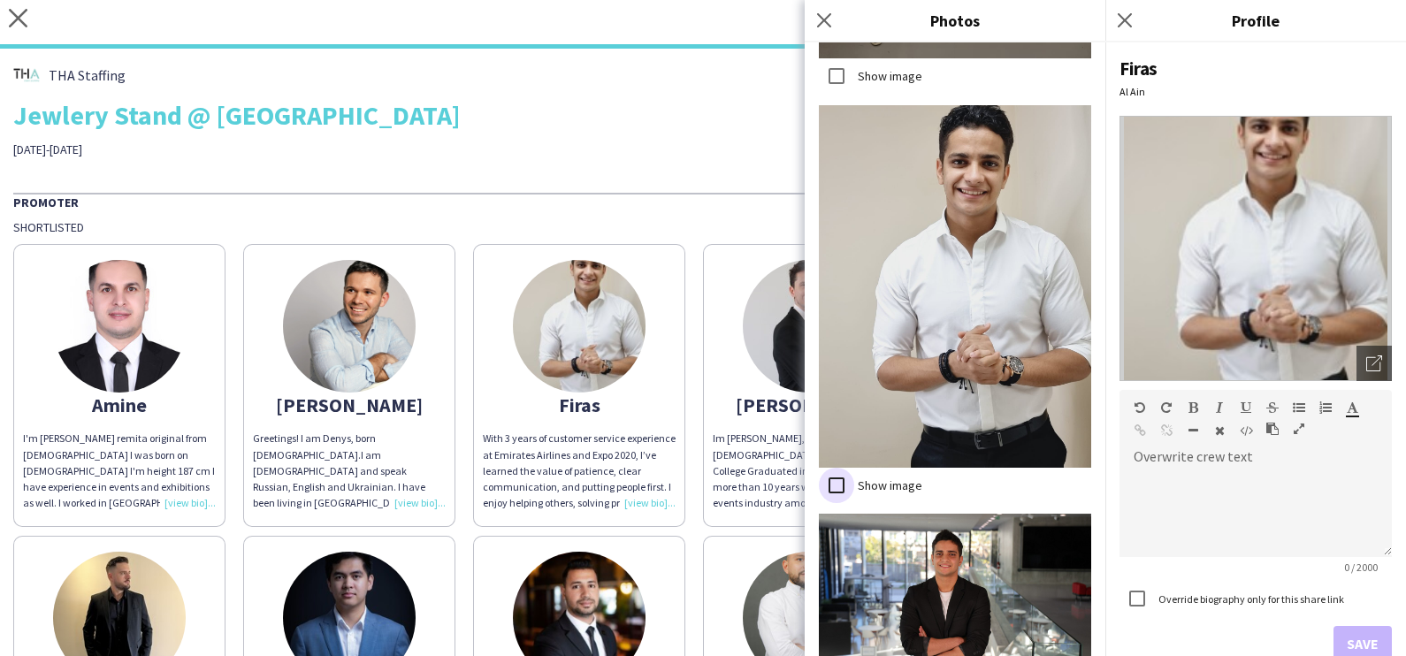
scroll to position [1456, 0]
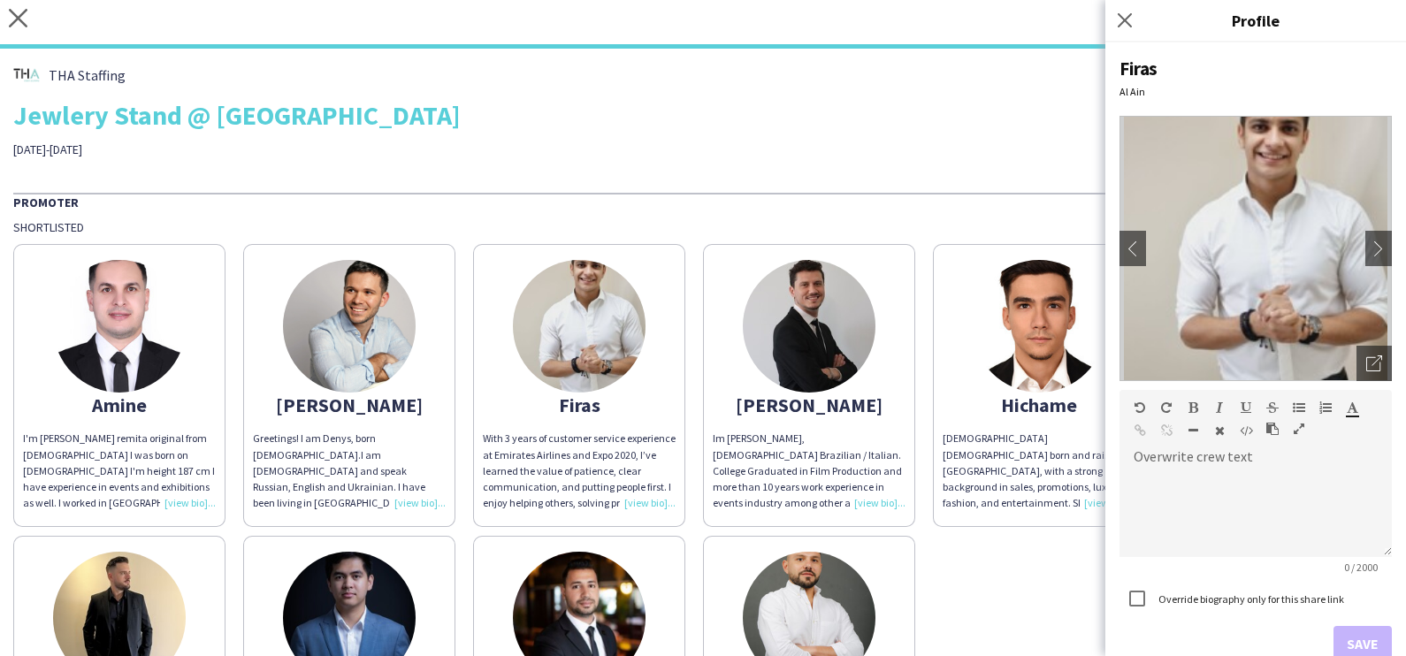
click at [796, 315] on img at bounding box center [809, 326] width 133 height 133
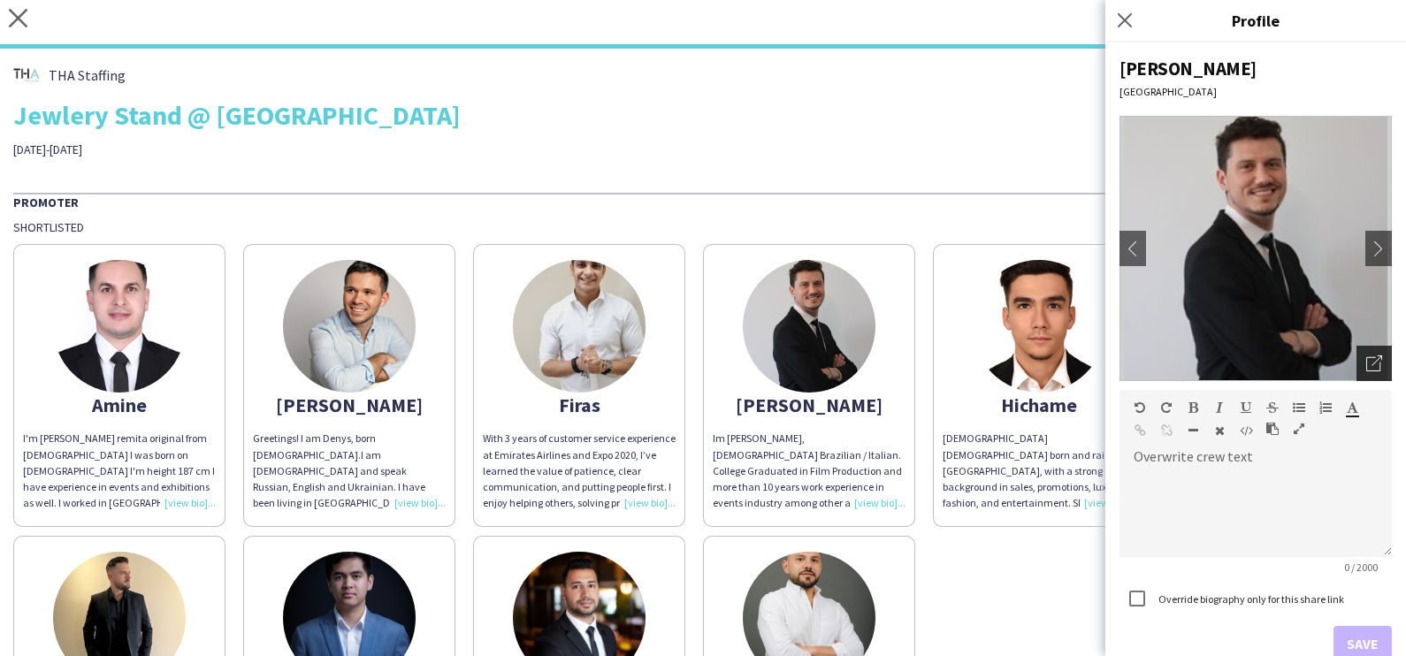
click at [1366, 363] on icon "Open photos pop-in" at bounding box center [1374, 363] width 16 height 16
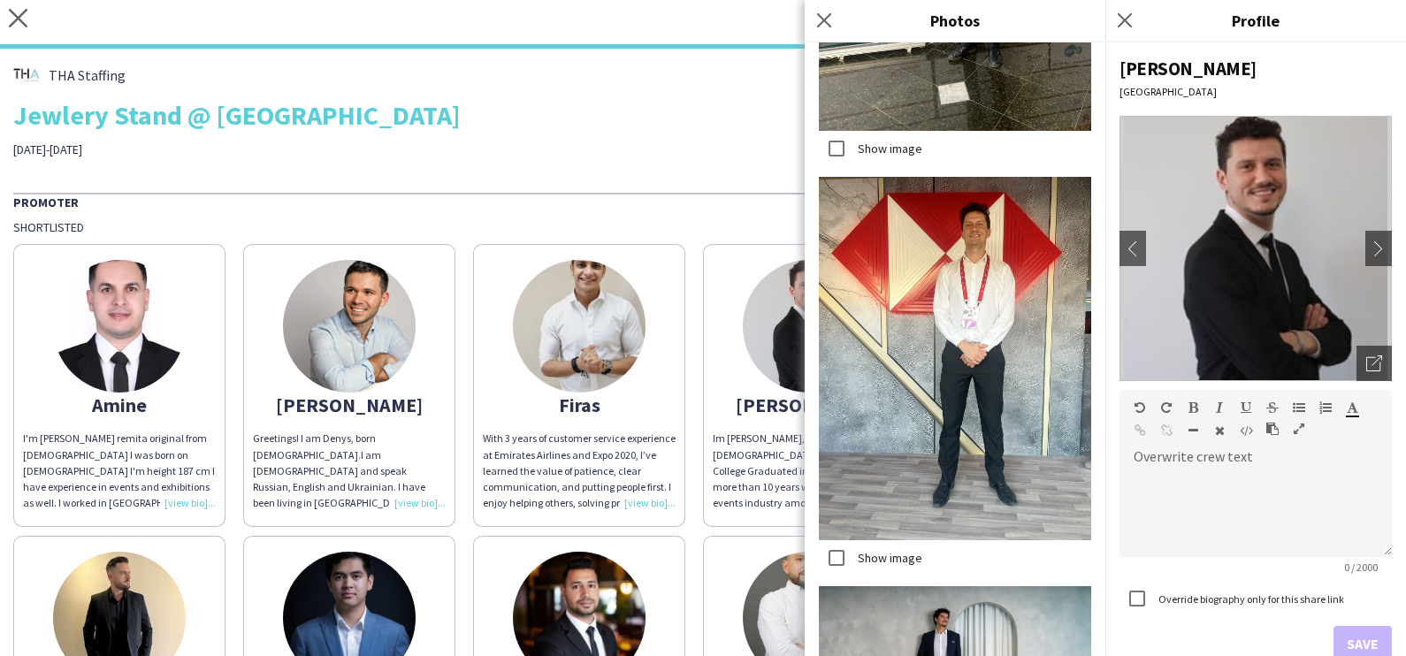
scroll to position [11264, 0]
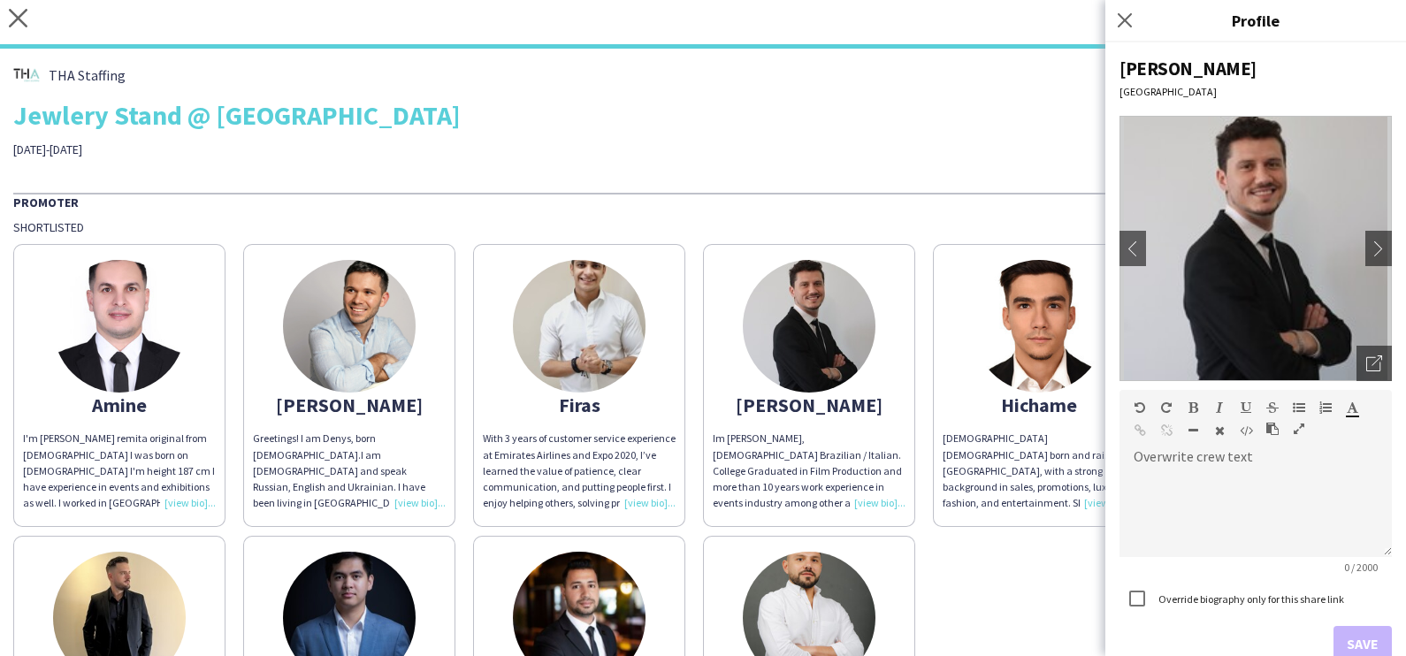
click at [998, 323] on img at bounding box center [1038, 326] width 133 height 133
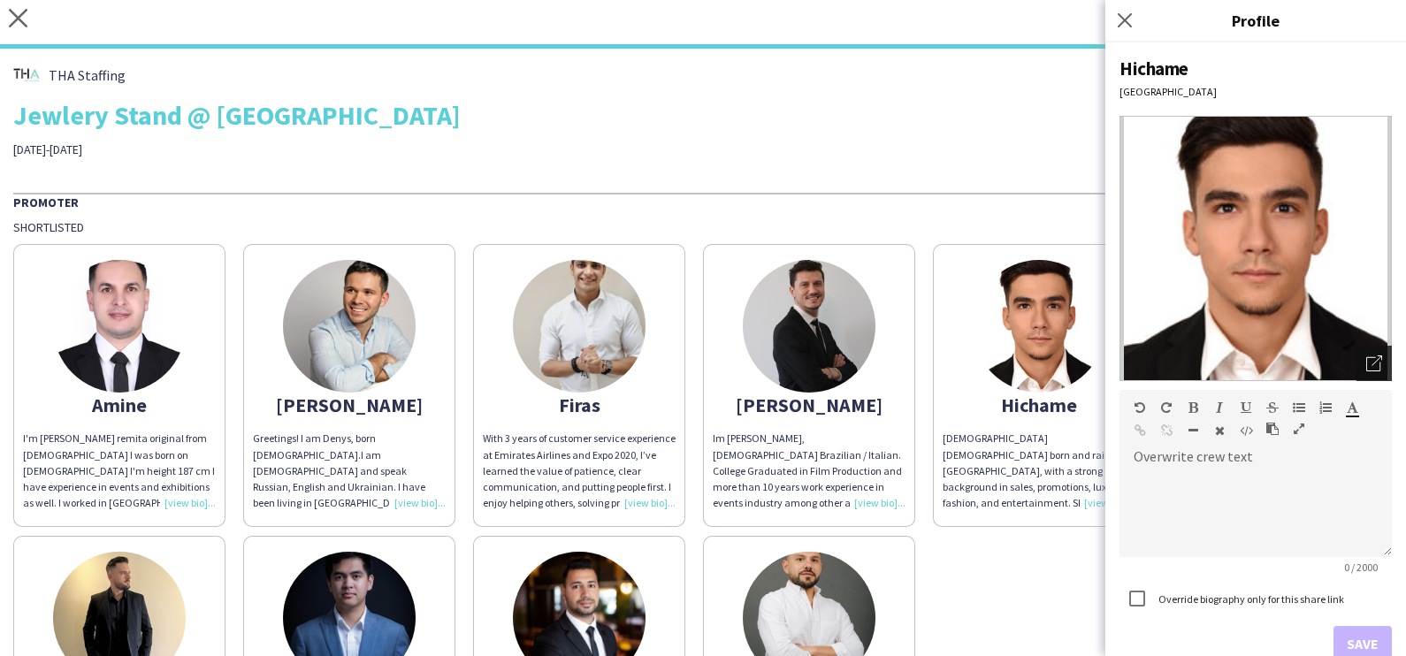
click at [1366, 367] on icon "Open photos pop-in" at bounding box center [1374, 363] width 16 height 16
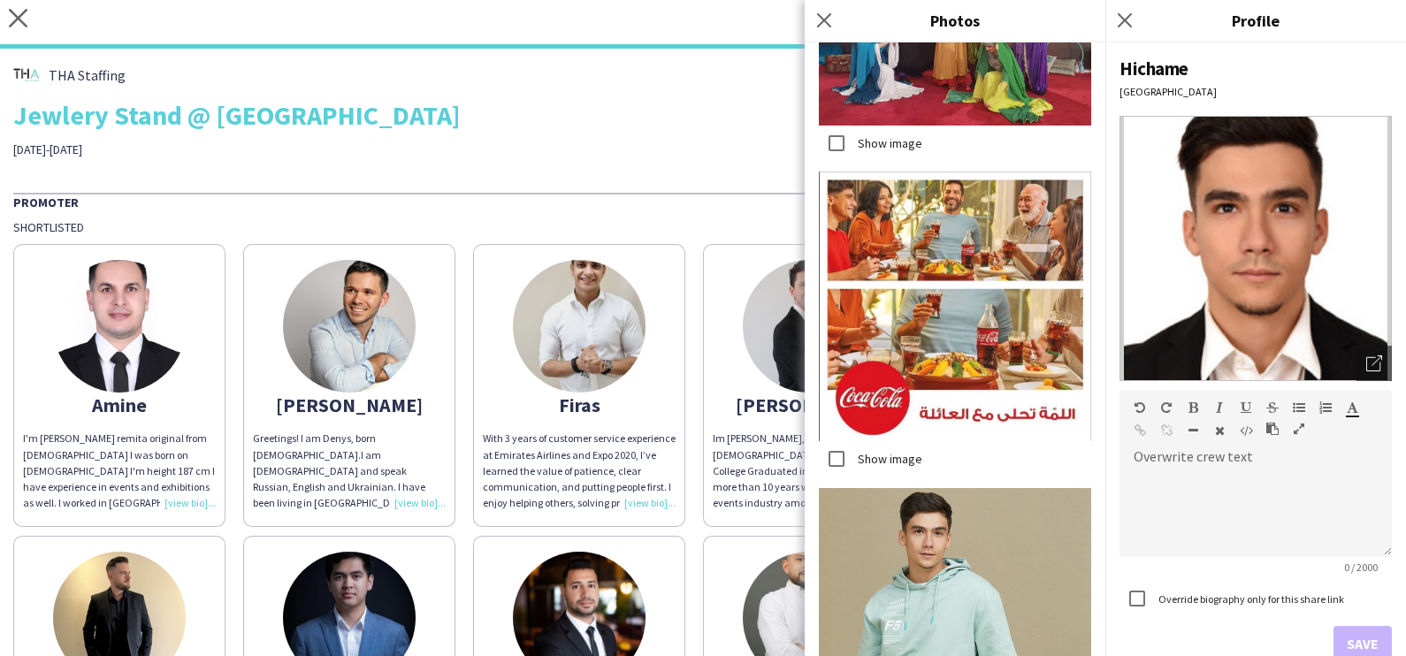
scroll to position [3685, 0]
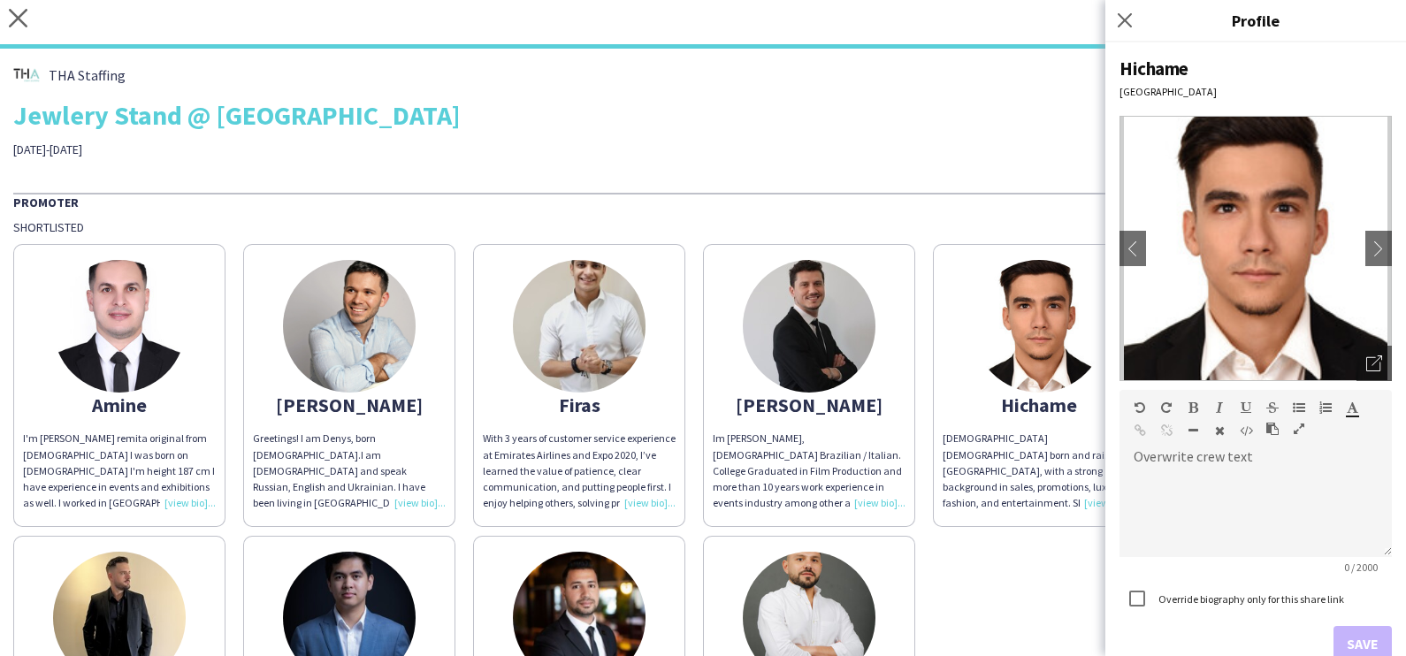
click at [823, 227] on div "Shortlisted" at bounding box center [702, 227] width 1379 height 16
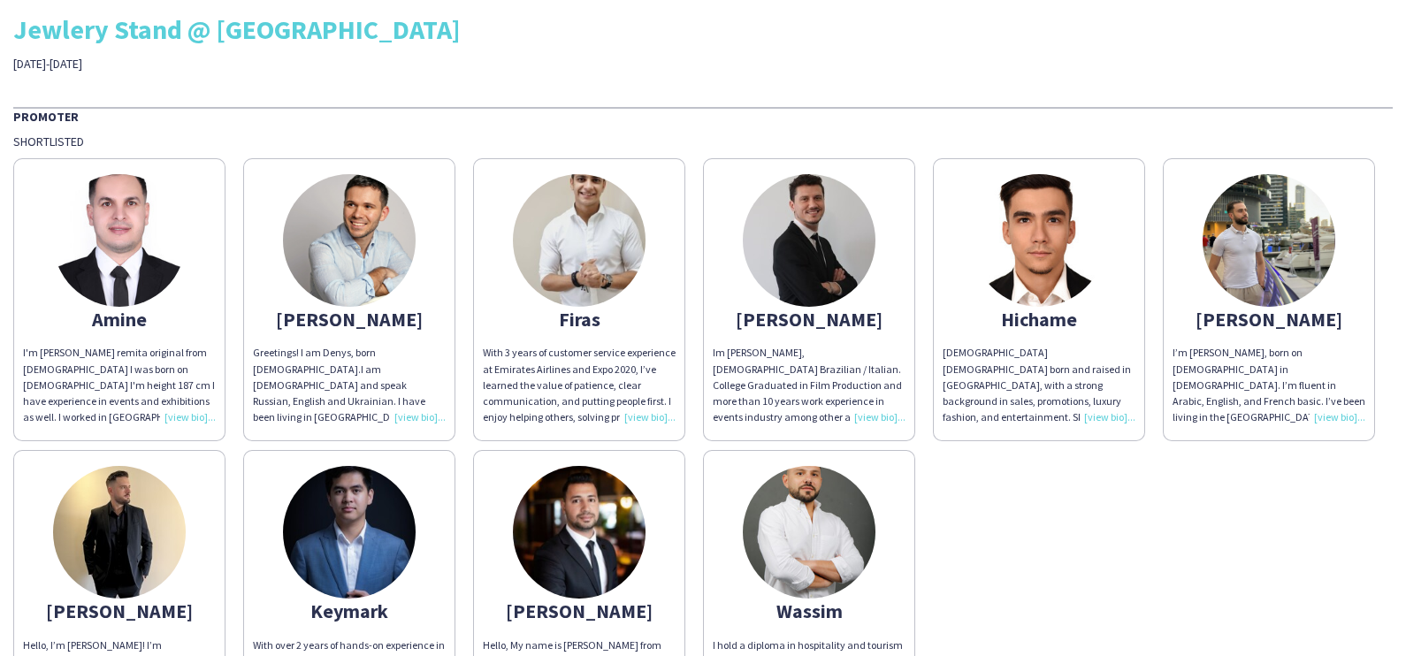
scroll to position [240, 0]
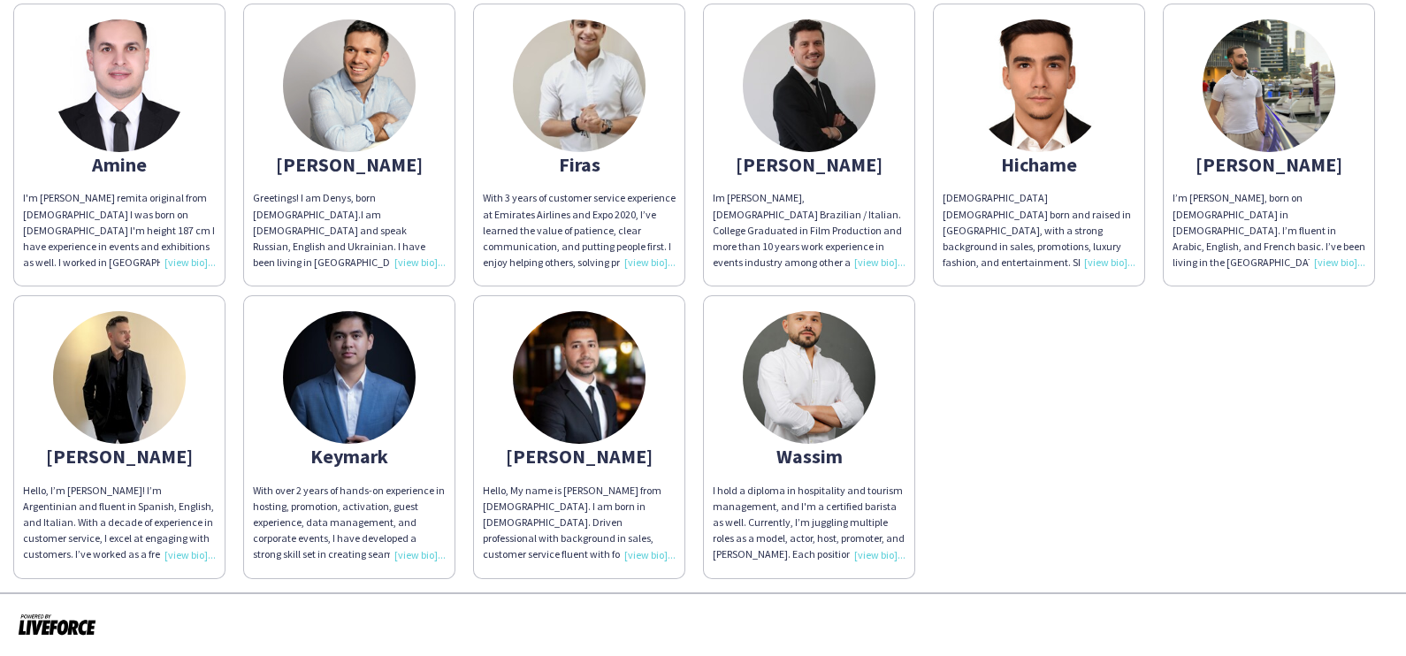
click at [1202, 152] on img at bounding box center [1268, 85] width 133 height 133
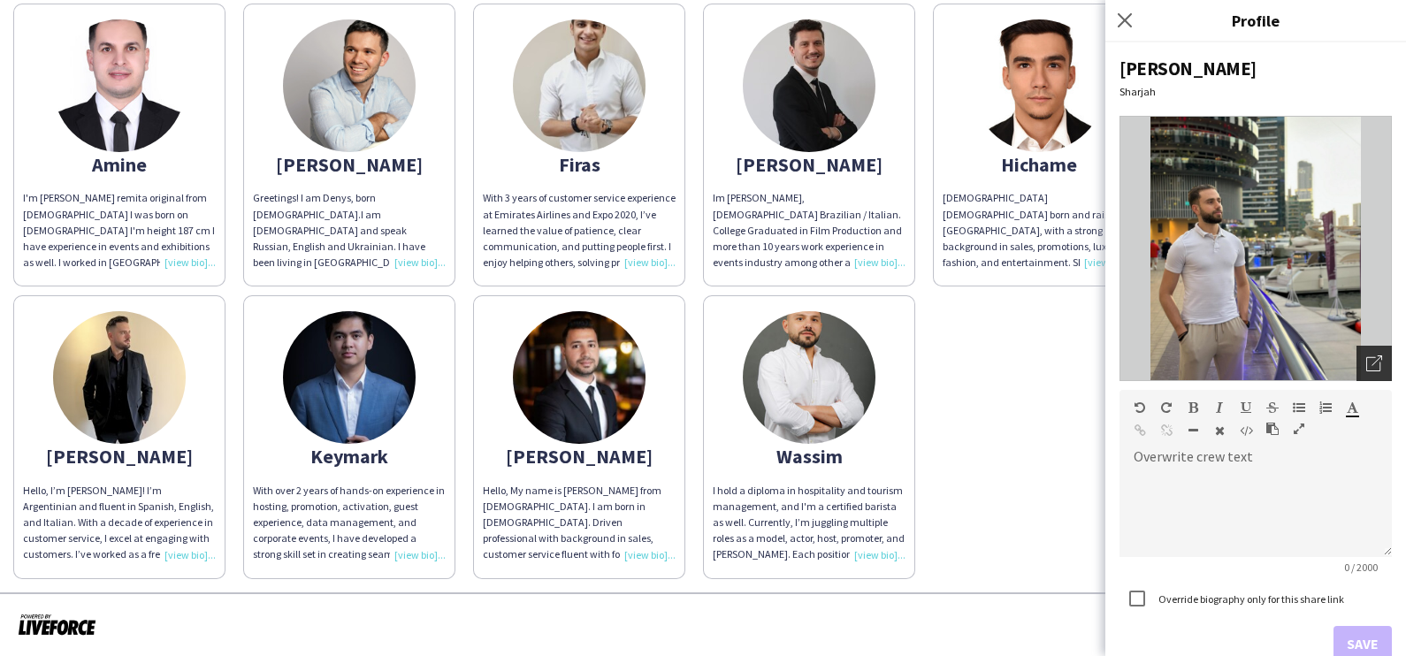
click at [1366, 360] on icon "Open photos pop-in" at bounding box center [1374, 363] width 16 height 16
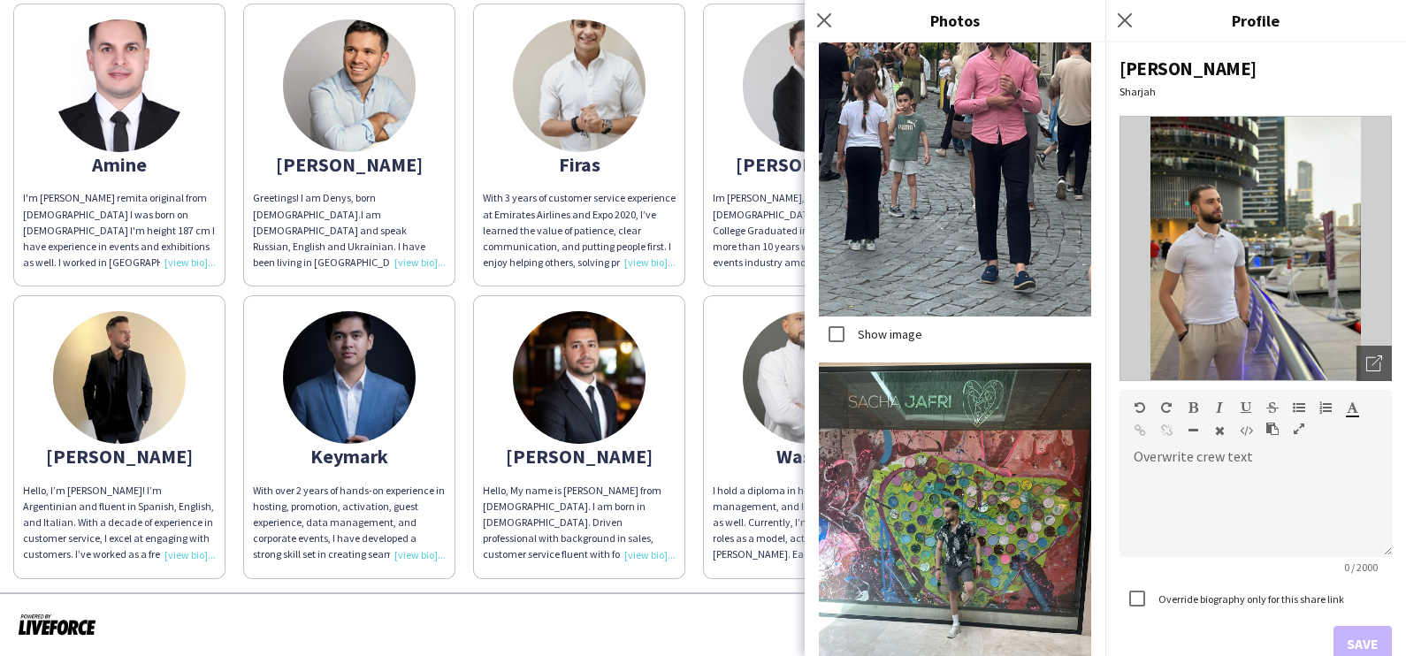
scroll to position [2254, 0]
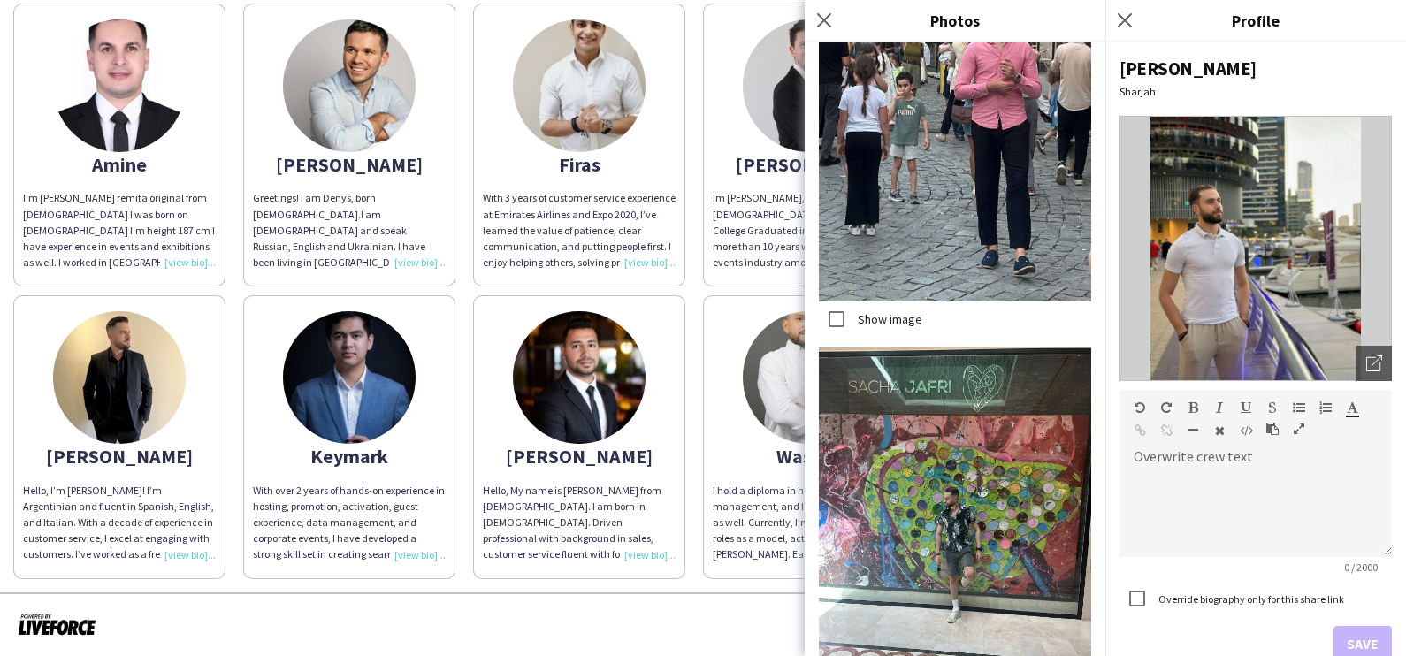
click at [186, 385] on img at bounding box center [119, 377] width 133 height 133
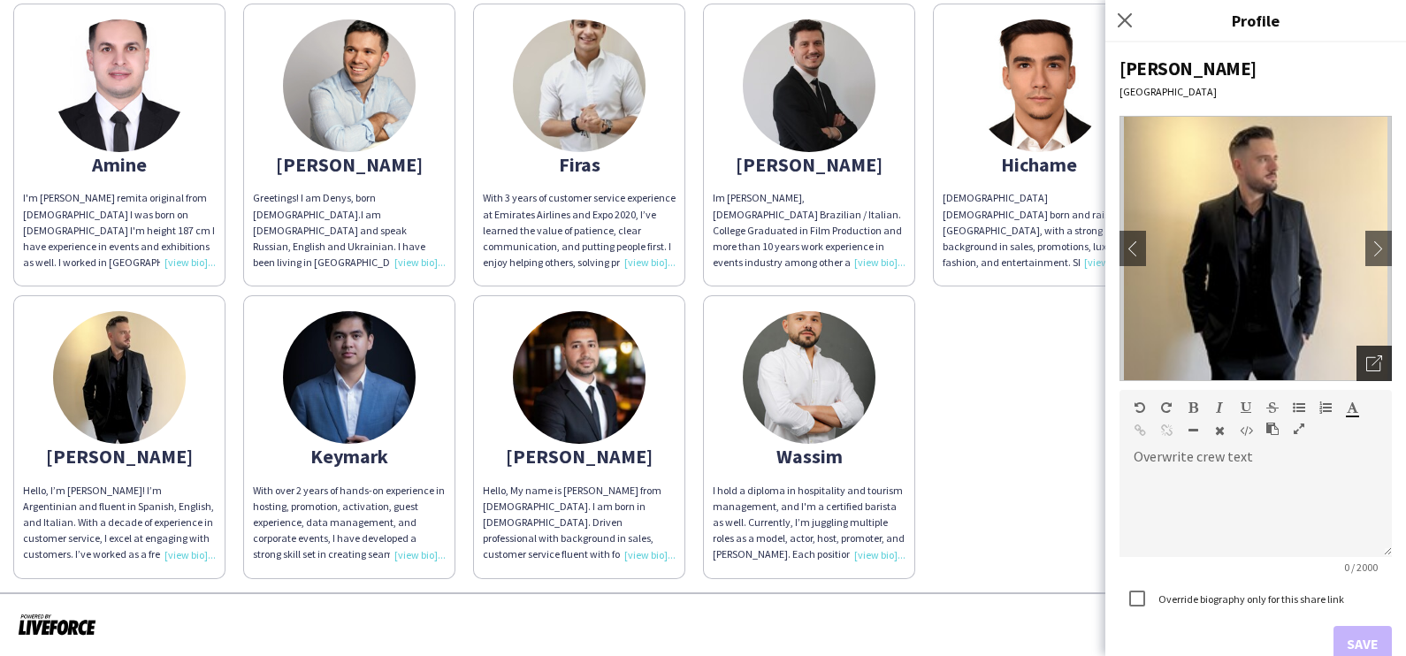
click at [1356, 359] on div "Open photos pop-in" at bounding box center [1373, 363] width 35 height 35
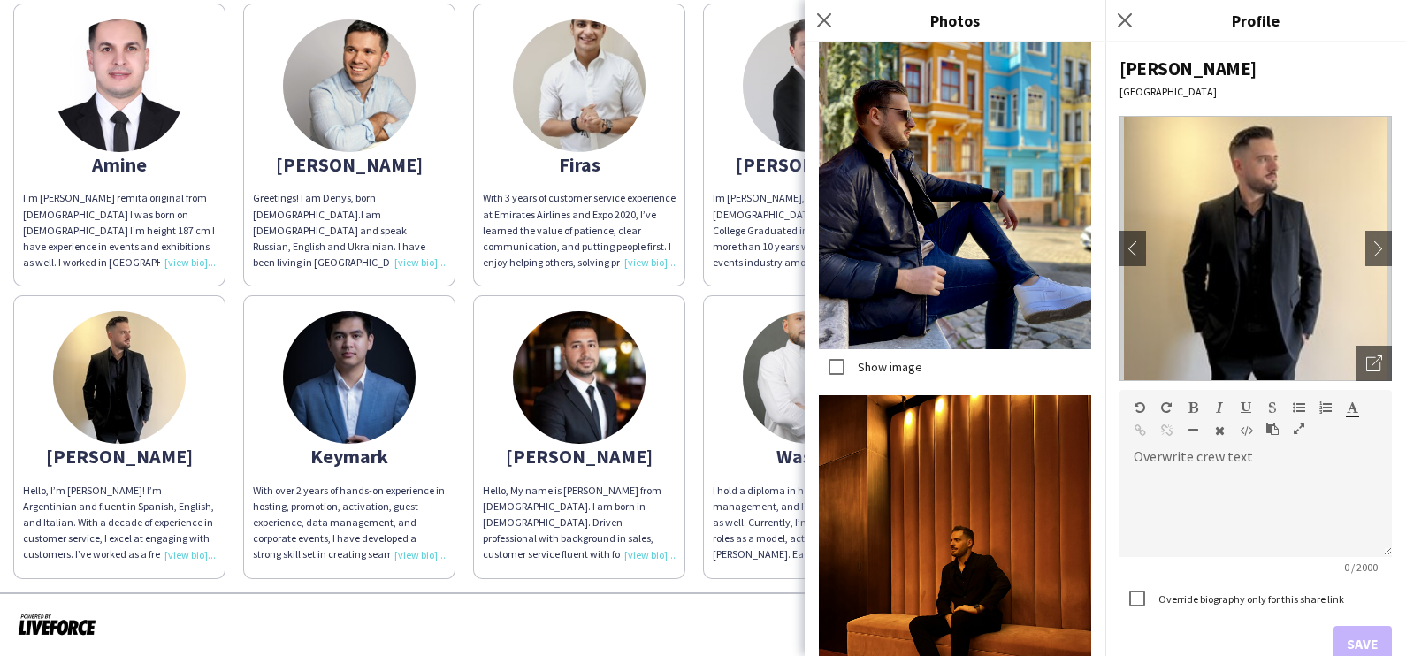
scroll to position [3003, 0]
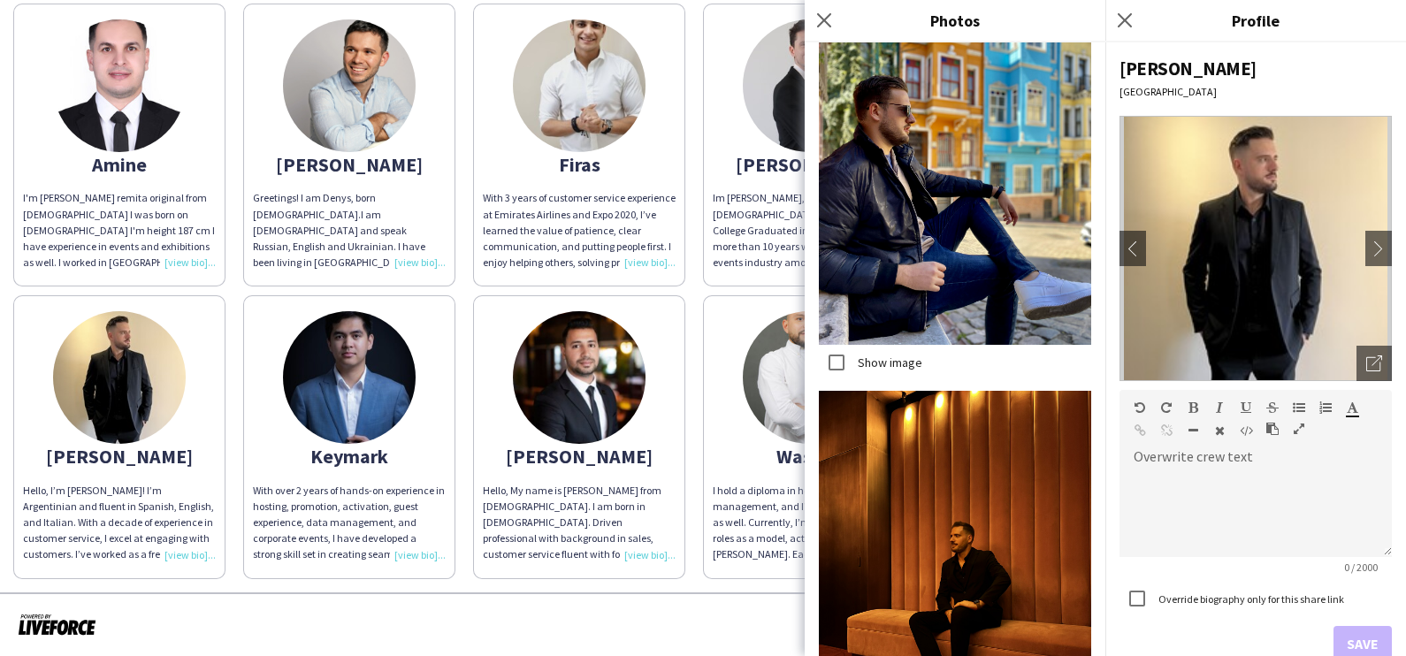
click at [415, 371] on img at bounding box center [349, 377] width 133 height 133
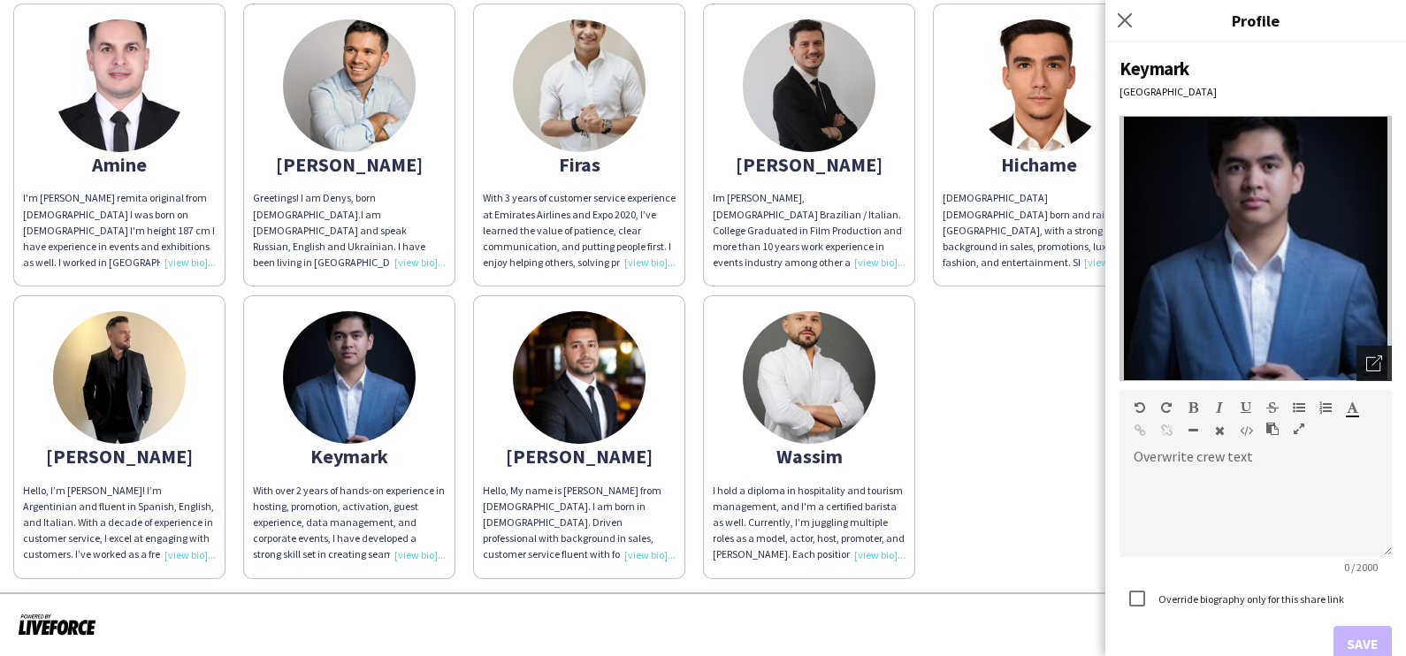
click at [1366, 357] on icon "Open photos pop-in" at bounding box center [1374, 363] width 16 height 16
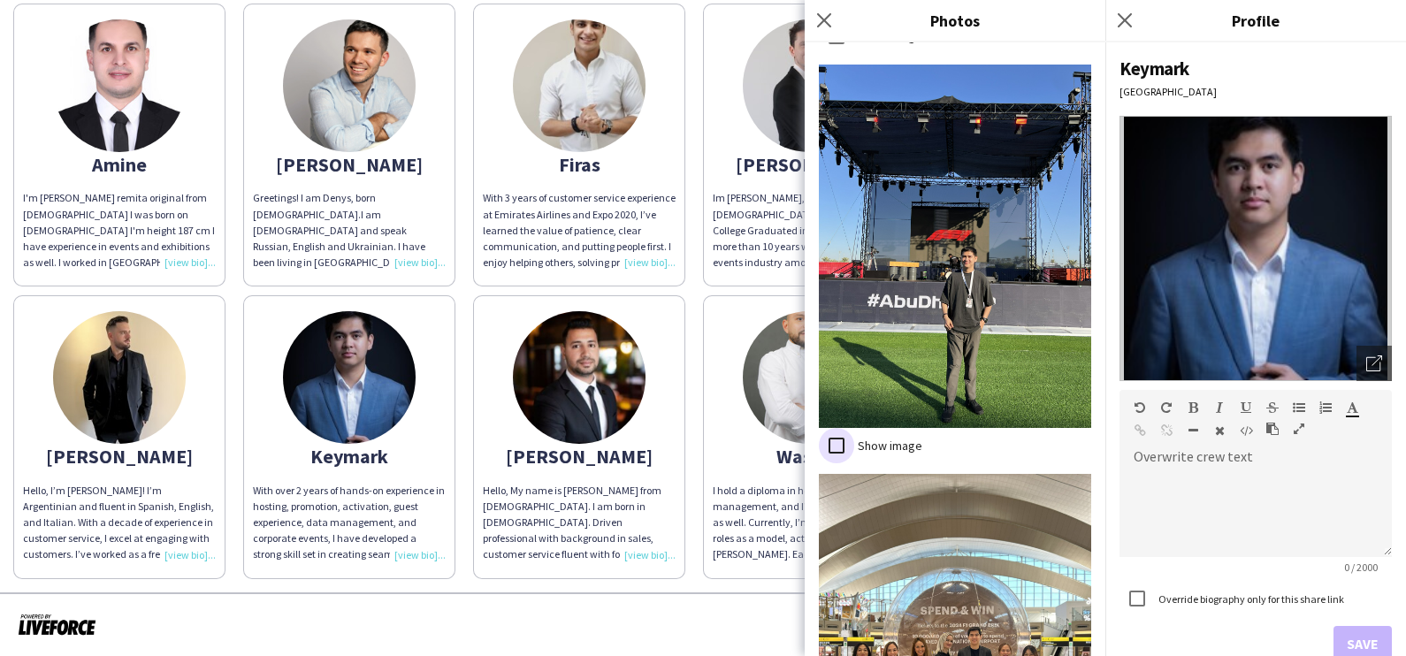
scroll to position [3697, 0]
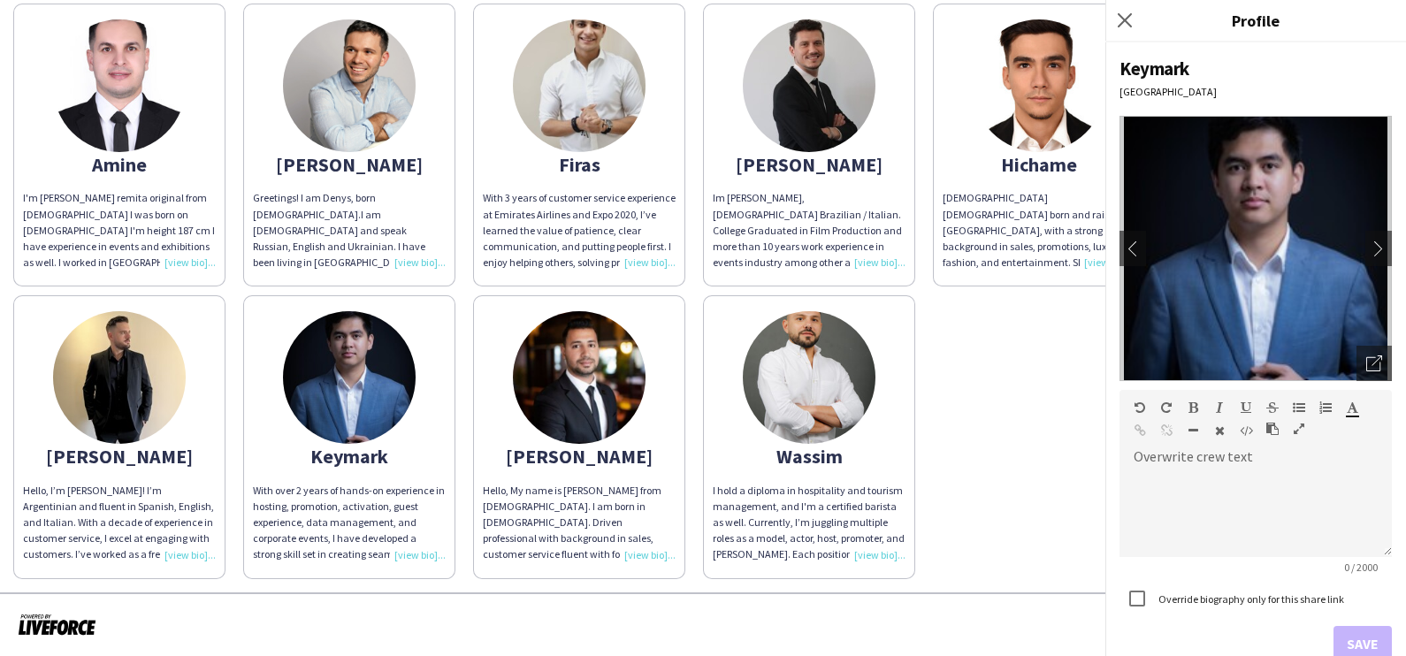
click at [645, 339] on img at bounding box center [579, 377] width 133 height 133
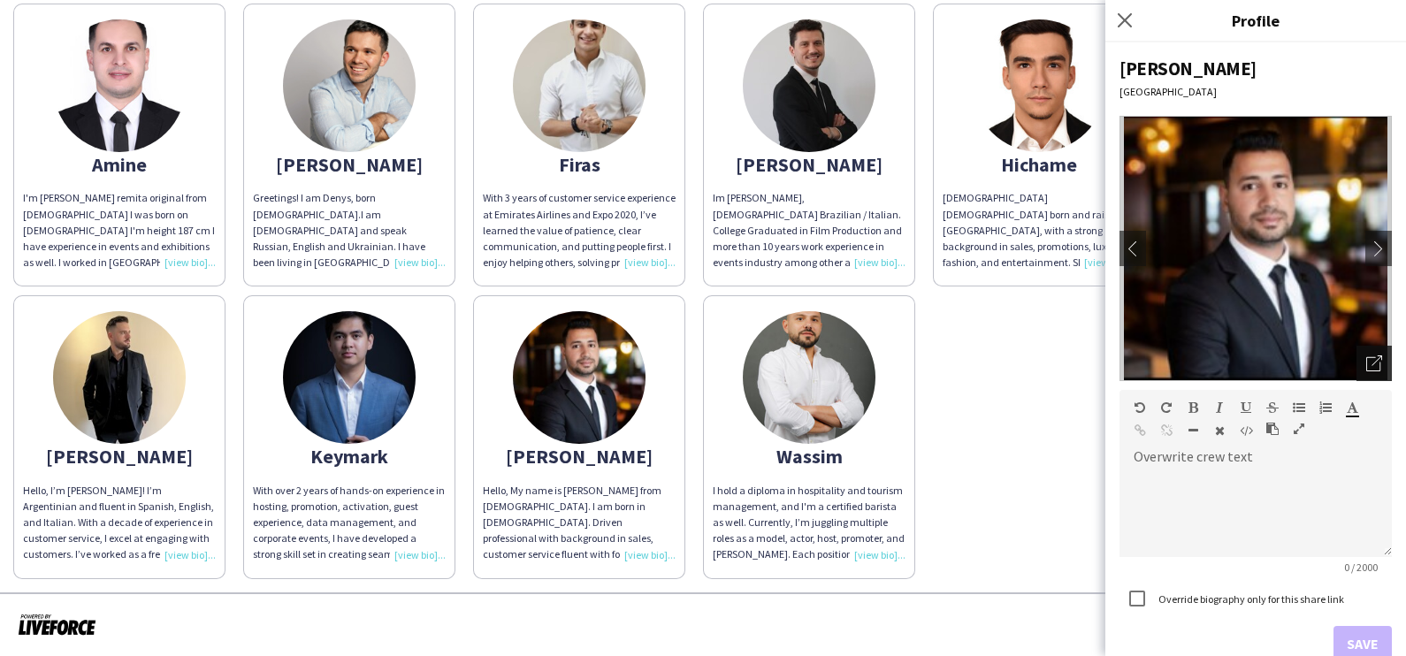
click at [1366, 367] on icon "Open photos pop-in" at bounding box center [1374, 363] width 16 height 16
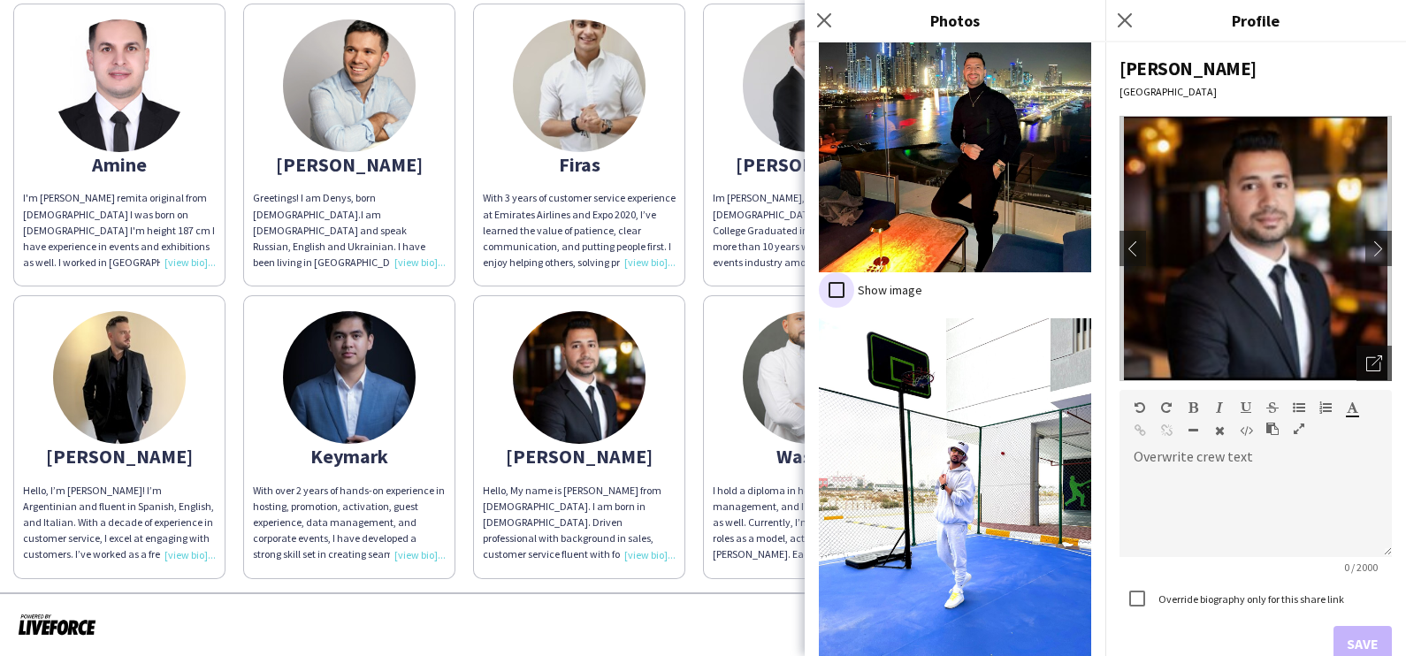
scroll to position [1458, 0]
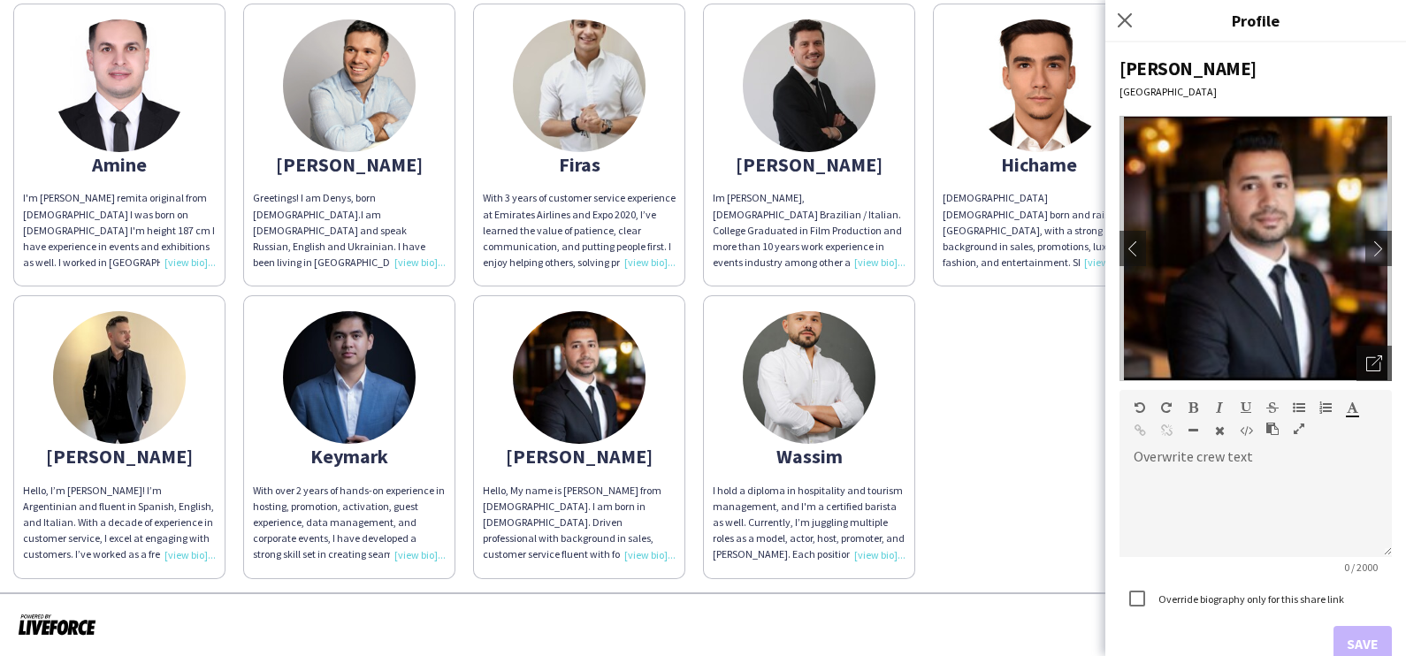
drag, startPoint x: 778, startPoint y: 621, endPoint x: 873, endPoint y: 513, distance: 144.7
click at [775, 620] on div at bounding box center [703, 624] width 1406 height 65
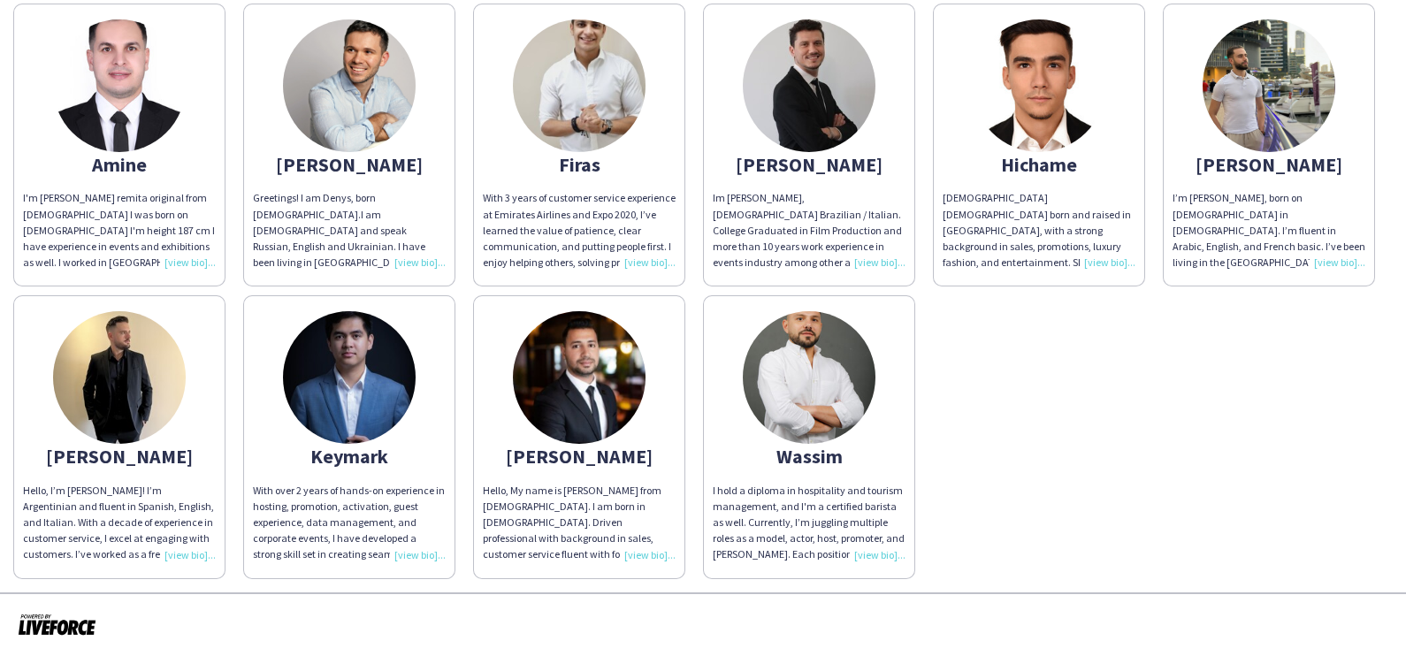
click at [915, 335] on app-share-pages-crew-card "Wassim I hold a diploma in hospitality and tourism management, and I'm a certif…" at bounding box center [809, 436] width 212 height 283
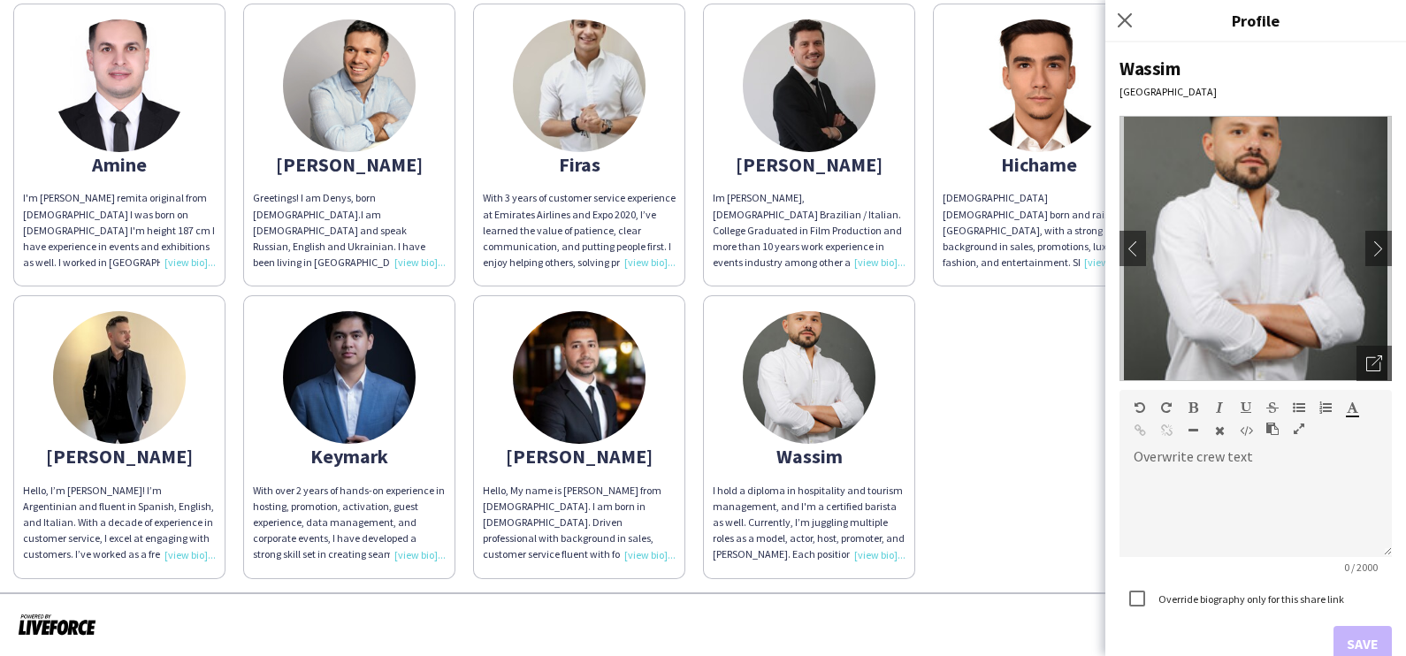
click at [1337, 363] on img at bounding box center [1255, 248] width 272 height 265
click at [1366, 369] on icon "Open photos pop-in" at bounding box center [1374, 363] width 16 height 16
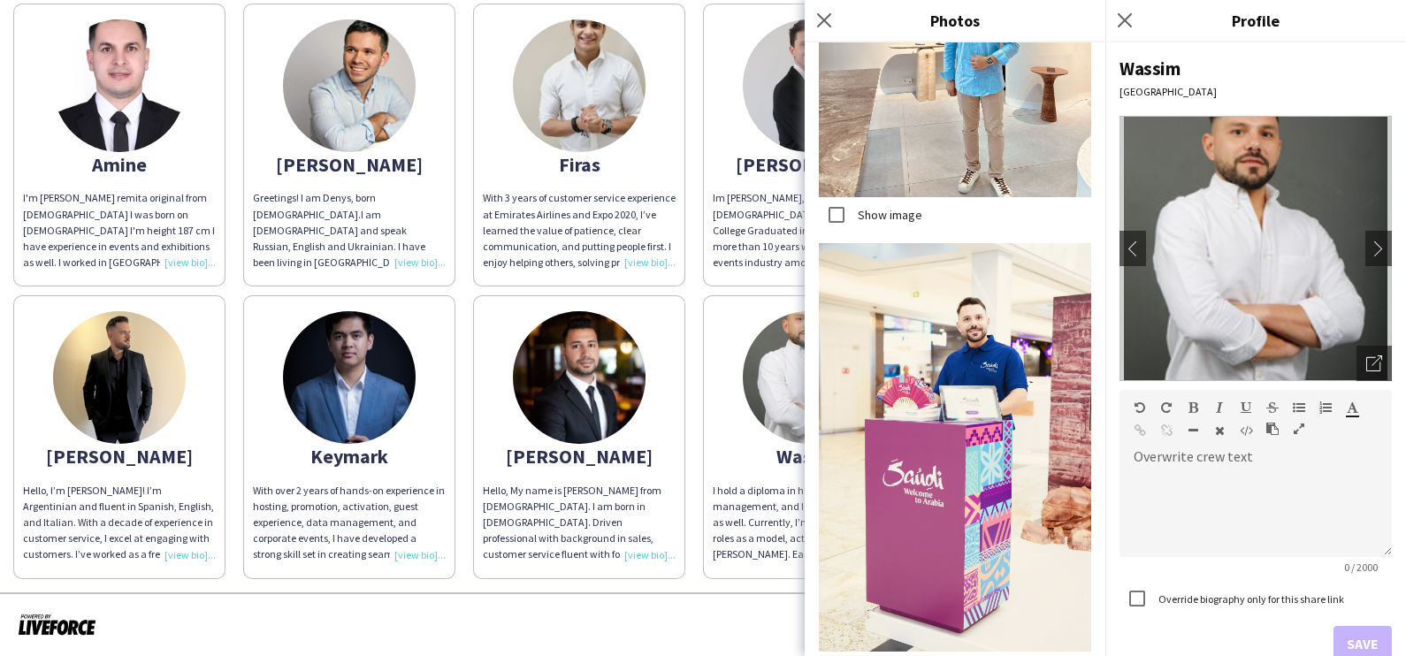
scroll to position [5862, 0]
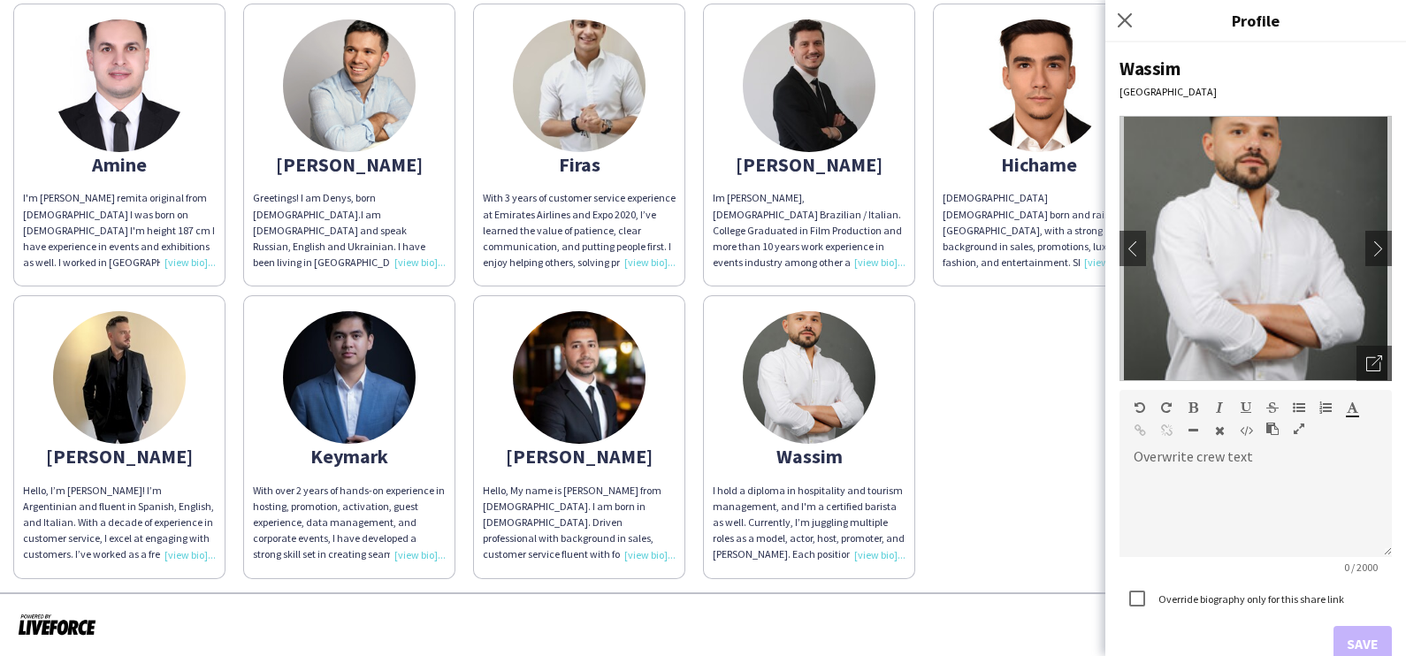
click at [717, 628] on div at bounding box center [703, 624] width 1406 height 65
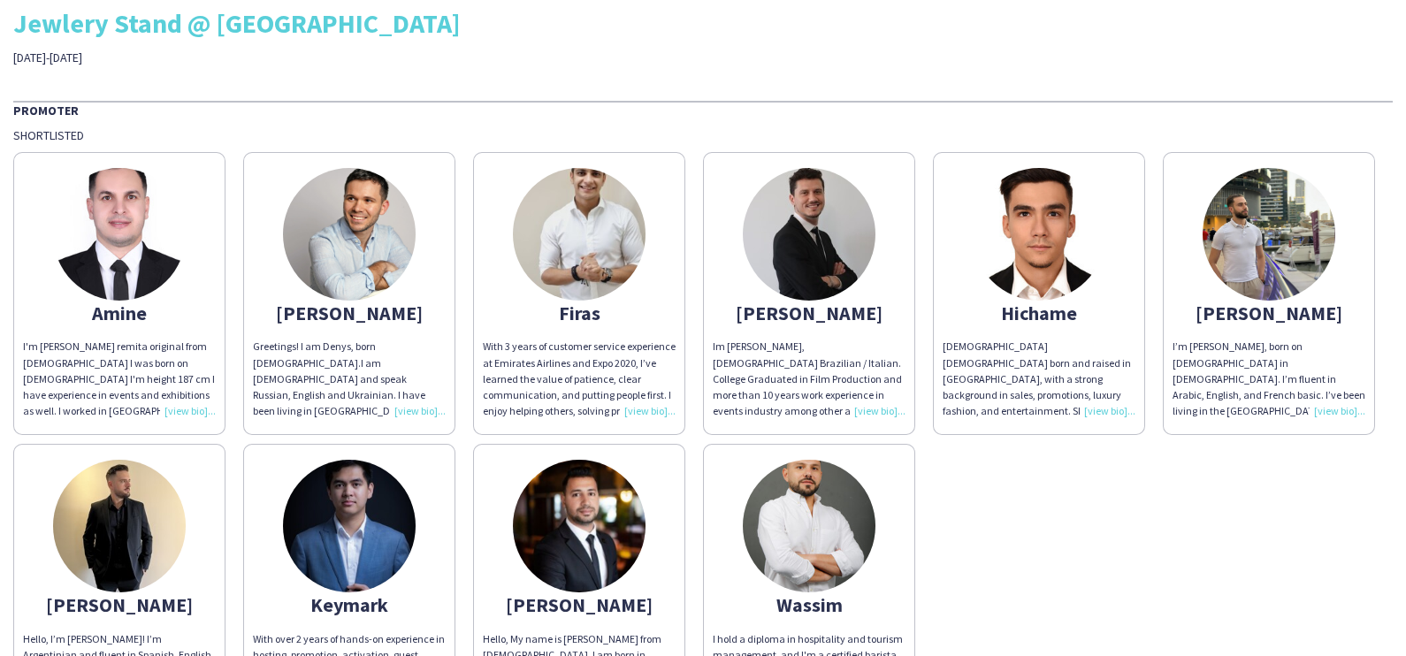
scroll to position [0, 0]
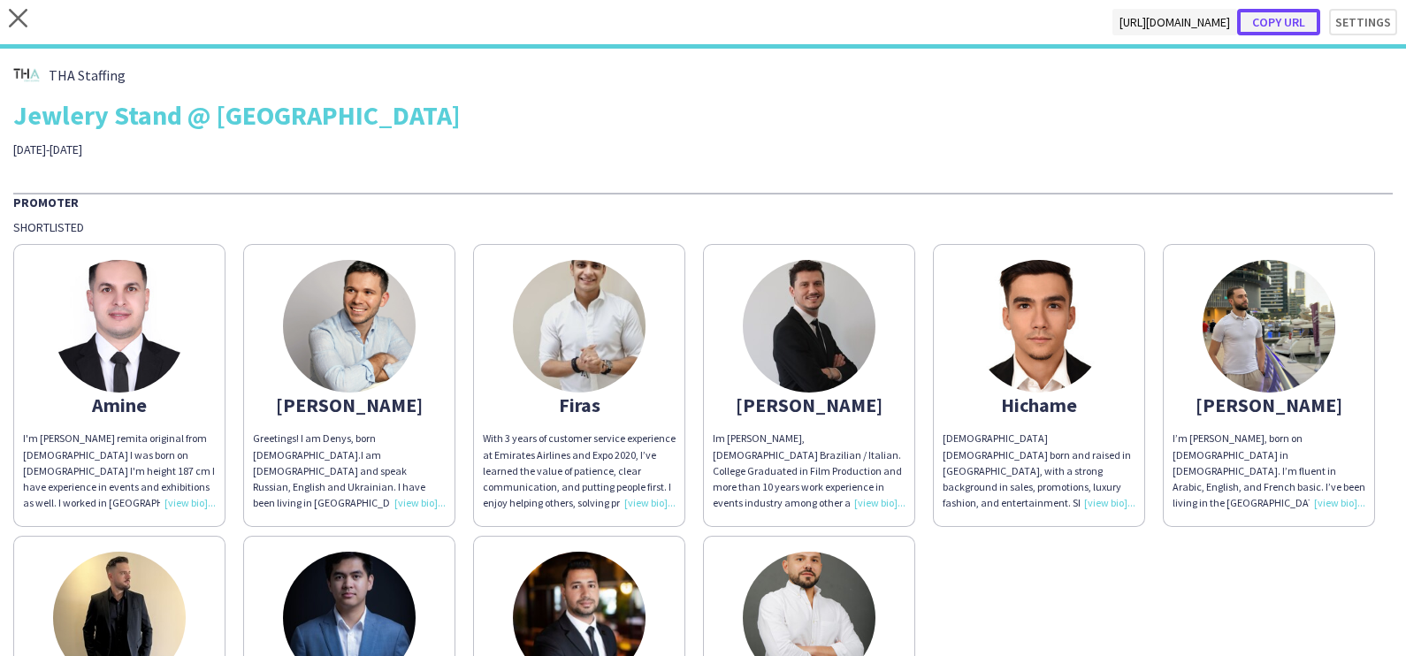
click at [1279, 25] on button "Copy url" at bounding box center [1278, 22] width 83 height 27
type textarea "**********"
click at [20, 18] on icon "close" at bounding box center [18, 18] width 19 height 19
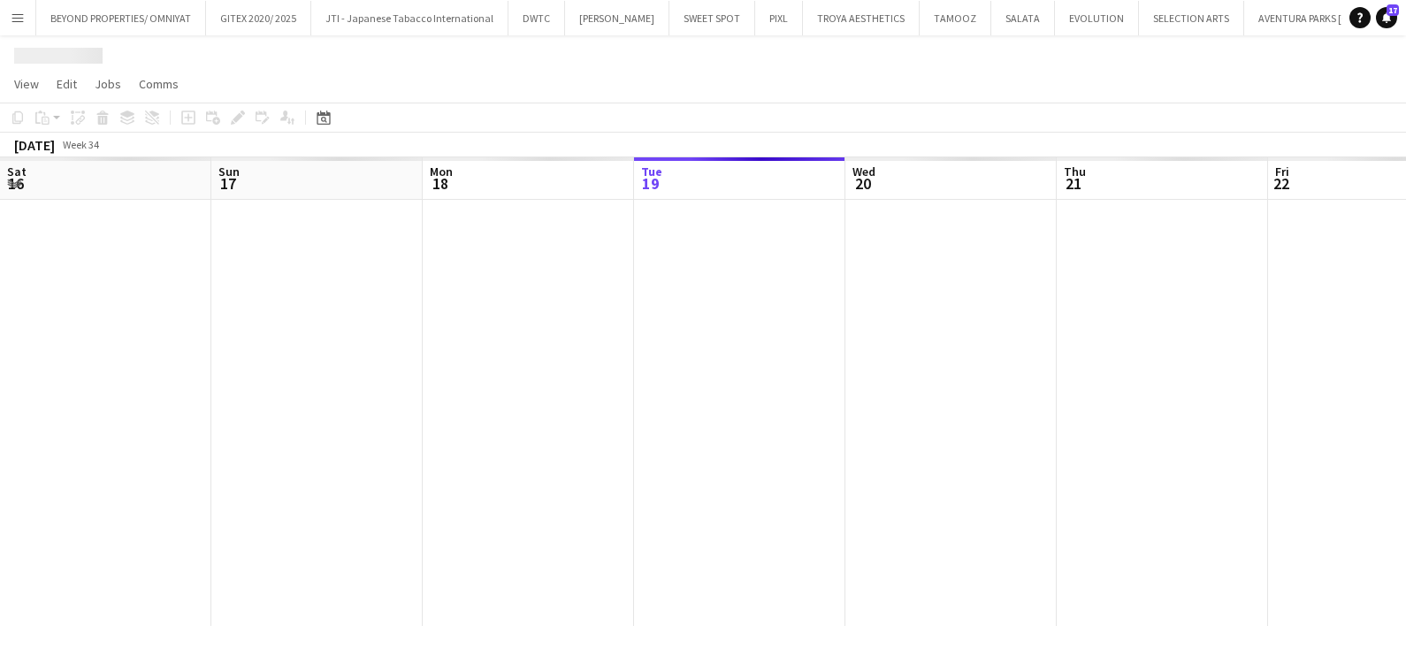
scroll to position [0, 423]
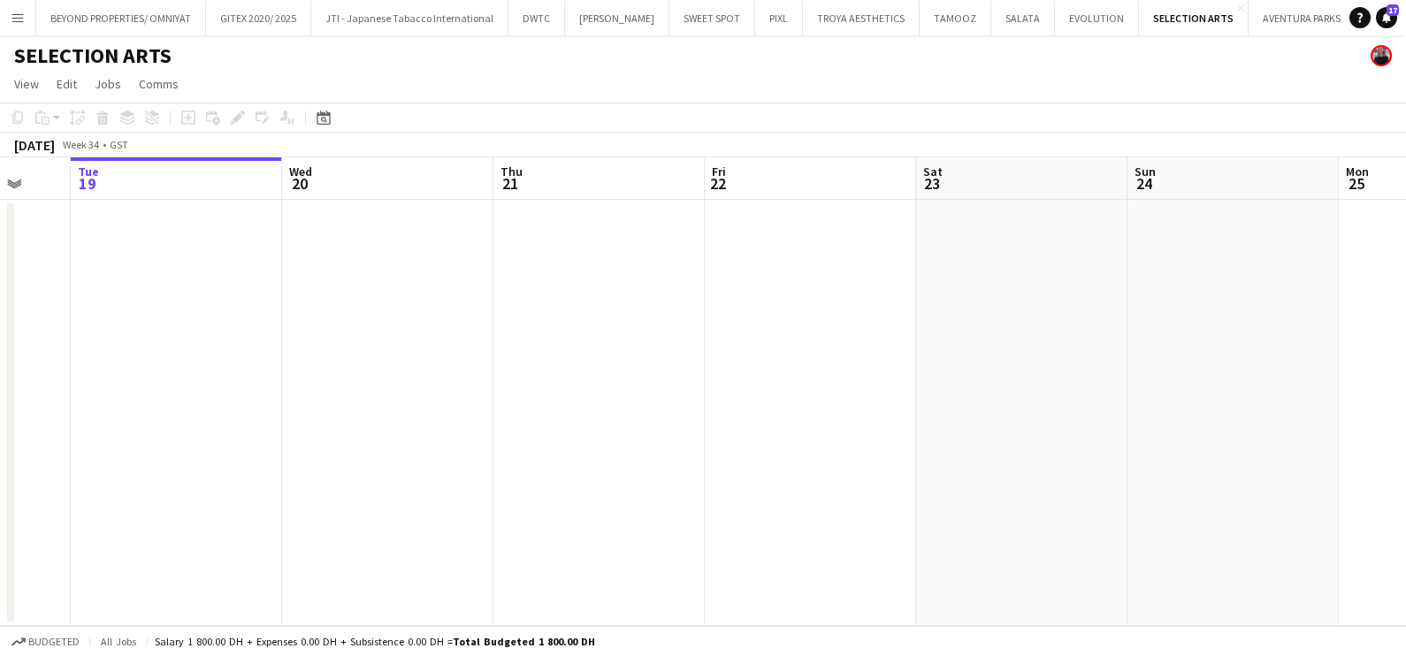
drag, startPoint x: 1193, startPoint y: 411, endPoint x: 369, endPoint y: 482, distance: 827.8
click at [402, 464] on app-calendar-viewport "Sat 16 Sun 17 Mon 18 Tue 19 Wed 20 Thu 21 Fri 22 Sat 23 Sun 24 Mon 25 Tue 26 We…" at bounding box center [703, 391] width 1406 height 469
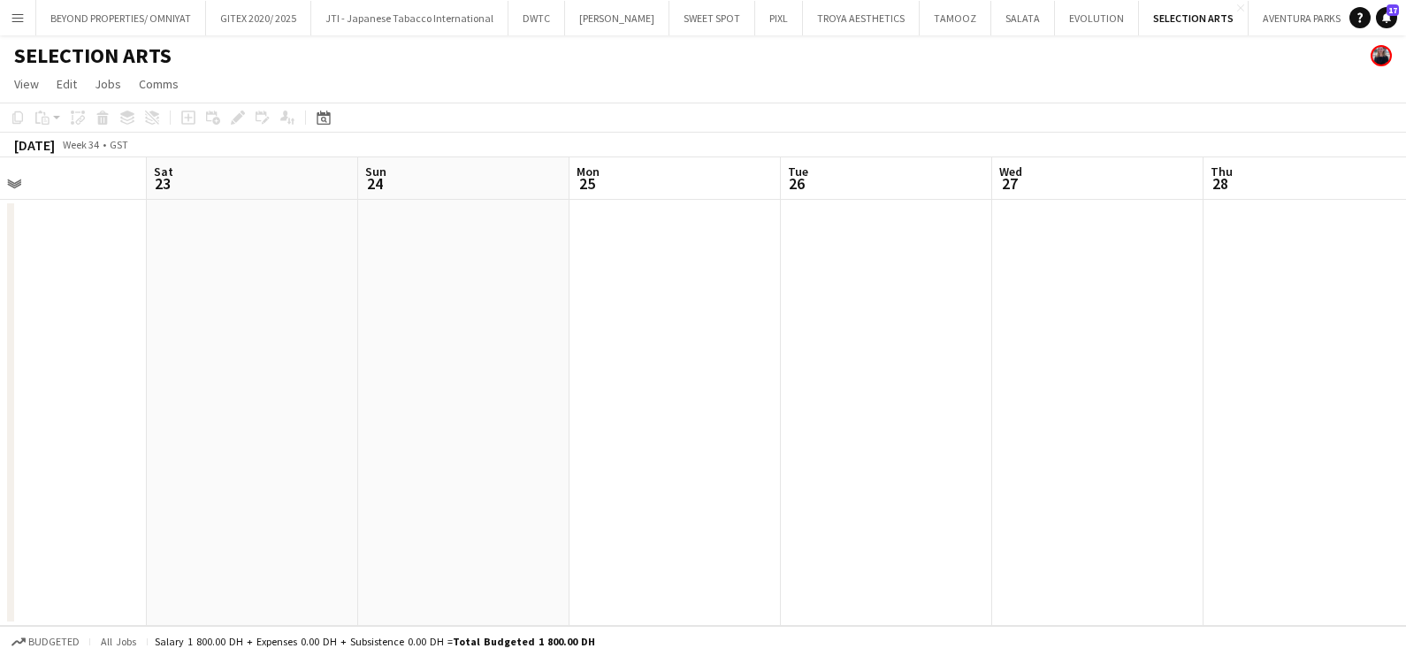
drag, startPoint x: 854, startPoint y: 476, endPoint x: 7, endPoint y: 501, distance: 847.3
click at [0, 499] on html "Menu Boards Boards Boards All jobs Status Workforce Workforce My Workforce Recr…" at bounding box center [703, 328] width 1406 height 656
drag, startPoint x: -4, startPoint y: 453, endPoint x: 1248, endPoint y: 357, distance: 1256.3
click at [0, 454] on html "Menu Boards Boards Boards All jobs Status Workforce Workforce My Workforce Recr…" at bounding box center [703, 328] width 1406 height 656
drag, startPoint x: 749, startPoint y: 358, endPoint x: -4, endPoint y: 370, distance: 753.2
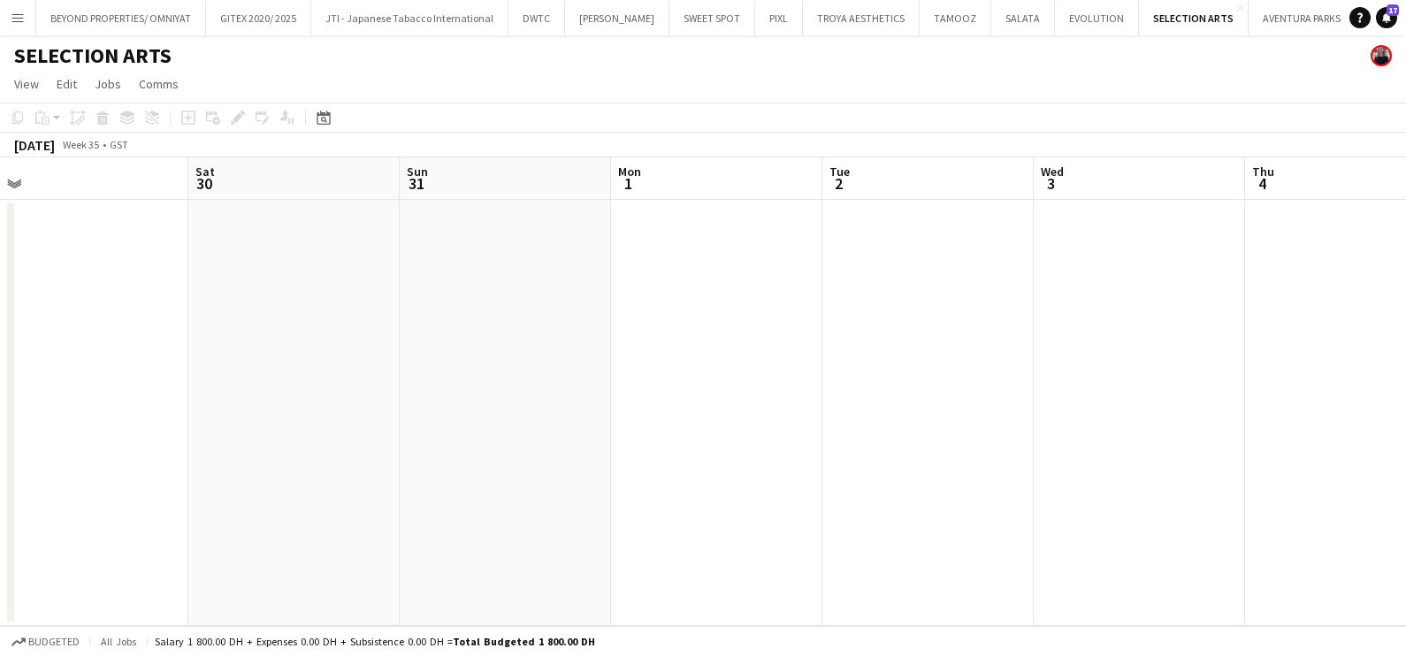
click at [0, 370] on html "Menu Boards Boards Boards All jobs Status Workforce Workforce My Workforce Recr…" at bounding box center [703, 328] width 1406 height 656
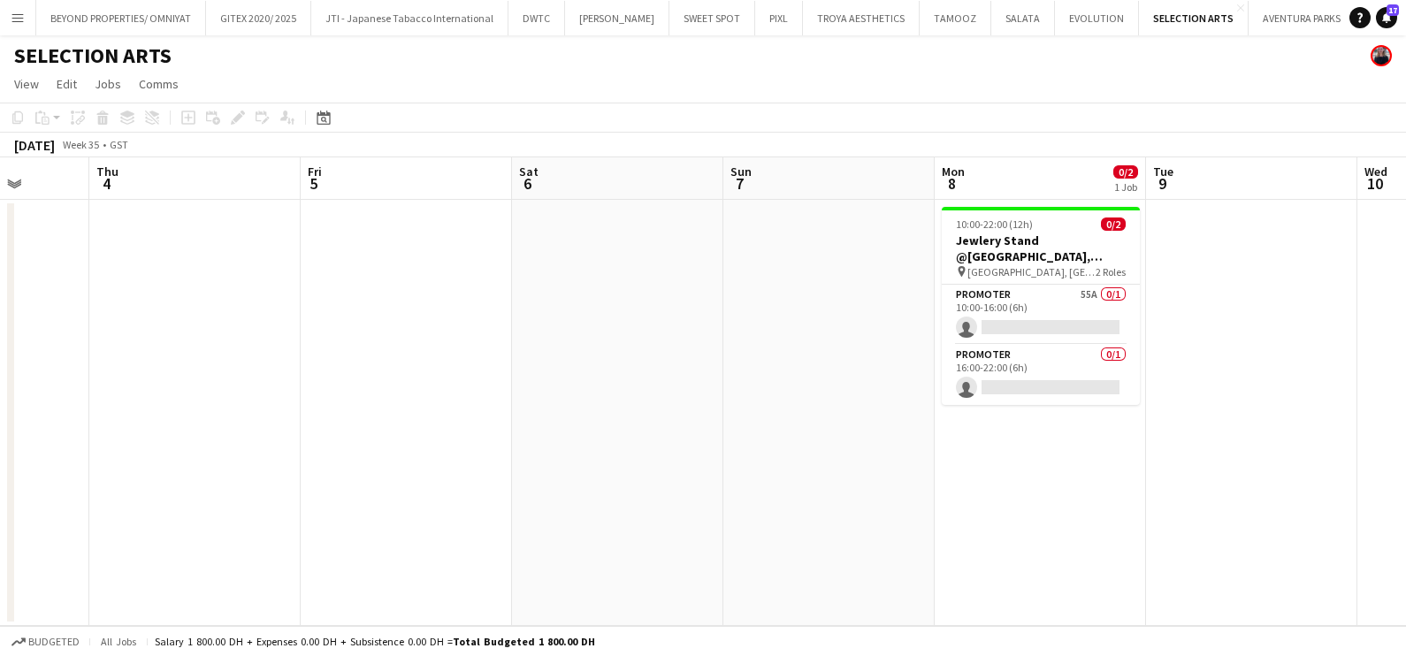
drag, startPoint x: -4, startPoint y: 386, endPoint x: 202, endPoint y: 394, distance: 207.0
click at [2, 391] on app-calendar-viewport "Mon 1 Tue 2 Wed 3 Thu 4 Fri 5 Sat 6 Sun 7 Mon 8 0/2 1 Job Tue 9 Wed 10 Thu 11 F…" at bounding box center [703, 391] width 1406 height 469
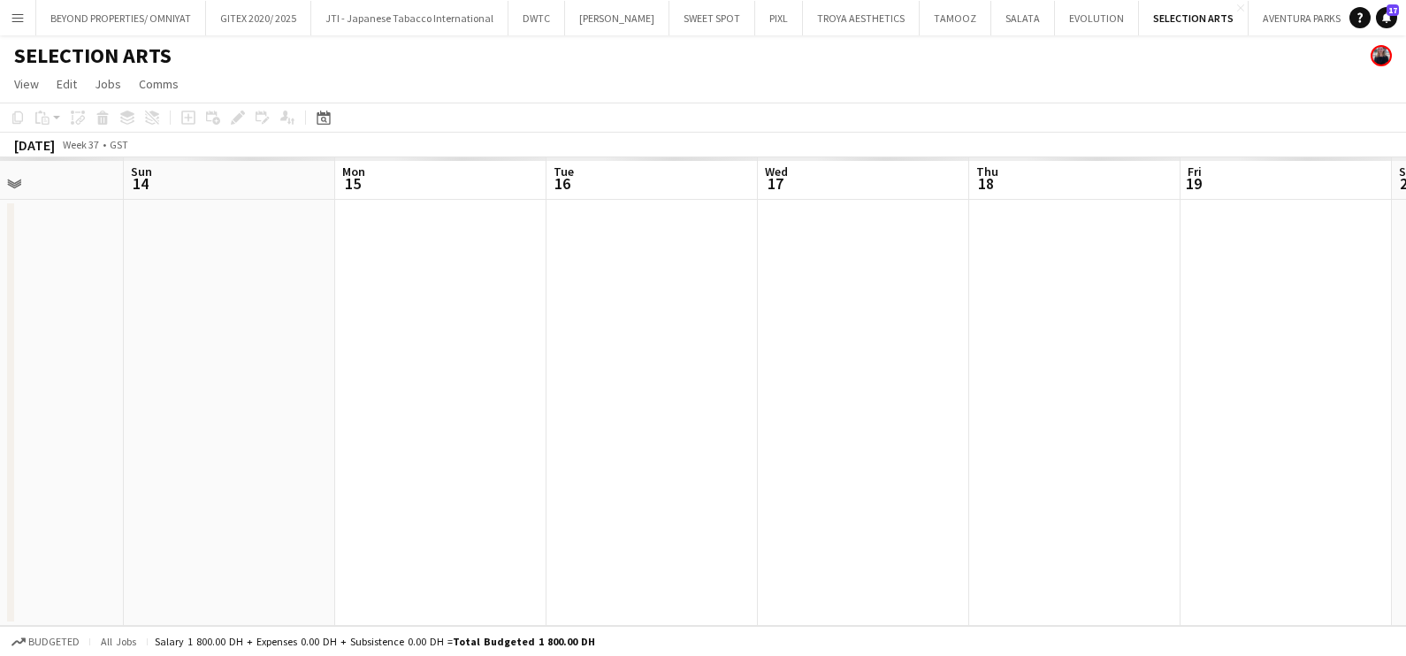
drag, startPoint x: -4, startPoint y: 400, endPoint x: 685, endPoint y: 397, distance: 689.5
click at [0, 405] on html "Menu Boards Boards Boards All jobs Status Workforce Workforce My Workforce Recr…" at bounding box center [703, 328] width 1406 height 656
drag, startPoint x: 459, startPoint y: 378, endPoint x: 727, endPoint y: 386, distance: 268.0
click at [0, 384] on html "Menu Boards Boards Boards All jobs Status Workforce Workforce My Workforce Recr…" at bounding box center [703, 328] width 1406 height 656
drag, startPoint x: 491, startPoint y: 386, endPoint x: 188, endPoint y: 393, distance: 302.4
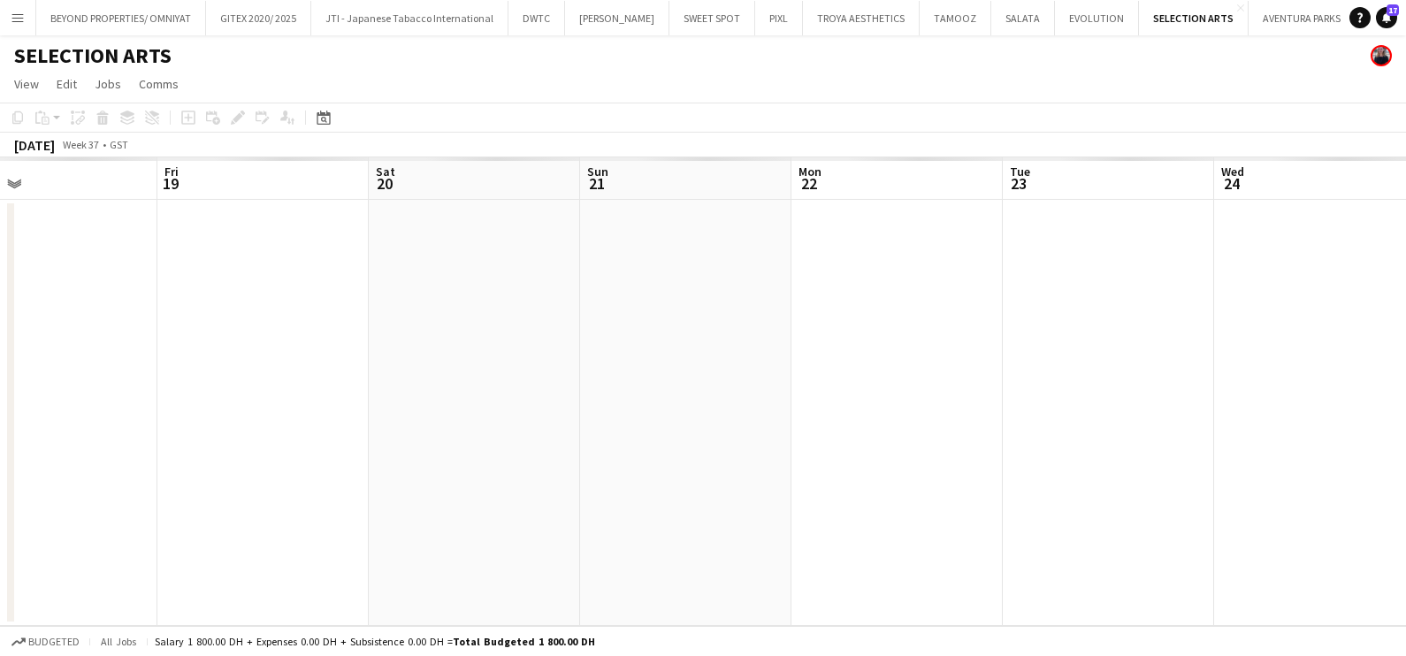
click at [0, 389] on html "Menu Boards Boards Boards All jobs Status Workforce Workforce My Workforce Recr…" at bounding box center [703, 328] width 1406 height 656
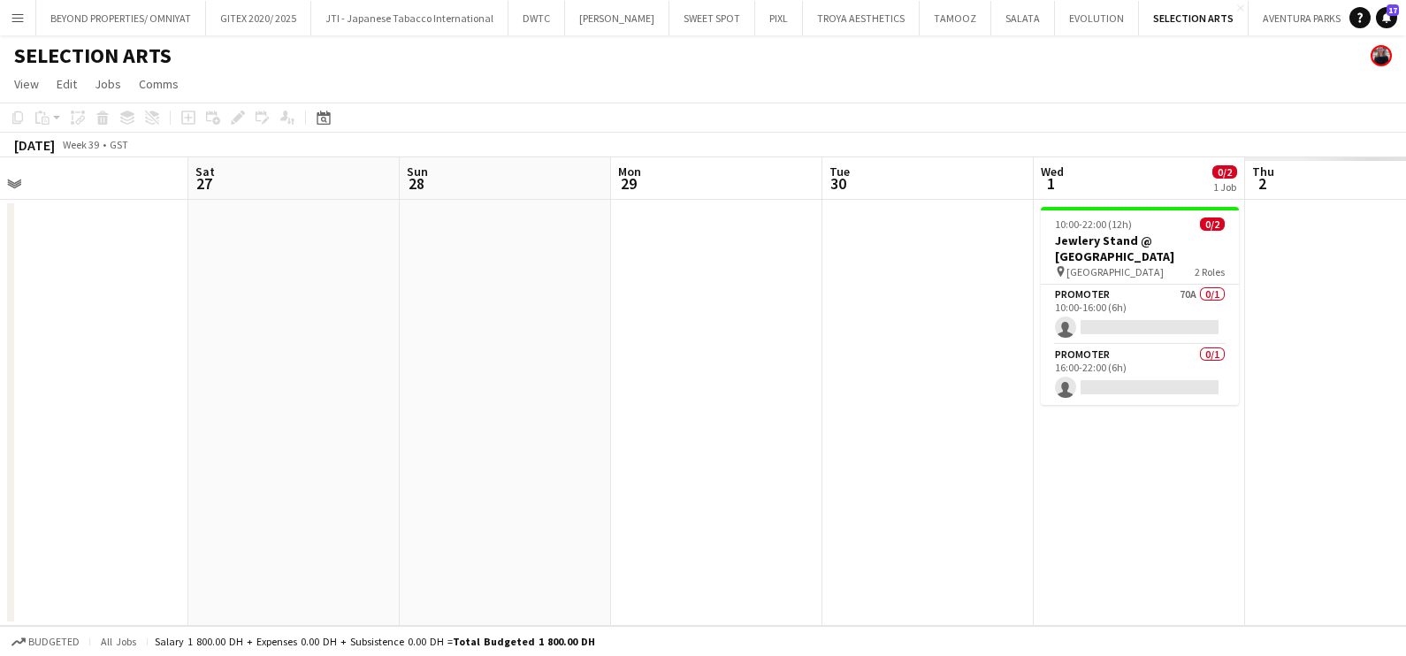
drag, startPoint x: 903, startPoint y: 397, endPoint x: 115, endPoint y: 446, distance: 789.1
click at [115, 446] on app-calendar-viewport "Wed 24 Thu 25 Fri 26 Sat 27 Sun 28 Mon 29 Tue 30 Wed 1 0/2 1 Job Thu 2 Fri 3 Sa…" at bounding box center [703, 391] width 1406 height 469
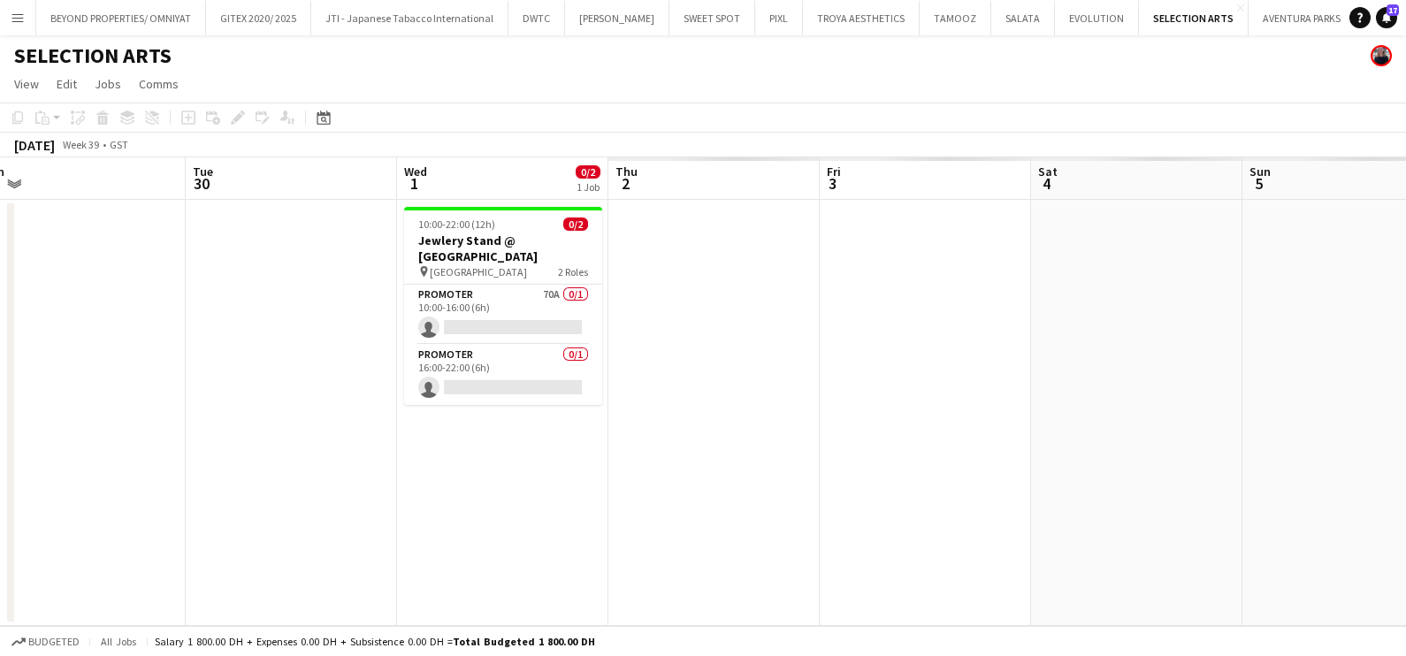
drag, startPoint x: 698, startPoint y: 449, endPoint x: 29, endPoint y: 450, distance: 669.2
click at [29, 450] on app-calendar-viewport "Fri 26 Sat 27 Sun 28 Mon 29 Tue 30 Wed 1 0/2 1 Job Thu 2 Fri 3 Sat 4 Sun 5 Mon …" at bounding box center [703, 391] width 1406 height 469
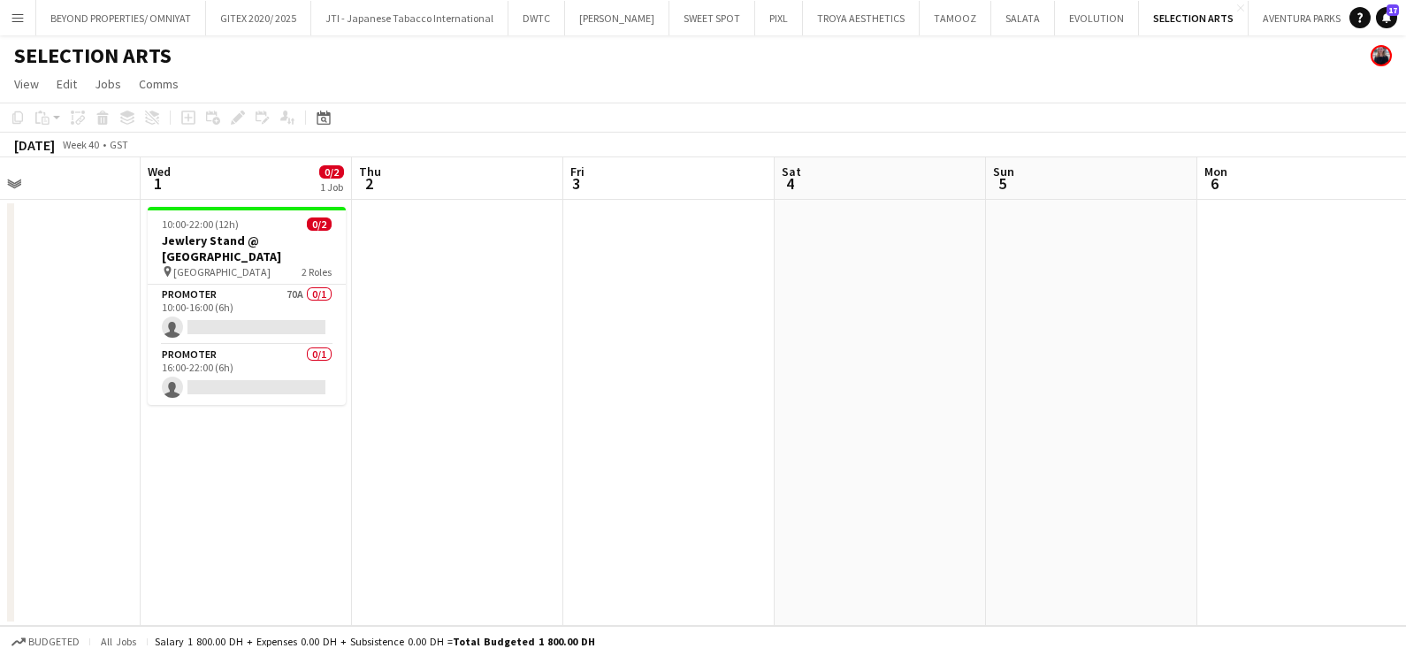
click at [264, 301] on app-card-role "Promoter 70A 0/1 10:00-16:00 (6h) single-neutral-actions" at bounding box center [247, 315] width 198 height 60
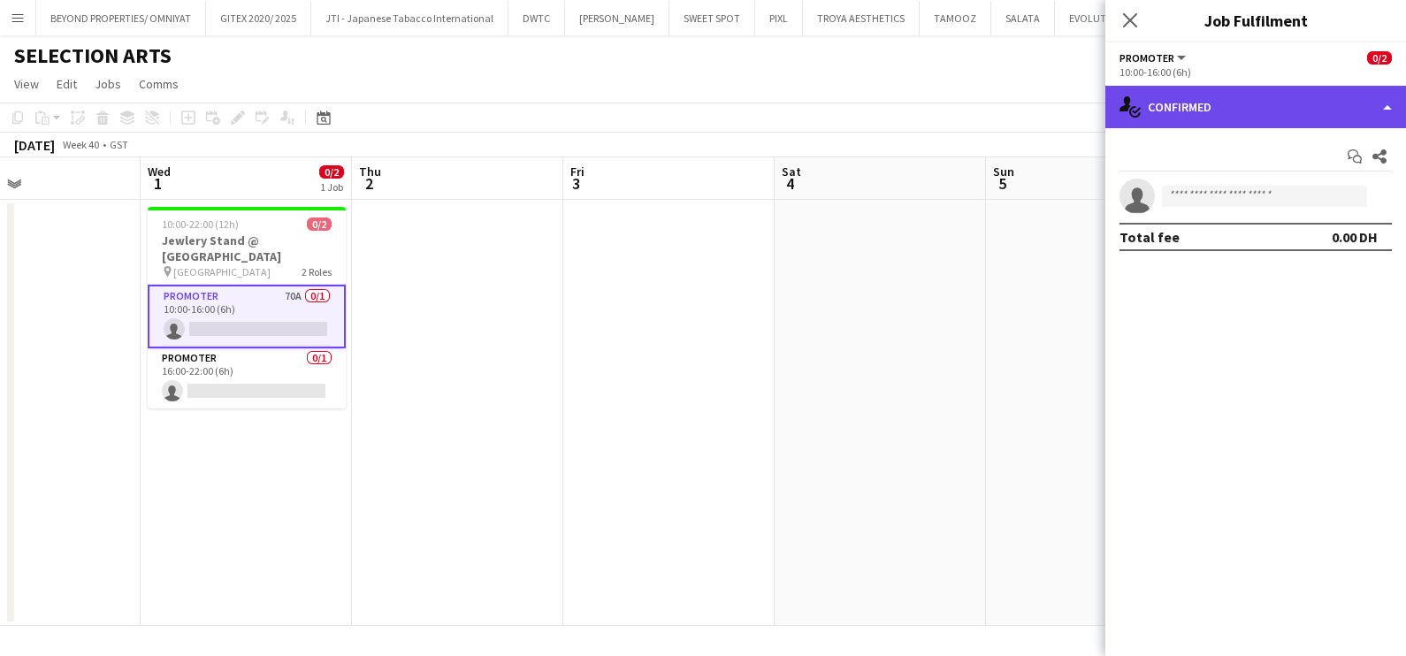
click at [1256, 93] on div "single-neutral-actions-check-2 Confirmed" at bounding box center [1255, 107] width 301 height 42
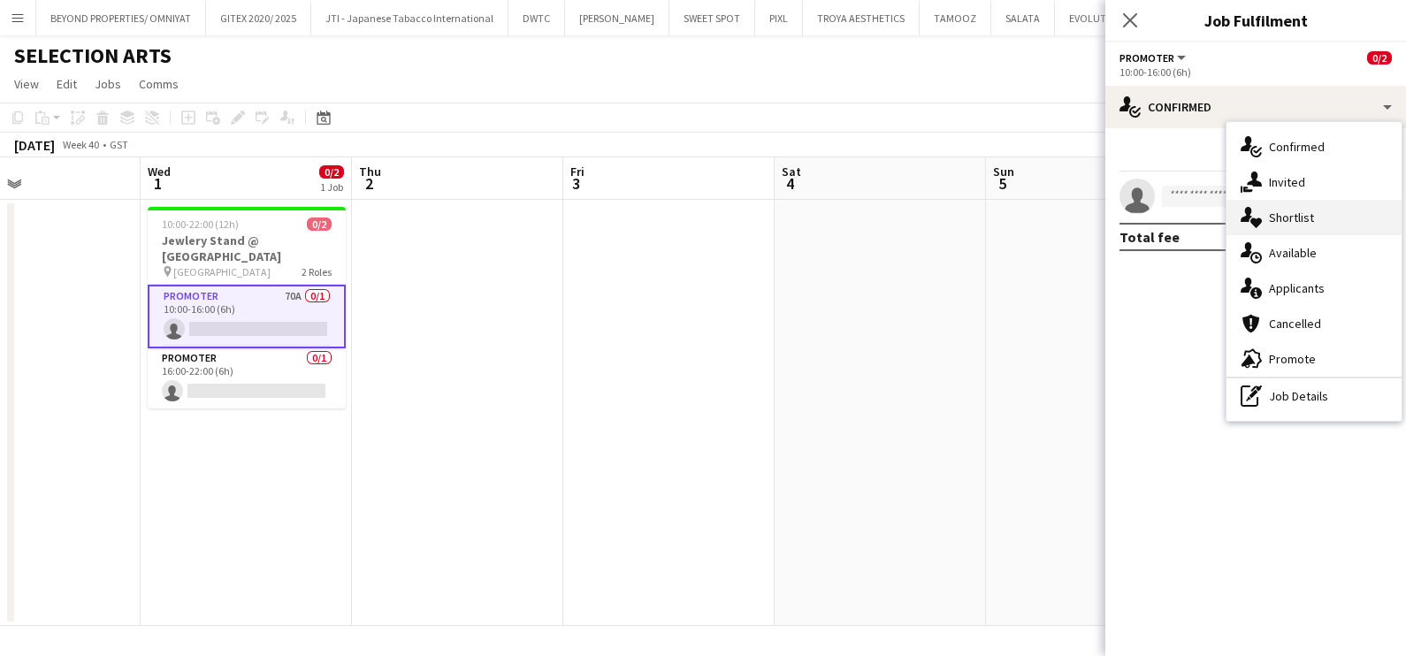
click at [1295, 203] on div "single-neutral-actions-heart Shortlist" at bounding box center [1313, 217] width 175 height 35
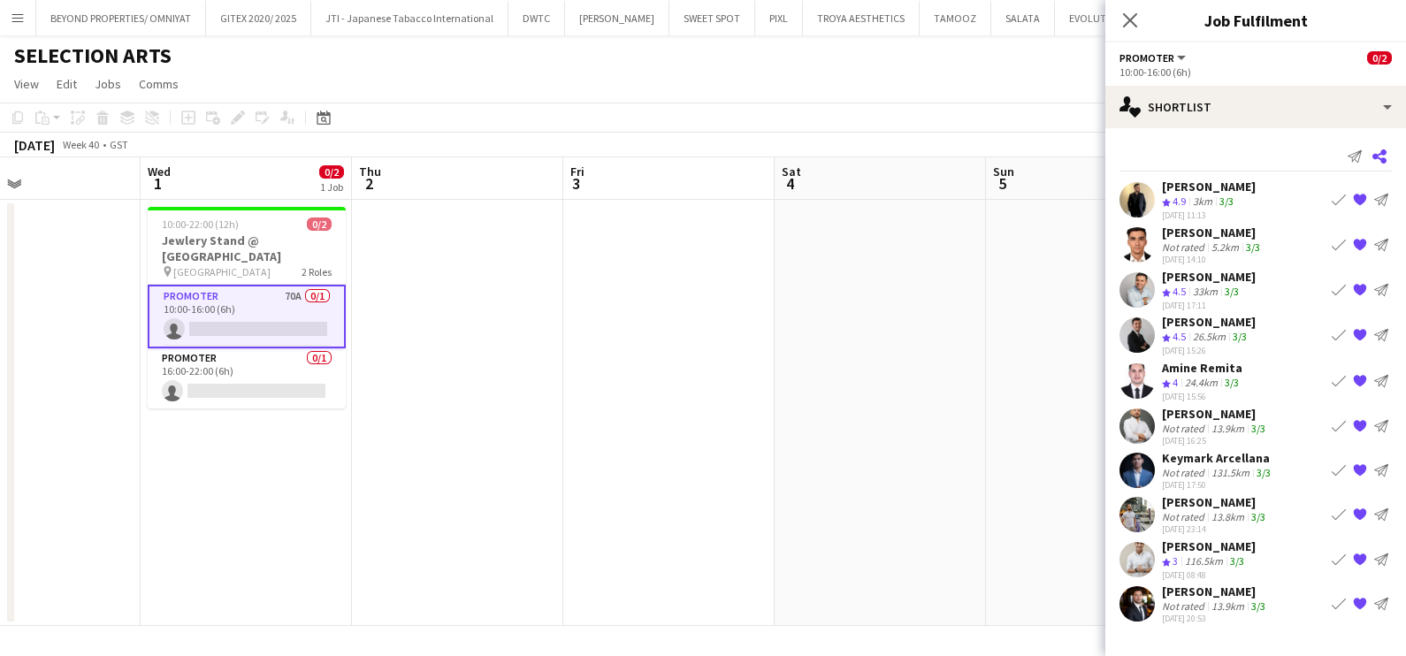
click at [1385, 146] on app-icon "Share" at bounding box center [1379, 156] width 25 height 25
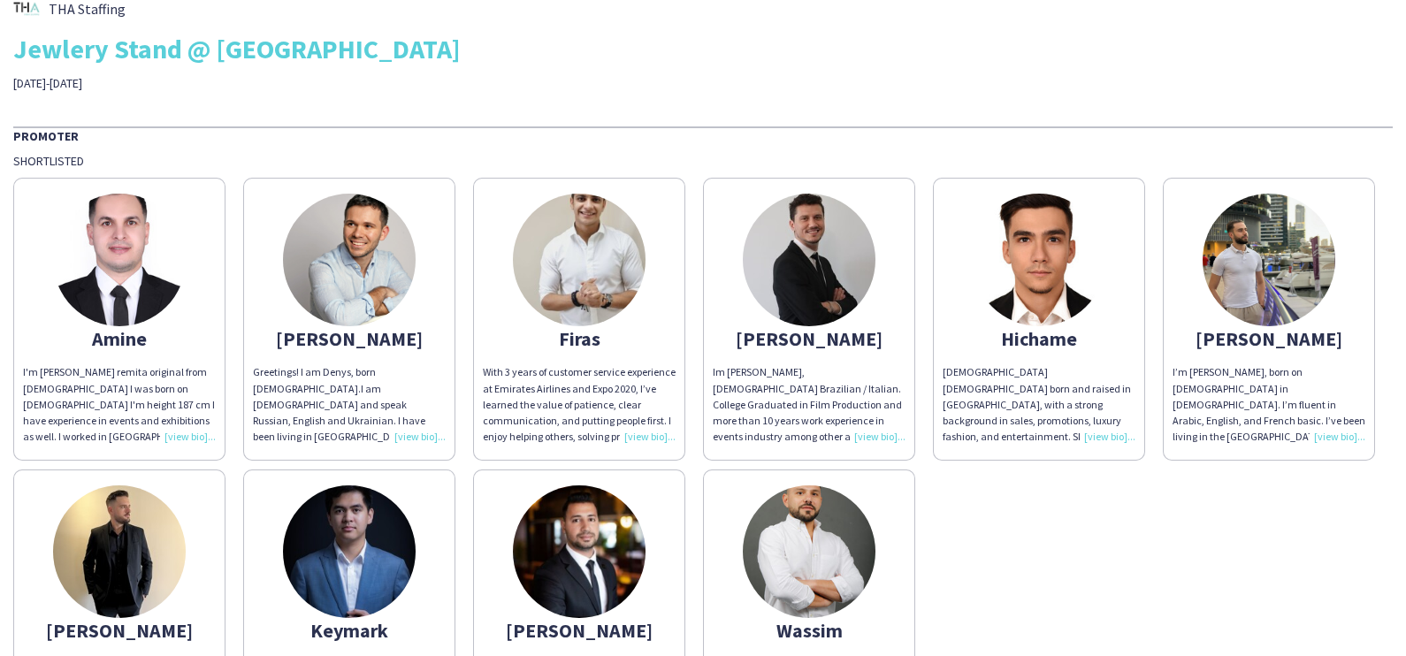
scroll to position [110, 0]
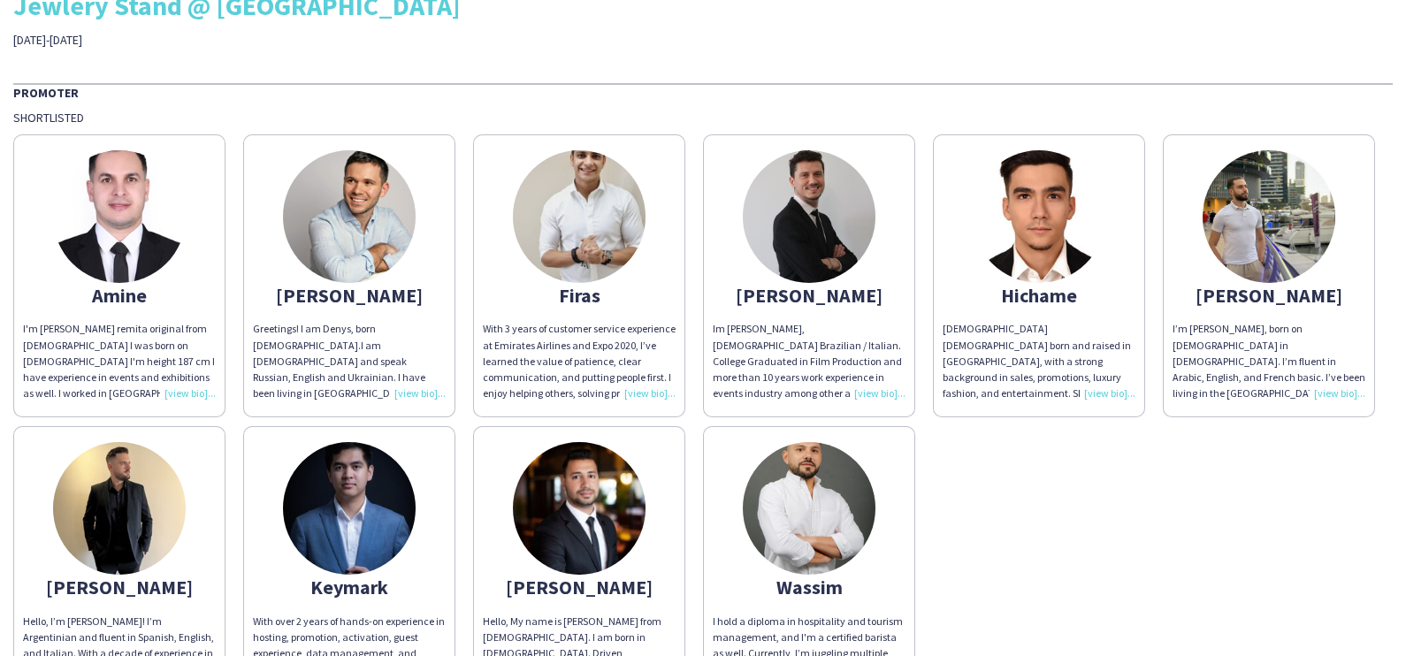
click at [1202, 283] on img at bounding box center [1268, 216] width 133 height 133
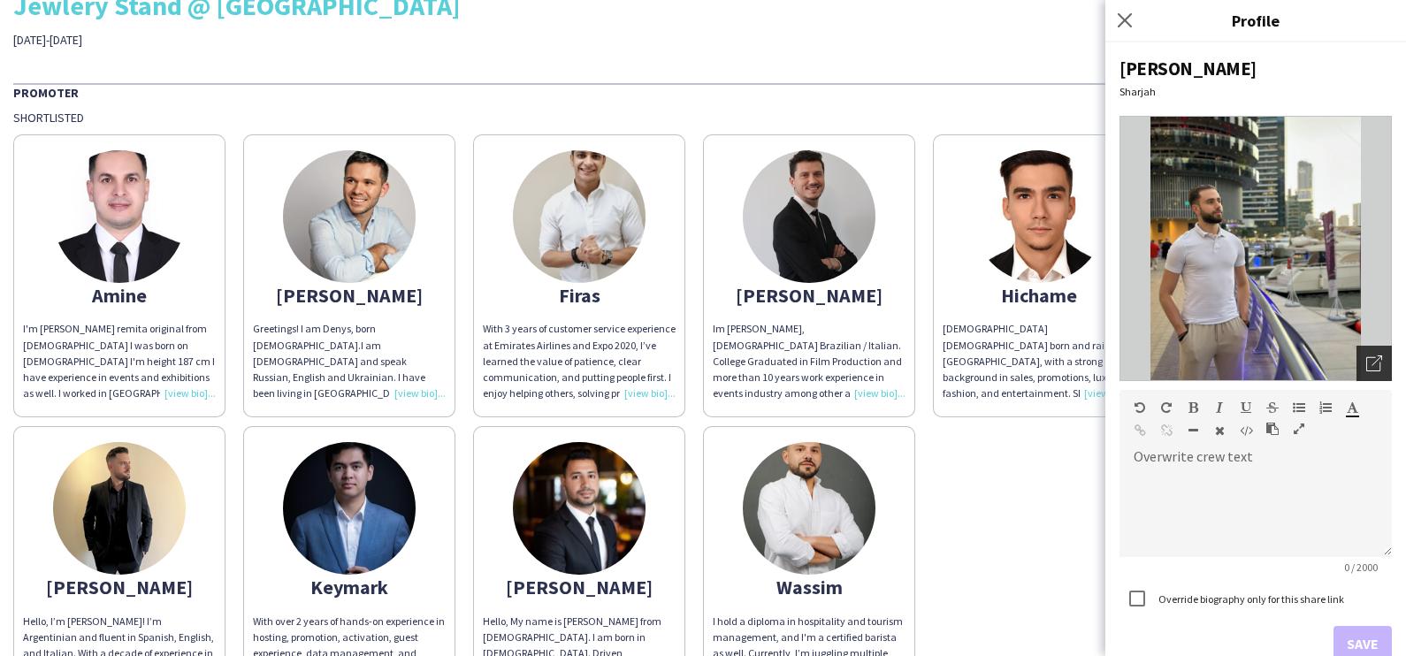
click at [1366, 358] on icon "Open photos pop-in" at bounding box center [1374, 363] width 16 height 16
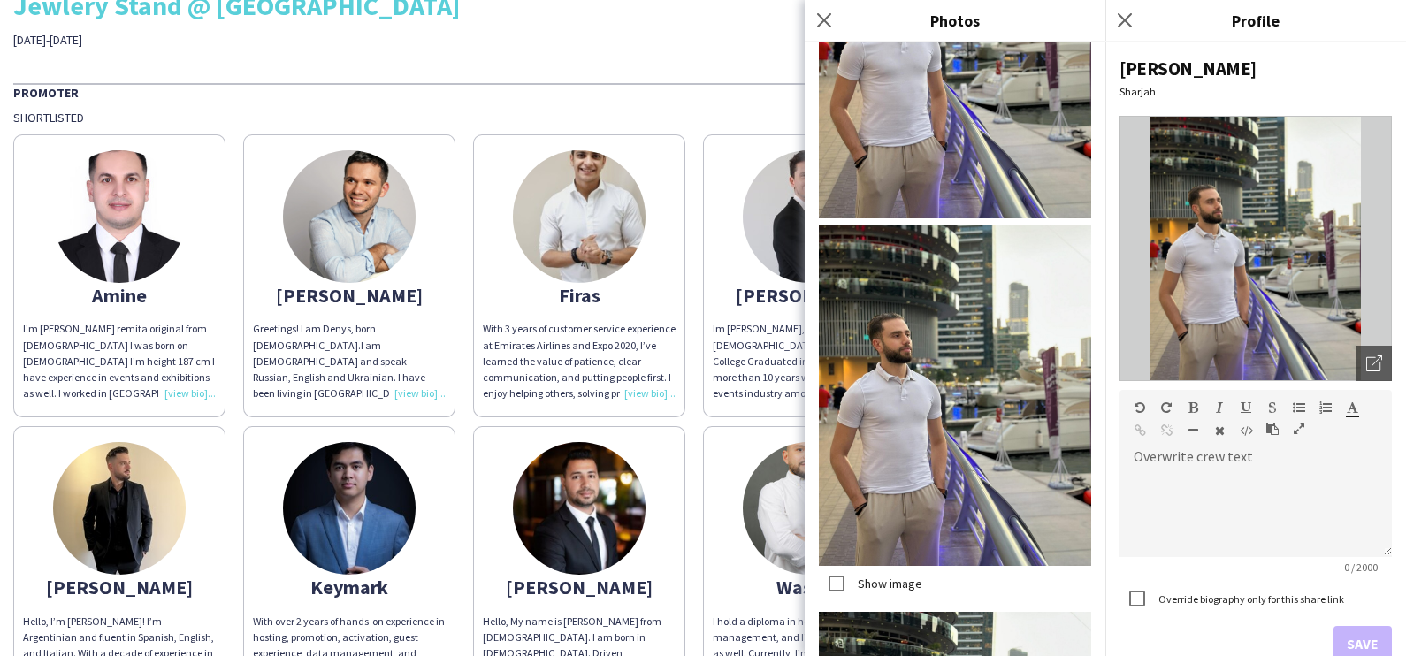
scroll to position [0, 0]
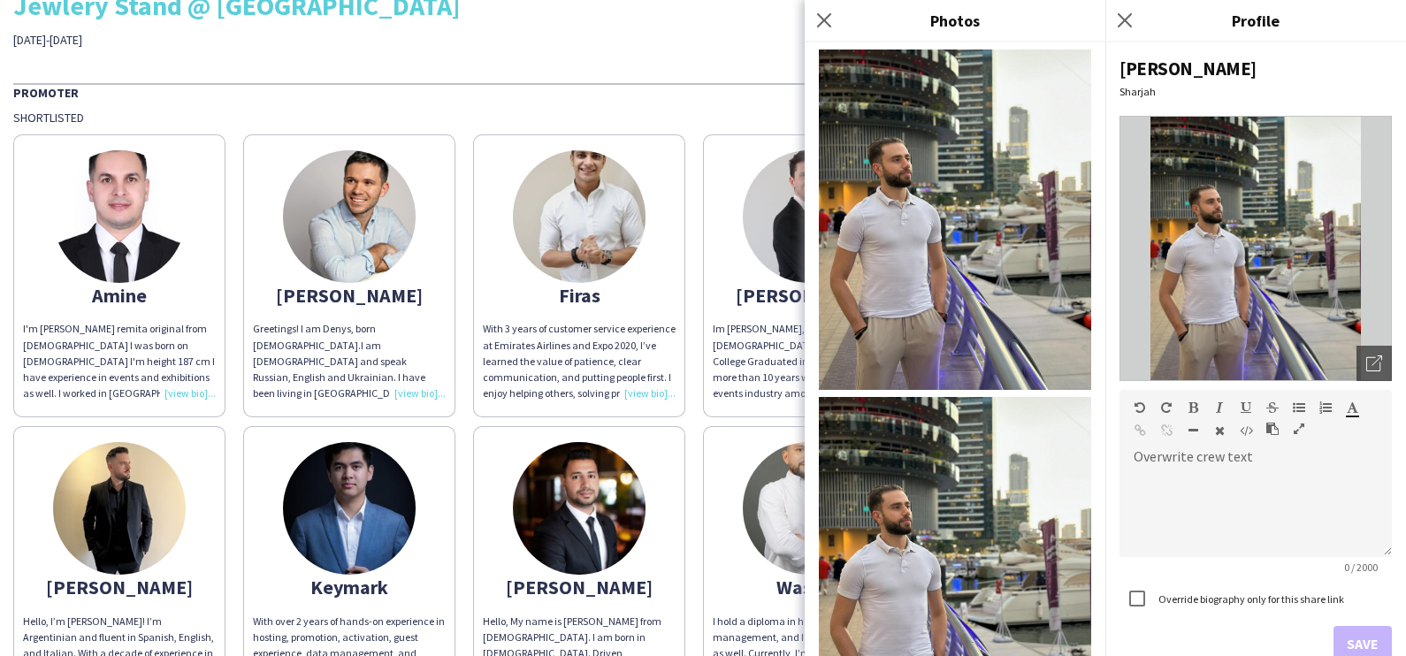
drag, startPoint x: 826, startPoint y: 27, endPoint x: 822, endPoint y: 51, distance: 25.0
click at [826, 27] on icon "Close pop-in" at bounding box center [824, 20] width 14 height 14
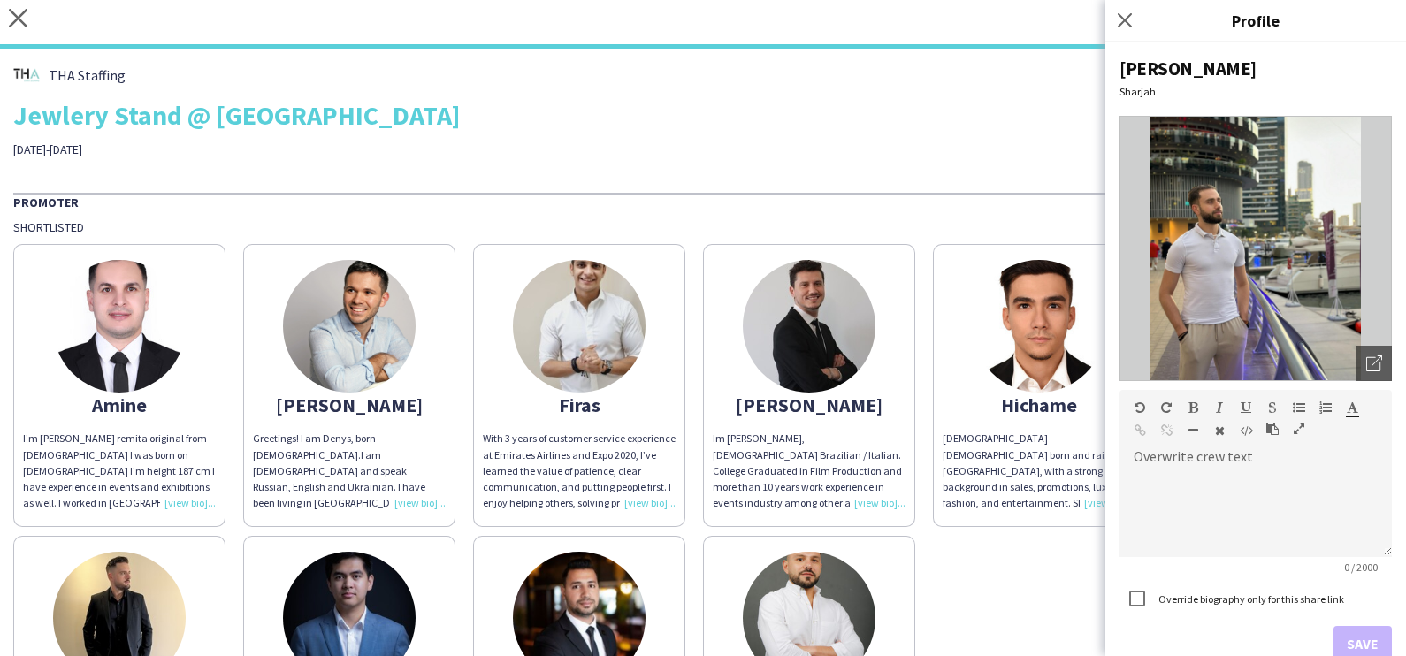
click at [4, 22] on div "close https://admin.liveforce.co/v2/s/74672d99-d027-4d09-be31-709317826af7 Copy…" at bounding box center [703, 24] width 1406 height 49
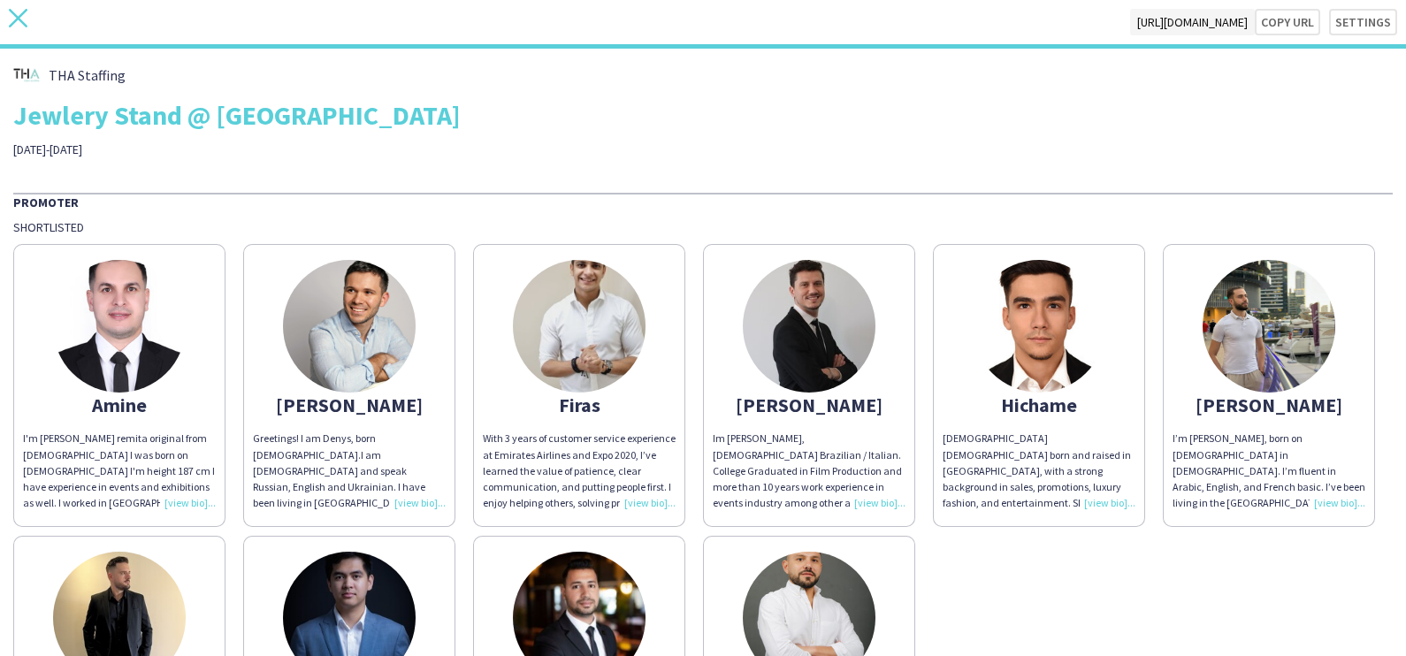
click at [13, 18] on icon "close" at bounding box center [18, 18] width 19 height 19
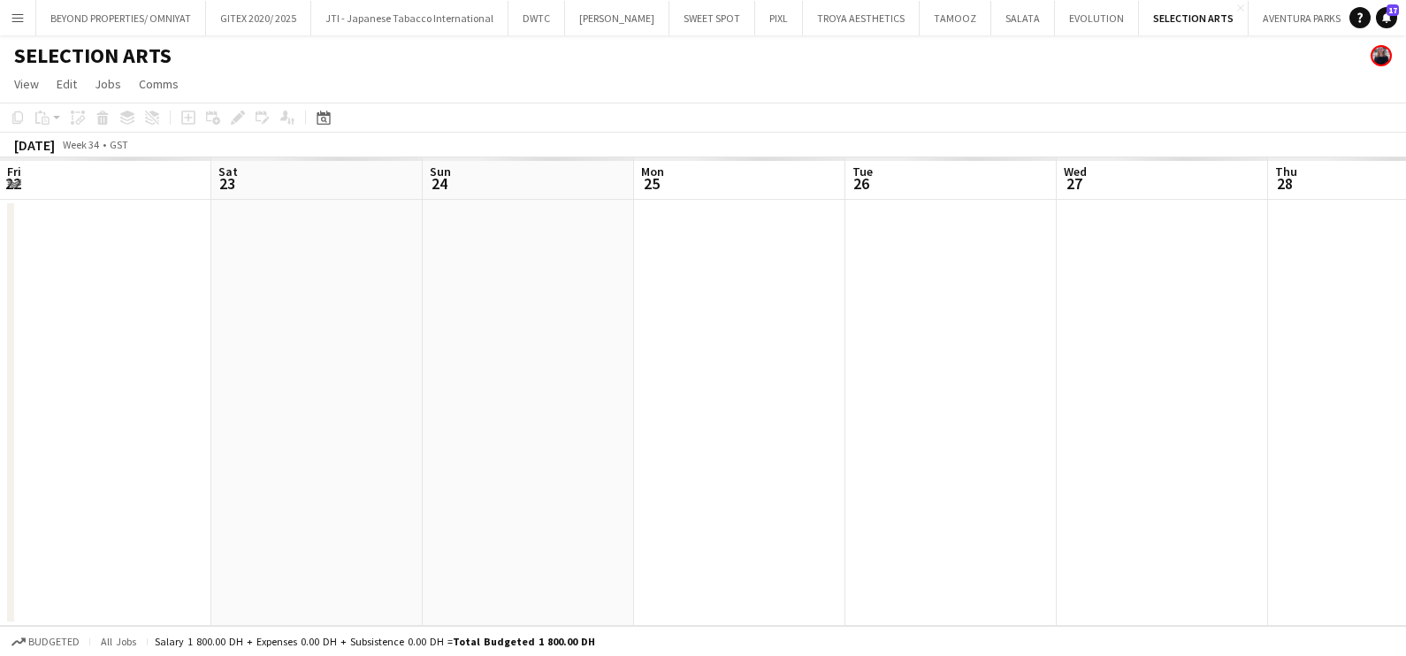
drag, startPoint x: 156, startPoint y: 398, endPoint x: 840, endPoint y: 412, distance: 683.5
click at [0, 407] on html "Menu Boards Boards Boards All jobs Status Workforce Workforce My Workforce Recr…" at bounding box center [703, 328] width 1406 height 656
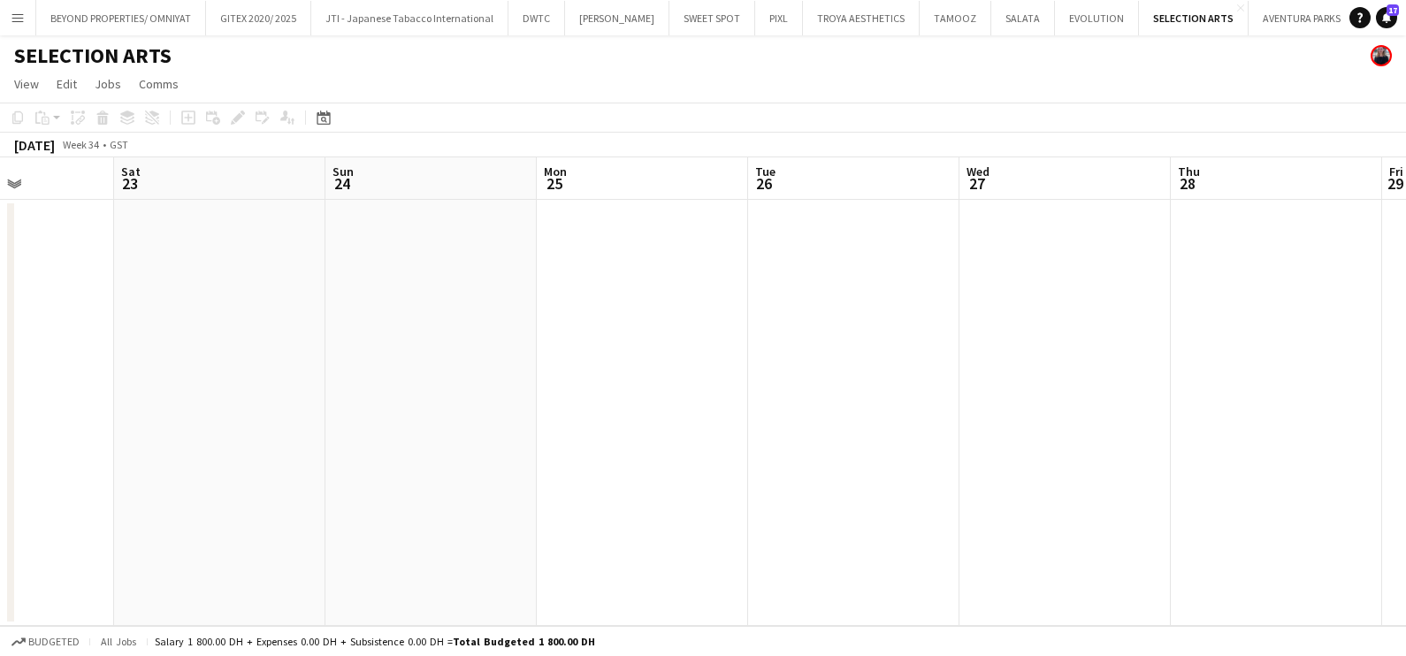
drag, startPoint x: 848, startPoint y: 414, endPoint x: 452, endPoint y: 423, distance: 396.1
click at [0, 422] on app-calendar-viewport "Wed 20 Thu 21 Fri 22 Sat 23 Sun 24 Mon 25 Tue 26 Wed 27 Thu 28 Fri 29 Sat 30 Su…" at bounding box center [703, 391] width 1406 height 469
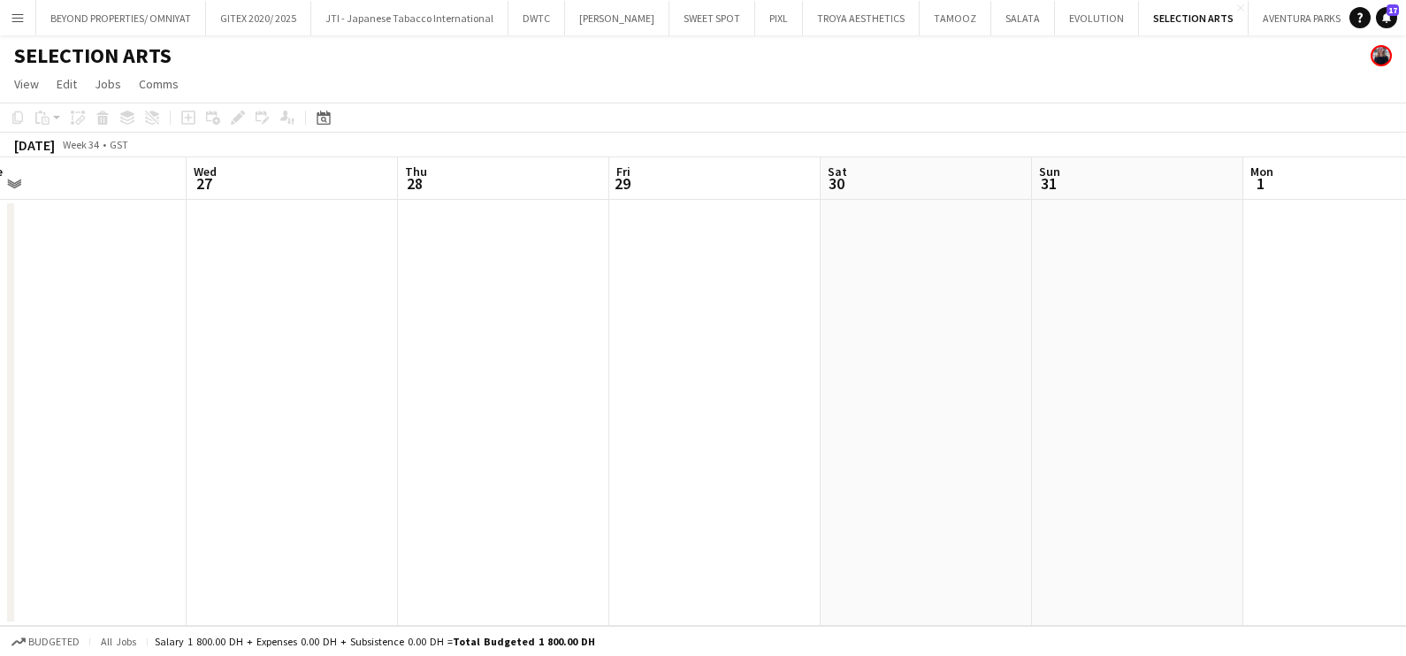
drag, startPoint x: 154, startPoint y: 424, endPoint x: 27, endPoint y: 429, distance: 127.4
click at [0, 429] on html "Menu Boards Boards Boards All jobs Status Workforce Workforce My Workforce Recr…" at bounding box center [703, 328] width 1406 height 656
drag, startPoint x: 612, startPoint y: 429, endPoint x: 156, endPoint y: 431, distance: 456.1
click at [0, 430] on html "Menu Boards Boards Boards All jobs Status Workforce Workforce My Workforce Recr…" at bounding box center [703, 328] width 1406 height 656
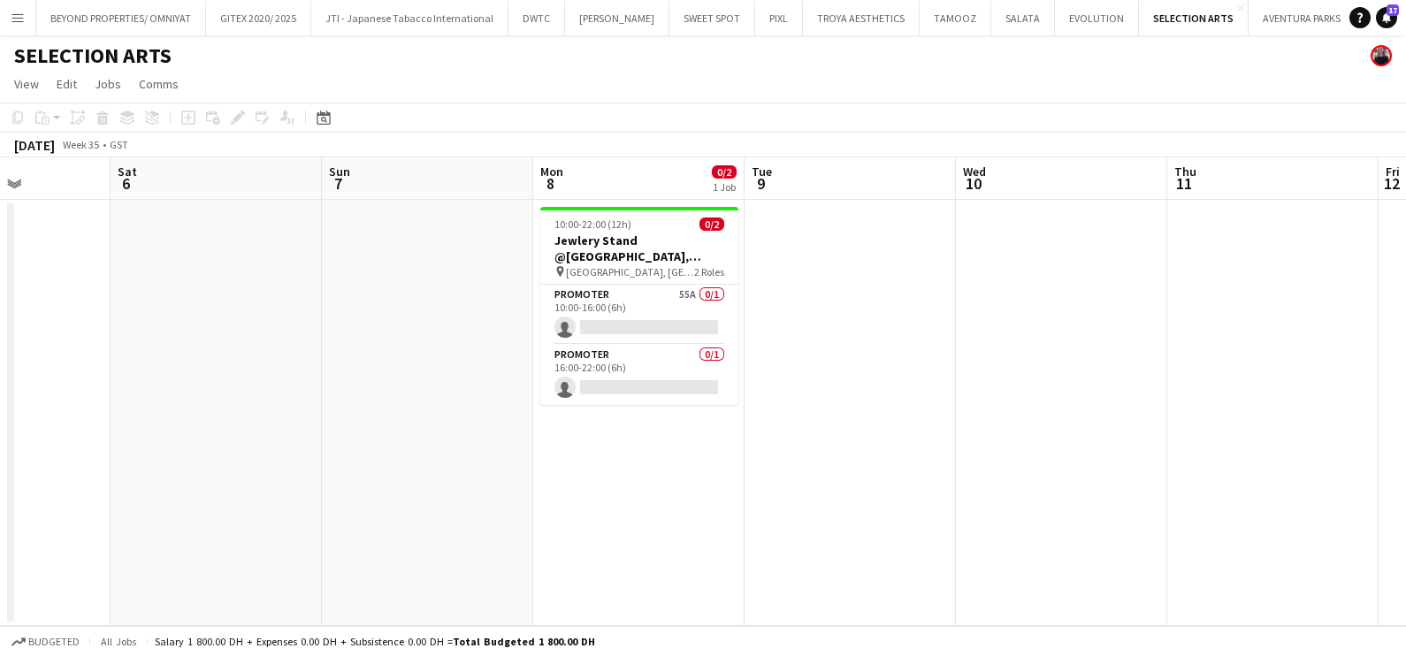
drag, startPoint x: 1127, startPoint y: 436, endPoint x: 14, endPoint y: 438, distance: 1112.9
click at [14, 438] on app-calendar-viewport "Tue 2 Wed 3 Thu 4 Fri 5 Sat 6 Sun 7 Mon 8 0/2 1 Job Tue 9 Wed 10 Thu 11 Fri 12 …" at bounding box center [703, 391] width 1406 height 469
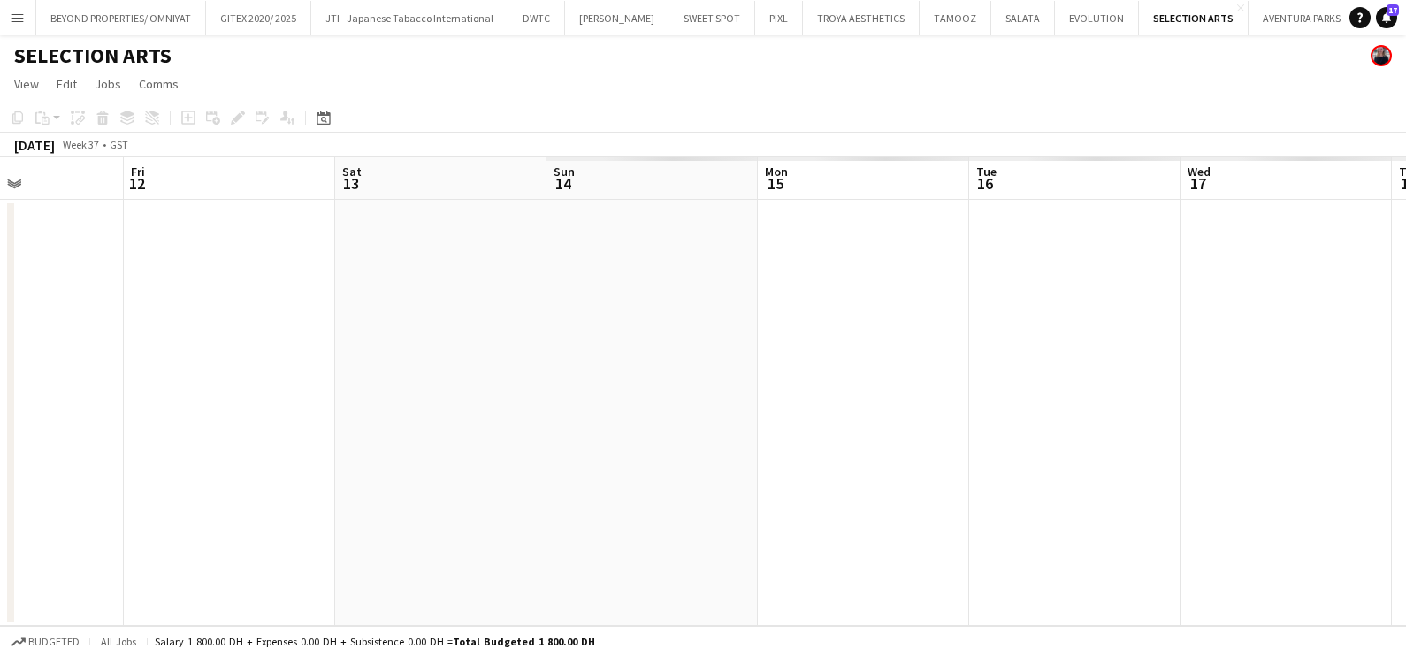
drag, startPoint x: 909, startPoint y: 442, endPoint x: -4, endPoint y: 450, distance: 913.2
click at [0, 450] on html "Menu Boards Boards Boards All jobs Status Workforce Workforce My Workforce Recr…" at bounding box center [703, 328] width 1406 height 656
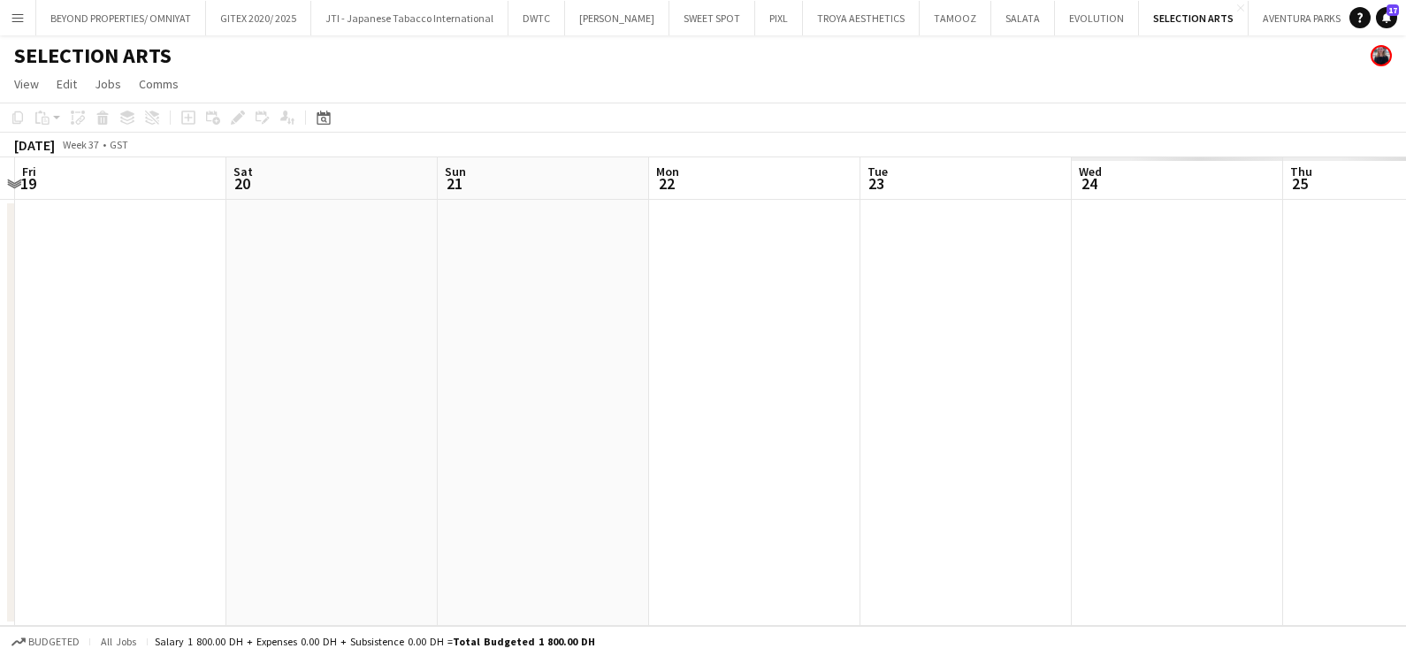
drag, startPoint x: 878, startPoint y: 442, endPoint x: 738, endPoint y: 494, distance: 149.1
click at [39, 487] on app-calendar-viewport "Tue 16 Wed 17 Thu 18 Fri 19 Sat 20 Sun 21 Mon 22 Tue 23 Wed 24 Thu 25 Fri 26 Sa…" at bounding box center [703, 391] width 1406 height 469
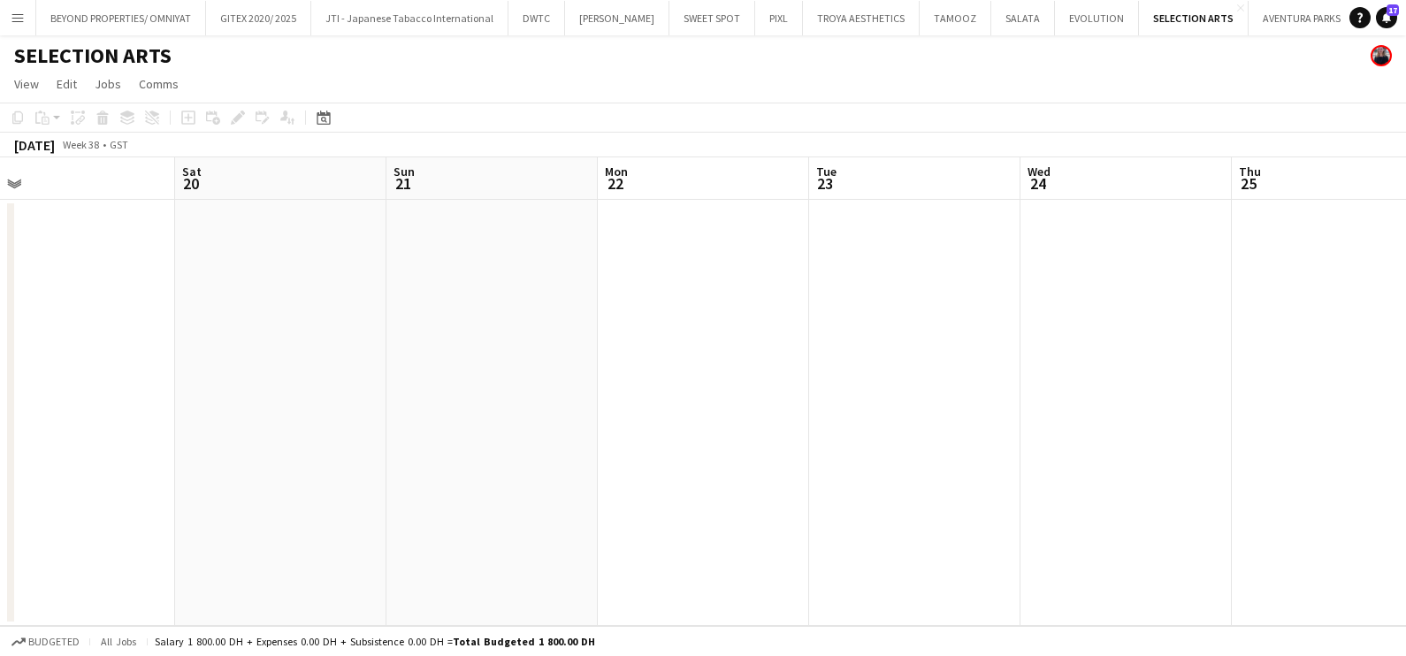
drag, startPoint x: 636, startPoint y: 506, endPoint x: -4, endPoint y: 543, distance: 641.1
click at [0, 543] on html "Menu Boards Boards Boards All jobs Status Workforce Workforce My Workforce Recr…" at bounding box center [703, 328] width 1406 height 656
drag, startPoint x: 1200, startPoint y: 551, endPoint x: 293, endPoint y: 562, distance: 907.0
click at [293, 562] on app-calendar-viewport "Sun 21 Mon 22 Tue 23 Wed 24 Thu 25 Fri 26 Sat 27 Sun 28 Mon 29 Tue 30 Wed 1 0/2…" at bounding box center [703, 391] width 1406 height 469
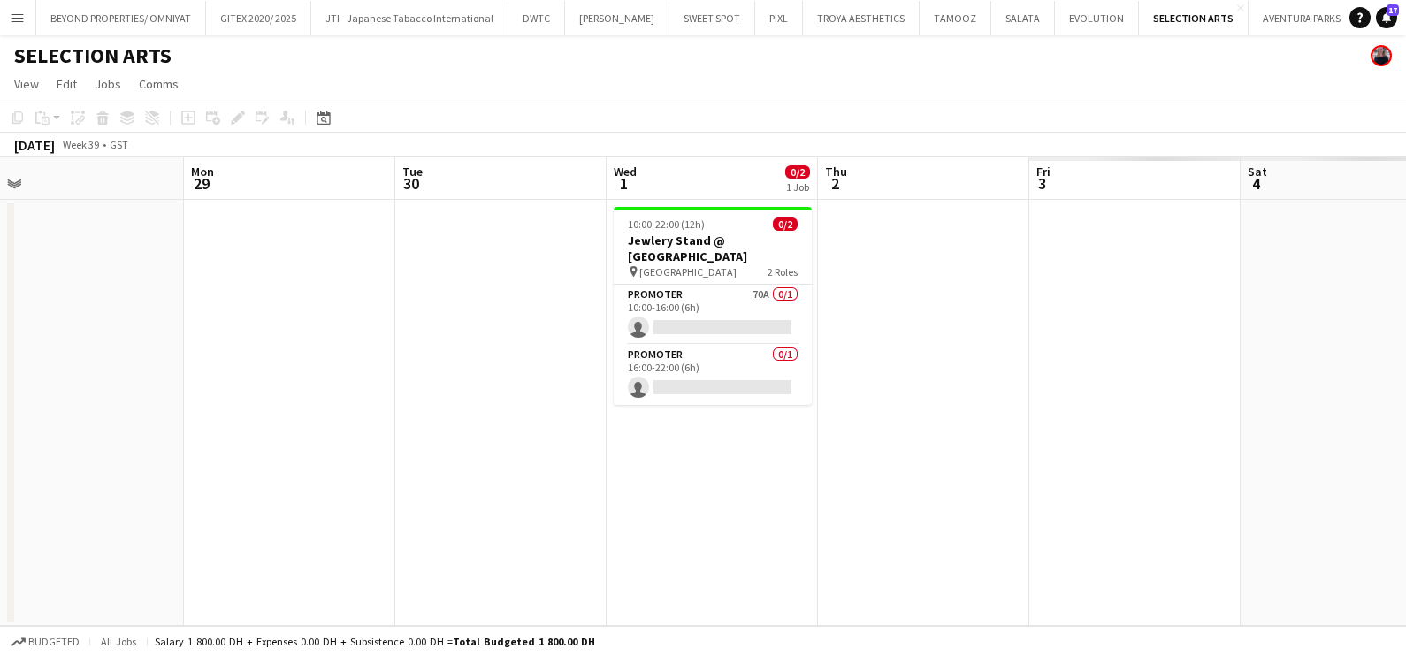
click at [814, 294] on app-date-cell "10:00-22:00 (12h) 0/2 Jewlery Stand @ Mirdif City Centre pin Mirdif City Centre…" at bounding box center [711, 413] width 211 height 426
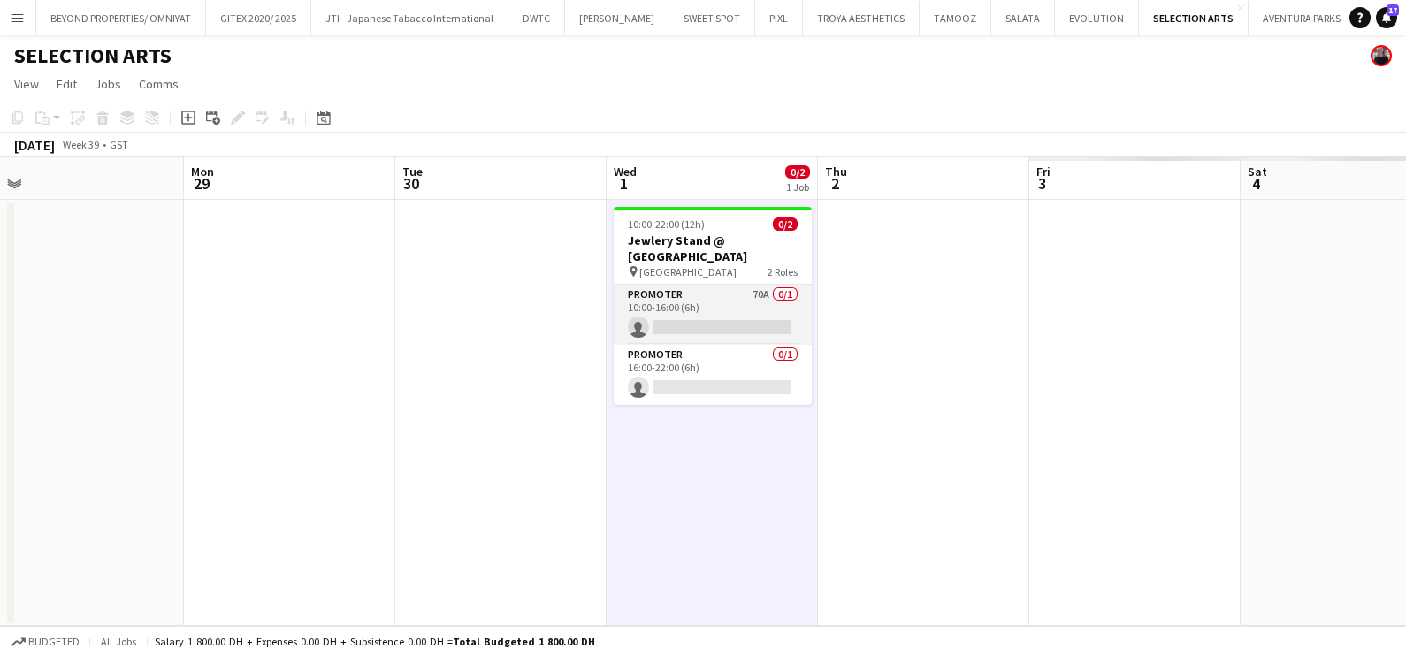
click at [746, 309] on app-card-role "Promoter 70A 0/1 10:00-16:00 (6h) single-neutral-actions" at bounding box center [712, 315] width 198 height 60
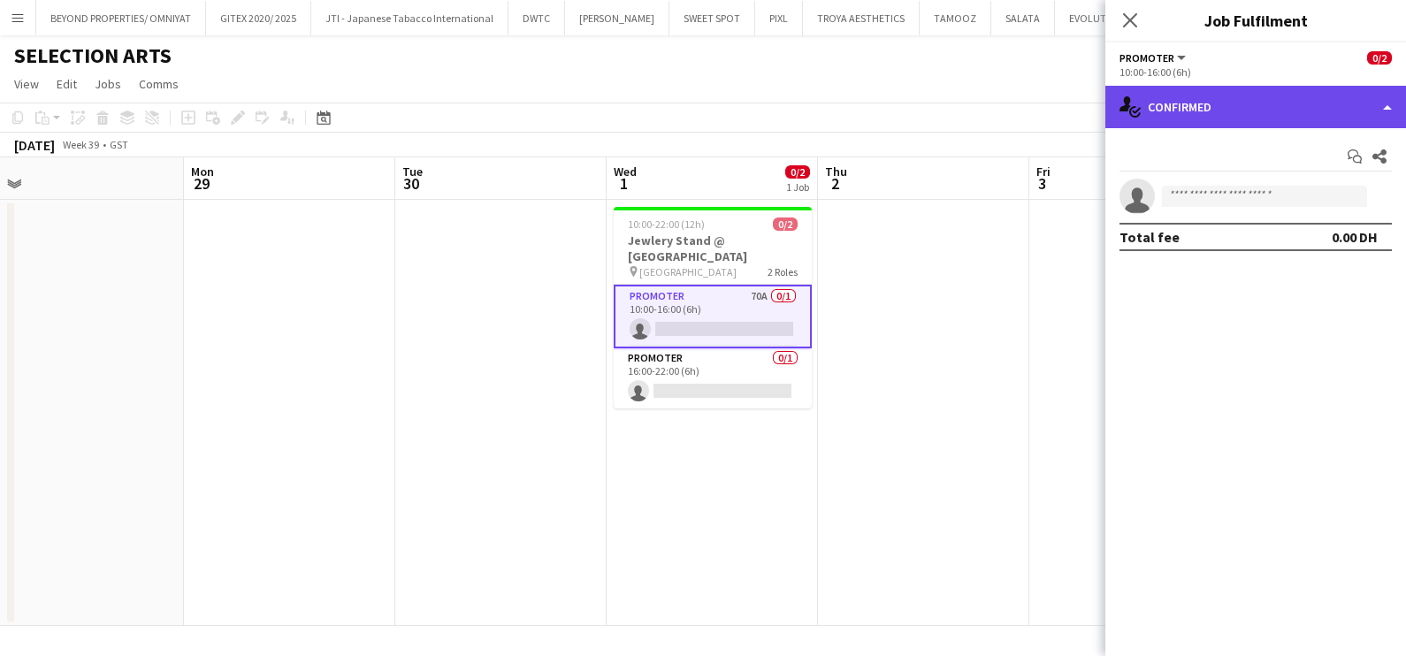
click at [1325, 86] on div "single-neutral-actions-check-2 Confirmed" at bounding box center [1255, 107] width 301 height 42
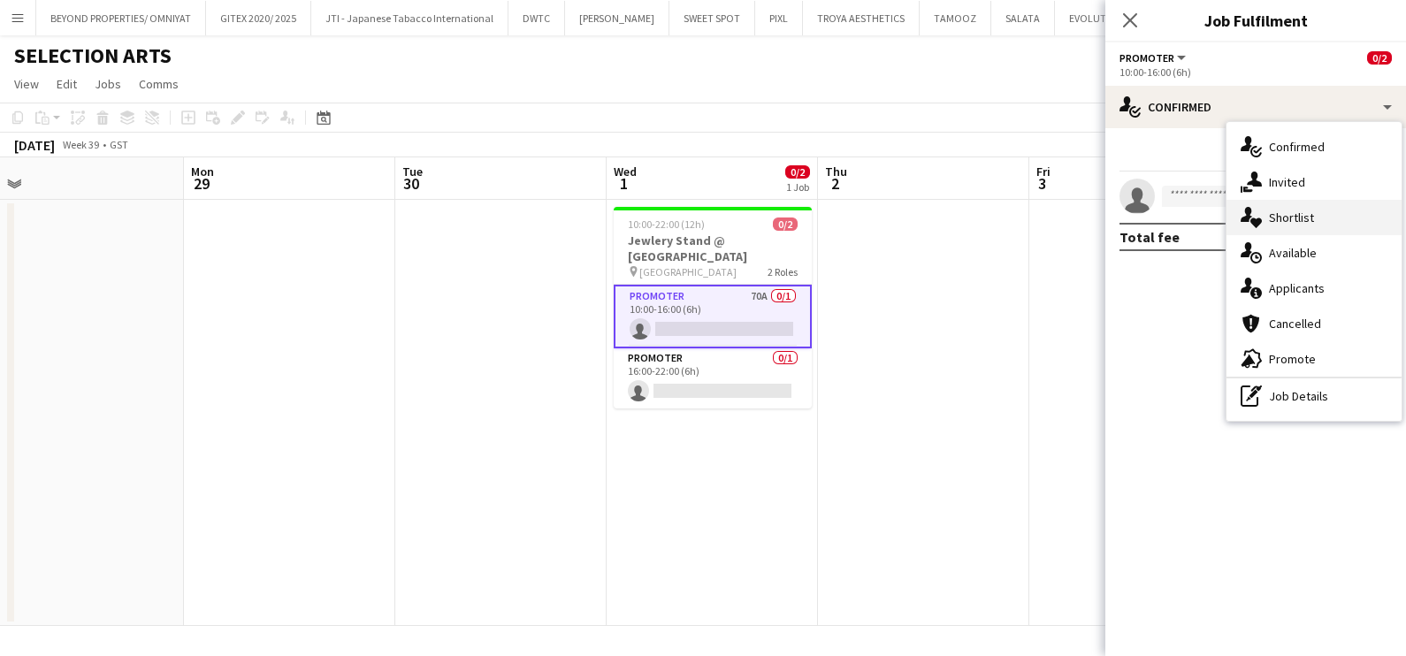
click at [1304, 215] on div "single-neutral-actions-heart Shortlist" at bounding box center [1313, 217] width 175 height 35
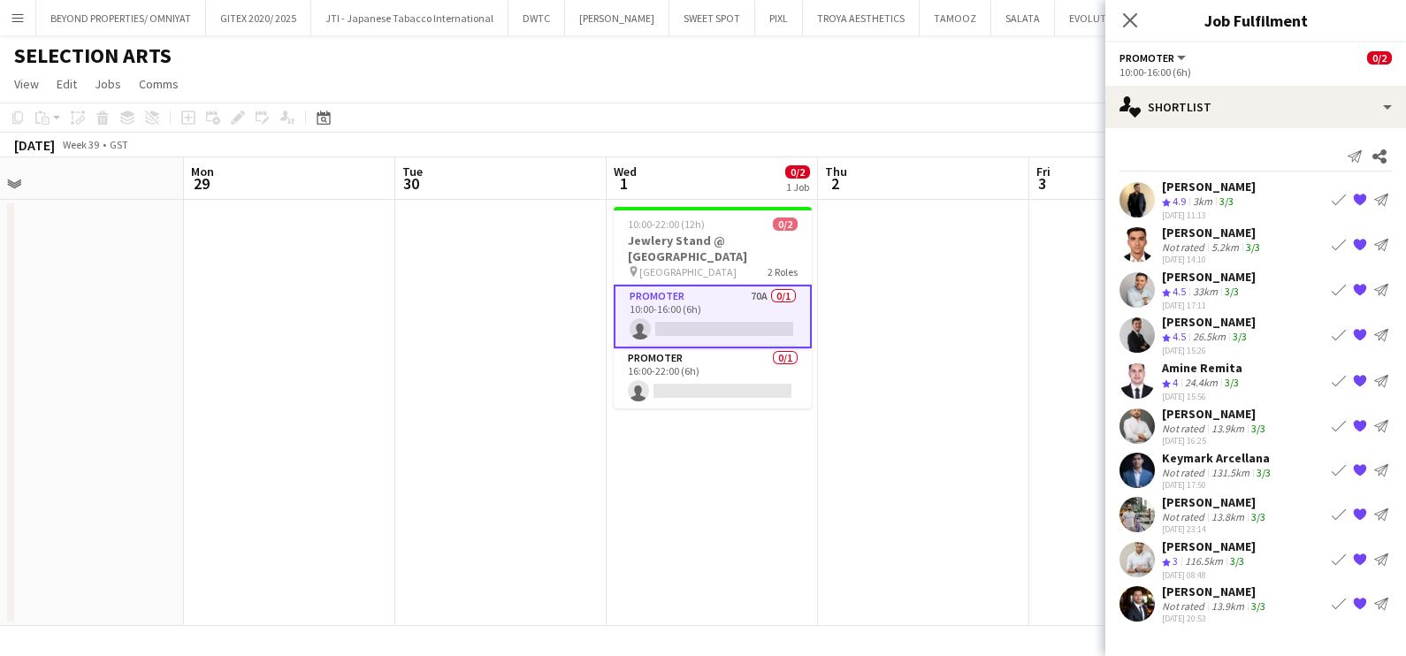
click at [1361, 512] on app-icon "{{ spriteTitle }}" at bounding box center [1360, 514] width 14 height 14
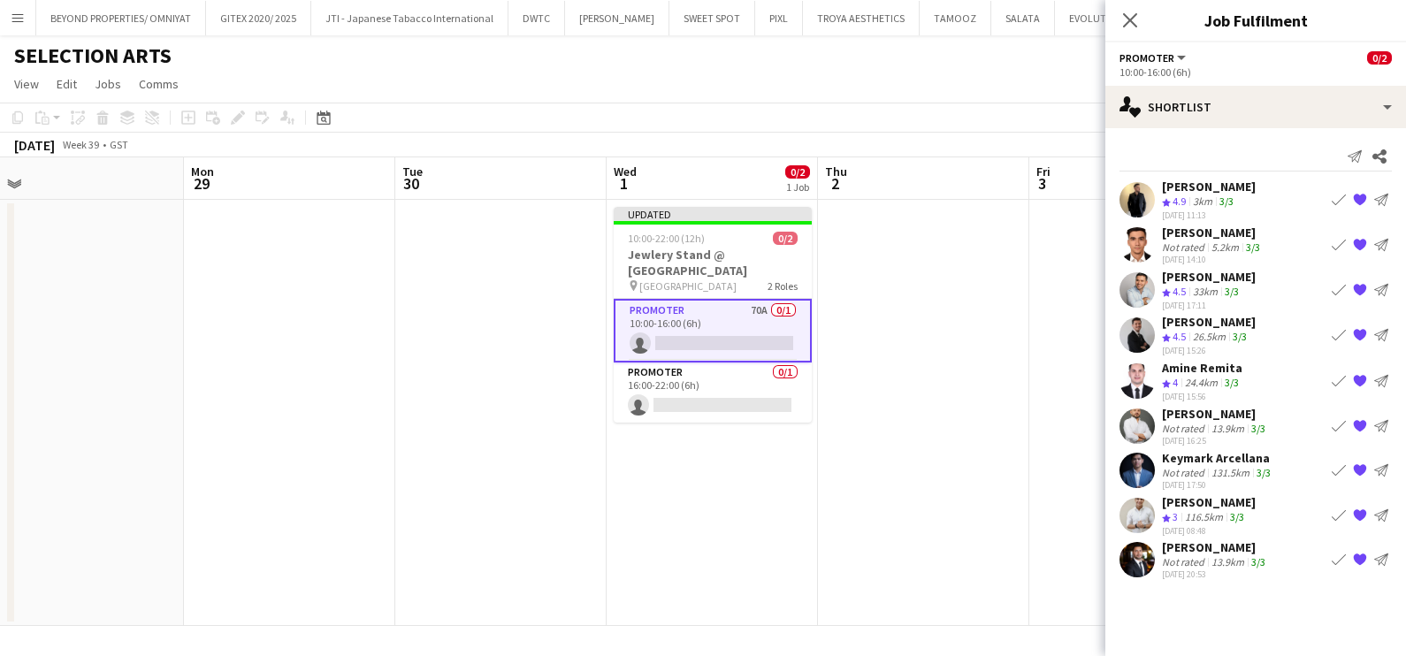
click at [946, 436] on app-date-cell at bounding box center [923, 413] width 211 height 426
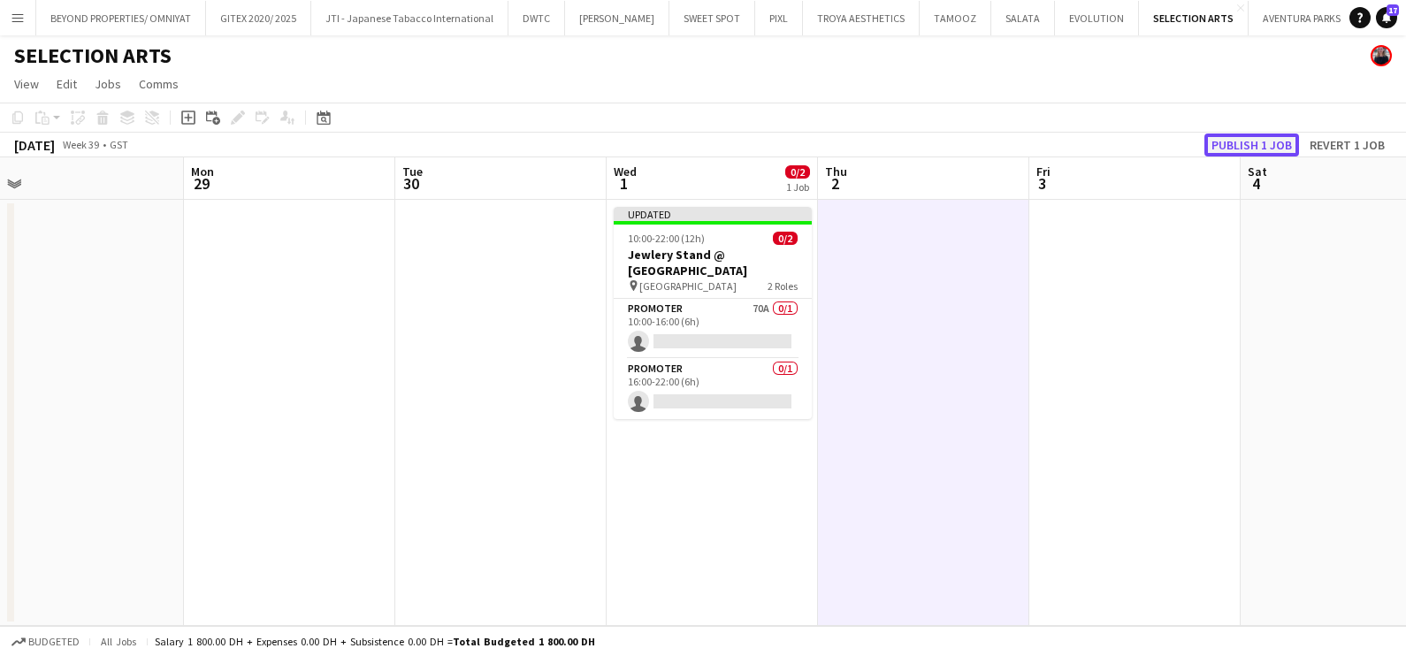
click at [1246, 147] on button "Publish 1 job" at bounding box center [1251, 144] width 95 height 23
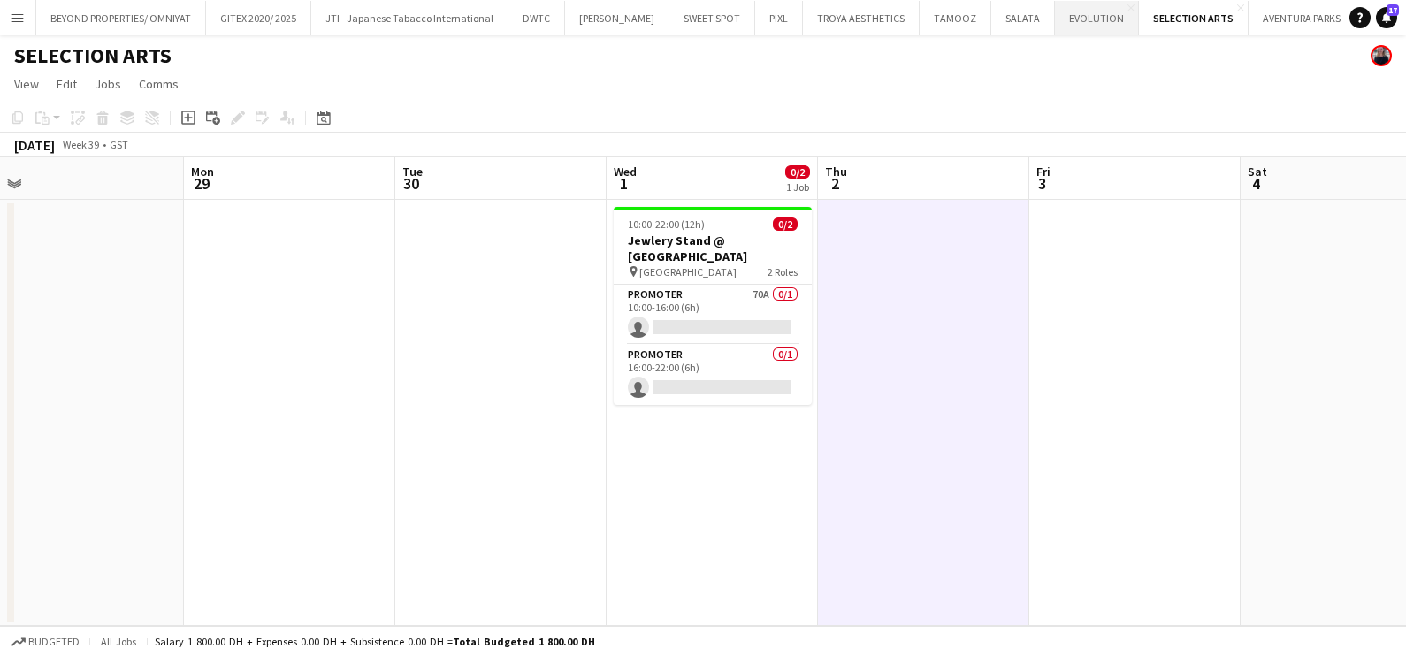
click at [1065, 19] on button "EVOLUTION Close" at bounding box center [1097, 18] width 84 height 34
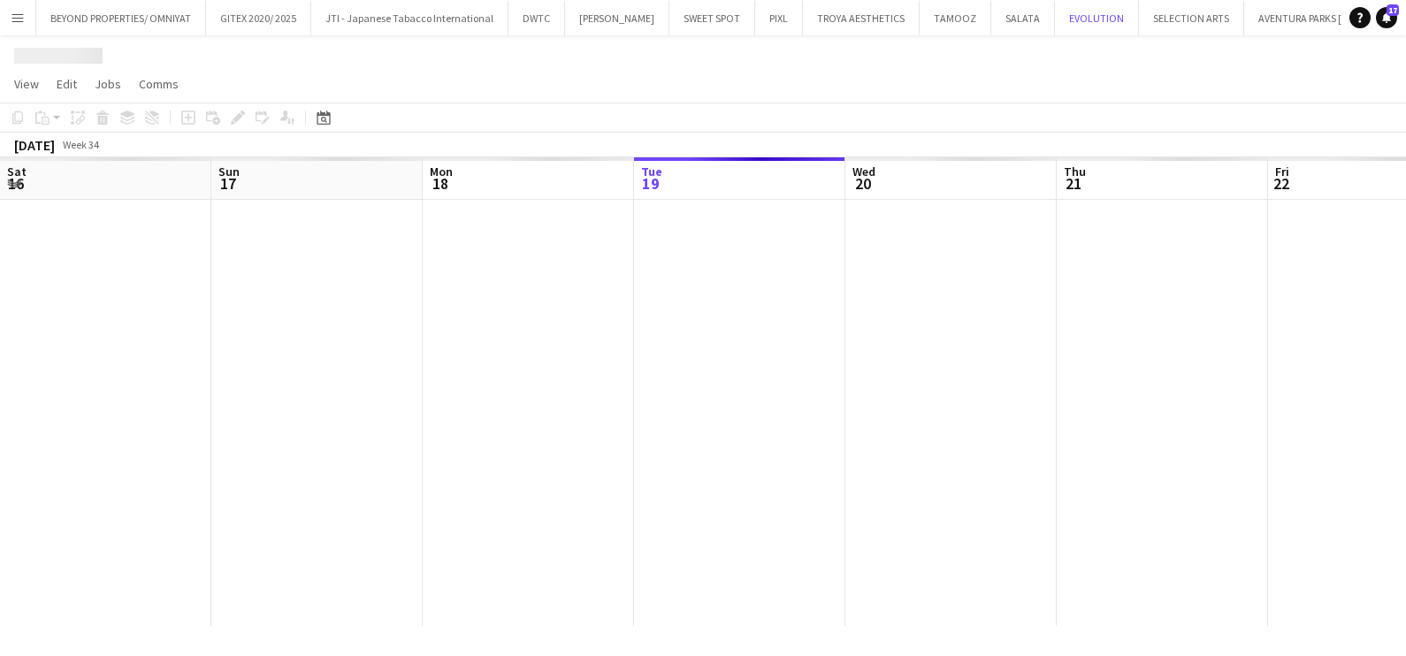
scroll to position [0, 423]
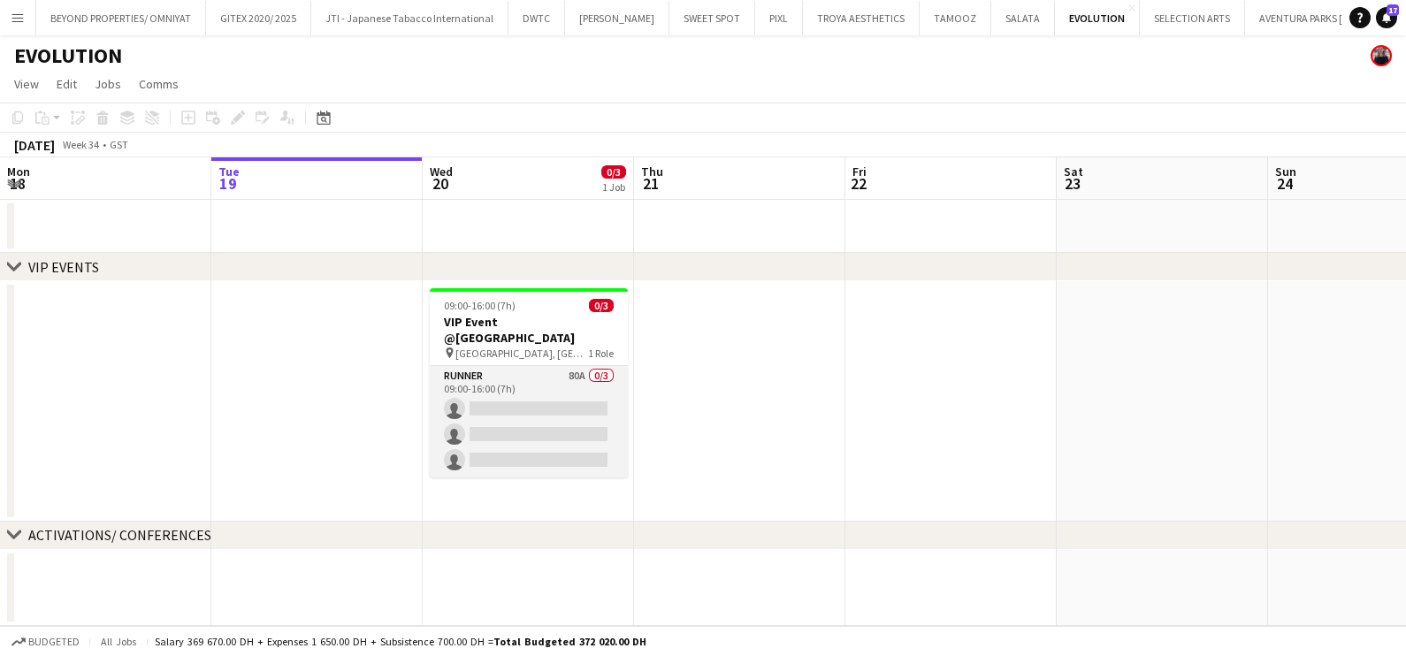
click at [516, 373] on app-card-role "Runner 80A 0/3 09:00-16:00 (7h) single-neutral-actions single-neutral-actions s…" at bounding box center [529, 421] width 198 height 111
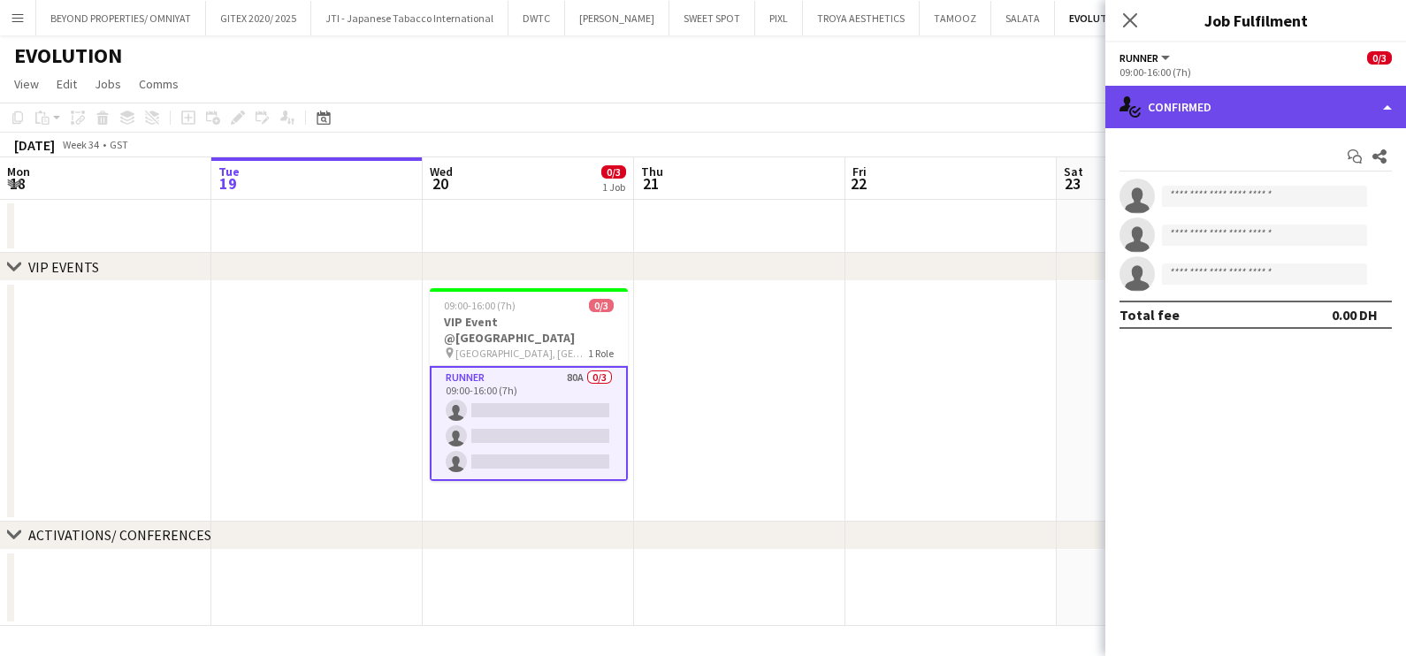
click at [1272, 106] on div "single-neutral-actions-check-2 Confirmed" at bounding box center [1255, 107] width 301 height 42
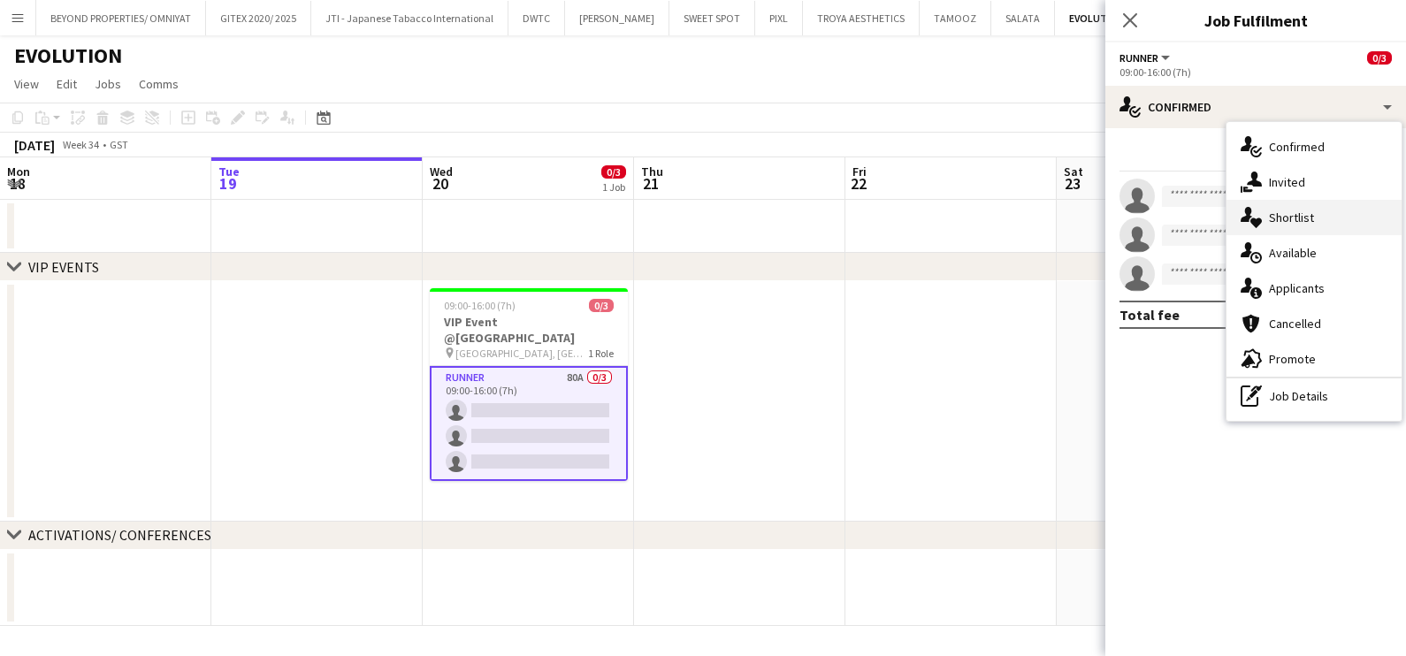
click at [1282, 223] on div "single-neutral-actions-heart Shortlist" at bounding box center [1313, 217] width 175 height 35
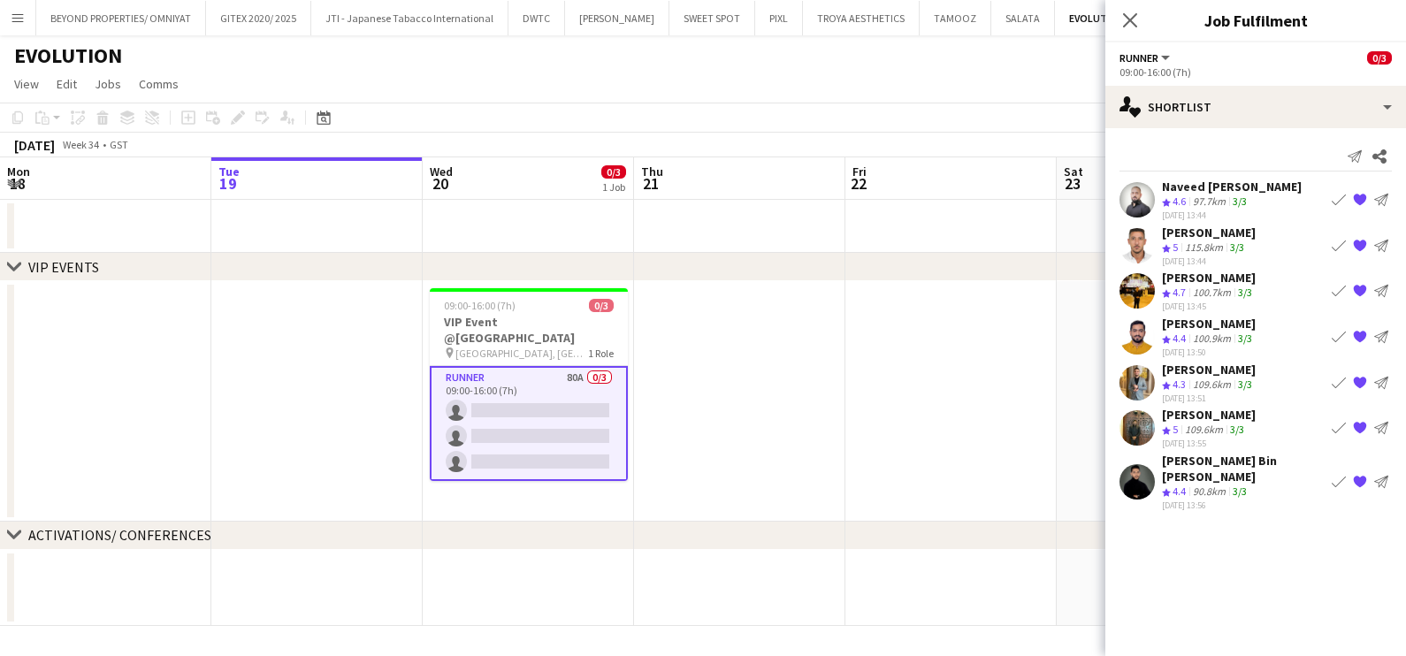
click at [1342, 333] on app-icon "Book crew" at bounding box center [1338, 337] width 14 height 14
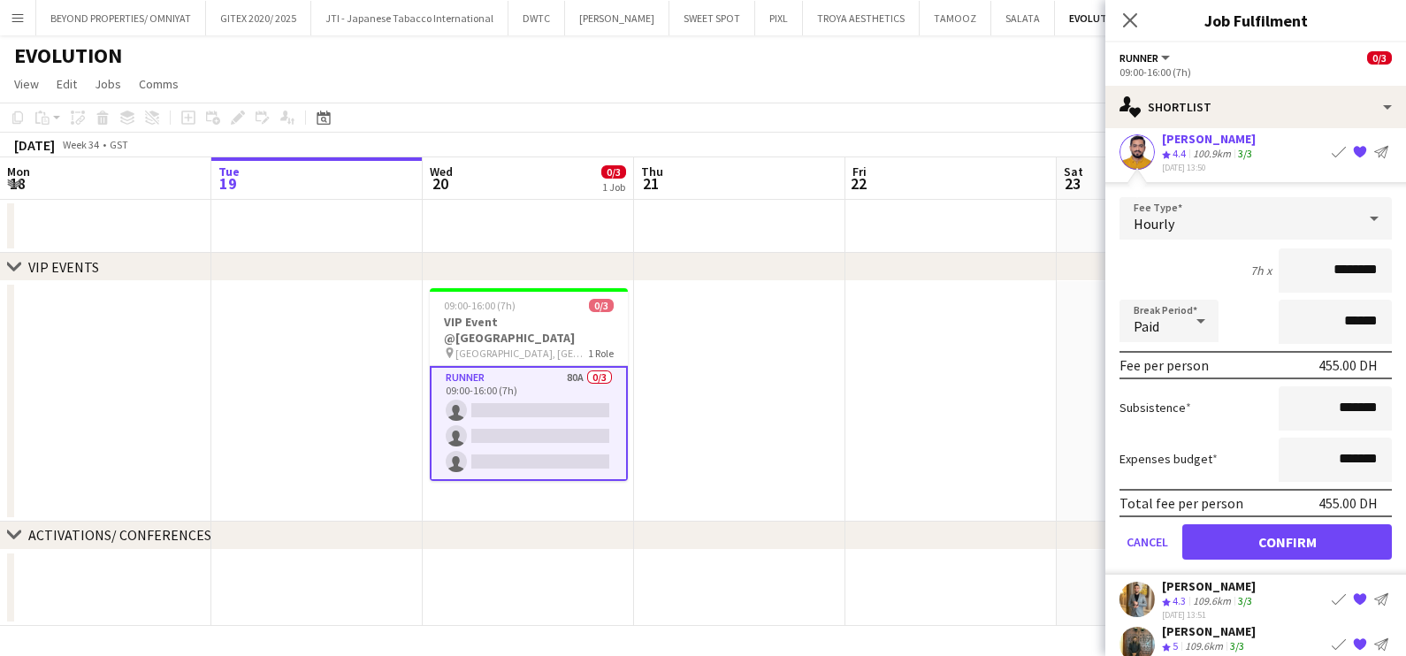
scroll to position [220, 0]
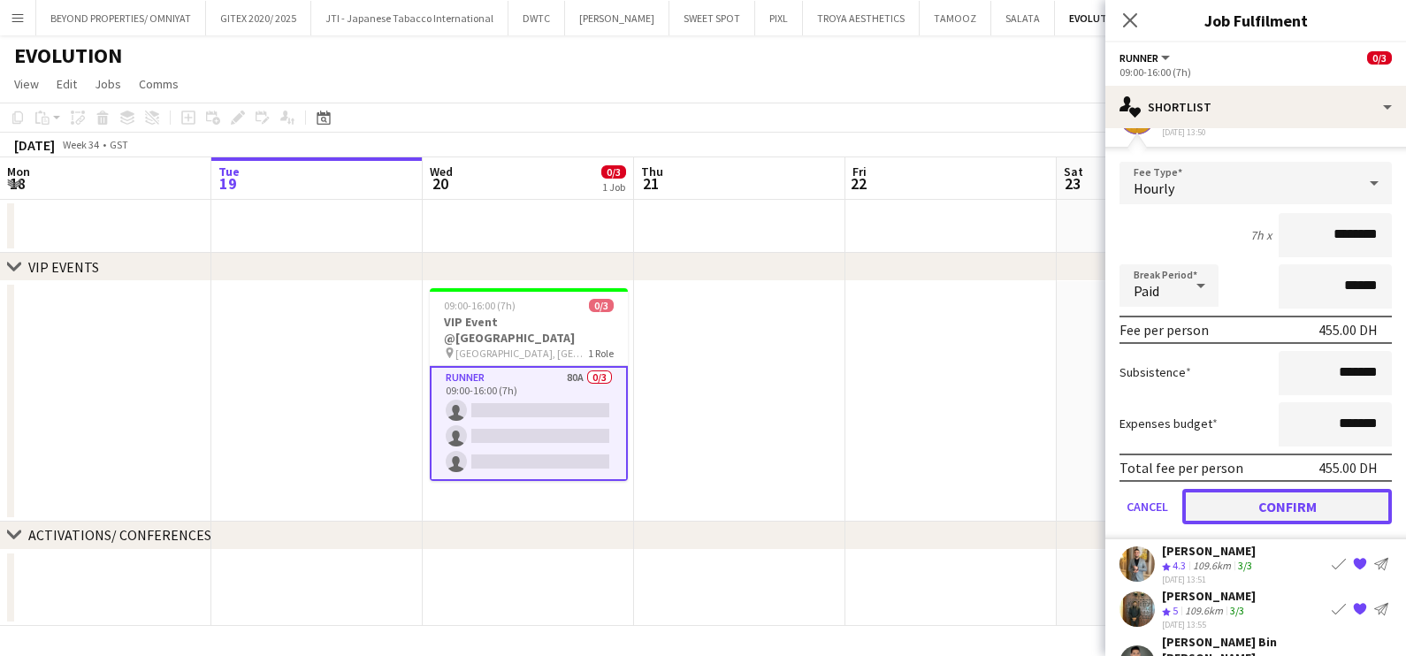
click at [1259, 504] on button "Confirm" at bounding box center [1287, 506] width 210 height 35
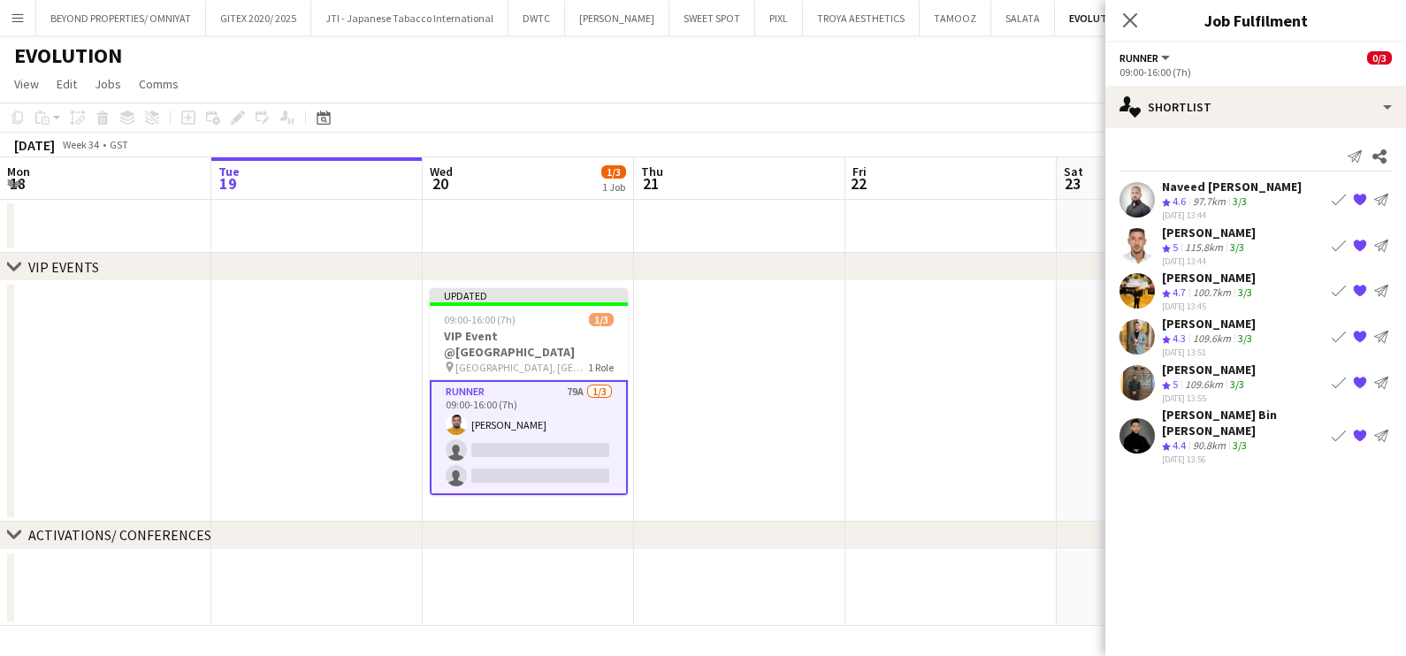
scroll to position [0, 0]
click at [1340, 335] on app-icon "Book crew" at bounding box center [1338, 337] width 14 height 14
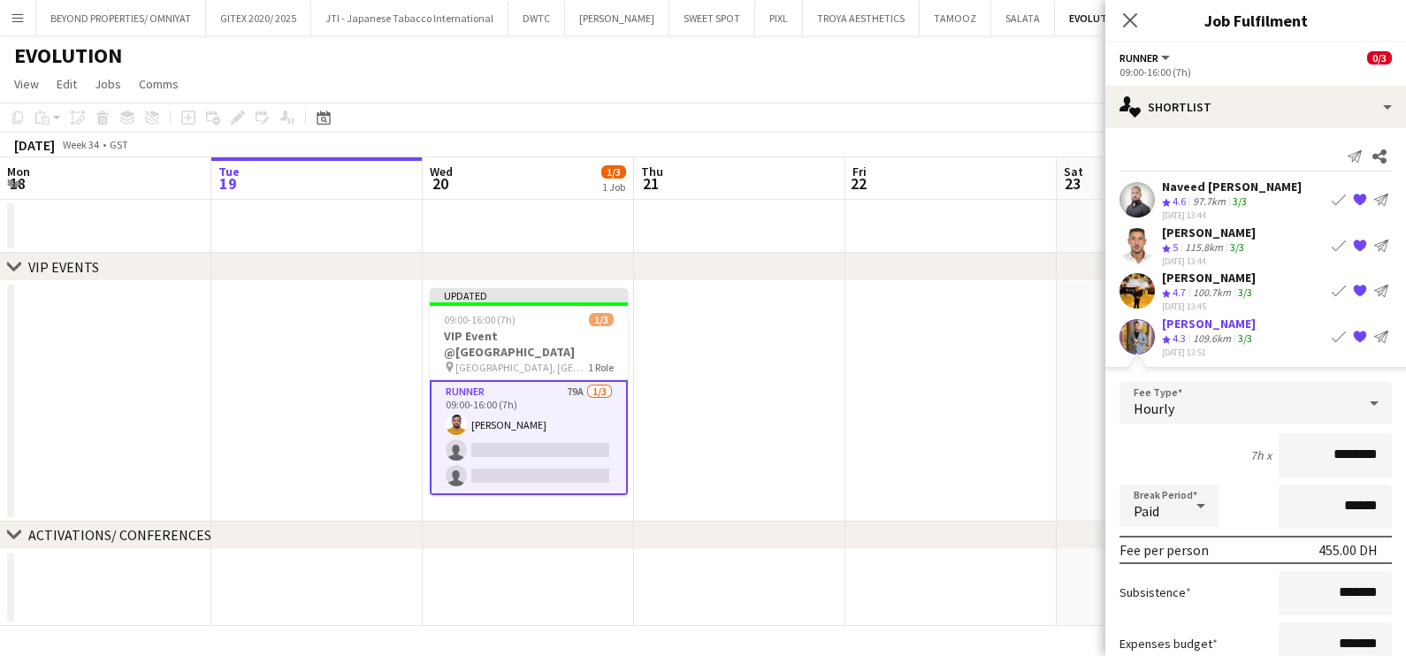
scroll to position [206, 0]
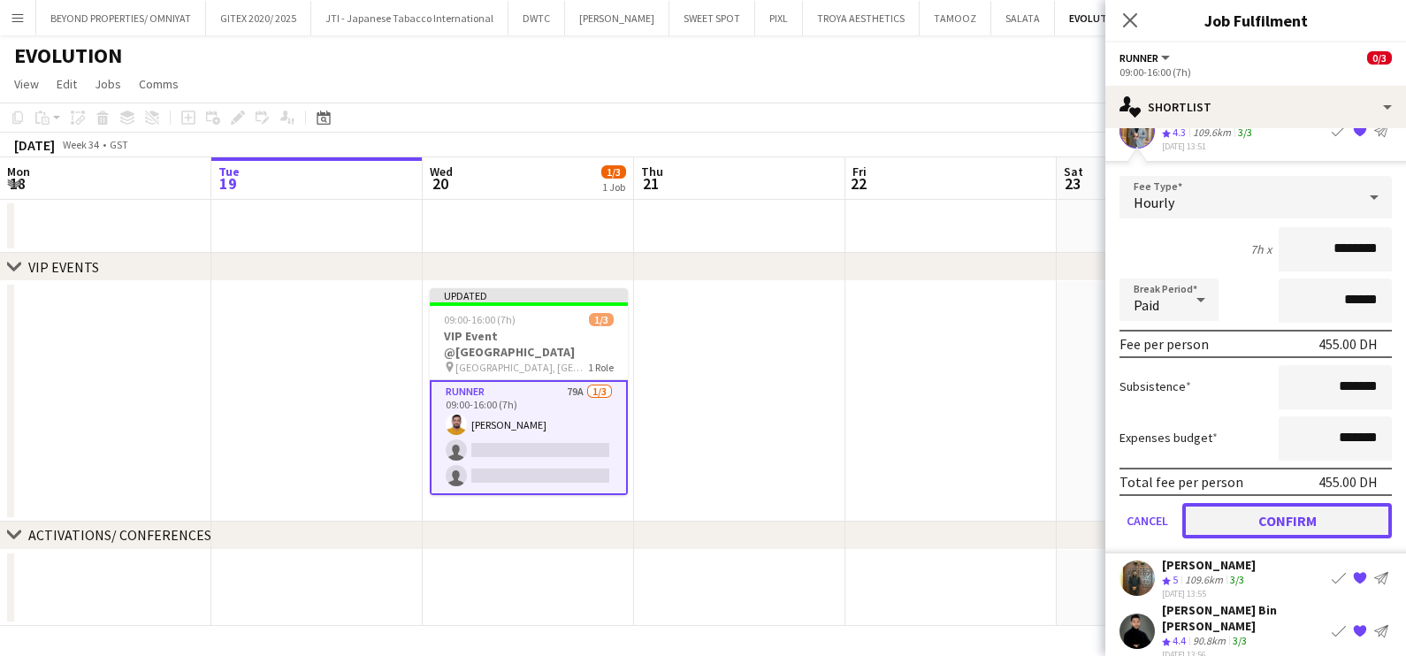
click at [1248, 514] on button "Confirm" at bounding box center [1287, 520] width 210 height 35
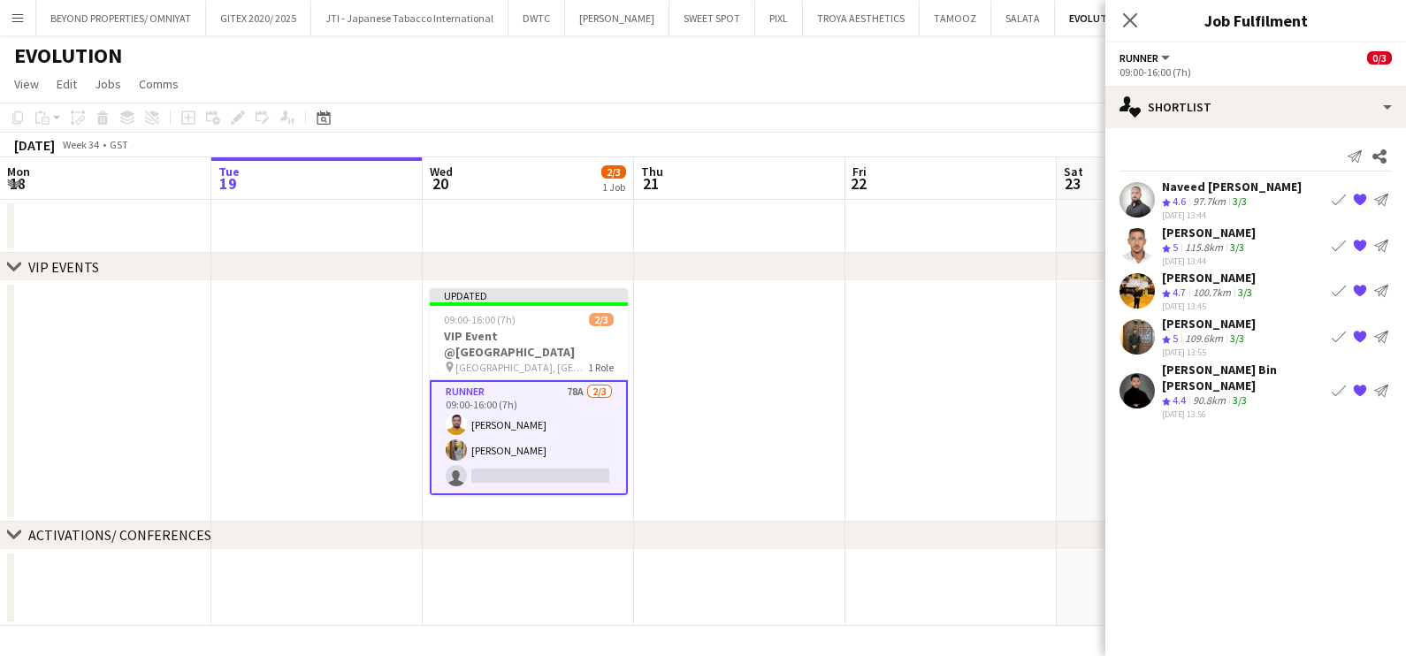
scroll to position [0, 0]
click at [1338, 285] on app-icon "Book crew" at bounding box center [1338, 291] width 14 height 14
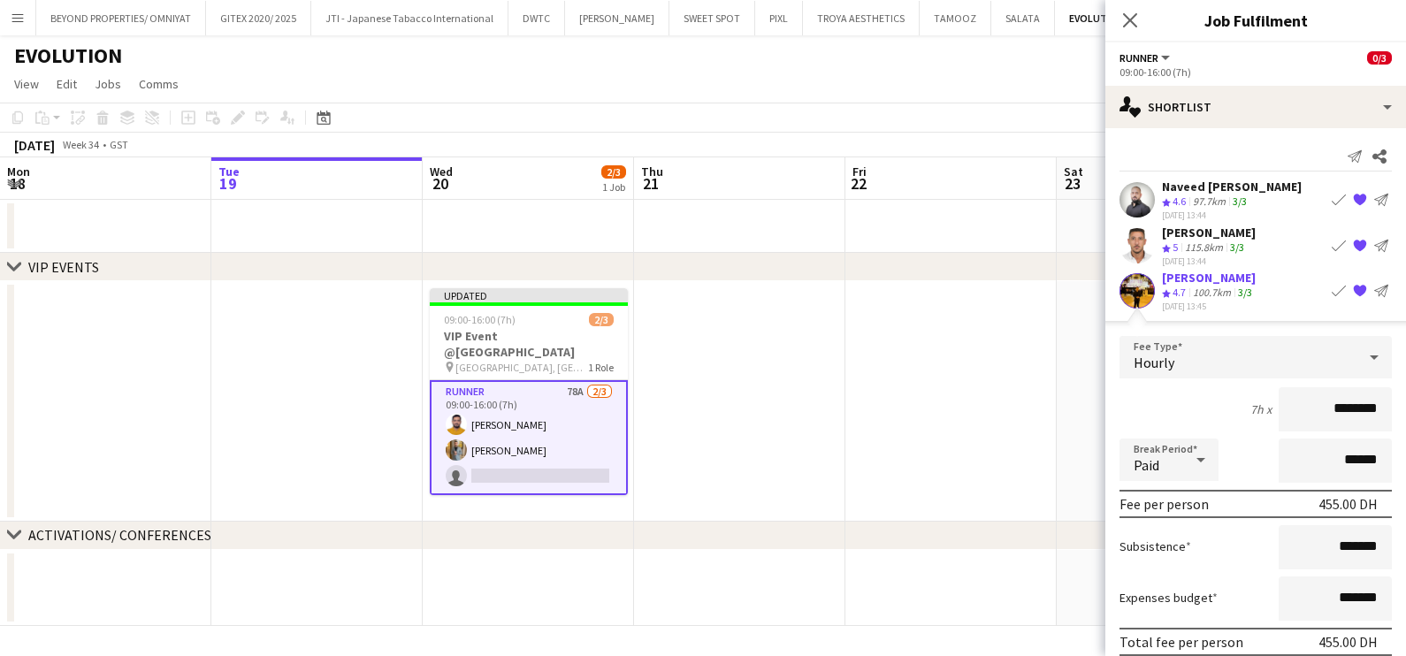
scroll to position [160, 0]
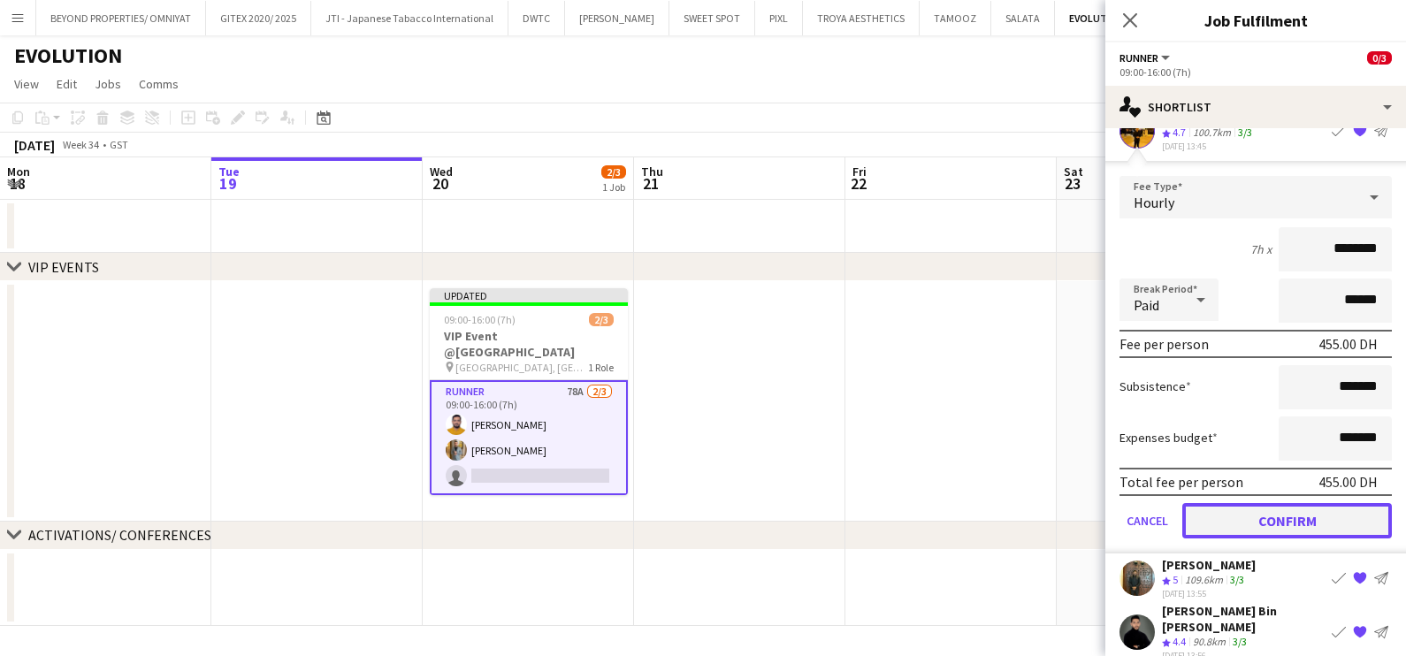
click at [1230, 508] on button "Confirm" at bounding box center [1287, 520] width 210 height 35
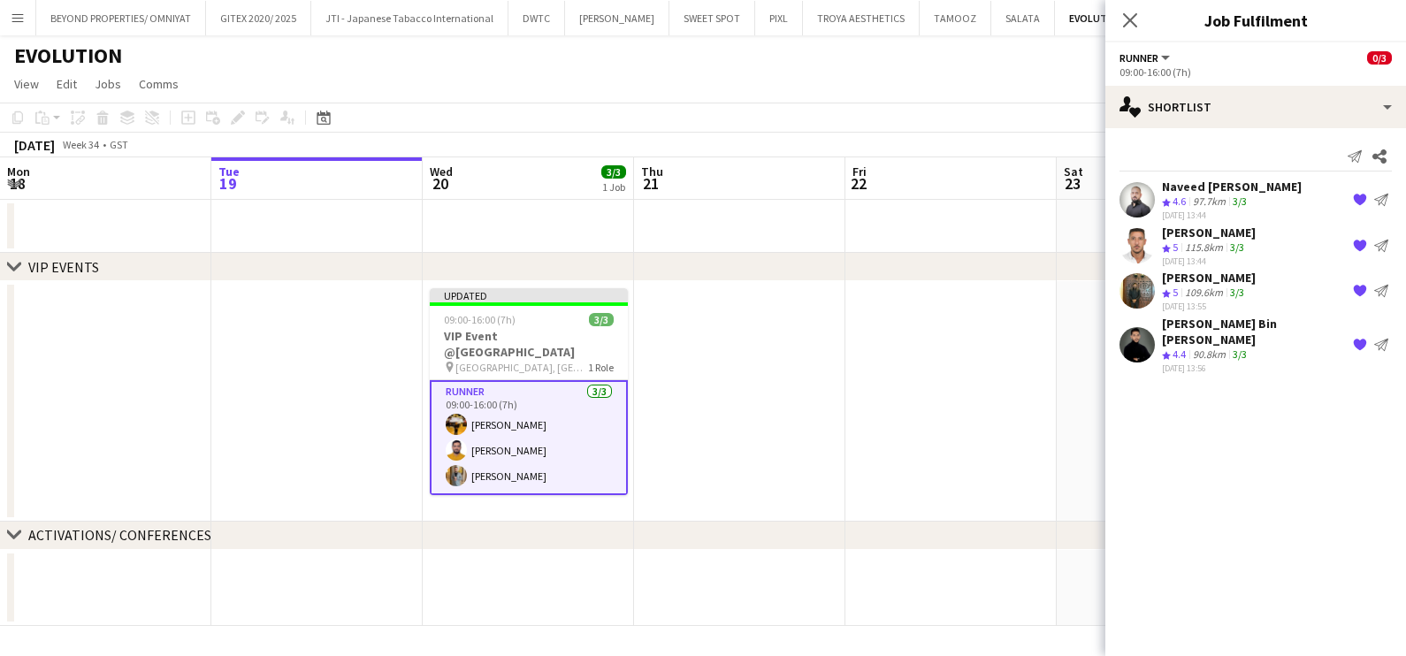
click at [530, 405] on app-card-role "Runner 3/3 09:00-16:00 (7h) Angel Ron Dilla Adeel Ahmad Ahmed Fouda" at bounding box center [529, 437] width 198 height 115
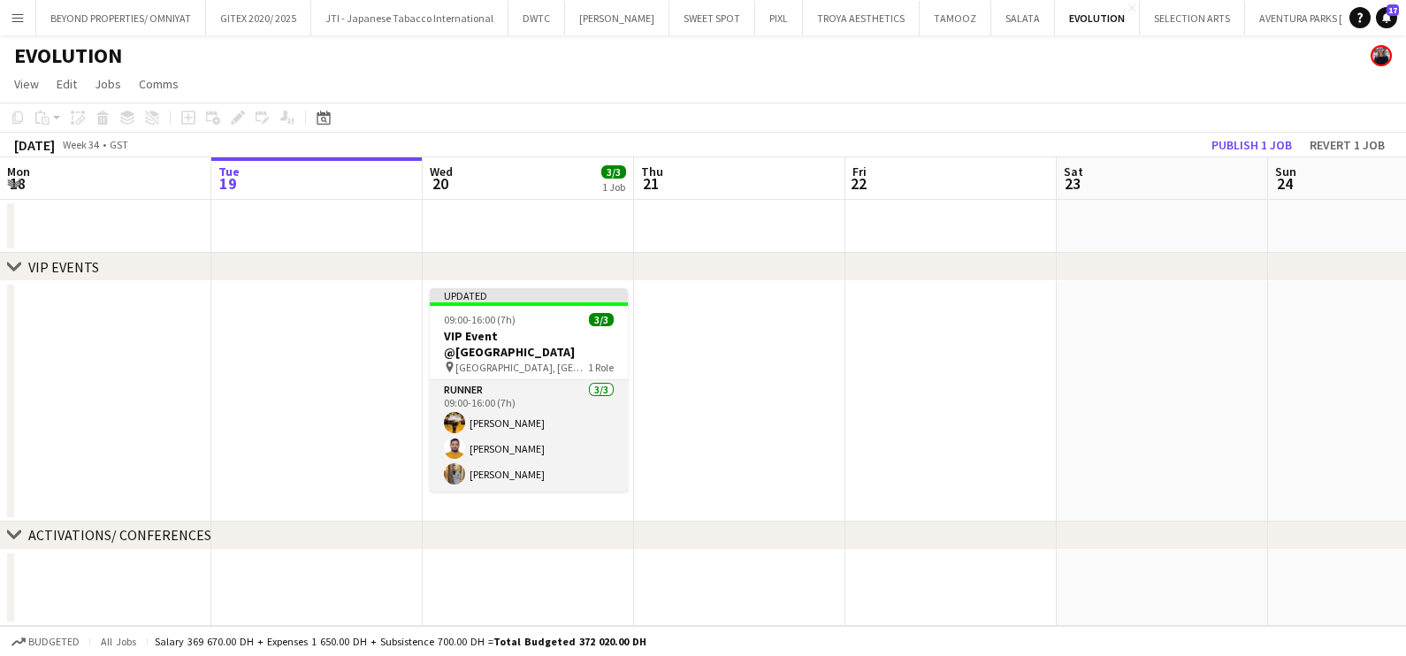
click at [513, 389] on app-card-role "Runner 3/3 09:00-16:00 (7h) Angel Ron Dilla Adeel Ahmad Ahmed Fouda" at bounding box center [529, 435] width 198 height 111
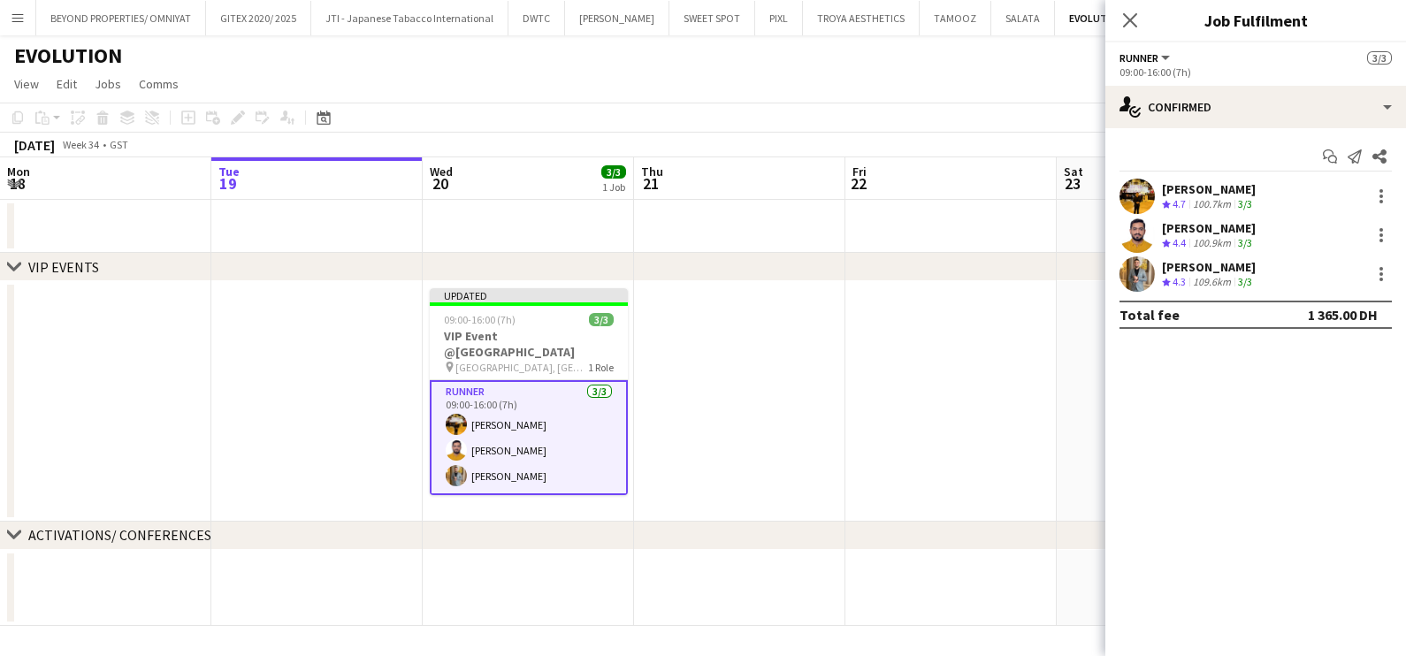
click at [1225, 192] on div "[PERSON_NAME]" at bounding box center [1209, 189] width 94 height 16
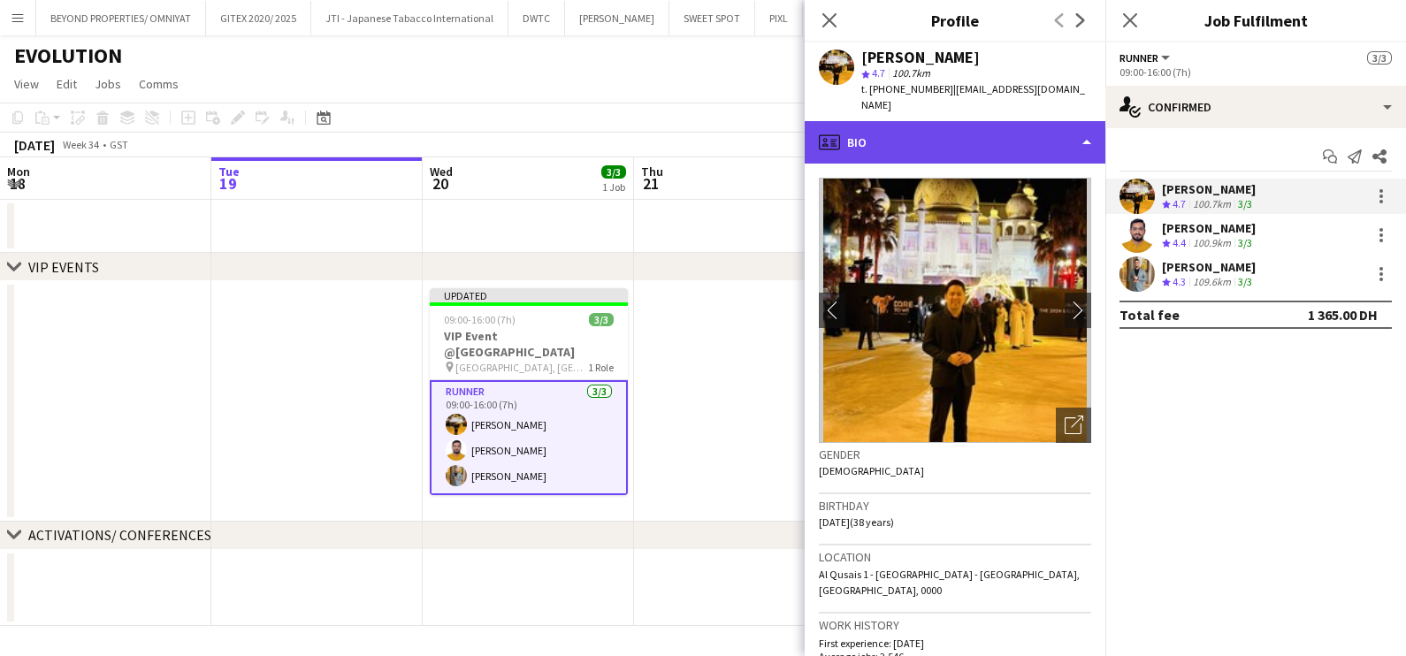
click at [959, 125] on div "profile Bio" at bounding box center [954, 142] width 301 height 42
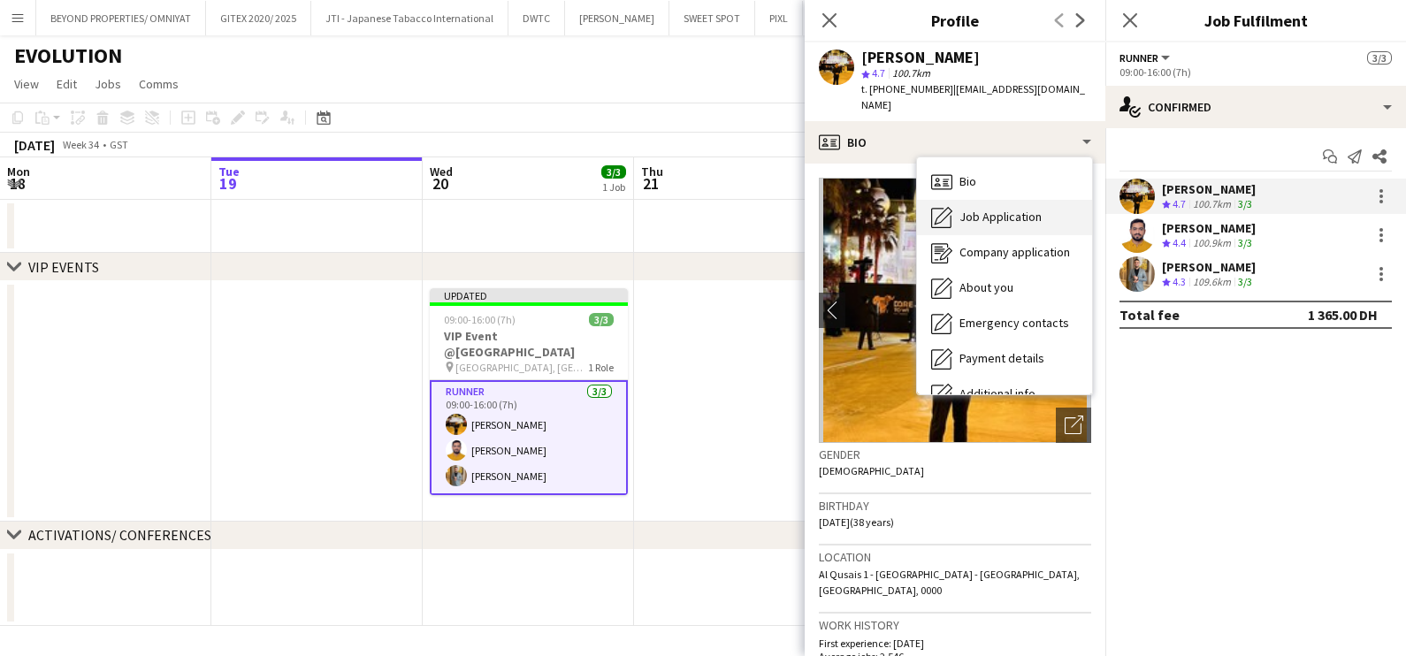
click at [965, 209] on span "Job Application" at bounding box center [1000, 217] width 82 height 16
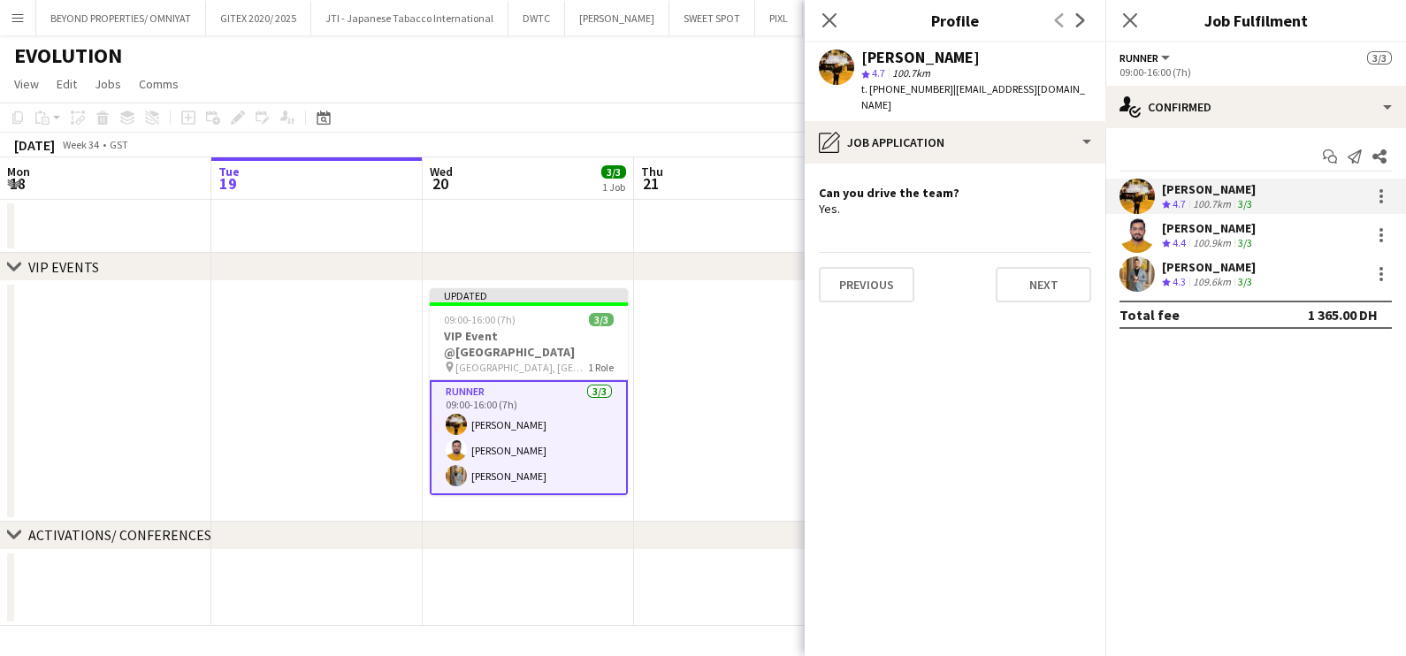
click at [1177, 231] on div "[PERSON_NAME]" at bounding box center [1209, 228] width 94 height 16
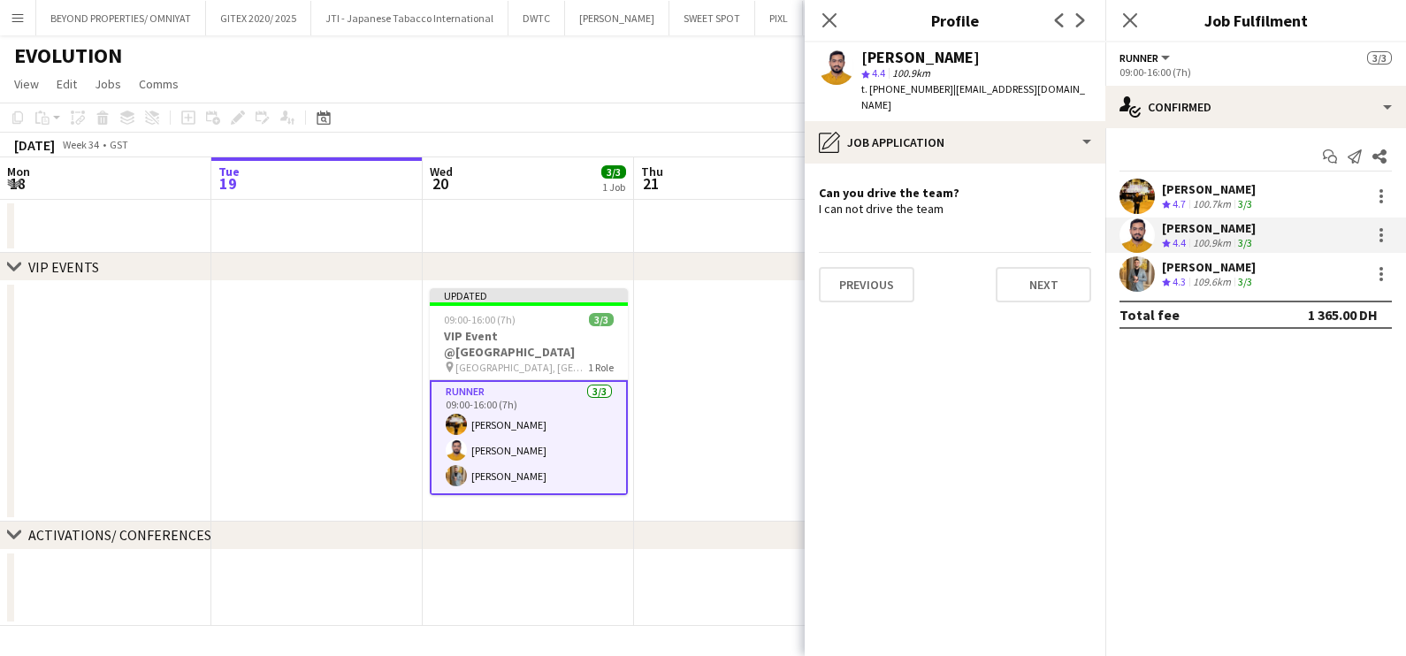
click at [1202, 271] on div "[PERSON_NAME]" at bounding box center [1209, 267] width 94 height 16
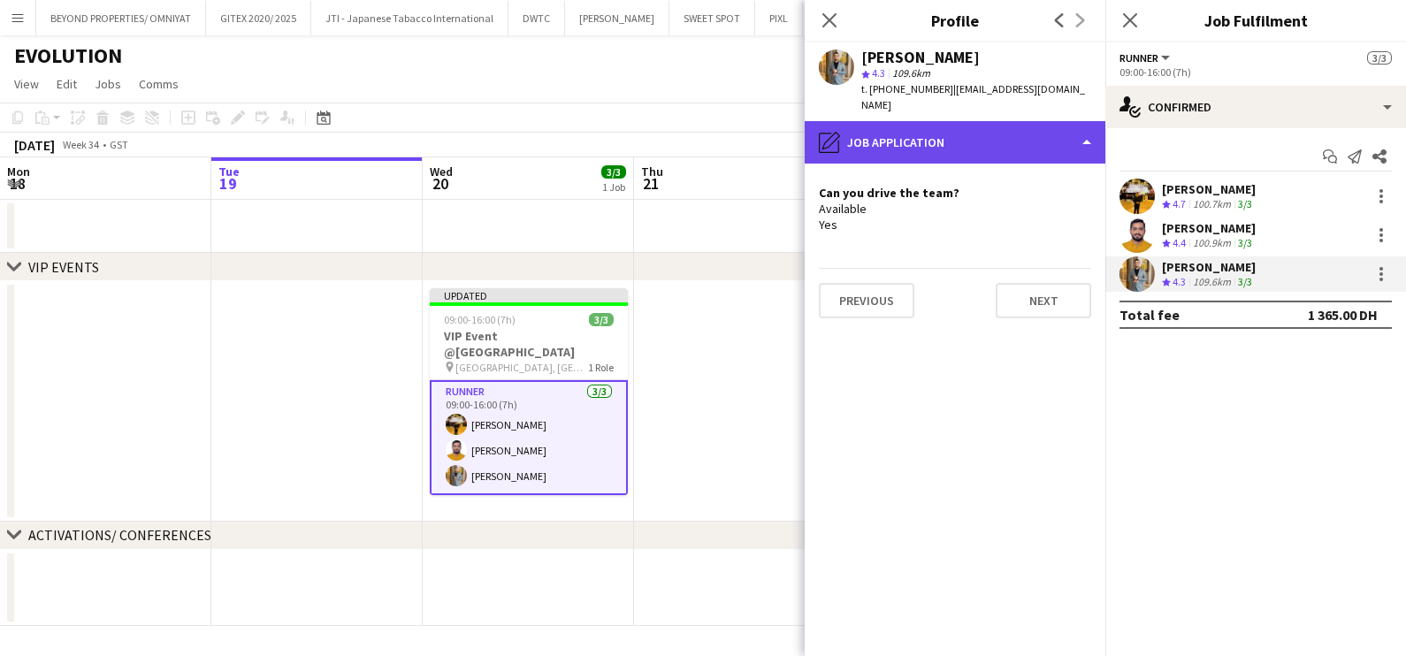
click at [928, 125] on div "pencil4 Job Application" at bounding box center [954, 142] width 301 height 42
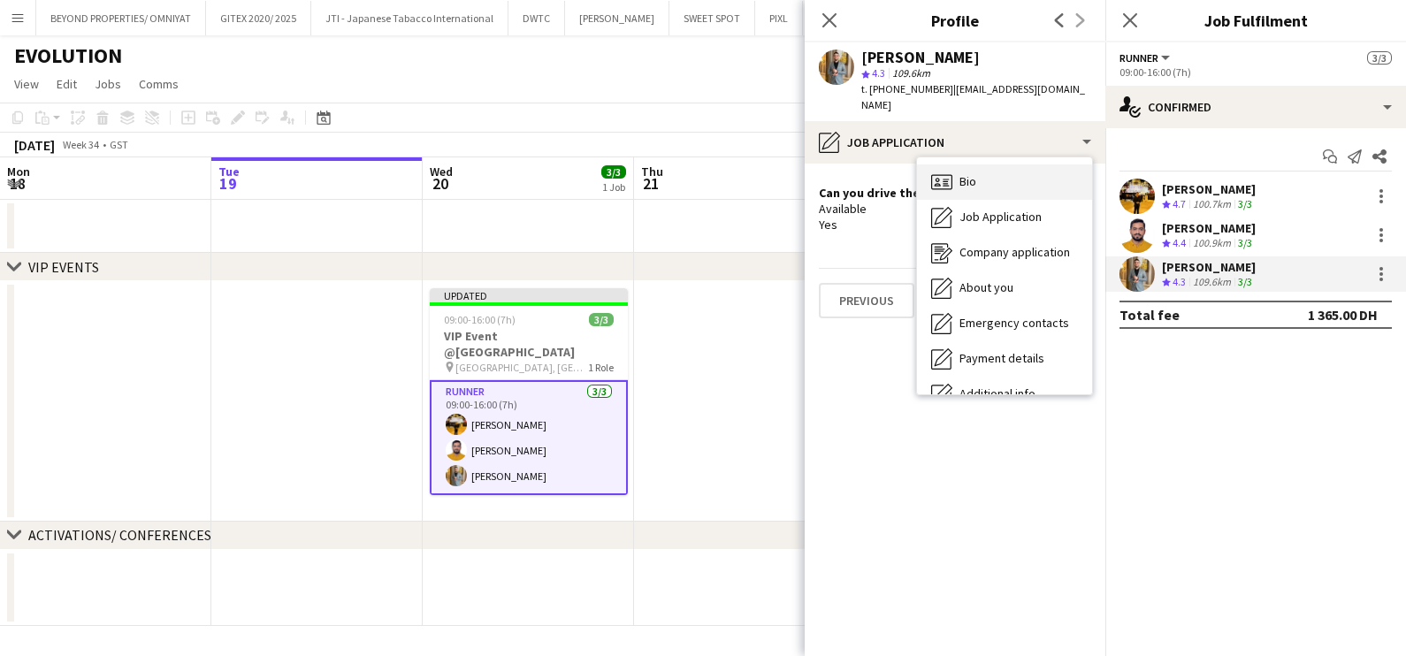
click at [994, 164] on div "Bio Bio" at bounding box center [1004, 181] width 175 height 35
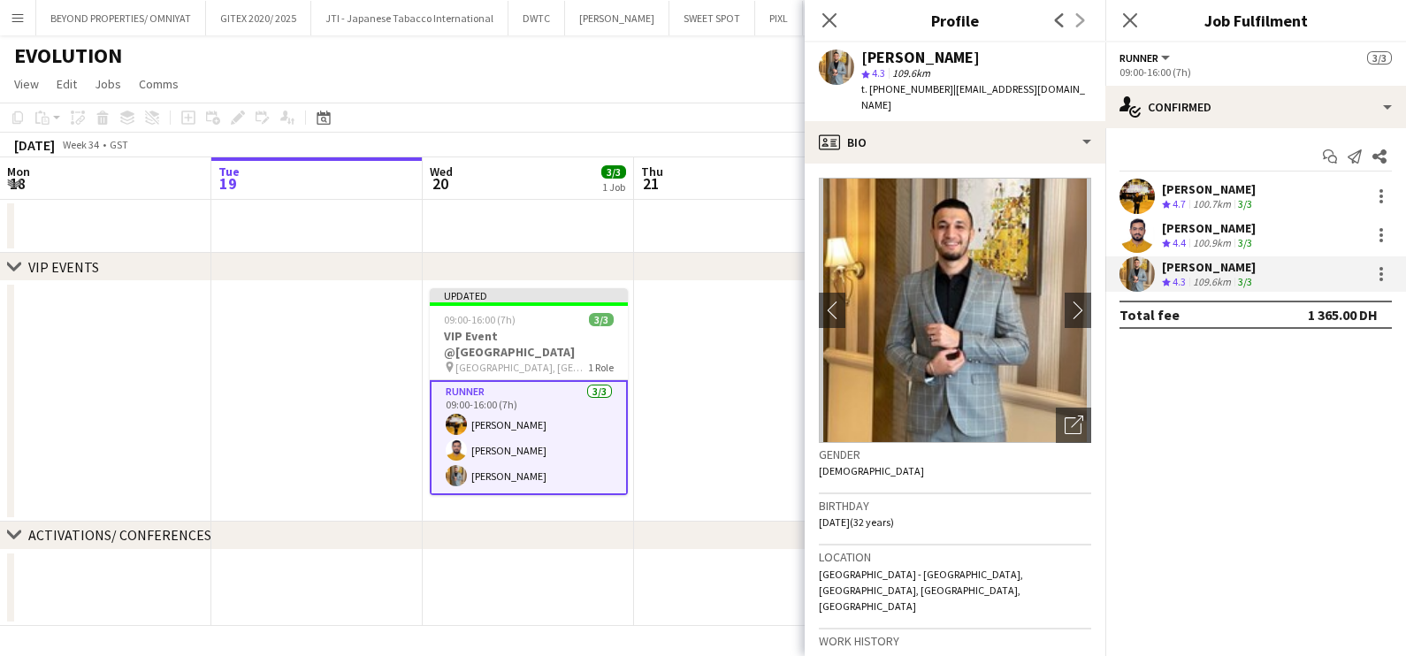
click at [1207, 206] on div "100.7km" at bounding box center [1211, 204] width 45 height 15
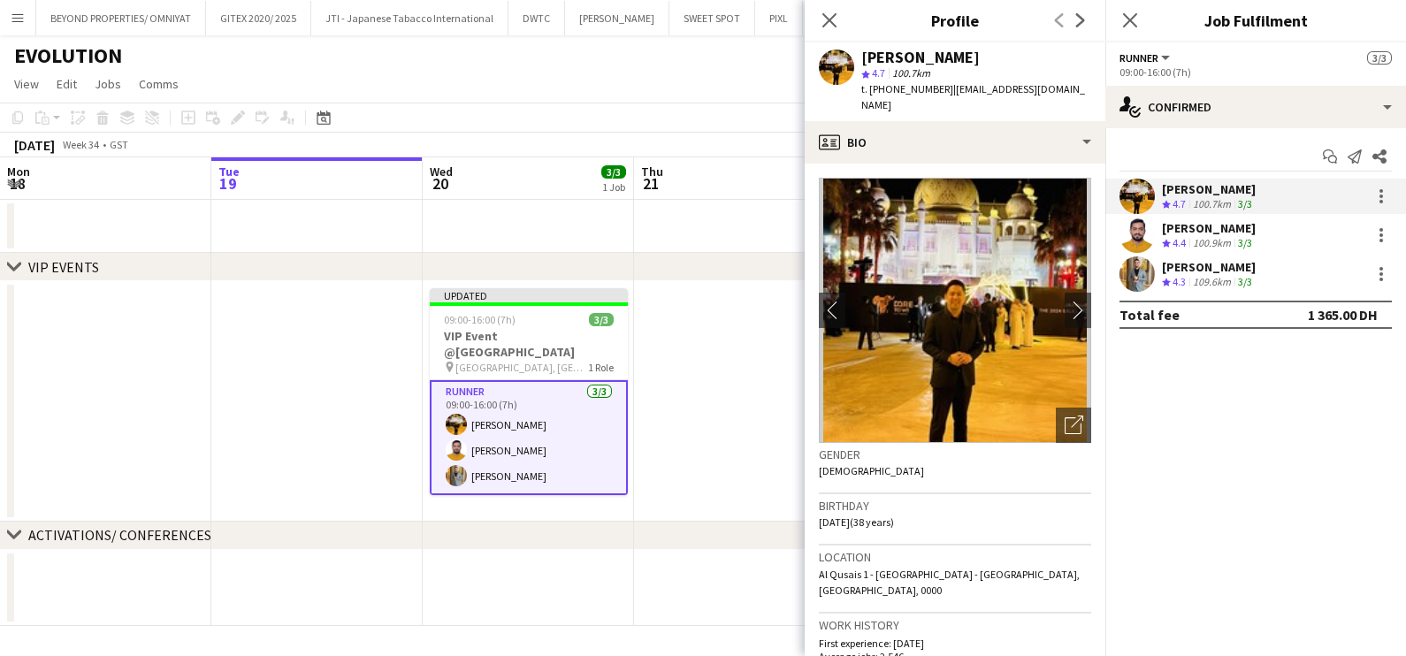
click at [1177, 275] on span "4.3" at bounding box center [1178, 281] width 13 height 13
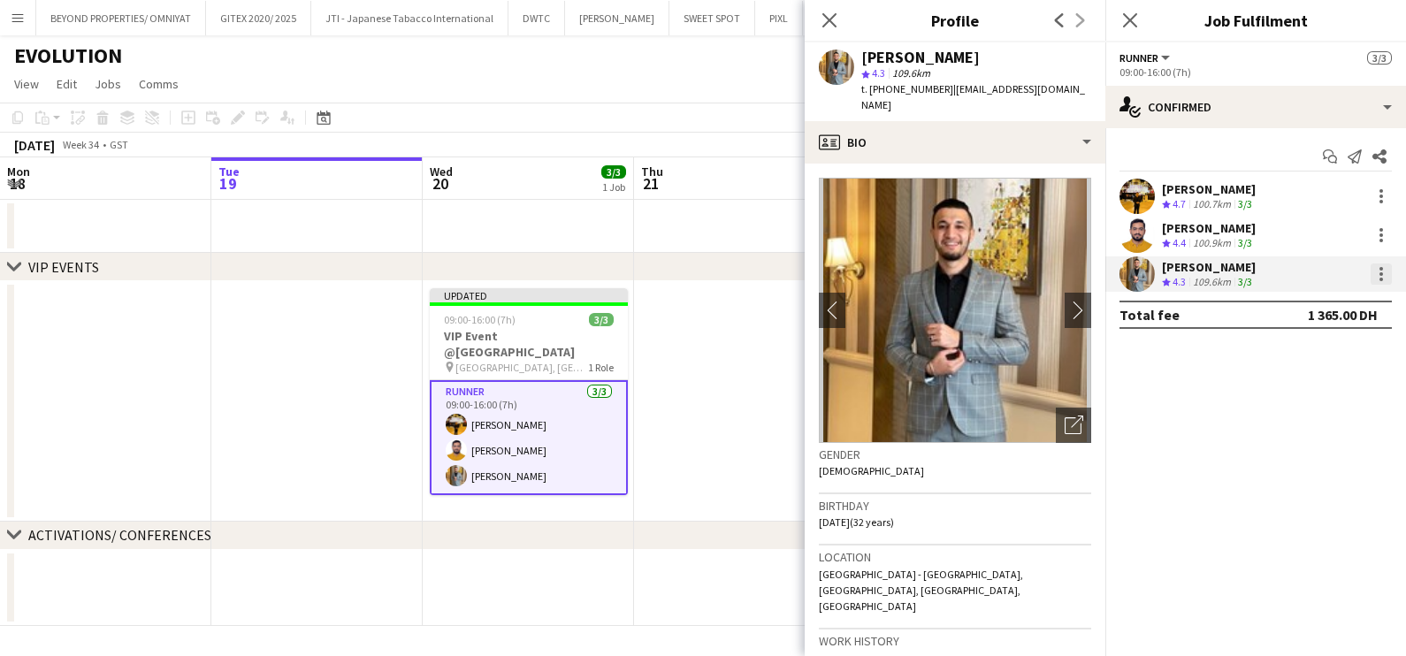
click at [1385, 274] on div at bounding box center [1380, 273] width 21 height 21
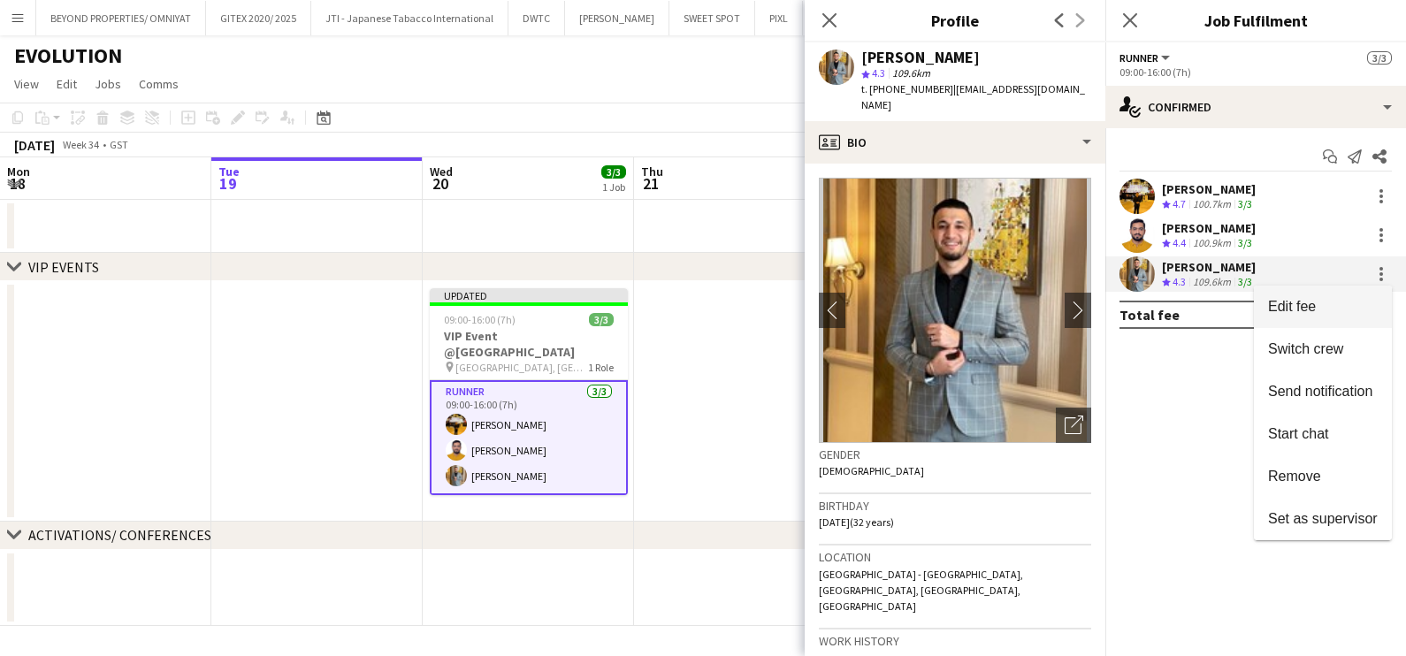
click at [1299, 316] on button "Edit fee" at bounding box center [1323, 307] width 138 height 42
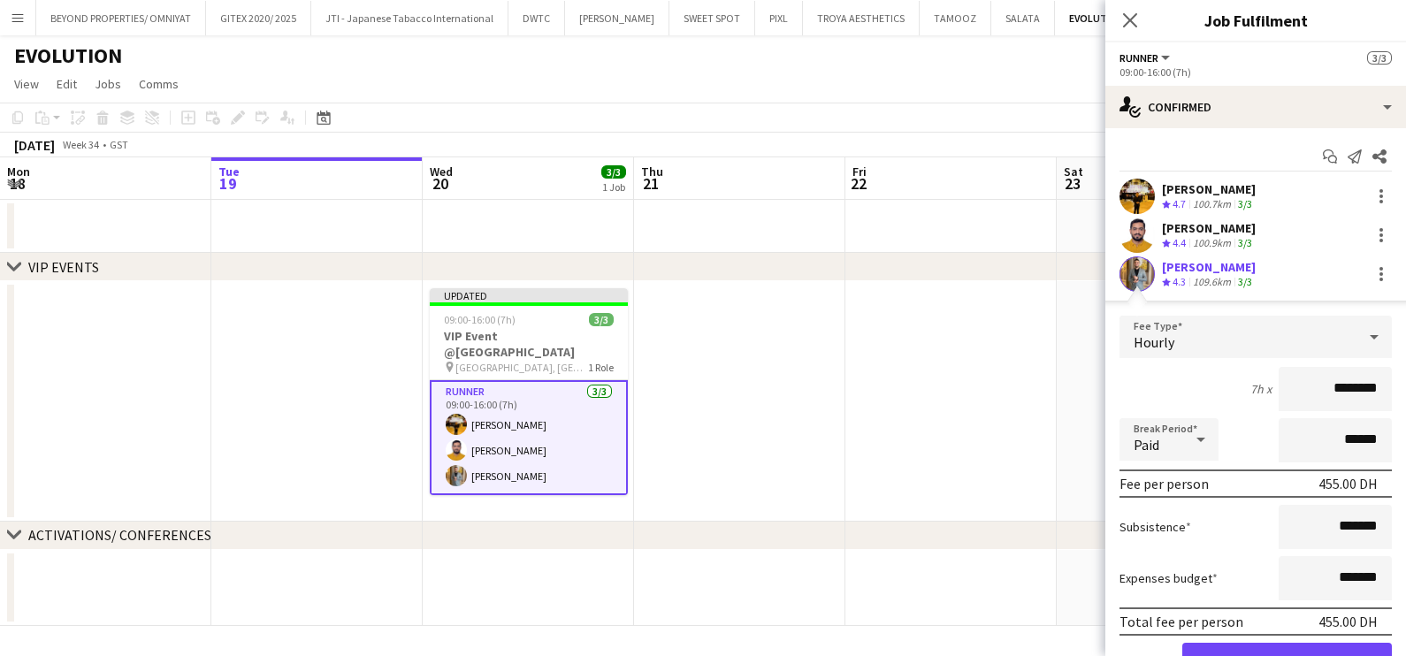
scroll to position [84, 0]
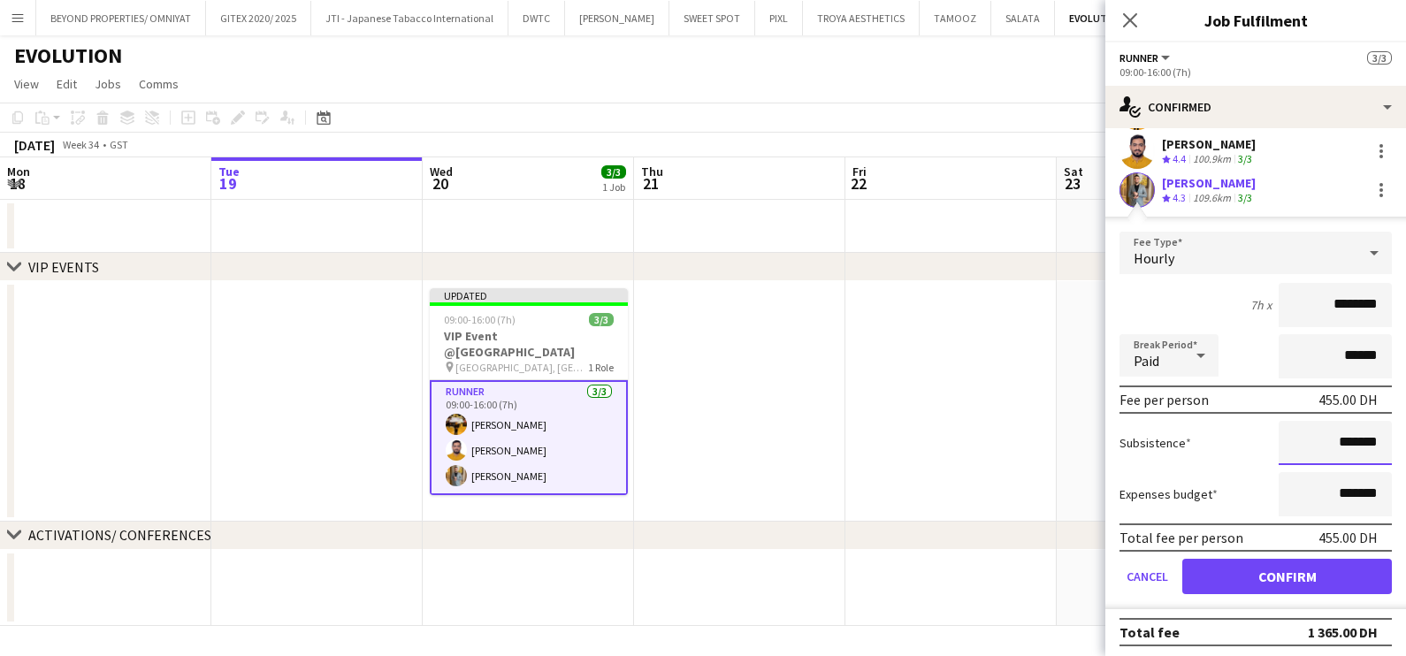
click at [1298, 440] on input "*******" at bounding box center [1334, 443] width 113 height 44
type input "*********"
click at [1306, 566] on button "Confirm" at bounding box center [1287, 576] width 210 height 35
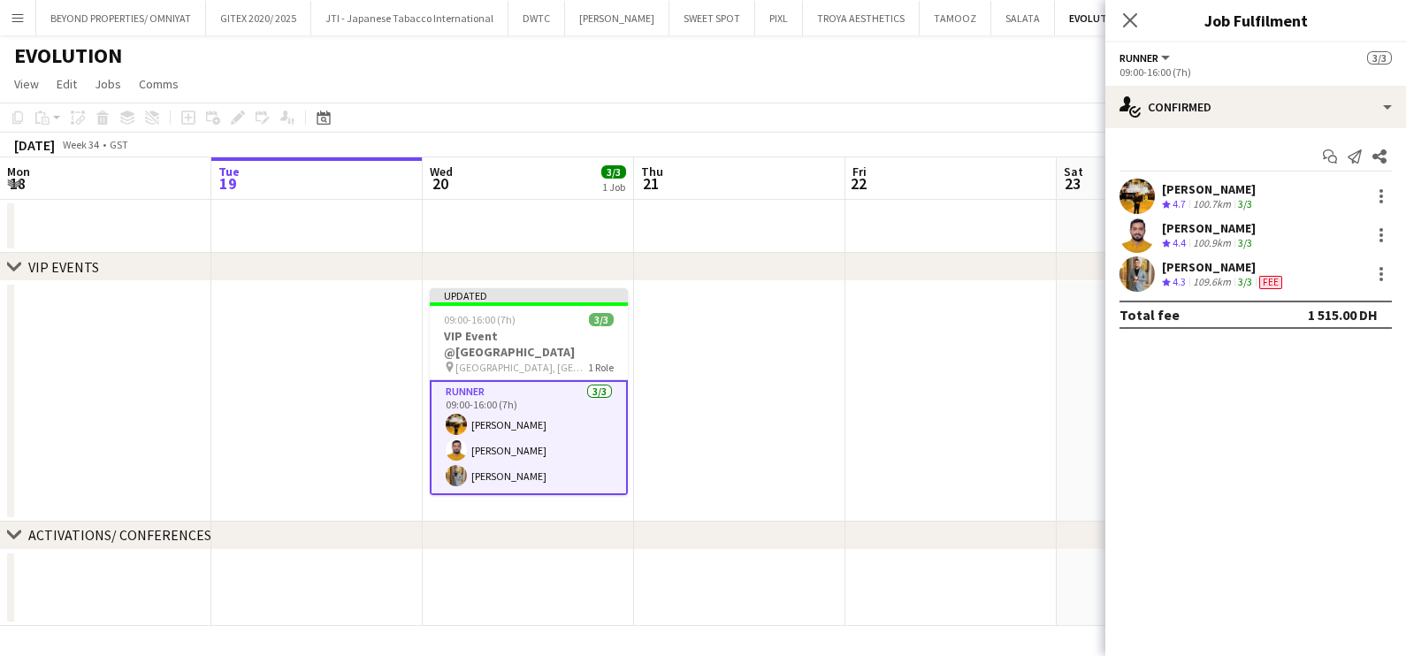
scroll to position [0, 0]
click at [911, 372] on app-date-cell at bounding box center [950, 401] width 211 height 240
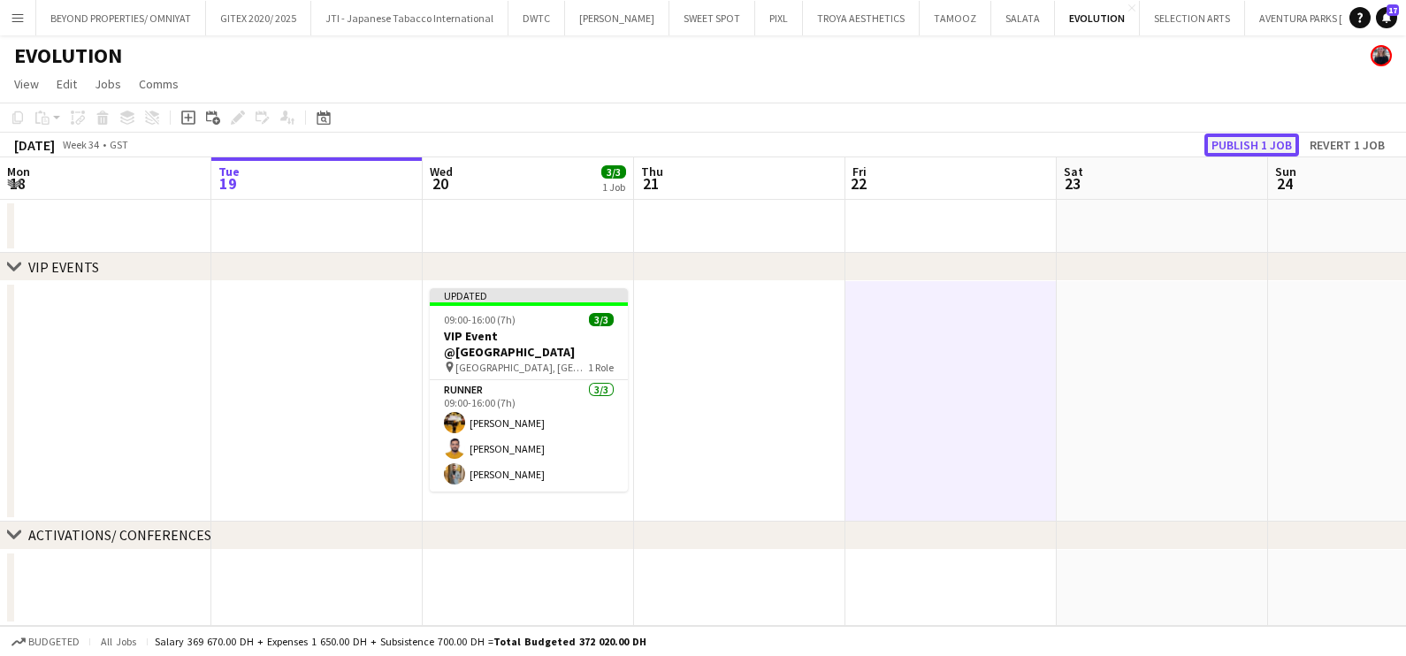
click at [1280, 142] on button "Publish 1 job" at bounding box center [1251, 144] width 95 height 23
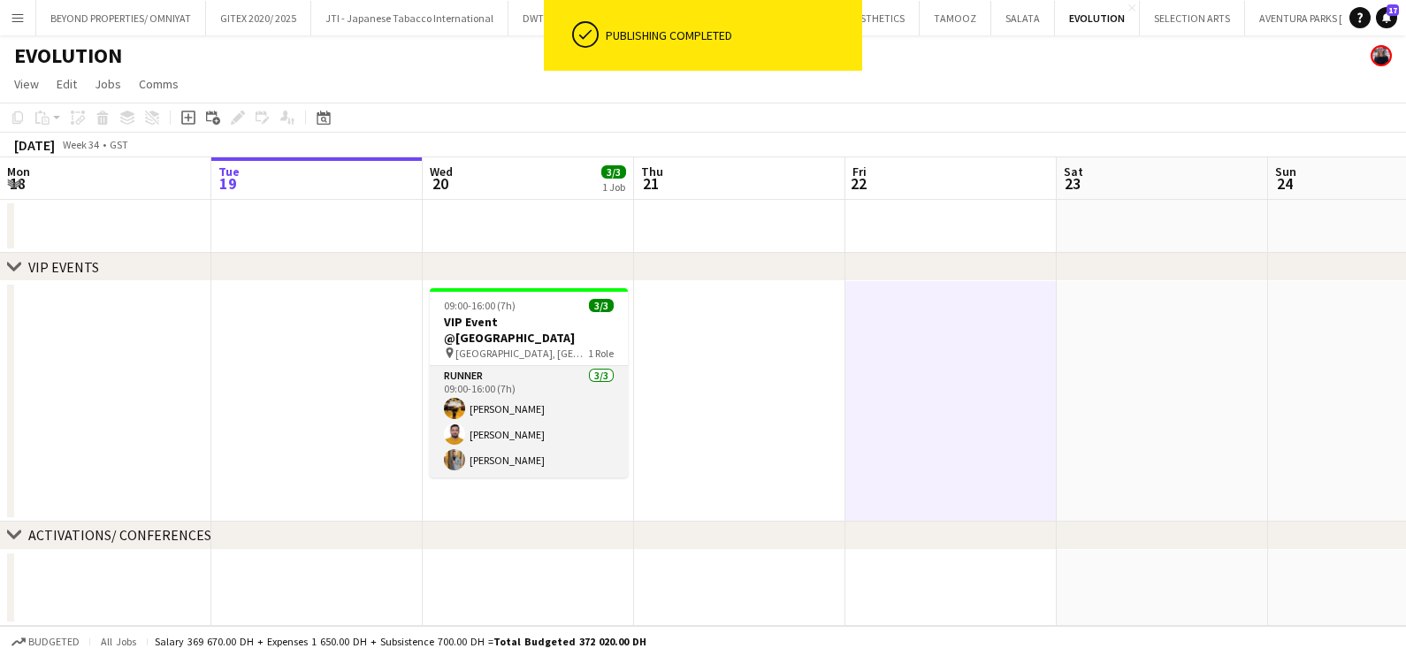
click at [548, 383] on app-card-role "Runner 3/3 09:00-16:00 (7h) Angel Ron Dilla Adeel Ahmad Ahmed Fouda" at bounding box center [529, 421] width 198 height 111
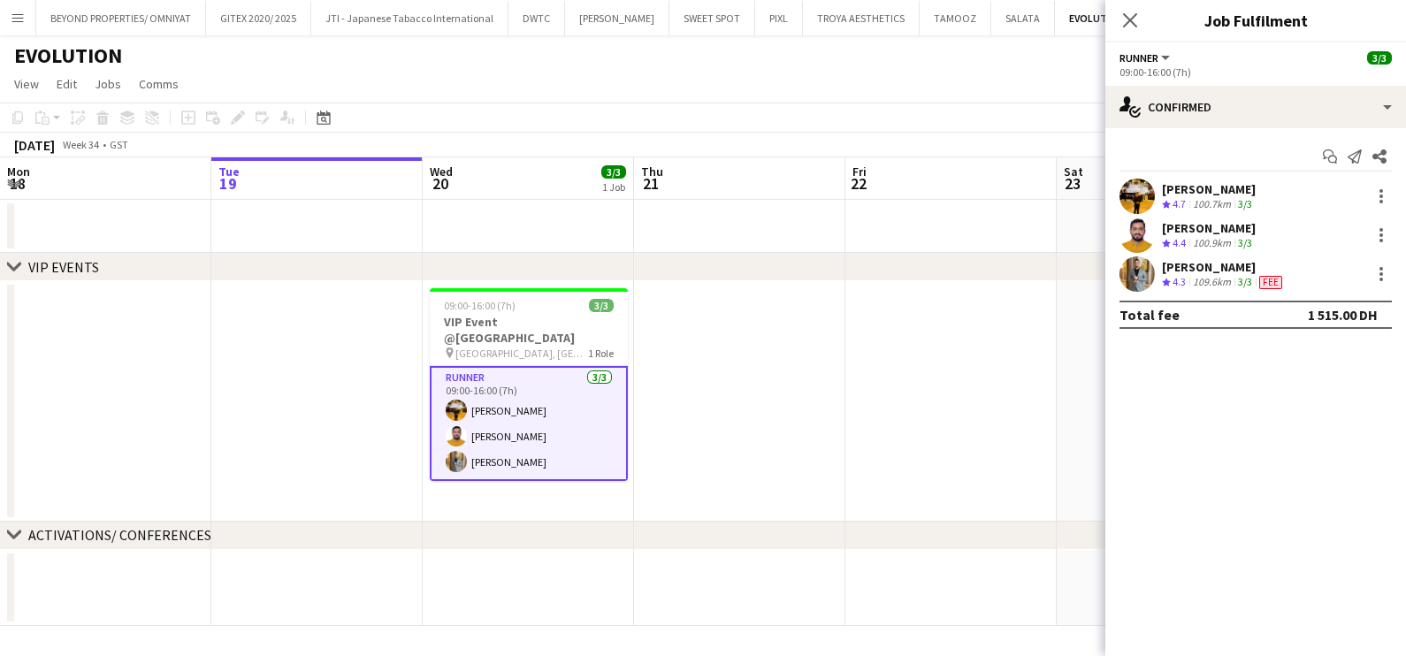
click at [1200, 266] on div "[PERSON_NAME]" at bounding box center [1224, 267] width 124 height 16
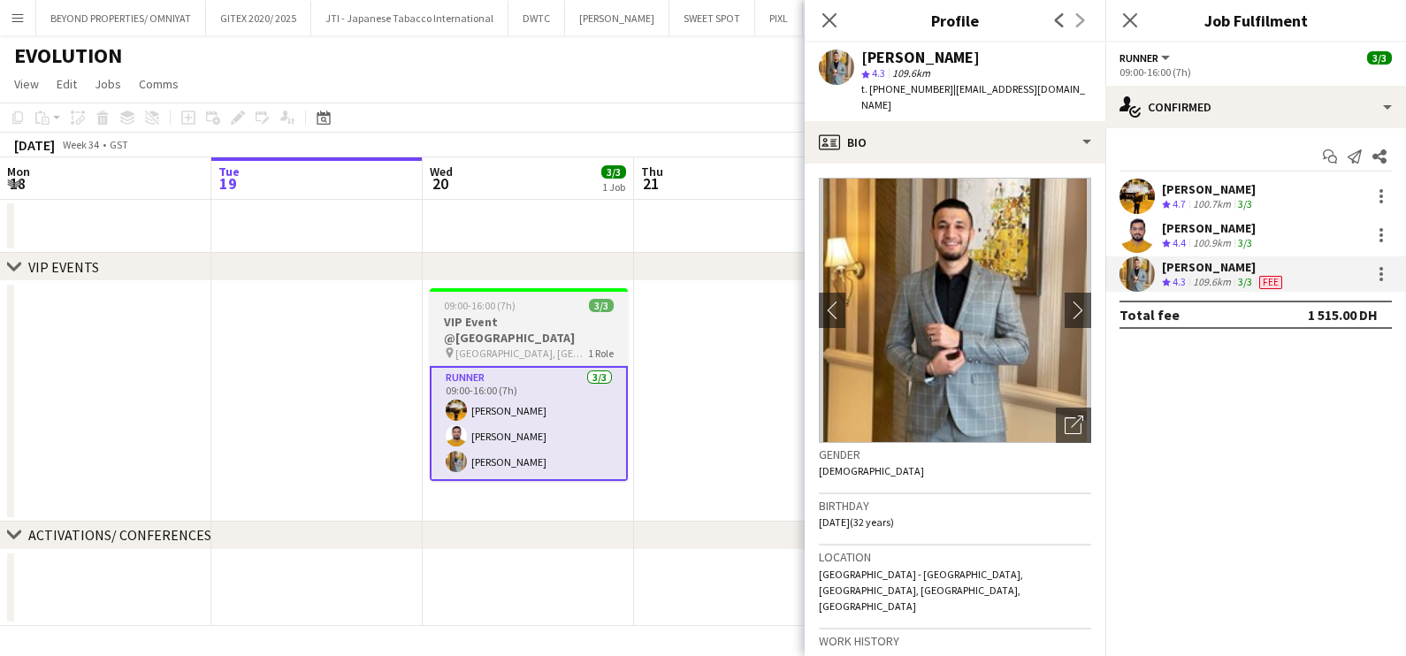
click at [585, 310] on div "09:00-16:00 (7h) 3/3" at bounding box center [529, 305] width 198 height 13
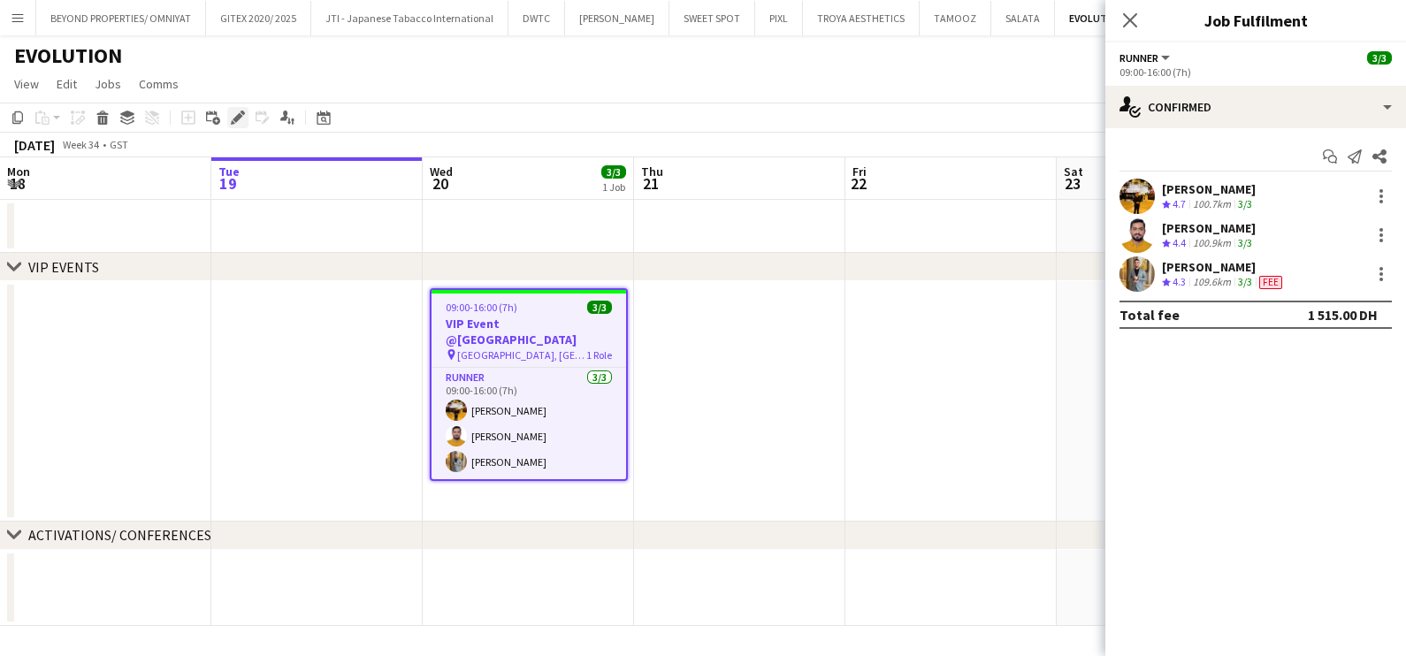
click at [239, 116] on icon at bounding box center [237, 118] width 10 height 10
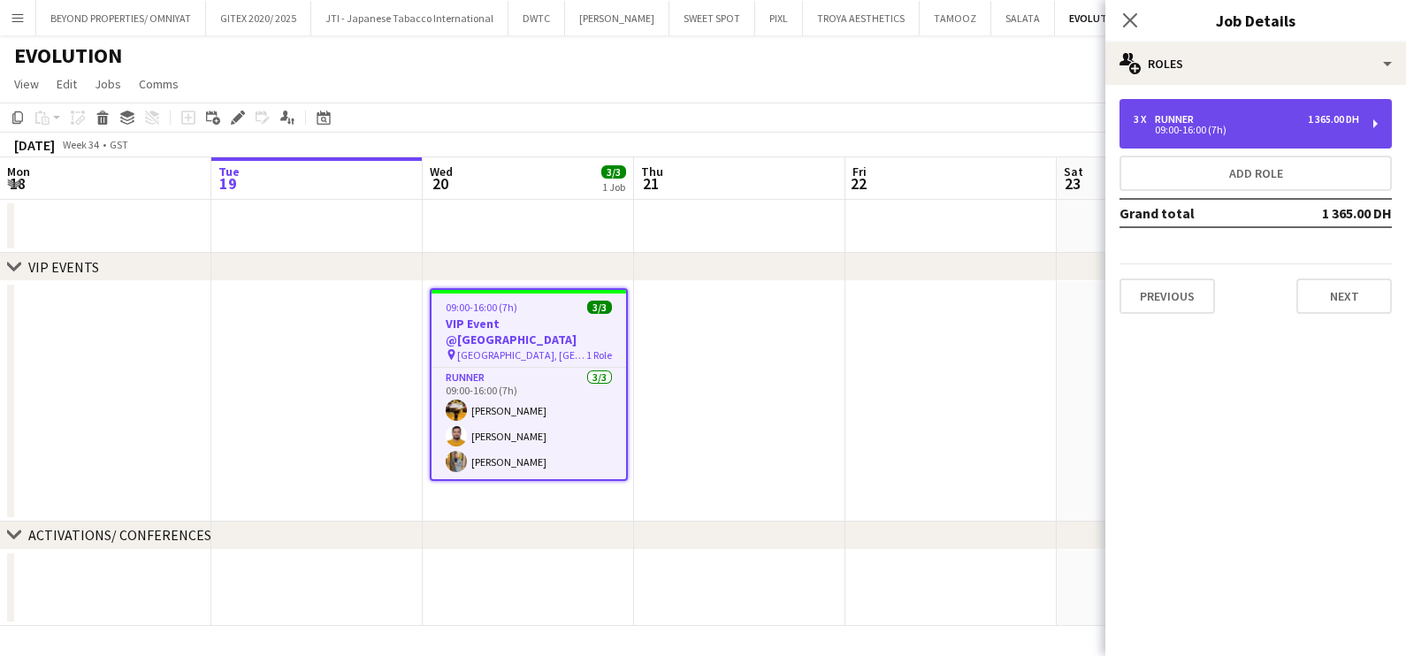
click at [1251, 114] on div "3 x Runner 1 365.00 DH" at bounding box center [1245, 119] width 225 height 12
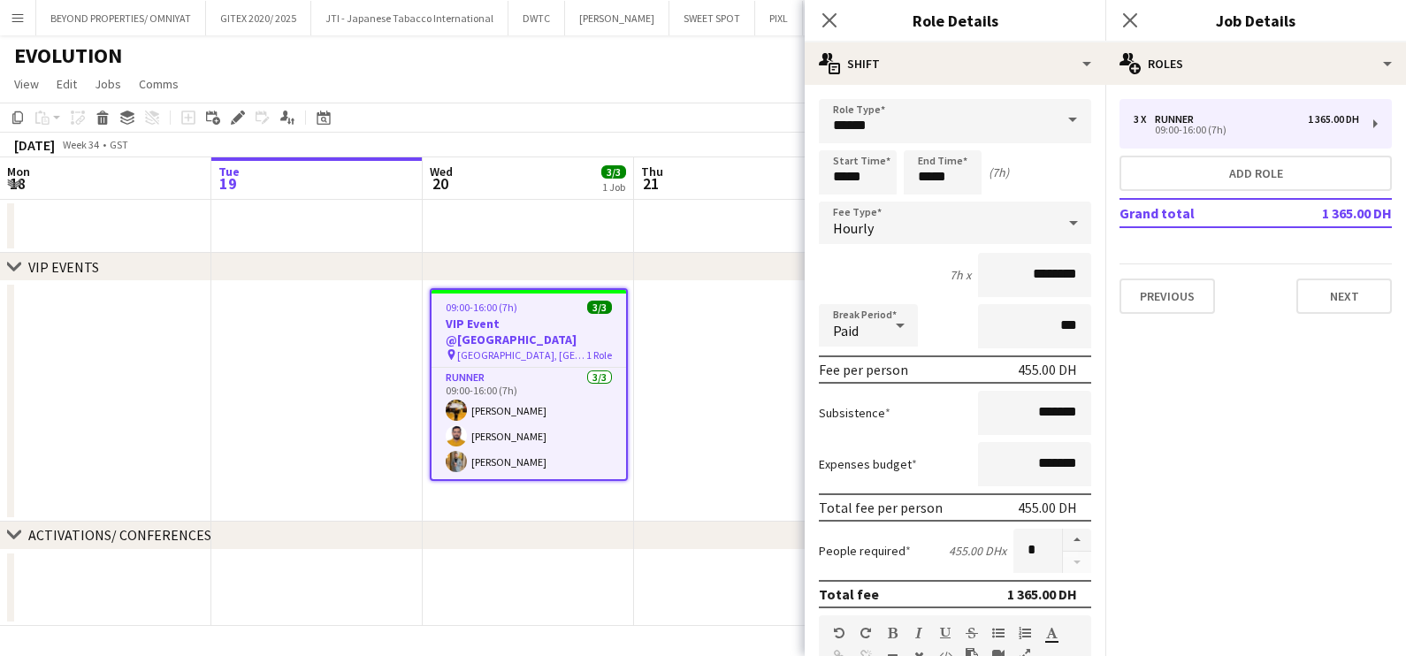
click at [667, 421] on app-date-cell at bounding box center [739, 401] width 211 height 240
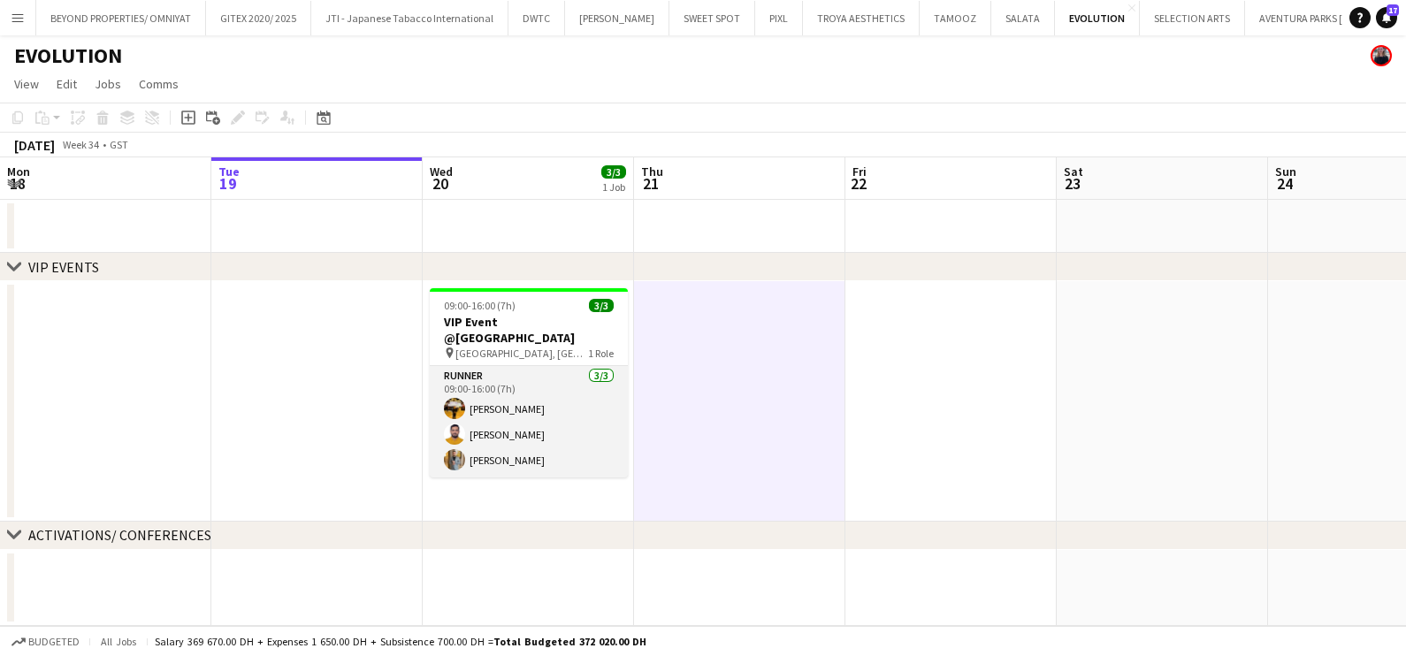
click at [519, 380] on app-card-role "Runner 3/3 09:00-16:00 (7h) Angel Ron Dilla Adeel Ahmad Ahmed Fouda" at bounding box center [529, 421] width 198 height 111
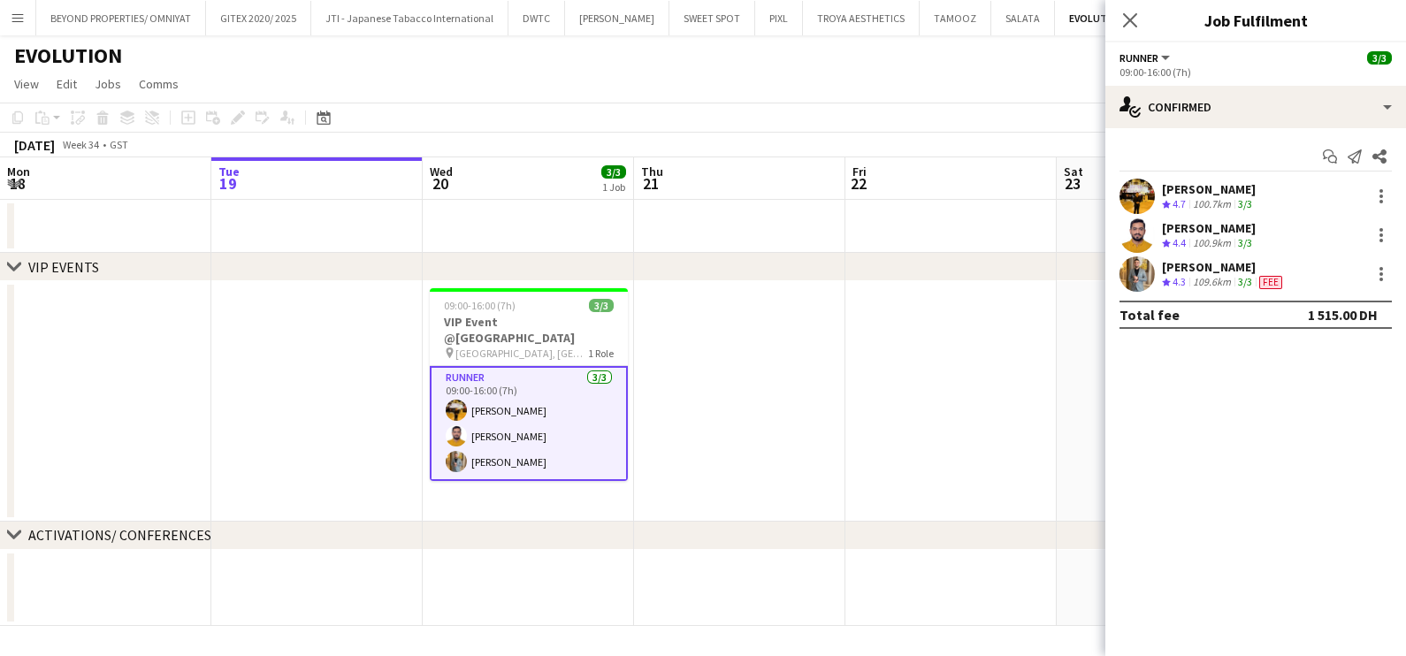
click at [1198, 263] on div "[PERSON_NAME]" at bounding box center [1224, 267] width 124 height 16
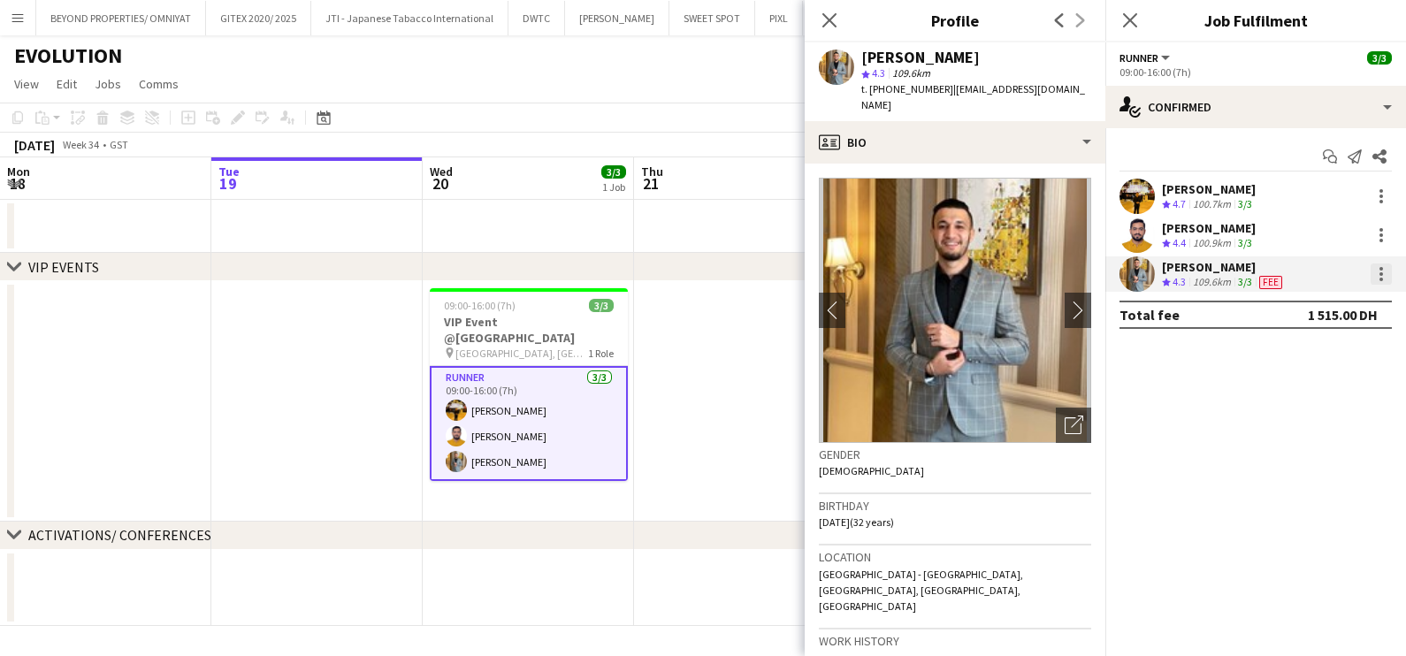
click at [1375, 273] on div at bounding box center [1380, 273] width 21 height 21
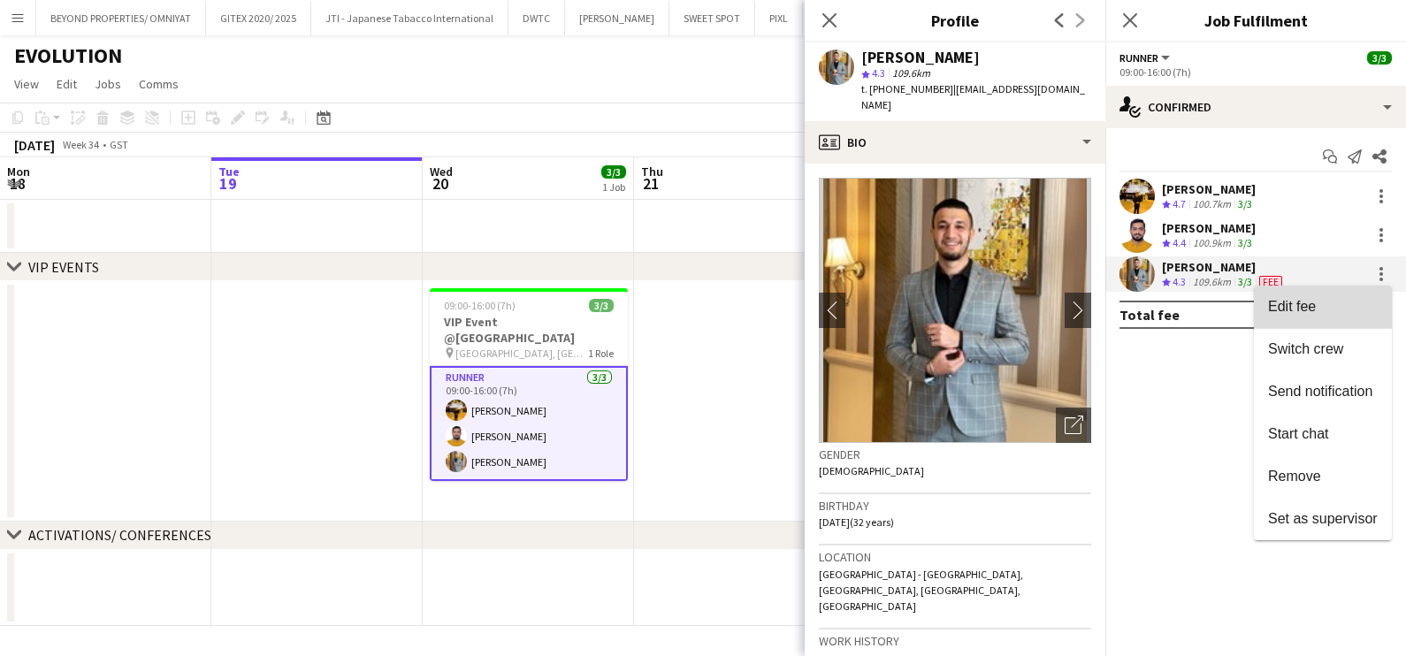
click at [1324, 309] on span "Edit fee" at bounding box center [1323, 307] width 110 height 16
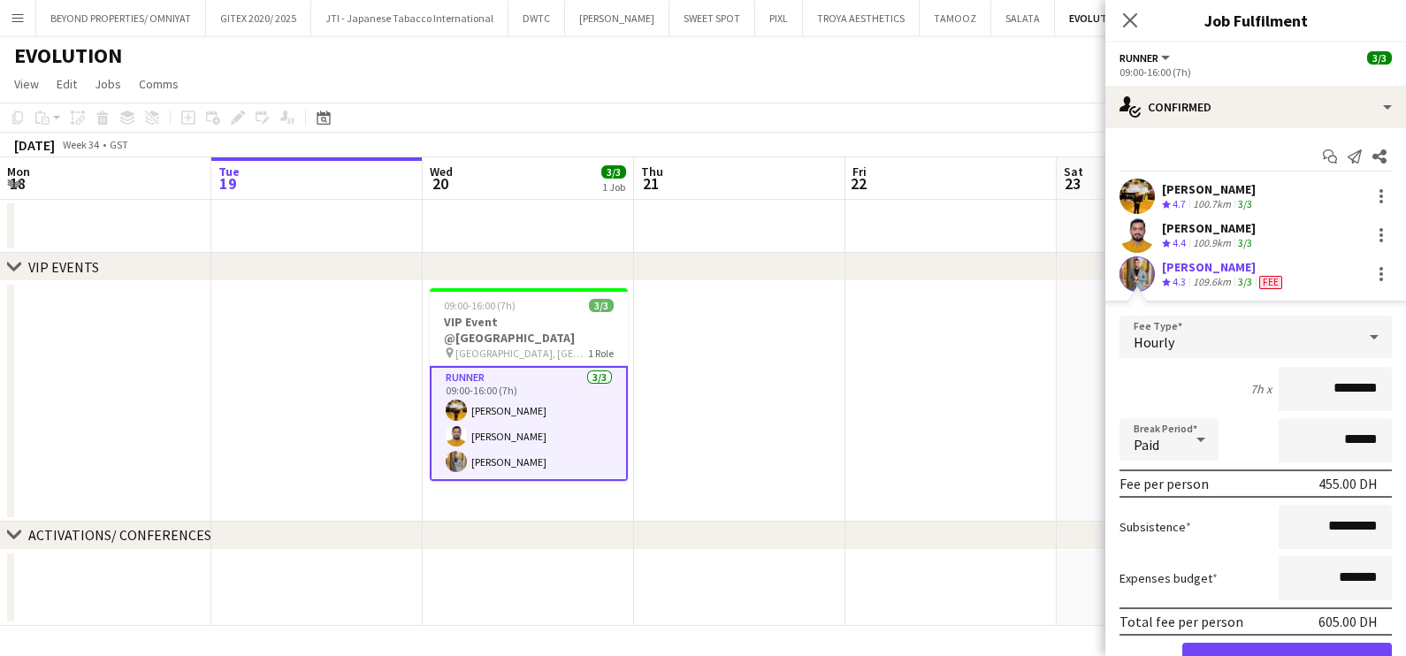
click at [917, 398] on app-date-cell at bounding box center [950, 401] width 211 height 240
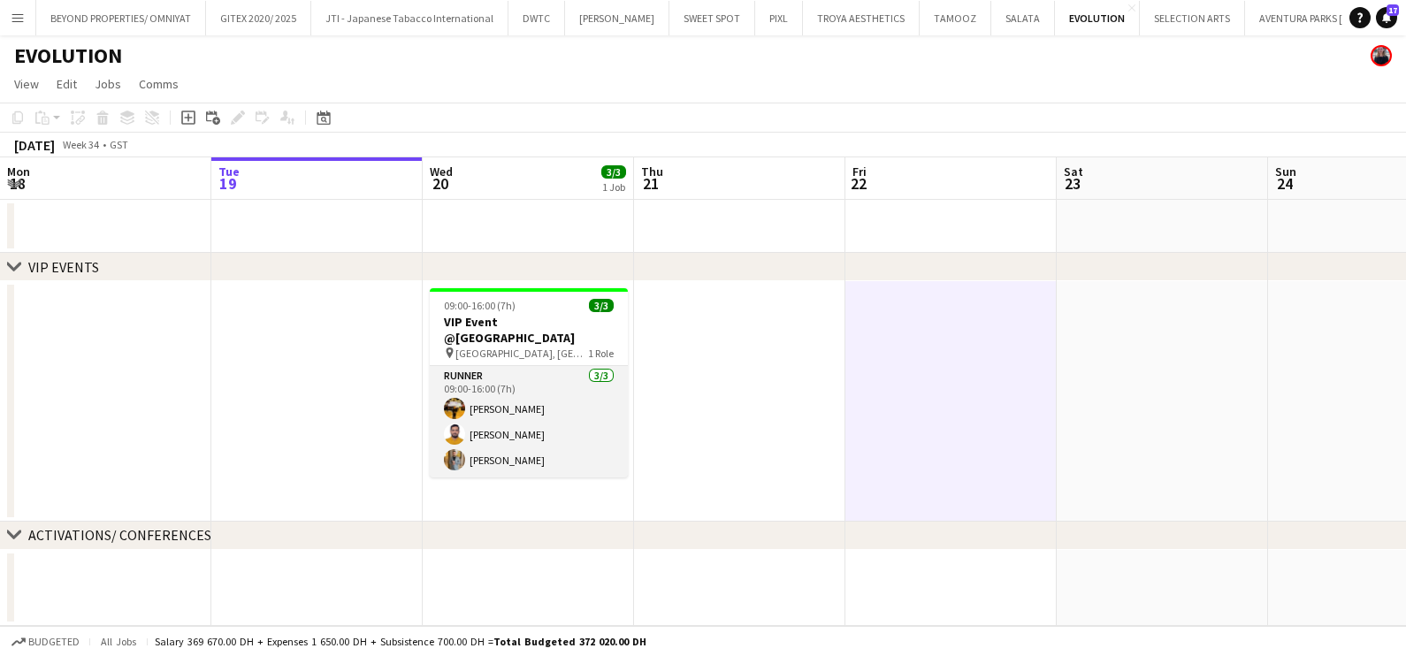
click at [582, 423] on app-card-role "Runner 3/3 09:00-16:00 (7h) Angel Ron Dilla Adeel Ahmad Ahmed Fouda" at bounding box center [529, 421] width 198 height 111
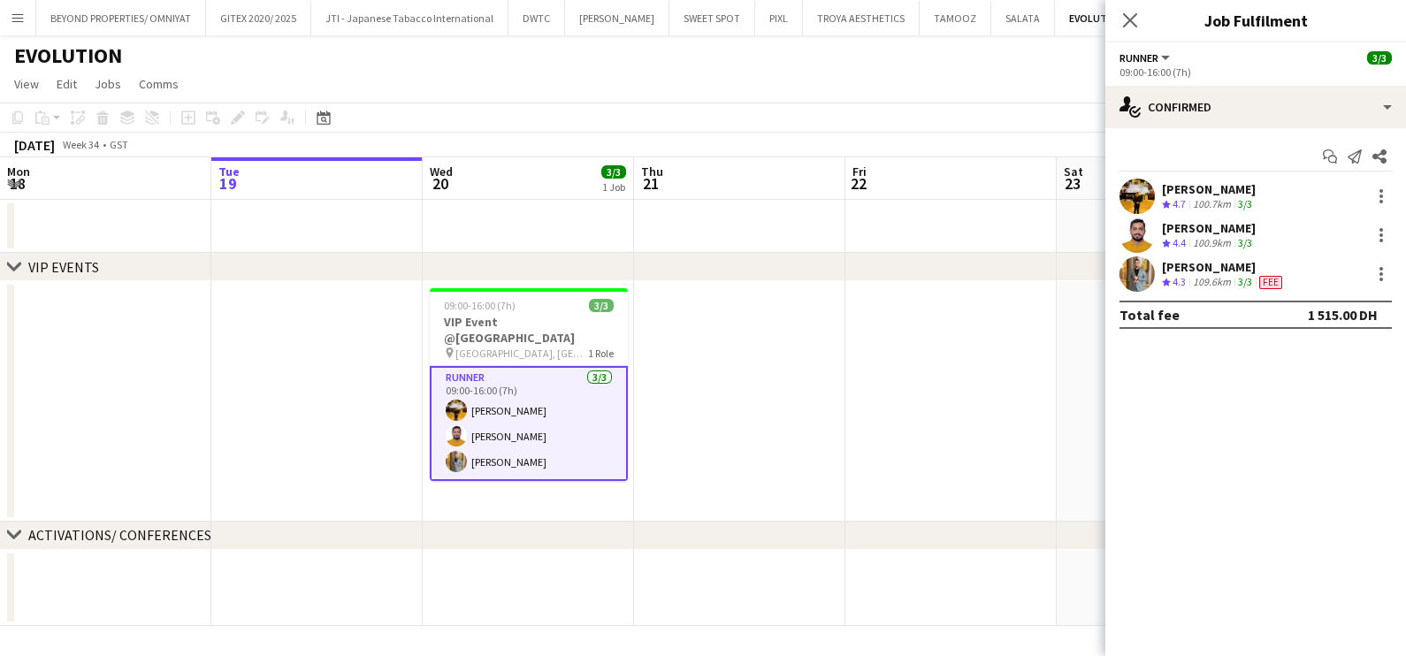
click at [821, 393] on app-date-cell at bounding box center [739, 401] width 211 height 240
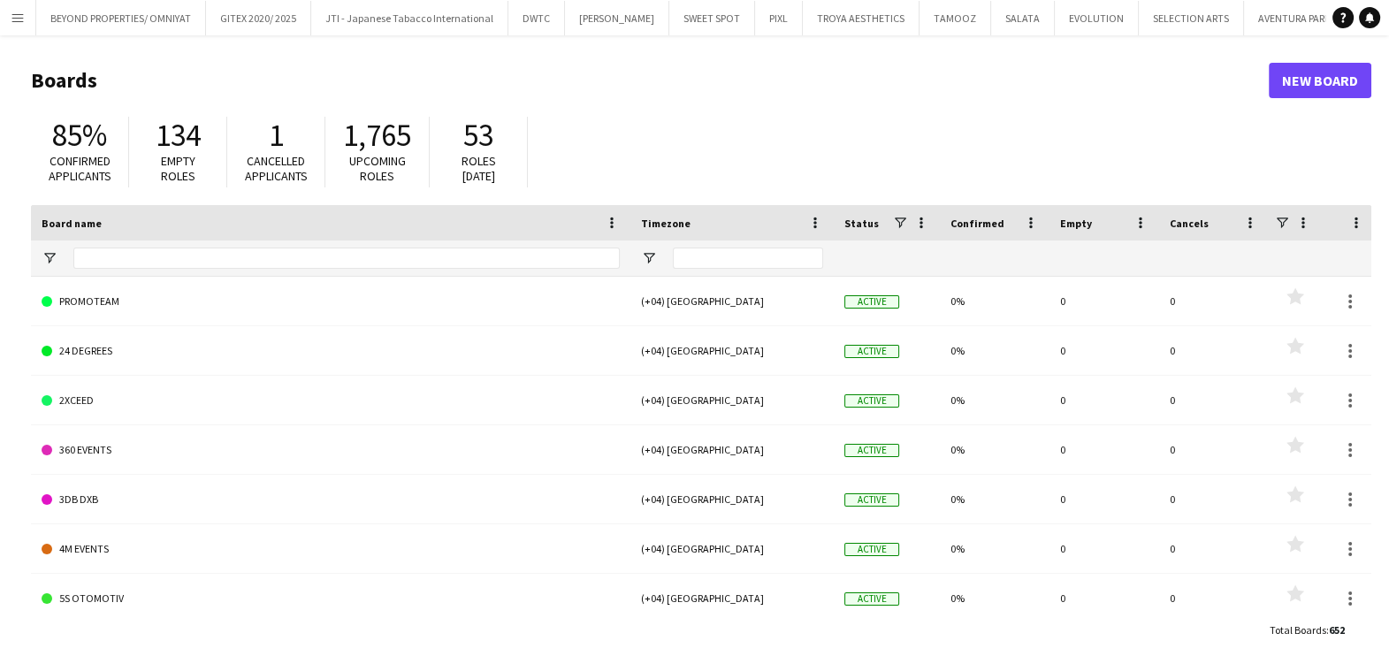
type input "****"
click at [23, 17] on app-icon "Menu" at bounding box center [18, 18] width 14 height 14
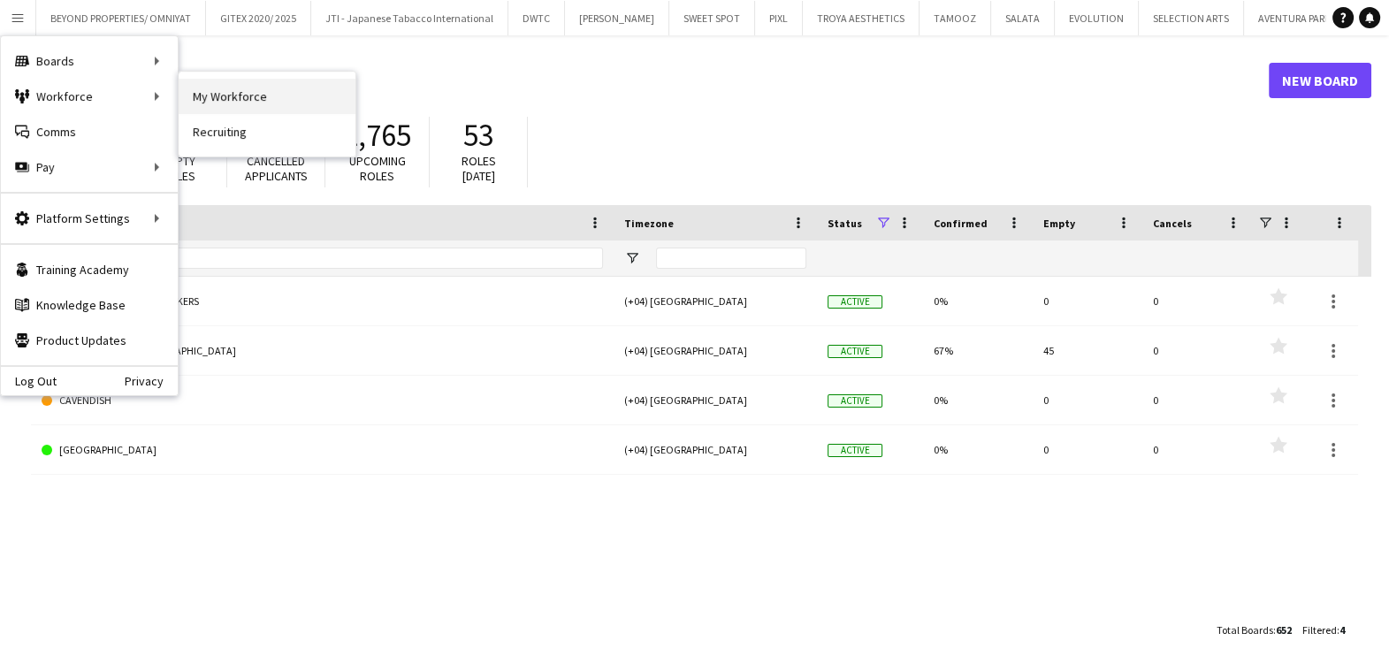
click at [267, 103] on link "My Workforce" at bounding box center [267, 96] width 177 height 35
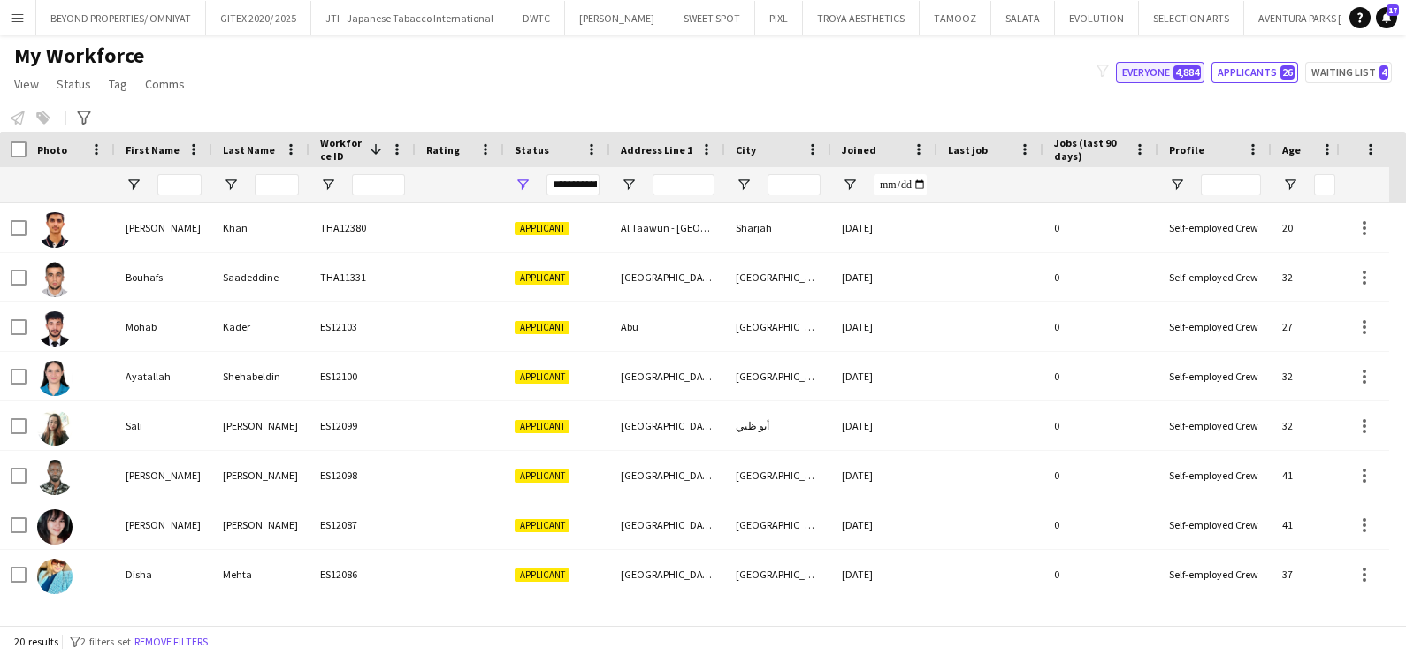
click at [1132, 71] on button "Everyone 4,884" at bounding box center [1160, 72] width 88 height 21
type input "**********"
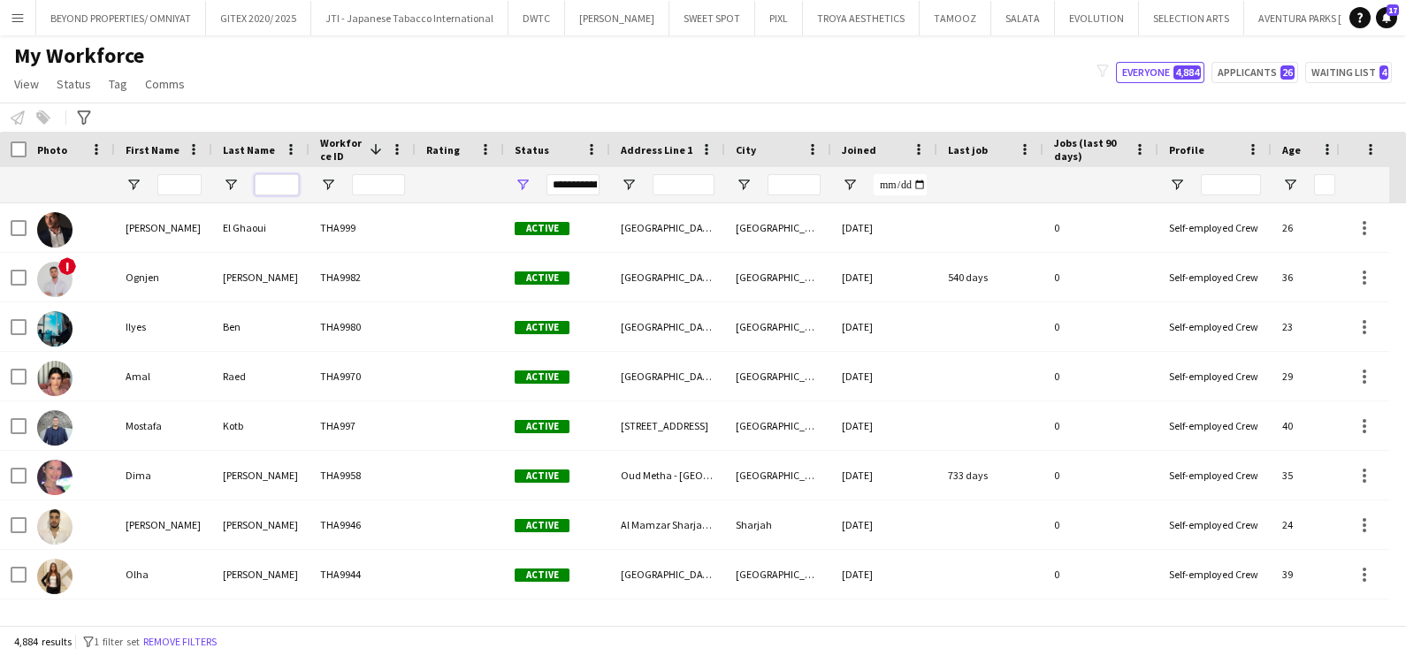
click at [287, 179] on input "Last Name Filter Input" at bounding box center [277, 184] width 44 height 21
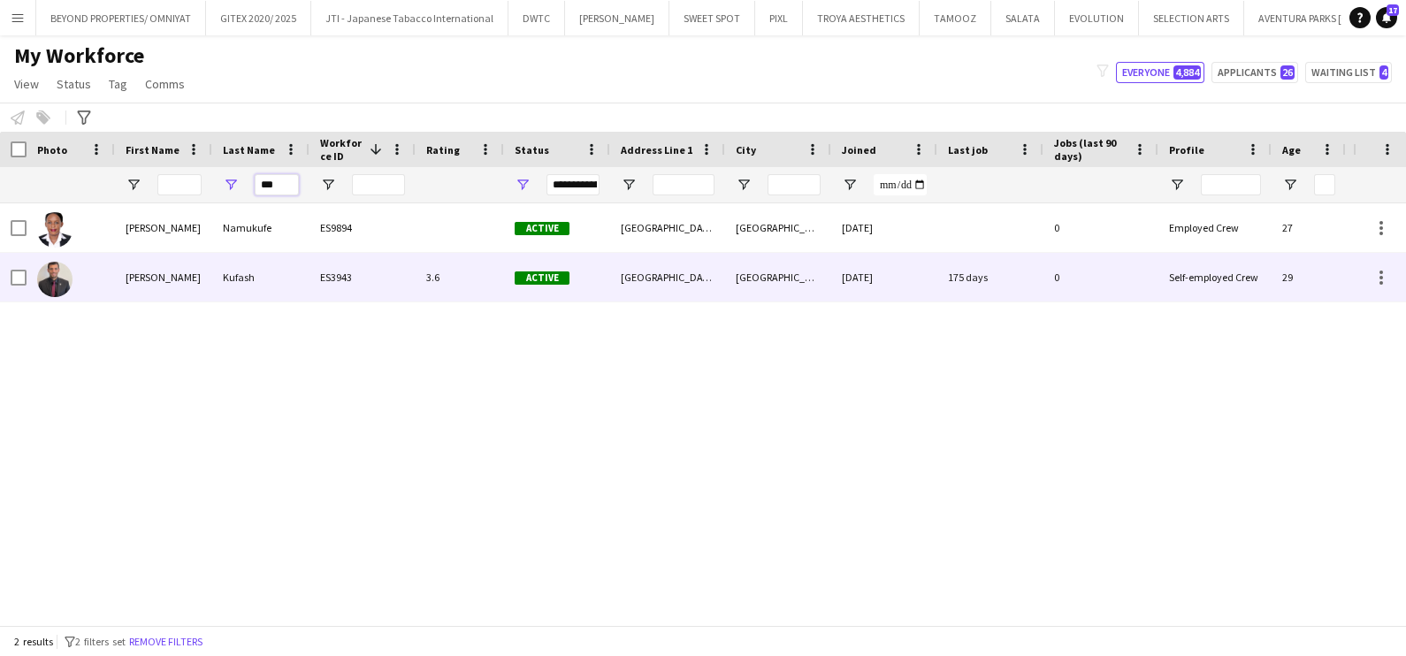
type input "***"
click at [225, 281] on div "Kufash" at bounding box center [260, 277] width 97 height 49
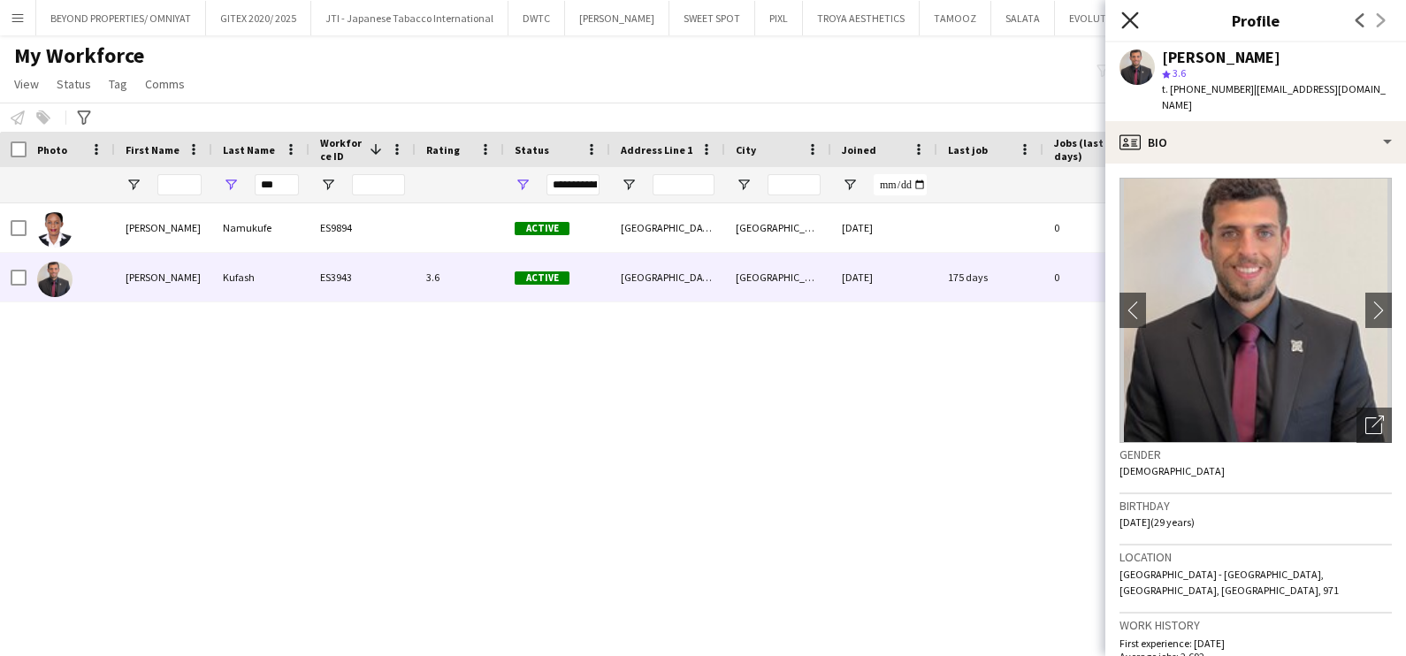
click at [1135, 22] on icon "Close pop-in" at bounding box center [1129, 19] width 17 height 17
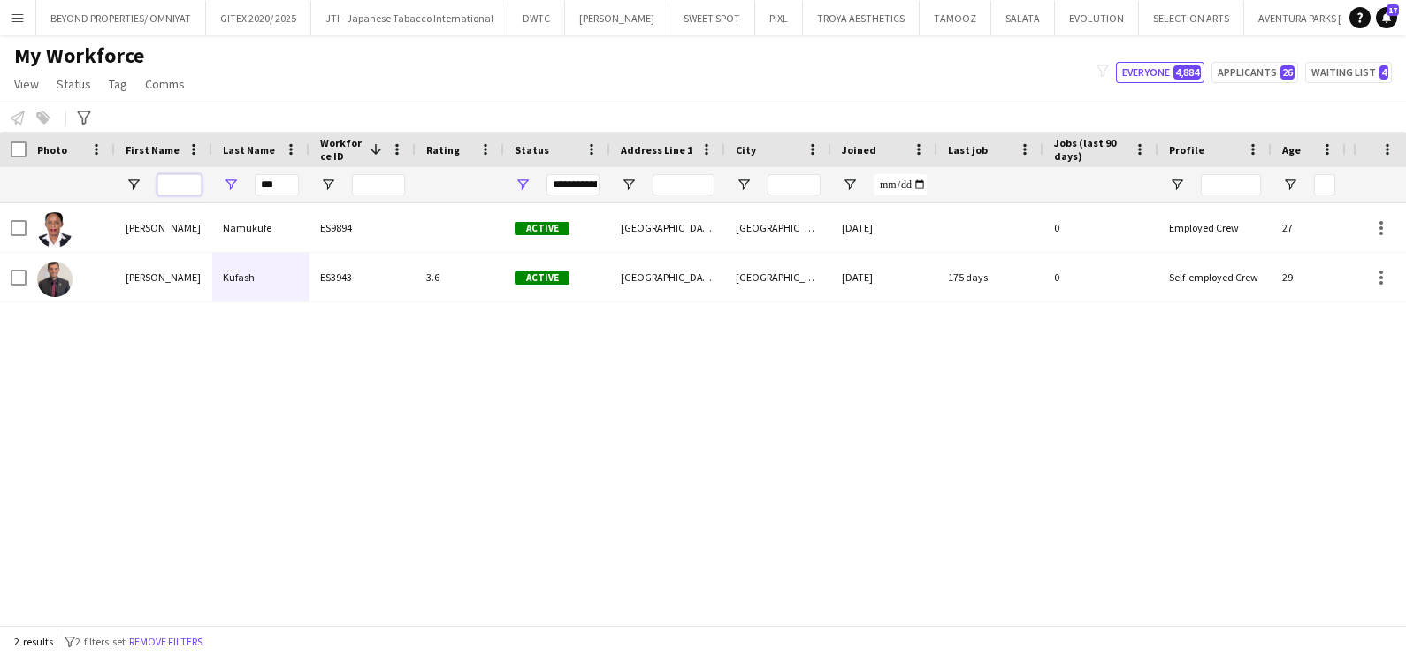
click at [179, 187] on input "First Name Filter Input" at bounding box center [179, 184] width 44 height 21
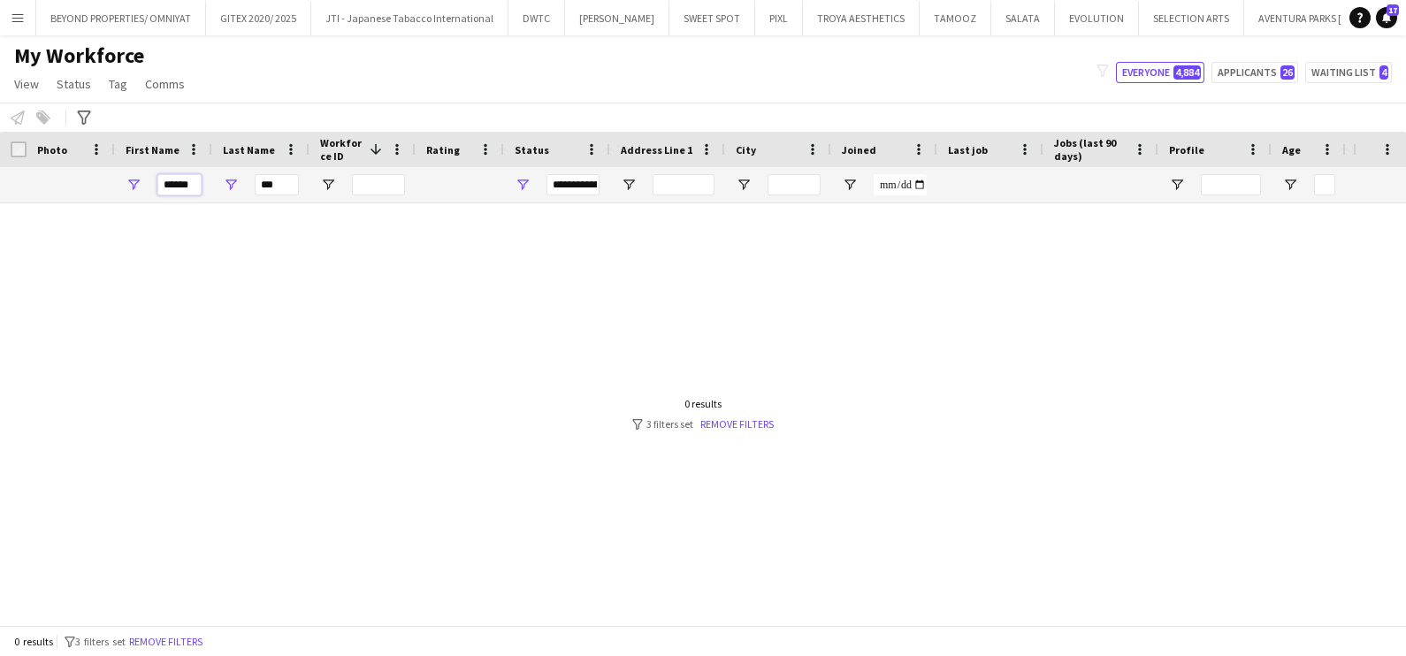
type input "******"
click at [266, 187] on input "***" at bounding box center [277, 184] width 44 height 21
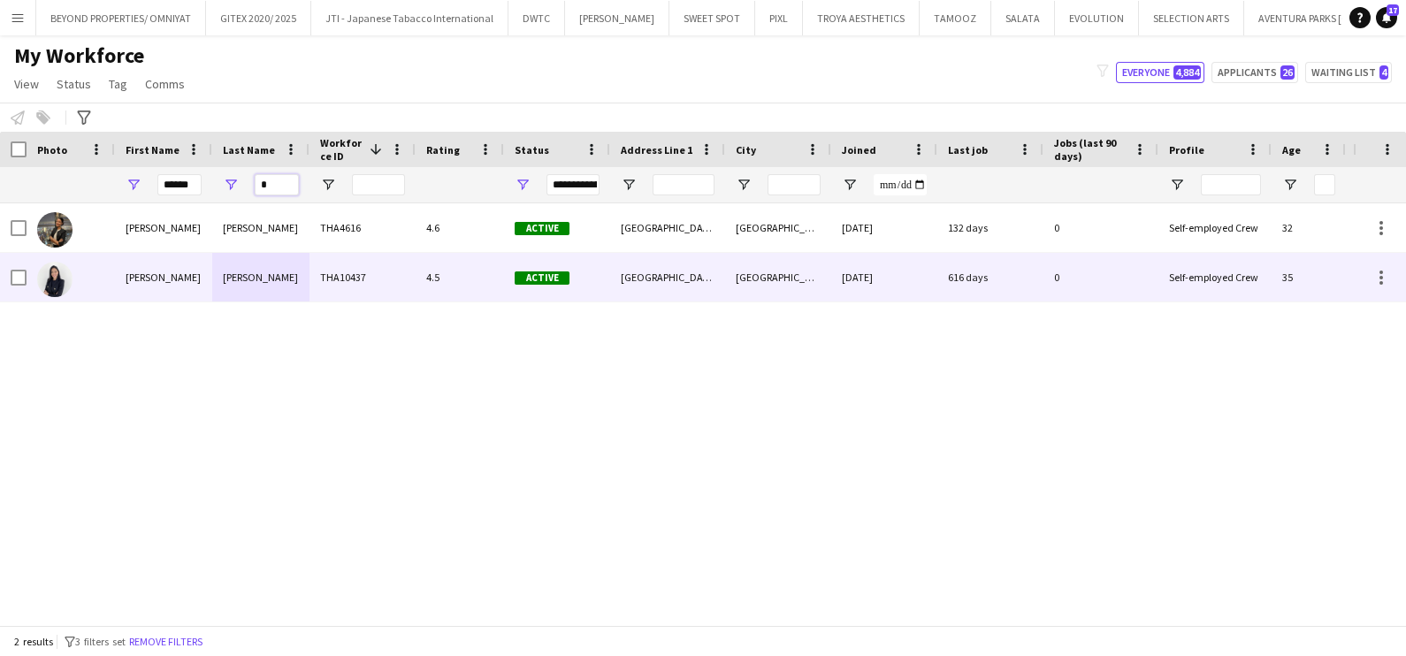
type input "*"
click at [157, 262] on div "Helena" at bounding box center [163, 277] width 97 height 49
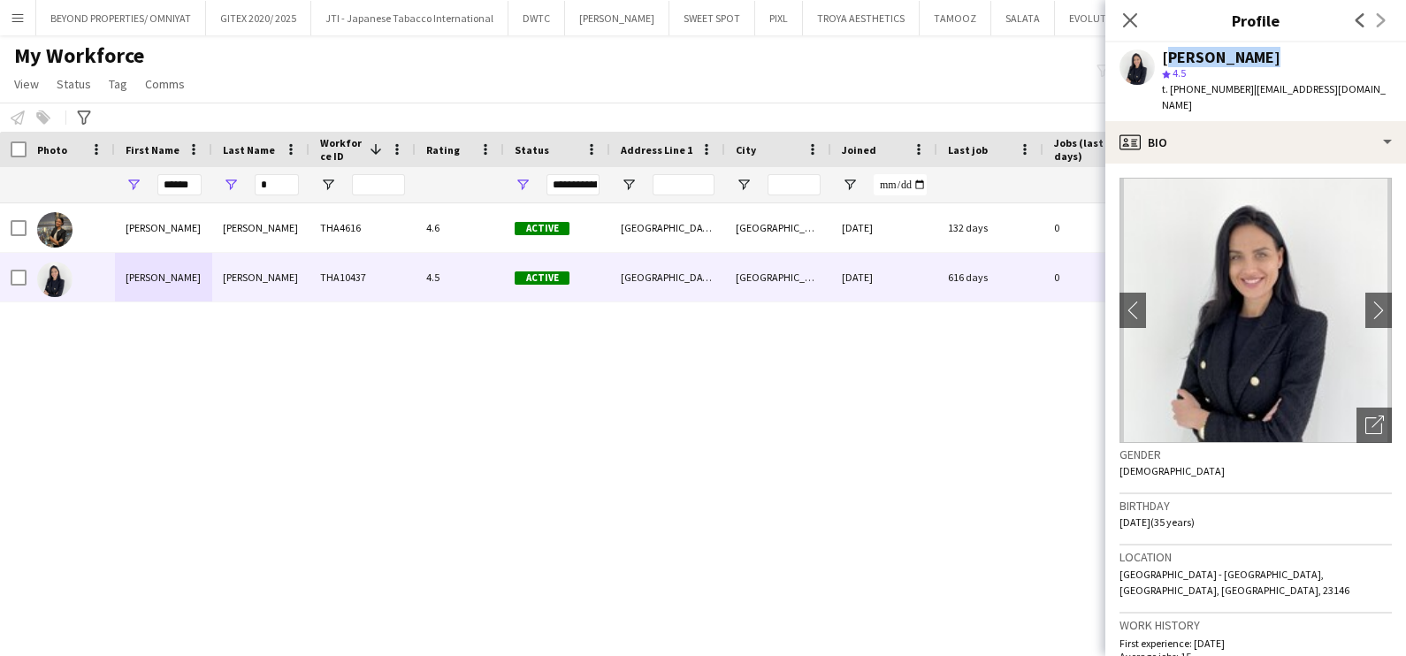
drag, startPoint x: 1265, startPoint y: 62, endPoint x: 1163, endPoint y: 57, distance: 101.8
click at [1163, 57] on div "Helena Tylka" at bounding box center [1277, 58] width 230 height 16
copy div "Helena Tylka"
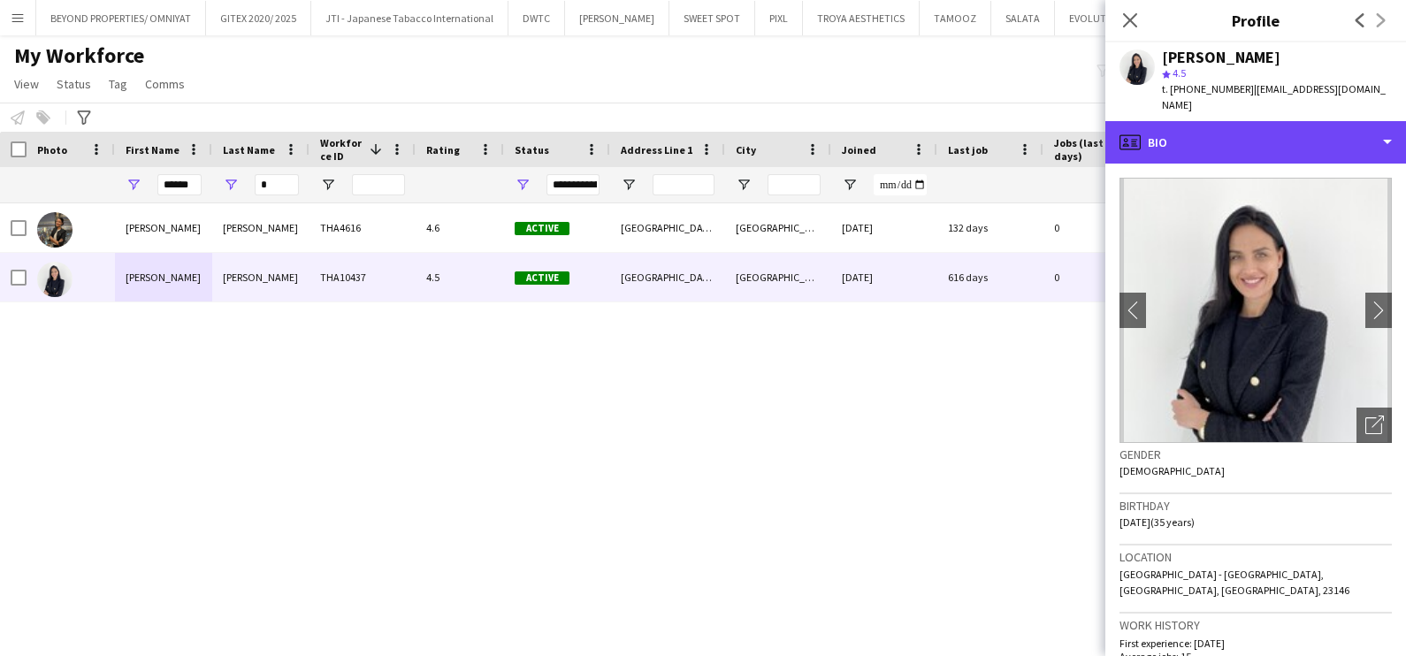
drag, startPoint x: 1247, startPoint y: 118, endPoint x: 1230, endPoint y: 194, distance: 78.1
click at [1248, 121] on div "profile Bio" at bounding box center [1255, 142] width 301 height 42
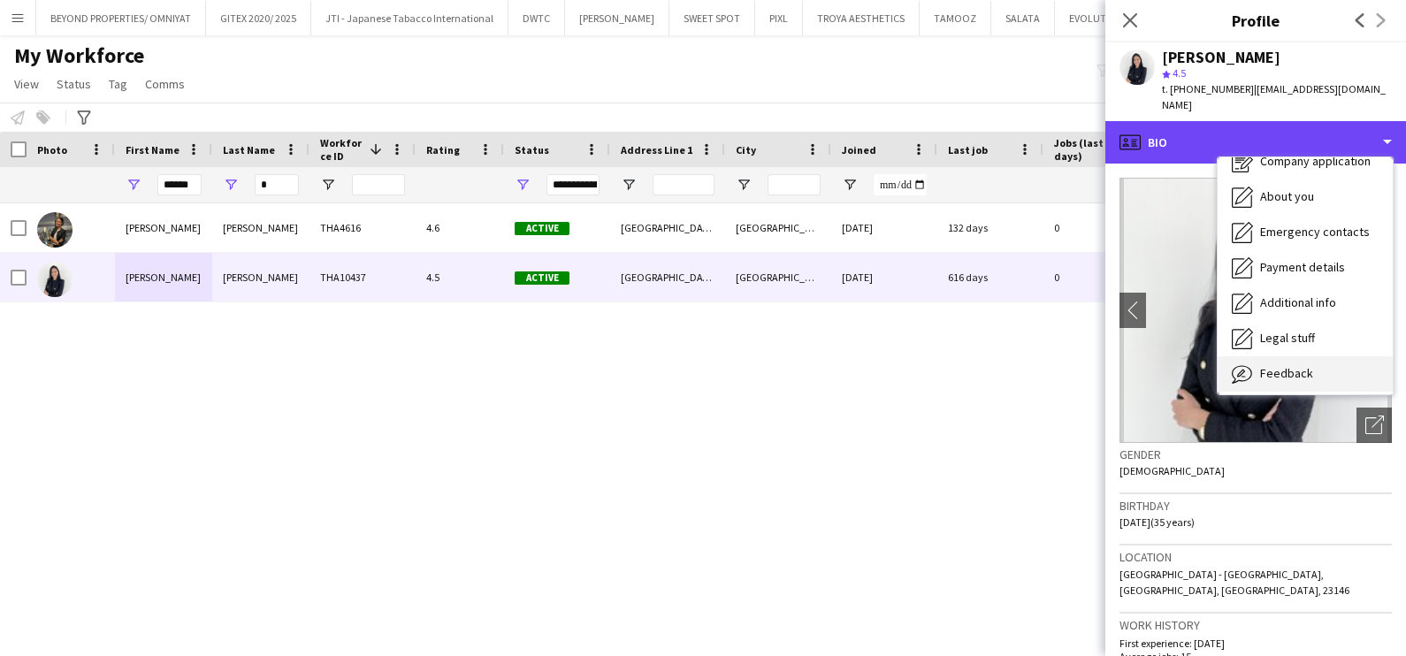
scroll to position [95, 0]
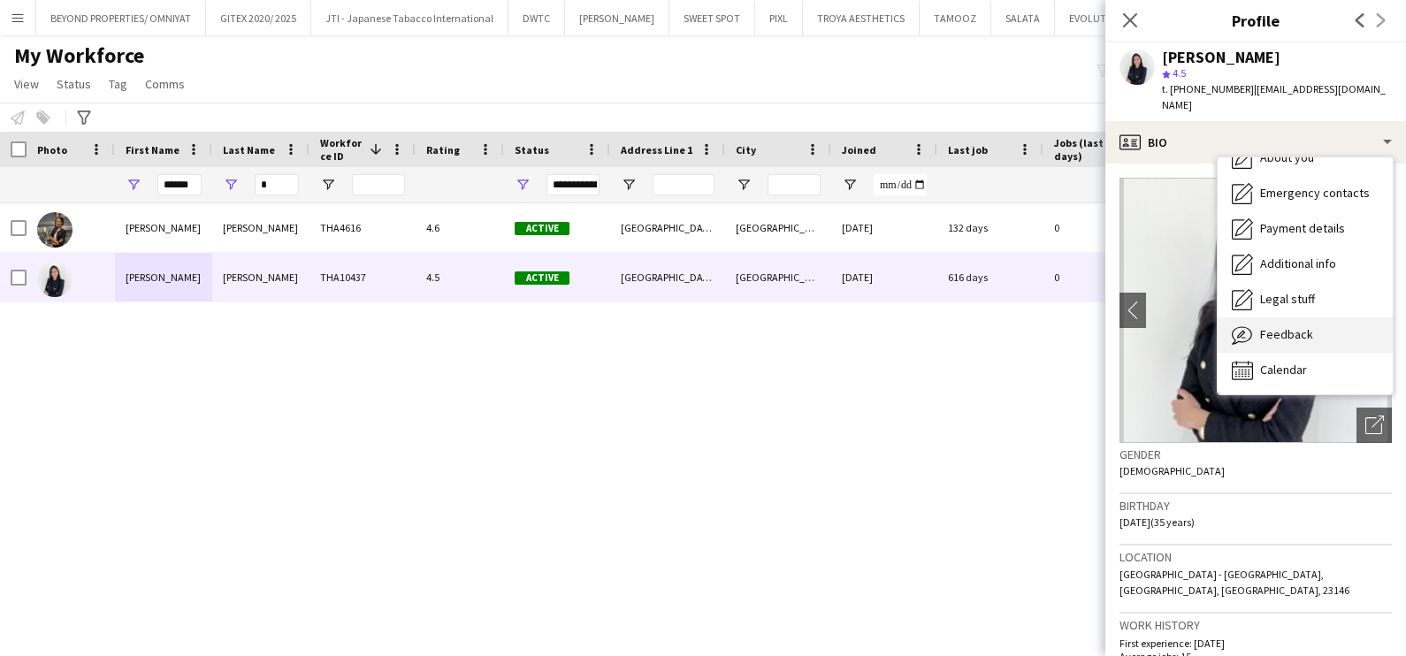
click at [1264, 326] on span "Feedback" at bounding box center [1286, 334] width 53 height 16
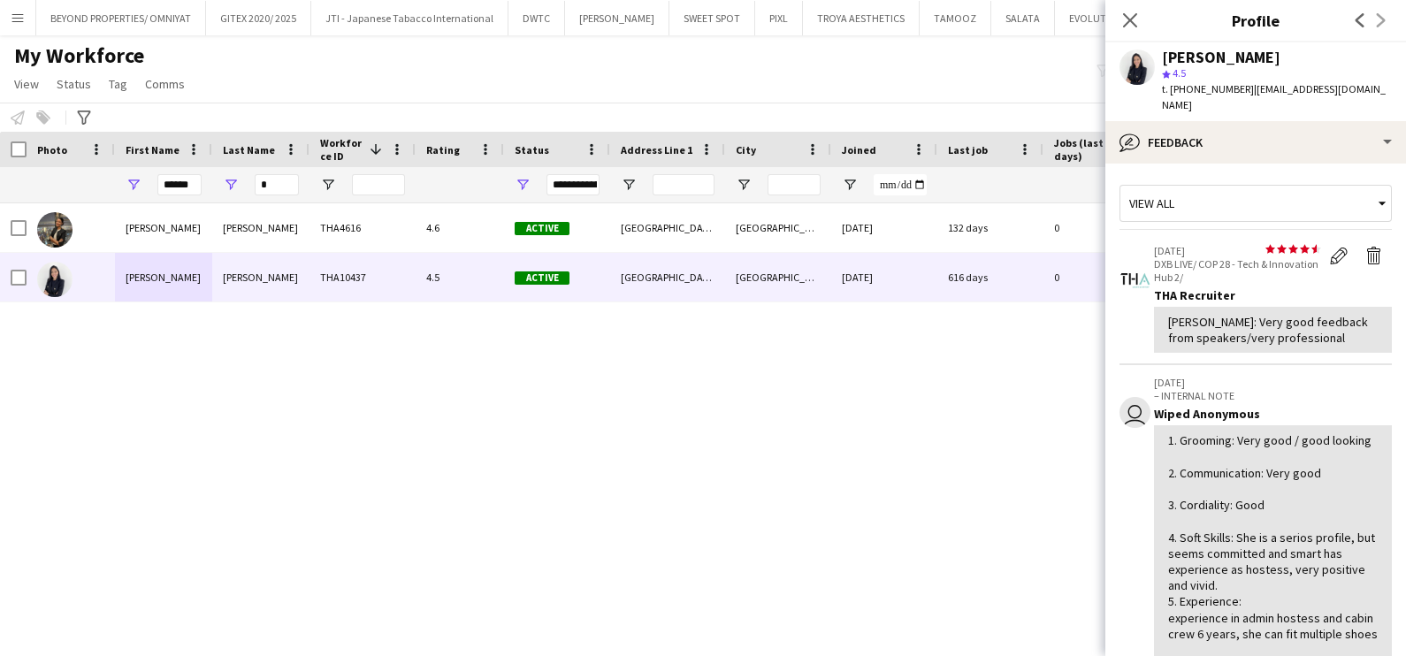
scroll to position [110, 0]
click at [186, 186] on input "******" at bounding box center [179, 184] width 44 height 21
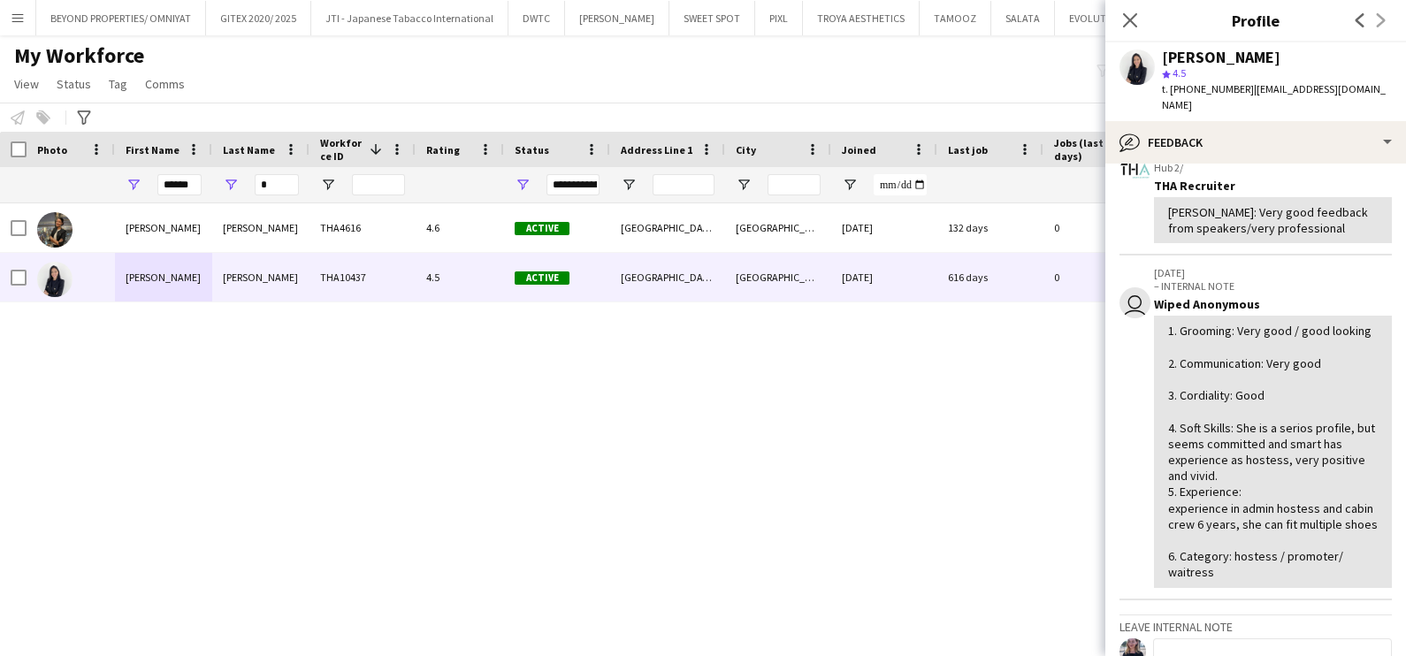
click at [186, 186] on input "******" at bounding box center [179, 184] width 44 height 21
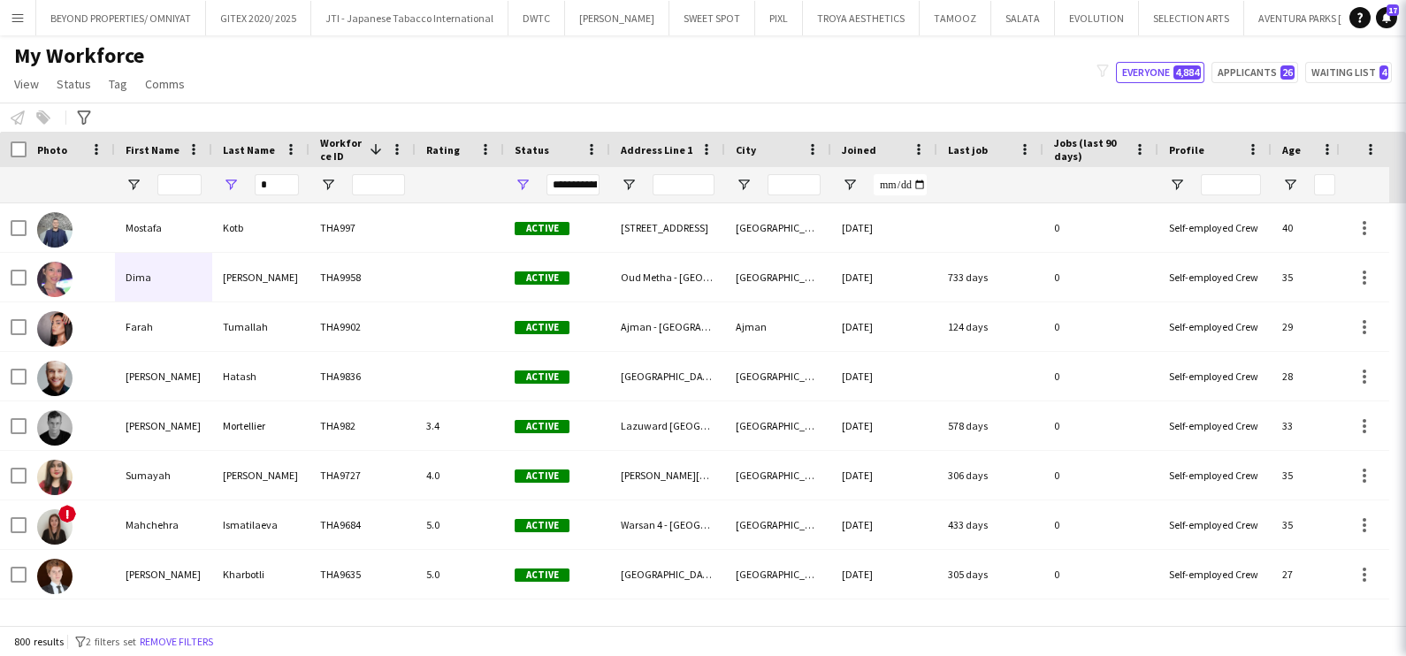
click at [274, 171] on div "*" at bounding box center [277, 184] width 44 height 35
click at [274, 187] on input "*" at bounding box center [277, 184] width 44 height 21
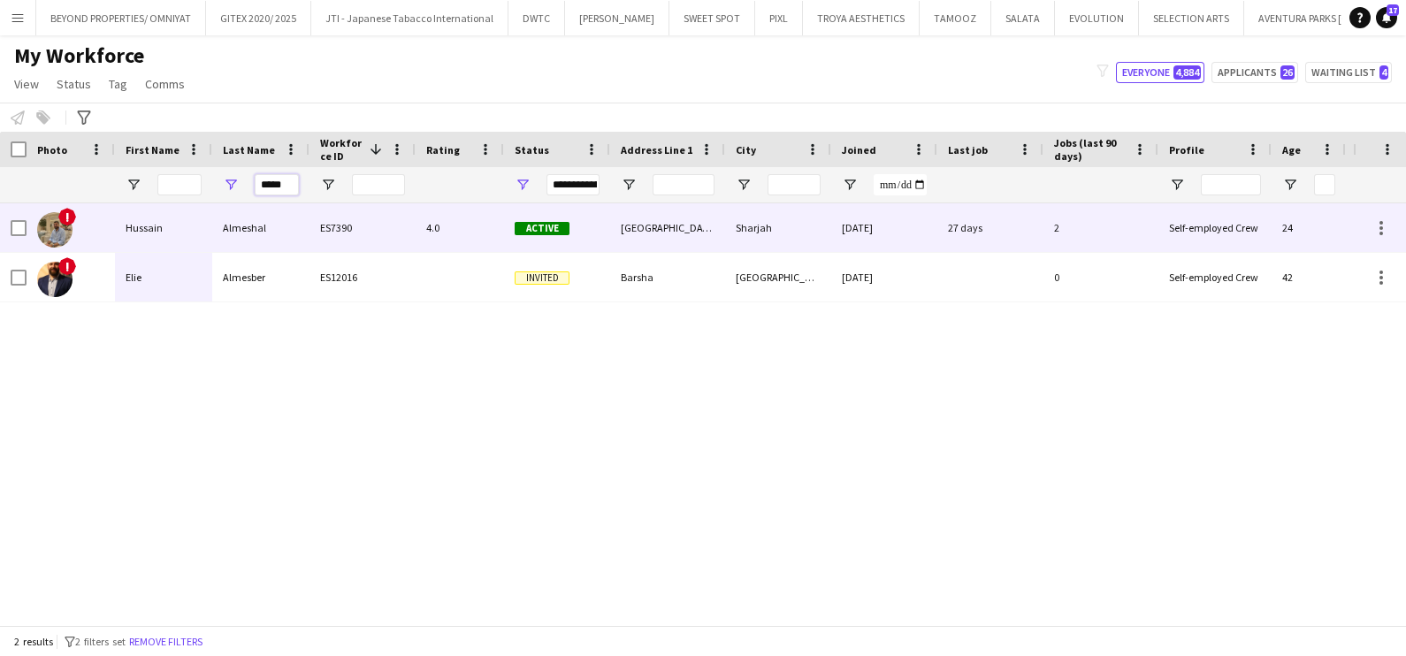
type input "*****"
click at [197, 251] on div "Hussain" at bounding box center [163, 227] width 97 height 49
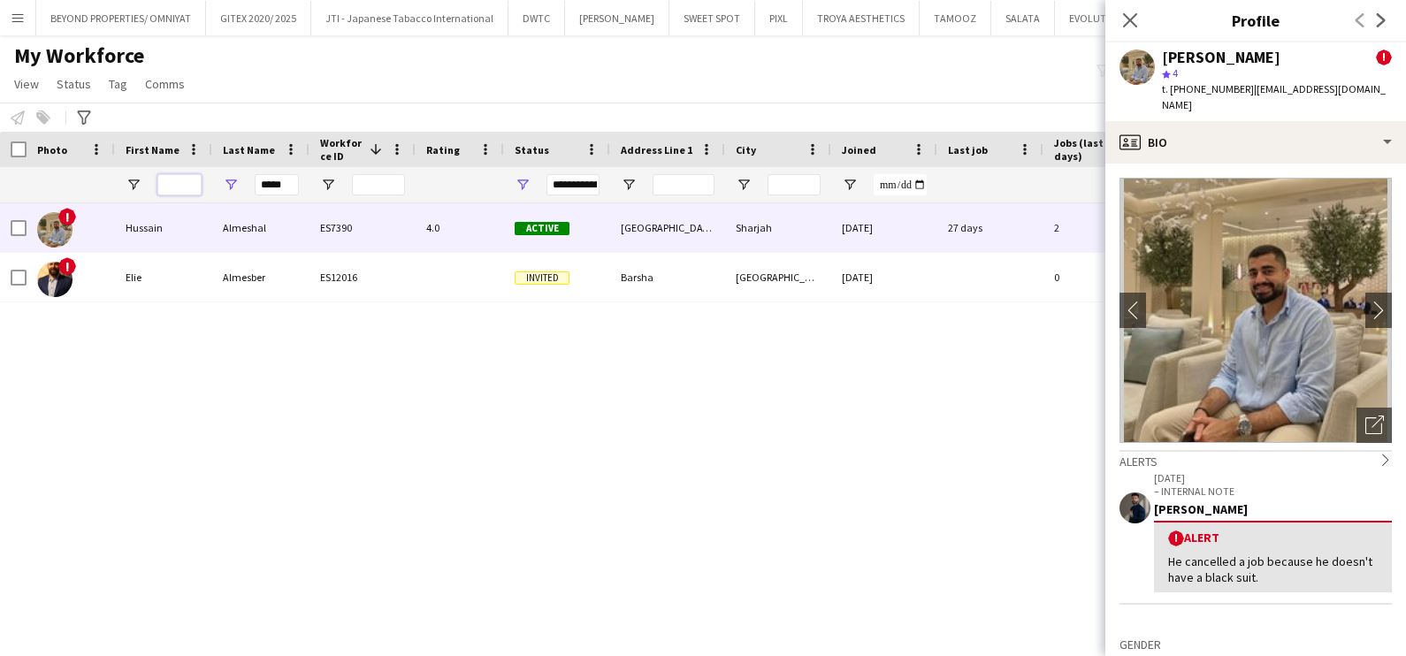
click at [192, 180] on input "First Name Filter Input" at bounding box center [179, 184] width 44 height 21
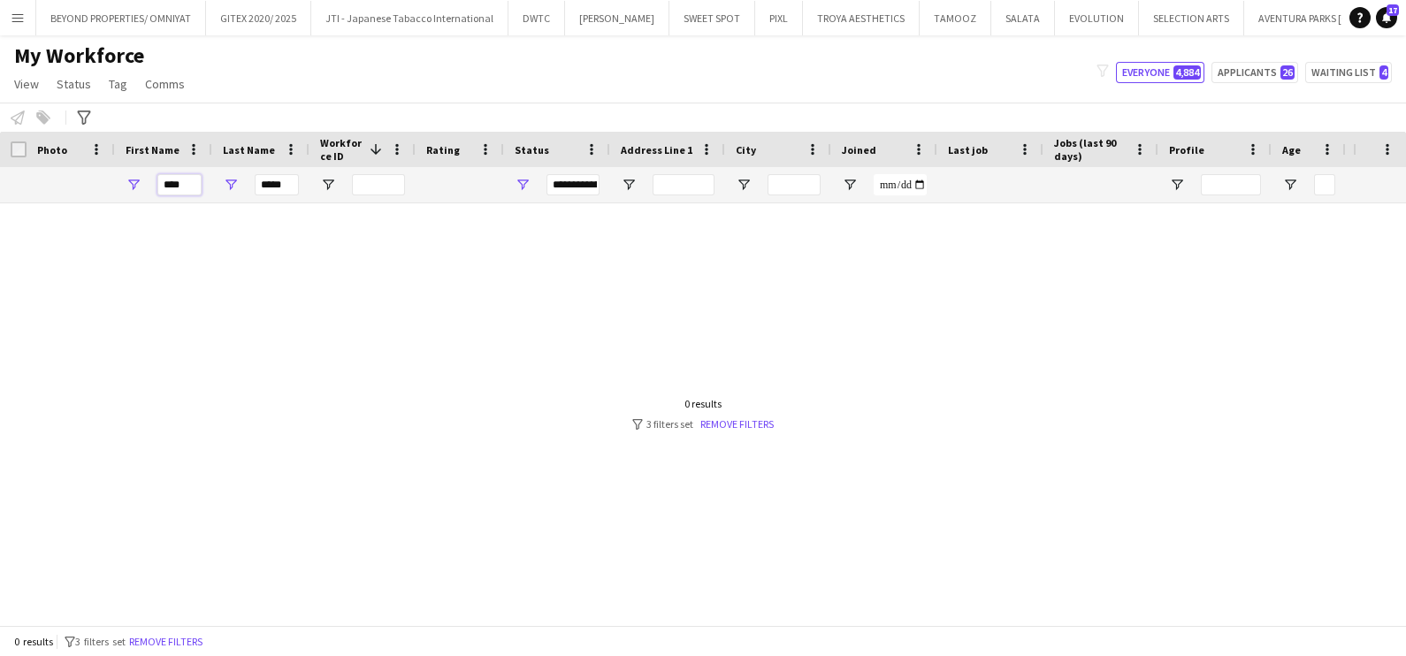
type input "****"
click at [284, 177] on input "*****" at bounding box center [277, 184] width 44 height 21
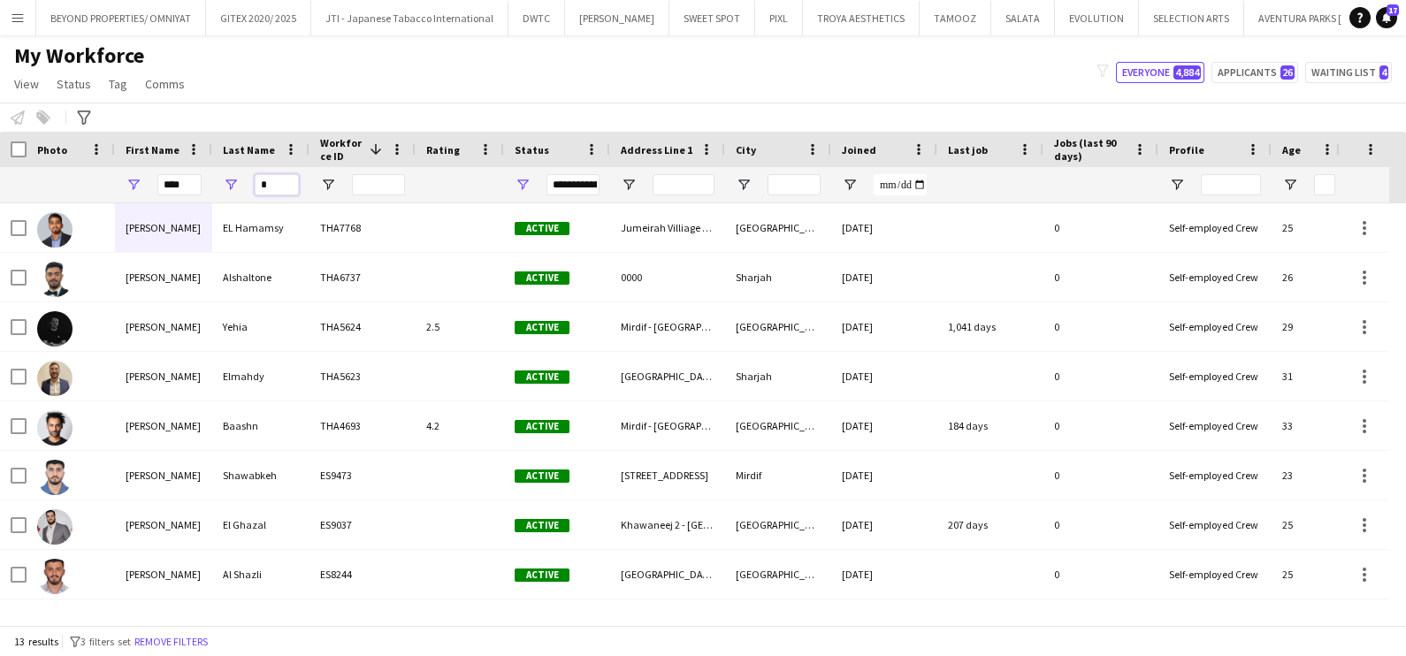
type input "*"
click at [269, 103] on div "Notify workforce Add to tag Select at least one crew to tag him or her. Advance…" at bounding box center [703, 117] width 1406 height 29
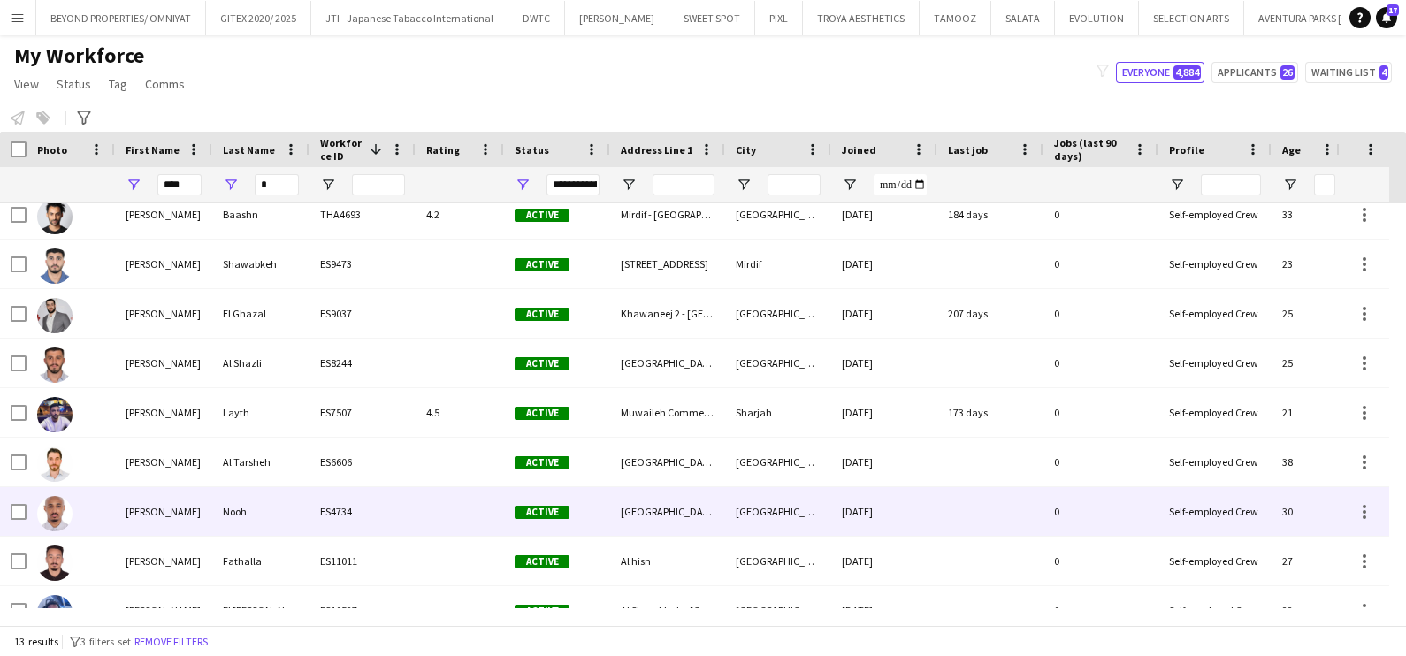
scroll to position [239, 0]
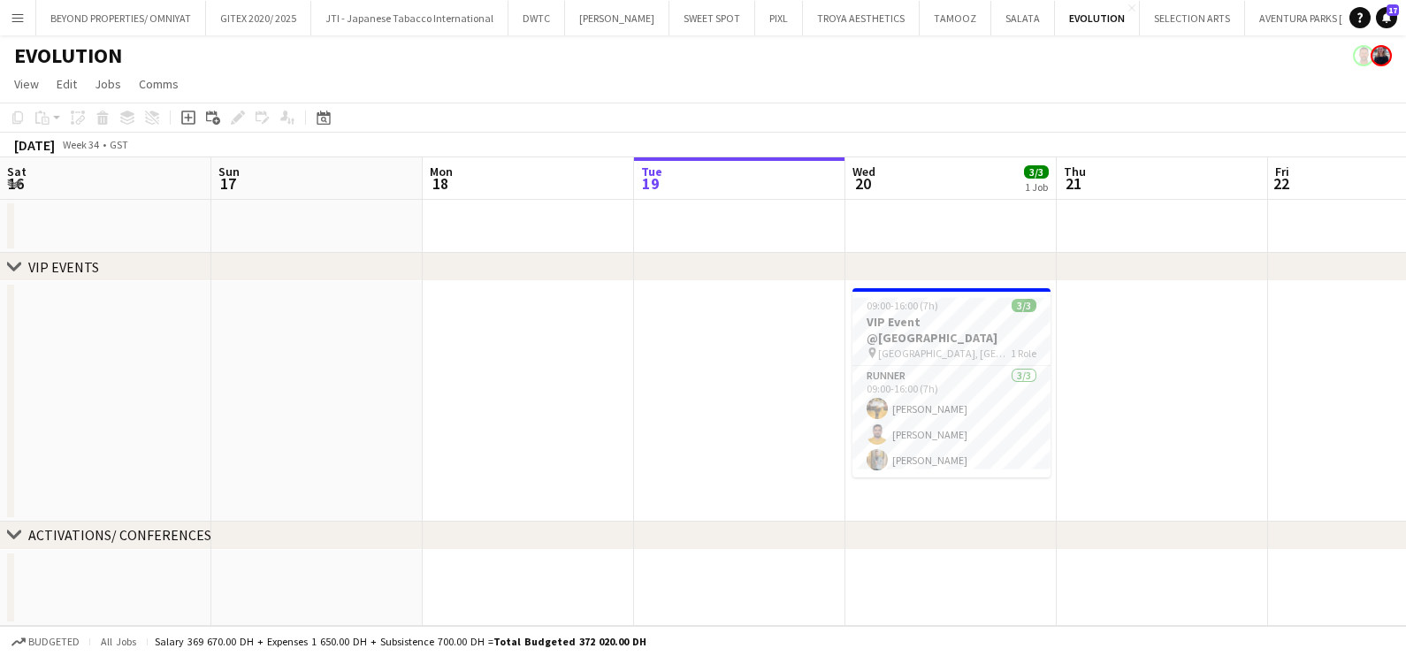
scroll to position [0, 423]
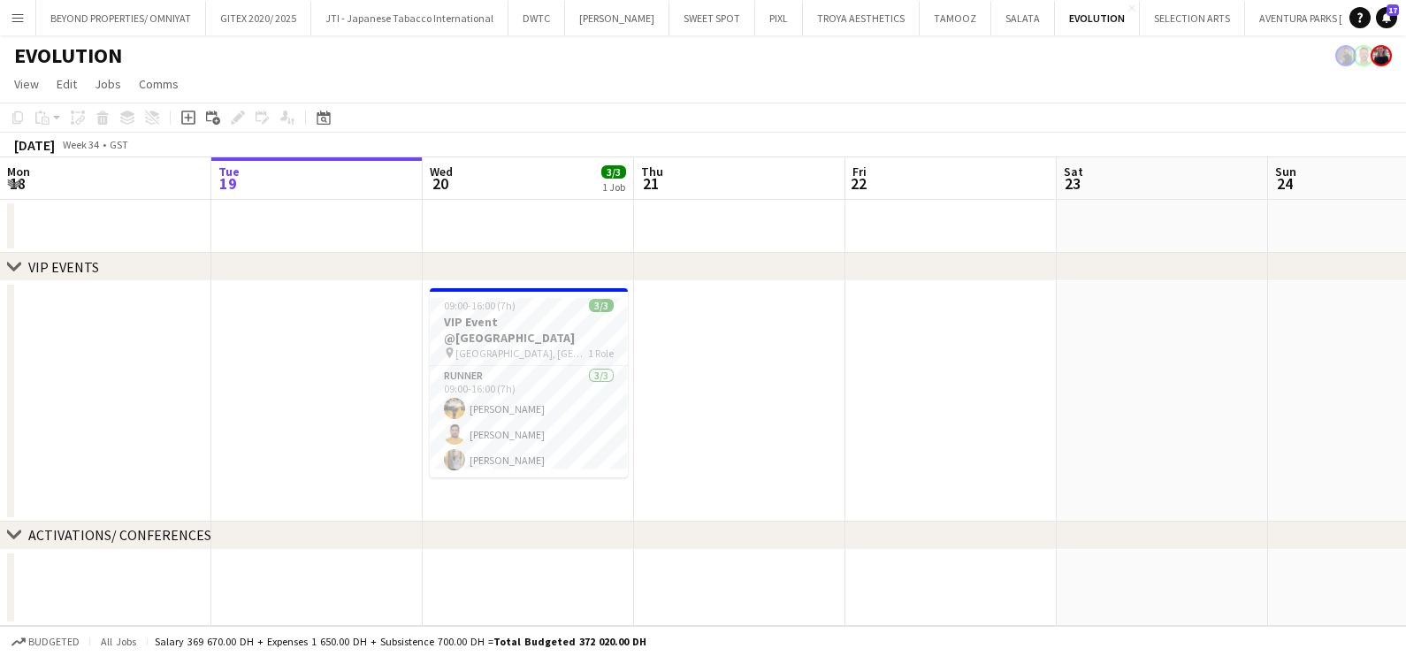
click at [530, 70] on app-page-menu "View Day view expanded Day view collapsed Month view Date picker Jump to [DATE]…" at bounding box center [703, 86] width 1406 height 34
click at [1405, 169] on html "Menu Boards Boards Boards All jobs Status Workforce Workforce My Workforce Recr…" at bounding box center [703, 328] width 1406 height 656
